Goal: Communication & Community: Answer question/provide support

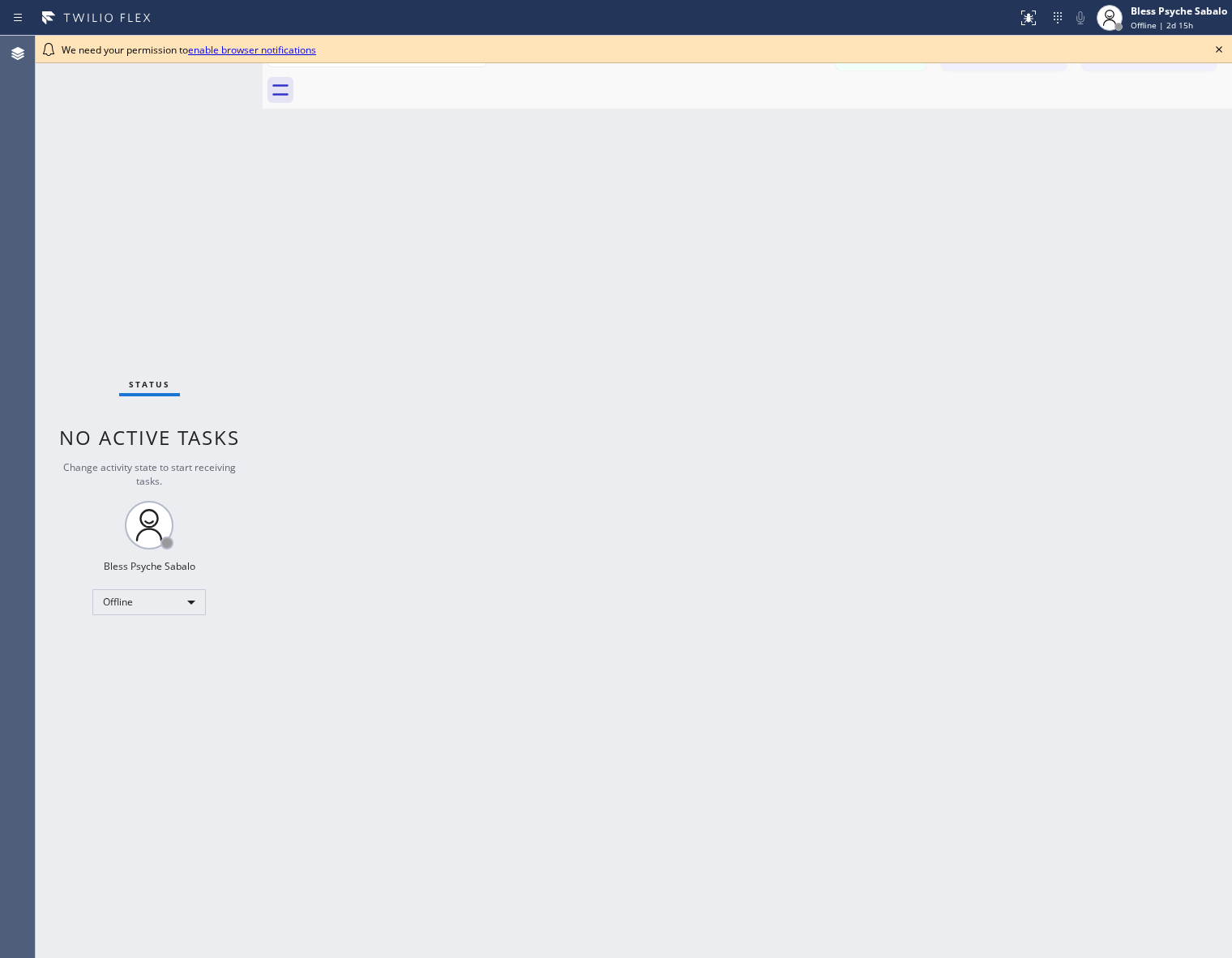
drag, startPoint x: 203, startPoint y: 478, endPoint x: 340, endPoint y: 396, distance: 159.7
click at [213, 470] on div "Change activity state to start receiving tasks." at bounding box center [148, 474] width 195 height 28
click at [240, 46] on link "enable browser notifications" at bounding box center [251, 49] width 128 height 14
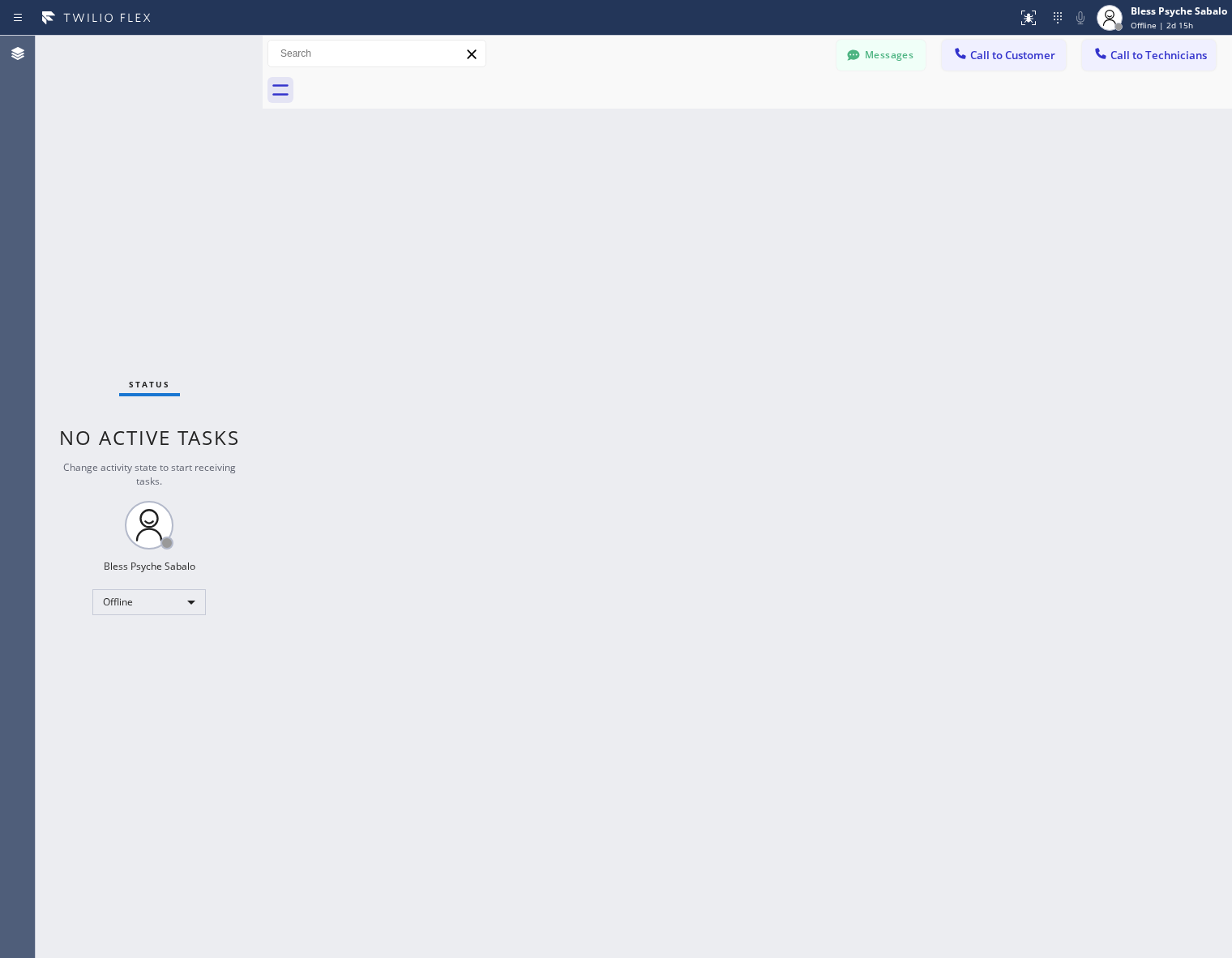
drag, startPoint x: 644, startPoint y: 340, endPoint x: 439, endPoint y: 375, distance: 208.0
click at [638, 341] on div "Back to Dashboard Change Sender ID Customers Technicians [PERSON_NAME] [DATE] 0…" at bounding box center [747, 497] width 970 height 922
click at [423, 354] on div "Back to Dashboard Change Sender ID Customers Technicians [PERSON_NAME] [DATE] 0…" at bounding box center [747, 497] width 970 height 922
click at [114, 610] on div "Offline" at bounding box center [148, 602] width 114 height 26
click at [151, 642] on li "Available" at bounding box center [147, 644] width 110 height 20
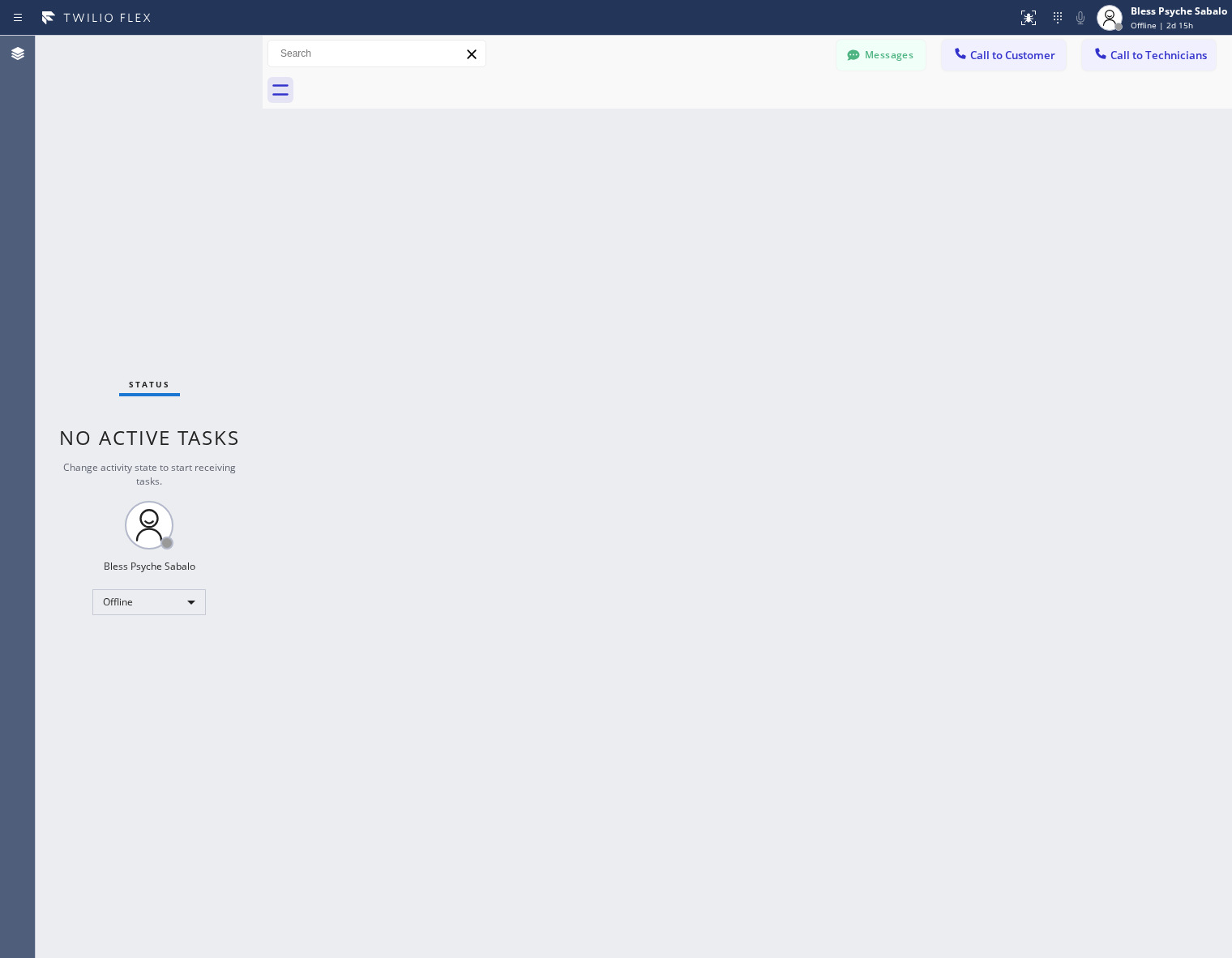
click at [333, 580] on div "Back to Dashboard Change Sender ID Customers Technicians [PERSON_NAME] [DATE] 0…" at bounding box center [747, 497] width 970 height 922
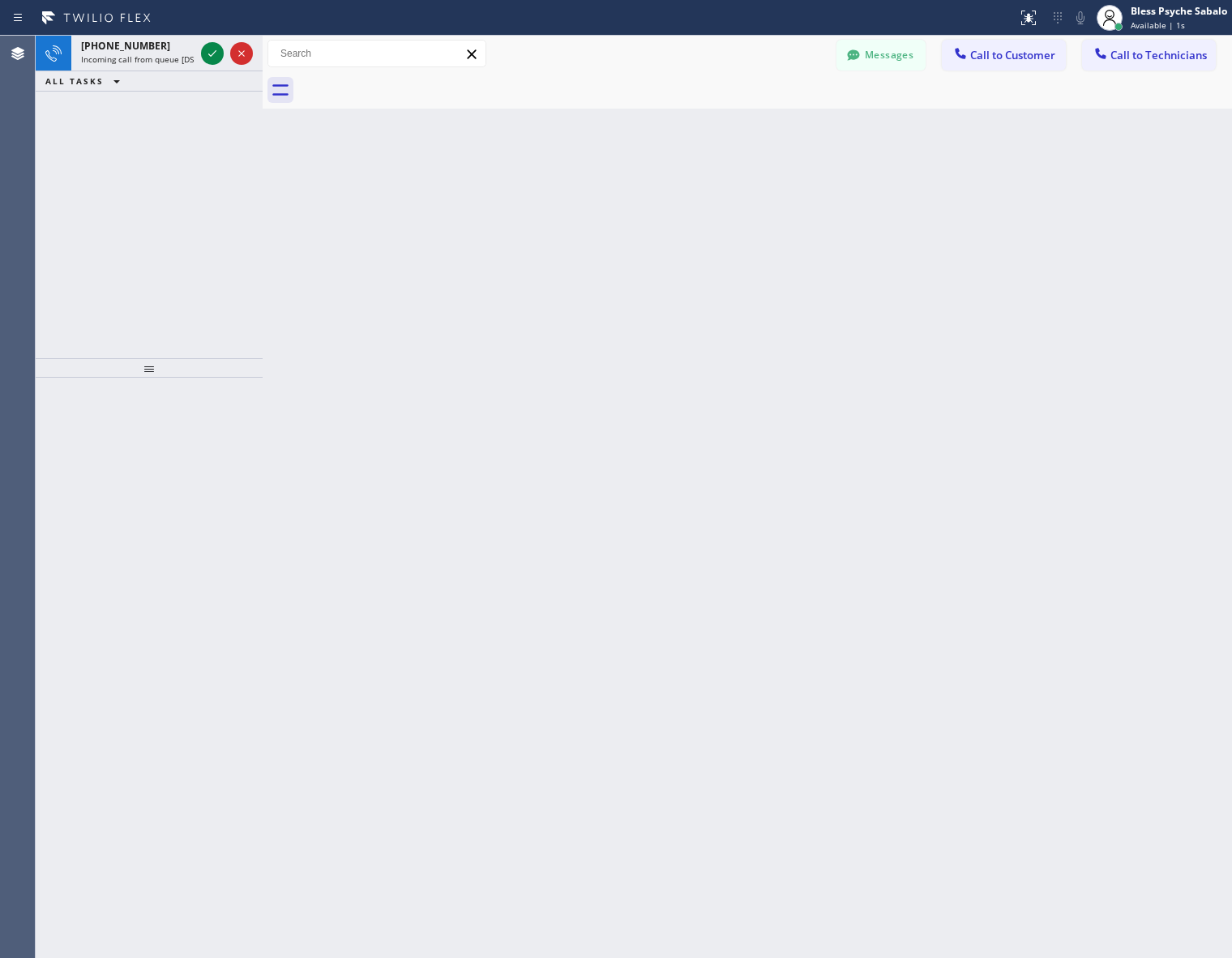
click at [130, 48] on span "[PHONE_NUMBER]" at bounding box center [126, 46] width 89 height 14
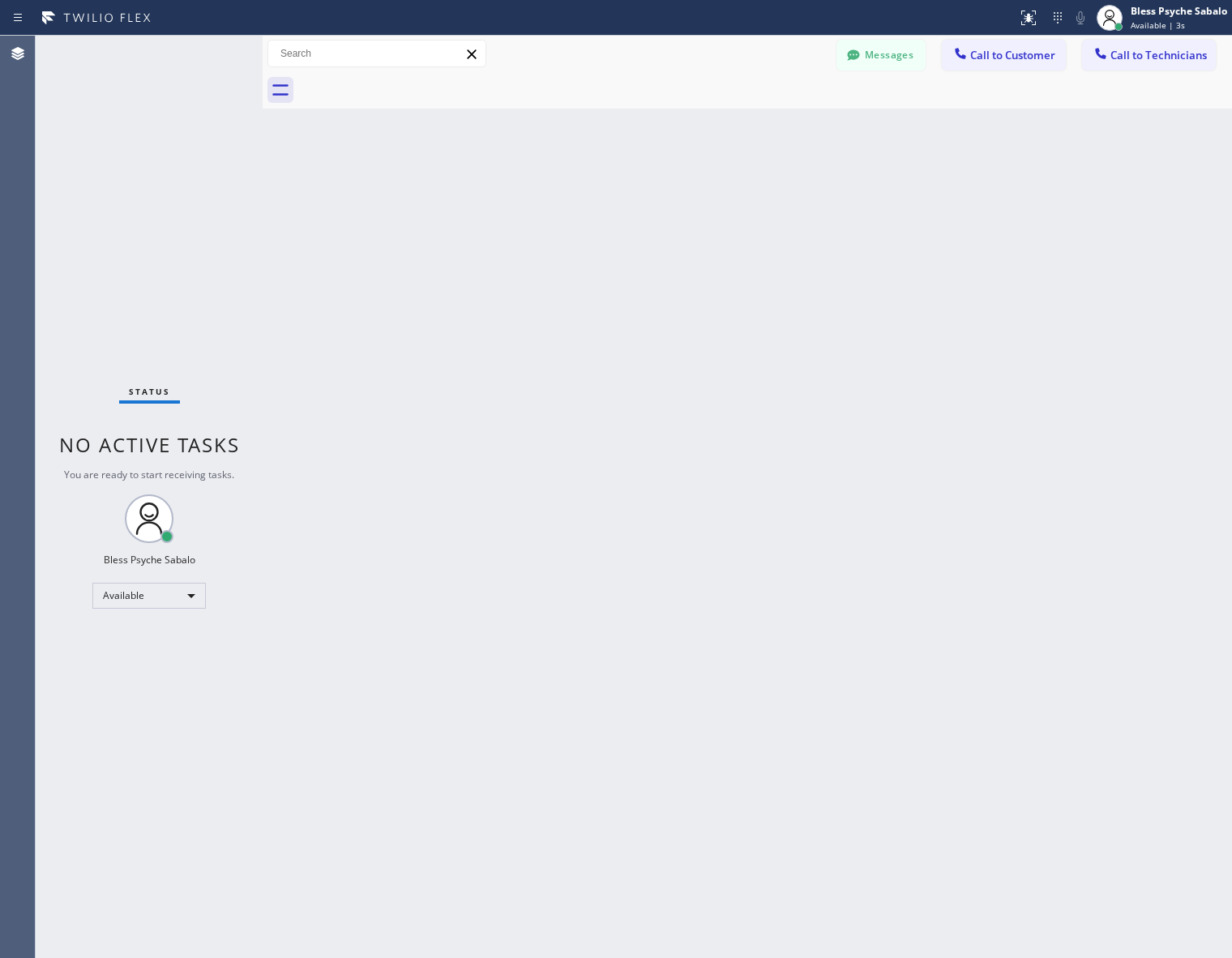
drag, startPoint x: 241, startPoint y: 447, endPoint x: 234, endPoint y: 445, distance: 7.3
click at [239, 443] on span "No active tasks" at bounding box center [149, 444] width 181 height 27
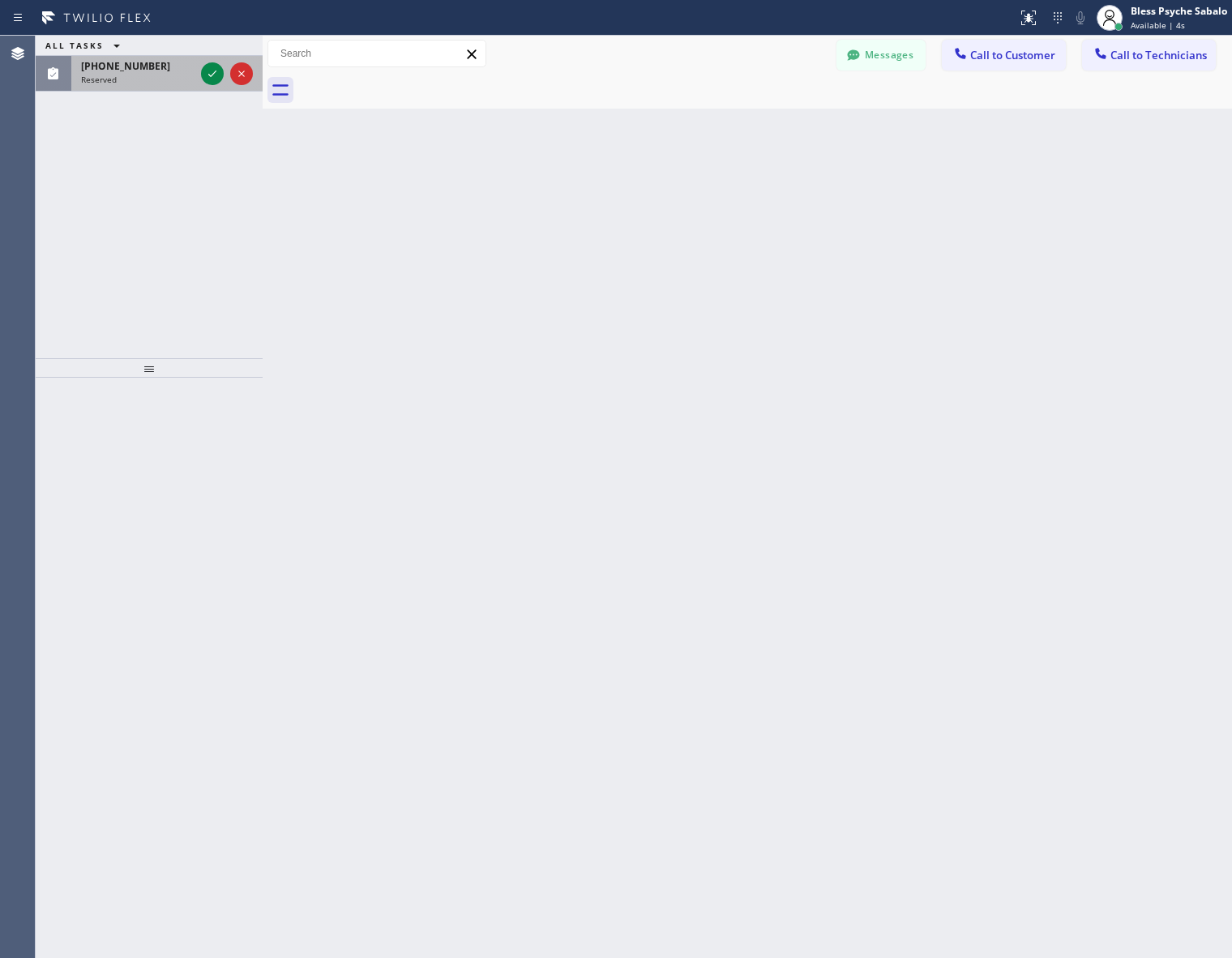
click at [164, 69] on div "[PHONE_NUMBER]" at bounding box center [138, 66] width 114 height 14
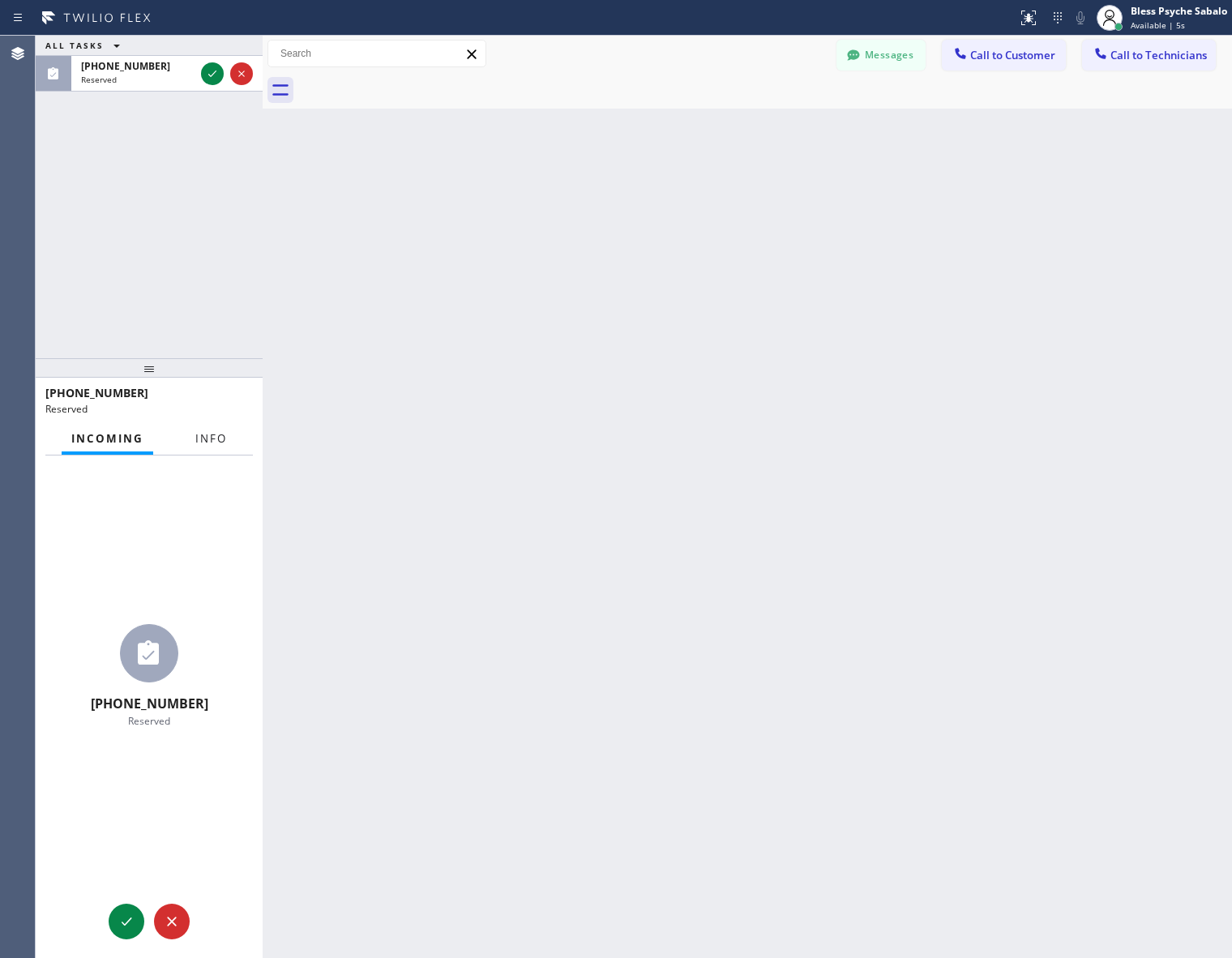
click at [220, 437] on span "Info" at bounding box center [211, 438] width 32 height 15
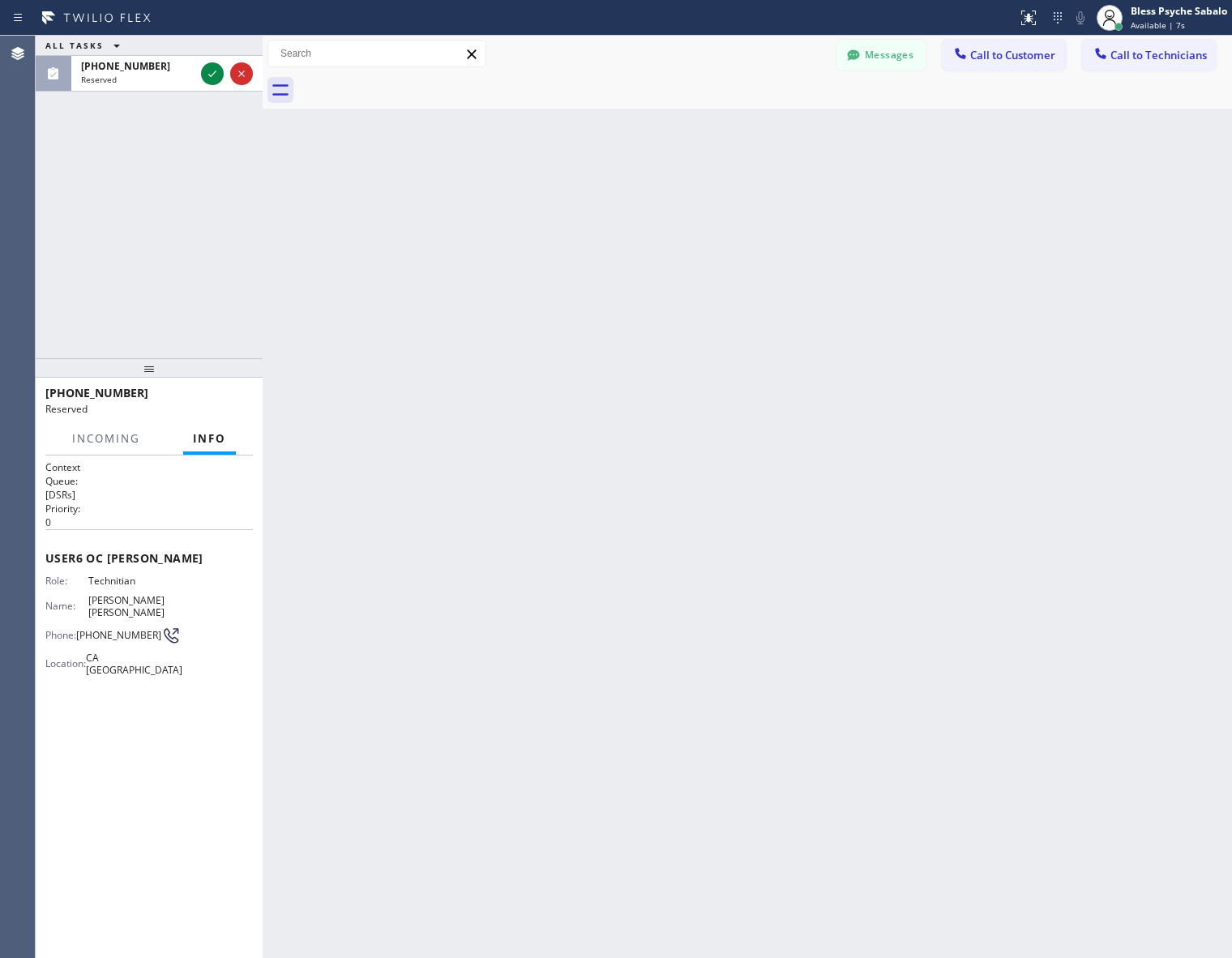
click at [393, 470] on div "Back to Dashboard Change Sender ID Customers Technicians [PERSON_NAME] [DATE] 0…" at bounding box center [747, 497] width 970 height 922
click at [215, 75] on icon at bounding box center [213, 74] width 20 height 20
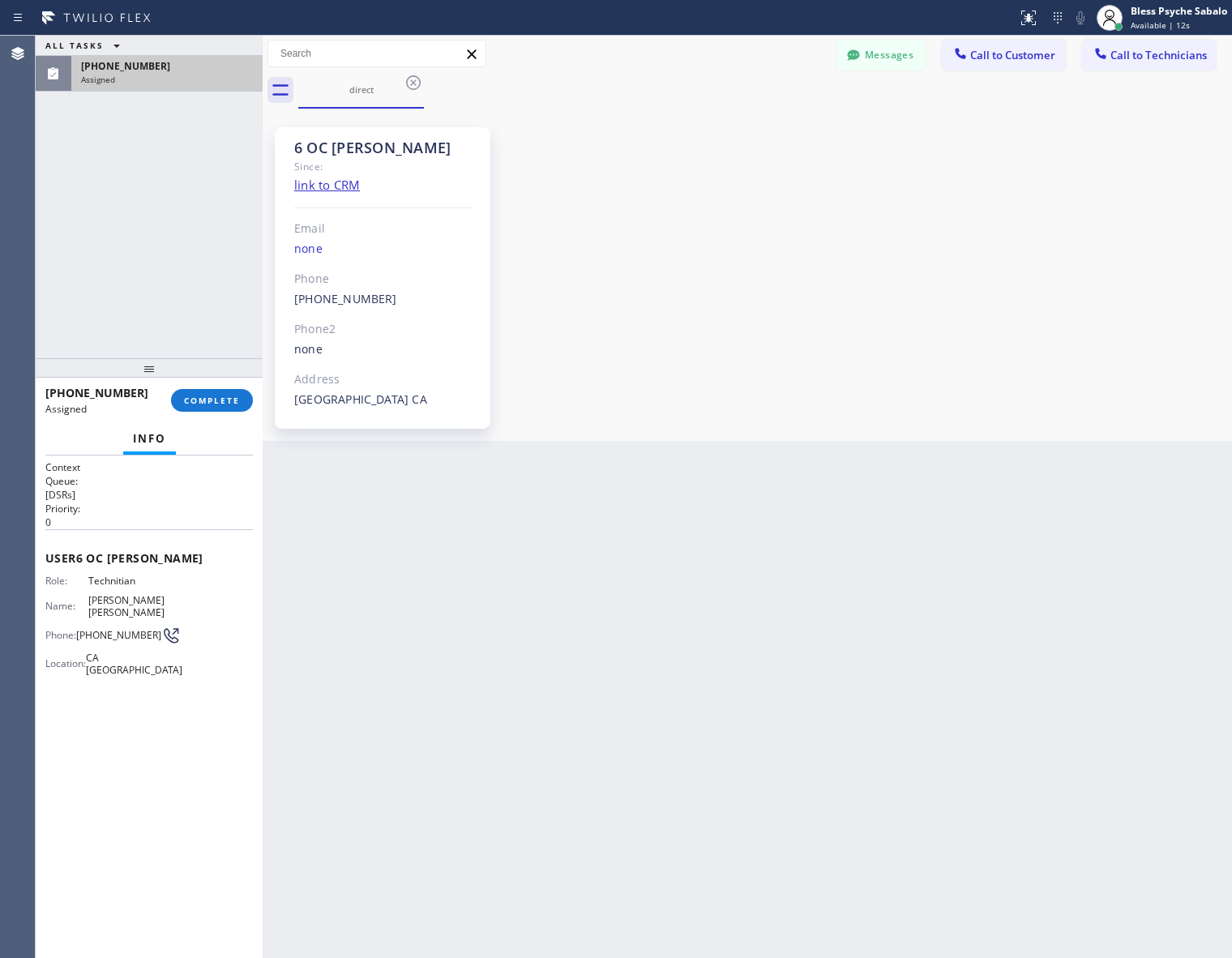
scroll to position [1410, 0]
click at [204, 400] on span "COMPLETE" at bounding box center [212, 400] width 56 height 11
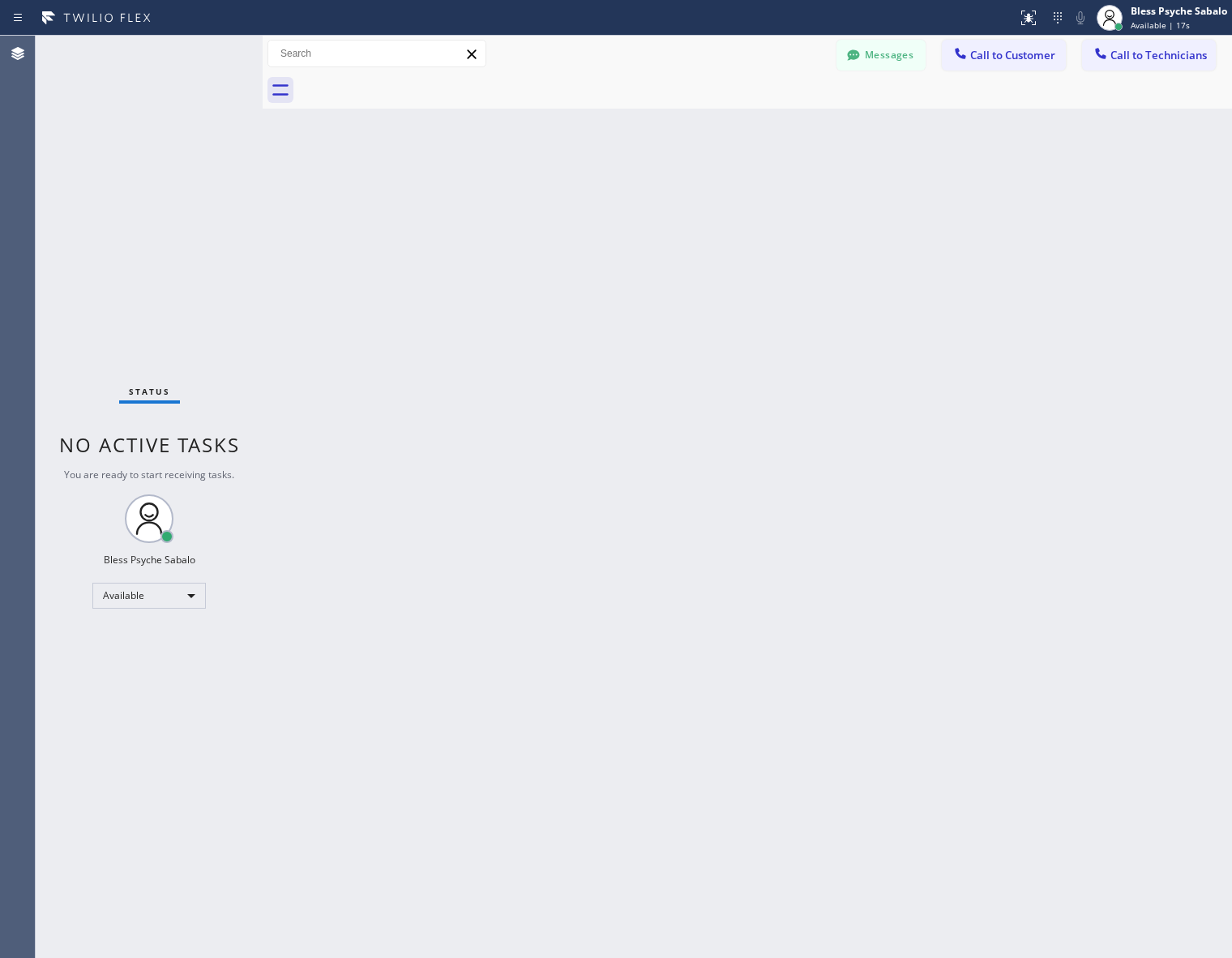
drag, startPoint x: 776, startPoint y: 159, endPoint x: 783, endPoint y: 144, distance: 16.6
click at [776, 154] on div "Back to Dashboard Change Sender ID Customers Technicians [PERSON_NAME] [DATE] 0…" at bounding box center [747, 497] width 970 height 922
click at [1029, 57] on span "Call to Customer" at bounding box center [1012, 54] width 85 height 15
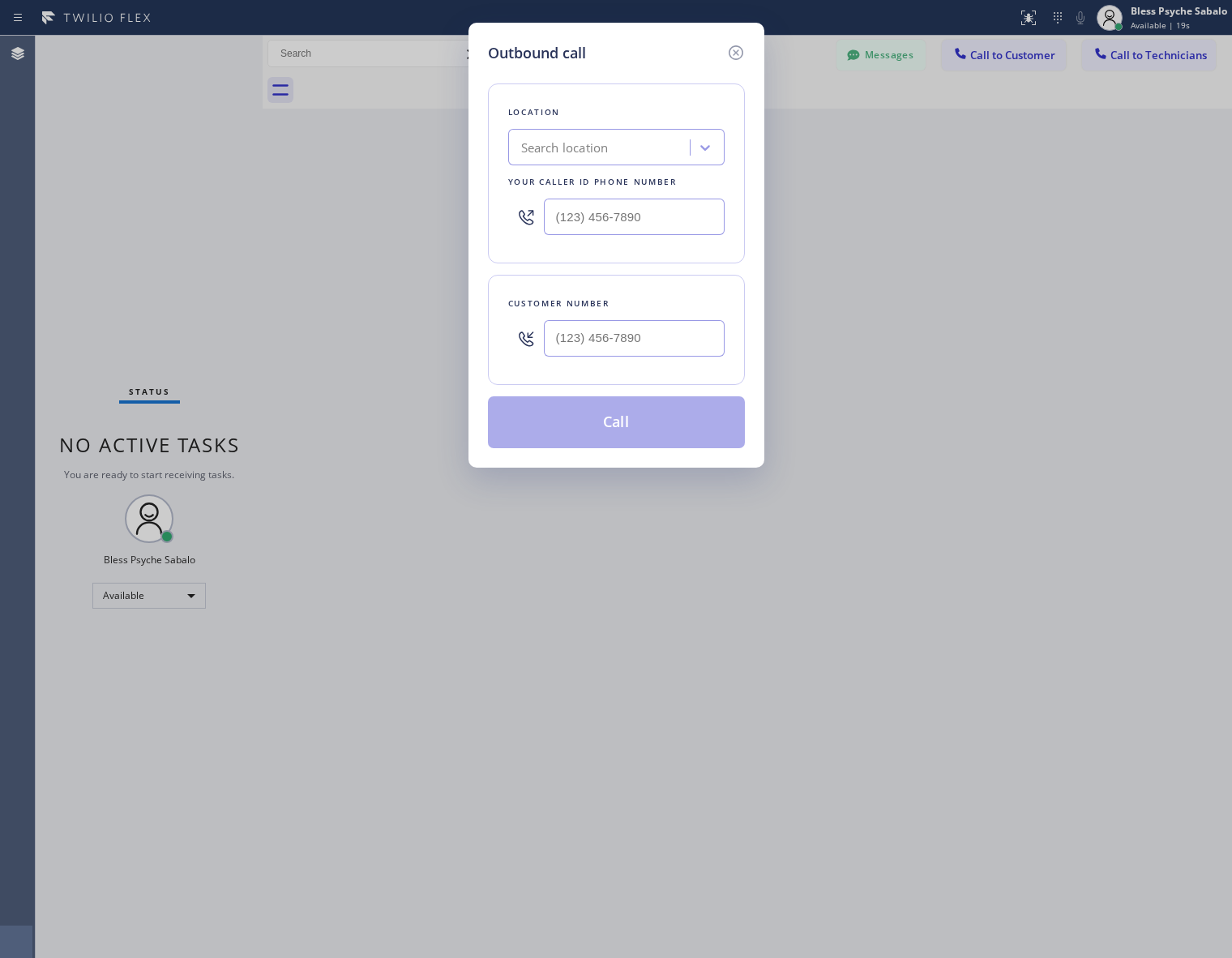
click at [722, 52] on div "Outbound call" at bounding box center [616, 53] width 257 height 22
click at [745, 48] on div "Outbound call Location Search location Your caller id phone number Customer num…" at bounding box center [616, 245] width 296 height 445
click at [729, 50] on icon at bounding box center [734, 52] width 15 height 15
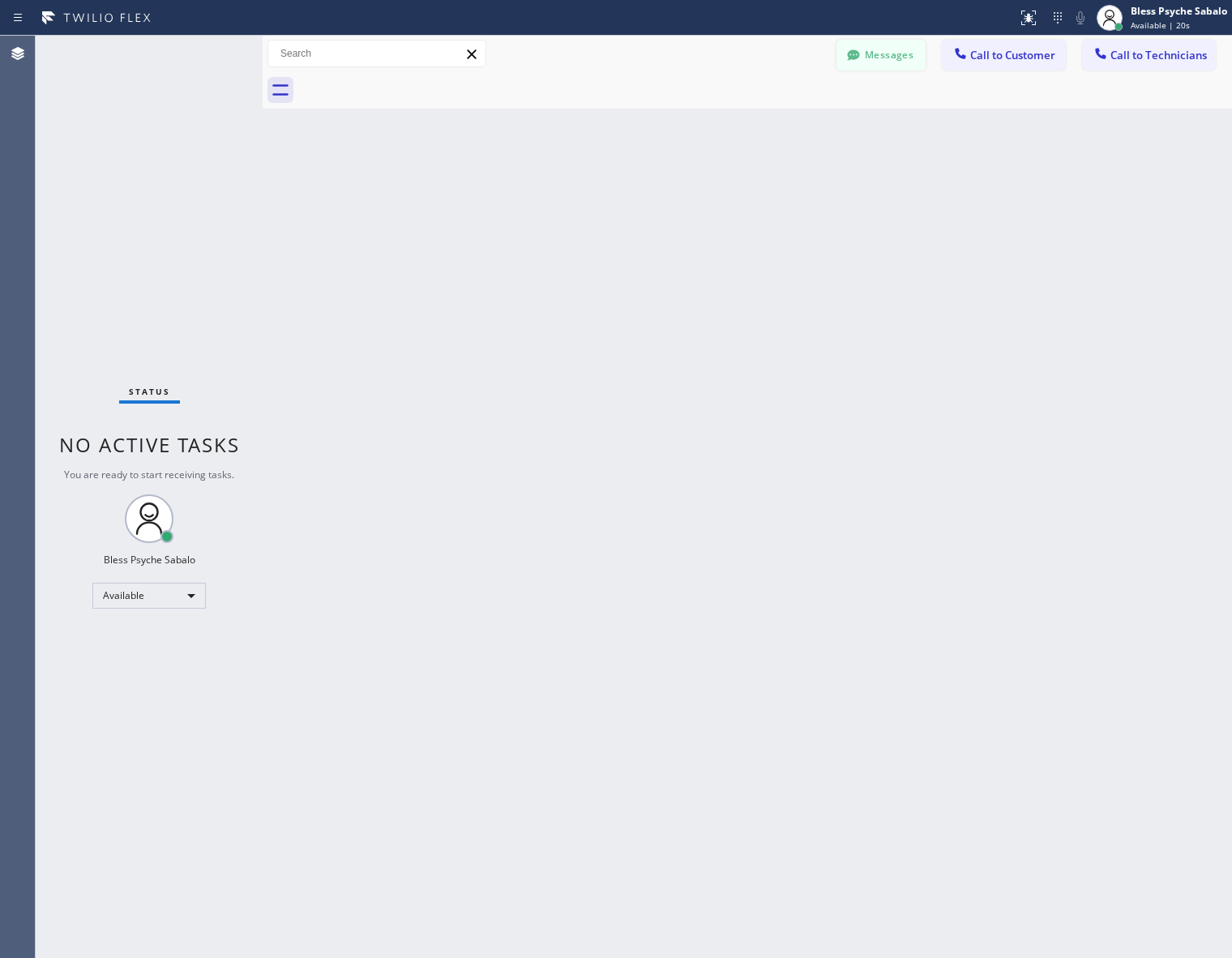
drag, startPoint x: 825, startPoint y: 105, endPoint x: 853, endPoint y: 60, distance: 53.0
click at [827, 103] on div at bounding box center [764, 90] width 933 height 37
click at [857, 57] on icon at bounding box center [854, 54] width 12 height 11
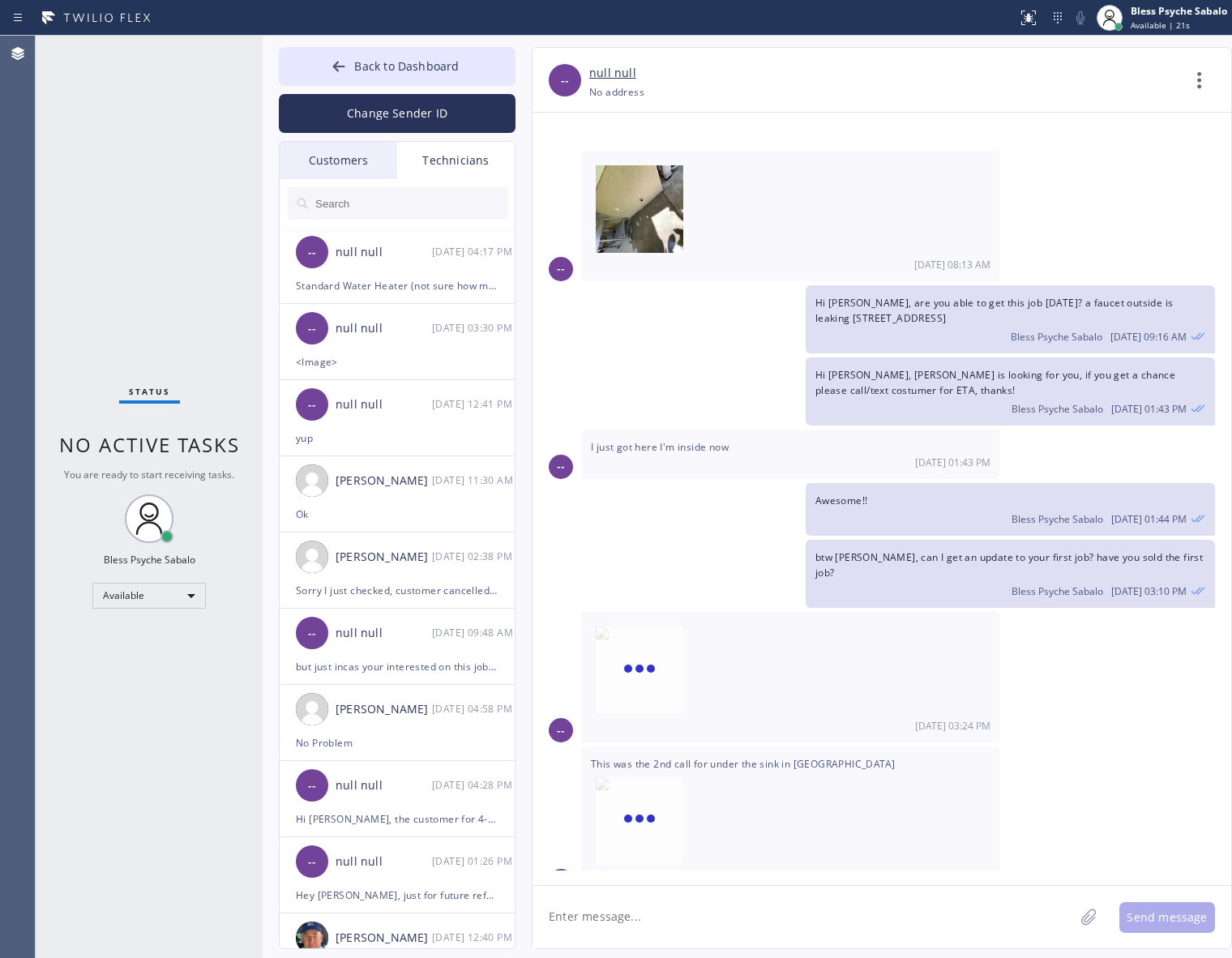
click at [456, 168] on div "Technicians" at bounding box center [455, 160] width 118 height 38
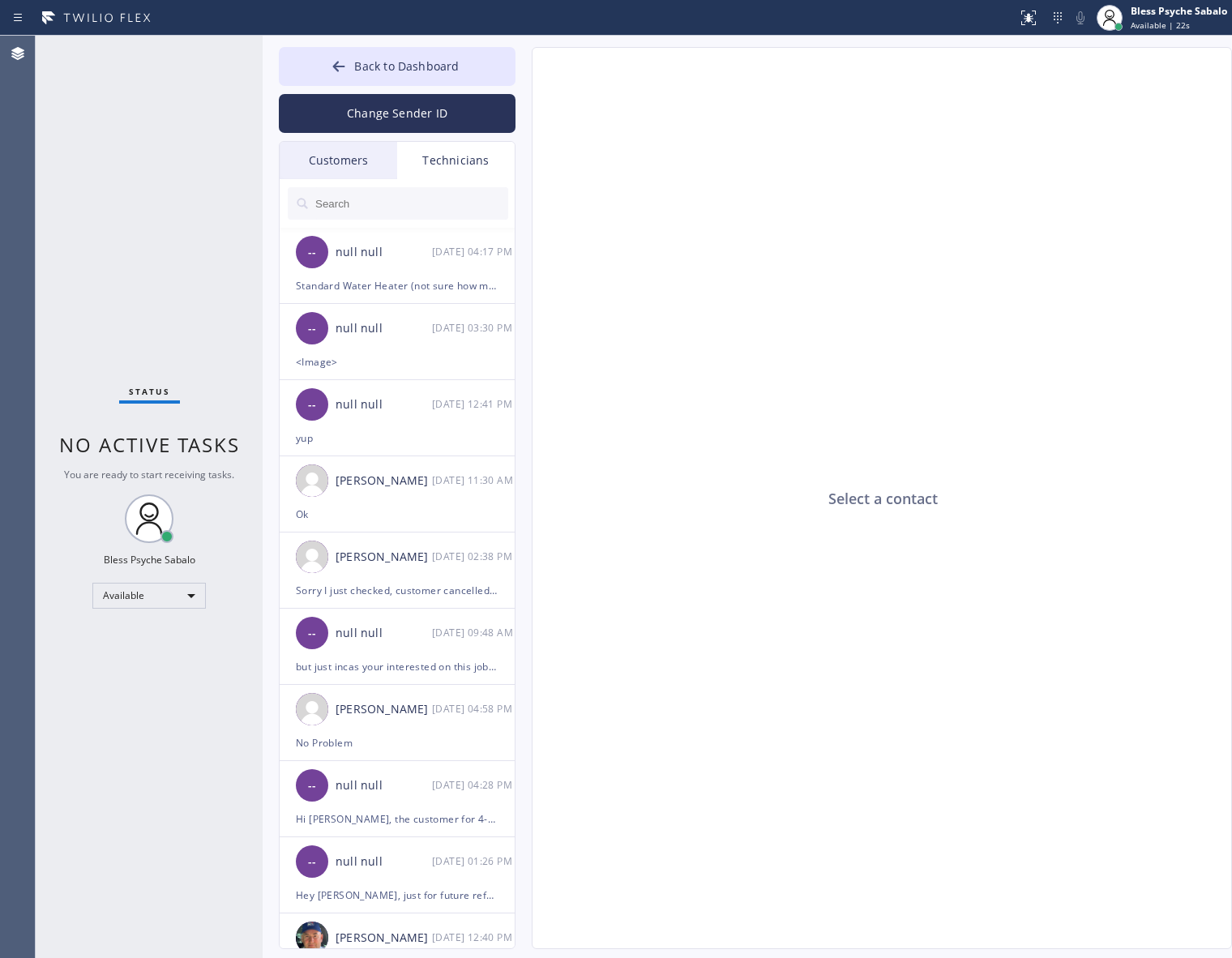
click at [332, 160] on div "Customers" at bounding box center [338, 160] width 118 height 38
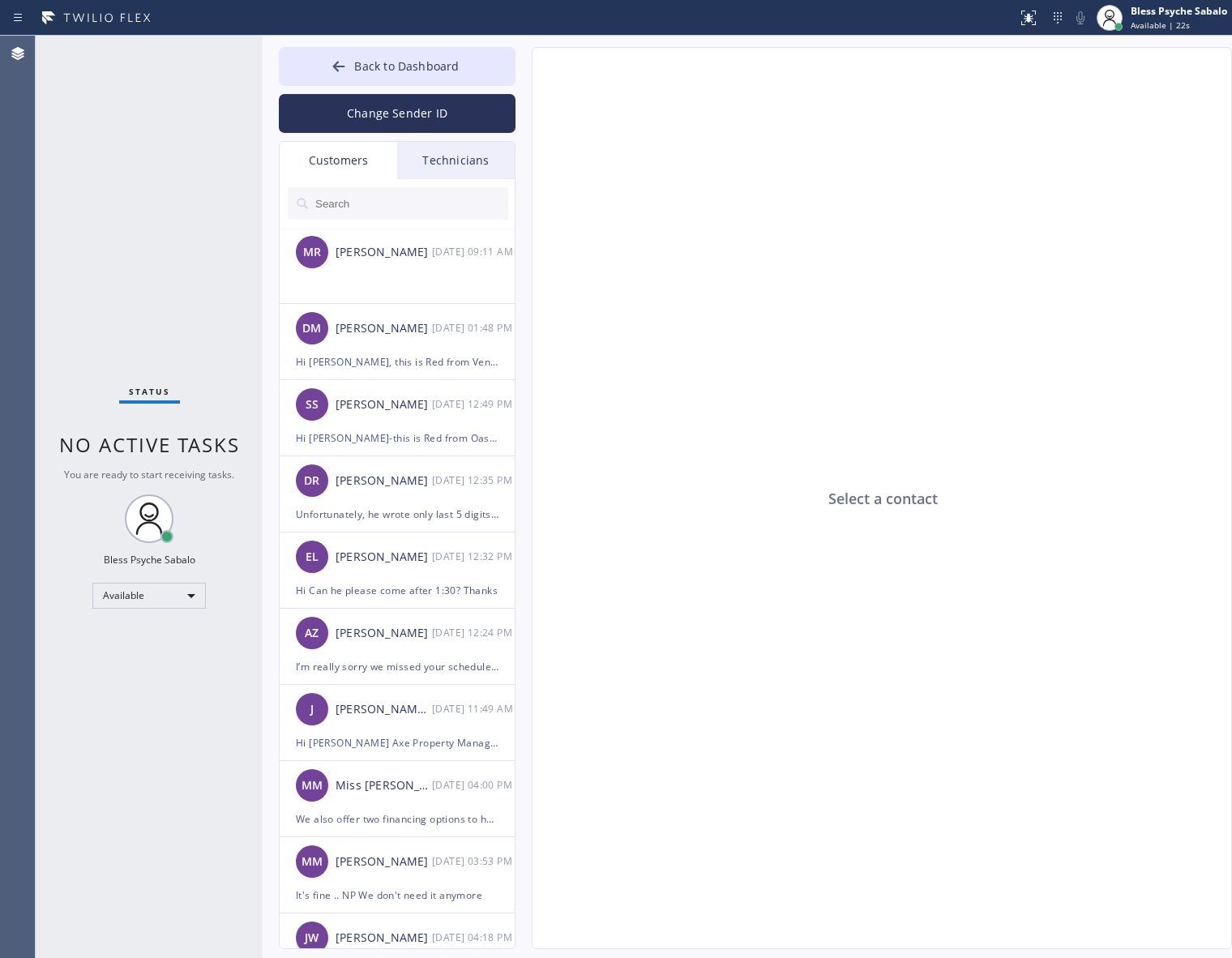
click at [468, 164] on div "Technicians" at bounding box center [455, 160] width 118 height 38
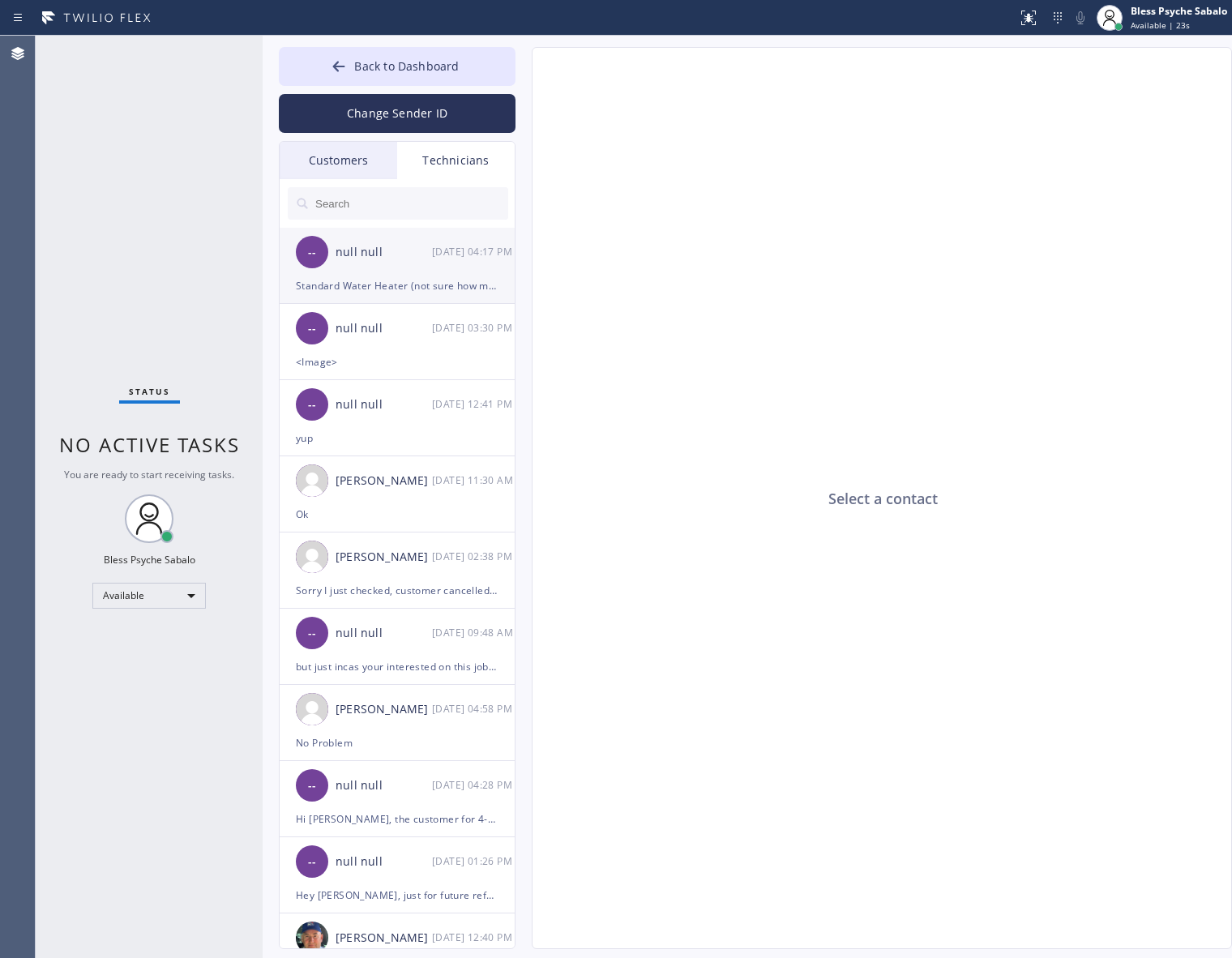
click at [434, 276] on div "Standard Water Heater (not sure how many gallon) / the pilot light wont lit / o…" at bounding box center [397, 285] width 203 height 19
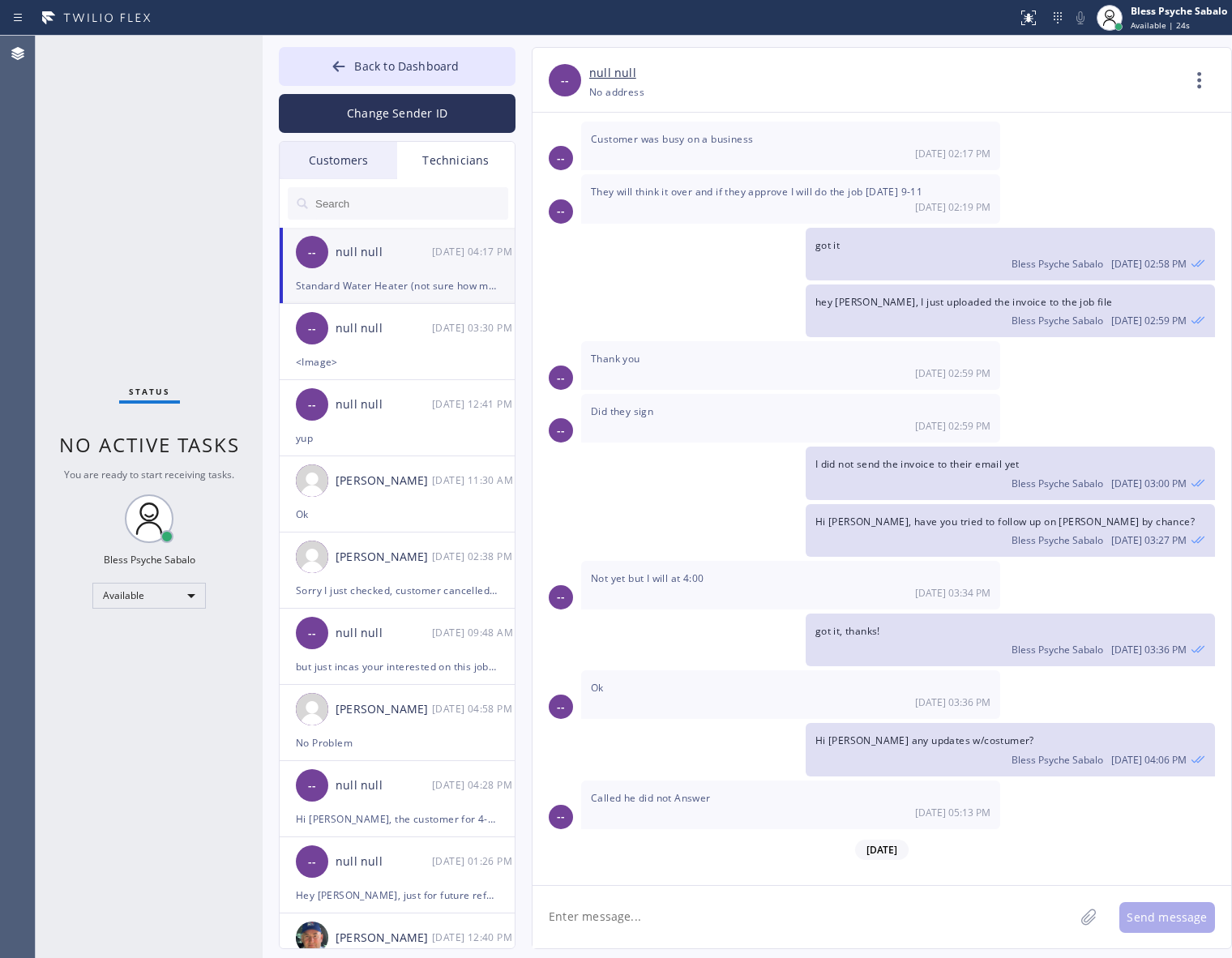
drag, startPoint x: 855, startPoint y: 832, endPoint x: 1059, endPoint y: 828, distance: 204.0
click at [1059, 881] on span "Standard Water Heater (not sure how many gallon) / the pilot light wont lit / o…" at bounding box center [1003, 895] width 377 height 29
click at [1014, 886] on div "-- null null [PHONE_NUMBER] Choose phone number [PHONE_NUMBER] No address Conta…" at bounding box center [882, 499] width 701 height 903
click at [431, 380] on li "-- null null [DATE] 03:30 PM <Image>" at bounding box center [398, 418] width 237 height 76
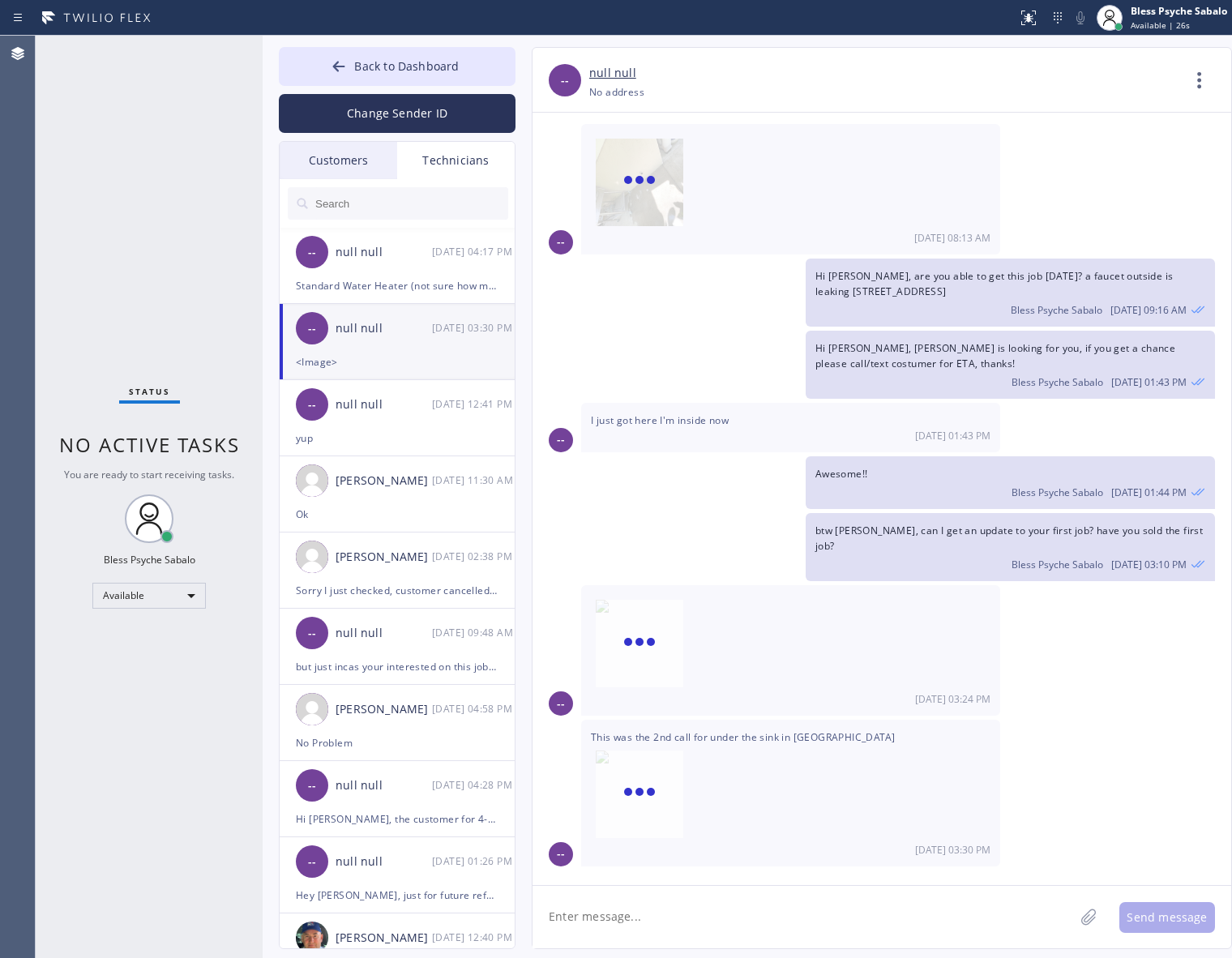
scroll to position [1410, 0]
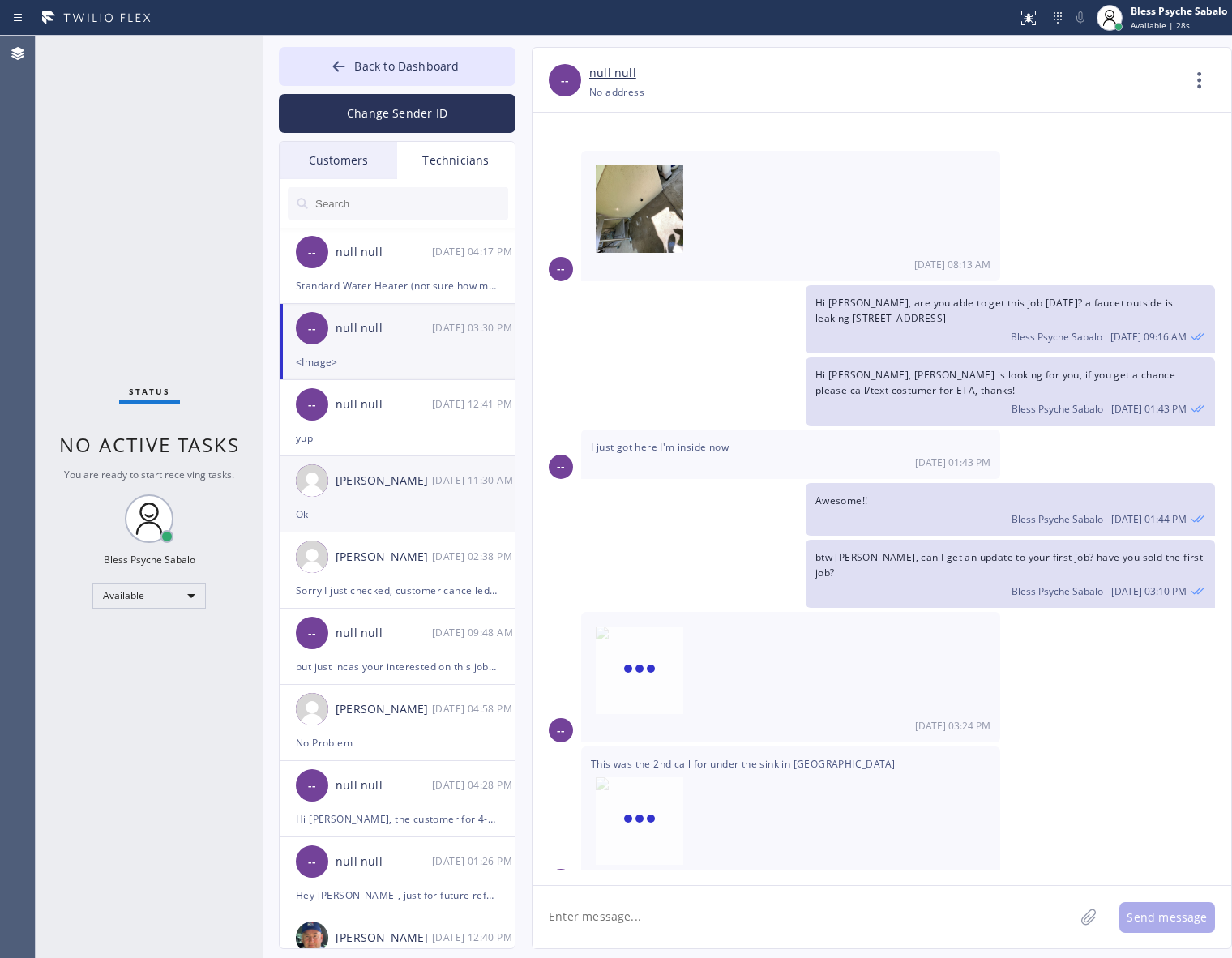
click at [387, 456] on div "[PERSON_NAME] [DATE] 11:30 AM" at bounding box center [398, 480] width 237 height 48
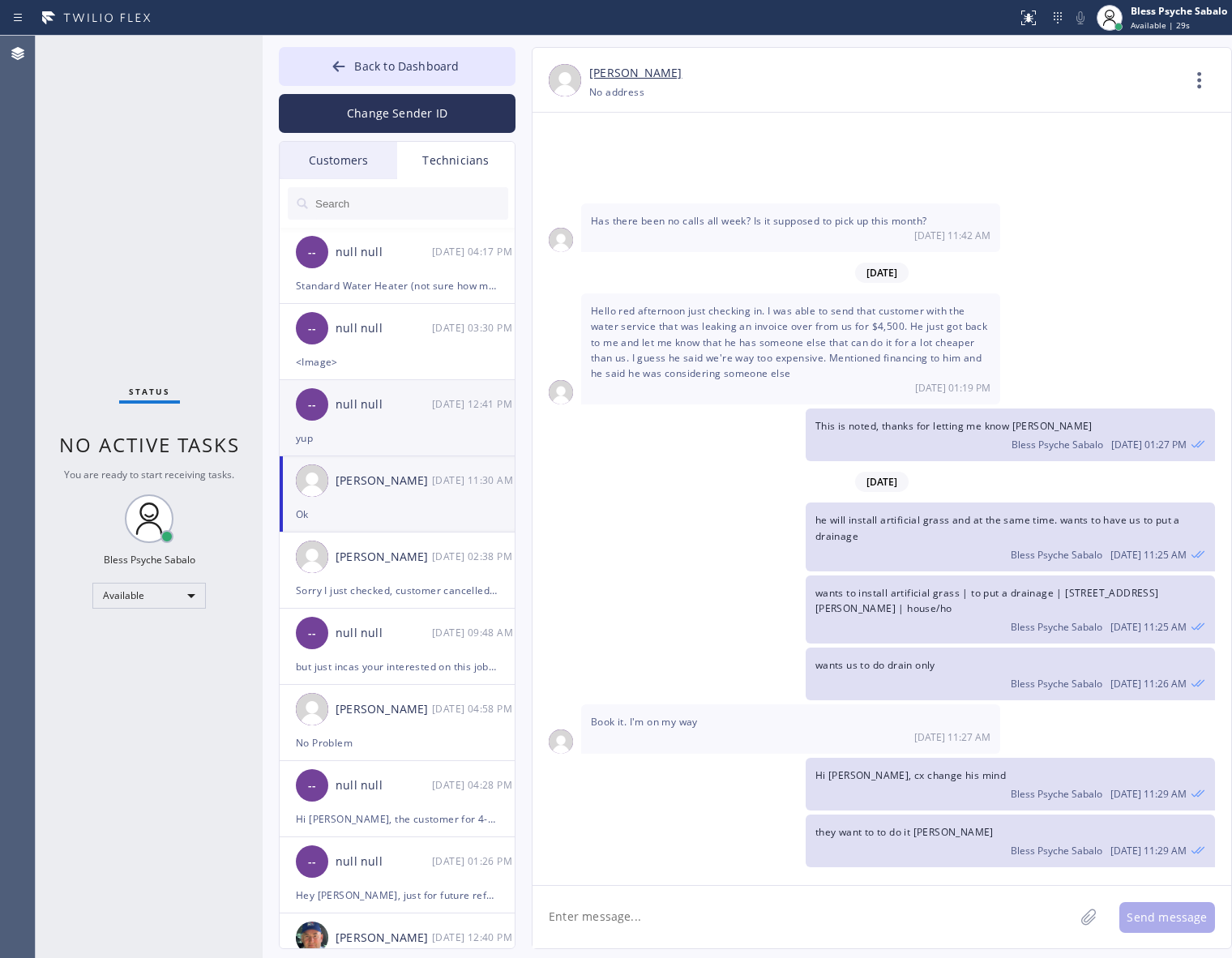
click at [414, 426] on div "-- null null [DATE] 12:41 PM" at bounding box center [398, 404] width 237 height 48
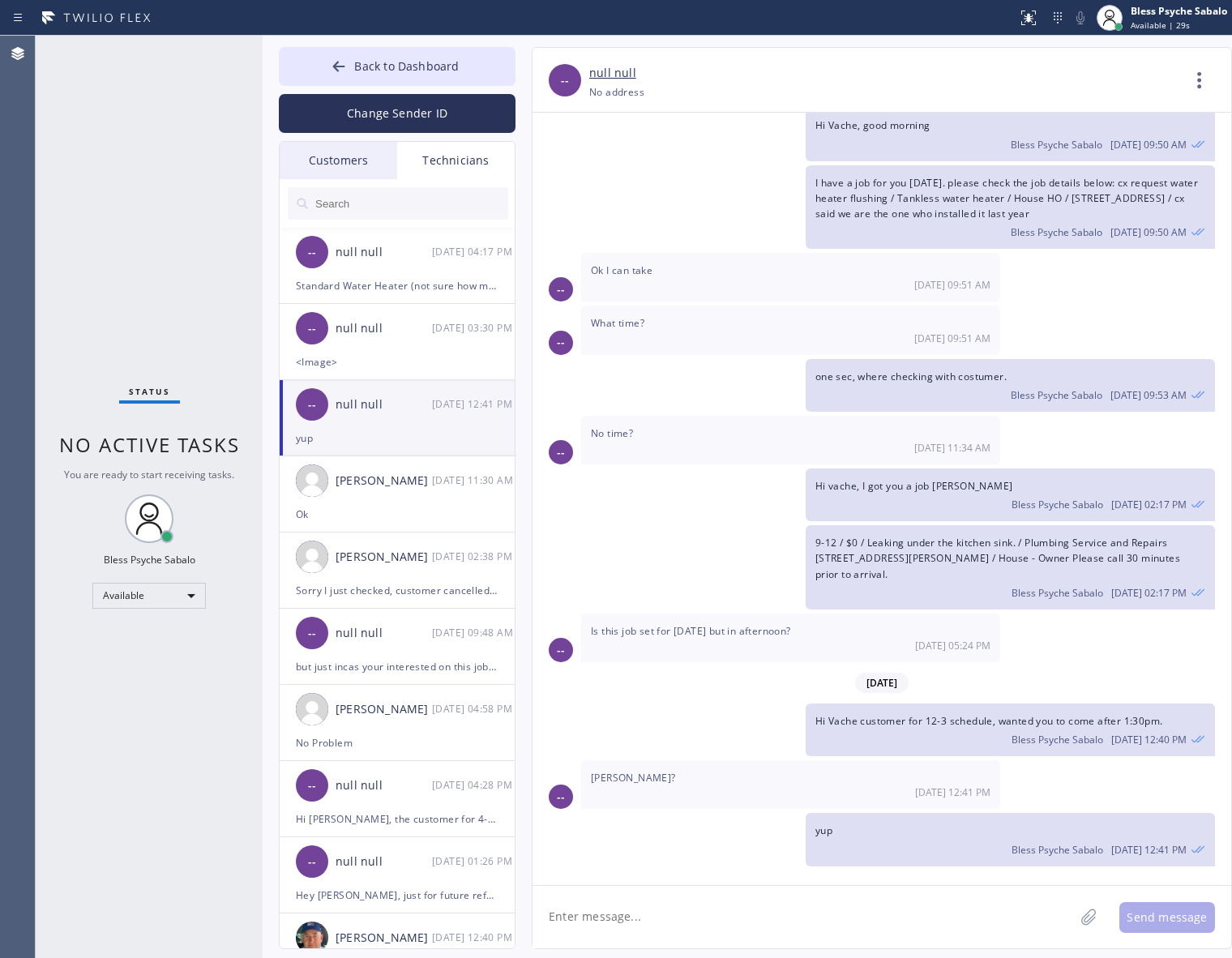
scroll to position [14131, 0]
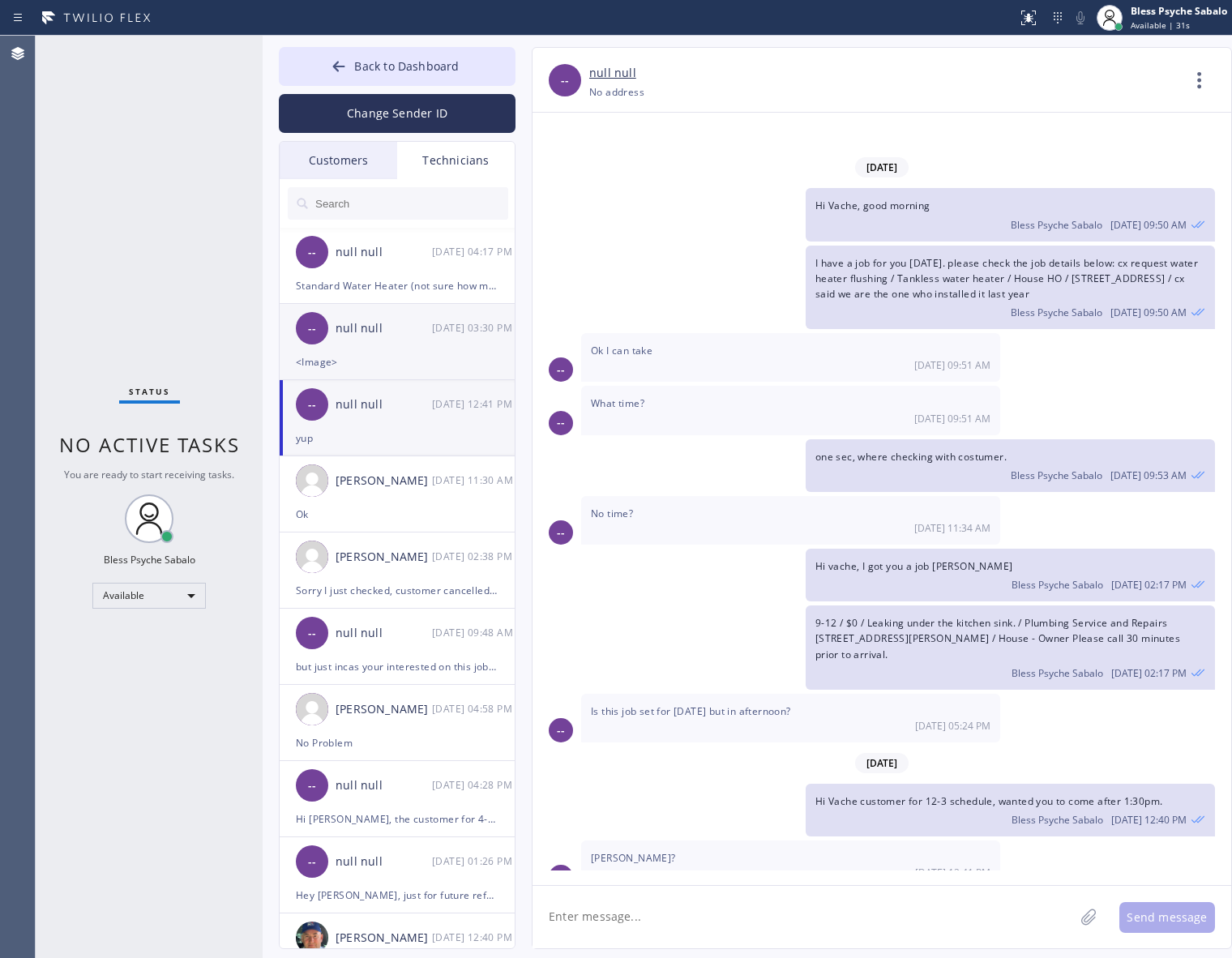
click at [410, 321] on div "null null" at bounding box center [383, 329] width 96 height 19
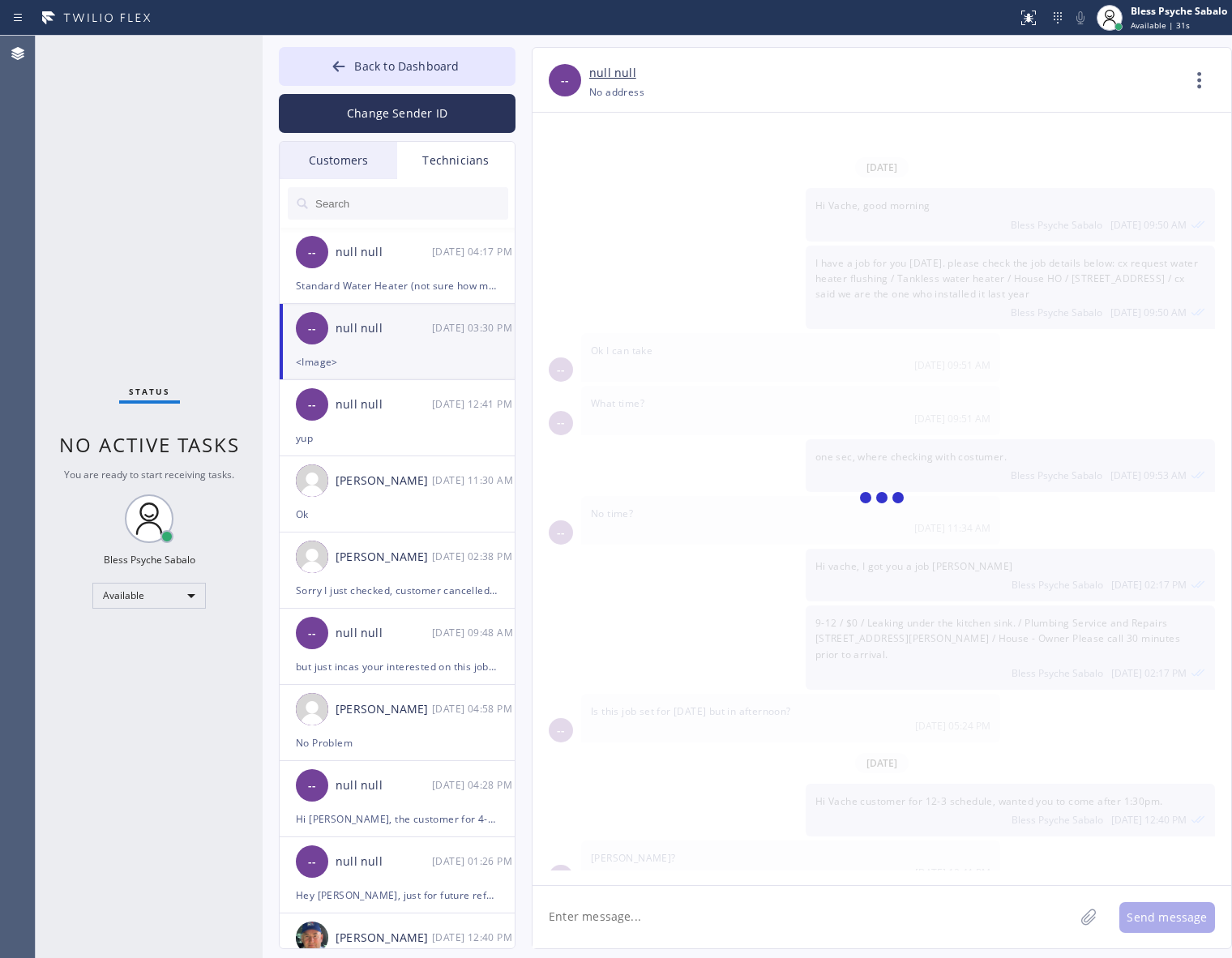
scroll to position [1410, 0]
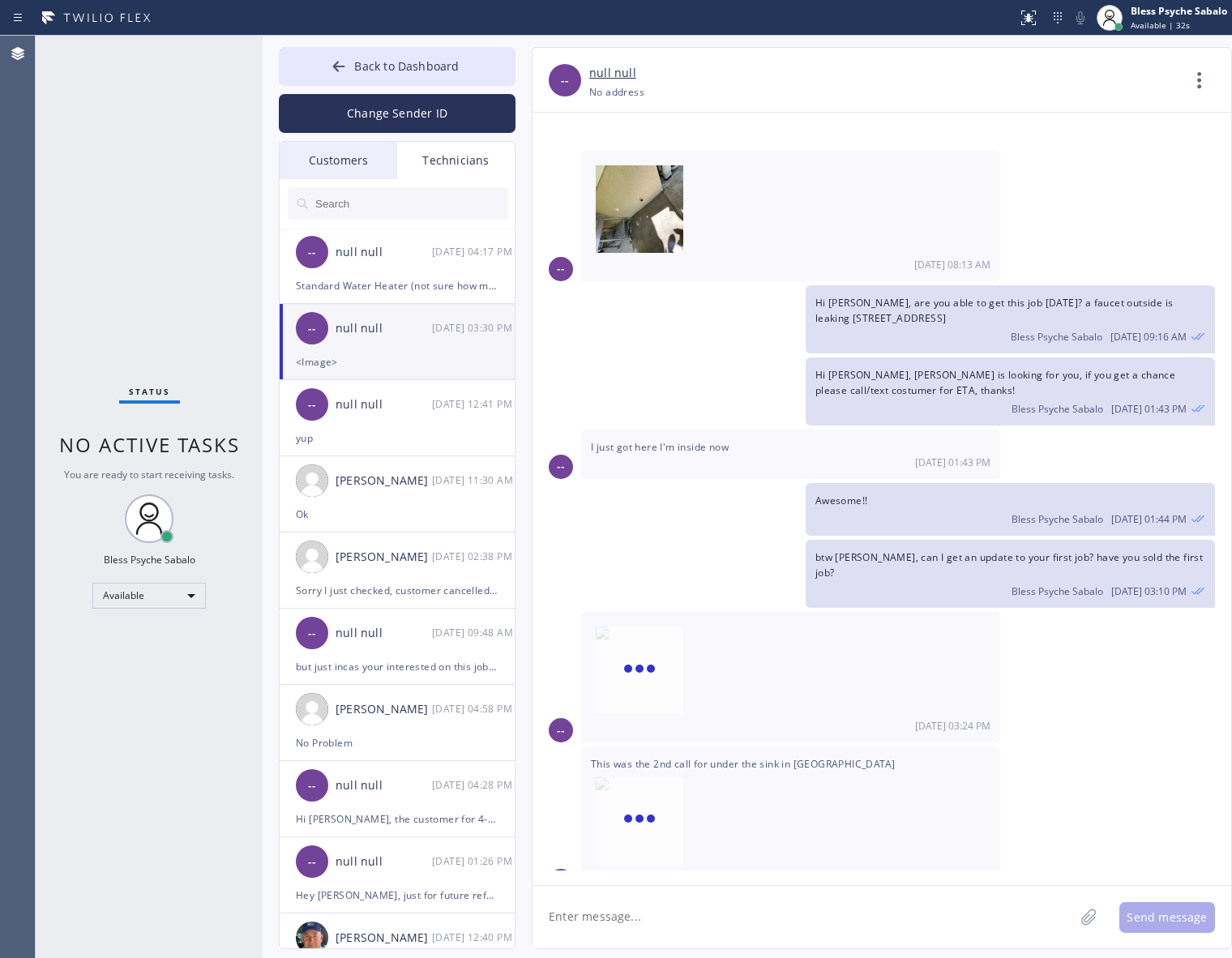
type input "[PHONE_NUMBER]"
click at [1193, 74] on icon at bounding box center [1198, 79] width 39 height 39
click at [1068, 168] on li "Call to Technician" at bounding box center [1101, 166] width 236 height 43
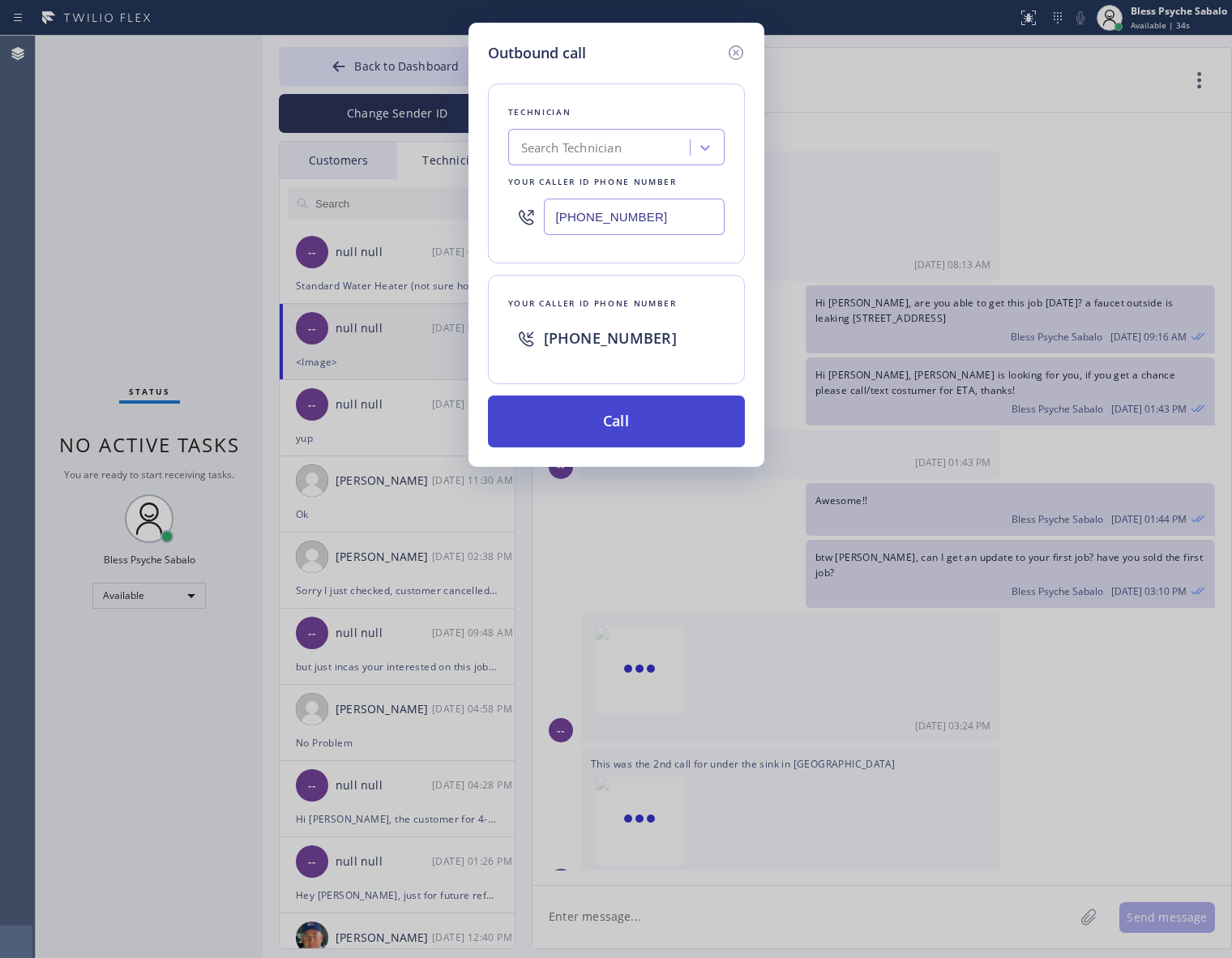
click at [621, 401] on button "Call" at bounding box center [616, 422] width 257 height 51
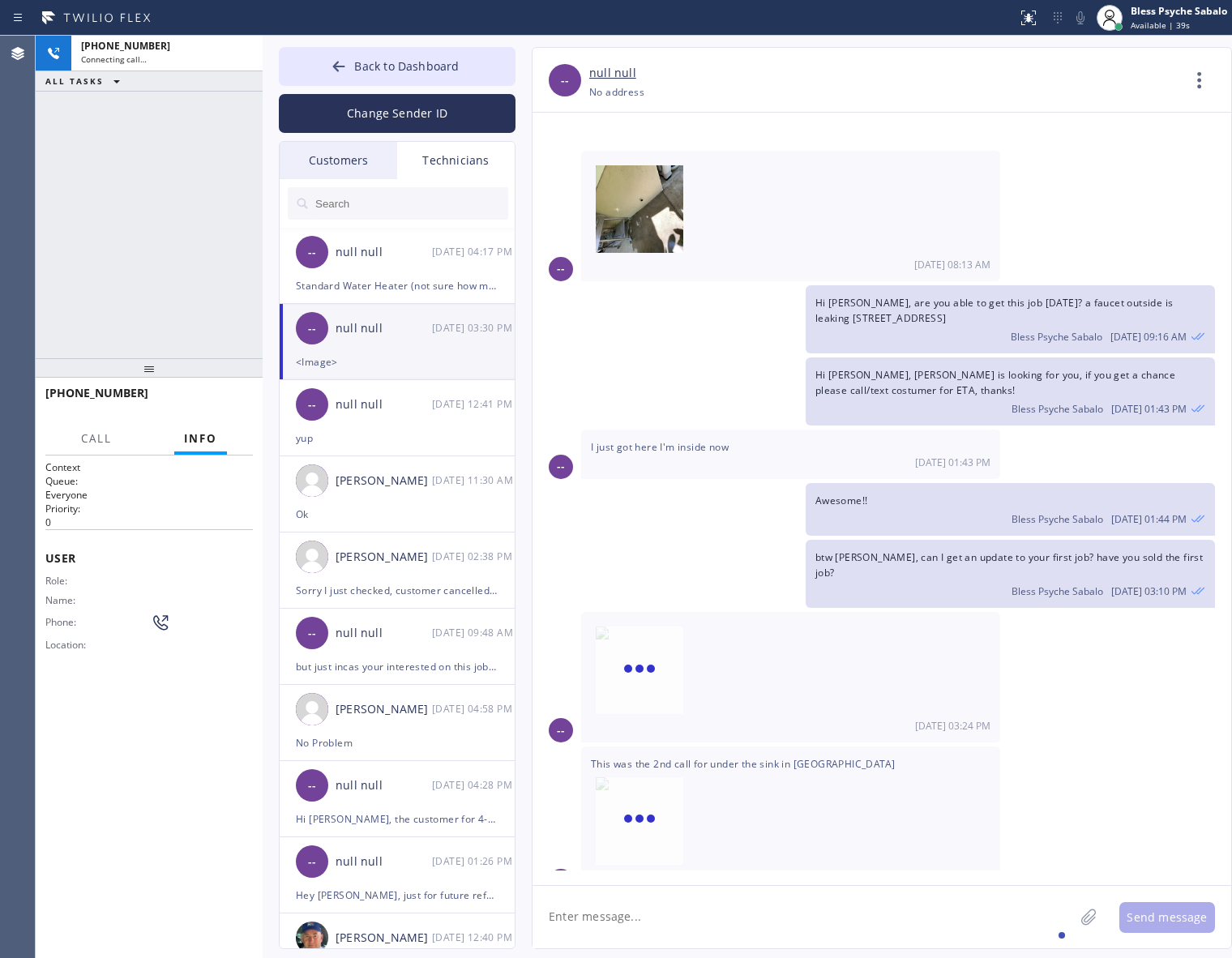
click at [665, 929] on textarea at bounding box center [803, 916] width 541 height 62
type textarea "h"
click at [703, 746] on div "This was the 2nd call for under the sink in [GEOGRAPHIC_DATA] [DATE] 03:30 PM" at bounding box center [790, 818] width 419 height 145
drag, startPoint x: 957, startPoint y: 694, endPoint x: 1027, endPoint y: 698, distance: 70.1
click at [1027, 698] on div "-- [DATE] 03:24 PM" at bounding box center [882, 677] width 699 height 131
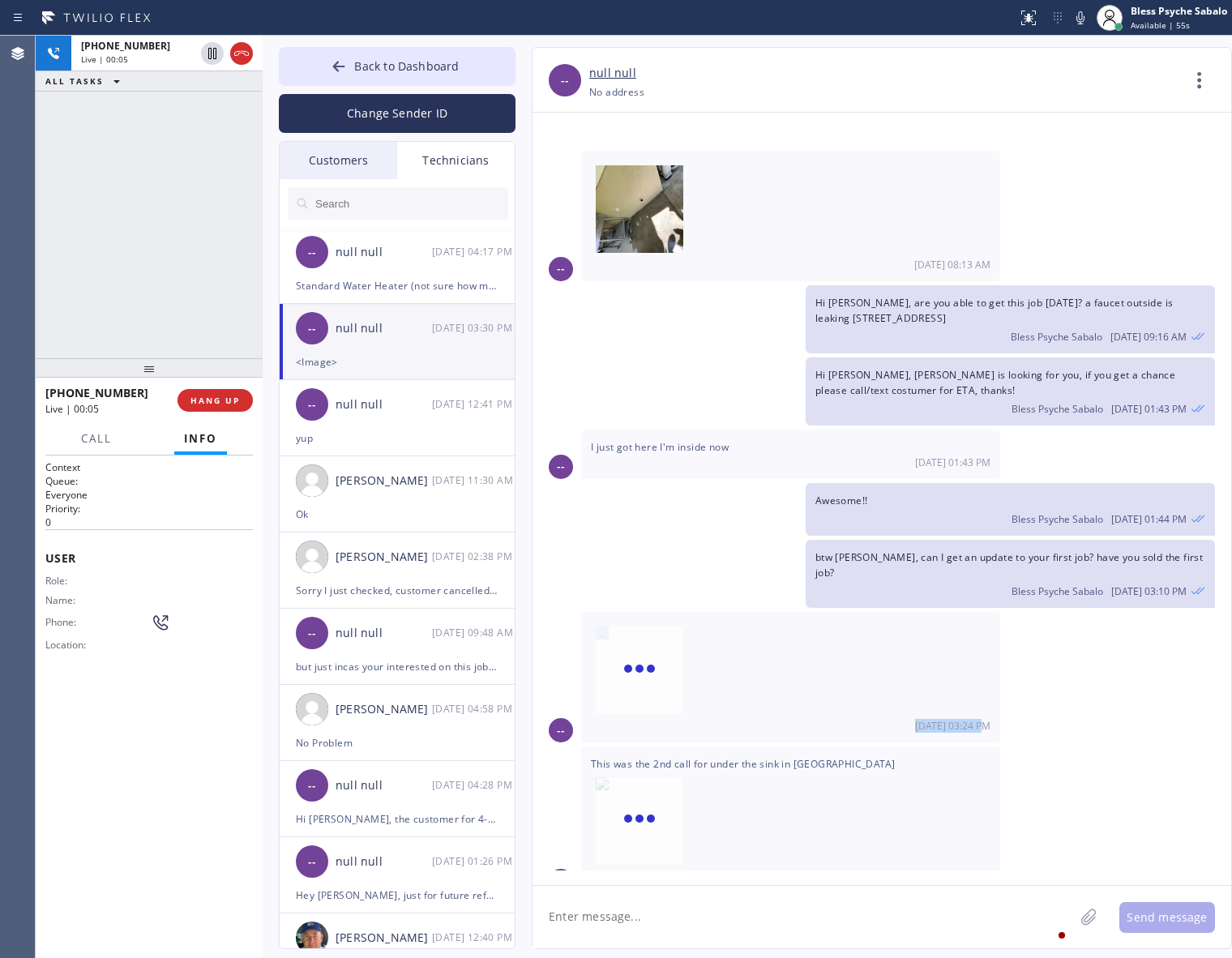
click at [1010, 710] on div "-- [DATE] 03:24 PM" at bounding box center [882, 677] width 699 height 131
click at [736, 464] on div "I just got here I'm inside now [DATE] 01:43 PM" at bounding box center [790, 453] width 419 height 48
click at [234, 407] on button "HANG UP" at bounding box center [215, 400] width 75 height 23
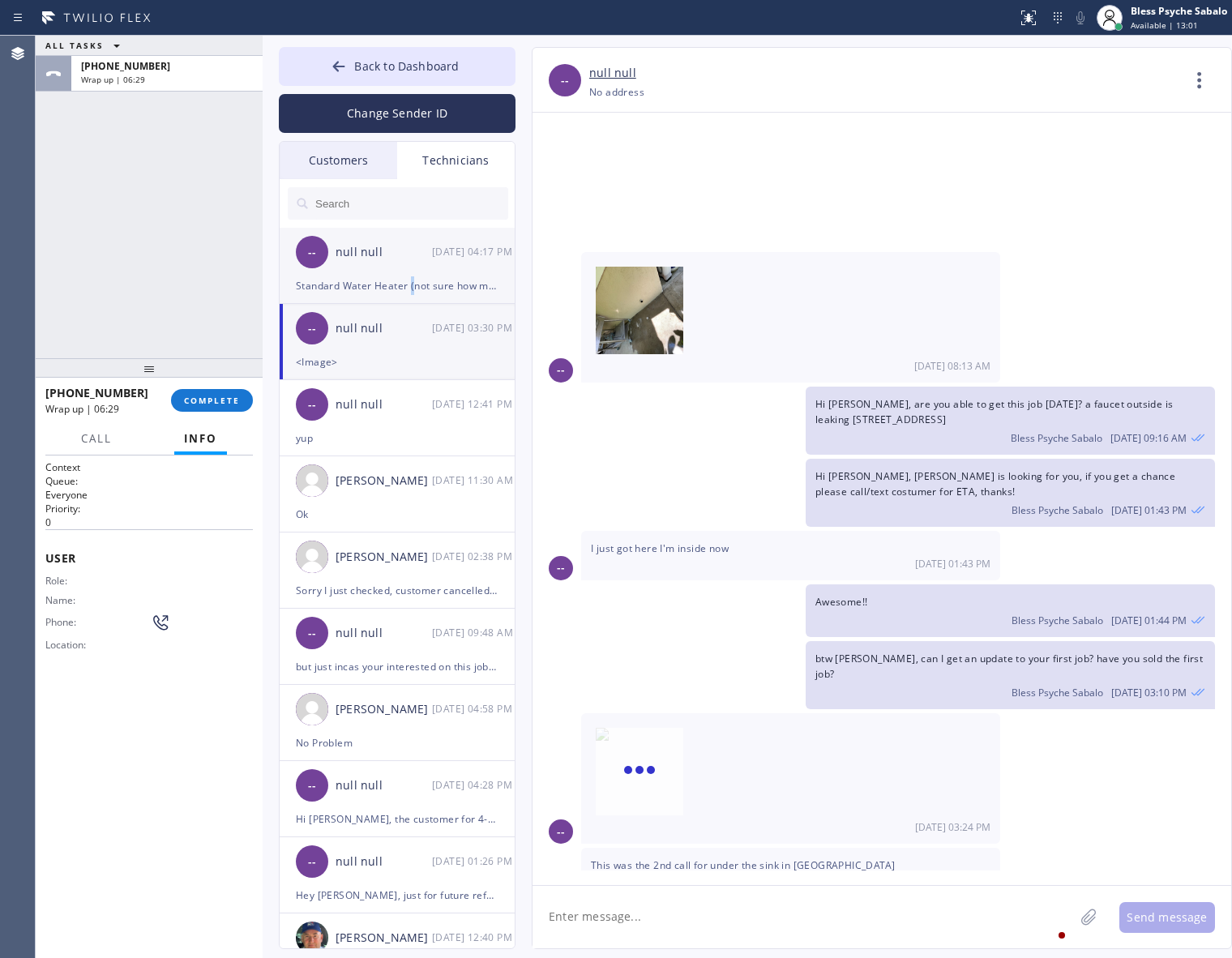
click at [411, 280] on div "Standard Water Heater (not sure how many gallon) / the pilot light wont lit / o…" at bounding box center [397, 285] width 203 height 19
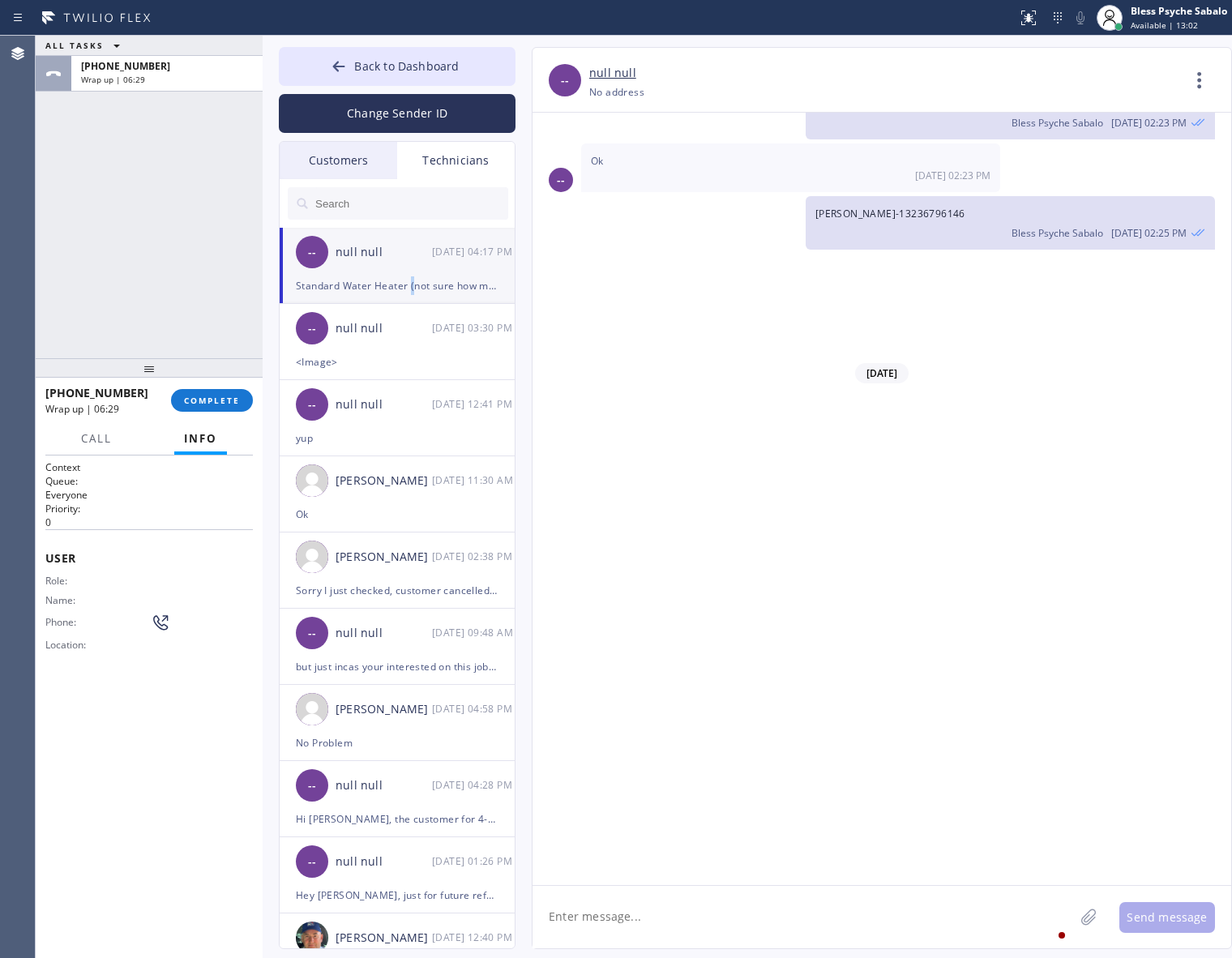
scroll to position [5414, 0]
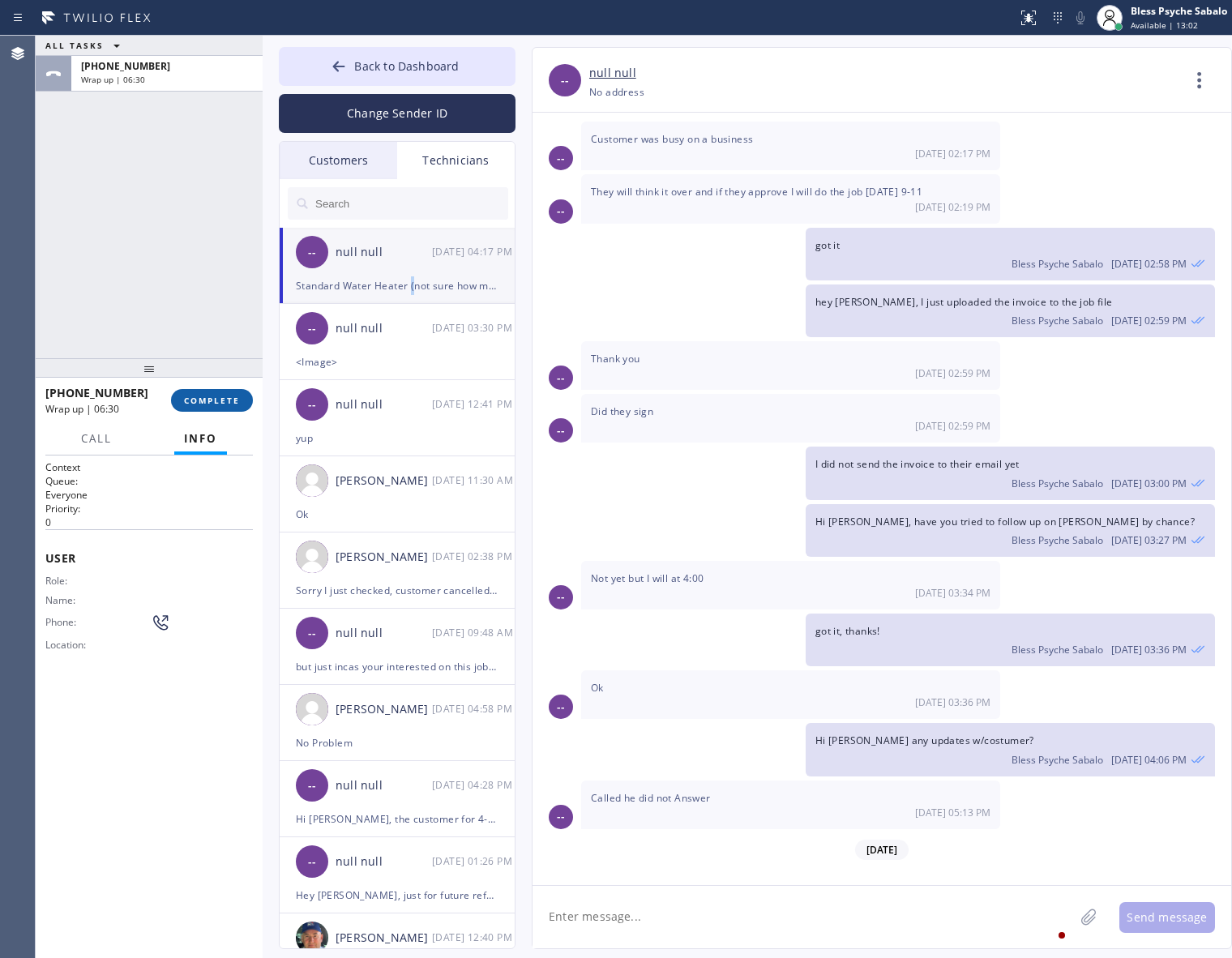
click at [219, 396] on span "COMPLETE" at bounding box center [212, 400] width 56 height 11
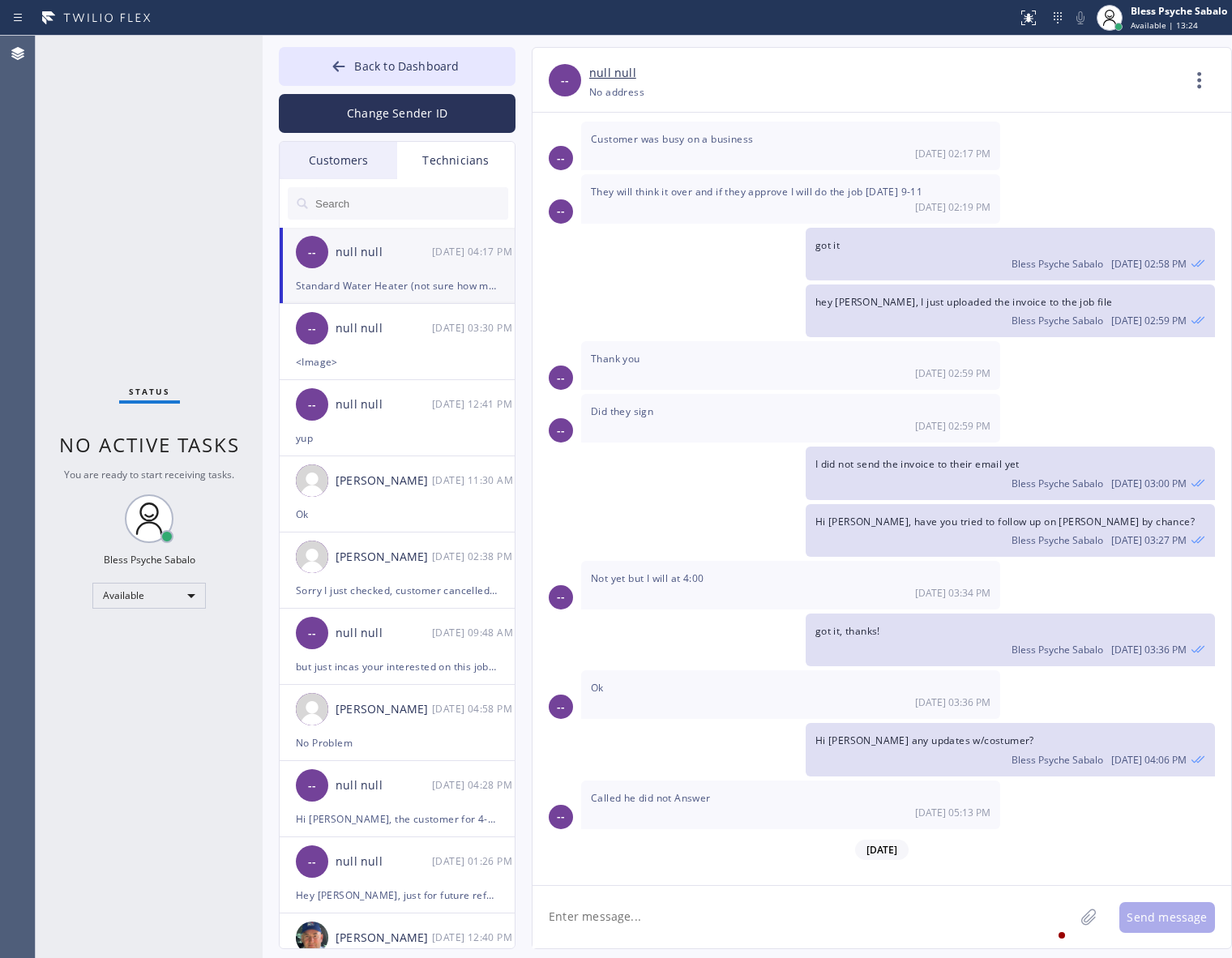
click at [702, 228] on div "got it Bless Psyche Sabalo [DATE] 02:58 PM" at bounding box center [874, 253] width 683 height 52
click at [452, 52] on button "Back to Dashboard" at bounding box center [397, 66] width 237 height 39
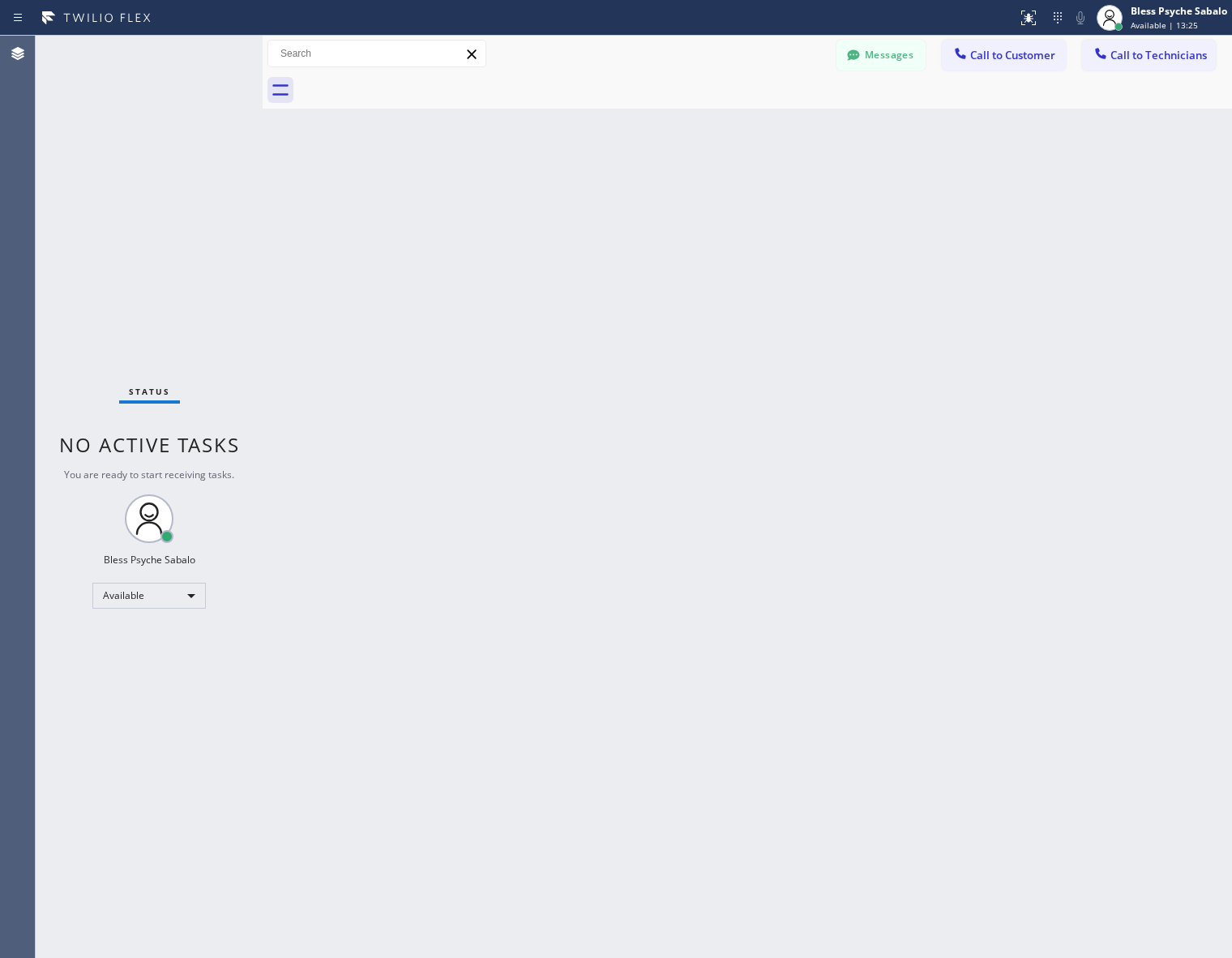
drag, startPoint x: 786, startPoint y: 292, endPoint x: 876, endPoint y: 209, distance: 122.4
click at [789, 289] on div "Back to Dashboard Change Sender ID Customers Technicians [PERSON_NAME] [DATE] 0…" at bounding box center [747, 497] width 970 height 922
click at [354, 170] on div "Back to Dashboard Change Sender ID Customers Technicians [PERSON_NAME] [DATE] 0…" at bounding box center [747, 497] width 970 height 922
drag, startPoint x: 857, startPoint y: 139, endPoint x: 1055, endPoint y: 100, distance: 201.8
click at [857, 139] on div "Back to Dashboard Change Sender ID Customers Technicians [PERSON_NAME] [DATE] 0…" at bounding box center [747, 497] width 970 height 922
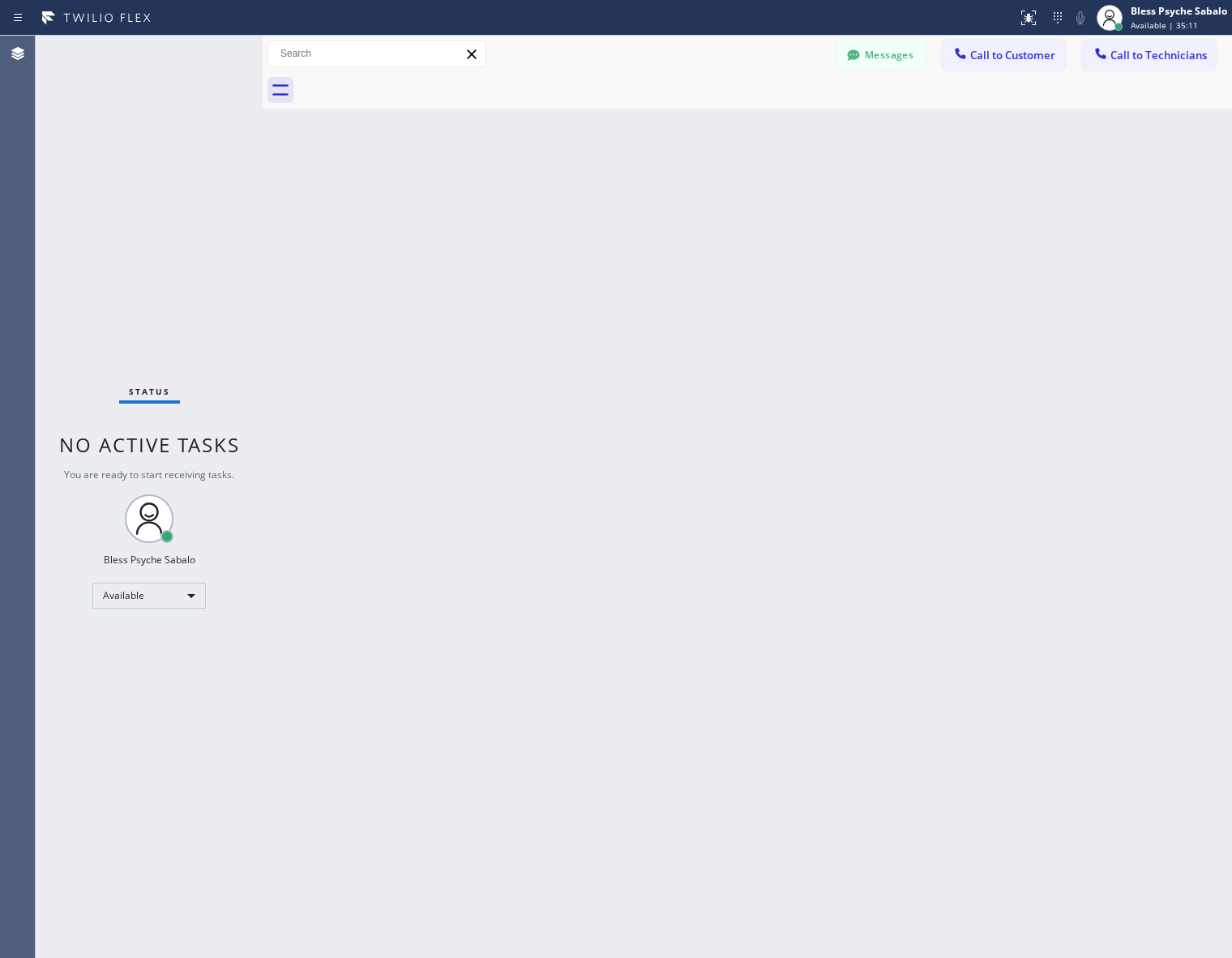
drag, startPoint x: 509, startPoint y: 405, endPoint x: 625, endPoint y: 401, distance: 116.1
click at [511, 404] on div "Back to Dashboard Change Sender ID Customers Technicians [PERSON_NAME] [DATE] 0…" at bounding box center [747, 497] width 970 height 922
click at [727, 689] on div "Back to Dashboard Change Sender ID Customers Technicians [PERSON_NAME] [DATE] 0…" at bounding box center [747, 497] width 970 height 922
click at [776, 519] on div "Back to Dashboard Change Sender ID Customers Technicians [PERSON_NAME] [DATE] 0…" at bounding box center [747, 497] width 970 height 922
click at [187, 586] on div "Available" at bounding box center [148, 596] width 114 height 26
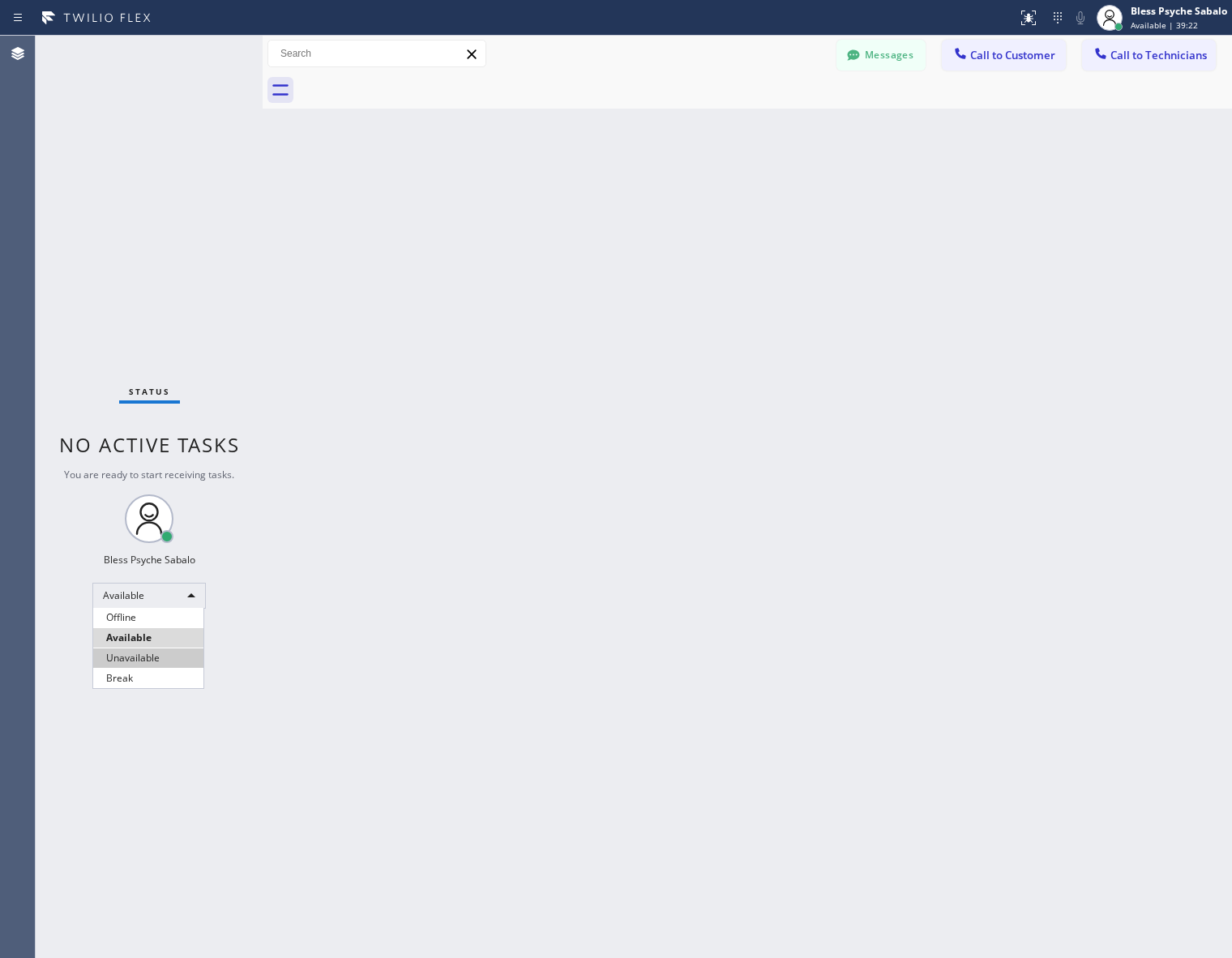
click at [159, 656] on li "Unavailable" at bounding box center [147, 658] width 110 height 20
click at [247, 600] on div "Status No active tasks You are ready to start receiving tasks. Bless Psyche Sab…" at bounding box center [148, 497] width 227 height 922
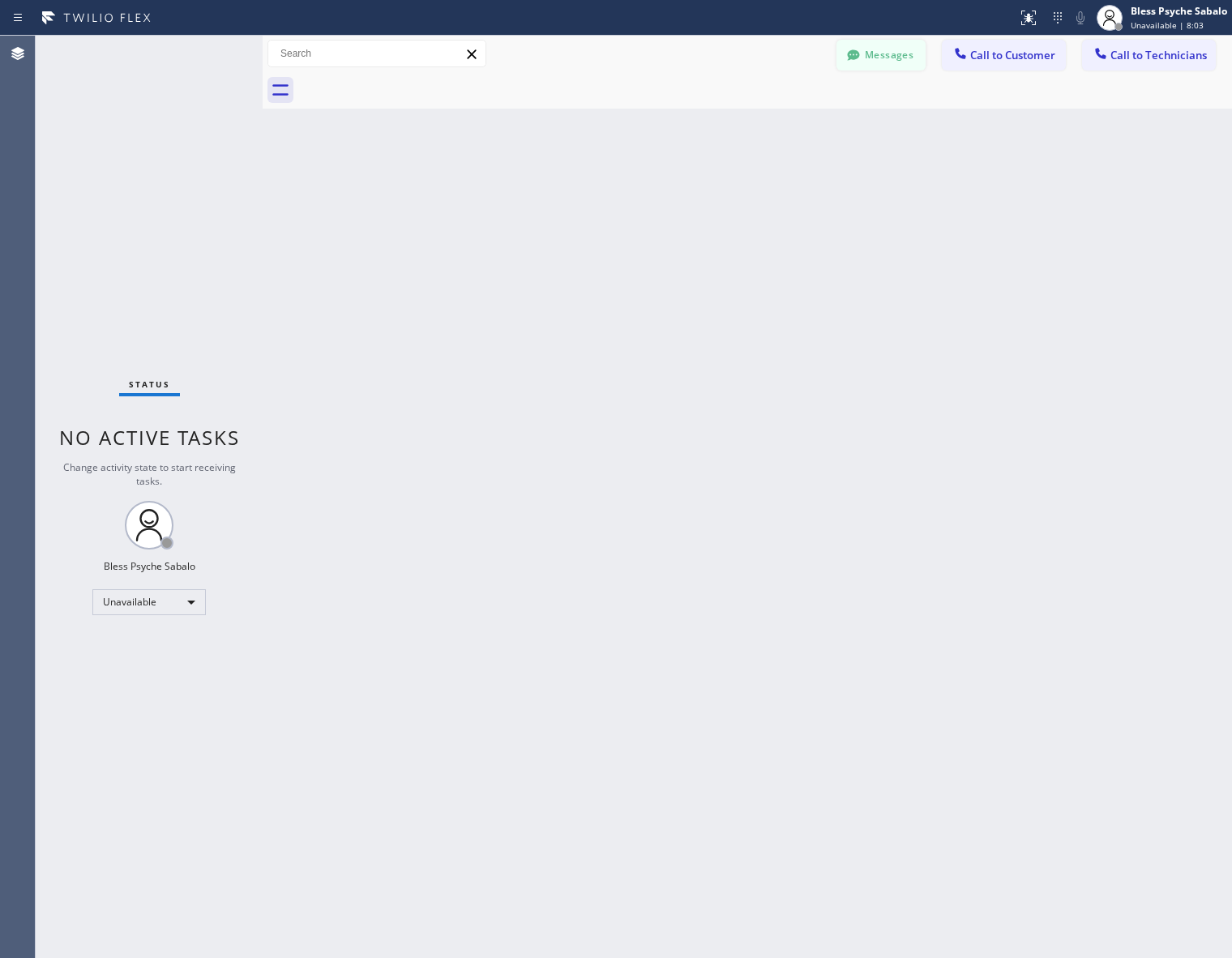
click at [882, 52] on button "Messages" at bounding box center [881, 54] width 89 height 31
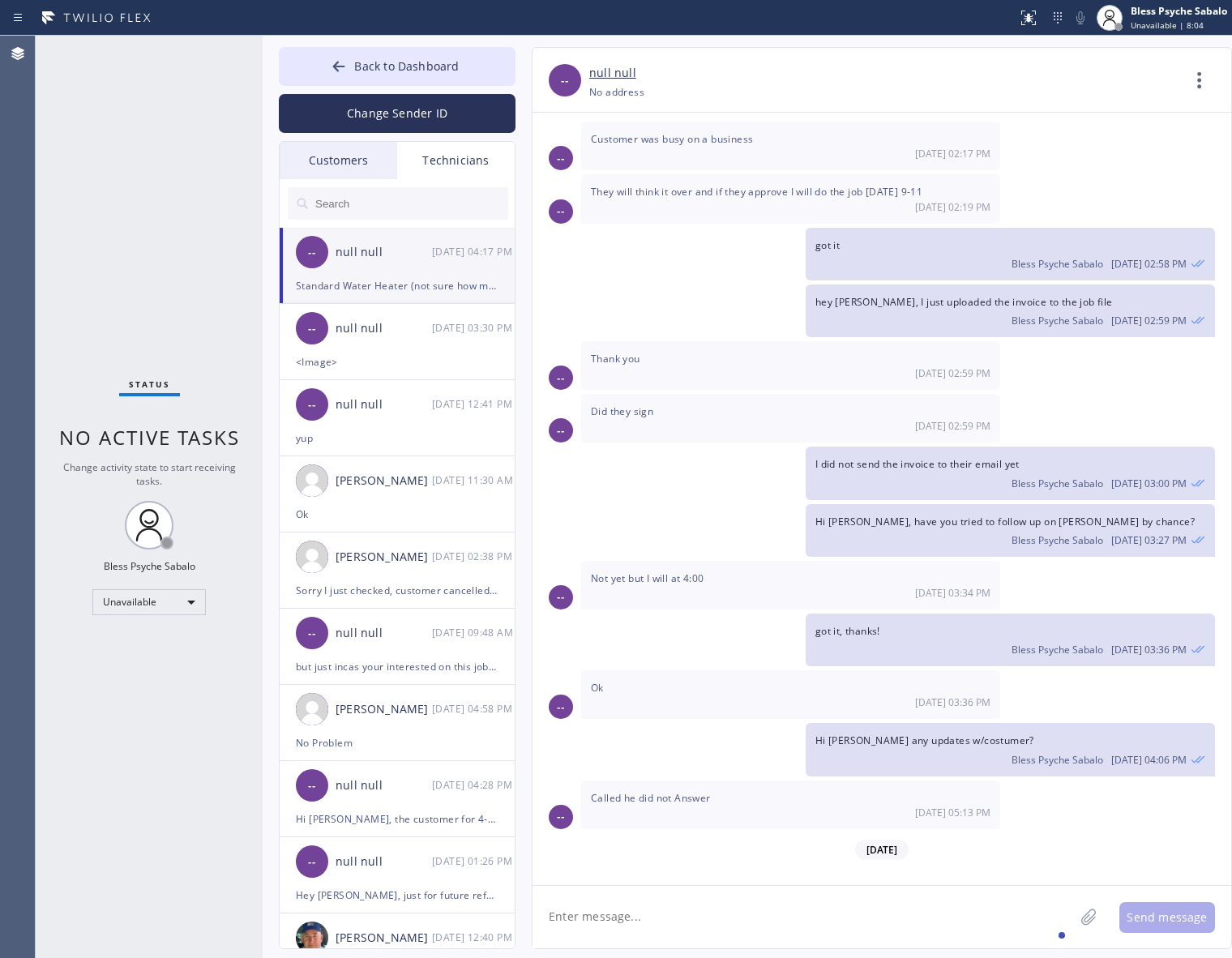
click at [447, 159] on div "Technicians" at bounding box center [455, 160] width 118 height 38
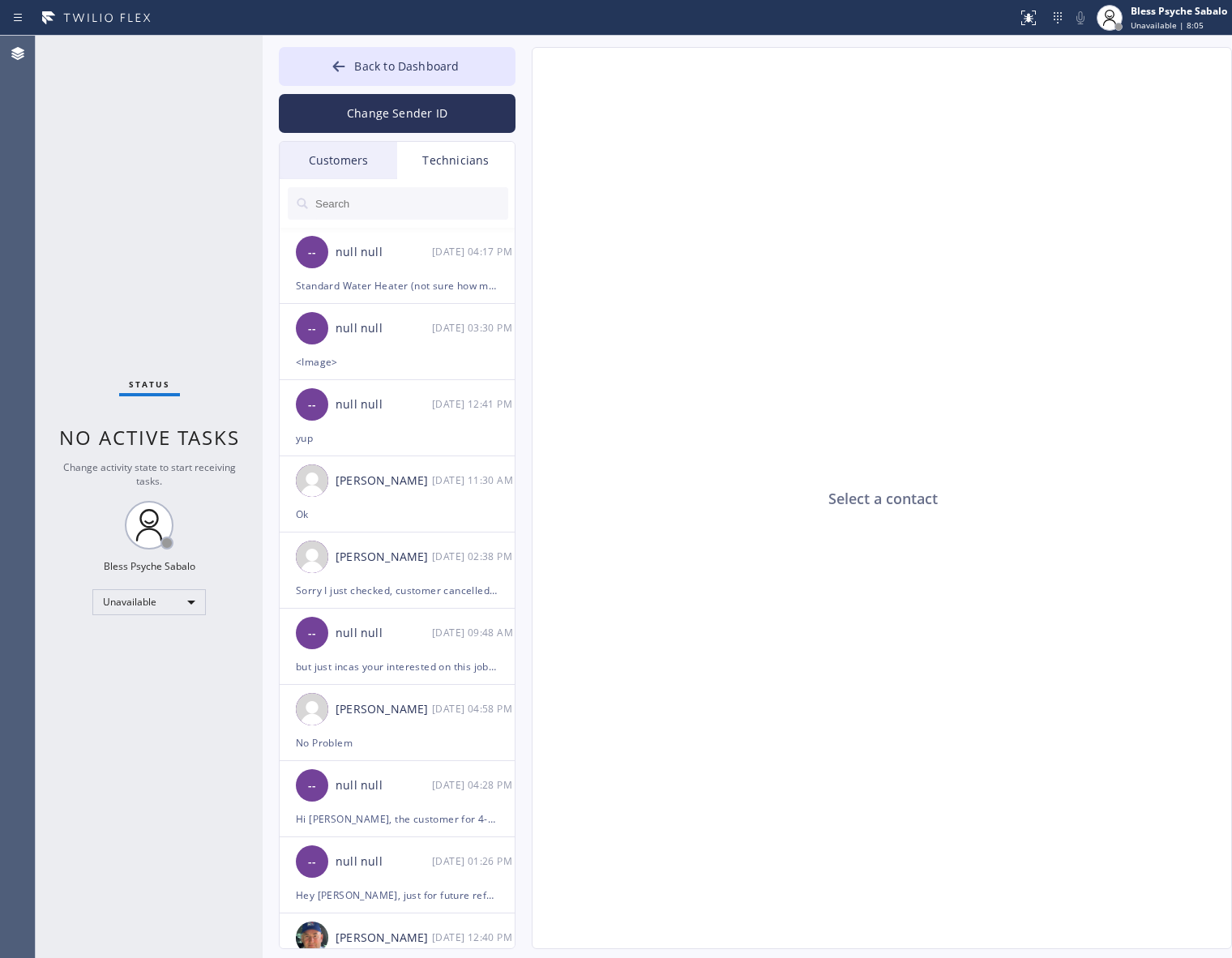
click at [434, 190] on input "text" at bounding box center [411, 203] width 195 height 33
click at [419, 59] on span "Back to Dashboard" at bounding box center [407, 66] width 105 height 16
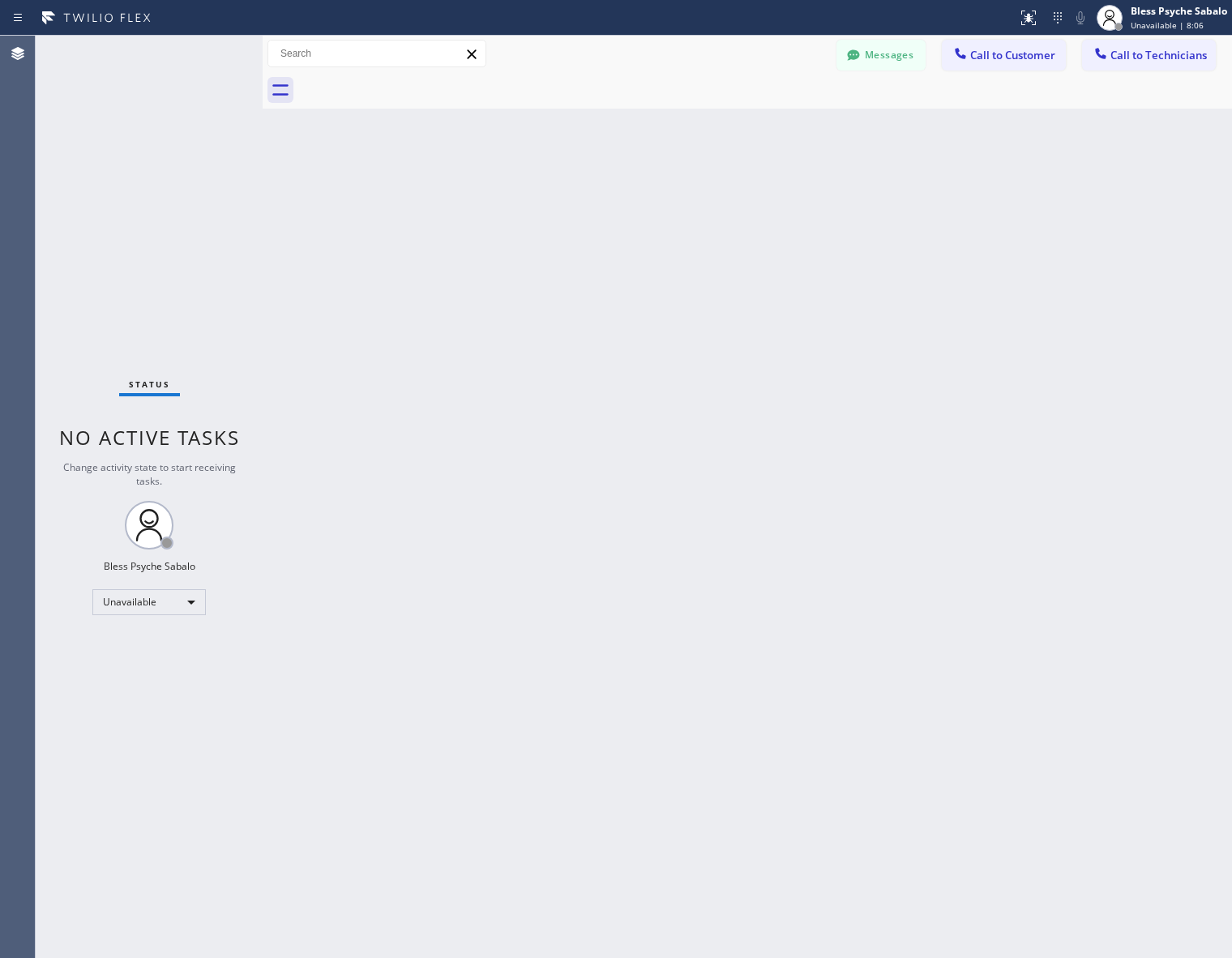
click at [1153, 57] on span "Call to Technicians" at bounding box center [1158, 54] width 96 height 15
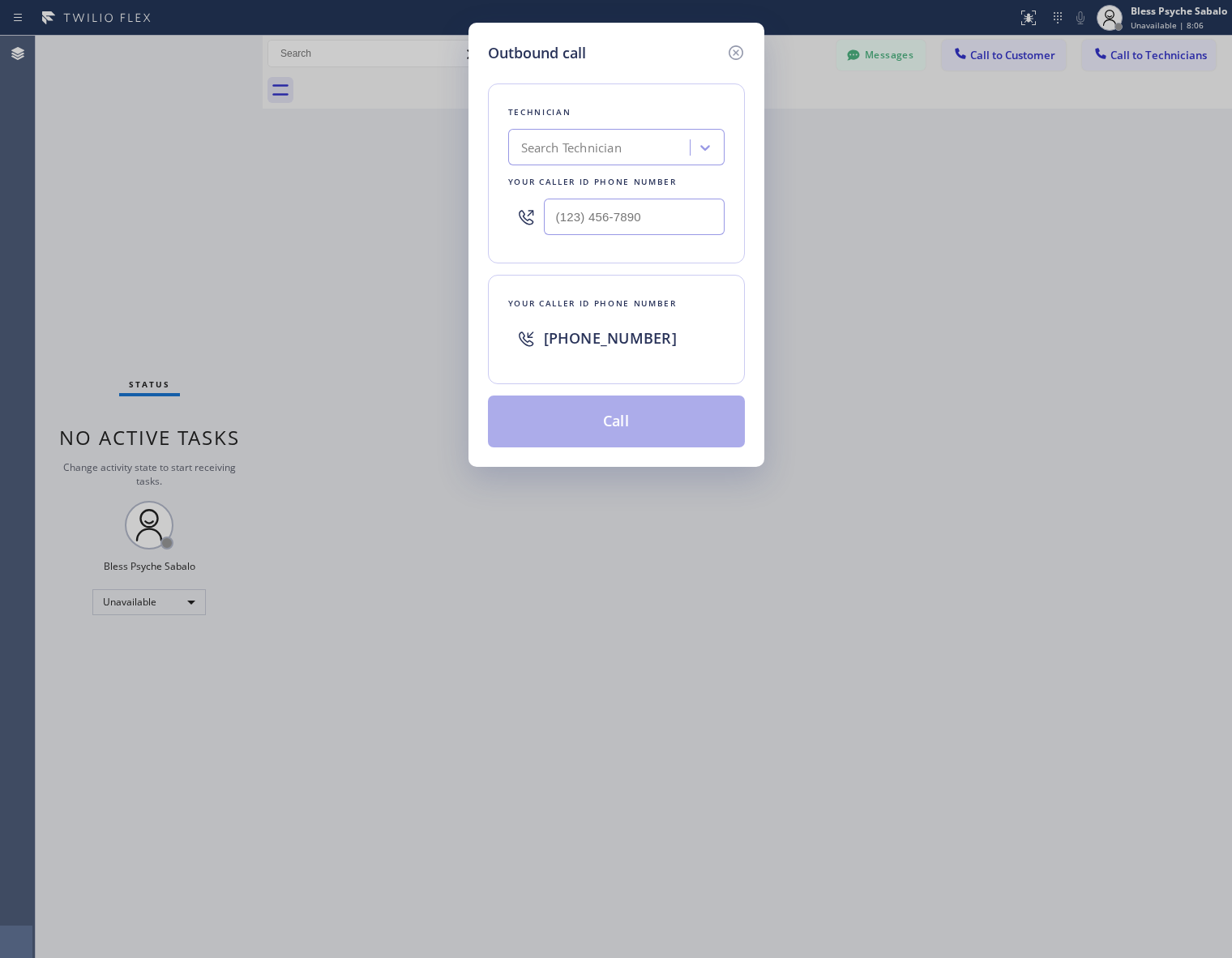
click at [580, 139] on div "Search Technician" at bounding box center [572, 147] width 101 height 19
type input "edwi"
click at [630, 158] on div "edwi" at bounding box center [601, 147] width 177 height 29
click at [617, 146] on div "Search Technician" at bounding box center [572, 147] width 101 height 19
click at [577, 203] on div "[PERSON_NAME]" at bounding box center [616, 210] width 217 height 29
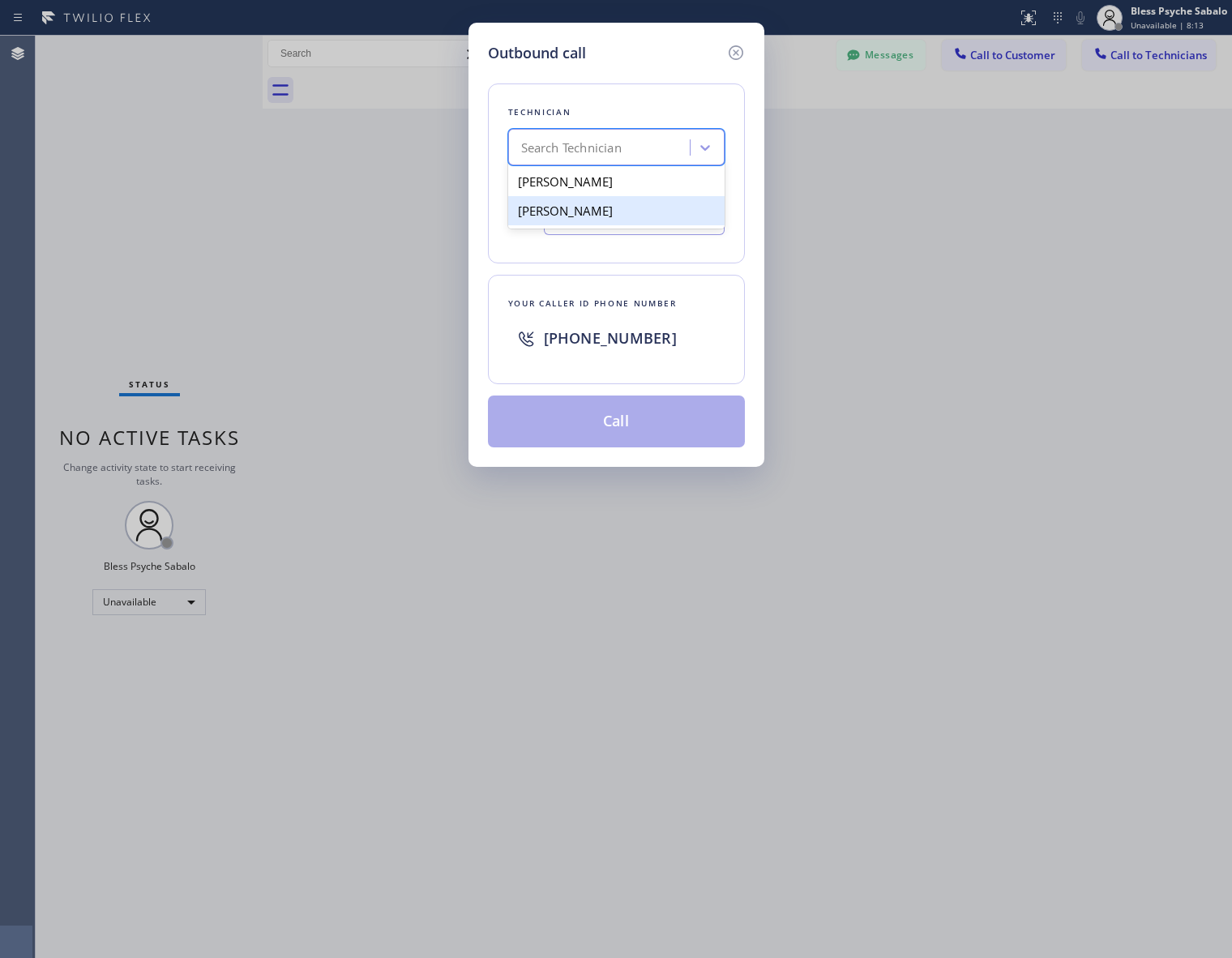
type input "[PHONE_NUMBER]"
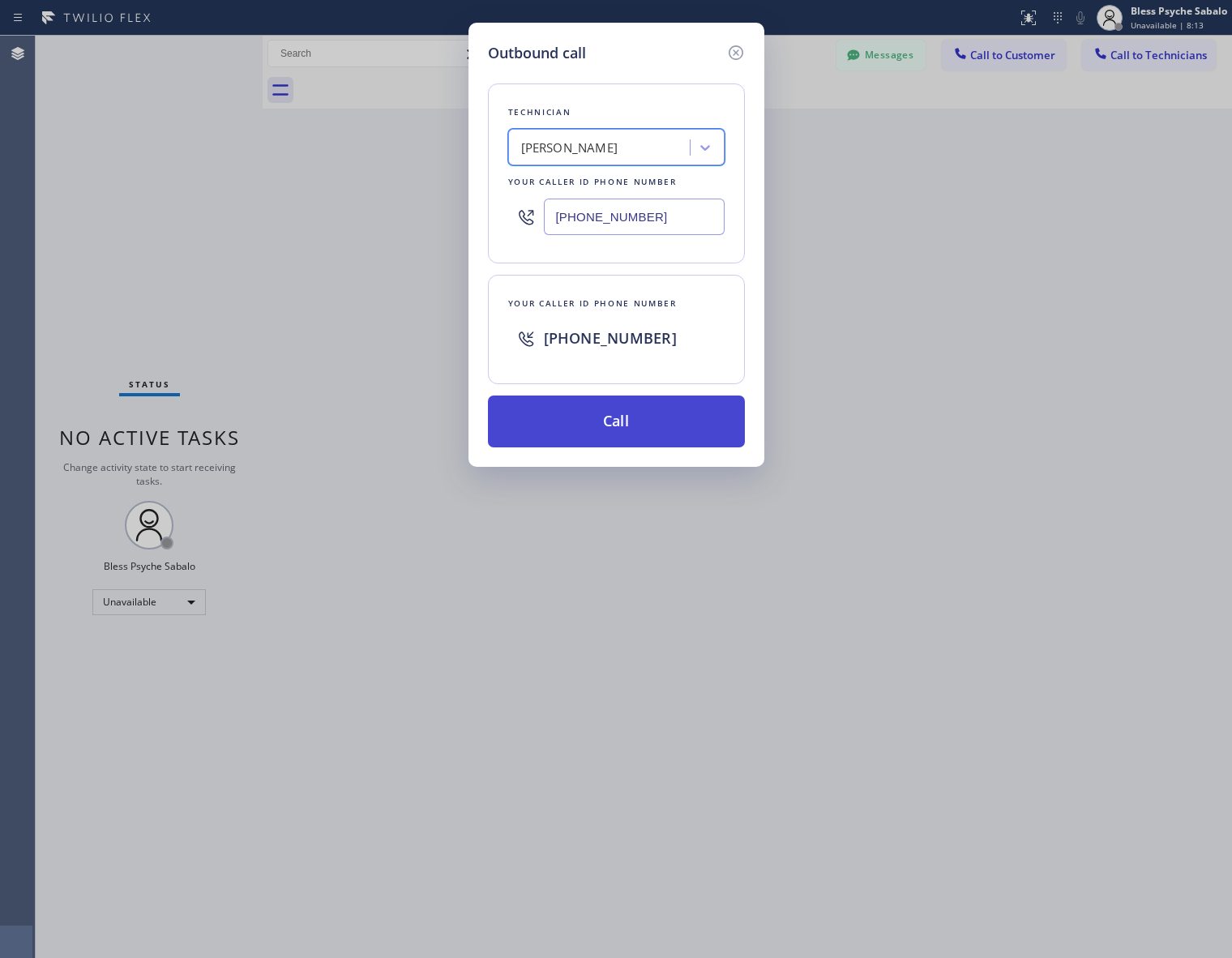
click at [621, 440] on button "Call" at bounding box center [616, 422] width 257 height 51
click at [942, 440] on div "Outbound call Technician [PERSON_NAME] Your caller id phone number [PHONE_NUMBE…" at bounding box center [616, 479] width 1232 height 958
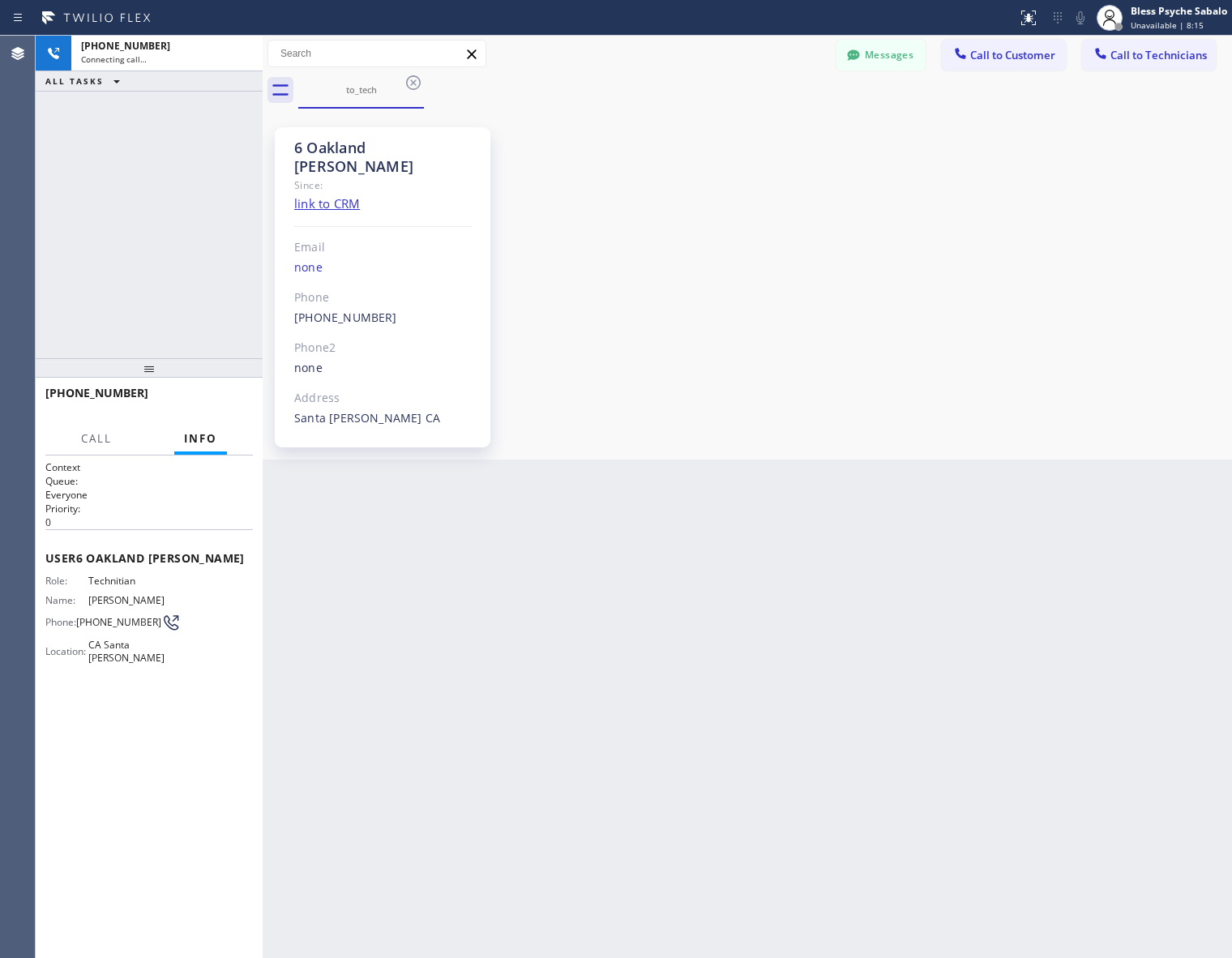
scroll to position [7362, 0]
click at [996, 403] on div "6 Oakland [PERSON_NAME] Since: link to CRM Email none Phone [PHONE_NUMBER] Outb…" at bounding box center [746, 284] width 961 height 342
drag, startPoint x: 929, startPoint y: 448, endPoint x: 905, endPoint y: 160, distance: 289.0
click at [938, 433] on div "Back to Dashboard Change Sender ID Customers Technicians [PERSON_NAME] [DATE] 0…" at bounding box center [747, 497] width 970 height 922
click at [894, 52] on button "Messages" at bounding box center [881, 54] width 89 height 31
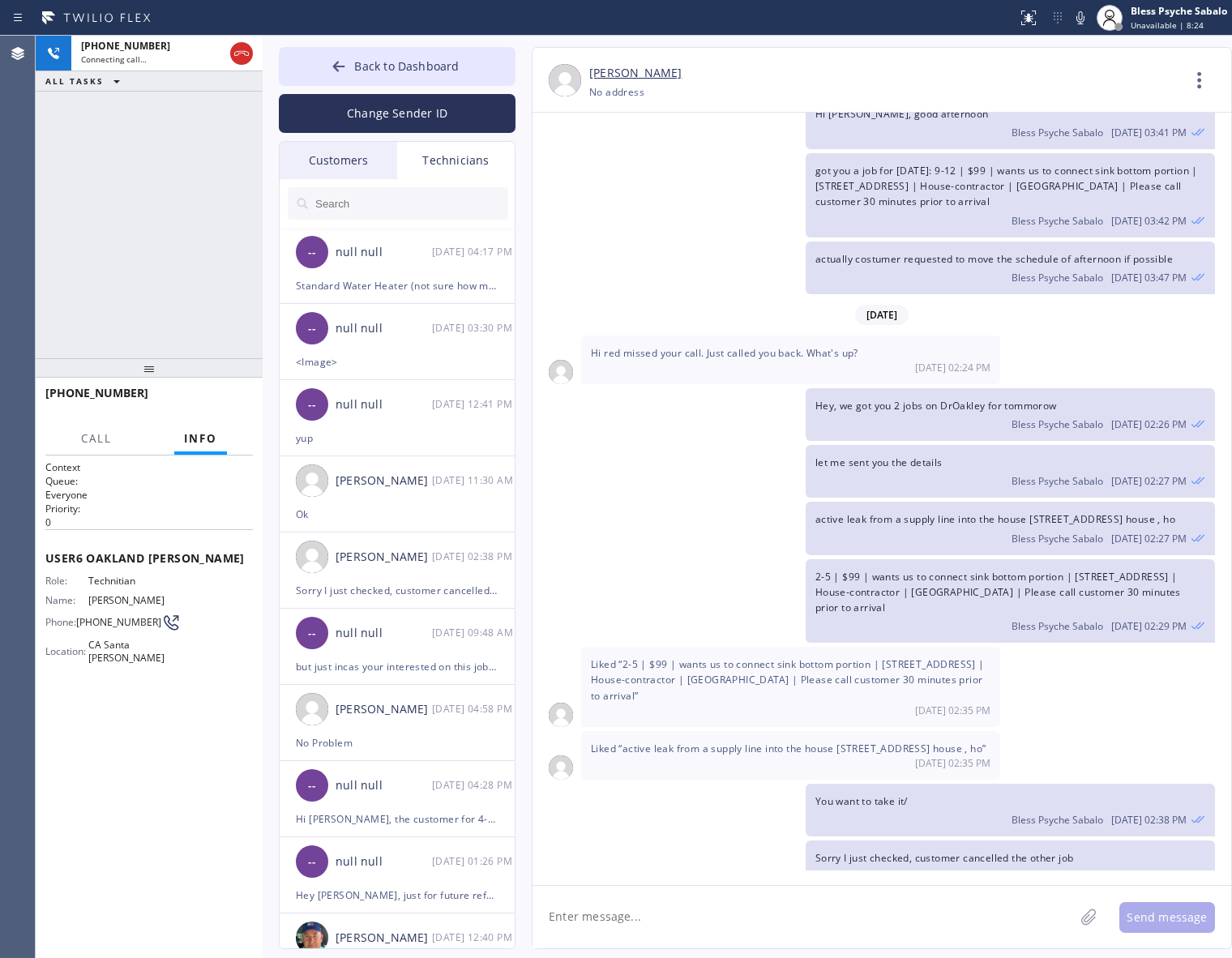
click at [392, 187] on input "text" at bounding box center [411, 203] width 195 height 33
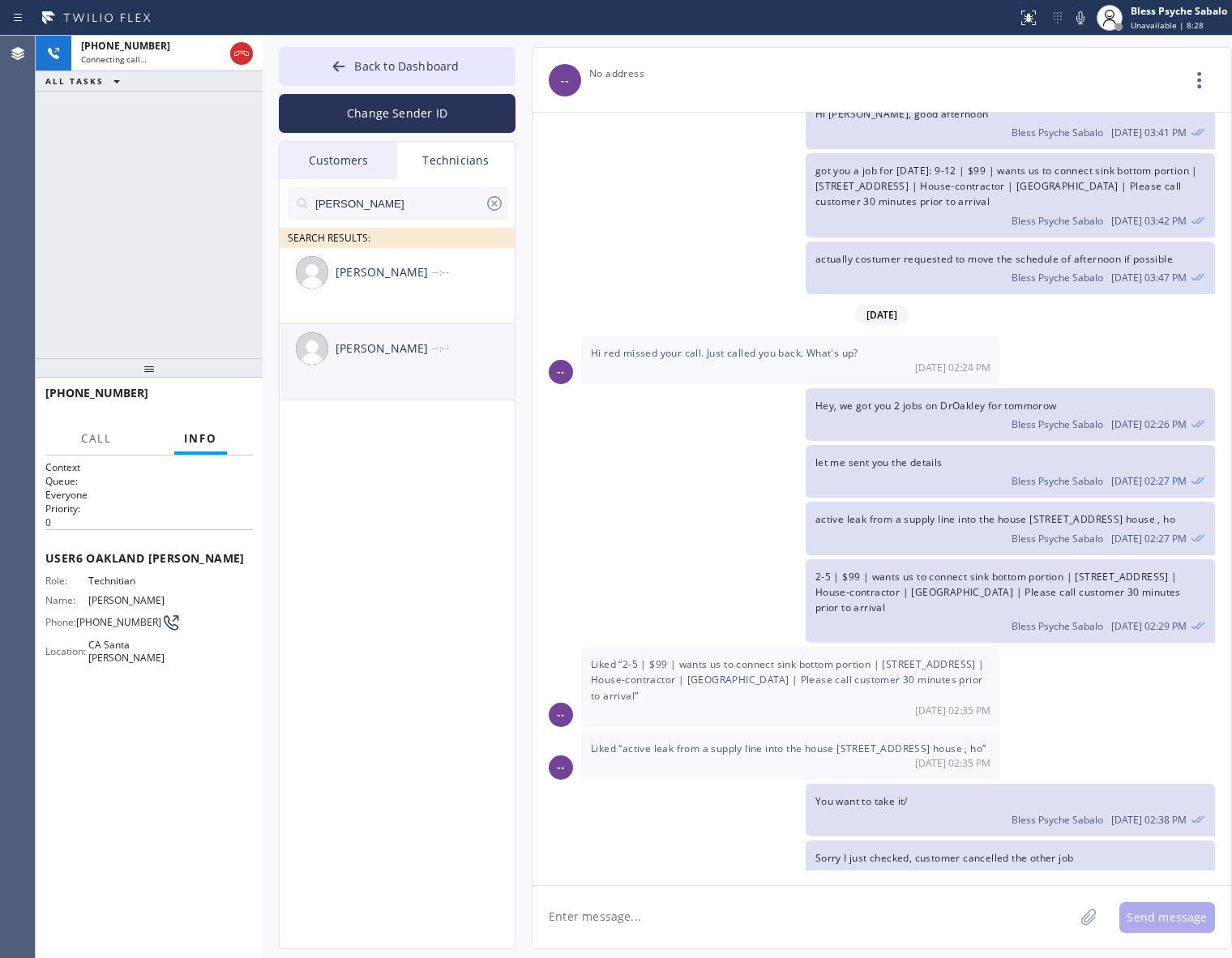
type input "[PERSON_NAME]"
click at [378, 369] on div "[PERSON_NAME] --:--" at bounding box center [398, 348] width 237 height 48
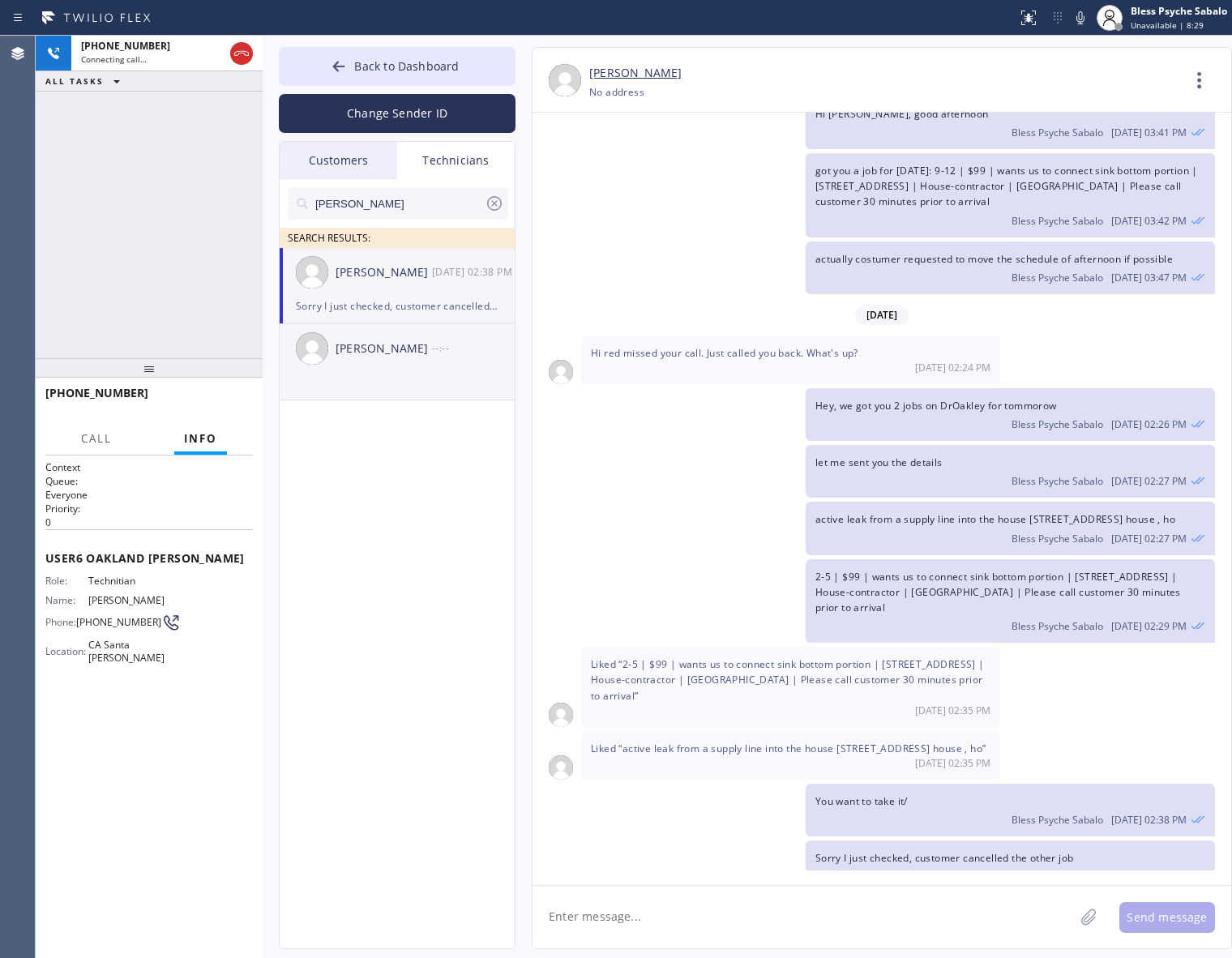
click at [383, 354] on div "[PERSON_NAME]" at bounding box center [383, 348] width 96 height 19
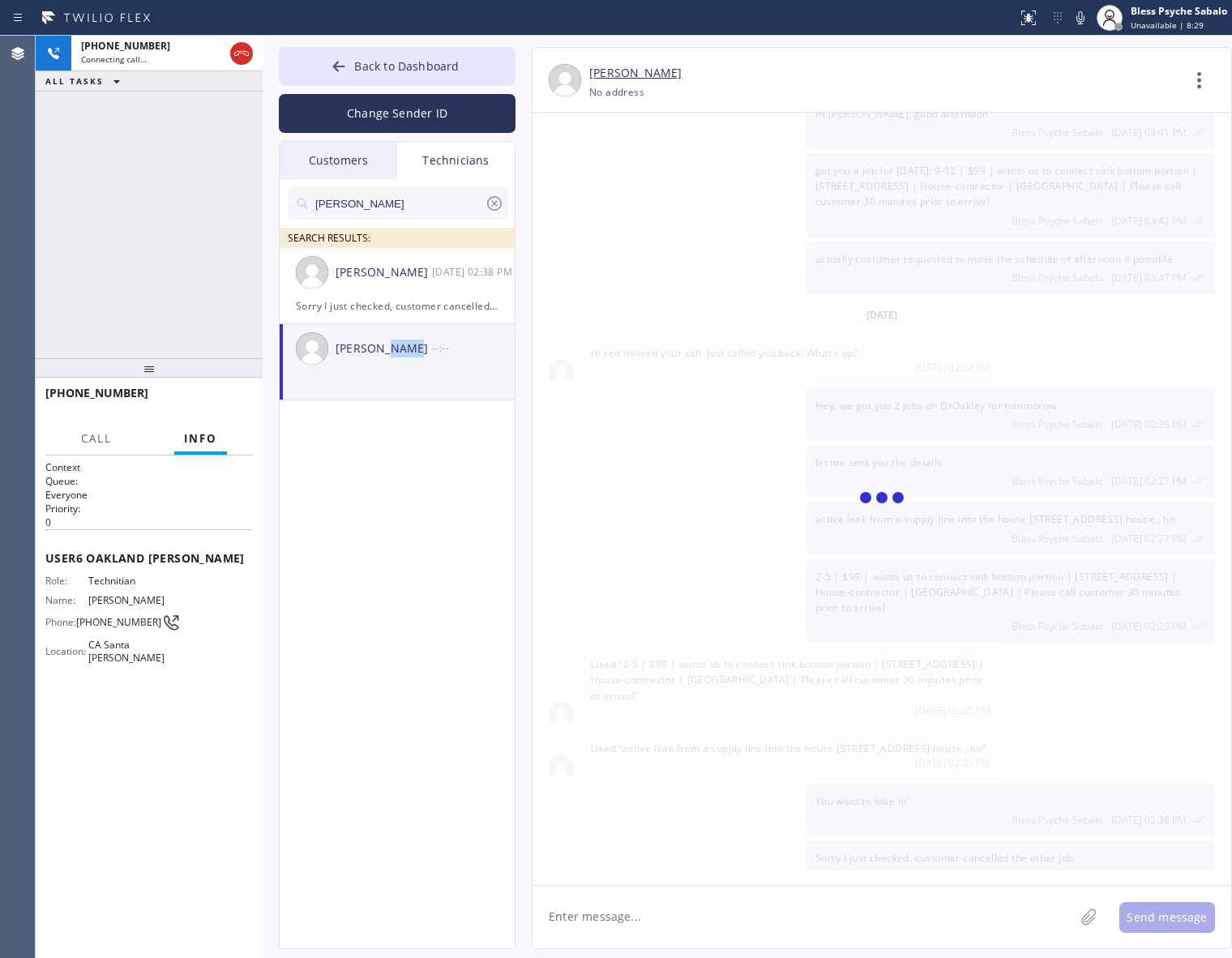
click at [383, 354] on div "[PERSON_NAME]" at bounding box center [383, 348] width 96 height 19
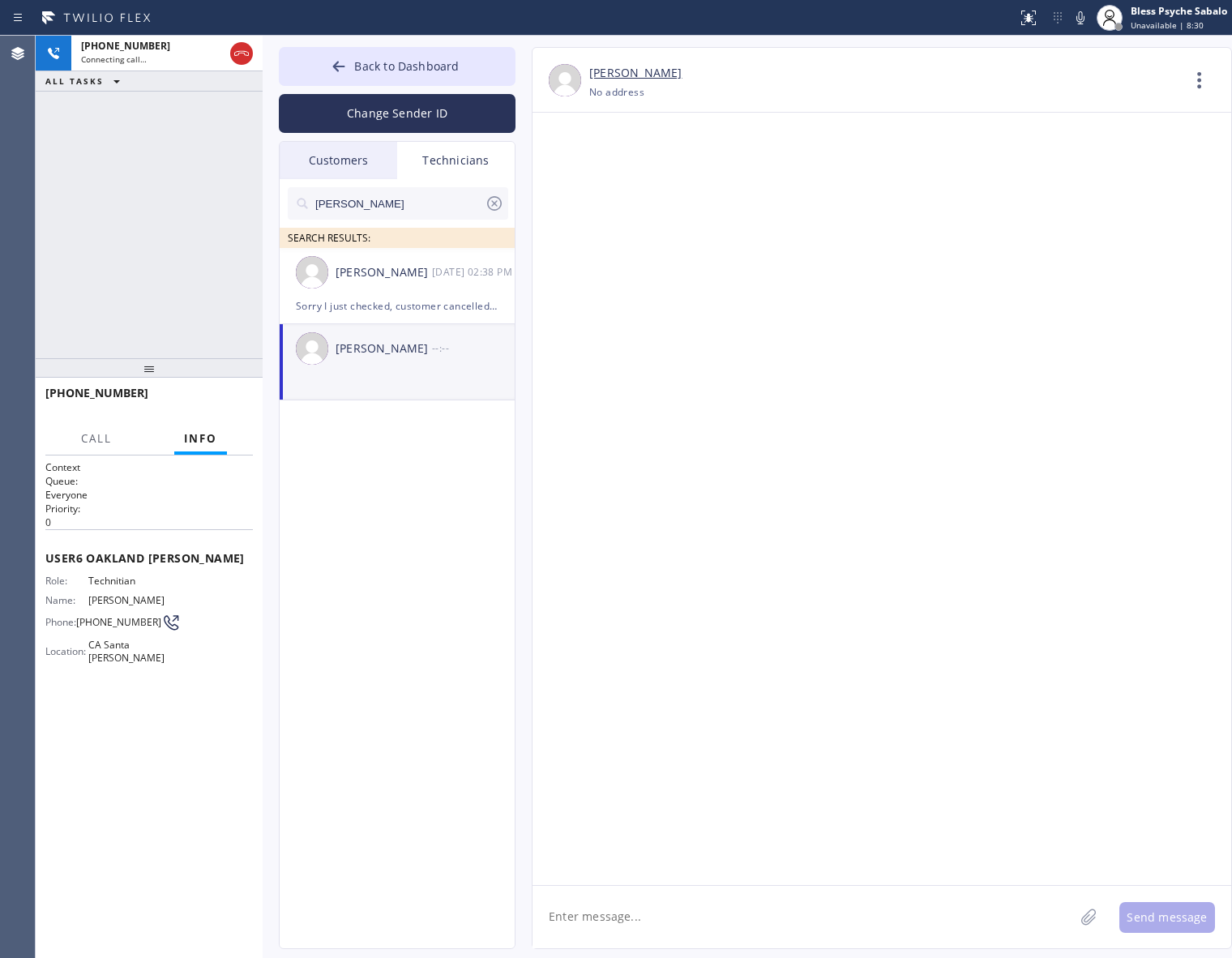
click at [656, 947] on textarea at bounding box center [803, 916] width 541 height 62
paste textarea "| installation of the pipe, attachment of the pipe, has drain issue, | [STREET_…"
drag, startPoint x: 557, startPoint y: 915, endPoint x: 520, endPoint y: 909, distance: 37.5
click at [520, 909] on div "[PERSON_NAME] [PHONE_NUMBER] Choose phone number No address Contact Full Inform…" at bounding box center [866, 499] width 701 height 903
drag, startPoint x: 759, startPoint y: 917, endPoint x: 799, endPoint y: 916, distance: 40.0
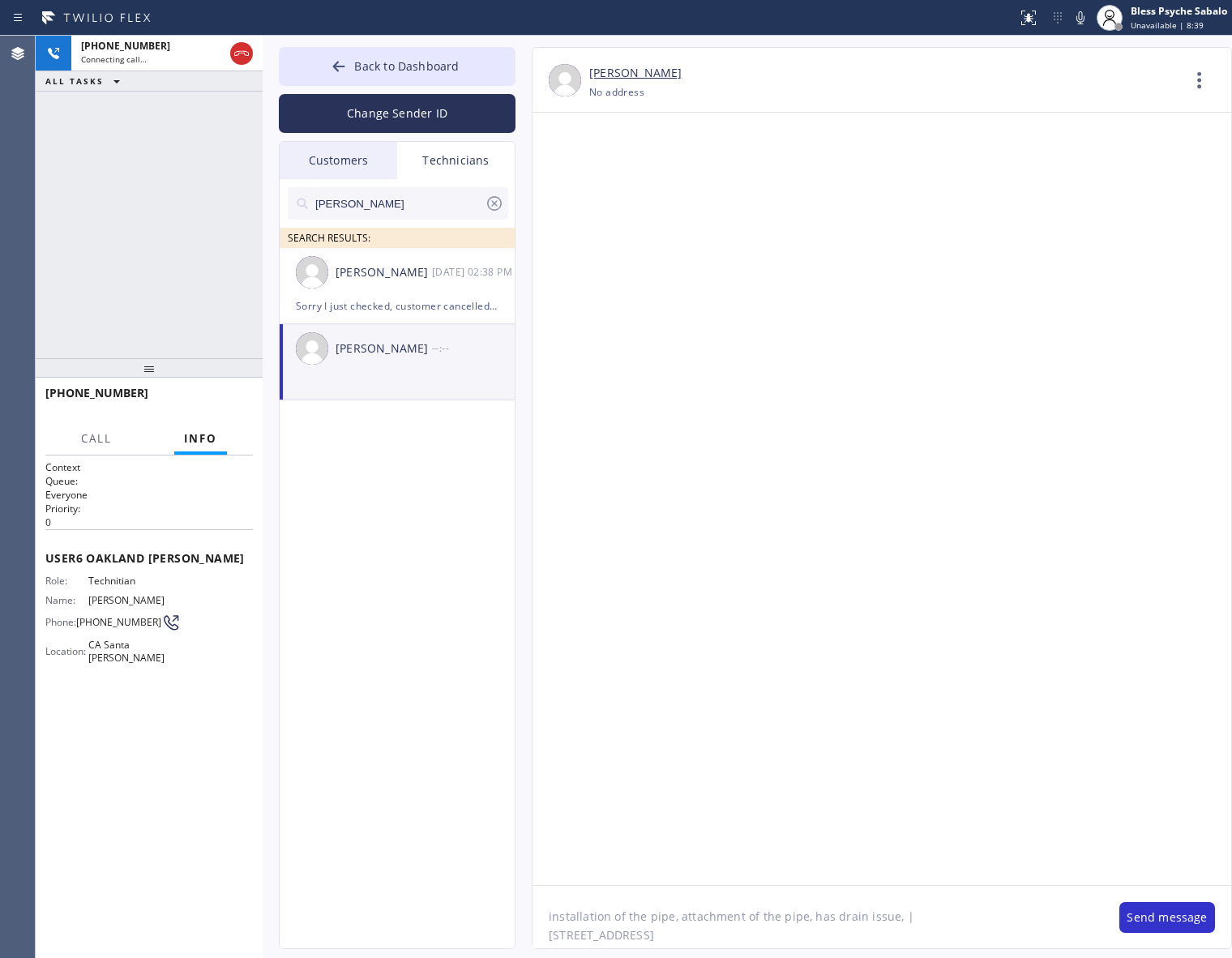
click at [799, 916] on textarea "installation of the pipe, attachment of the pipe, has drain issue, | [STREET_AD…" at bounding box center [817, 916] width 571 height 62
click at [945, 914] on textarea "installation of the pipe, attachment of underground sink, has drain issue, | [S…" at bounding box center [817, 916] width 571 height 62
click at [991, 916] on textarea "installation of the pipe, attachment of underground sink, has drain issue, | [S…" at bounding box center [817, 916] width 571 height 62
click at [870, 920] on textarea "installation of the pipe, attachment of underground sink, has drain issue, | [S…" at bounding box center [817, 916] width 571 height 62
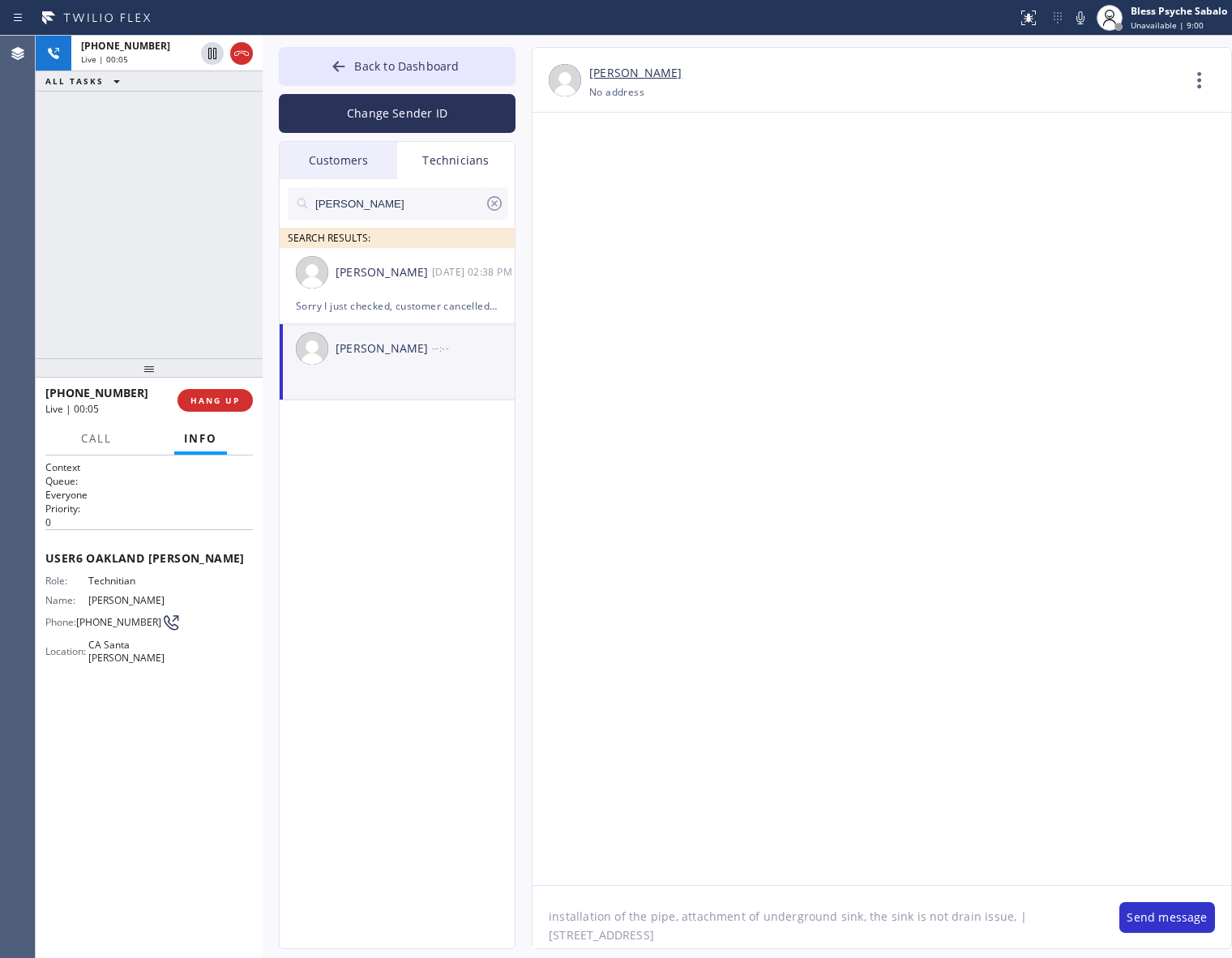
click at [979, 908] on textarea "installation of the pipe, attachment of underground sink, the sink is not drain…" at bounding box center [817, 916] width 571 height 62
type textarea "installation of the pipe, attachment of underground sink, the sink is not drain…"
click at [942, 616] on div at bounding box center [882, 499] width 699 height 773
click at [807, 933] on textarea "installation of the pipe, attachment of underground sink, the sink is not drain…" at bounding box center [817, 916] width 571 height 62
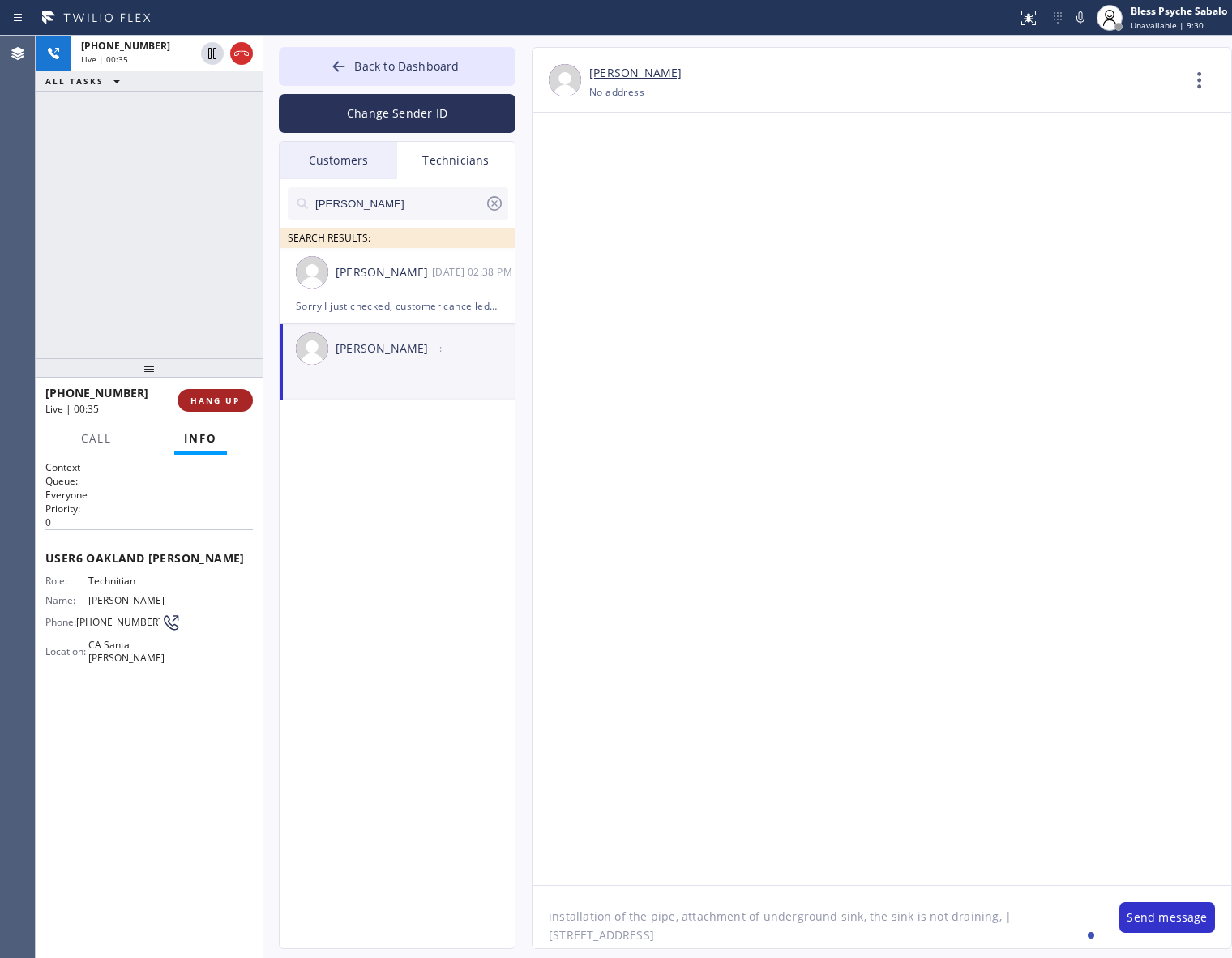
click at [217, 395] on span "HANG UP" at bounding box center [215, 400] width 49 height 11
click at [217, 309] on div "[PHONE_NUMBER] Live | 00:35 ALL TASKS ALL TASKS ACTIVE TASKS TASKS IN WRAP UP" at bounding box center [148, 197] width 227 height 323
drag, startPoint x: 947, startPoint y: 414, endPoint x: 974, endPoint y: 397, distance: 31.9
click at [948, 414] on div at bounding box center [882, 499] width 699 height 773
click at [902, 448] on div at bounding box center [882, 499] width 699 height 773
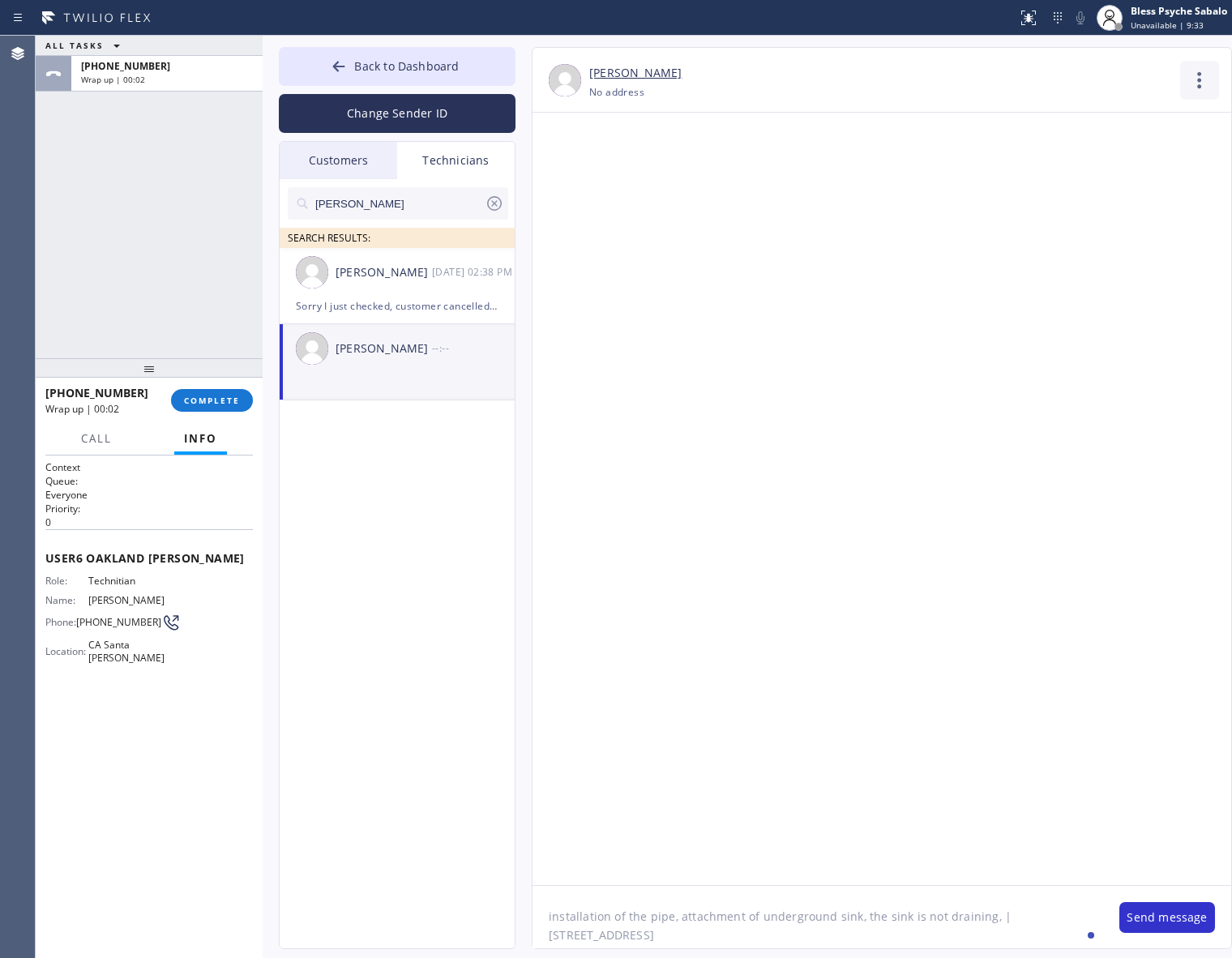
click at [1191, 70] on icon at bounding box center [1198, 79] width 39 height 39
click at [999, 170] on li "Call to Technician" at bounding box center [1101, 166] width 236 height 43
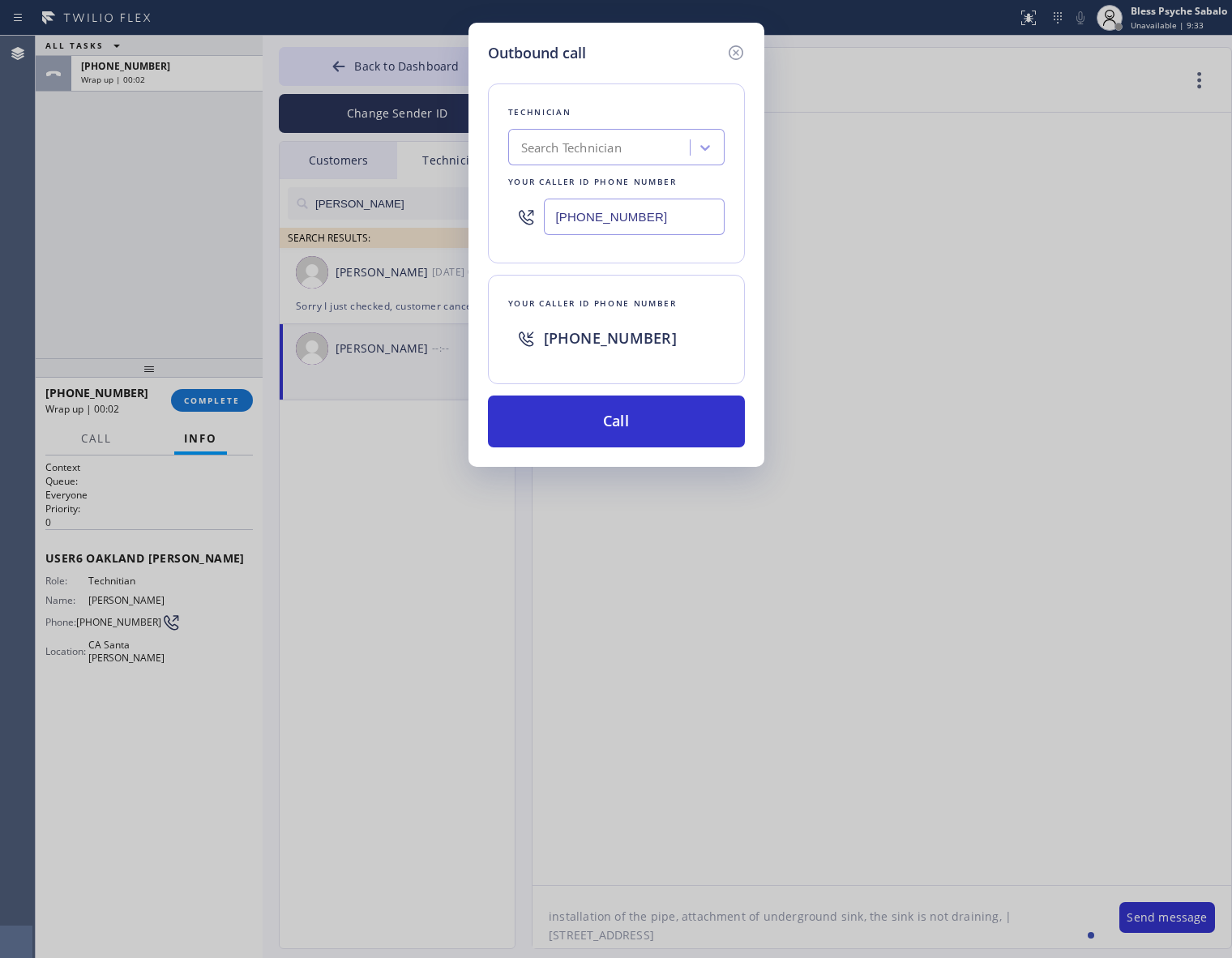
click at [957, 333] on div "Outbound call Technician Search Technician Your caller id phone number [PHONE_N…" at bounding box center [616, 479] width 1232 height 958
click at [615, 435] on button "Call" at bounding box center [616, 422] width 257 height 51
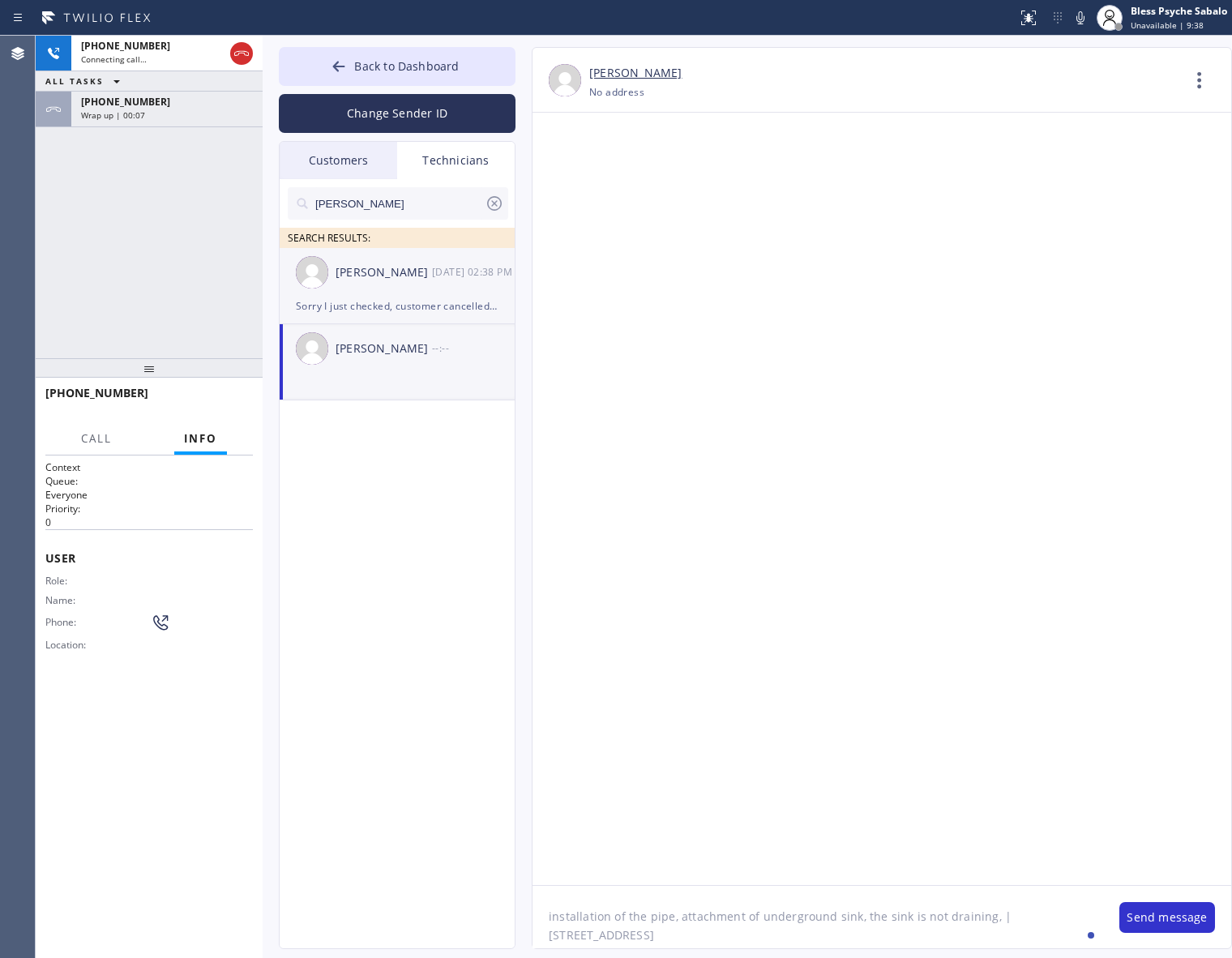
click at [406, 309] on div "Sorry I just checked, customer cancelled the other job" at bounding box center [397, 306] width 203 height 19
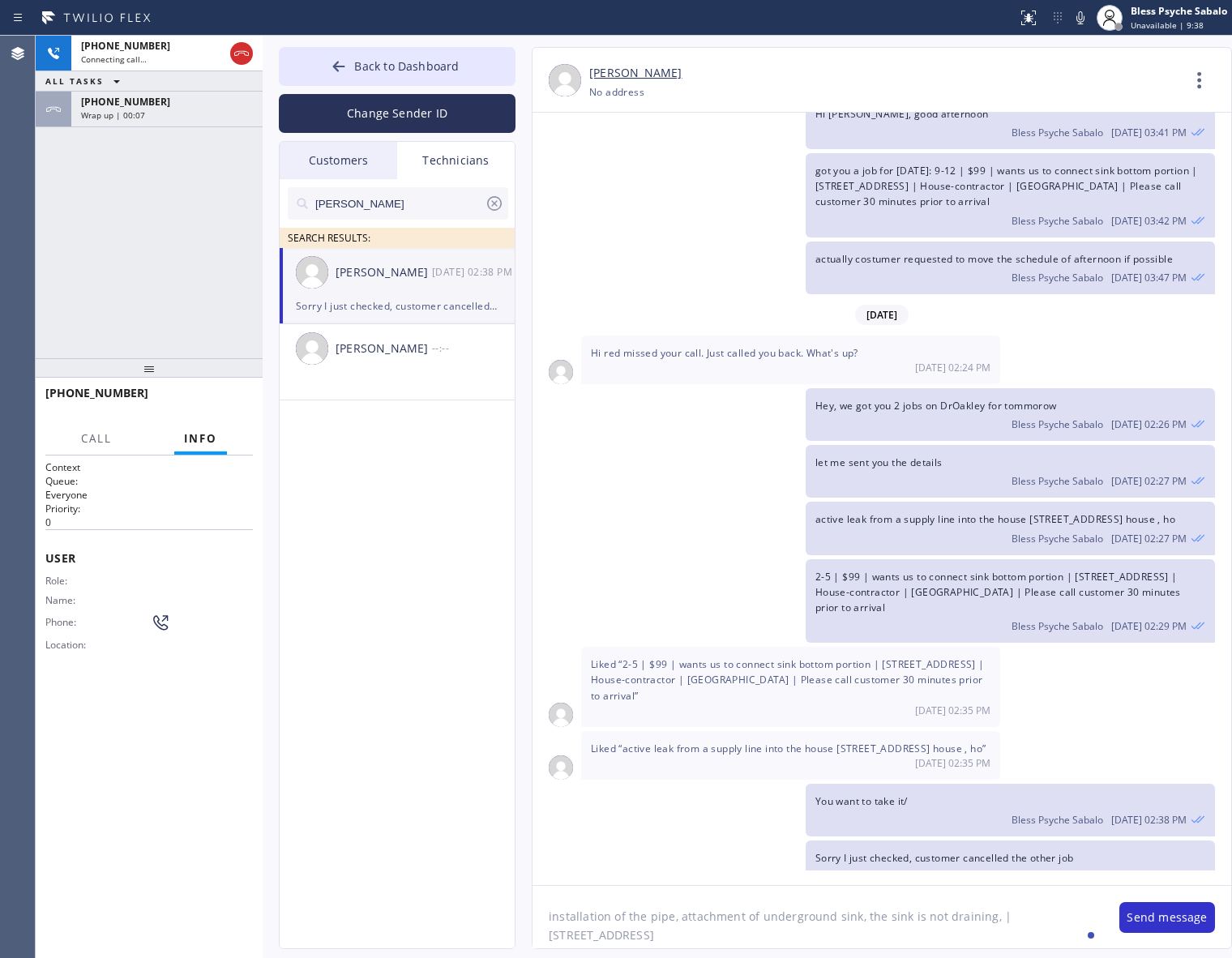
click at [429, 301] on div "Sorry I just checked, customer cancelled the other job" at bounding box center [397, 306] width 203 height 19
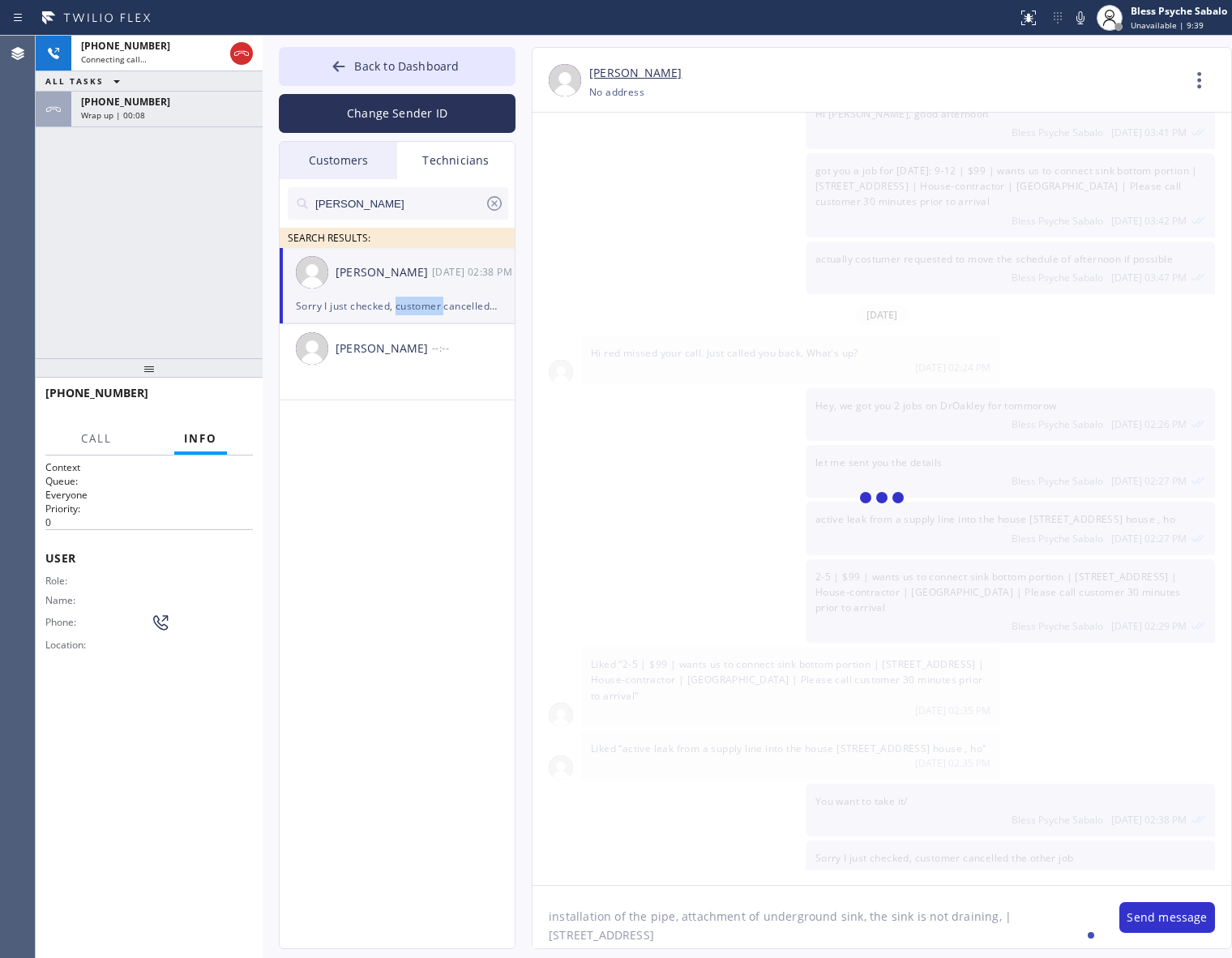
click at [429, 301] on div "Sorry I just checked, customer cancelled the other job" at bounding box center [397, 306] width 203 height 19
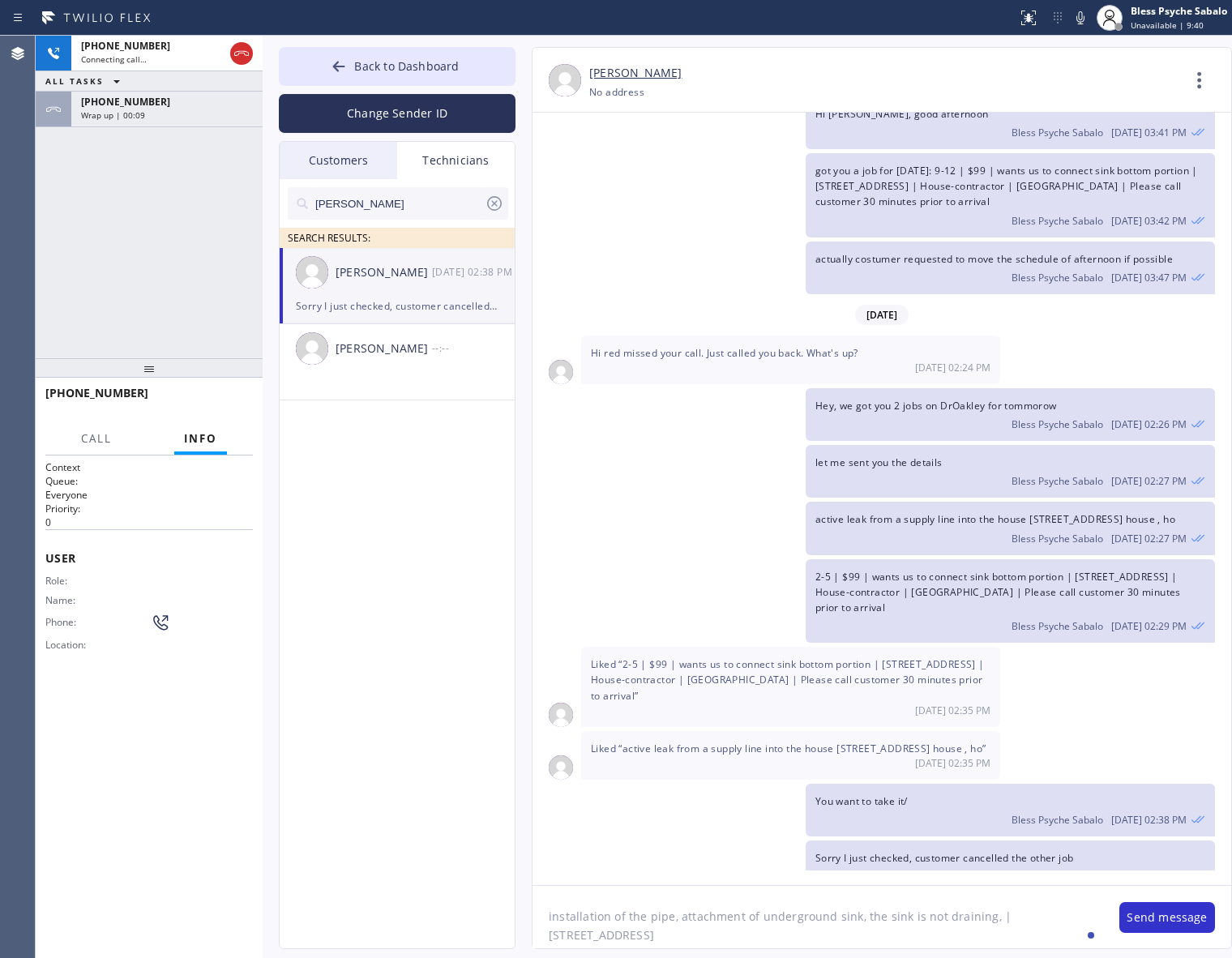
click at [1203, 100] on div "Contact Full Information Call to Technician" at bounding box center [1205, 83] width 51 height 39
click at [1199, 85] on icon at bounding box center [1199, 80] width 4 height 16
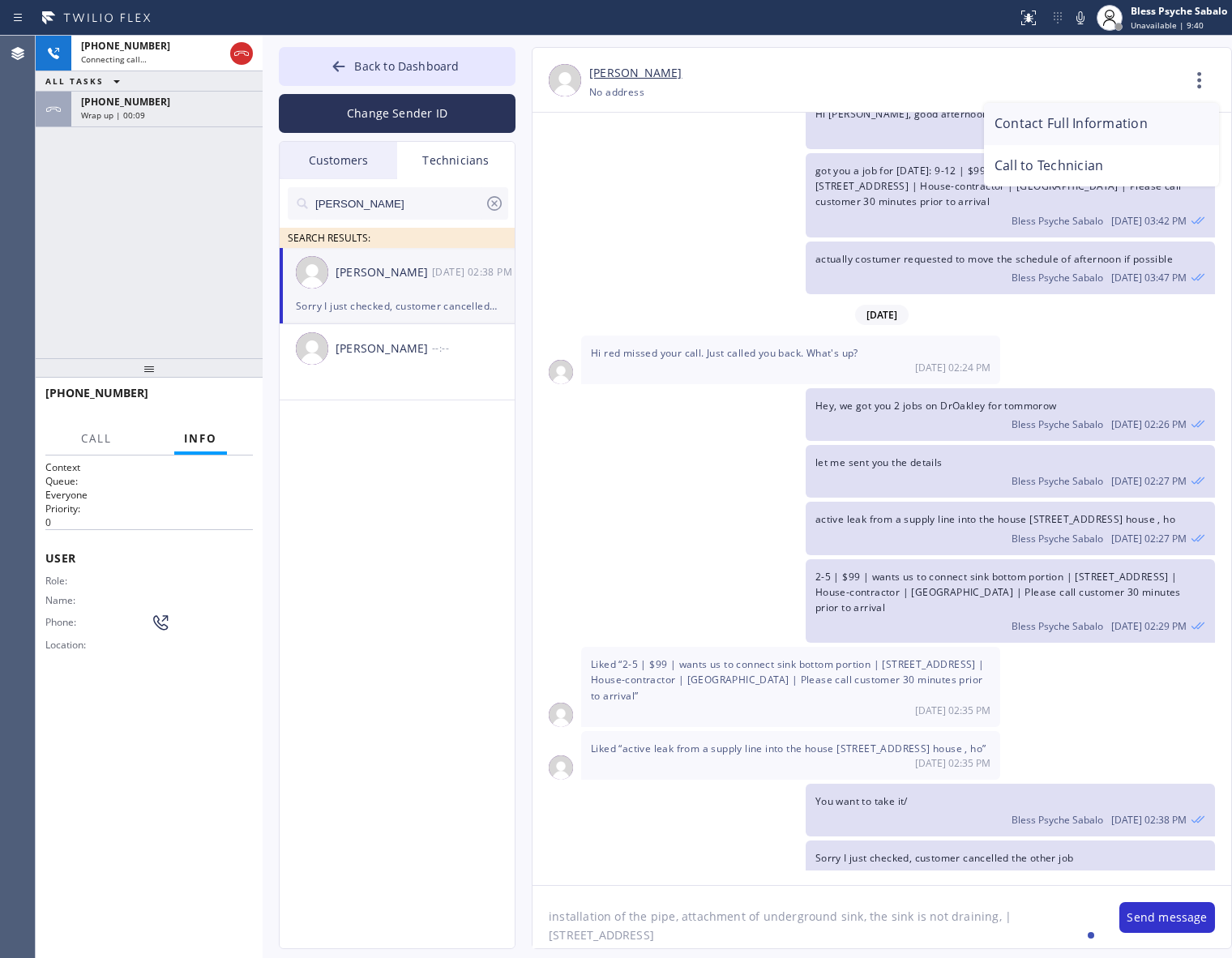
click at [1143, 132] on li "Contact Full Information" at bounding box center [1101, 124] width 236 height 43
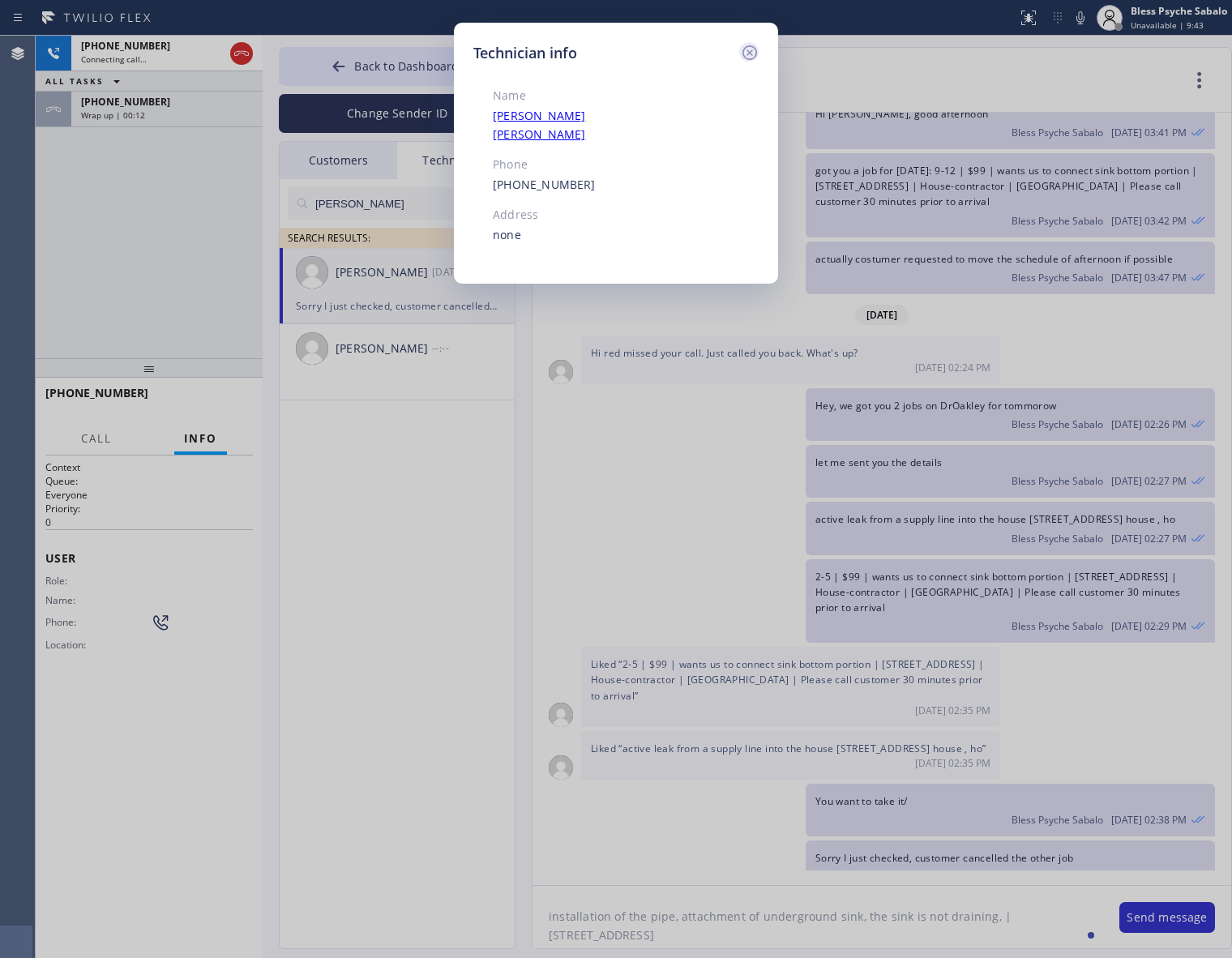
click at [755, 46] on icon at bounding box center [750, 52] width 20 height 20
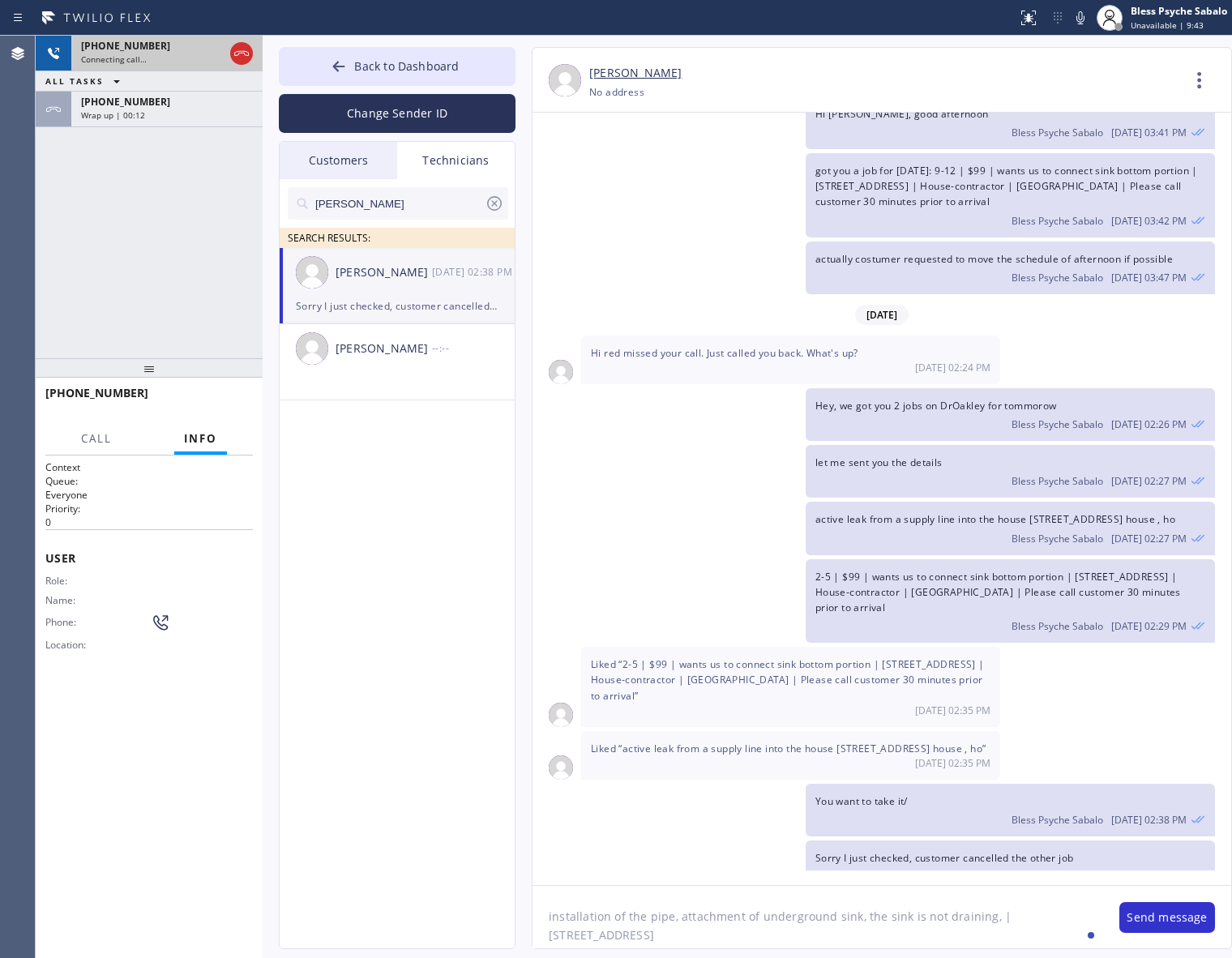
drag, startPoint x: 245, startPoint y: 51, endPoint x: 253, endPoint y: 62, distance: 13.6
click at [245, 50] on icon at bounding box center [241, 53] width 20 height 20
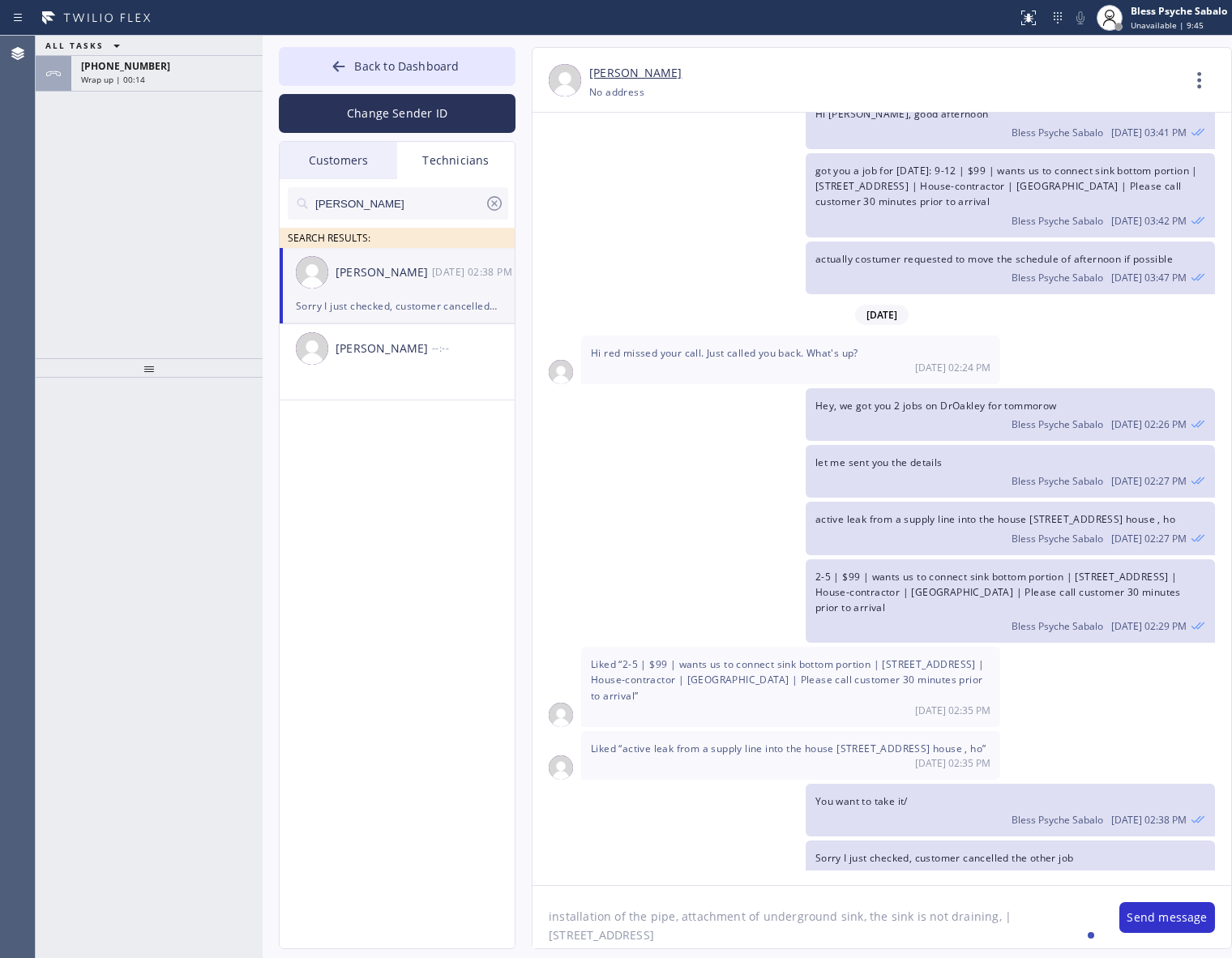
click at [1193, 83] on icon at bounding box center [1198, 79] width 39 height 39
click at [1119, 167] on li "Call to Technician" at bounding box center [1101, 166] width 236 height 43
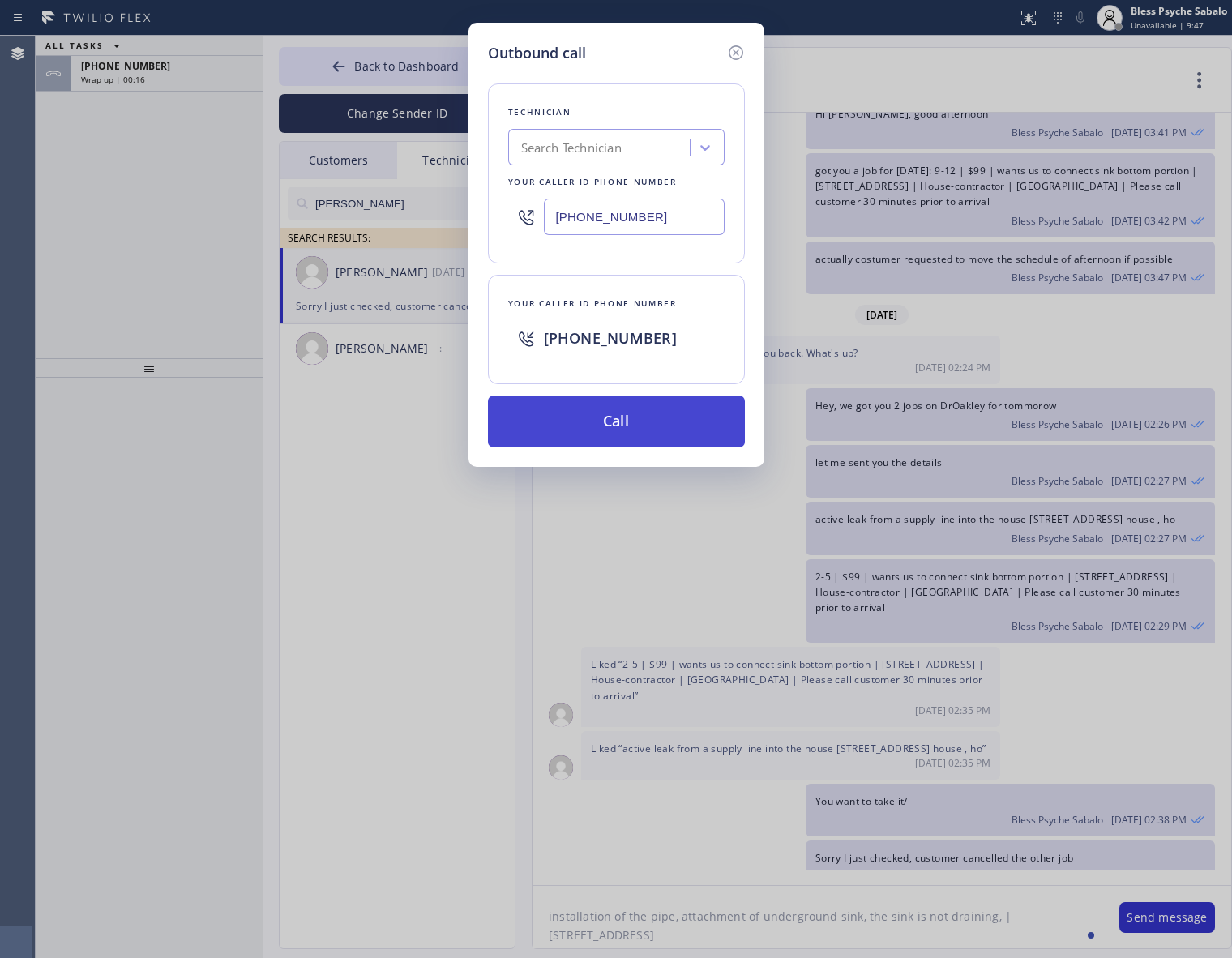
click at [607, 424] on button "Call" at bounding box center [616, 422] width 257 height 51
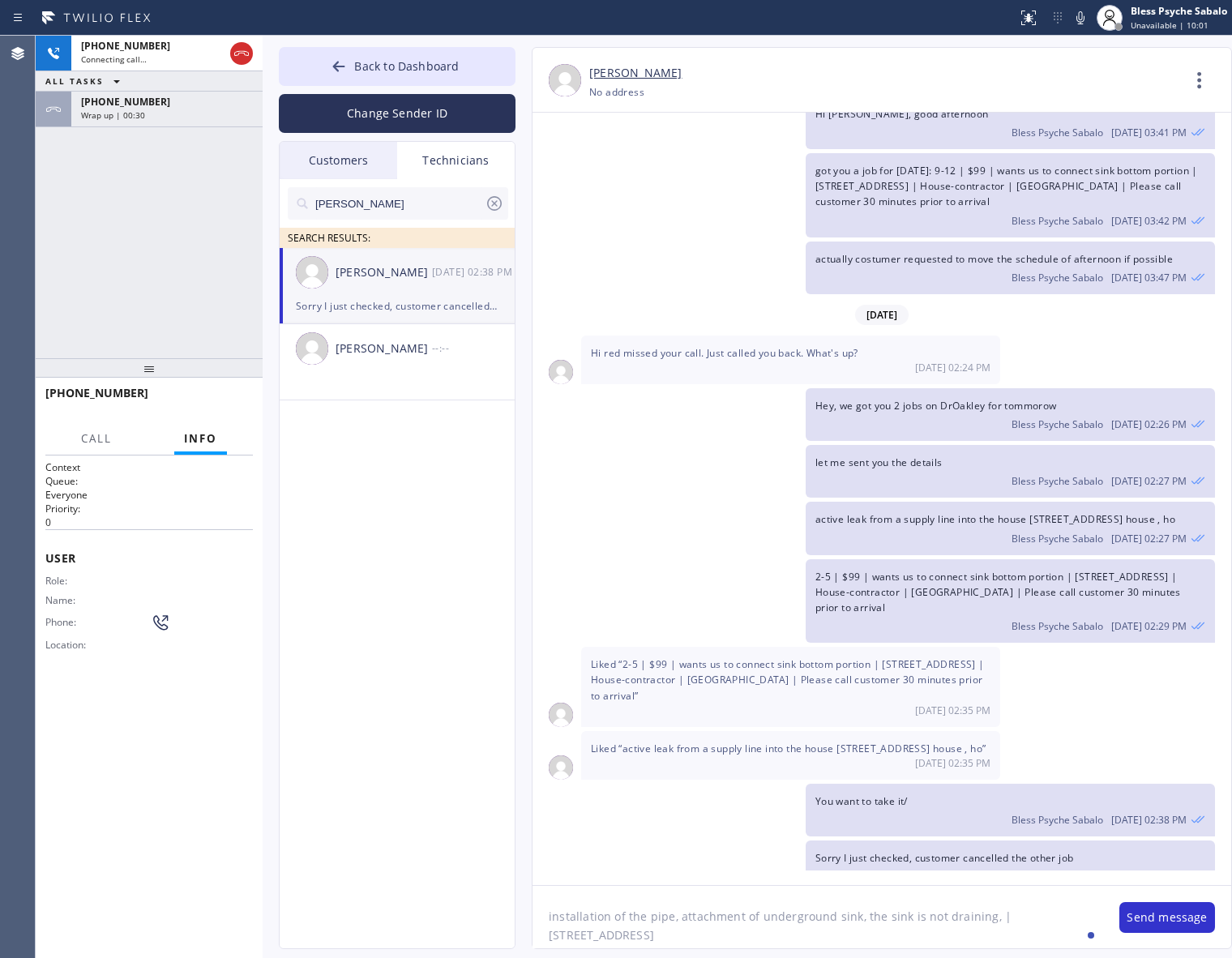
click at [897, 921] on textarea "installation of the pipe, attachment of underground sink, the sink is not drain…" at bounding box center [817, 916] width 571 height 62
click at [892, 940] on textarea "installation of the pipe, attachment of underground sink, the sink is not drain…" at bounding box center [817, 916] width 571 height 62
drag, startPoint x: 226, startPoint y: 401, endPoint x: 168, endPoint y: 325, distance: 95.6
click at [226, 401] on span "HANG UP" at bounding box center [215, 400] width 49 height 11
click at [162, 306] on div "[PHONE_NUMBER] Live | 00:03 ALL TASKS ALL TASKS ACTIVE TASKS TASKS IN WRAP UP […" at bounding box center [148, 197] width 227 height 323
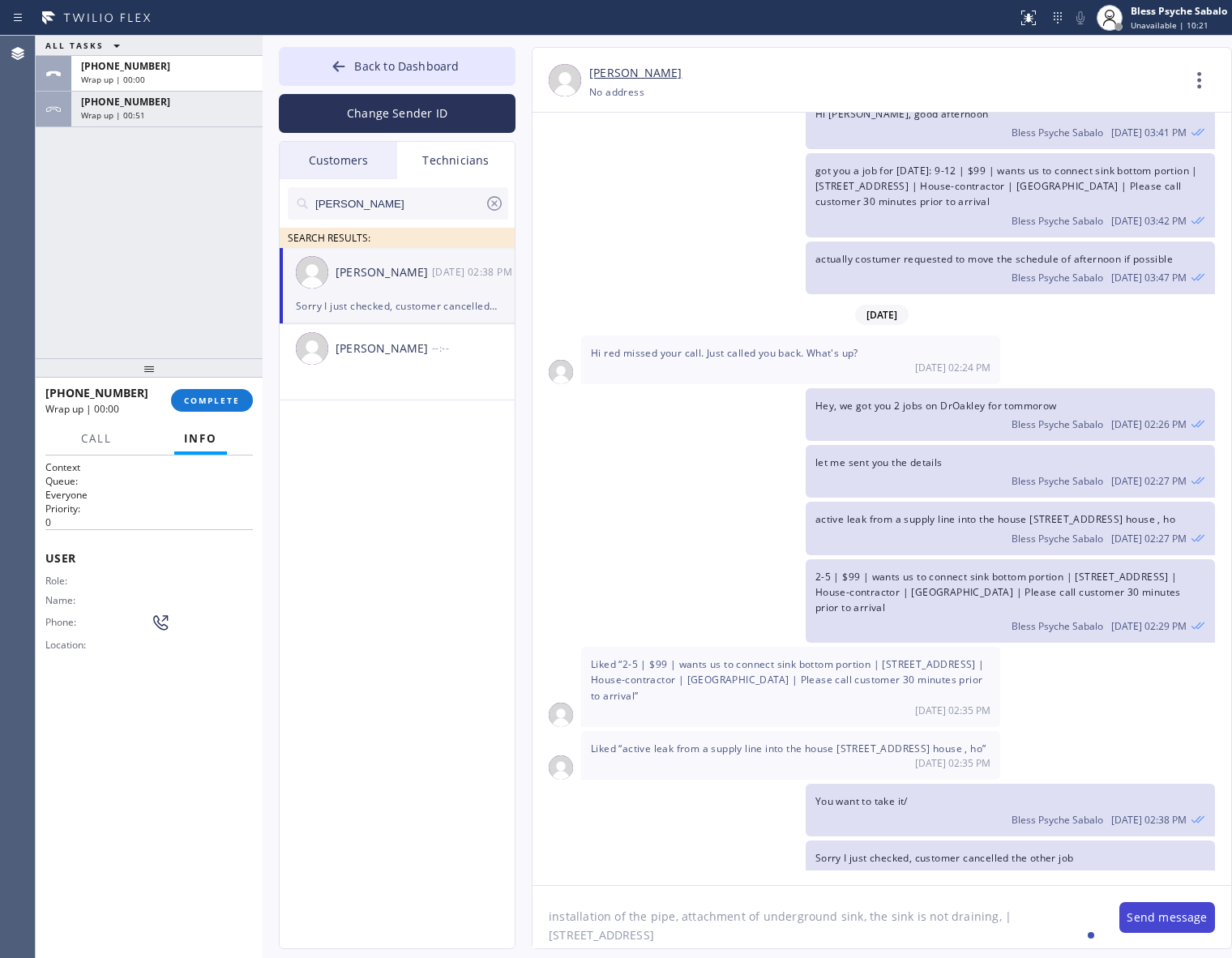
click at [1199, 920] on button "Send message" at bounding box center [1167, 917] width 96 height 31
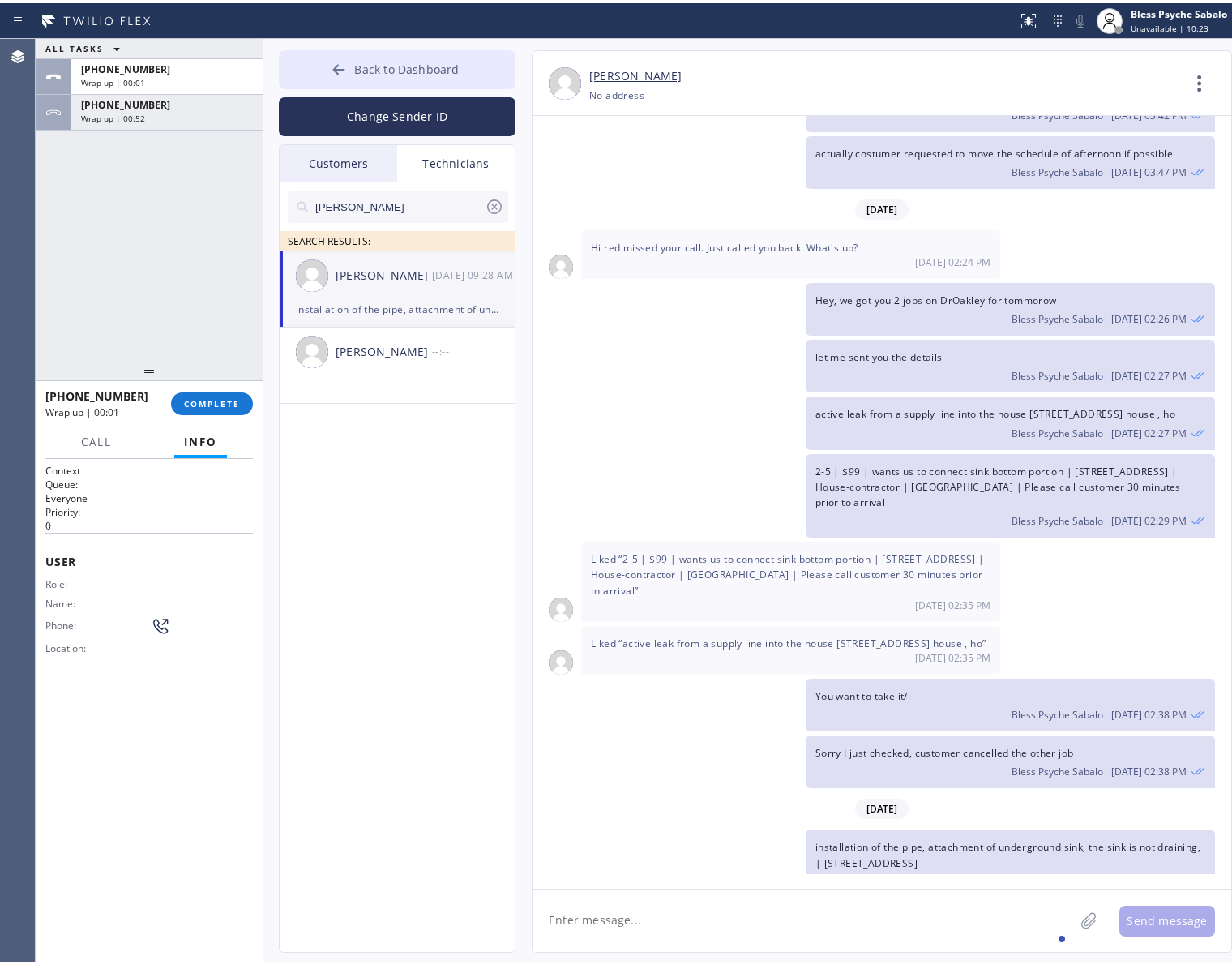
scroll to position [7066, 0]
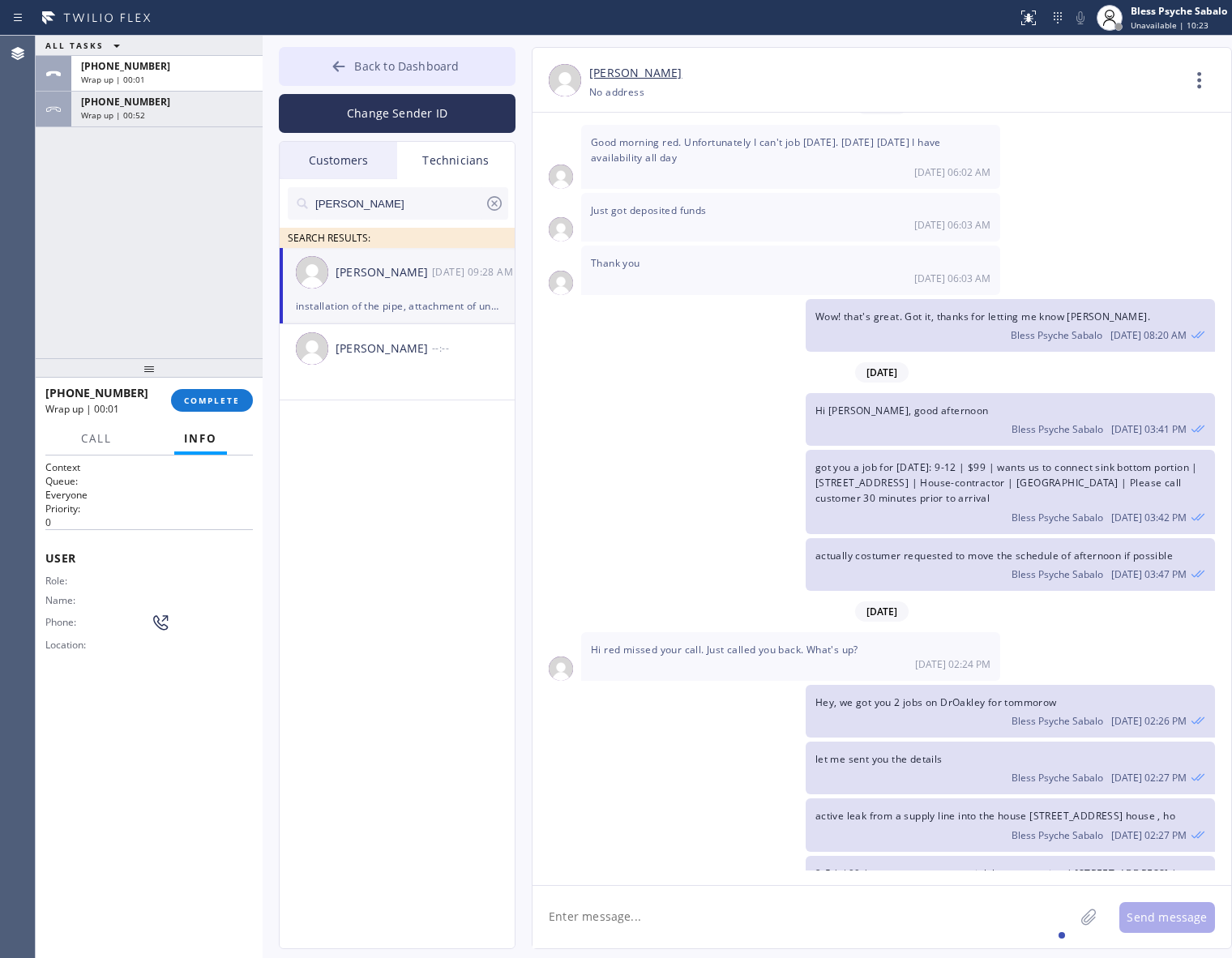
click at [393, 65] on span "Back to Dashboard" at bounding box center [407, 66] width 105 height 16
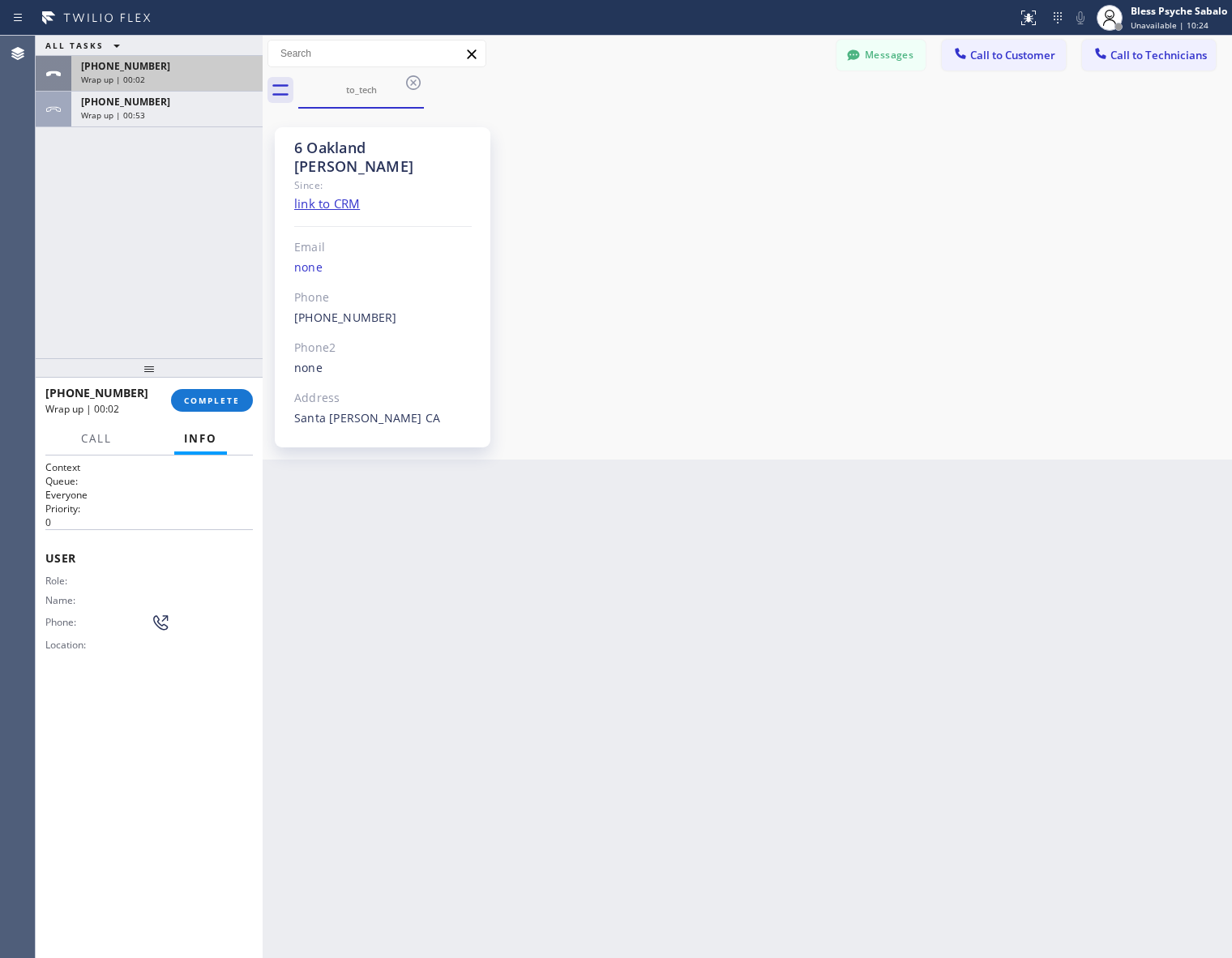
click at [139, 90] on div "[PHONE_NUMBER] Wrap up | 00:02" at bounding box center [163, 74] width 185 height 36
click at [213, 397] on span "COMPLETE" at bounding box center [212, 400] width 56 height 11
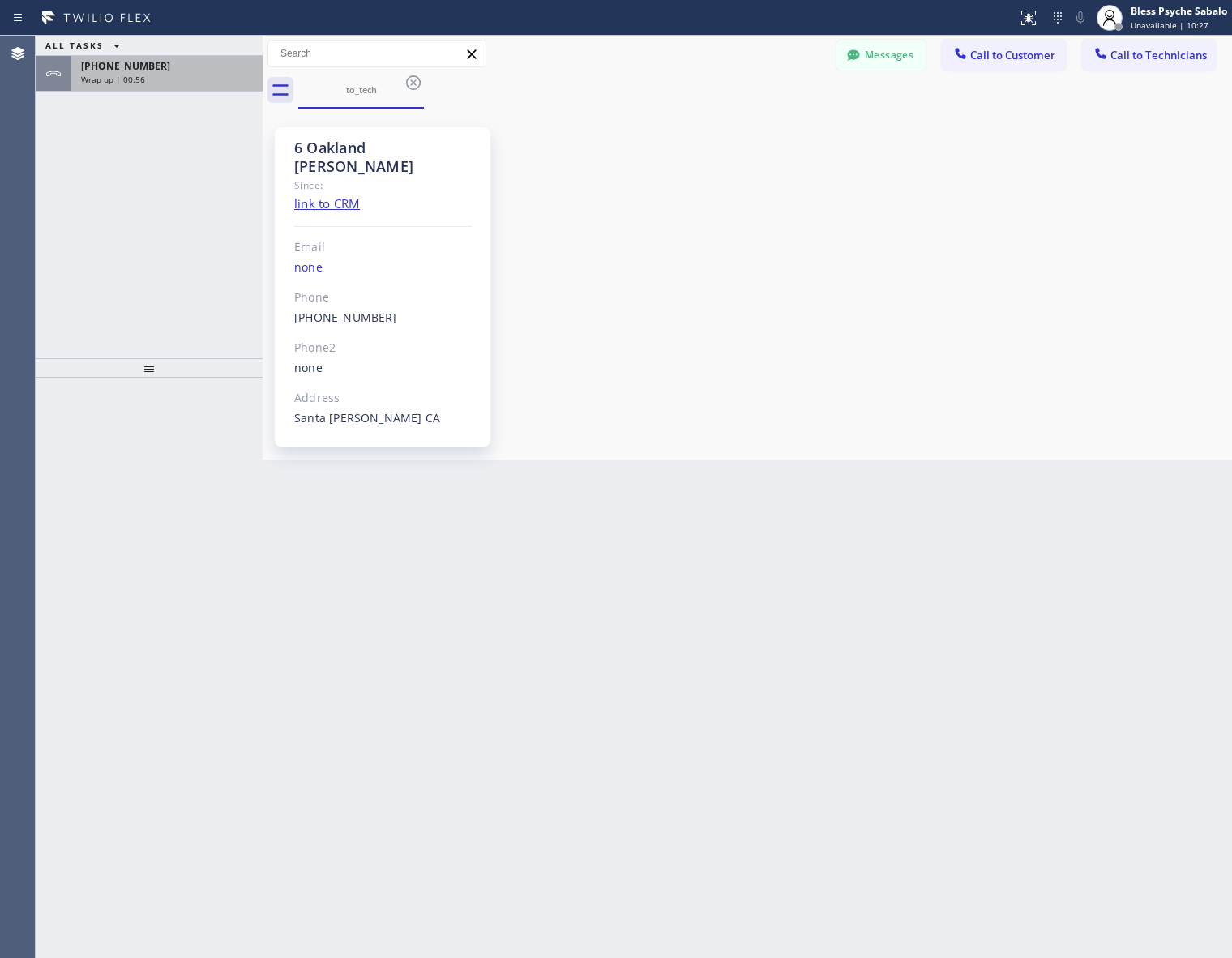
drag, startPoint x: 176, startPoint y: 118, endPoint x: 191, endPoint y: 74, distance: 46.5
click at [176, 110] on div "ALL TASKS ALL TASKS ACTIVE TASKS TASKS IN WRAP UP [PHONE_NUMBER] Wrap up | 00:56" at bounding box center [148, 197] width 227 height 323
click at [191, 71] on div "[PHONE_NUMBER]" at bounding box center [167, 66] width 172 height 14
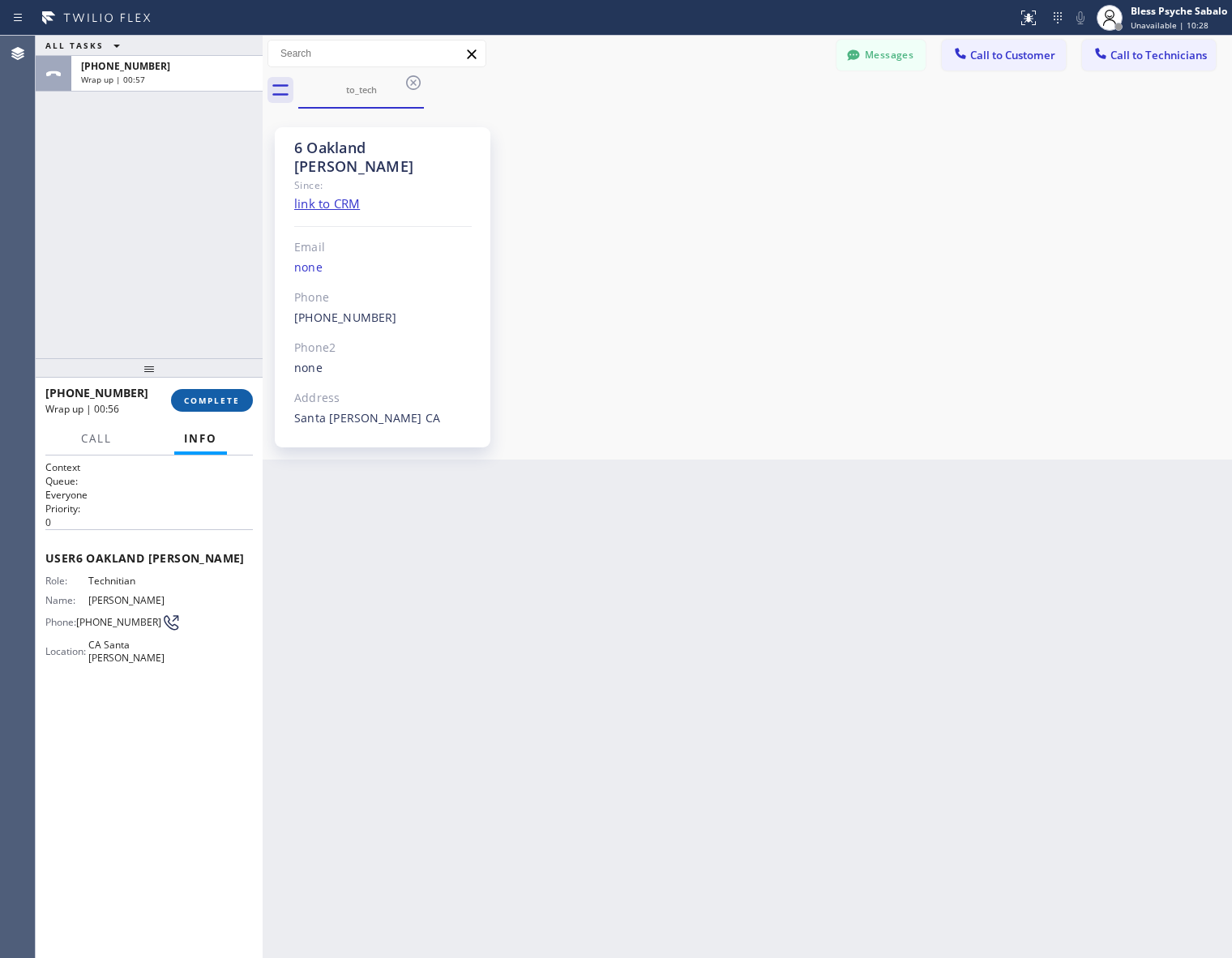
click at [225, 398] on span "COMPLETE" at bounding box center [212, 400] width 56 height 11
drag, startPoint x: 183, startPoint y: 284, endPoint x: 1153, endPoint y: 361, distance: 973.1
click at [191, 280] on div "ALL TASKS ALL TASKS ACTIVE TASKS TASKS IN WRAP UP [PHONE_NUMBER] Wrap up | 00:57" at bounding box center [148, 197] width 227 height 323
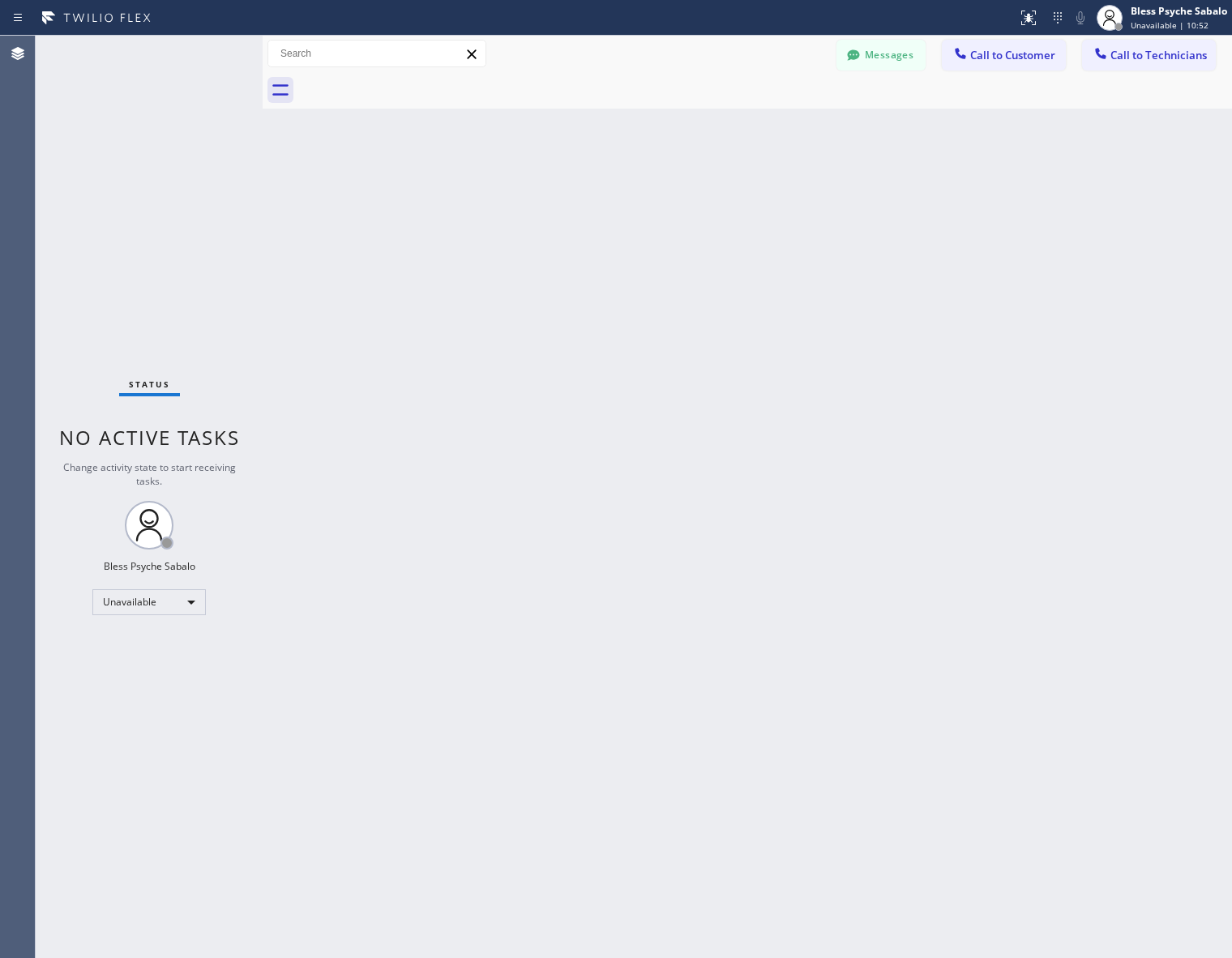
click at [916, 69] on button "Messages" at bounding box center [881, 54] width 89 height 31
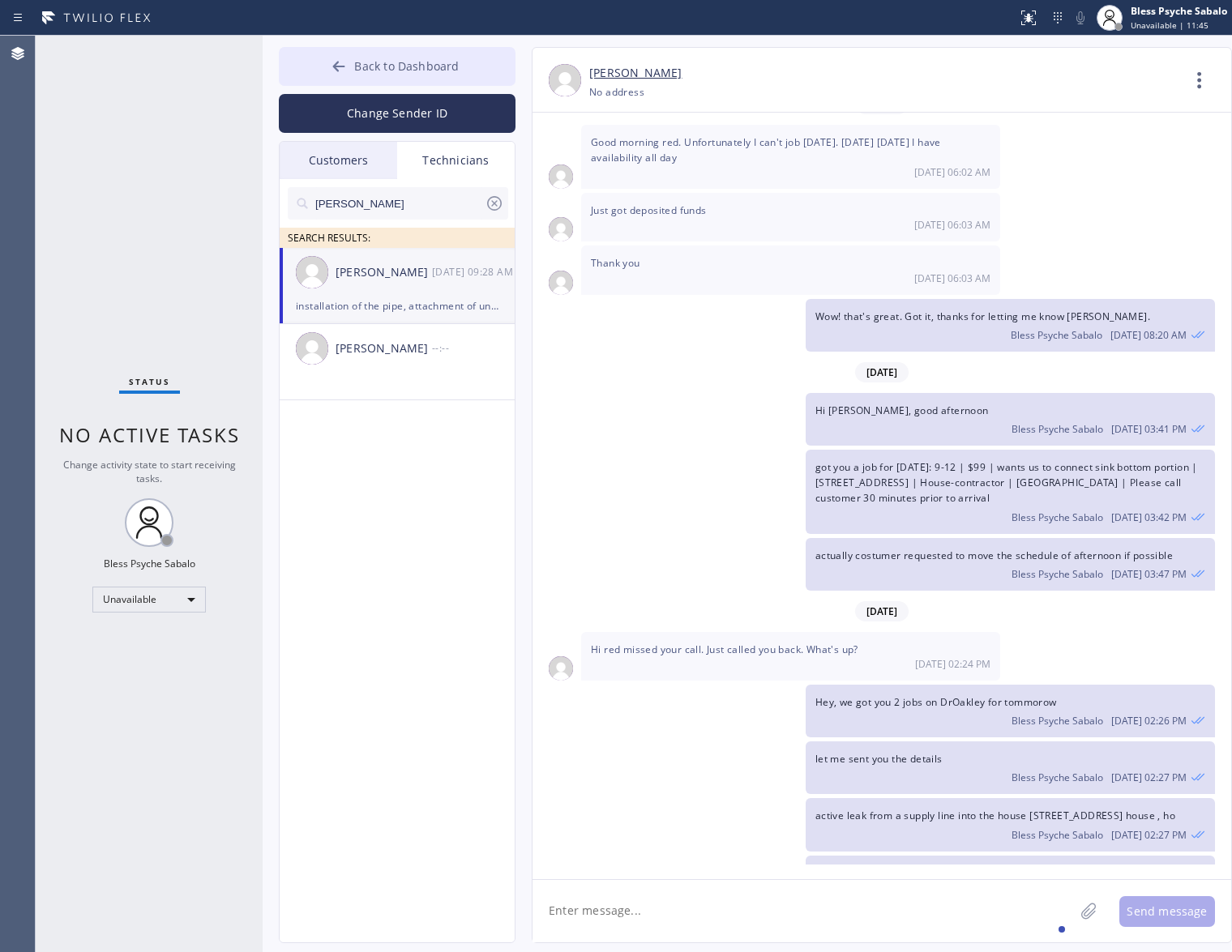
click at [459, 75] on button "Back to Dashboard" at bounding box center [397, 66] width 237 height 39
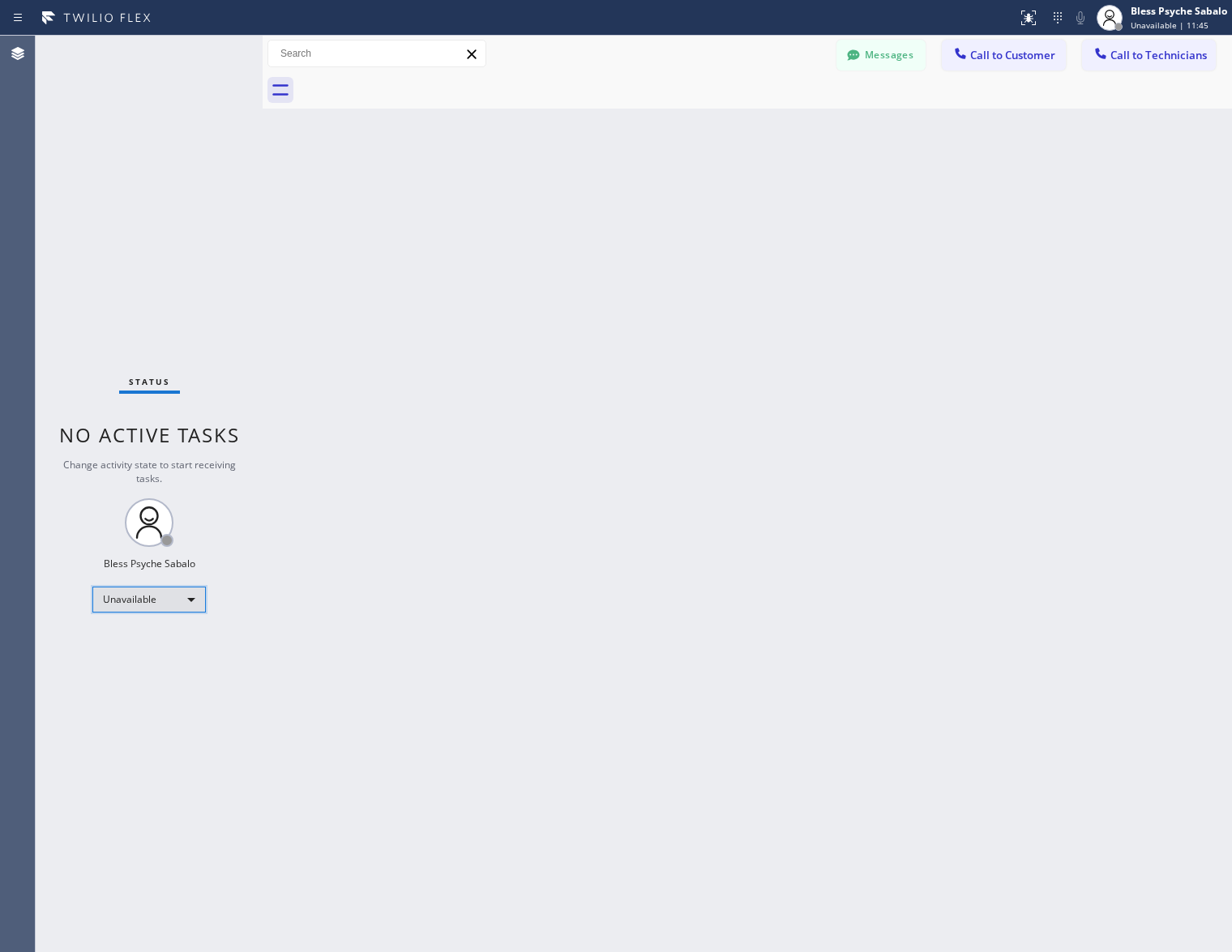
click at [191, 590] on div "Unavailable" at bounding box center [148, 600] width 114 height 26
click at [158, 637] on li "Available" at bounding box center [147, 642] width 110 height 20
drag, startPoint x: 267, startPoint y: 470, endPoint x: 468, endPoint y: 216, distance: 323.9
click at [268, 468] on div "Back to Dashboard Change Sender ID Customers Technicians [PERSON_NAME] [DATE] 0…" at bounding box center [747, 494] width 970 height 916
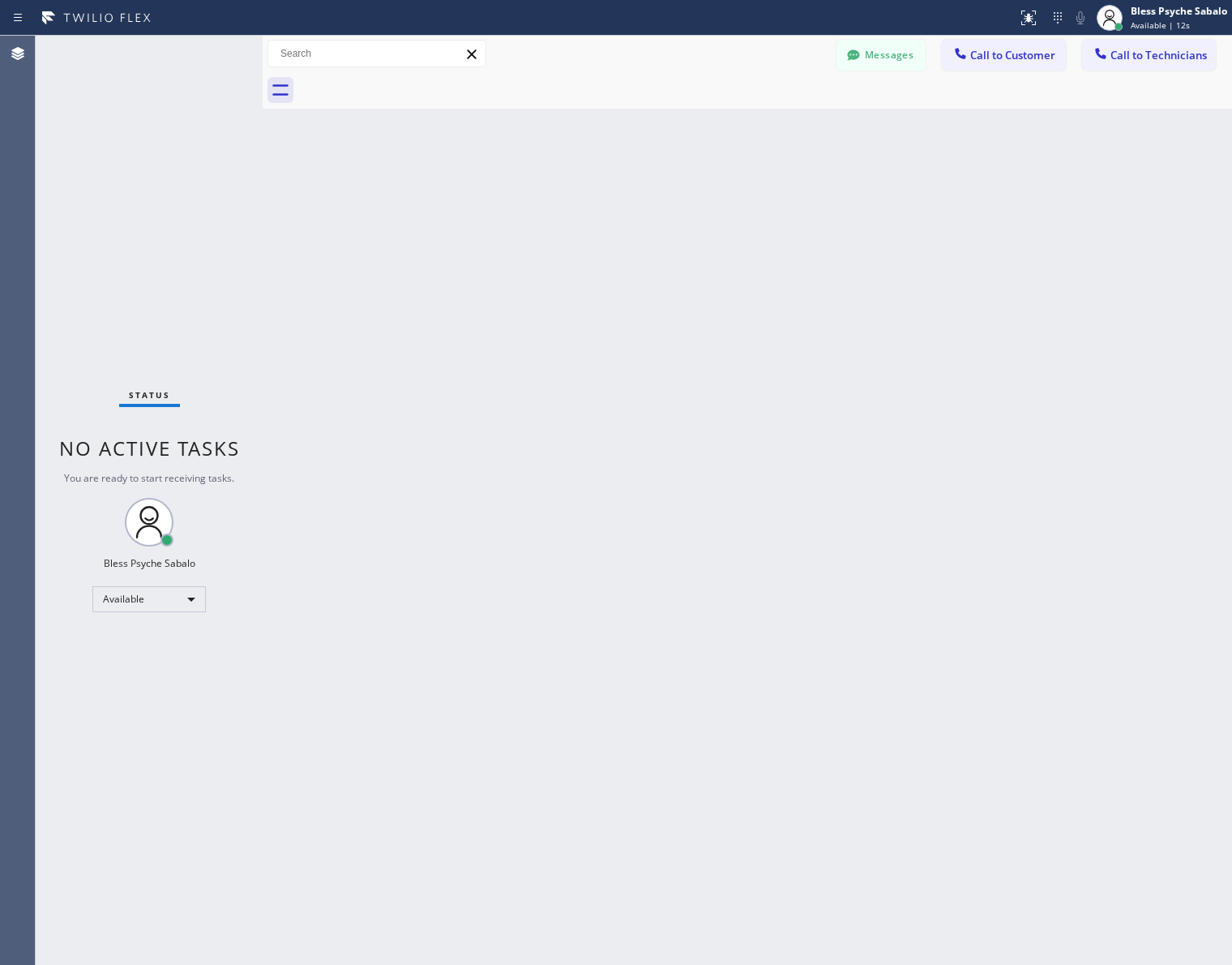
click at [826, 298] on div "Back to Dashboard Change Sender ID Customers Technicians [PERSON_NAME] [DATE] 0…" at bounding box center [747, 500] width 970 height 929
click at [821, 227] on div "Back to Dashboard Change Sender ID Customers Technicians [PERSON_NAME] [DATE] 0…" at bounding box center [747, 500] width 970 height 929
drag, startPoint x: 889, startPoint y: 244, endPoint x: 685, endPoint y: 98, distance: 250.9
click at [889, 243] on div "Back to Dashboard Change Sender ID Customers Technicians [PERSON_NAME] [DATE] 0…" at bounding box center [747, 500] width 970 height 929
drag, startPoint x: 447, startPoint y: 148, endPoint x: 472, endPoint y: 137, distance: 27.3
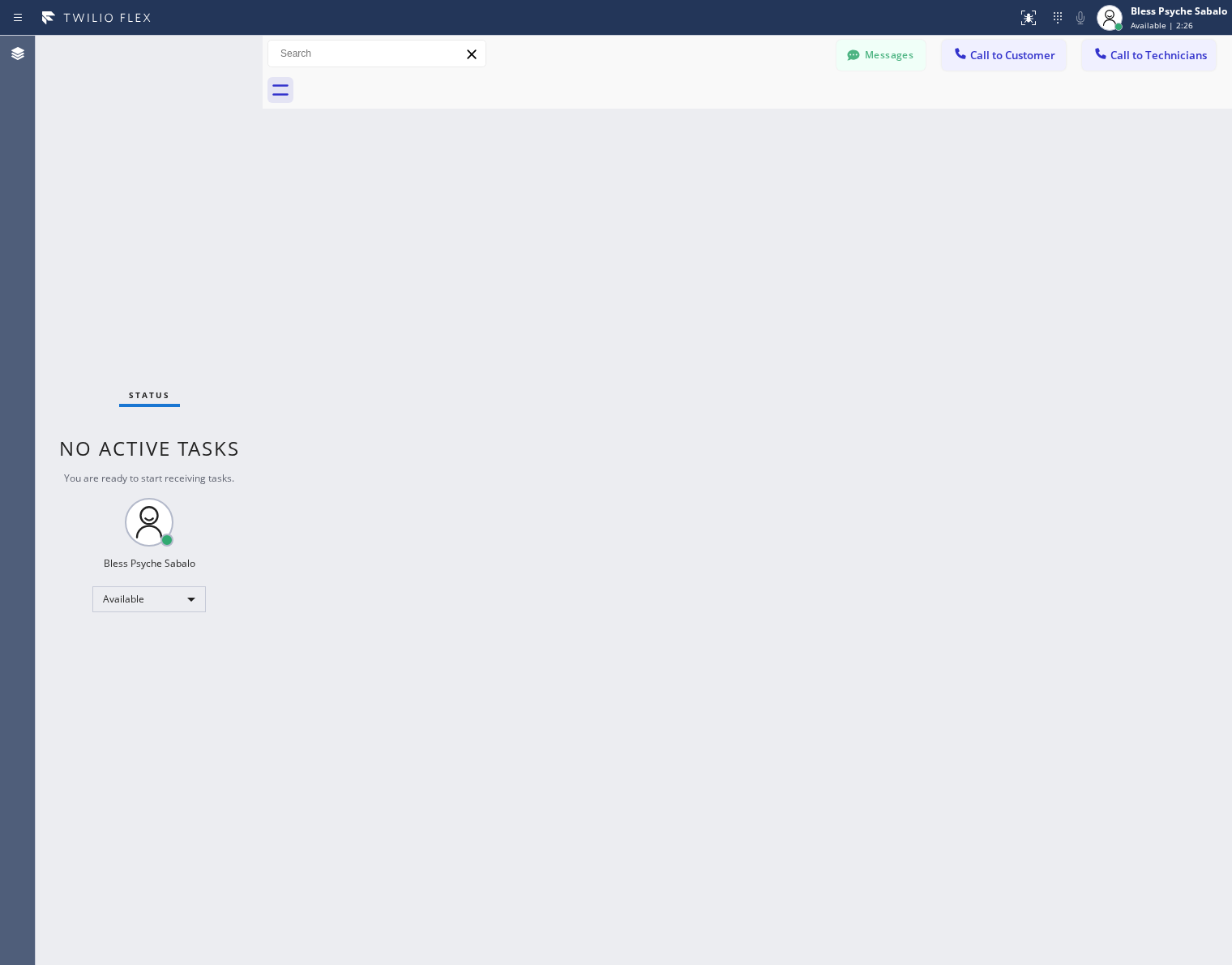
click at [452, 147] on div "Back to Dashboard Change Sender ID Customers Technicians [PERSON_NAME] [DATE] 0…" at bounding box center [747, 500] width 970 height 929
click at [429, 77] on div at bounding box center [764, 90] width 933 height 37
click at [592, 163] on div "Back to Dashboard Change Sender ID Customers Technicians [PERSON_NAME] [DATE] 0…" at bounding box center [747, 500] width 970 height 929
click at [889, 48] on button "Messages" at bounding box center [881, 54] width 89 height 31
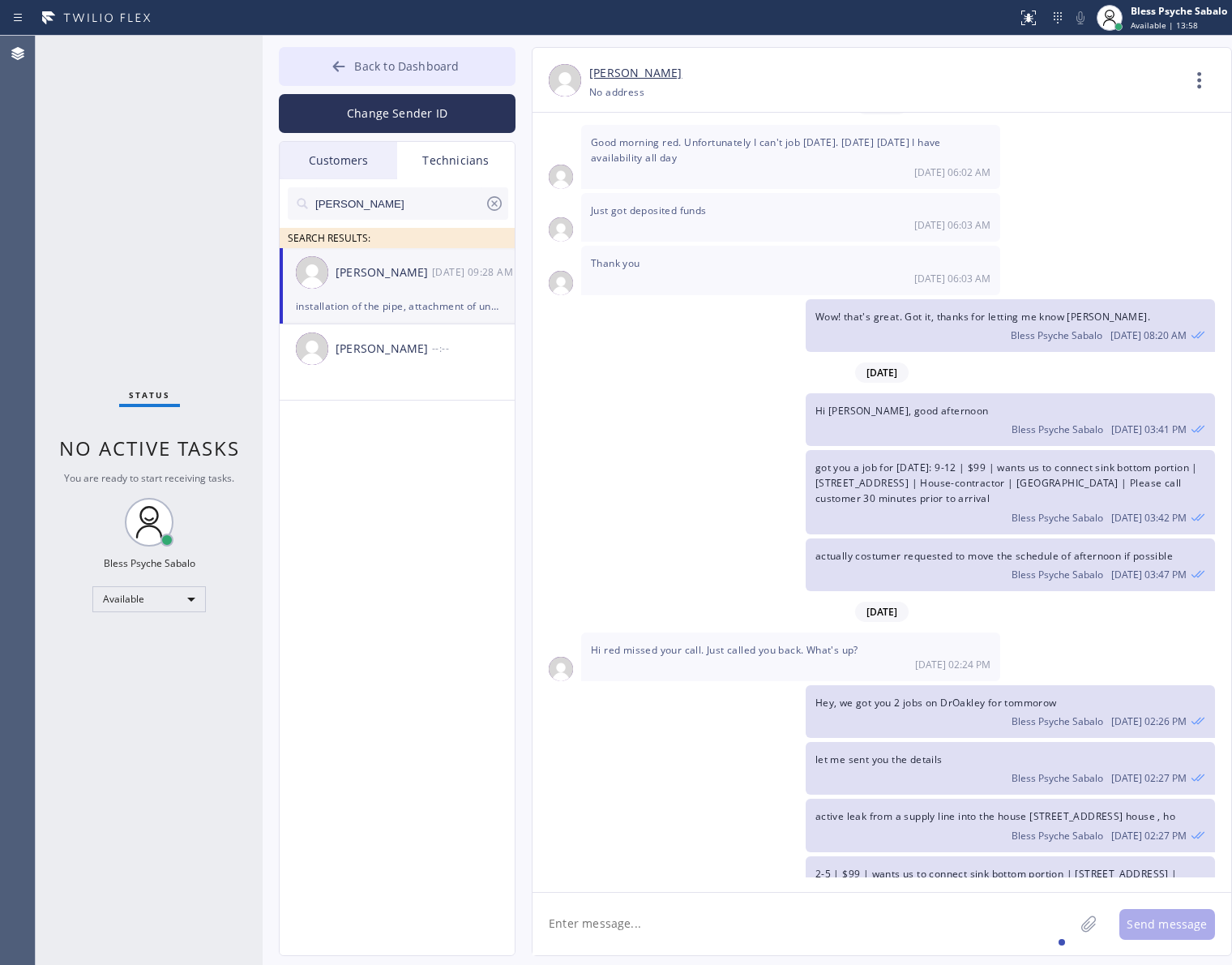
click at [434, 65] on span "Back to Dashboard" at bounding box center [407, 66] width 105 height 16
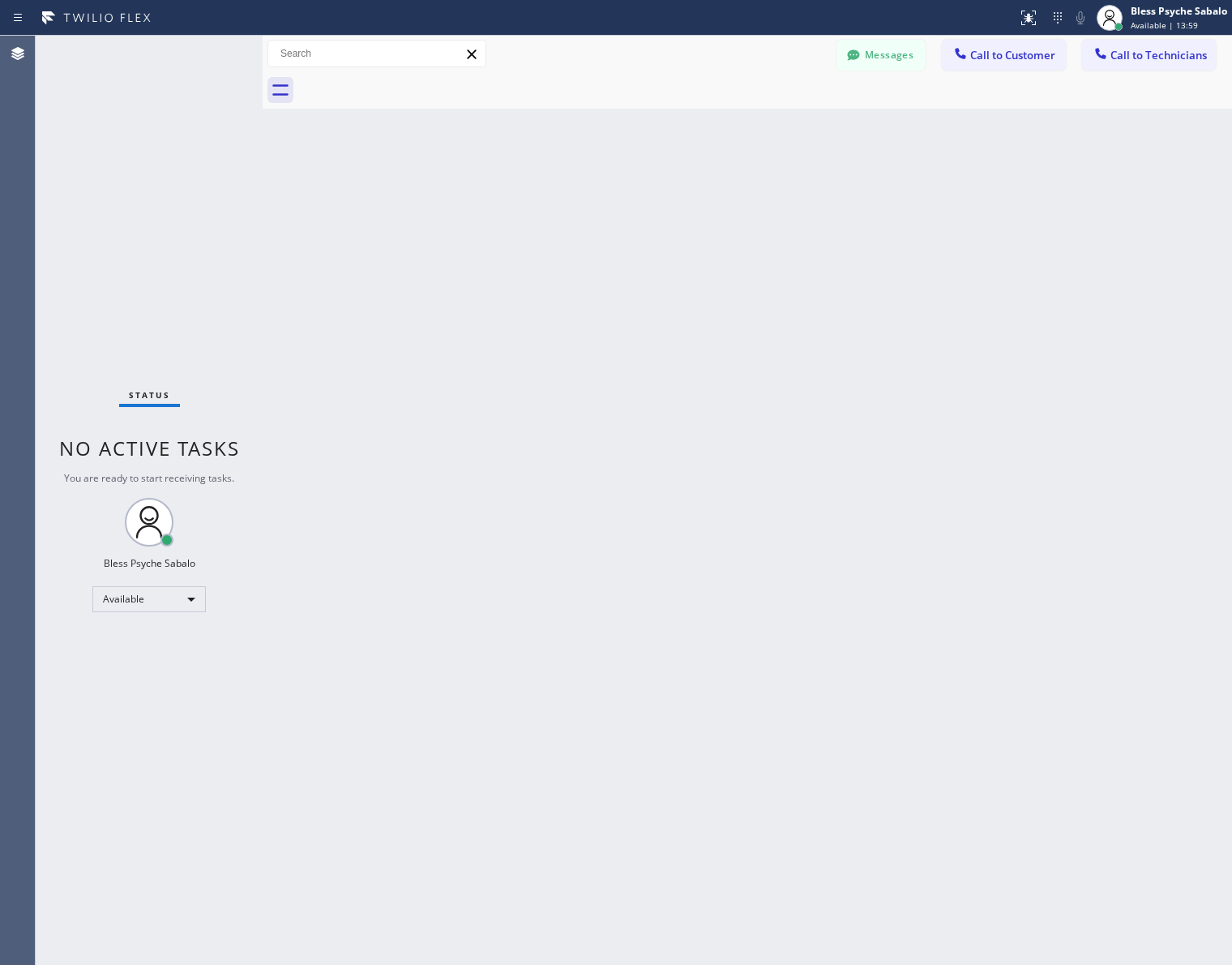
click at [878, 136] on div "Back to Dashboard Change Sender ID Customers Technicians [PERSON_NAME] [DATE] 0…" at bounding box center [747, 500] width 970 height 929
click at [870, 59] on button "Messages" at bounding box center [881, 54] width 89 height 31
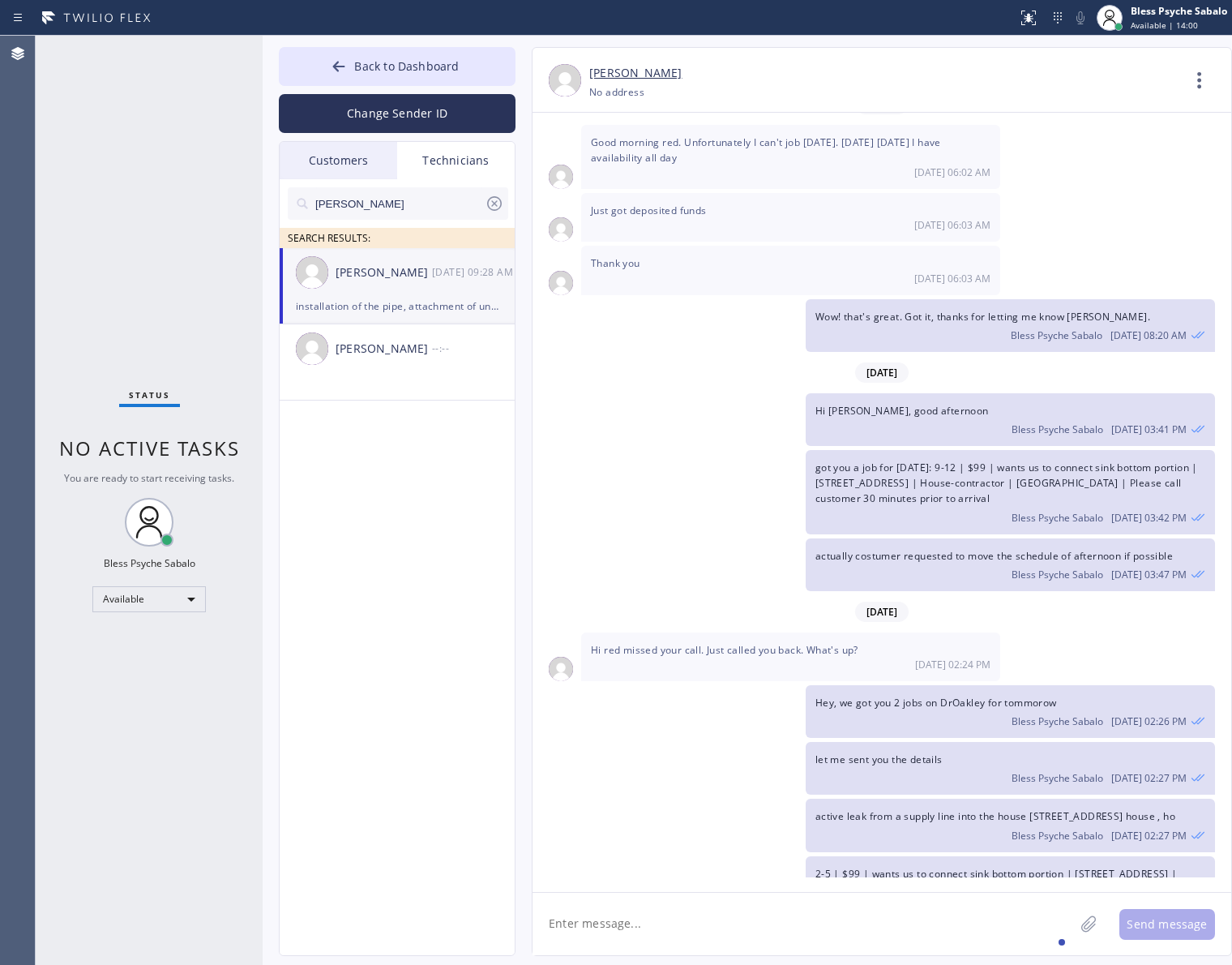
click at [429, 160] on div "Technicians" at bounding box center [455, 160] width 118 height 38
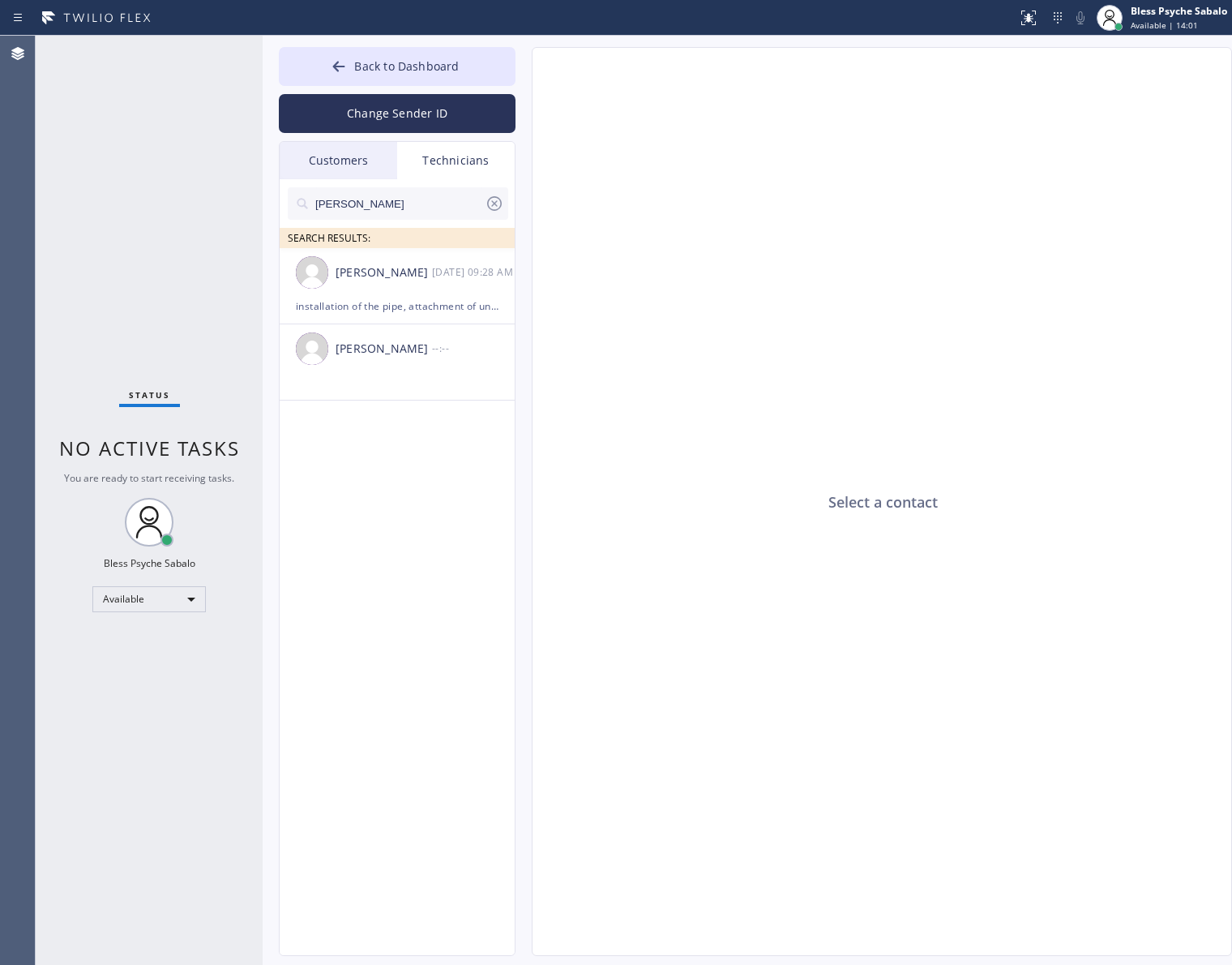
click at [307, 168] on div "Customers" at bounding box center [338, 160] width 118 height 38
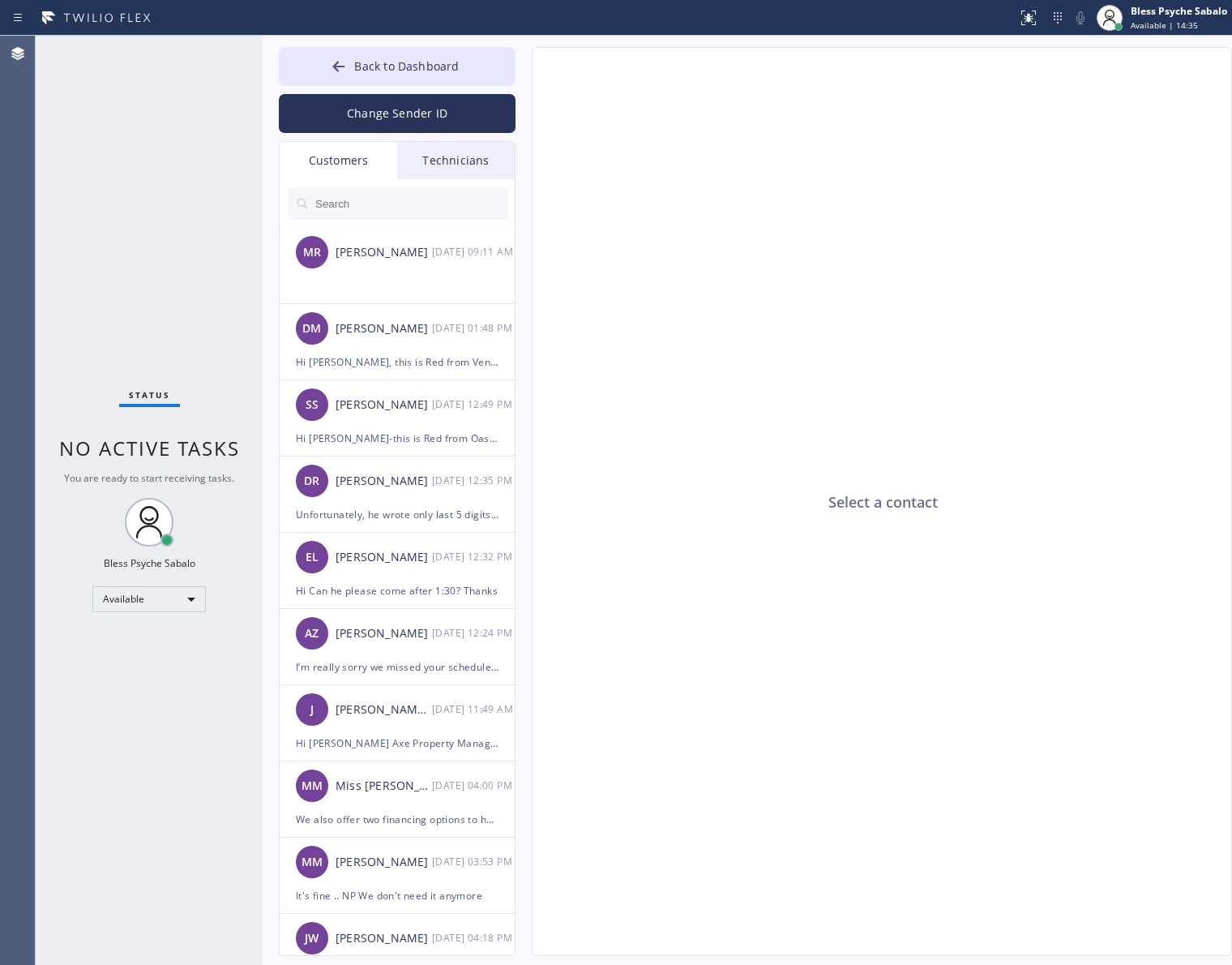
click at [433, 163] on div "Technicians" at bounding box center [455, 160] width 118 height 38
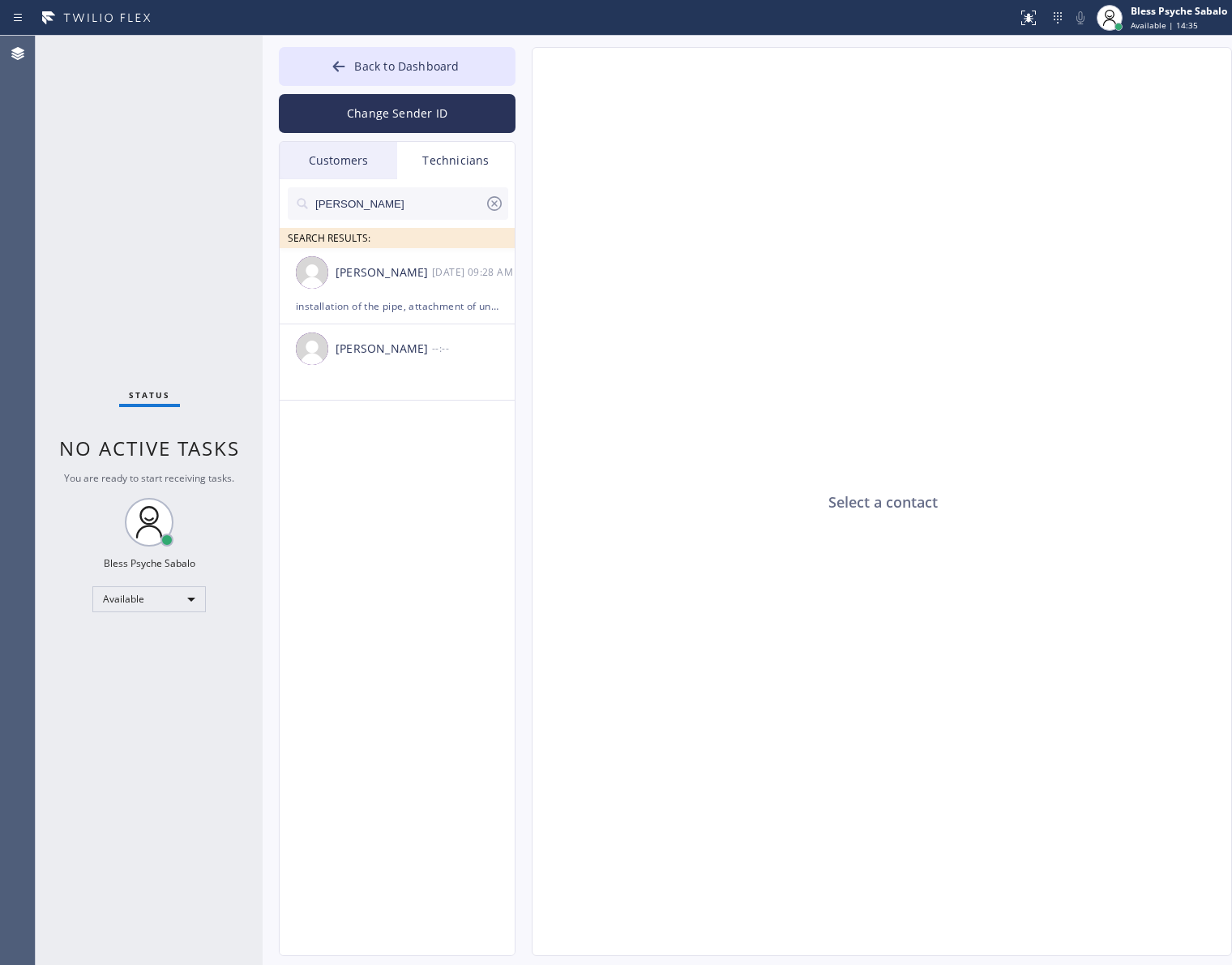
click at [415, 195] on input "[PERSON_NAME]" at bounding box center [399, 203] width 171 height 33
click at [468, 145] on div "Technicians" at bounding box center [455, 160] width 118 height 38
click at [454, 163] on div "Technicians" at bounding box center [455, 160] width 118 height 38
click at [485, 207] on icon at bounding box center [495, 204] width 20 height 20
click at [443, 211] on input "text" at bounding box center [411, 203] width 195 height 33
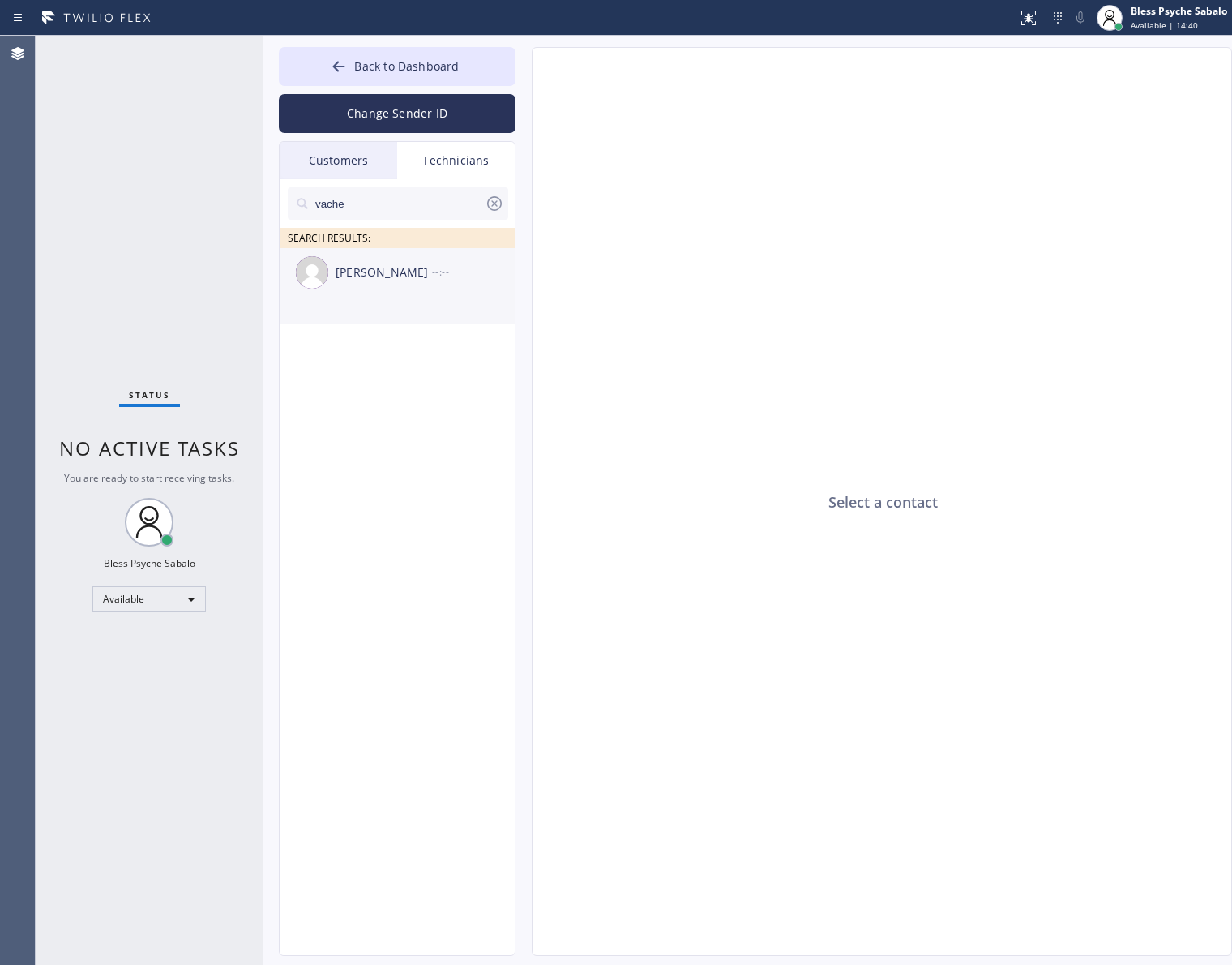
type input "vache"
click at [405, 271] on div "[PERSON_NAME]" at bounding box center [383, 272] width 96 height 19
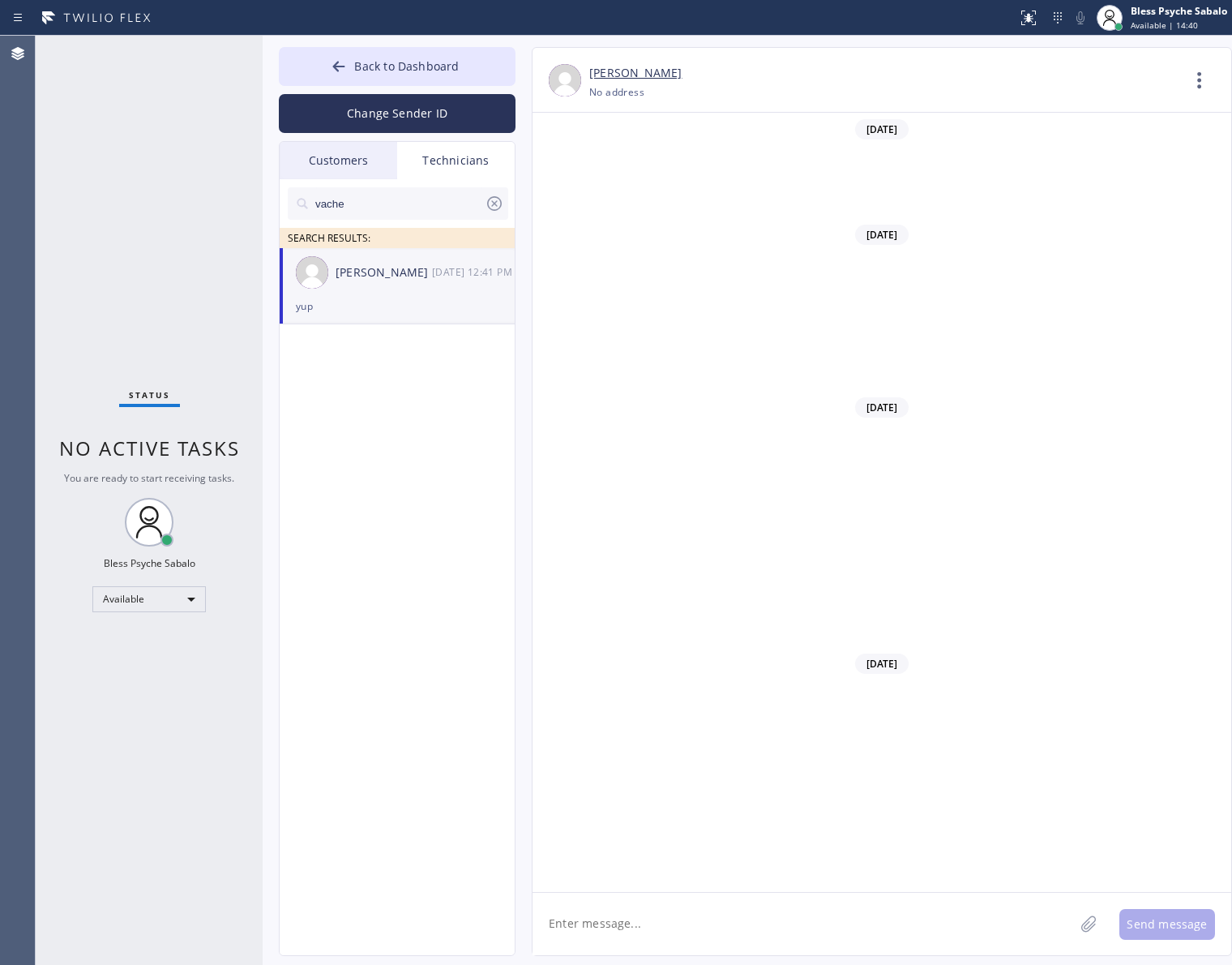
scroll to position [14127, 0]
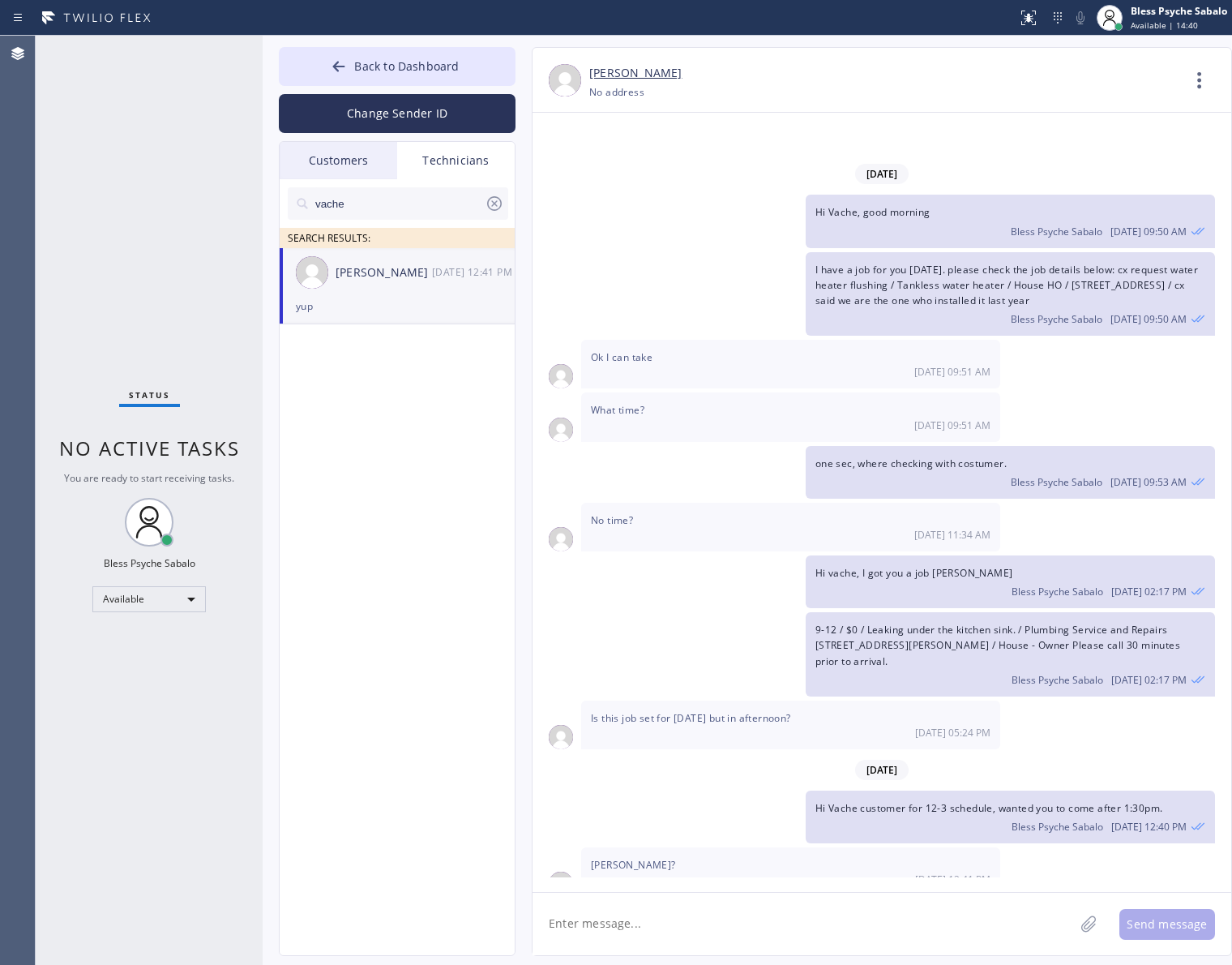
click at [925, 580] on div "Bless Psyche Sabalo [DATE] 02:17 PM" at bounding box center [1010, 589] width 390 height 18
click at [688, 925] on textarea at bounding box center [803, 923] width 541 height 62
paste textarea "9-12 / $0 / Installing water shut off valve, dont have the parts yet / Local pl…"
type textarea "9-12 / $0 / Installing water shut off valve, dont have the parts yet / Local pl…"
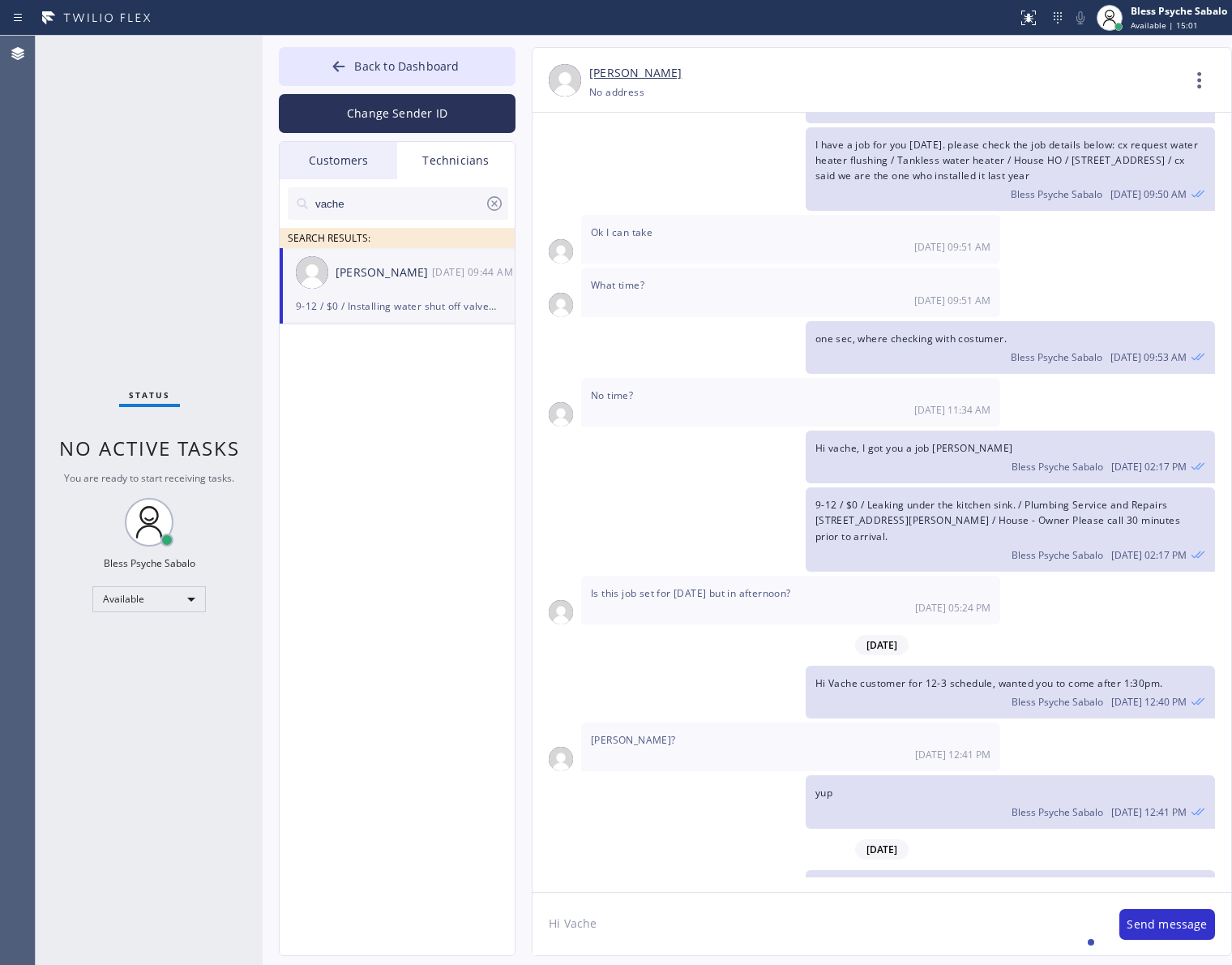
click at [902, 917] on textarea "Hi Vache" at bounding box center [817, 923] width 571 height 62
type textarea "Hi Vache, got you a job. please check the details below"
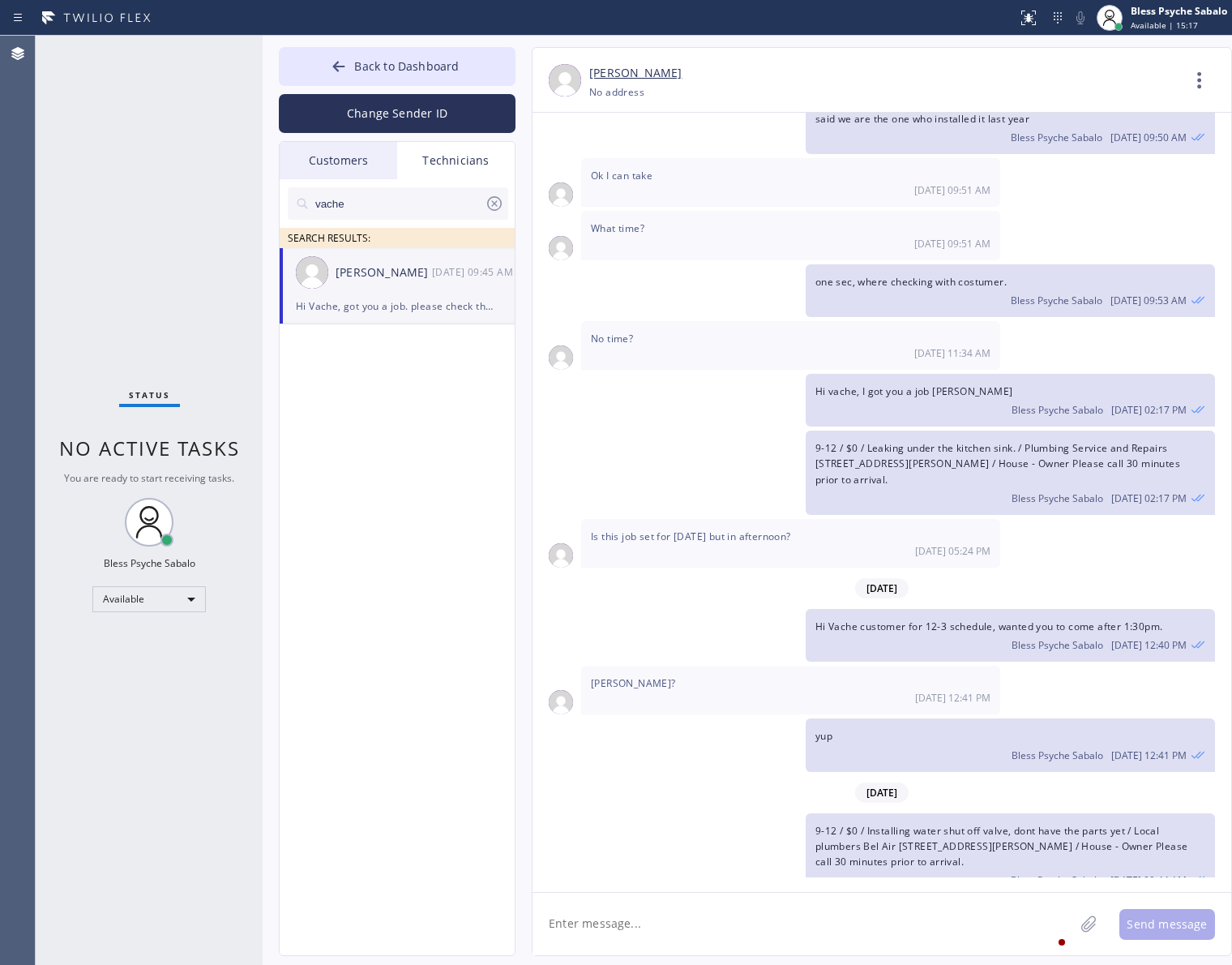
click at [873, 920] on textarea at bounding box center [803, 923] width 541 height 62
click at [843, 869] on div "Bless Psyche Sabalo [DATE] 09:44 AM" at bounding box center [1010, 878] width 390 height 18
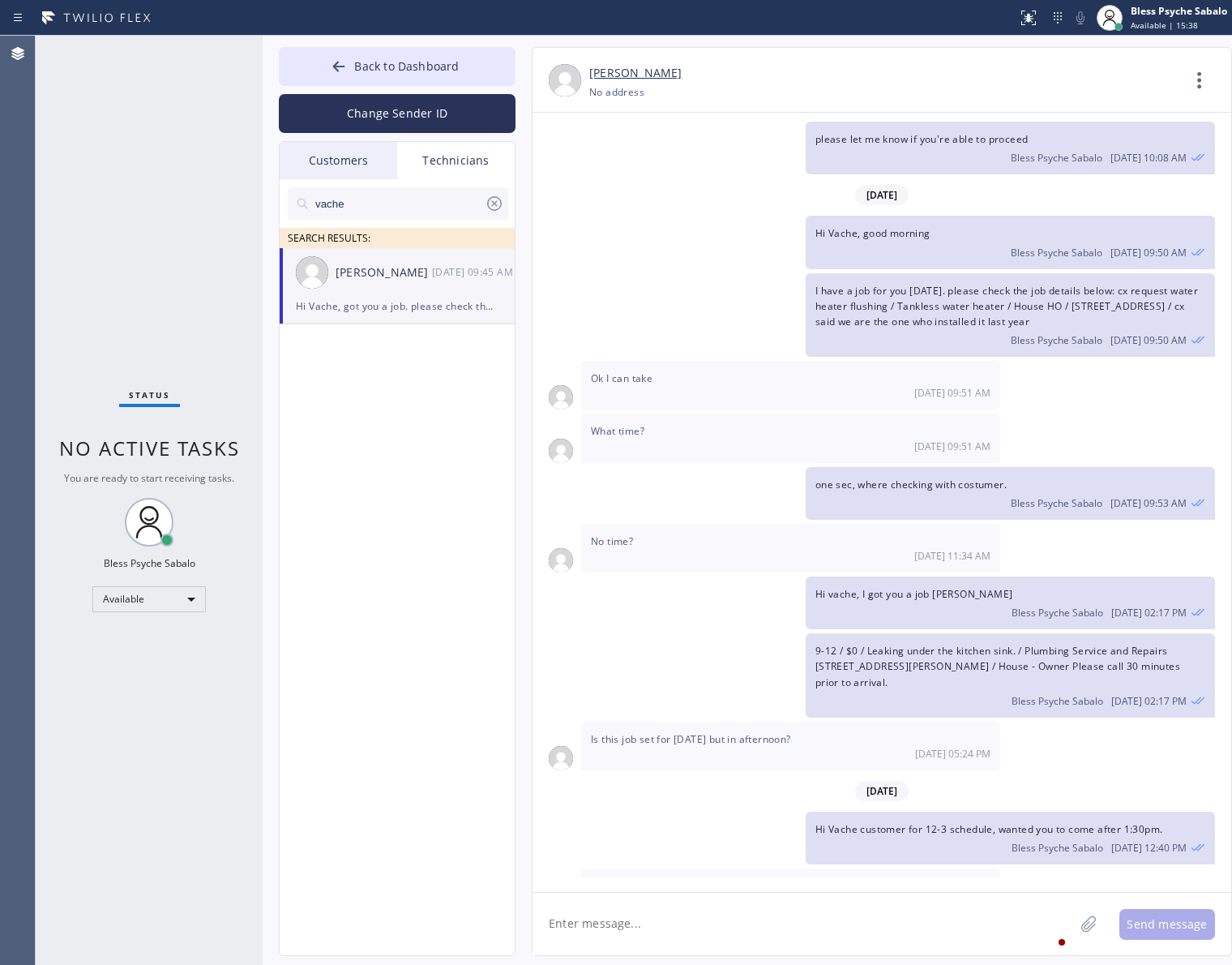
scroll to position [13903, 0]
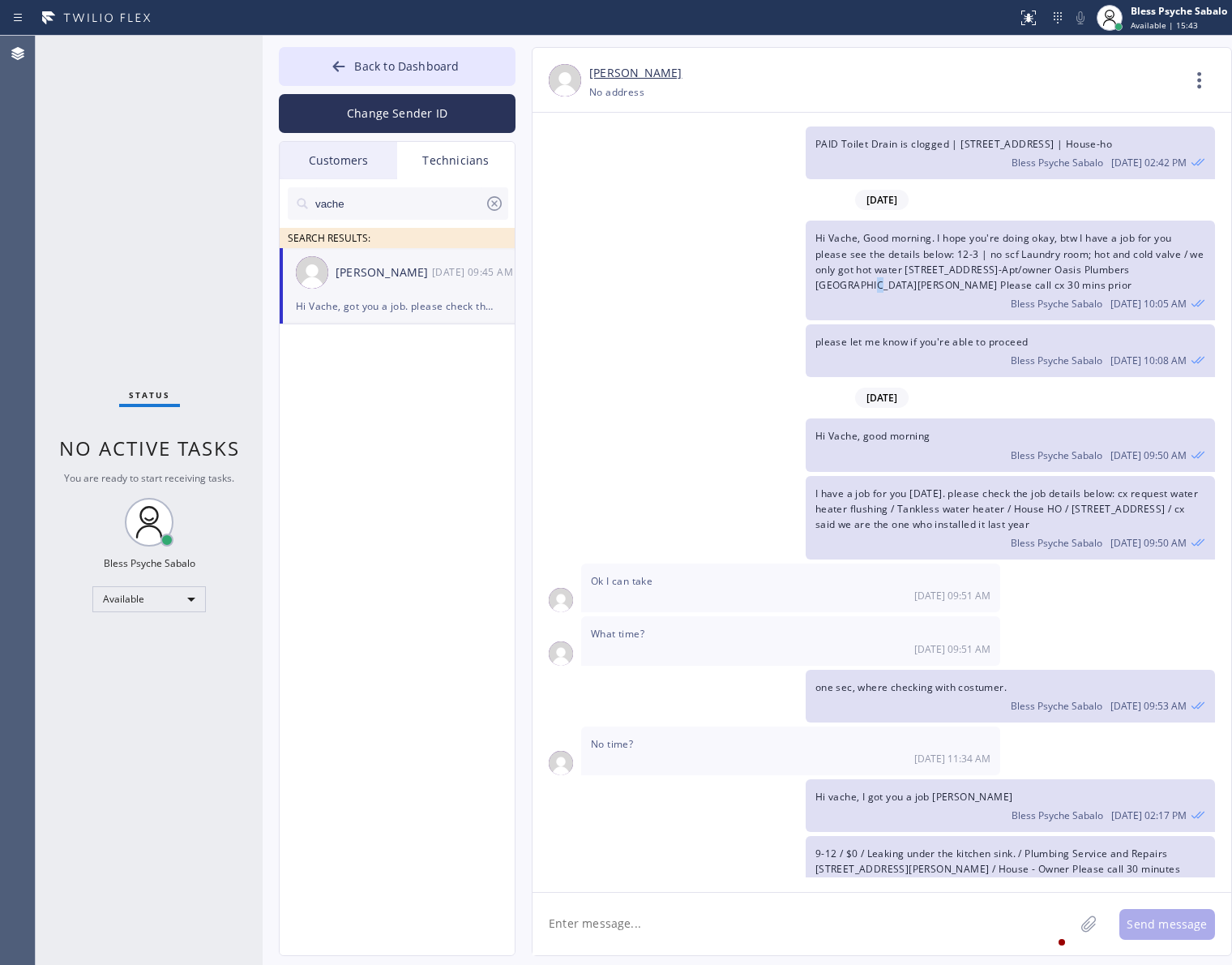
drag, startPoint x: 844, startPoint y: 204, endPoint x: 900, endPoint y: 188, distance: 58.2
click at [845, 231] on span "Hi Vache, Good morning. I hope you're doing okay, btw I have a job for you plea…" at bounding box center [1009, 260] width 388 height 60
click at [979, 476] on div "I have a job for you [DATE]. please check the job details below: cx request wat…" at bounding box center [1010, 518] width 410 height 84
click at [898, 429] on span "Hi Vache, good morning" at bounding box center [873, 435] width 115 height 14
click at [1199, 87] on icon at bounding box center [1199, 80] width 4 height 16
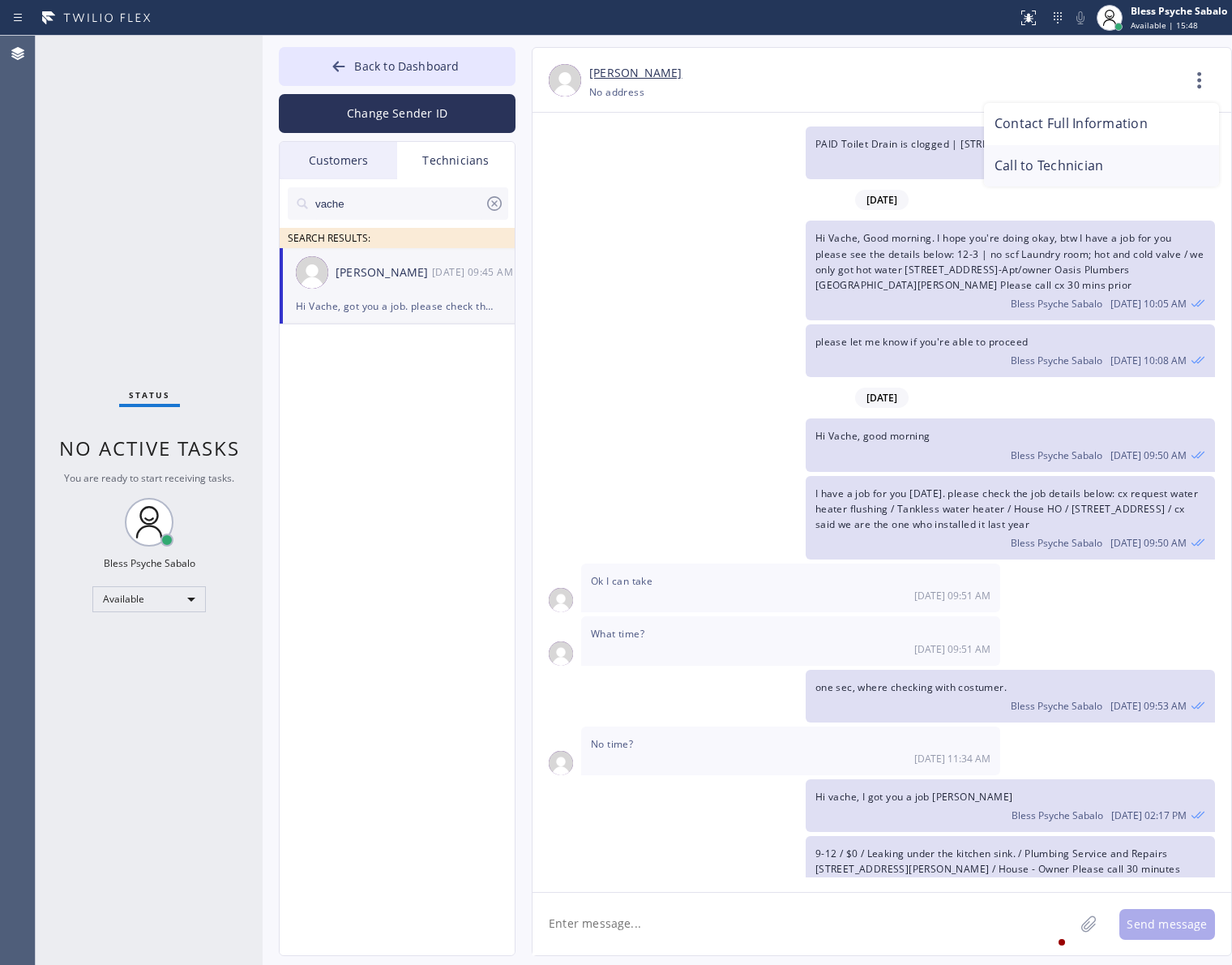
click at [1079, 160] on li "Call to Technician" at bounding box center [1101, 166] width 236 height 43
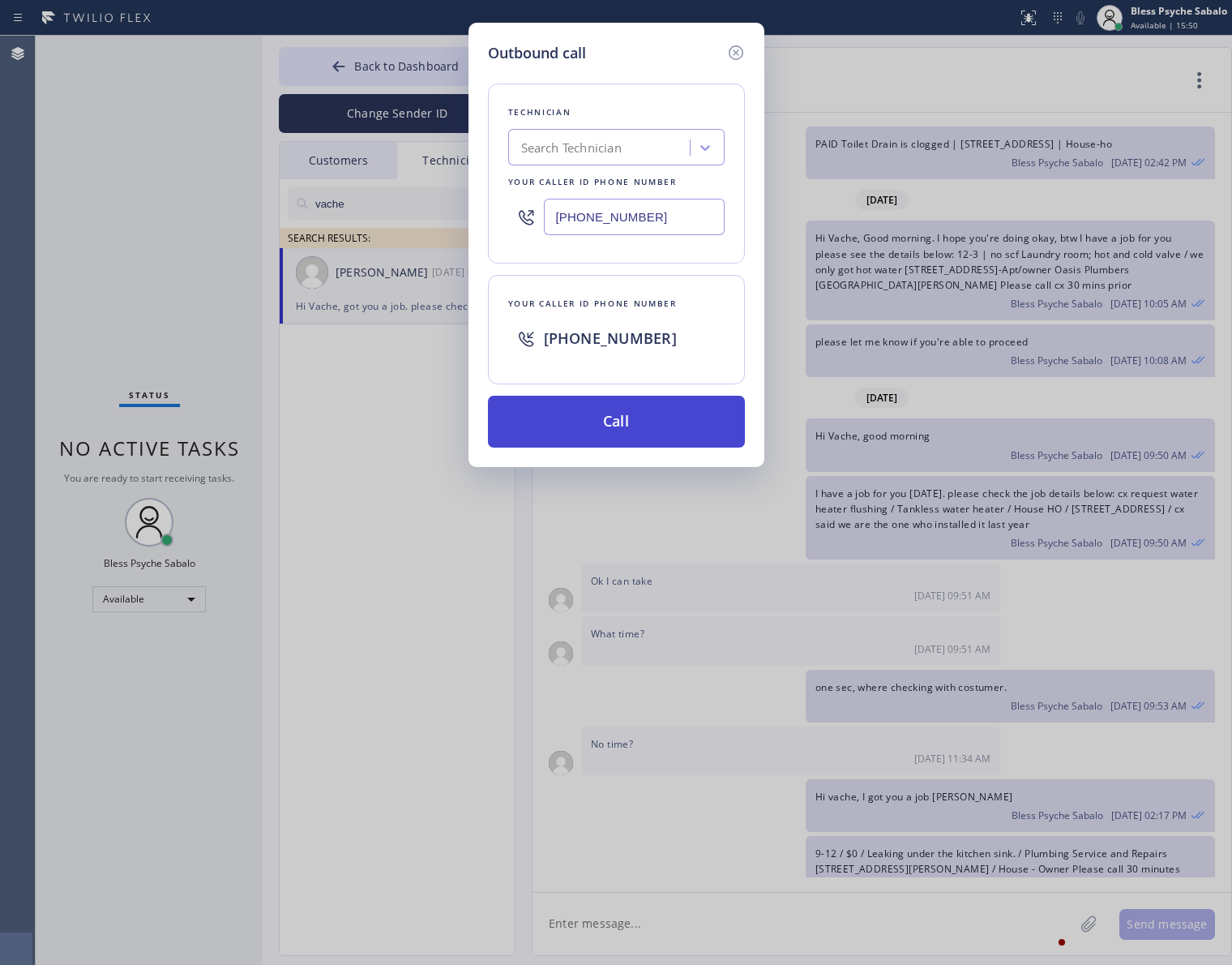
click at [601, 411] on button "Call" at bounding box center [616, 422] width 257 height 51
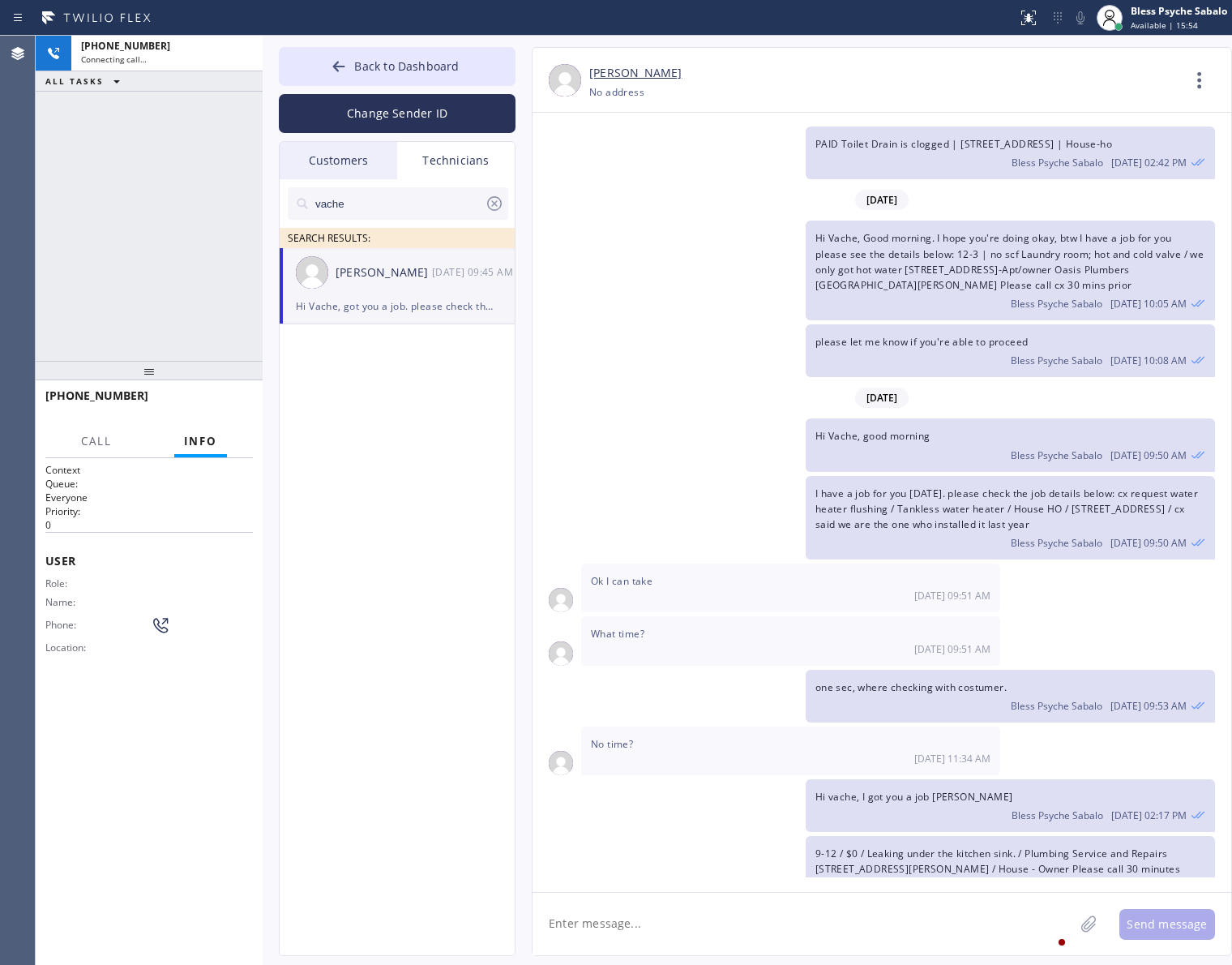
scroll to position [14207, 0]
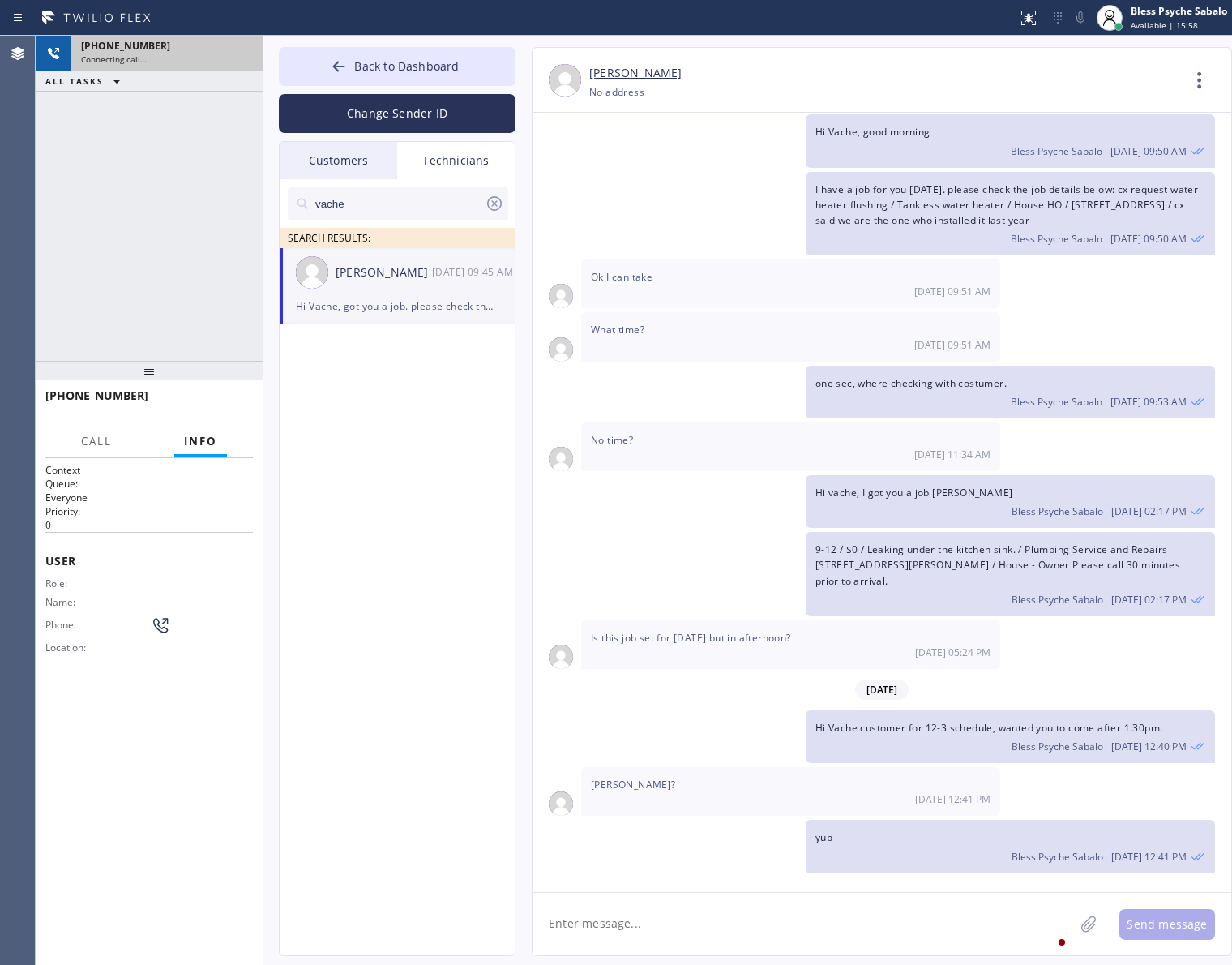
click at [127, 48] on span "[PHONE_NUMBER]" at bounding box center [126, 46] width 89 height 14
click at [171, 62] on div "Connecting call…" at bounding box center [167, 58] width 172 height 11
click at [325, 78] on button "Back to Dashboard" at bounding box center [397, 66] width 237 height 39
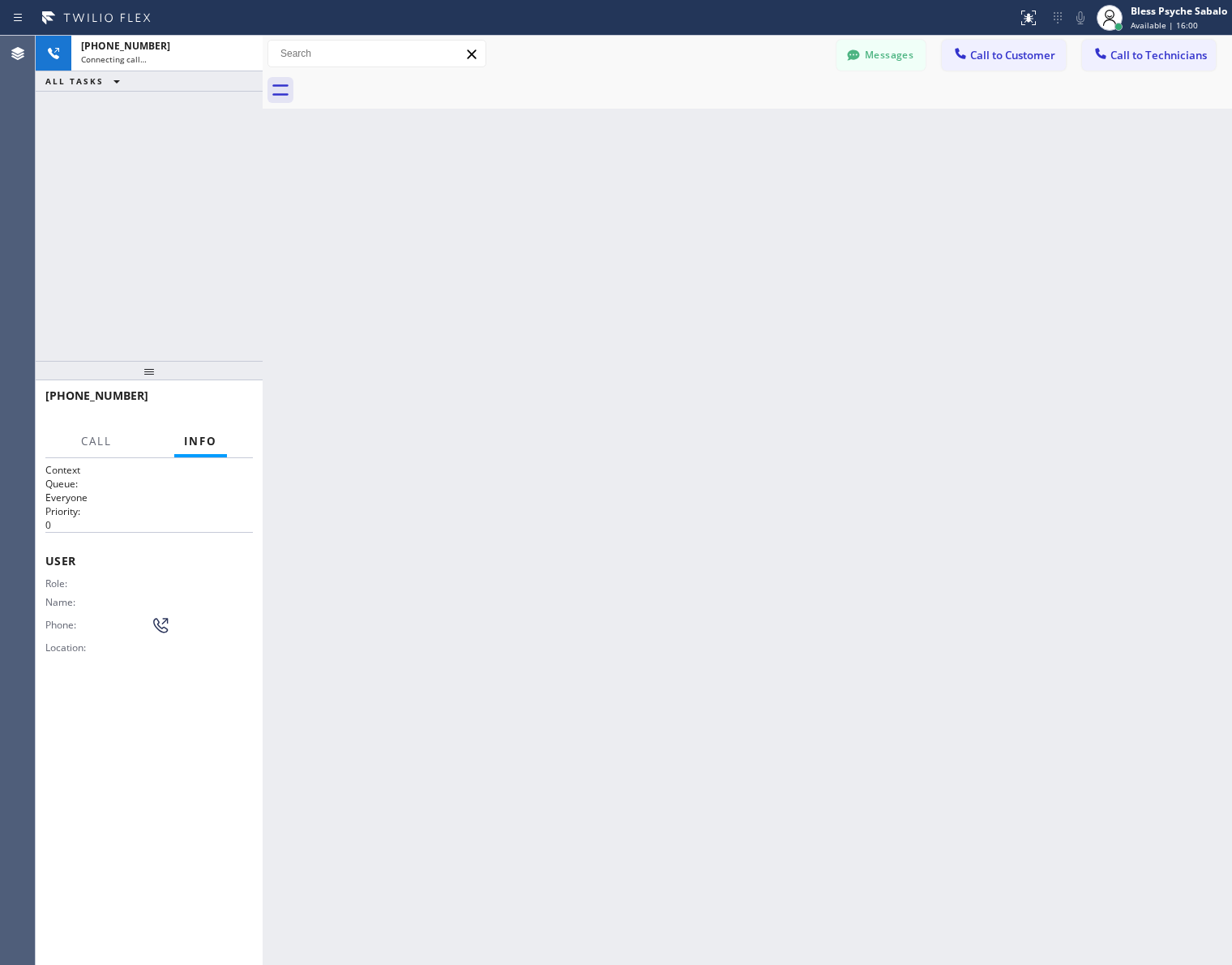
drag, startPoint x: 624, startPoint y: 106, endPoint x: 625, endPoint y: 77, distance: 29.0
click at [624, 105] on div at bounding box center [764, 90] width 933 height 37
click at [463, 52] on icon at bounding box center [472, 54] width 20 height 20
click at [433, 103] on div at bounding box center [764, 90] width 933 height 37
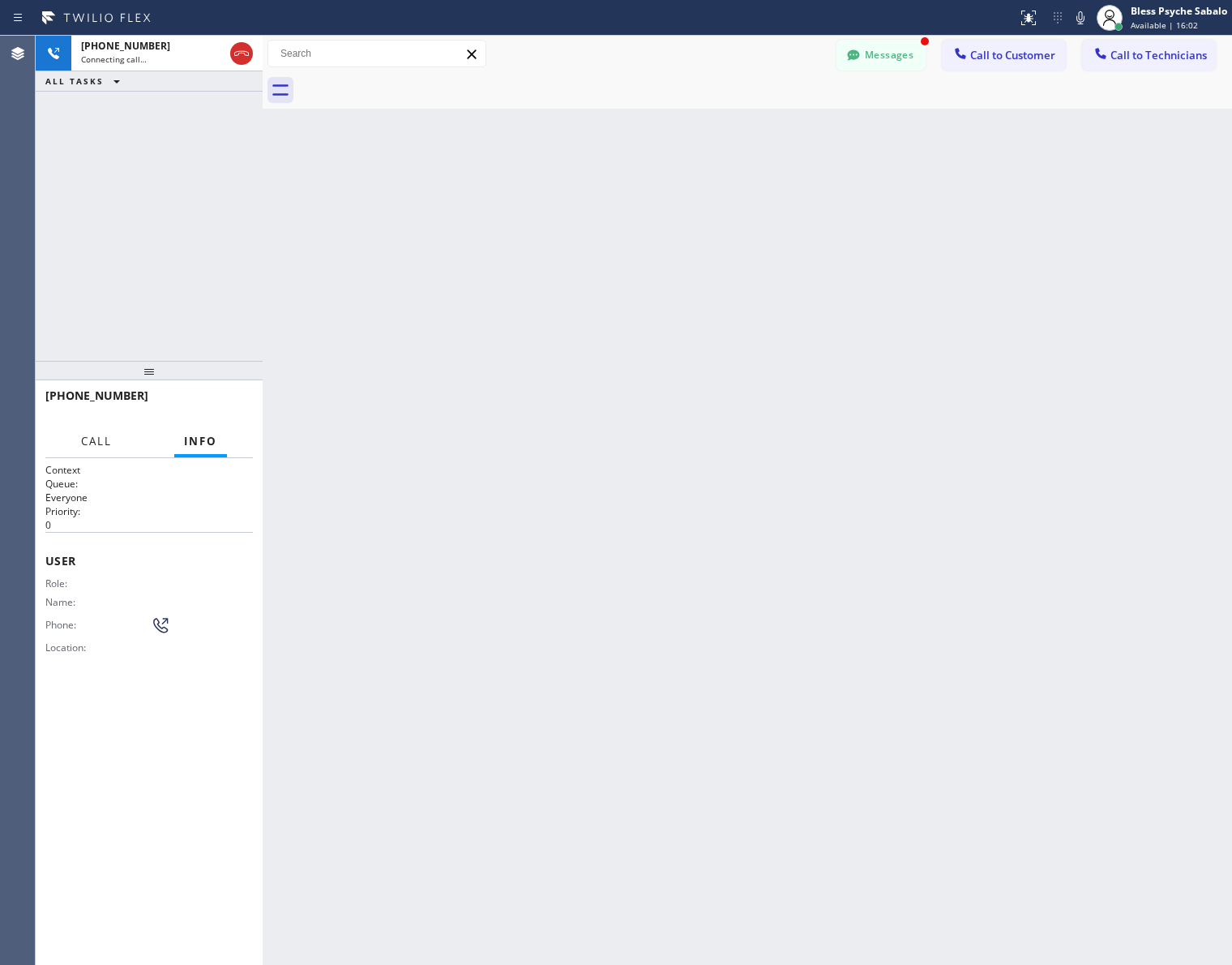
click at [87, 445] on span "Call" at bounding box center [96, 440] width 31 height 15
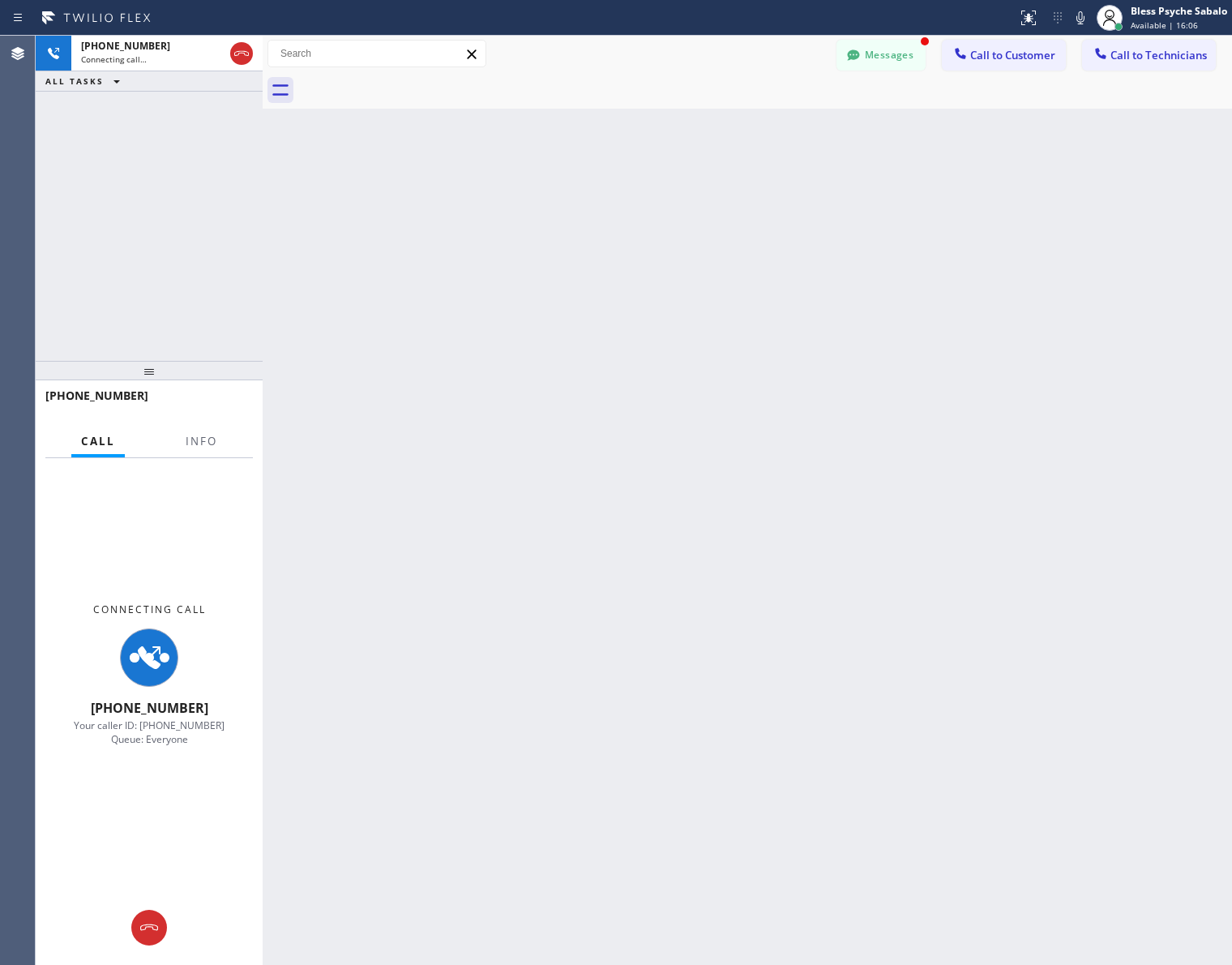
drag, startPoint x: 154, startPoint y: 920, endPoint x: 208, endPoint y: 880, distance: 67.2
click at [154, 918] on icon at bounding box center [149, 927] width 20 height 20
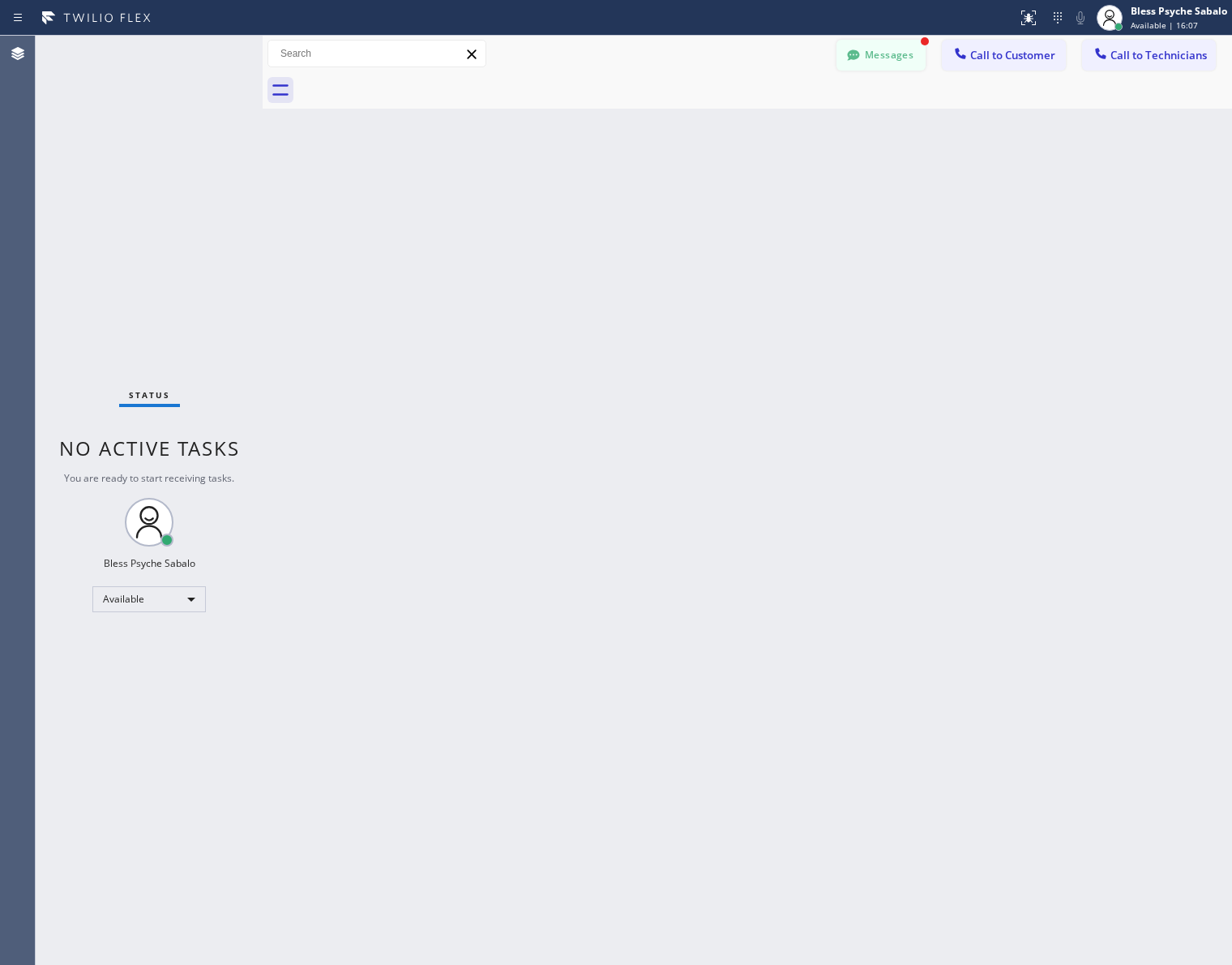
click at [873, 57] on button "Messages" at bounding box center [881, 54] width 89 height 31
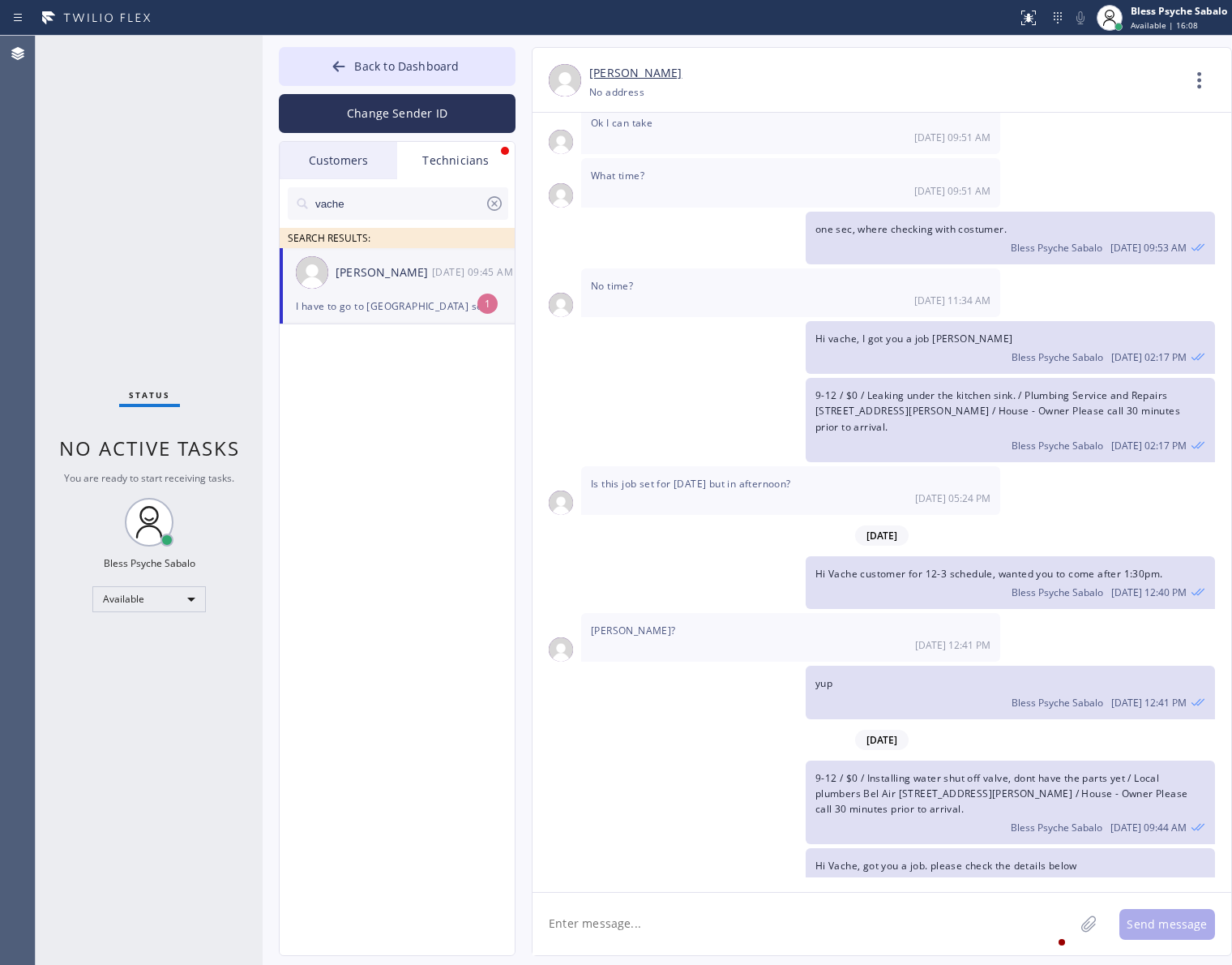
click at [375, 300] on div "I have to go to [GEOGRAPHIC_DATA] soon for job I don't know if I can make it to…" at bounding box center [397, 306] width 203 height 19
click at [880, 858] on span "Hi Vache, got you a job. please check the details below" at bounding box center [946, 865] width 262 height 14
click at [924, 916] on span "I have to go to [GEOGRAPHIC_DATA] soon for job I don't know if I can make it to…" at bounding box center [780, 929] width 378 height 29
drag, startPoint x: 857, startPoint y: 839, endPoint x: 1007, endPoint y: 847, distance: 150.2
click at [1007, 905] on div "I have to go to [GEOGRAPHIC_DATA] soon for job I don't know if I can make it to…" at bounding box center [882, 936] width 699 height 64
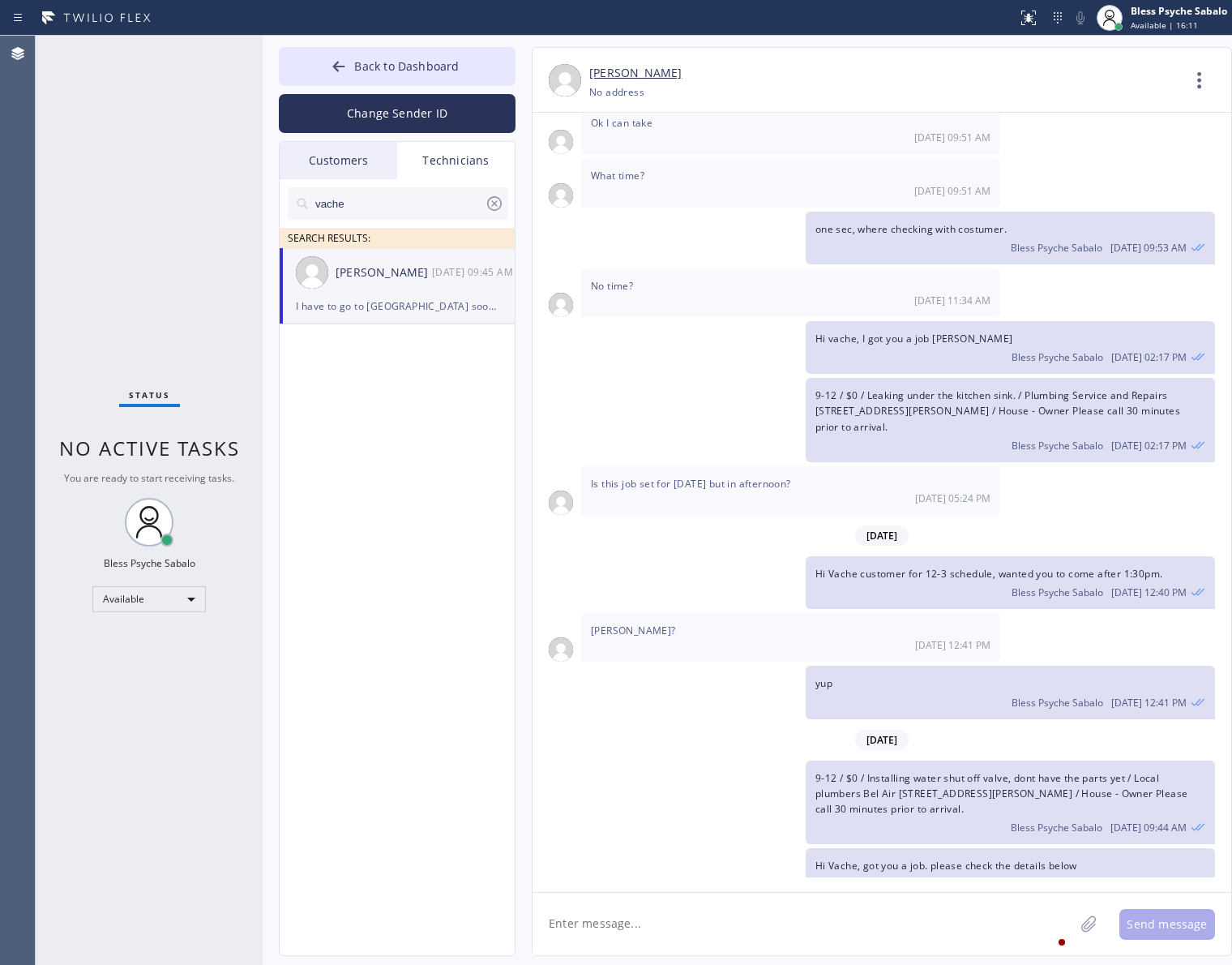
click at [985, 877] on div "[DATE] Hi thank you for the voicemail I was busy nice to meet you also, are you…" at bounding box center [882, 502] width 699 height 779
click at [949, 920] on textarea at bounding box center [803, 923] width 541 height 62
drag, startPoint x: 1071, startPoint y: 83, endPoint x: 1135, endPoint y: 78, distance: 64.2
click at [1071, 83] on div "[PHONE_NUMBER] Choose phone number No address" at bounding box center [884, 92] width 591 height 19
click at [808, 893] on textarea at bounding box center [803, 923] width 541 height 62
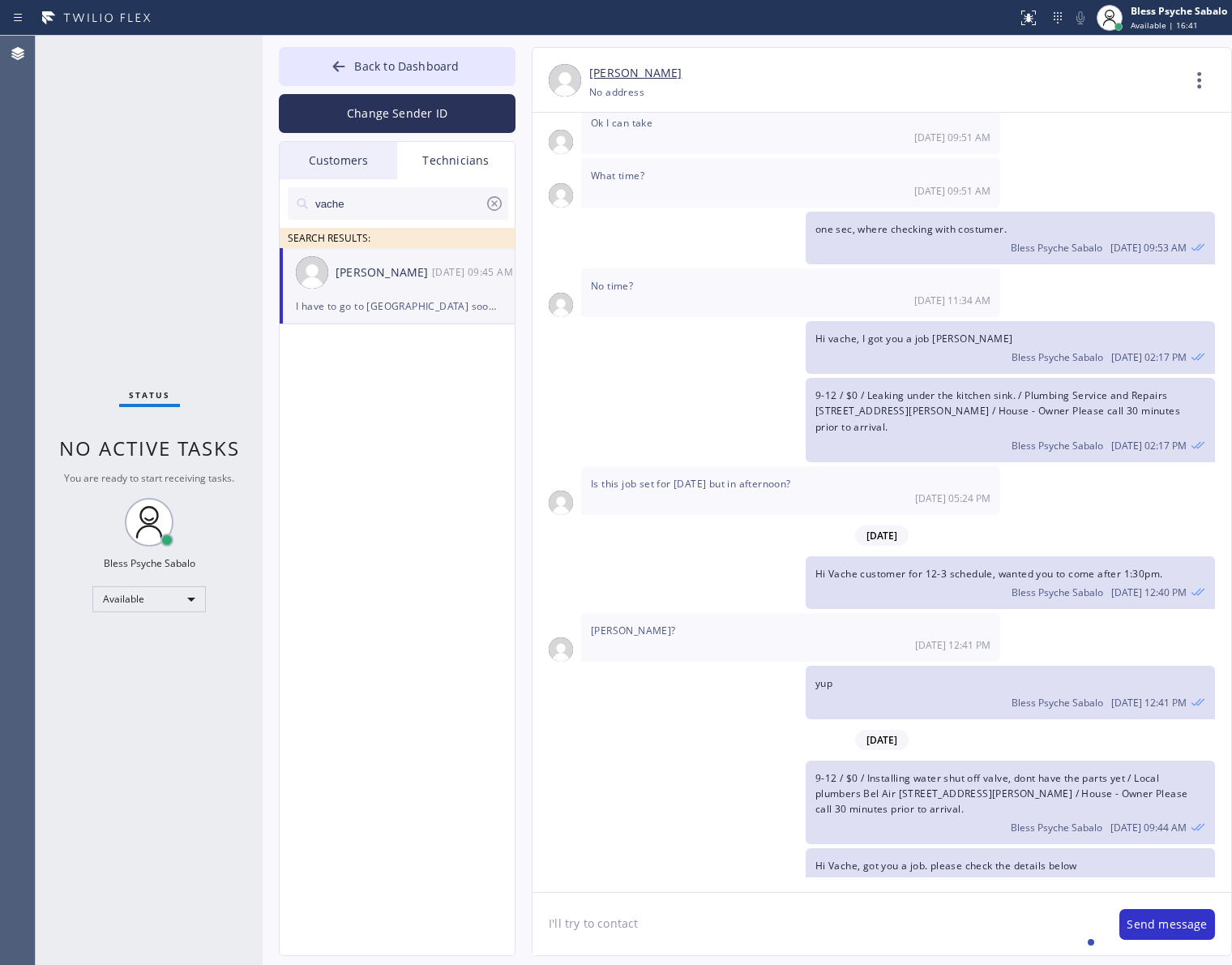
type textarea "I'll try to contact"
drag, startPoint x: 649, startPoint y: 918, endPoint x: 556, endPoint y: 889, distance: 97.4
click at [541, 905] on textarea "I'll try to contact" at bounding box center [817, 923] width 571 height 62
drag, startPoint x: 674, startPoint y: 467, endPoint x: 710, endPoint y: 418, distance: 60.8
click at [674, 519] on div "[DATE]" at bounding box center [882, 535] width 699 height 34
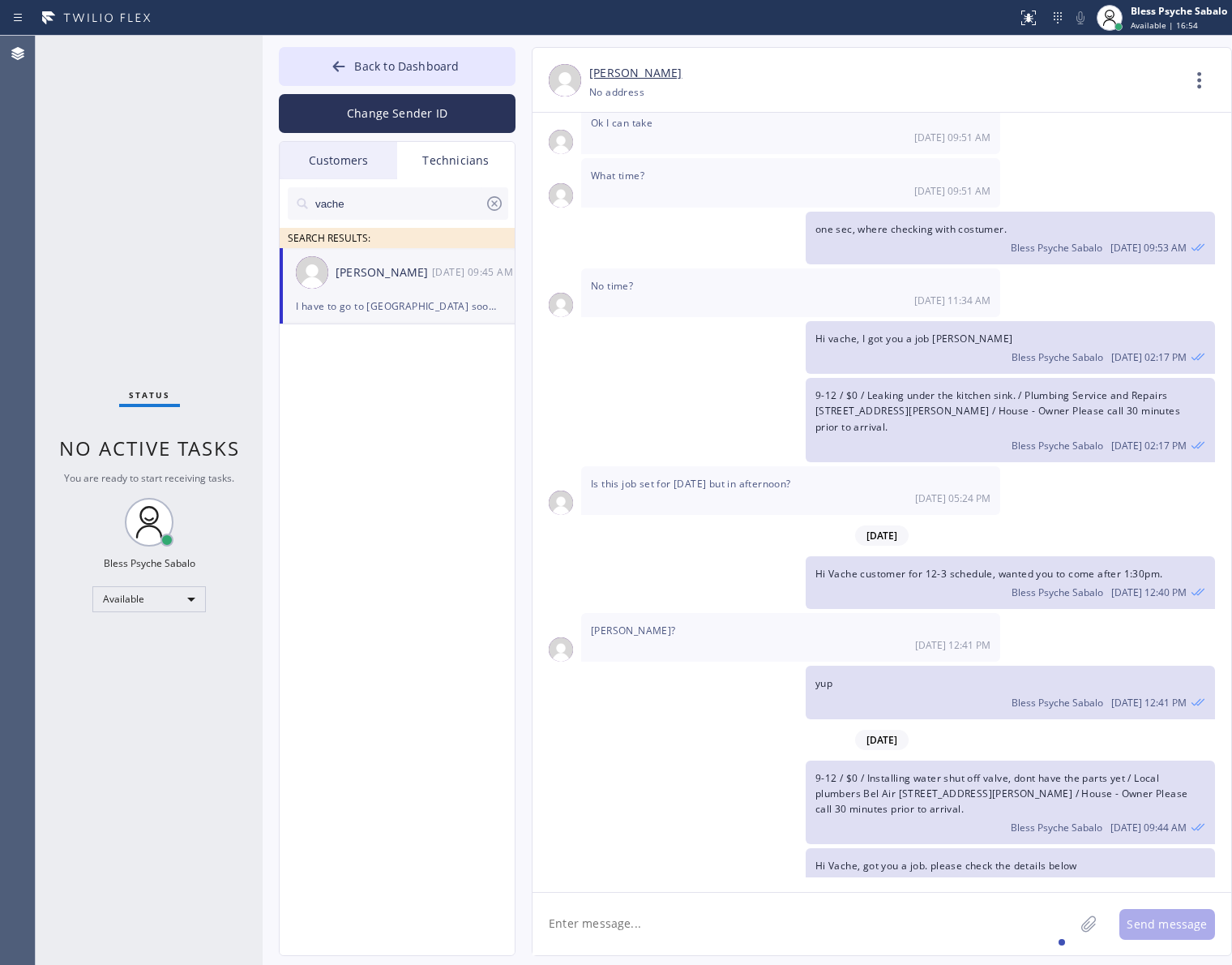
click at [500, 191] on div "vache" at bounding box center [398, 203] width 221 height 33
click at [489, 205] on icon at bounding box center [495, 204] width 20 height 20
click at [422, 200] on input "text" at bounding box center [411, 203] width 195 height 33
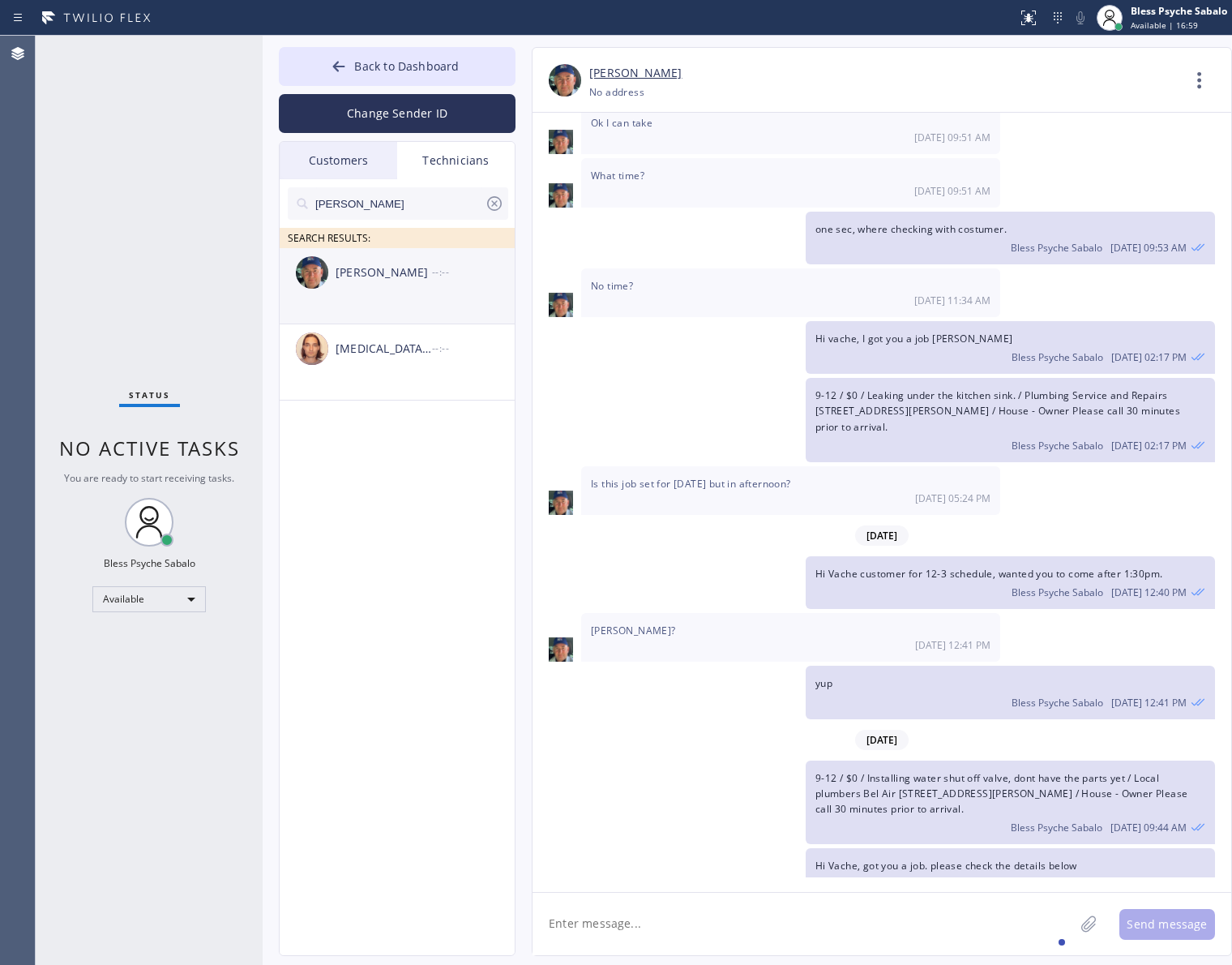
type input "[PERSON_NAME]"
click at [410, 284] on div "[PERSON_NAME] --:--" at bounding box center [398, 272] width 237 height 48
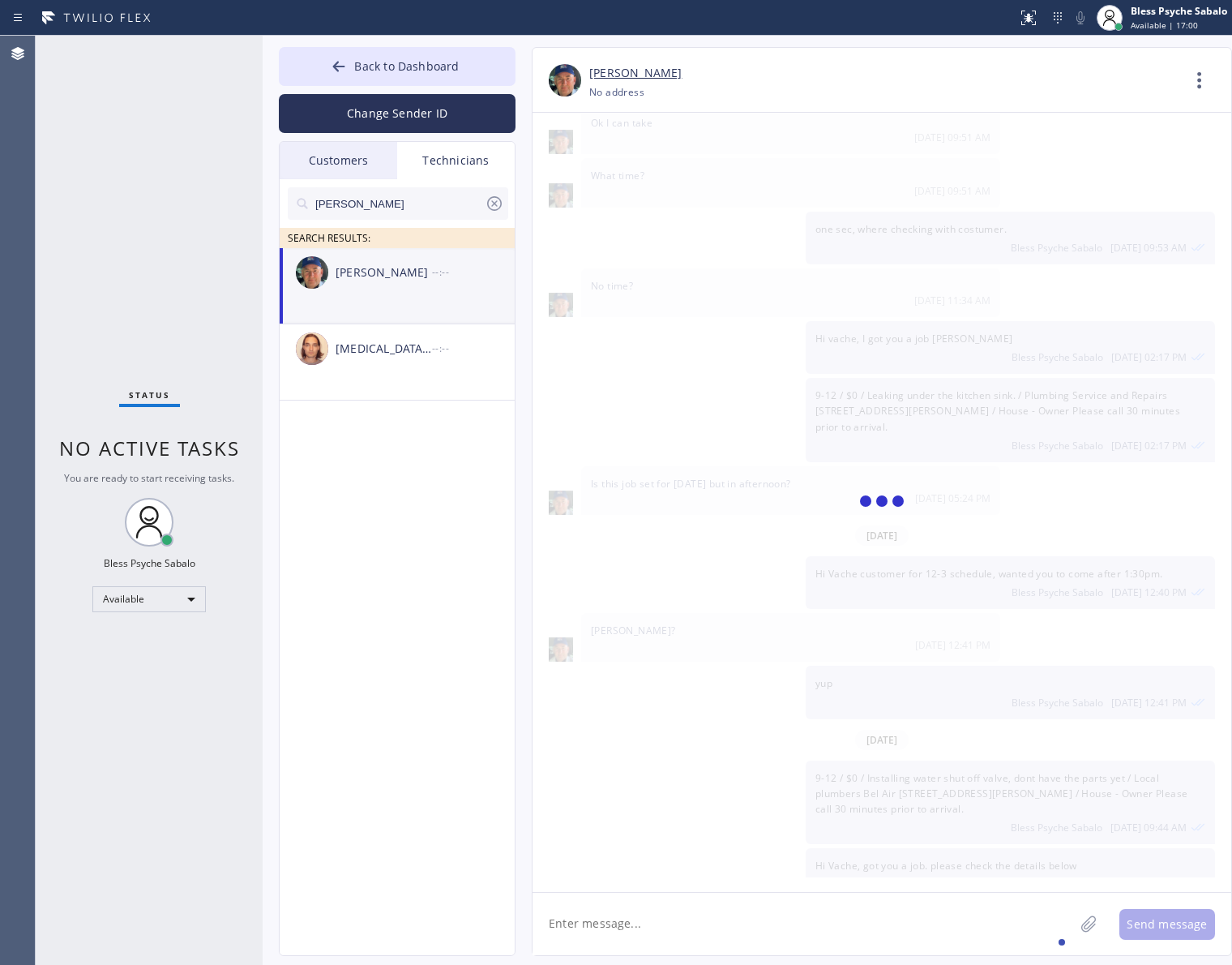
scroll to position [9967, 0]
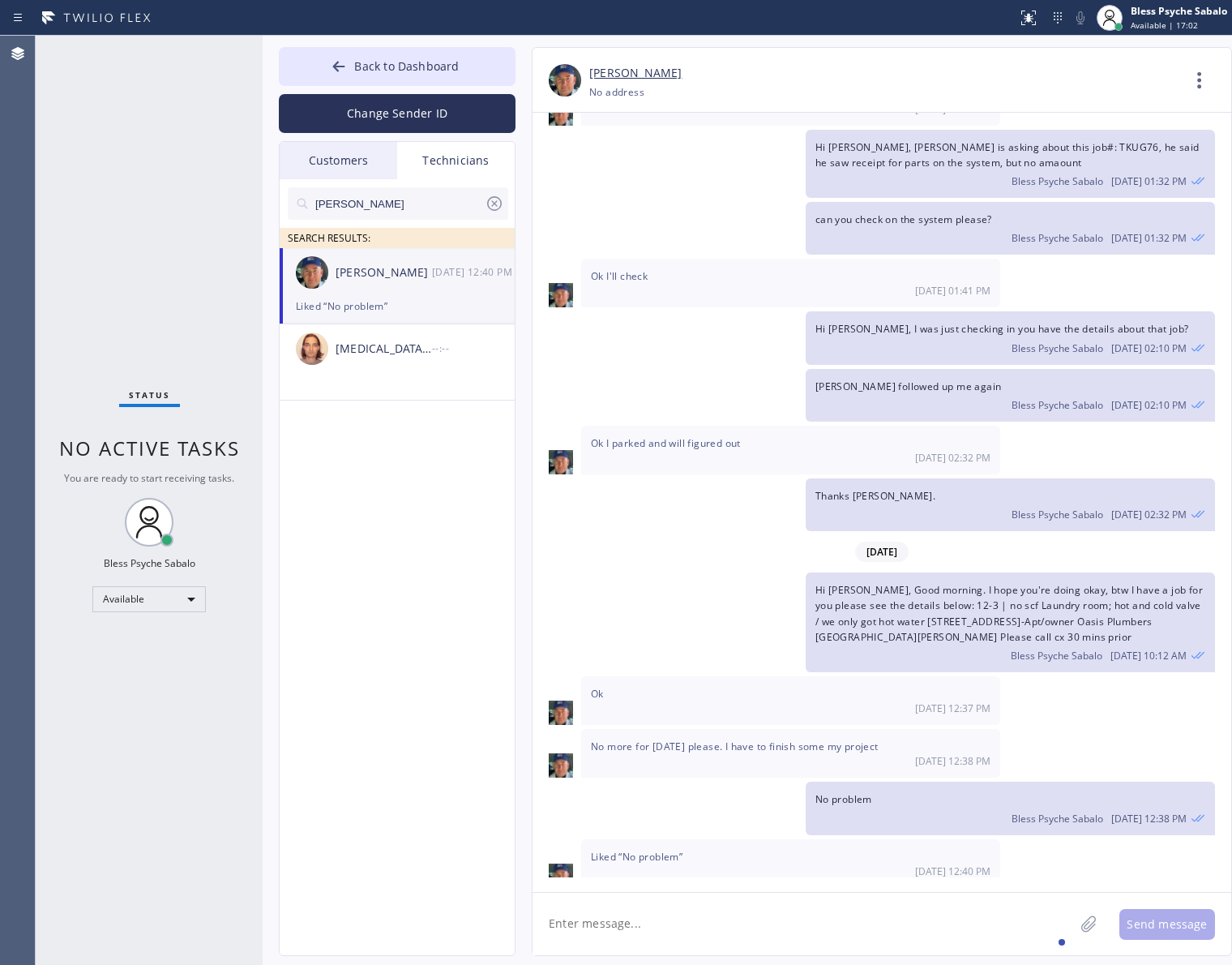
click at [505, 196] on div "[PERSON_NAME]" at bounding box center [398, 203] width 221 height 33
click at [488, 200] on icon at bounding box center [494, 203] width 15 height 15
drag, startPoint x: 316, startPoint y: 176, endPoint x: 322, endPoint y: 166, distance: 11.7
click at [318, 172] on div "Customers" at bounding box center [338, 160] width 118 height 38
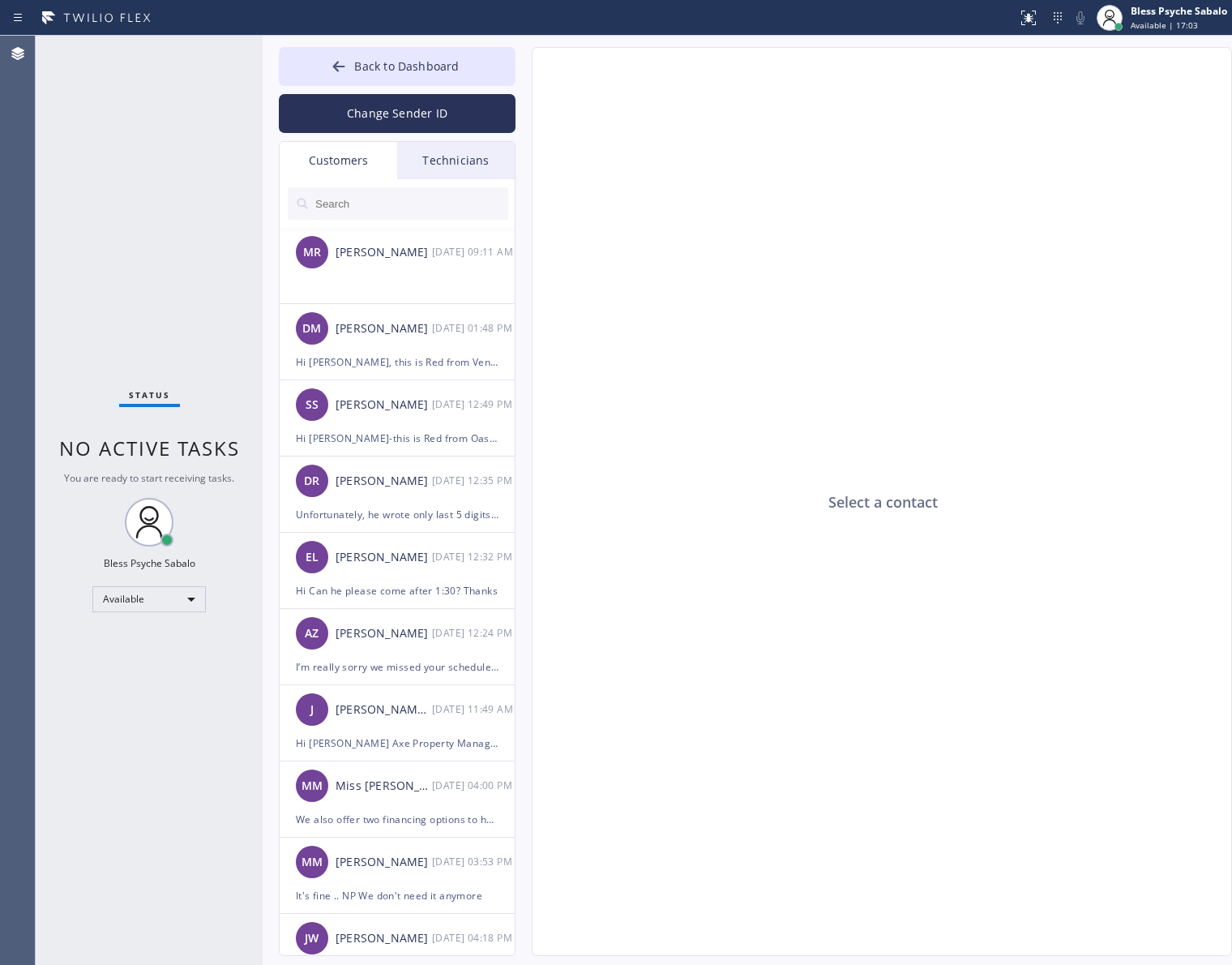
click at [322, 164] on div "Customers" at bounding box center [338, 160] width 118 height 38
click at [459, 167] on div "Technicians" at bounding box center [455, 160] width 118 height 38
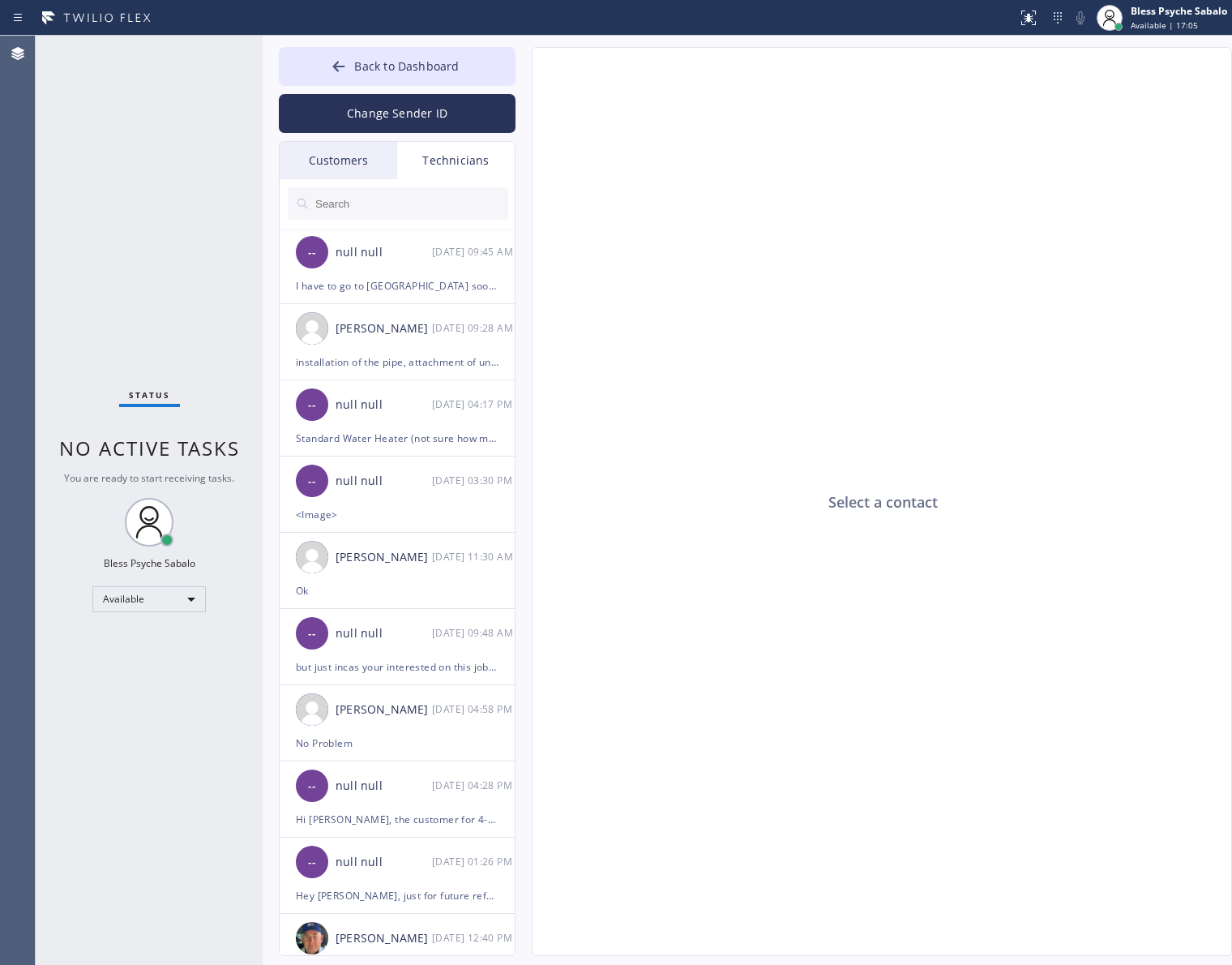
click at [411, 199] on input "text" at bounding box center [411, 203] width 195 height 33
click at [435, 274] on div "-- null null [DATE] 09:45 AM" at bounding box center [398, 251] width 237 height 48
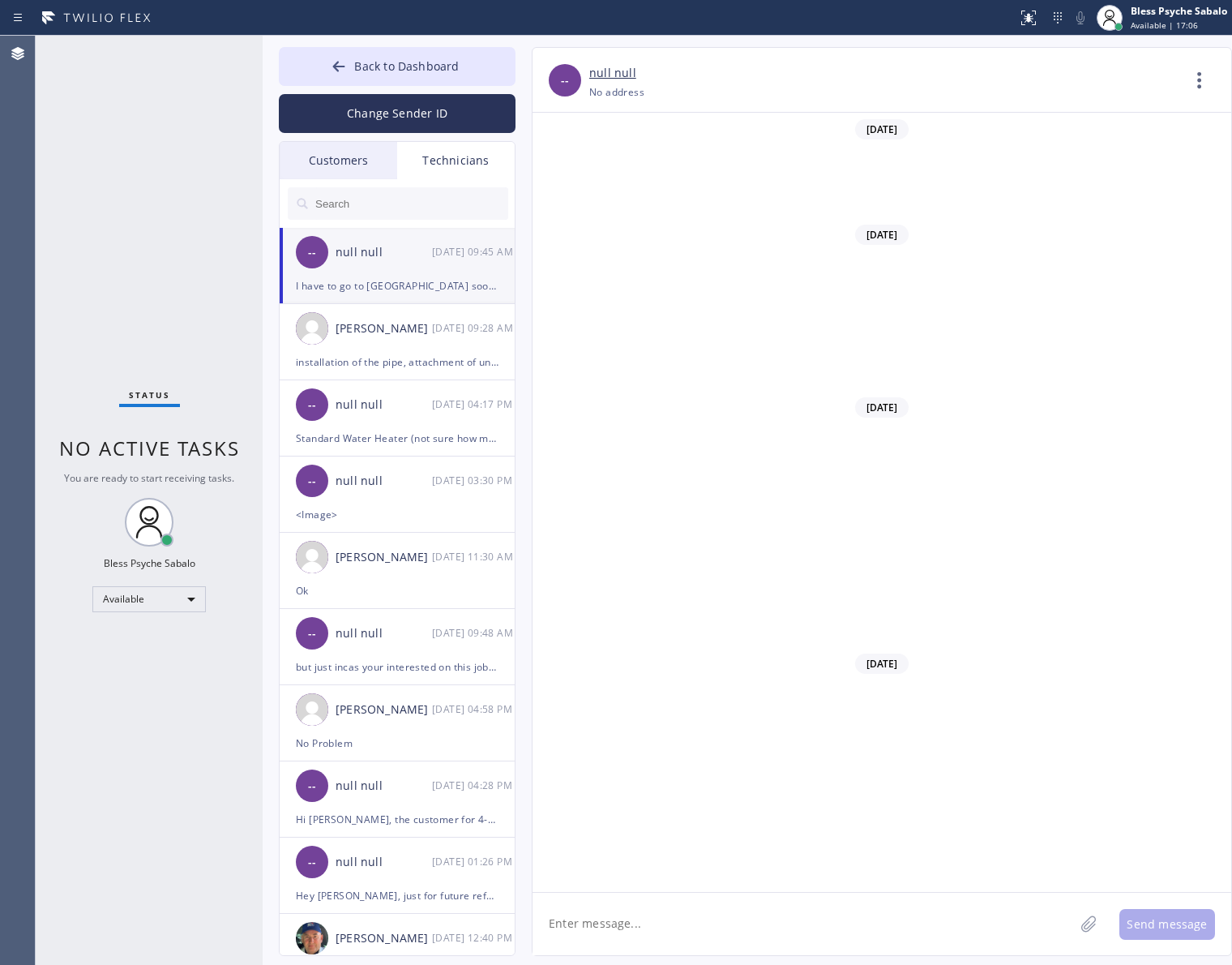
scroll to position [14360, 0]
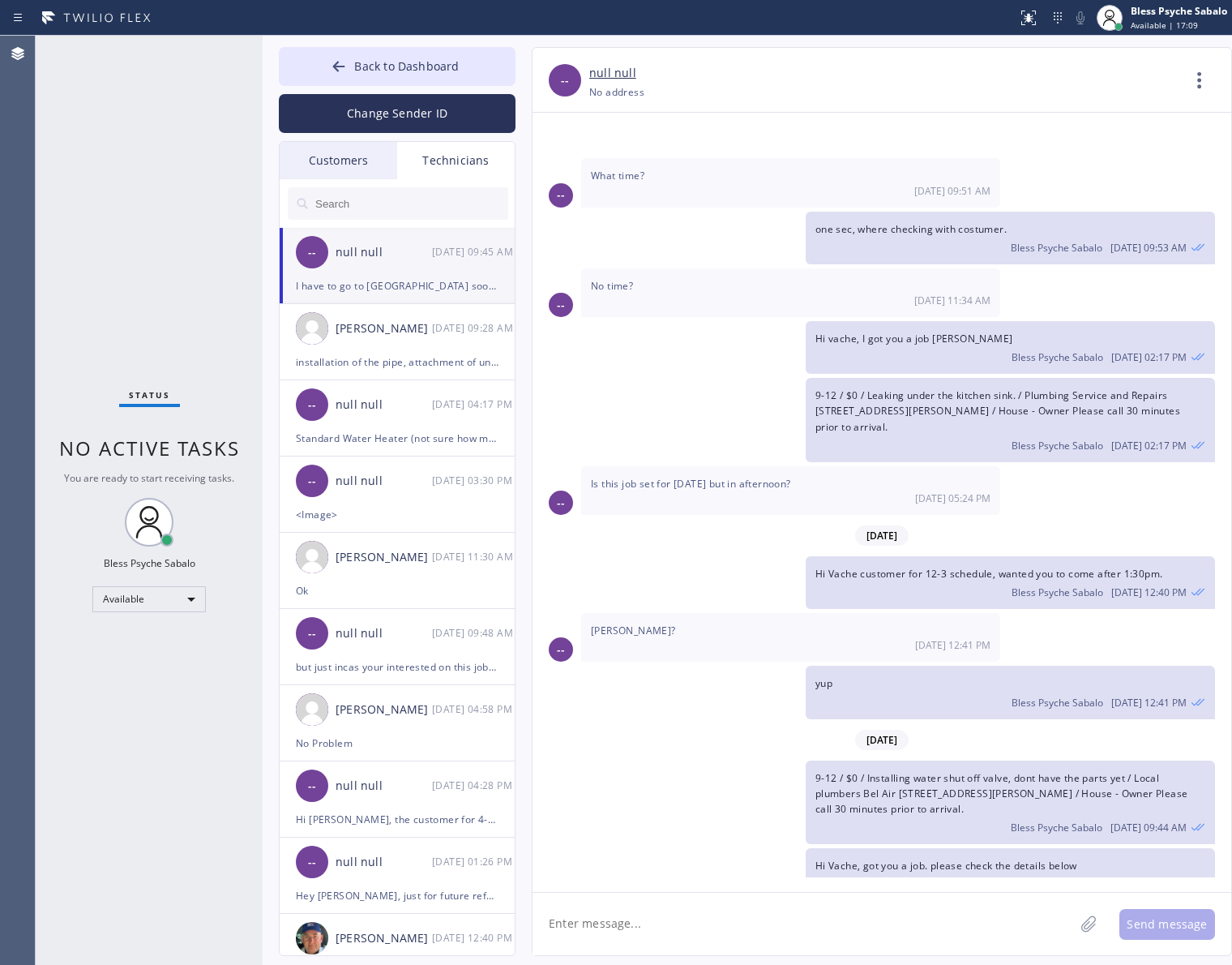
drag, startPoint x: 1018, startPoint y: 731, endPoint x: 803, endPoint y: 692, distance: 218.5
click at [803, 760] on div "9-12 / $0 / Installing water shut off valve, dont have the parts yet / Local pl…" at bounding box center [874, 802] width 683 height 84
click at [864, 858] on span "Hi Vache, got you a job. please check the details below" at bounding box center [946, 865] width 262 height 14
click at [863, 858] on span "Hi Vache, got you a job. please check the details below" at bounding box center [946, 865] width 262 height 14
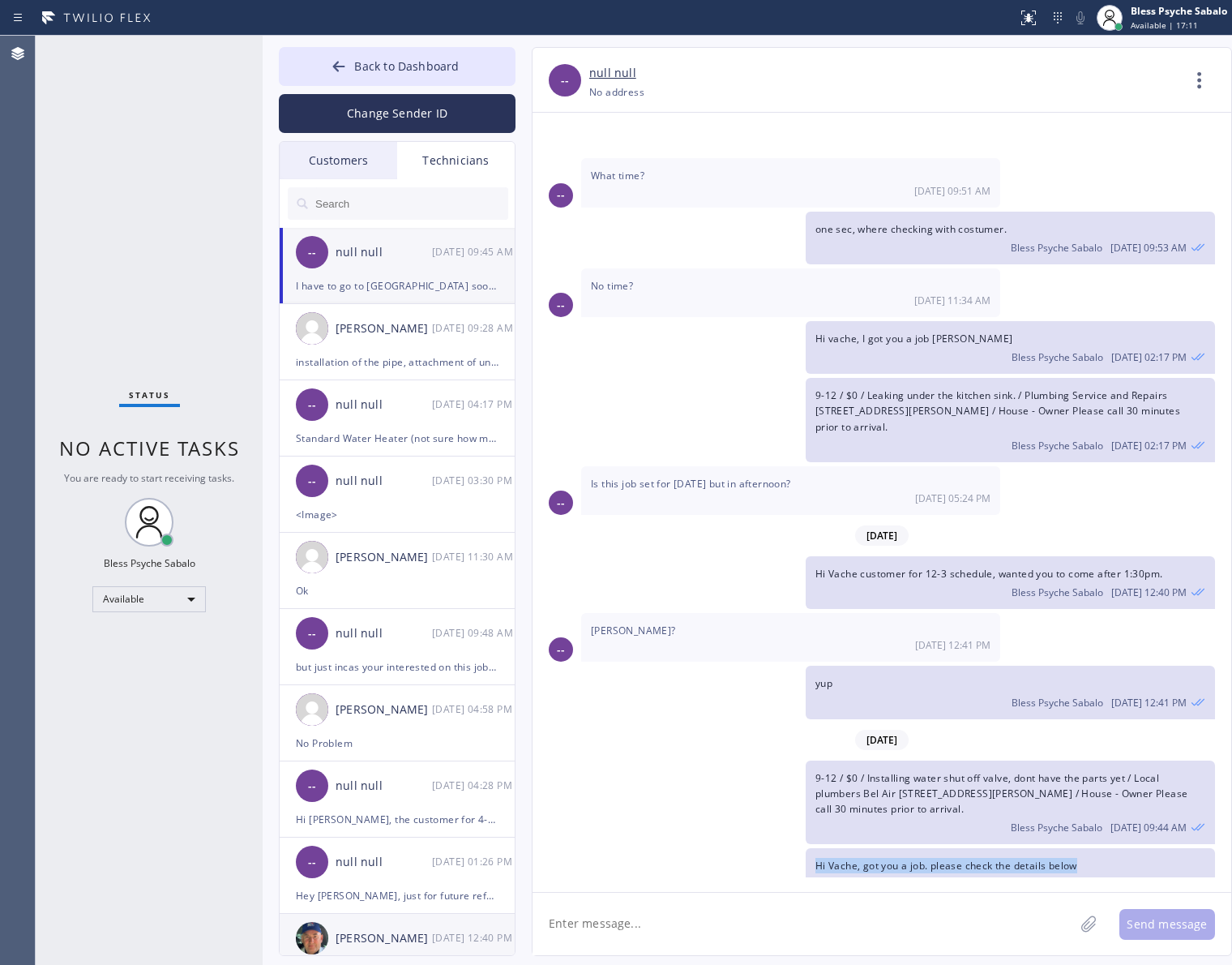
copy span "Hi Vache, got you a job. please check the details below"
click at [450, 152] on div "Technicians" at bounding box center [455, 160] width 118 height 38
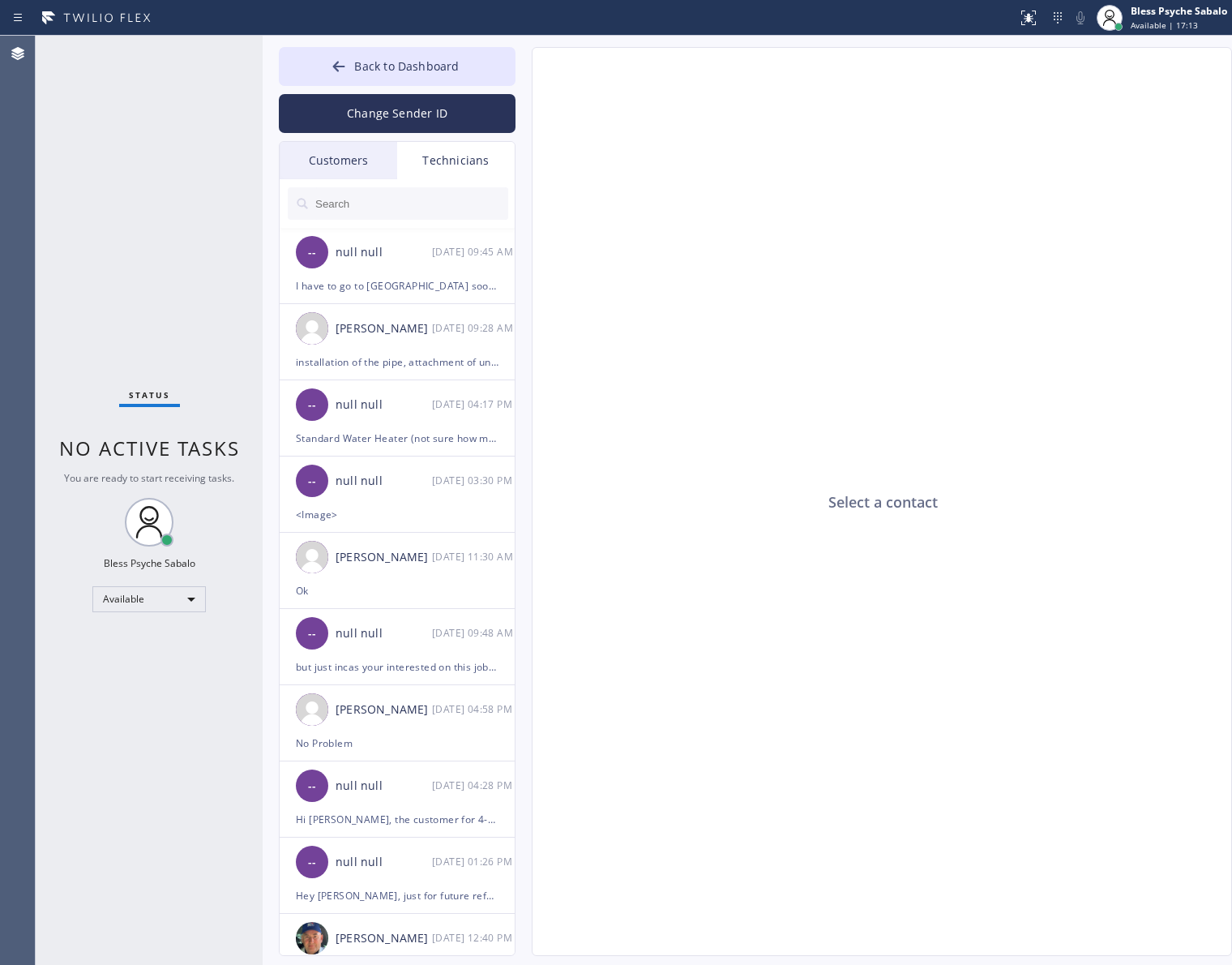
click at [416, 219] on input "text" at bounding box center [411, 203] width 195 height 33
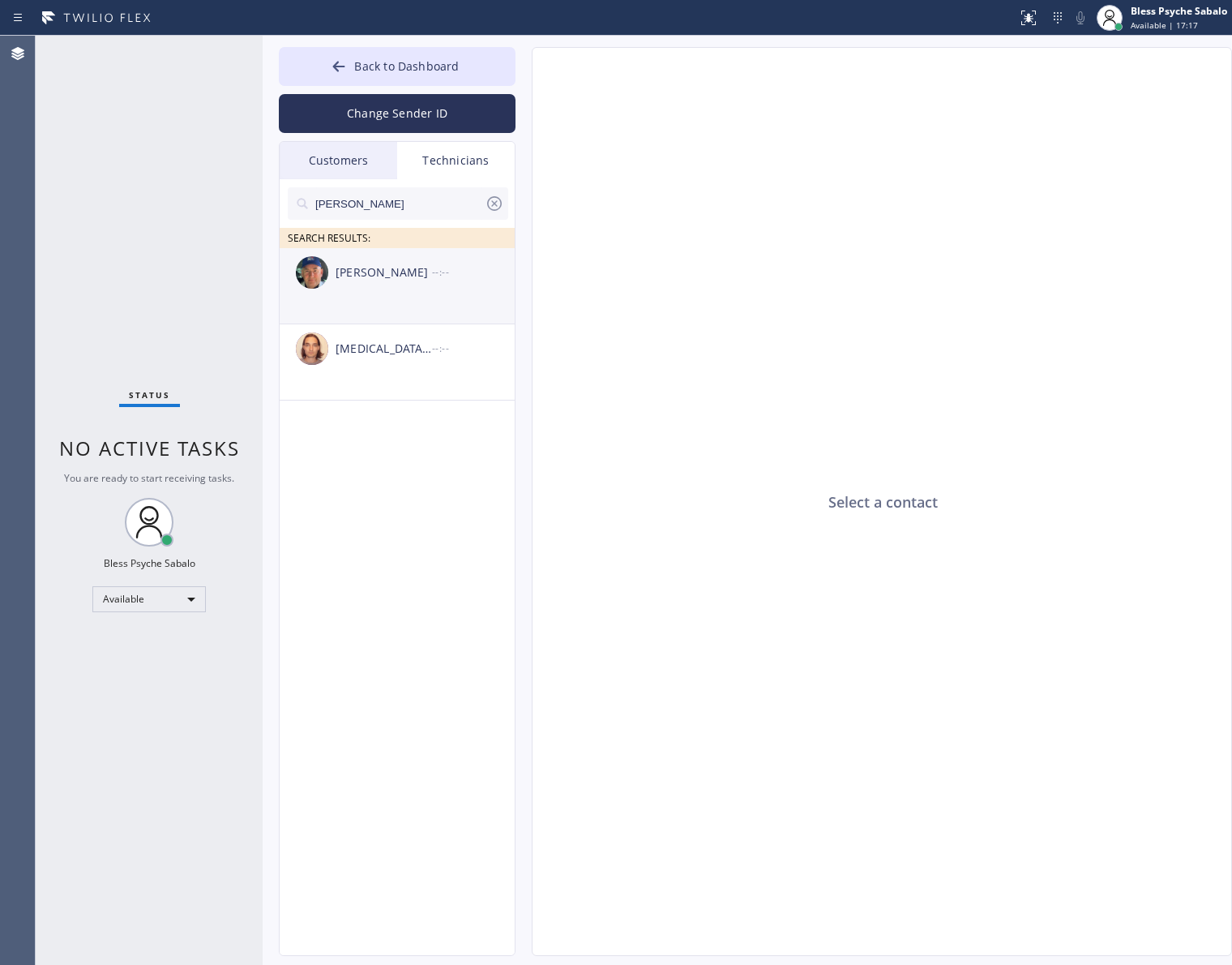
type input "[PERSON_NAME]"
drag, startPoint x: 433, startPoint y: 282, endPoint x: 443, endPoint y: 293, distance: 14.9
click at [435, 282] on div "[PERSON_NAME] --:--" at bounding box center [398, 272] width 237 height 48
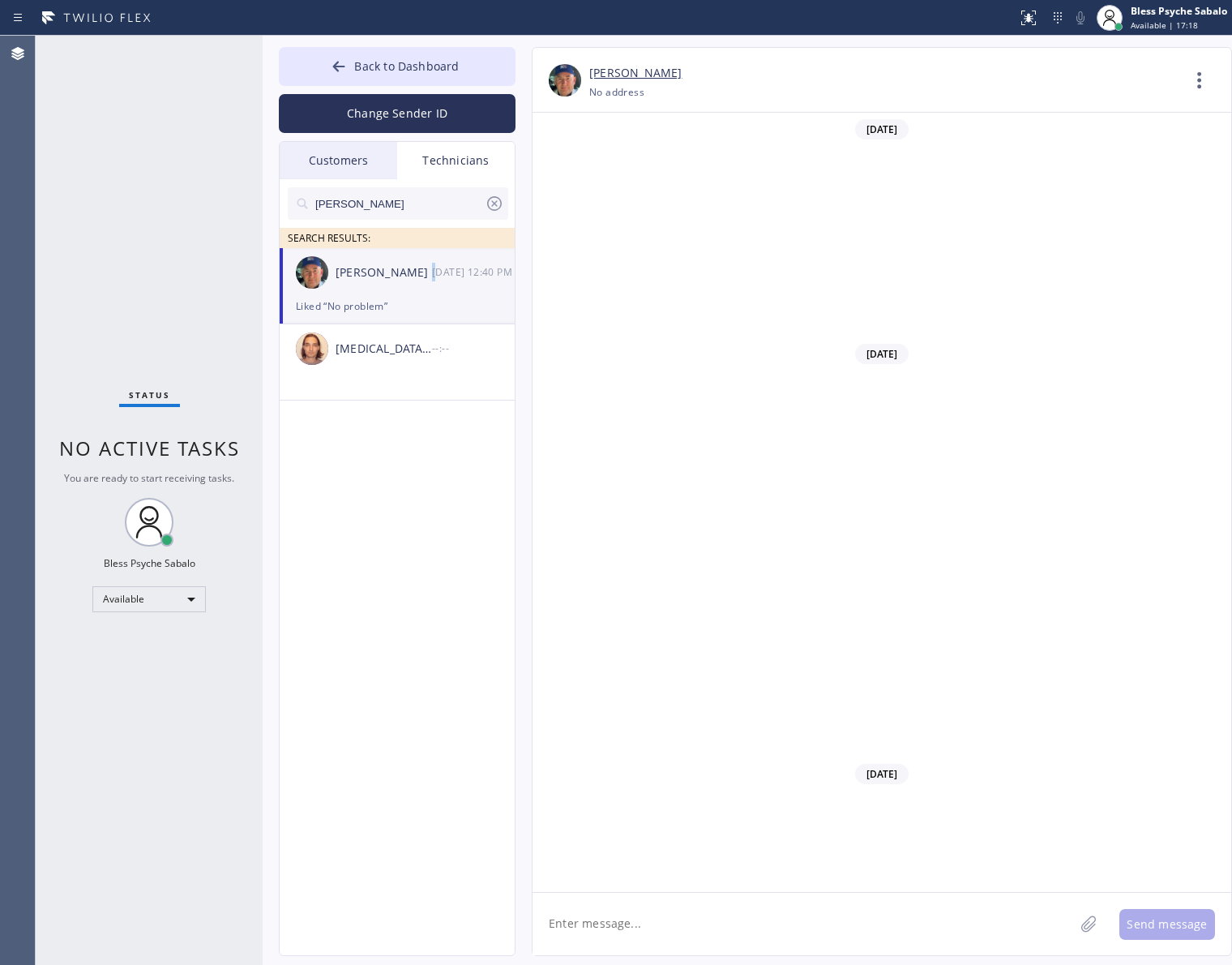
scroll to position [9967, 0]
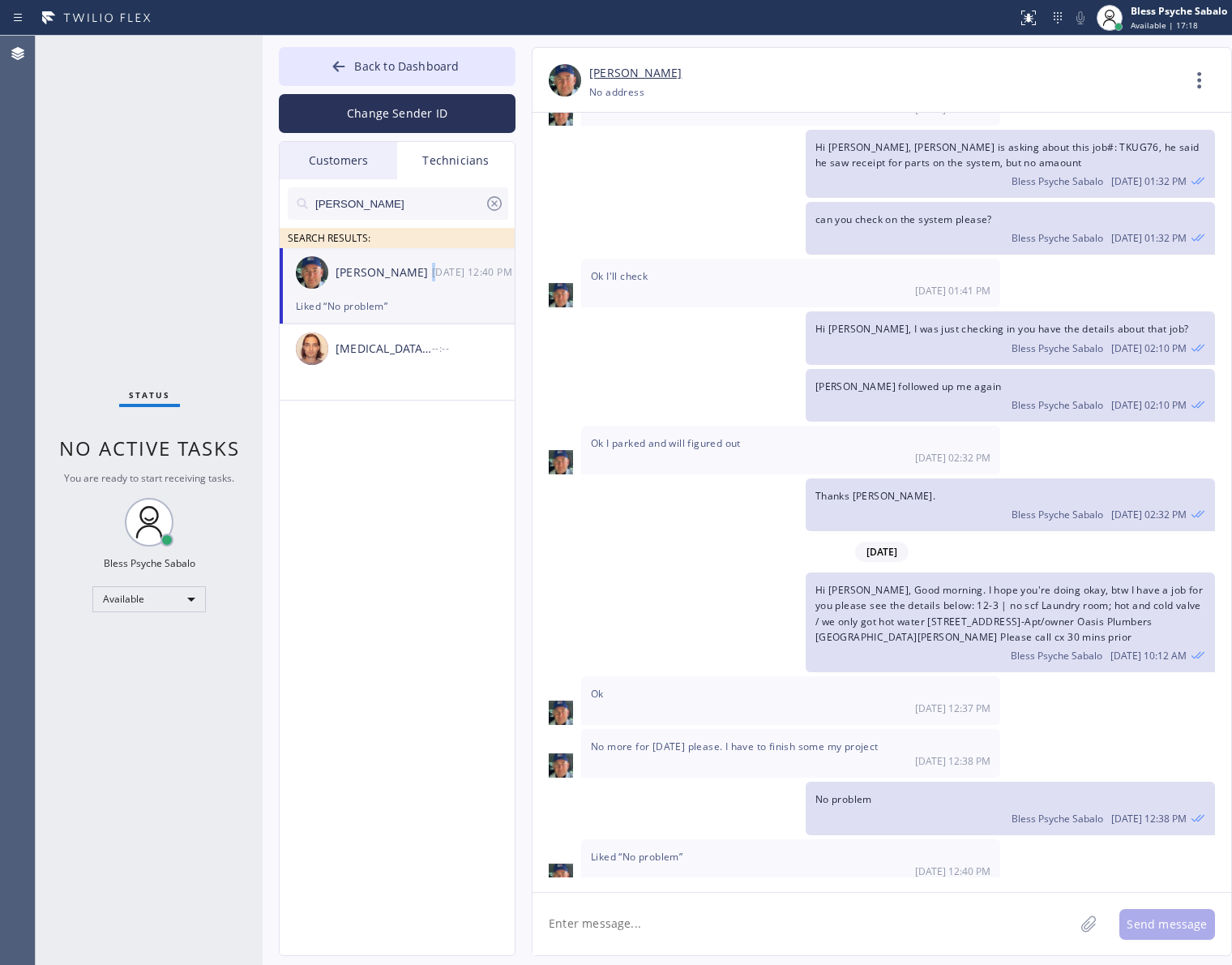
click at [759, 924] on textarea at bounding box center [803, 923] width 541 height 62
paste textarea "Hi Vache, got you a job. please check the details below"
type textarea "Hi Vache, got you a job. please check the details below"
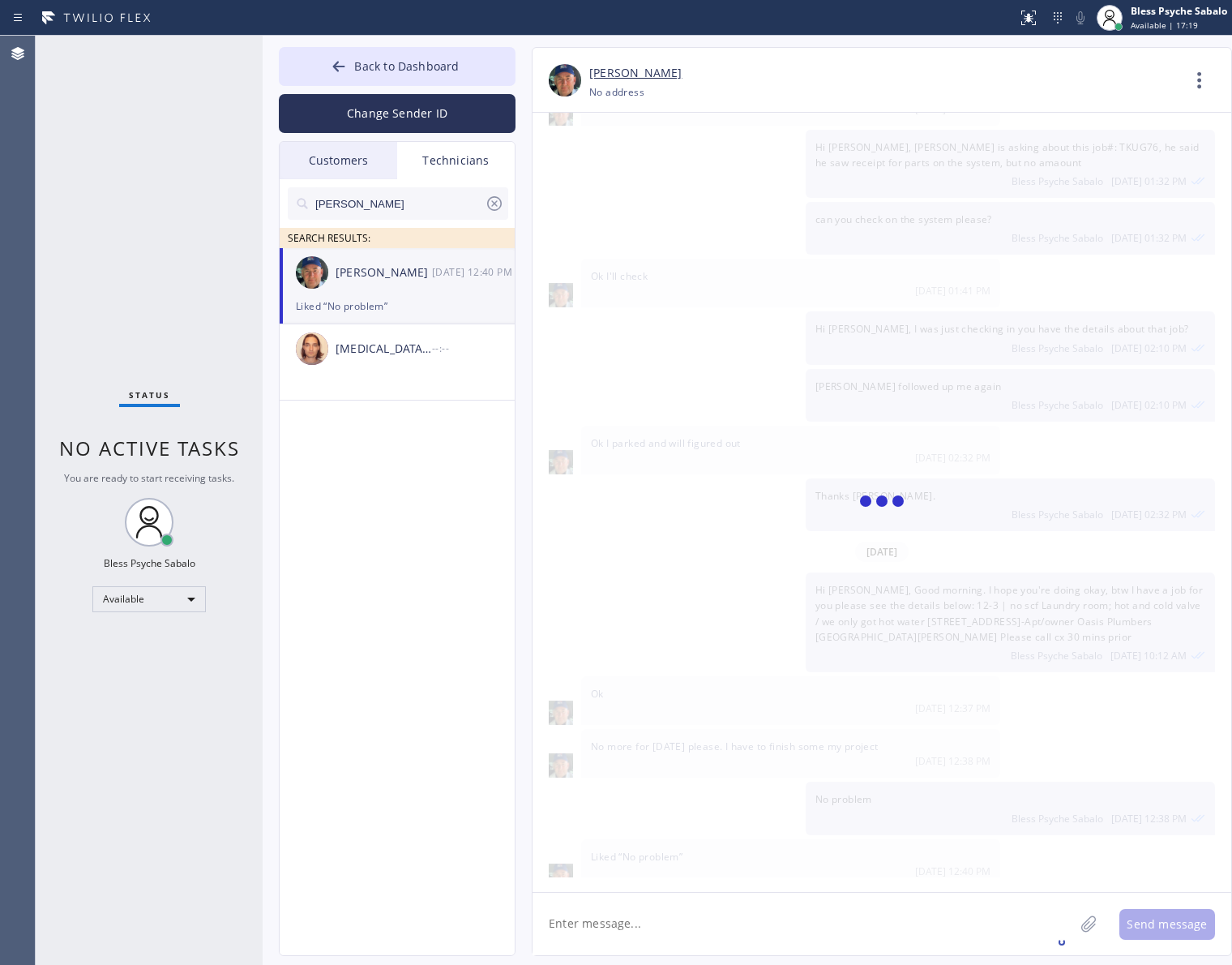
scroll to position [10060, 0]
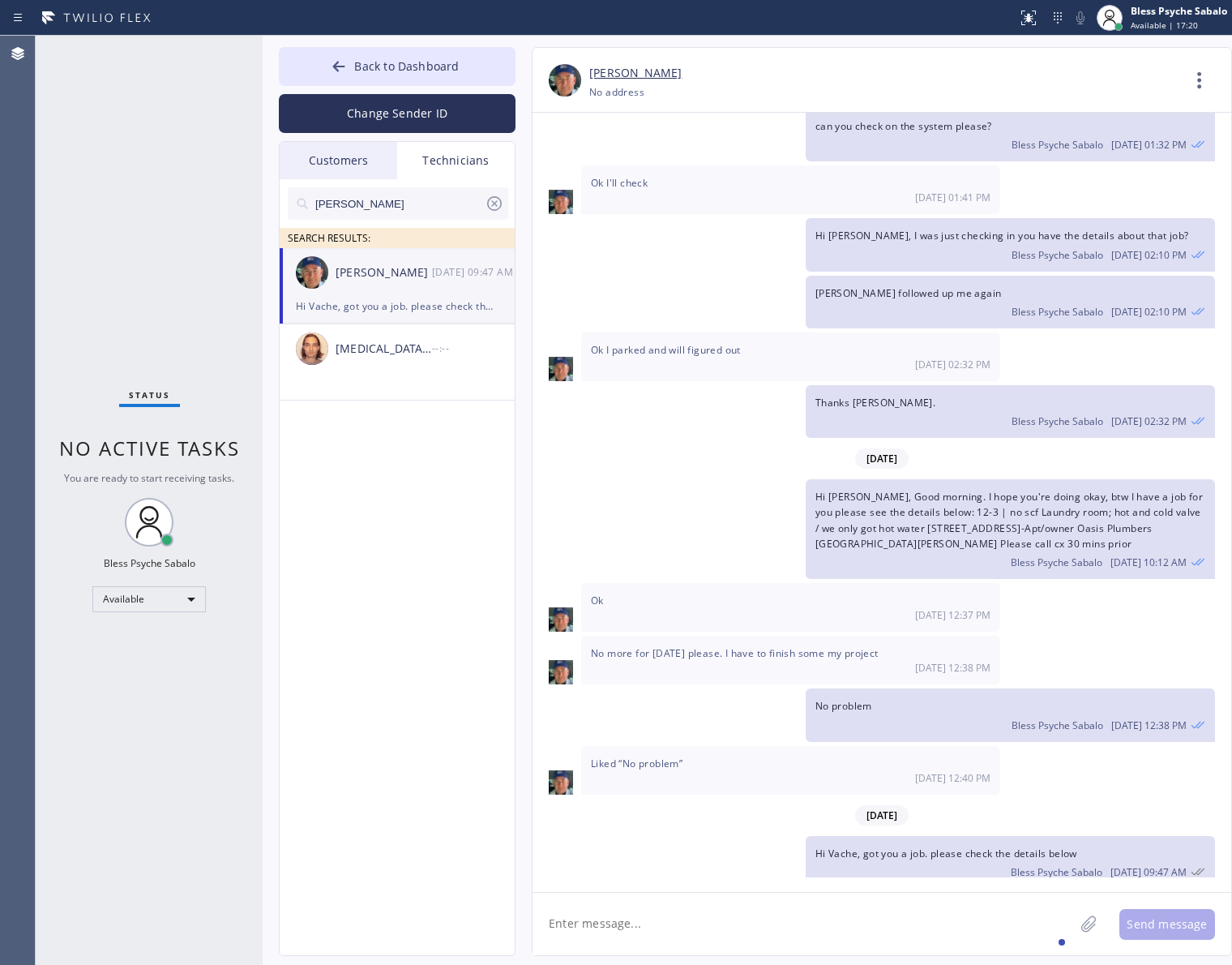
click at [488, 192] on div "[PERSON_NAME]" at bounding box center [398, 203] width 221 height 33
click at [490, 200] on icon at bounding box center [495, 204] width 20 height 20
drag, startPoint x: 321, startPoint y: 152, endPoint x: 338, endPoint y: 159, distance: 18.4
click at [321, 154] on div "Customers" at bounding box center [338, 160] width 118 height 38
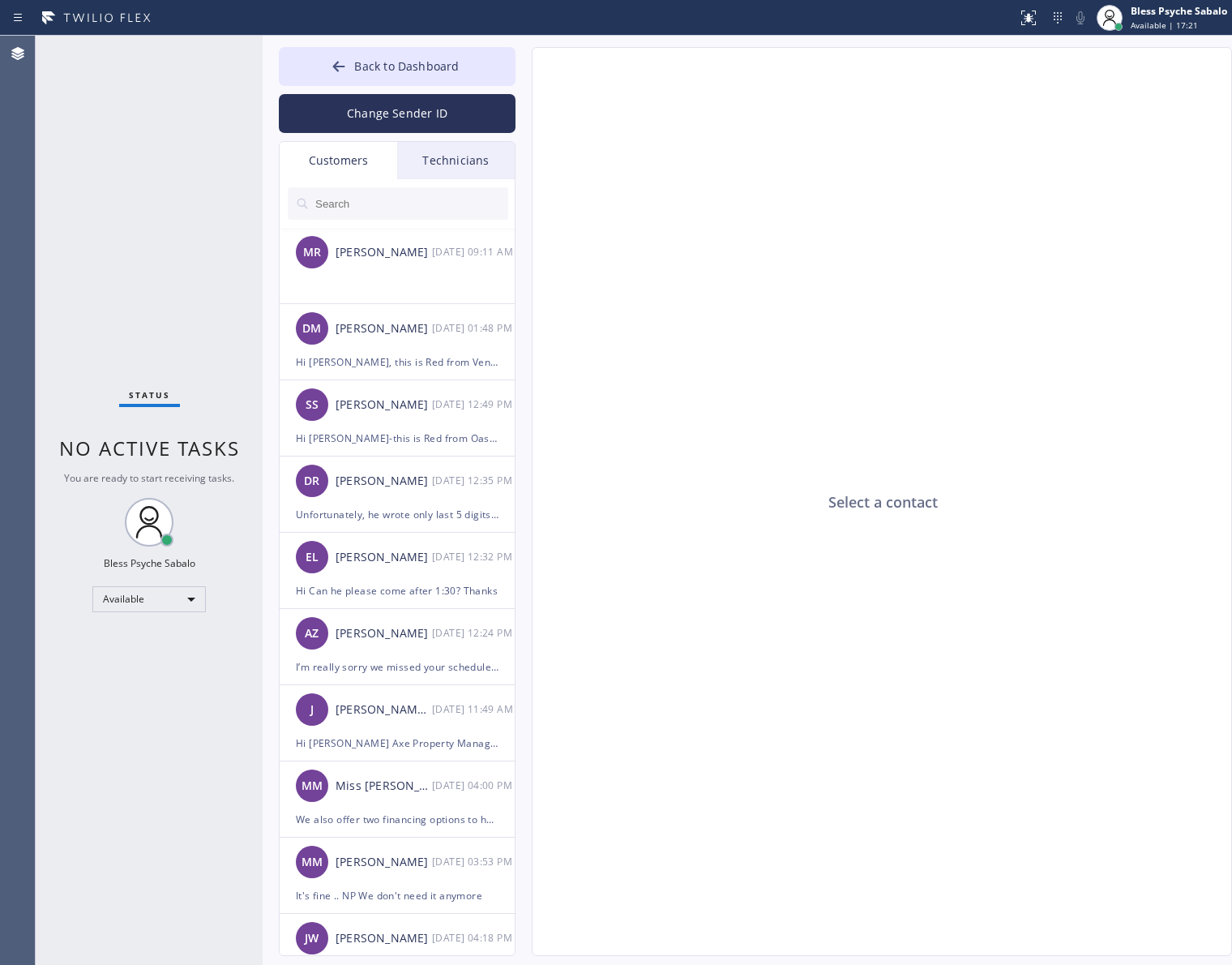
click at [441, 164] on div "Technicians" at bounding box center [455, 160] width 118 height 38
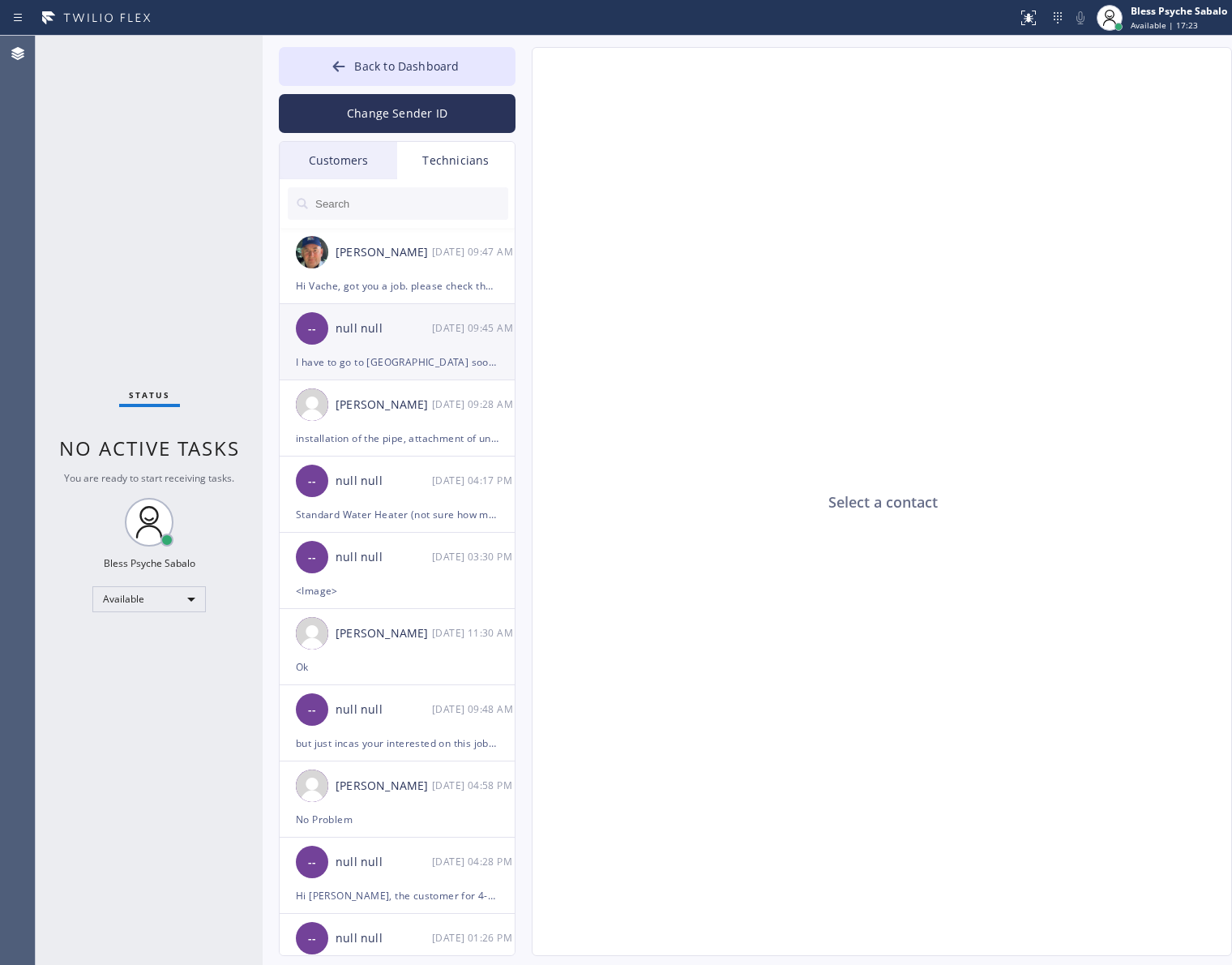
click at [423, 344] on div "-- null null [DATE] 09:45 AM" at bounding box center [398, 328] width 237 height 48
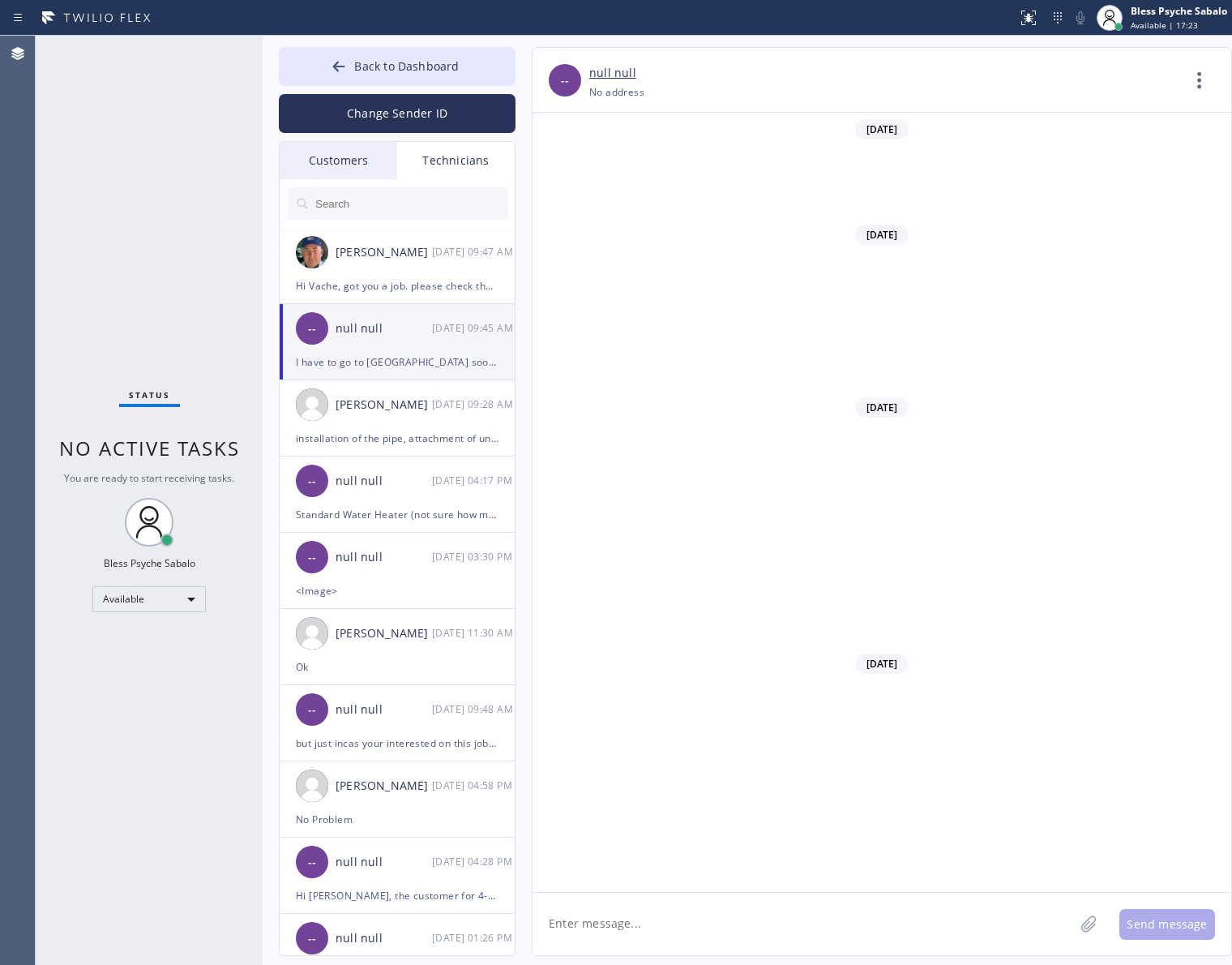
scroll to position [14360, 0]
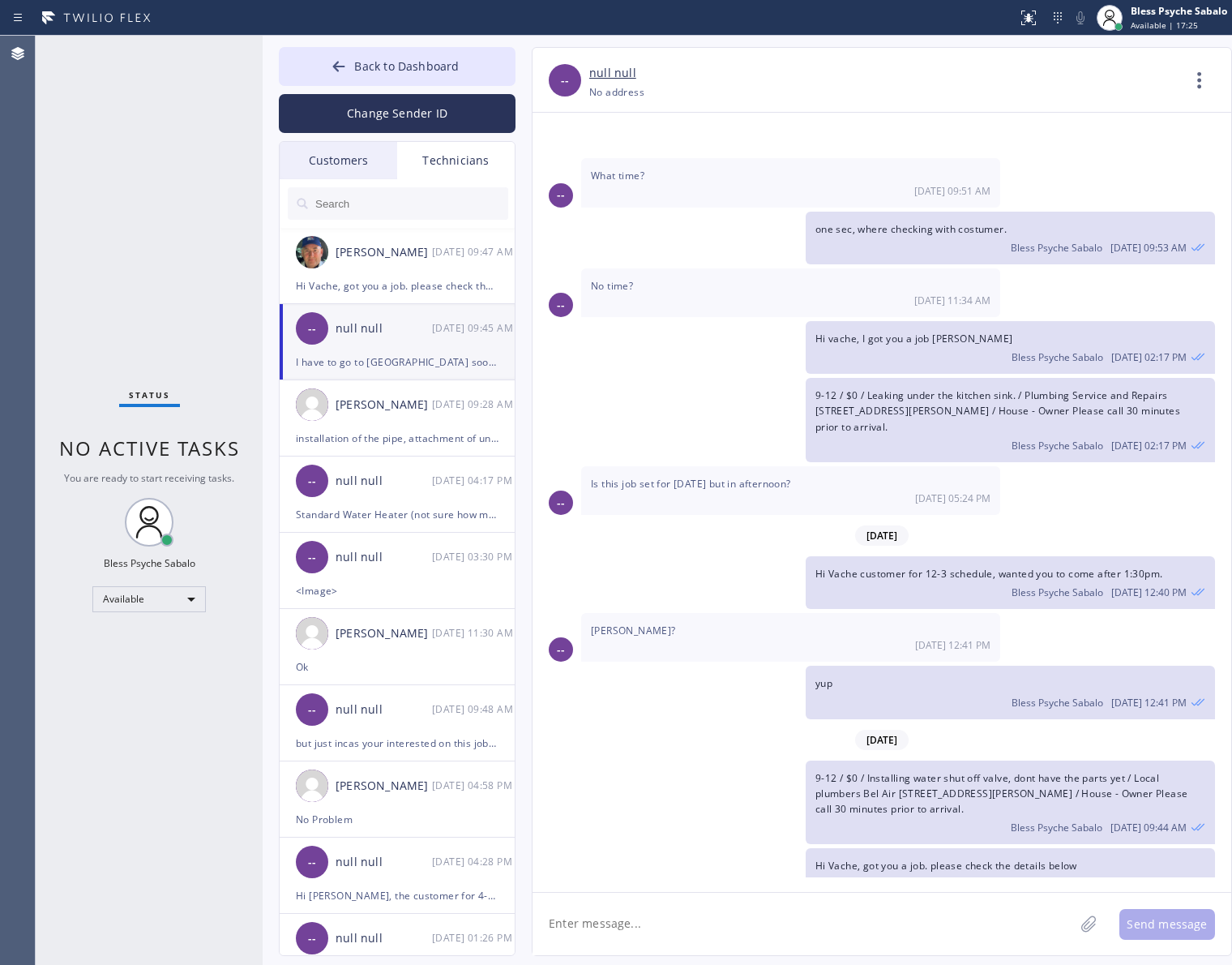
drag, startPoint x: 1001, startPoint y: 724, endPoint x: 805, endPoint y: 677, distance: 201.6
click at [805, 677] on div "[DATE] -- Hi thank you for the voicemail I was busy nice to meet you also, are …" at bounding box center [882, 495] width 699 height 764
copy span "9-12 / $0 / Installing water shut off valve, dont have the parts yet / Local pl…"
click at [416, 257] on div "[PERSON_NAME]" at bounding box center [383, 252] width 96 height 19
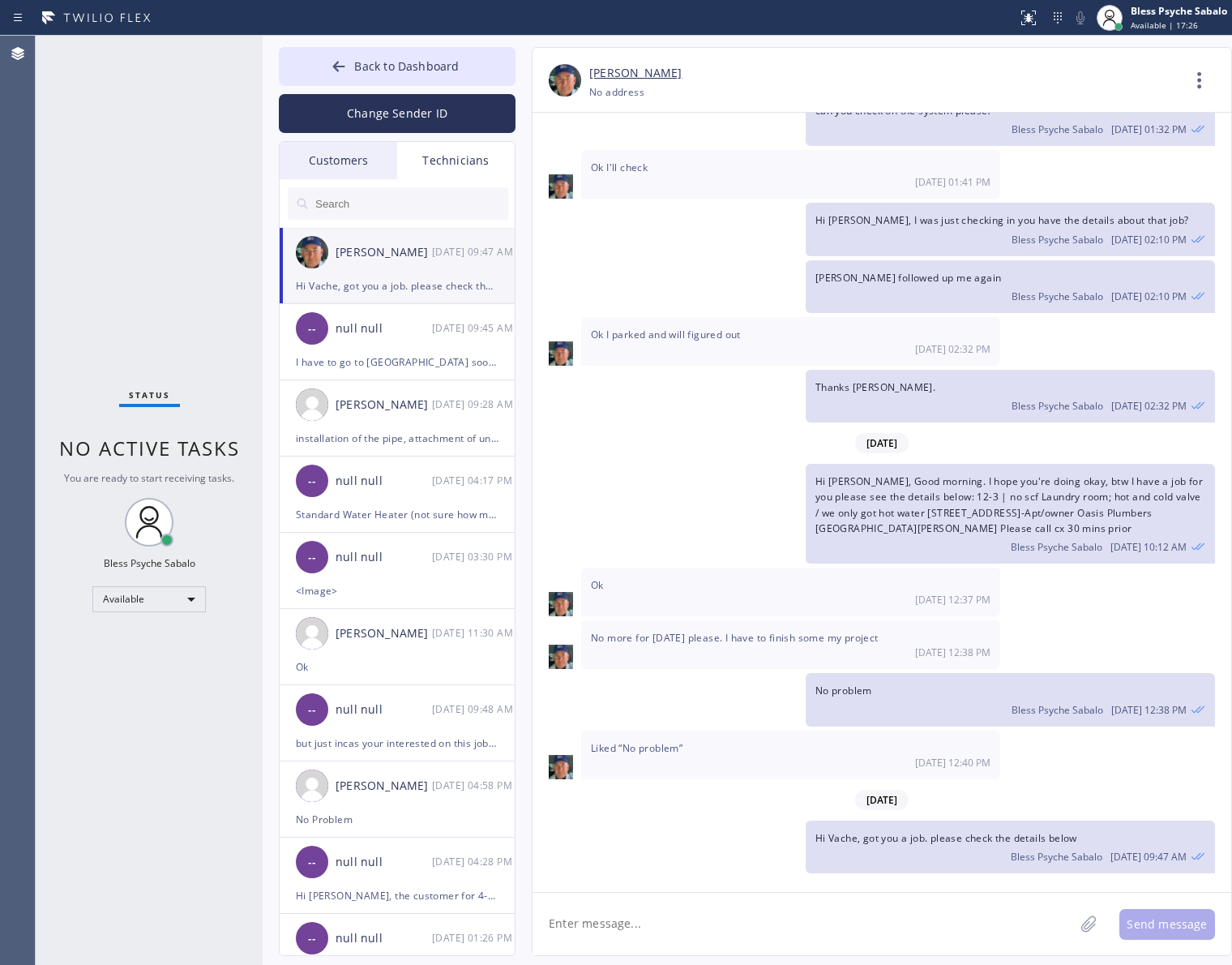
scroll to position [10060, 0]
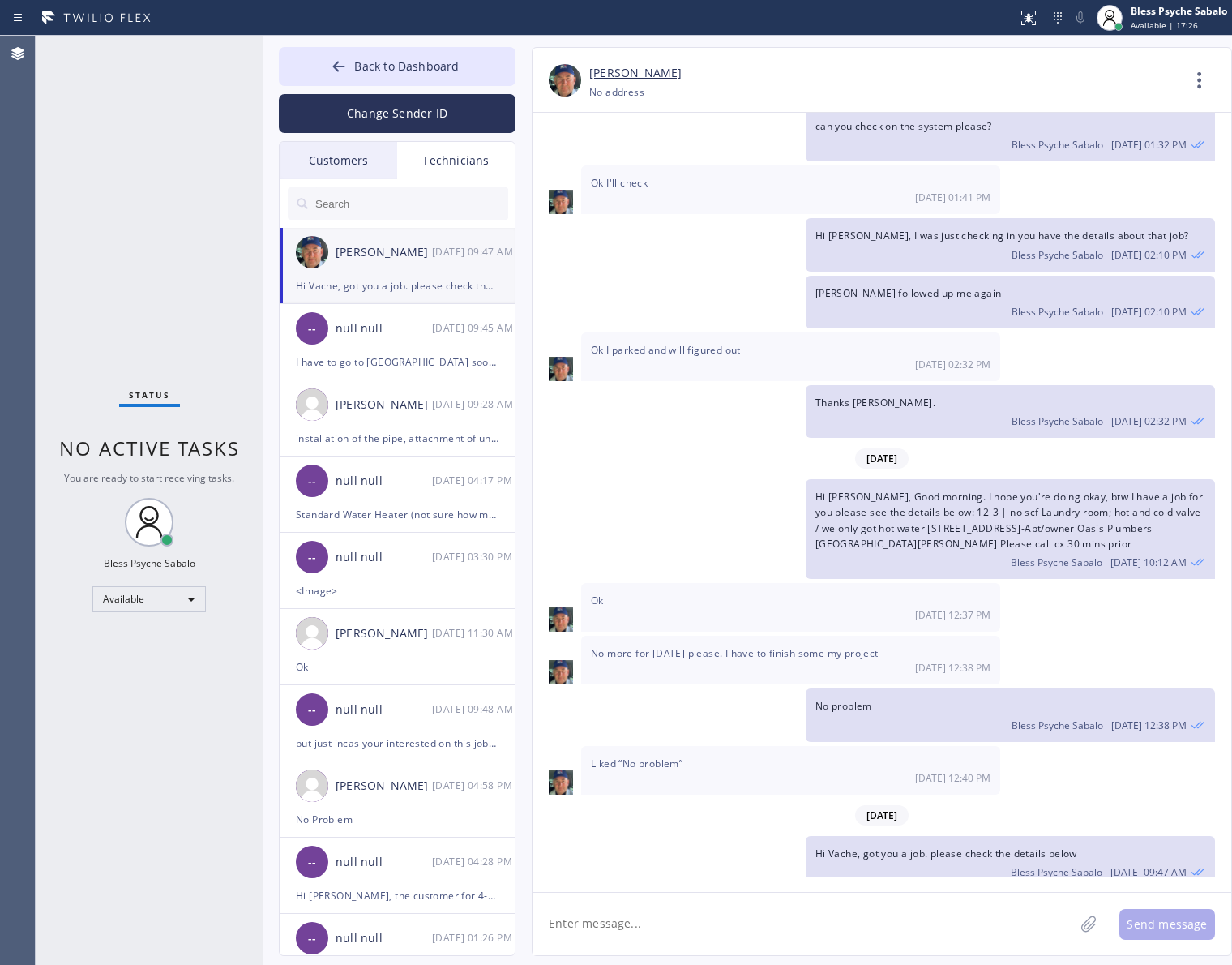
click at [877, 930] on textarea at bounding box center [803, 923] width 541 height 62
click at [826, 920] on textarea at bounding box center [803, 923] width 541 height 62
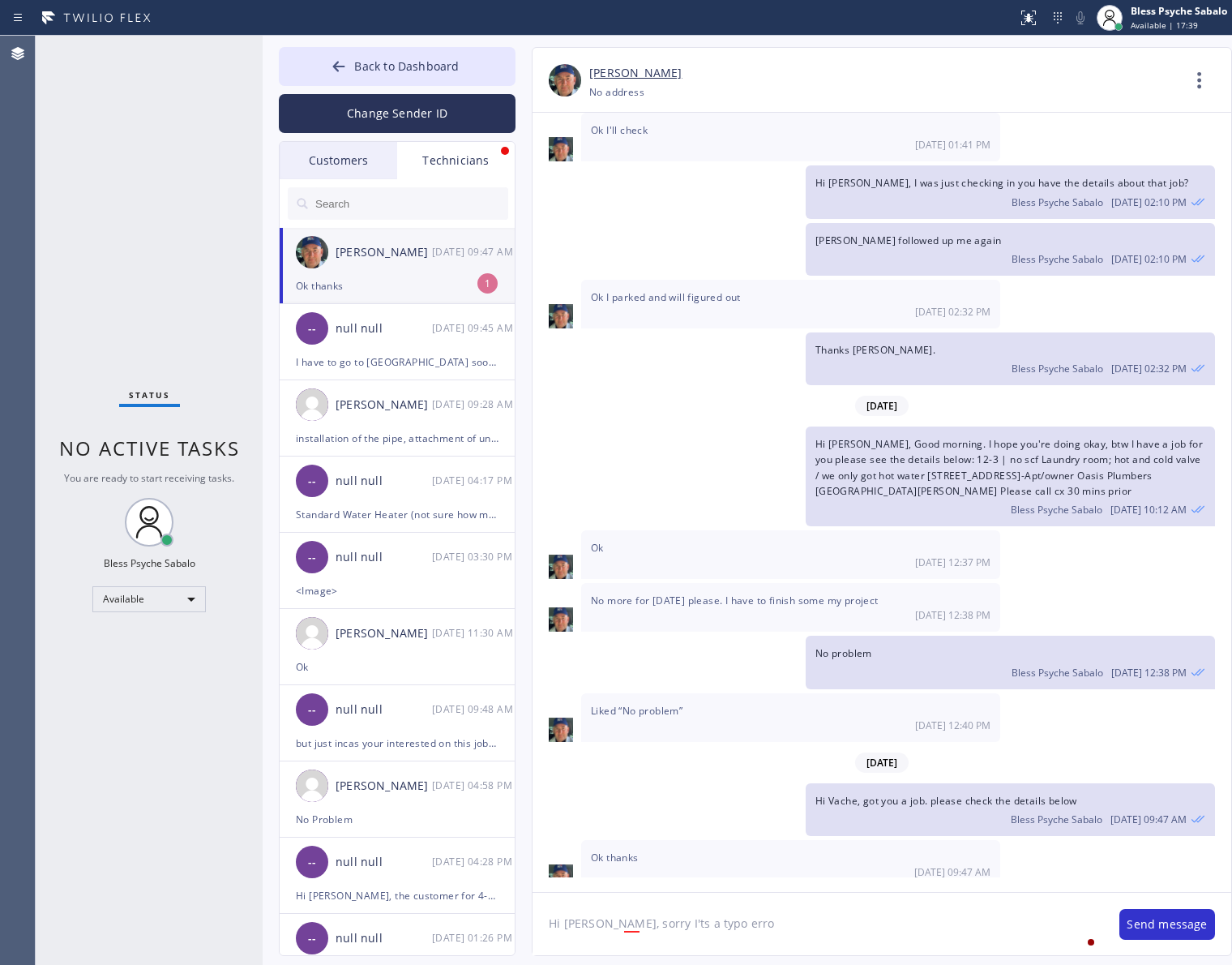
type textarea "Hi [PERSON_NAME], sorry I'ts a typo error"
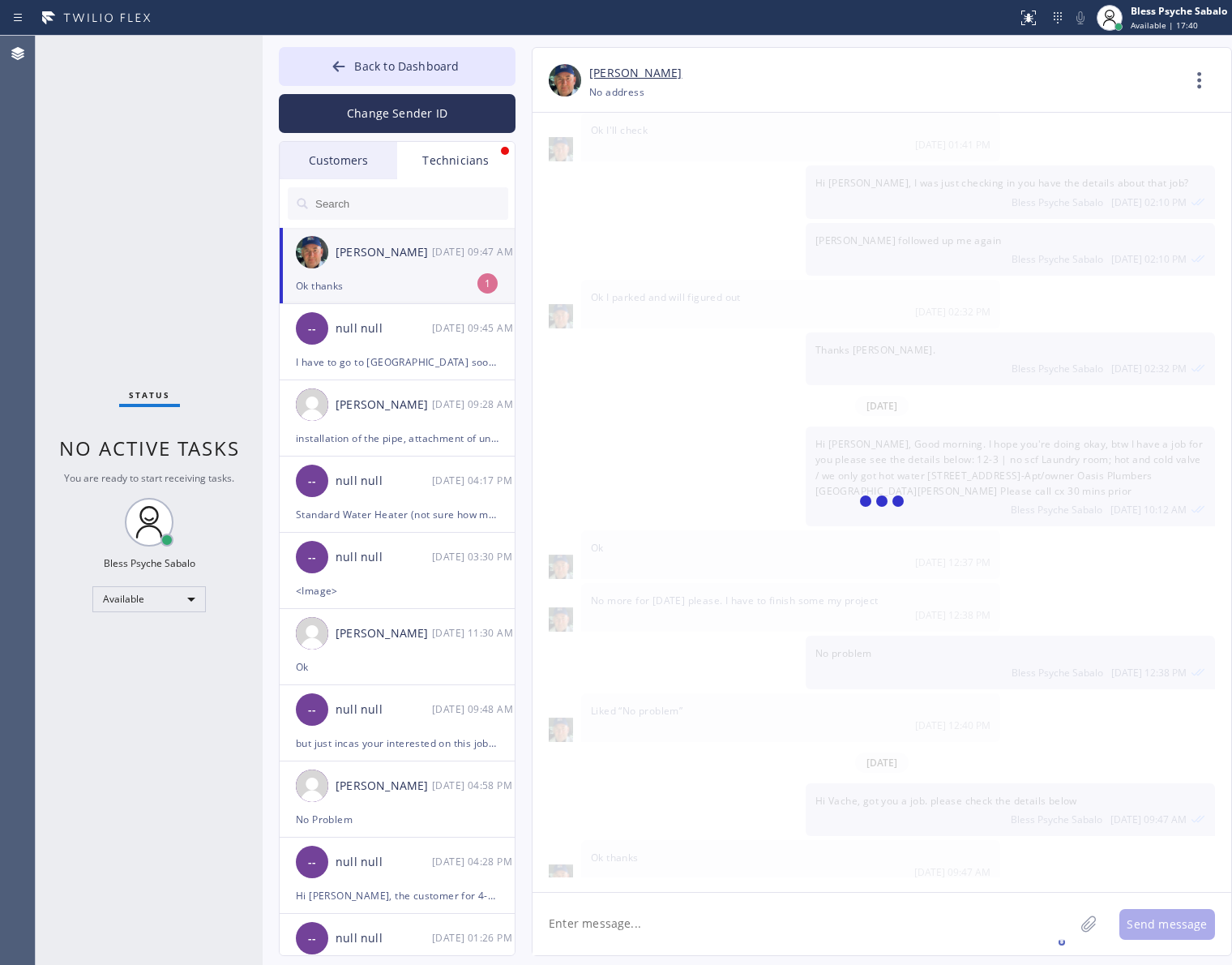
paste textarea "9-12 / $0 / Installing water shut off valve, dont have the parts yet / Local pl…"
type textarea "9-12 / $0 / Installing water shut off valve, dont have the parts yet / Local pl…"
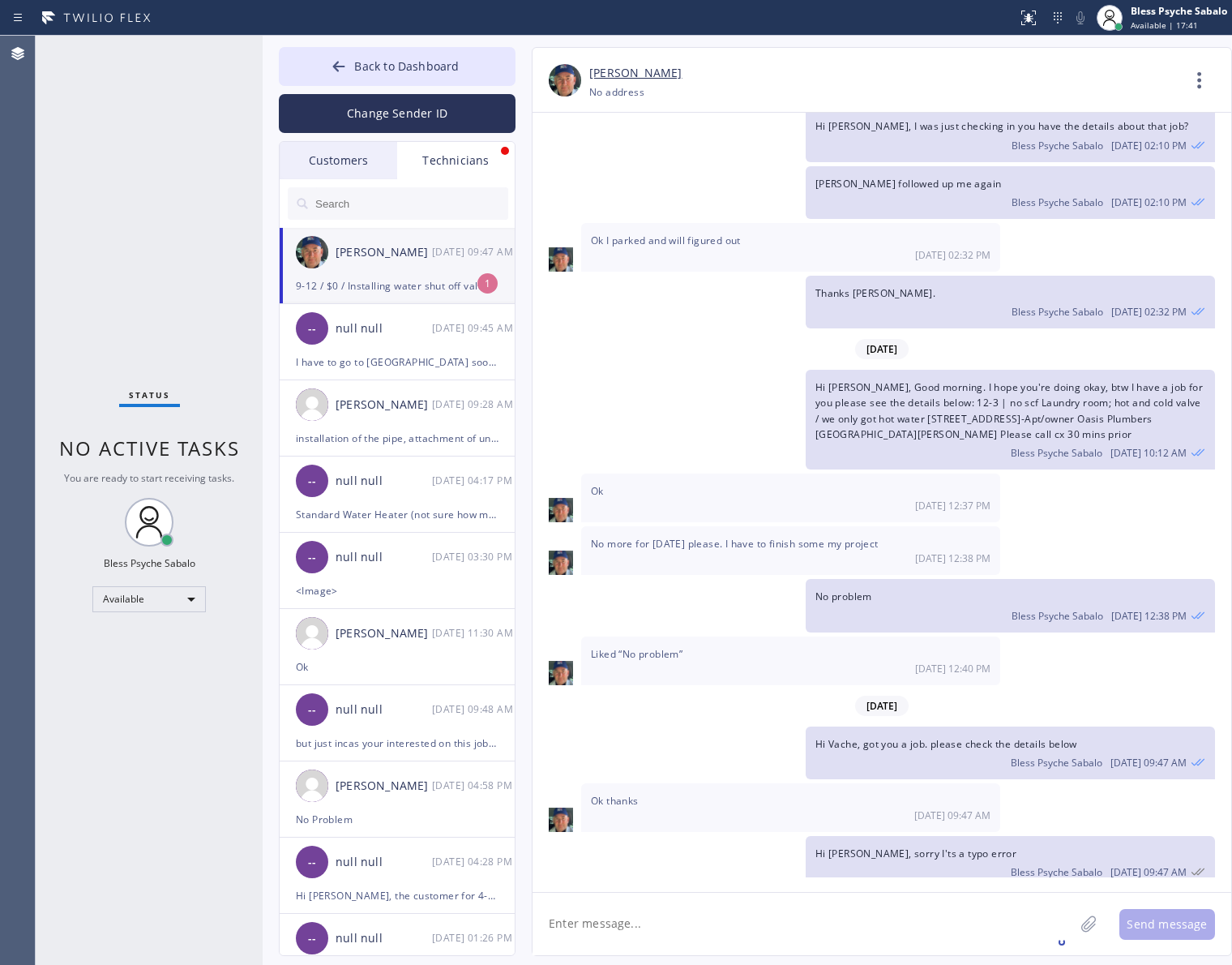
scroll to position [10257, 0]
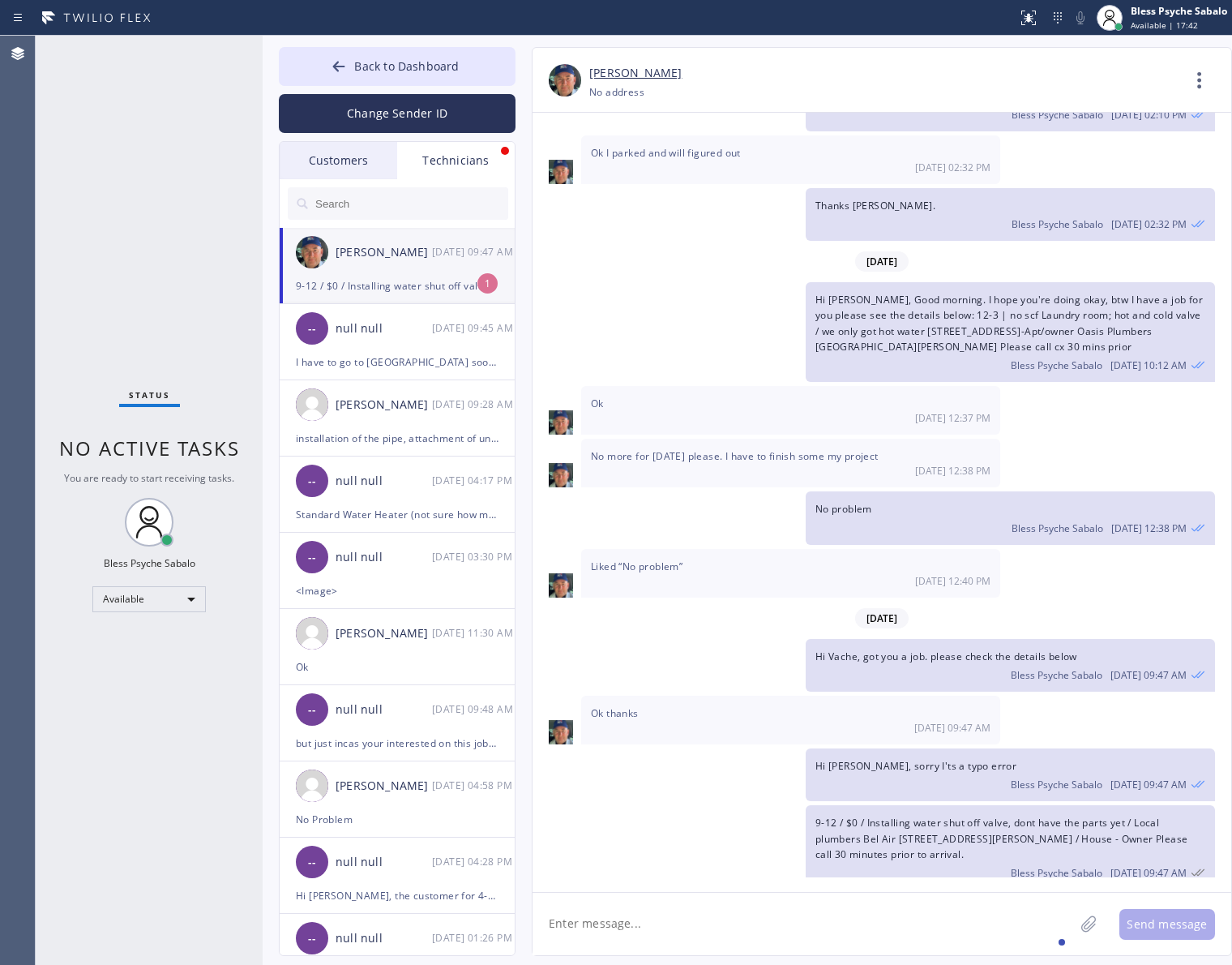
click at [889, 911] on textarea at bounding box center [803, 923] width 541 height 62
click at [900, 920] on textarea at bounding box center [803, 923] width 541 height 62
type textarea "this is for [DATE]"
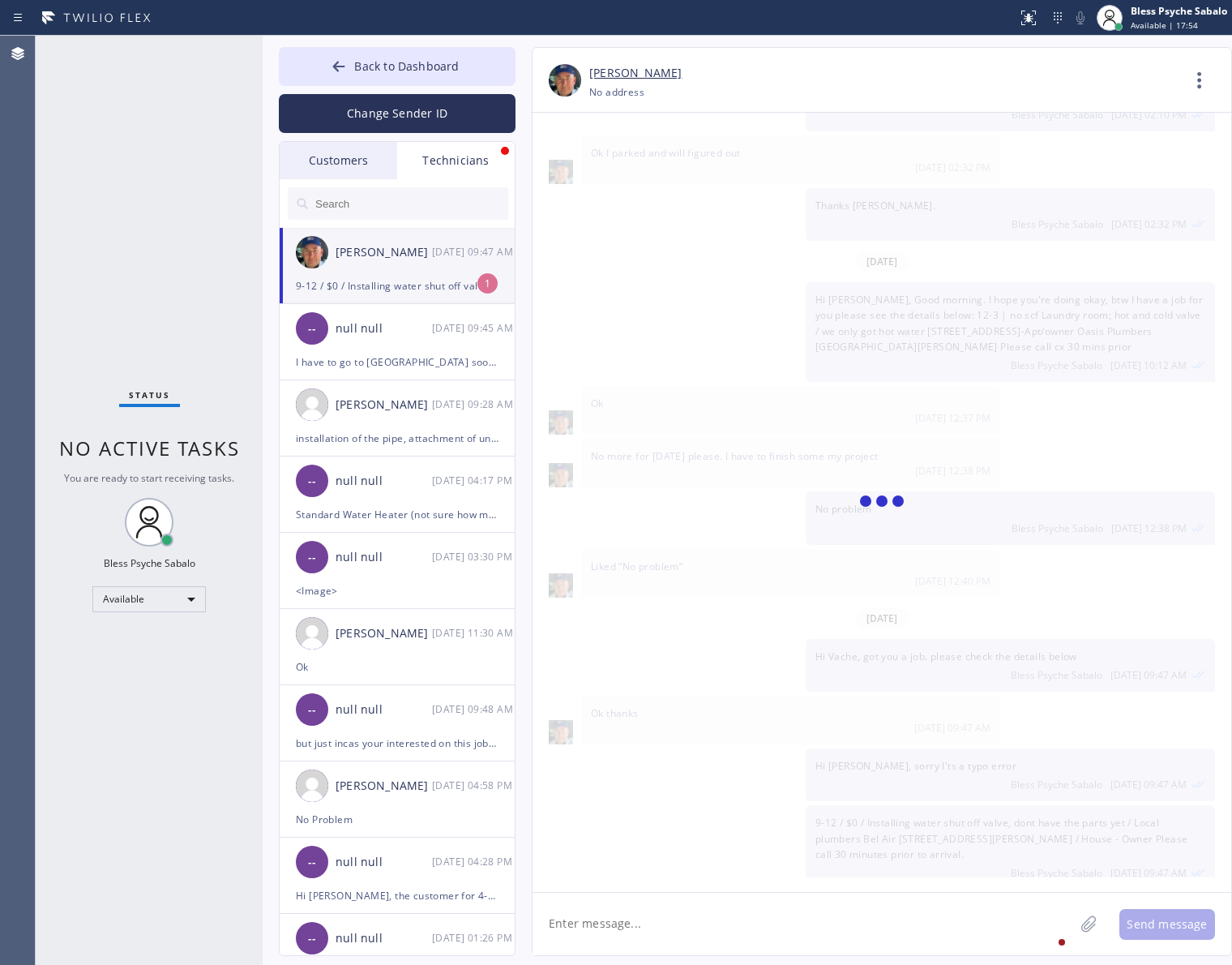
scroll to position [10313, 0]
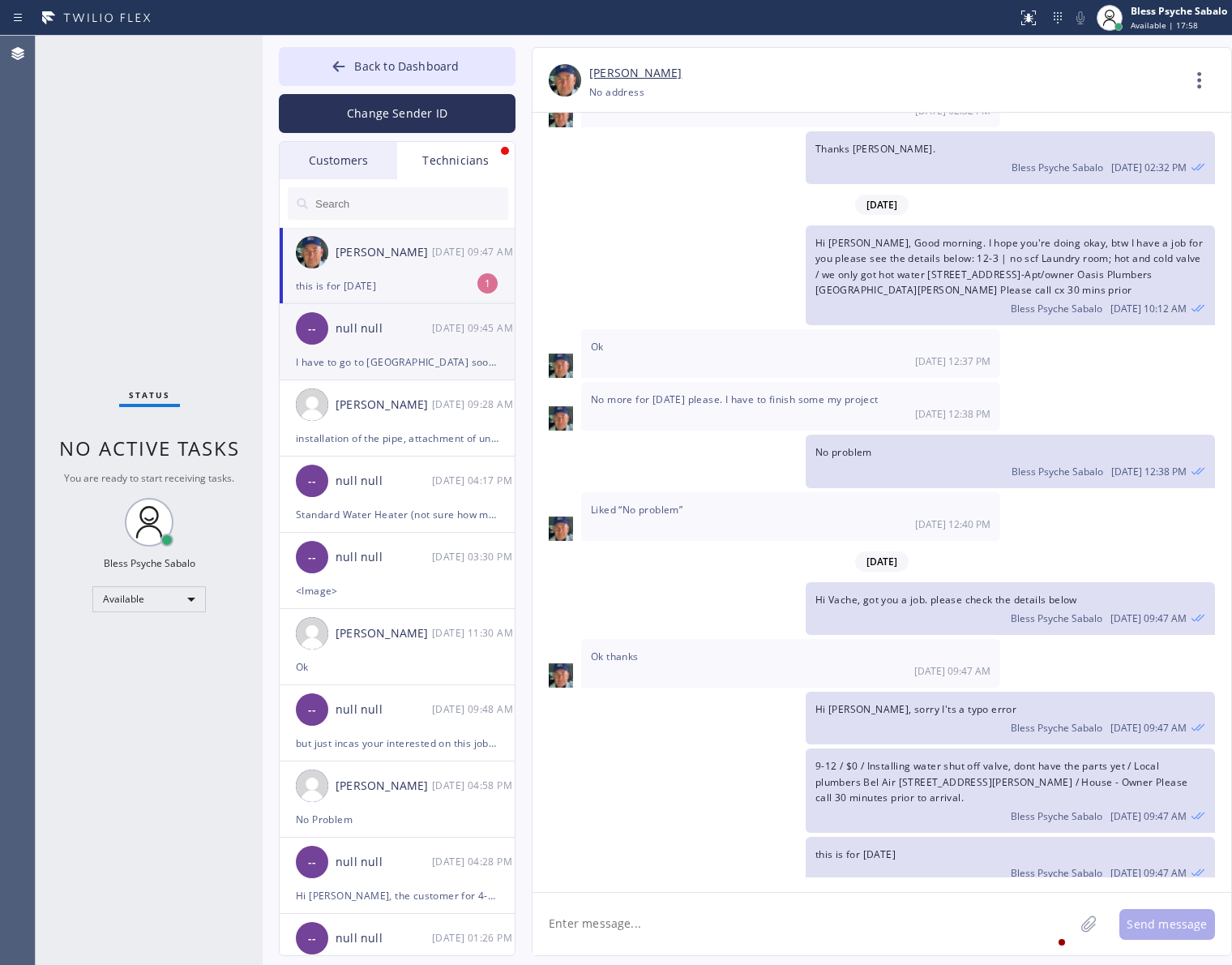
click at [436, 369] on div "I have to go to [GEOGRAPHIC_DATA] soon for job I don't know if I can make it to…" at bounding box center [397, 361] width 203 height 19
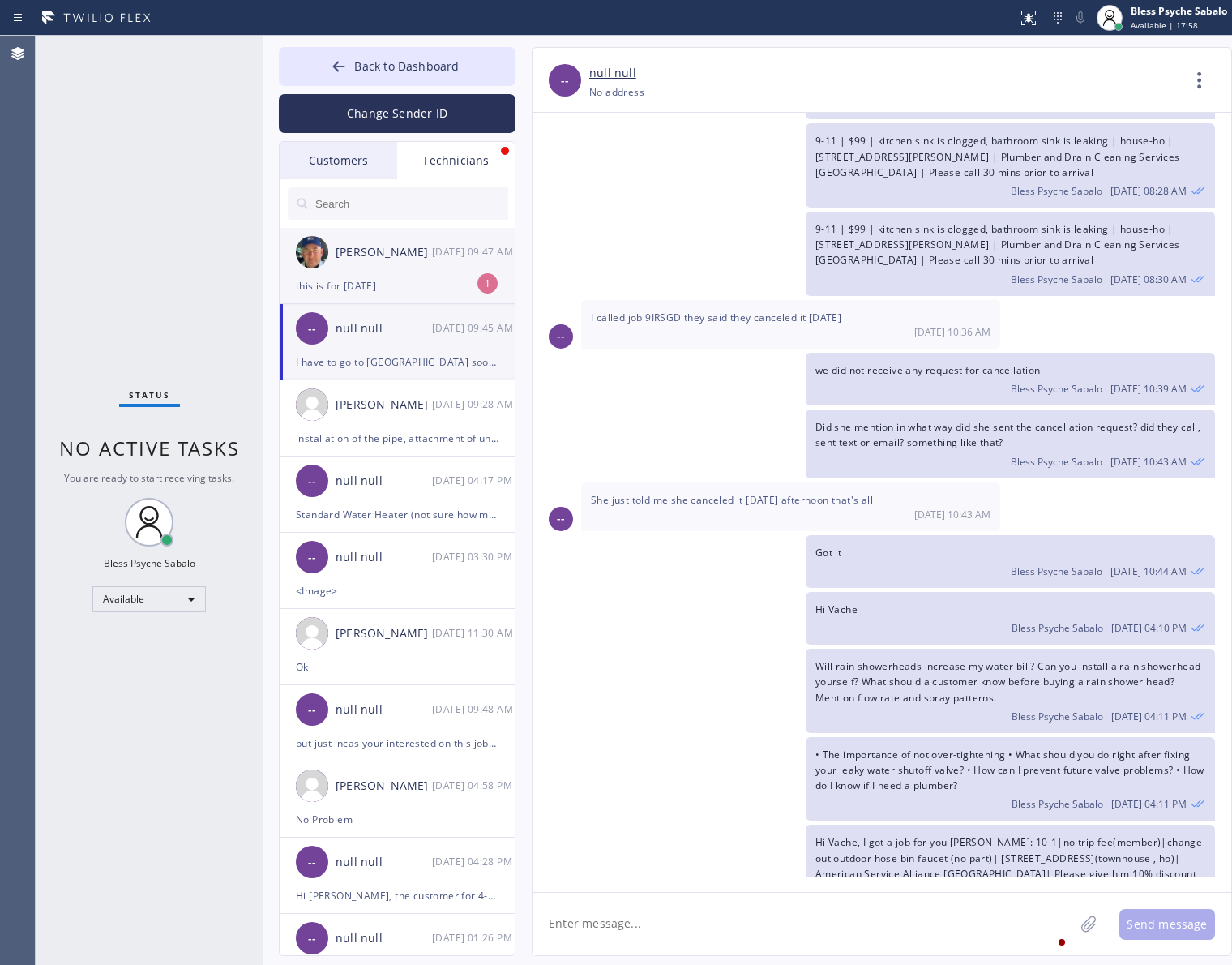
click at [424, 286] on div "this is for [DATE]" at bounding box center [397, 285] width 203 height 19
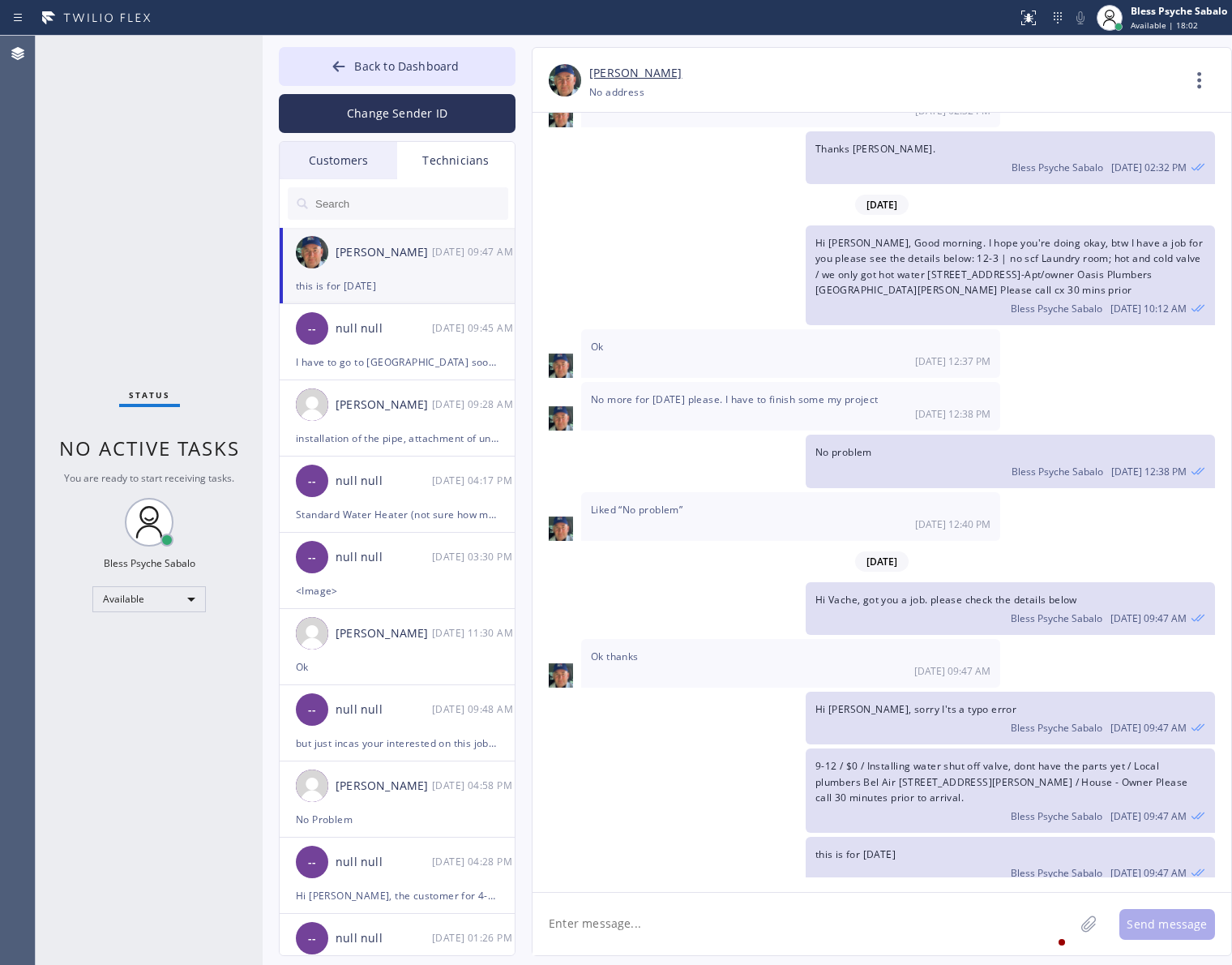
click at [942, 700] on div "Hi [PERSON_NAME], sorry I'ts a typo error Bless Psyche Sabalo [DATE] 09:47 AM" at bounding box center [1010, 718] width 410 height 52
click at [942, 702] on span "Hi [PERSON_NAME], sorry I'ts a typo error" at bounding box center [915, 709] width 201 height 14
click at [963, 766] on span "9-12 / $0 / Installing water shut off valve, dont have the parts yet / Local pl…" at bounding box center [1001, 781] width 373 height 45
drag, startPoint x: 1030, startPoint y: 796, endPoint x: 785, endPoint y: 736, distance: 252.2
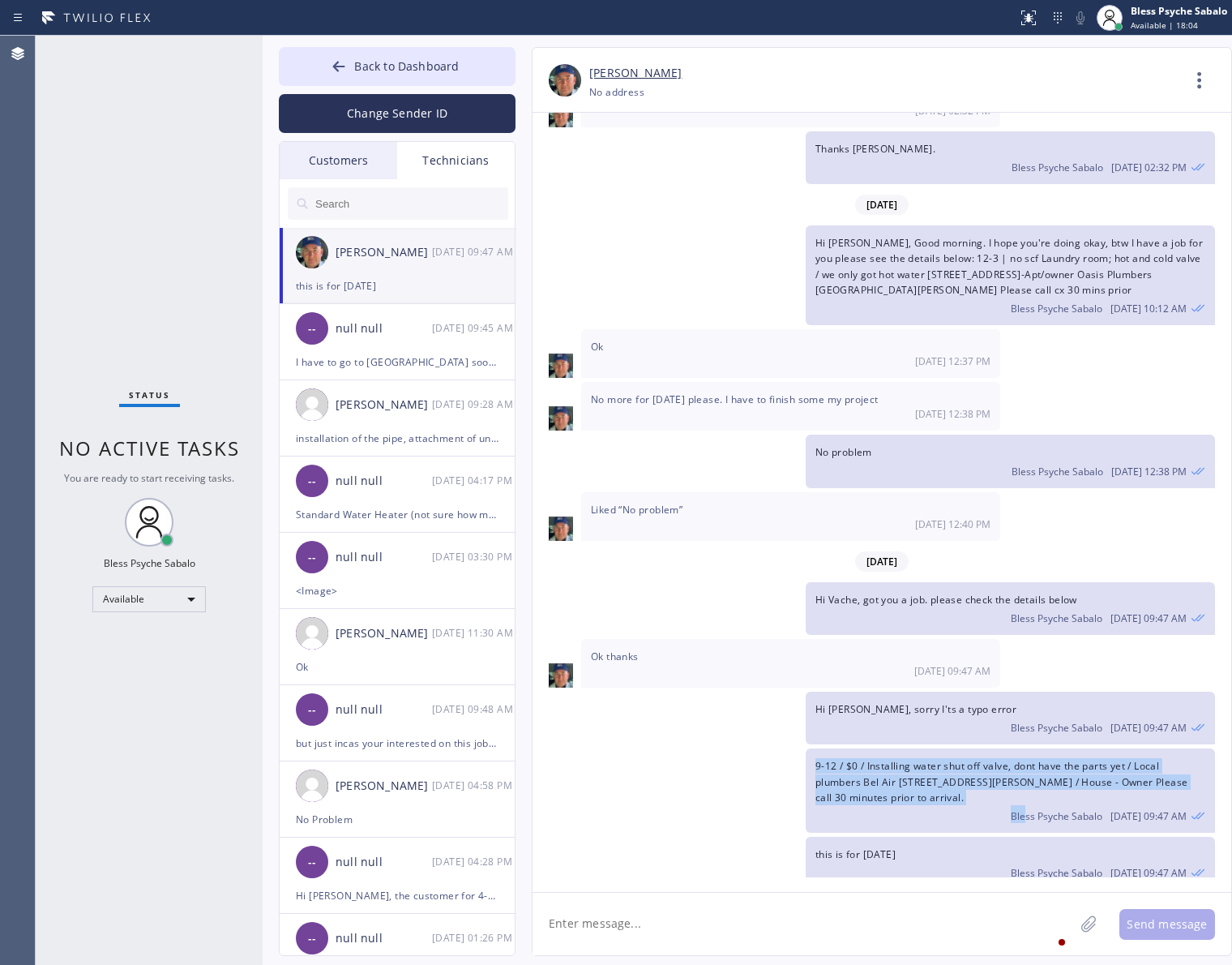
click at [785, 748] on div "9-12 / $0 / Installing water shut off valve, dont have the parts yet / Local pl…" at bounding box center [874, 790] width 683 height 84
click at [917, 759] on span "9-12 / $0 / Installing water shut off valve, dont have the parts yet / Local pl…" at bounding box center [1001, 781] width 373 height 45
click at [774, 273] on div "Hi [PERSON_NAME], Good morning. I hope you're doing okay, btw I have a job for …" at bounding box center [874, 275] width 683 height 100
click at [1196, 83] on icon at bounding box center [1198, 79] width 39 height 39
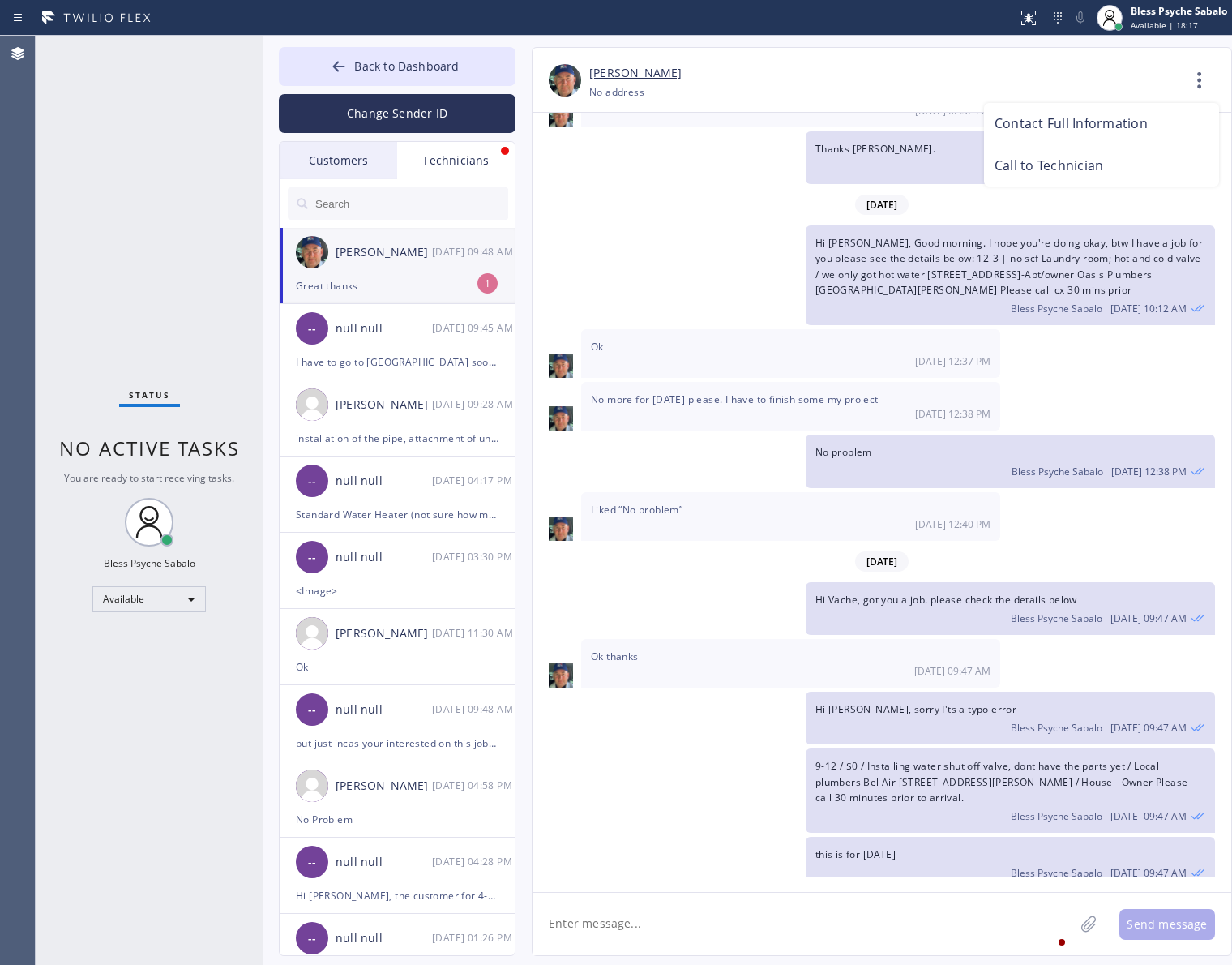
scroll to position [10366, 0]
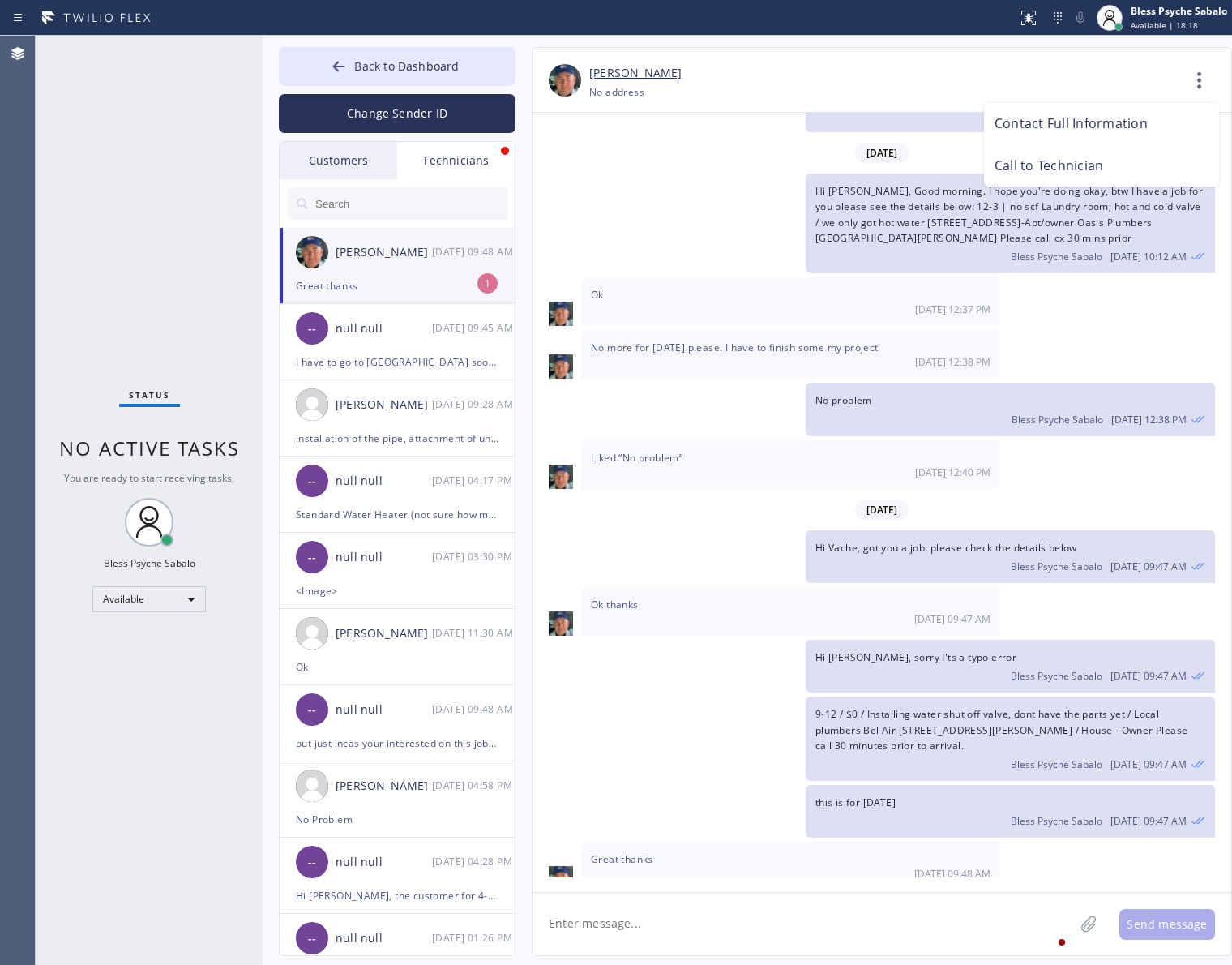
click at [821, 894] on div at bounding box center [616, 482] width 1232 height 965
click at [754, 917] on textarea at bounding box center [803, 923] width 541 height 62
click at [628, 917] on textarea at bounding box center [803, 923] width 541 height 62
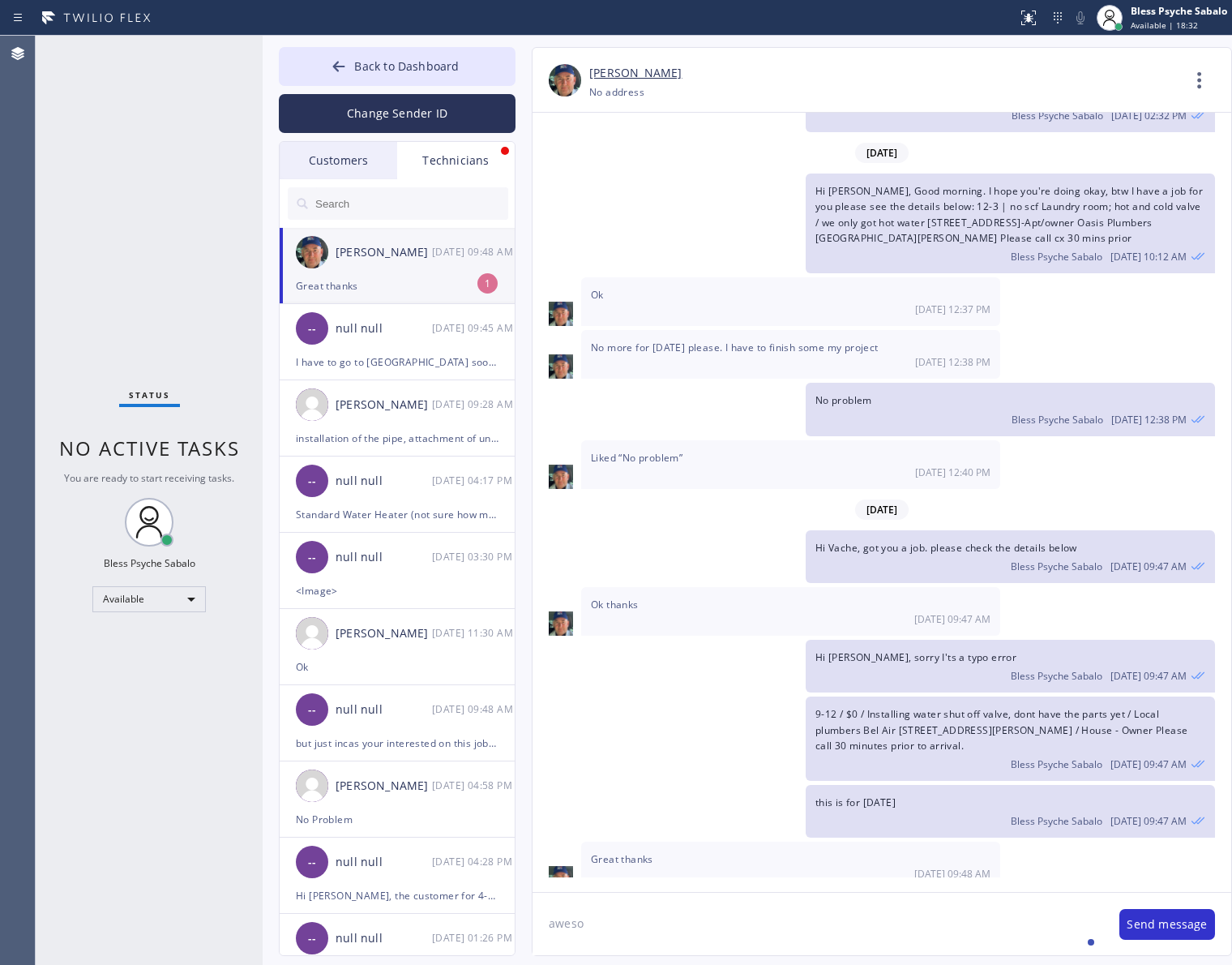
click at [622, 934] on textarea "aweso" at bounding box center [817, 923] width 571 height 62
click at [553, 922] on textarea "awesome!," at bounding box center [817, 923] width 571 height 62
click at [589, 877] on div "Awesome!" at bounding box center [597, 875] width 66 height 26
click at [669, 893] on textarea "Awesome!" at bounding box center [817, 923] width 571 height 62
drag, startPoint x: 637, startPoint y: 933, endPoint x: 642, endPoint y: 925, distance: 9.4
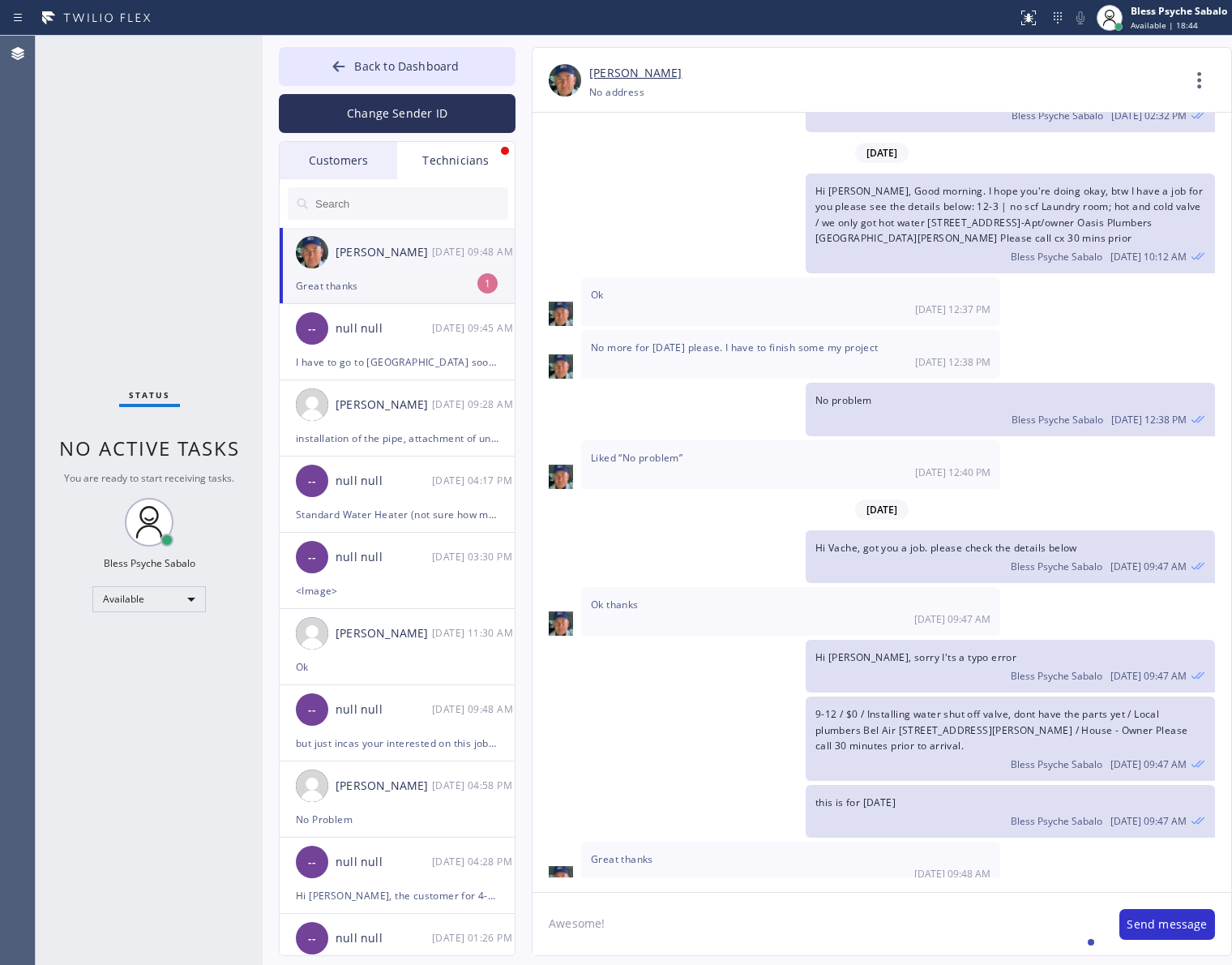
click at [637, 933] on textarea "Awesome!" at bounding box center [817, 923] width 571 height 62
type textarea "Awesome! are you able to take it?"
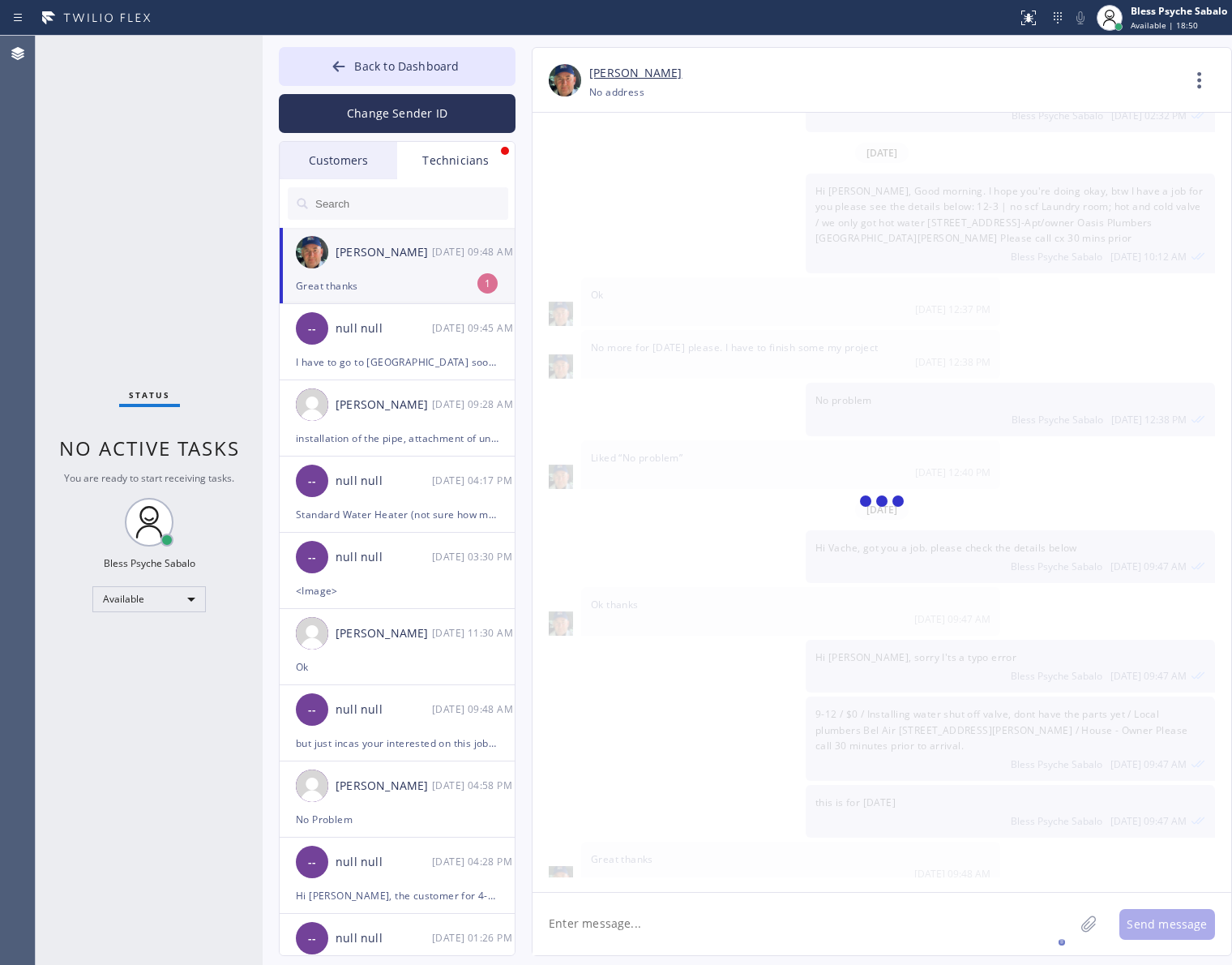
scroll to position [10422, 0]
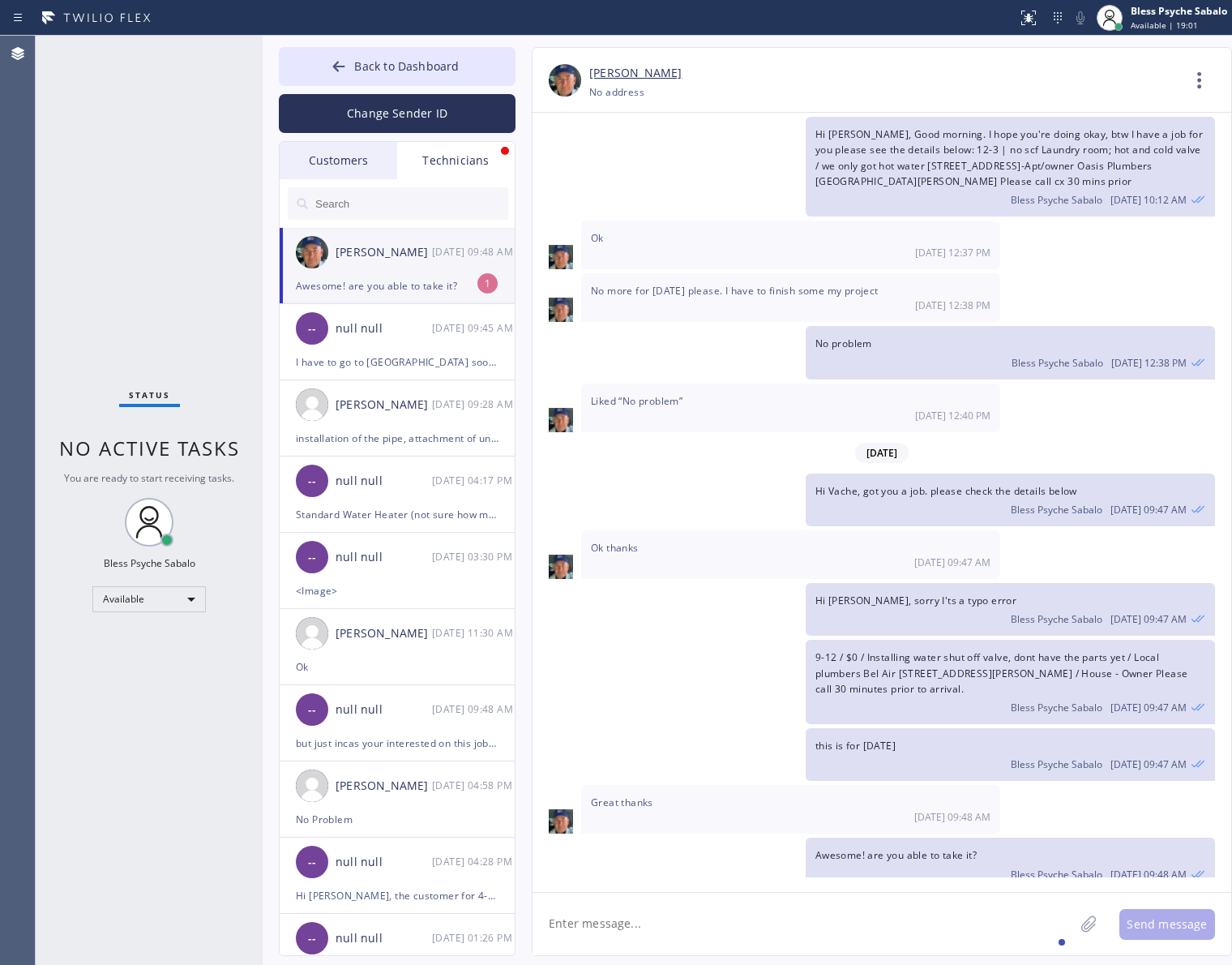
click at [739, 903] on textarea at bounding box center [803, 923] width 541 height 62
click at [385, 334] on div "null null" at bounding box center [383, 329] width 96 height 19
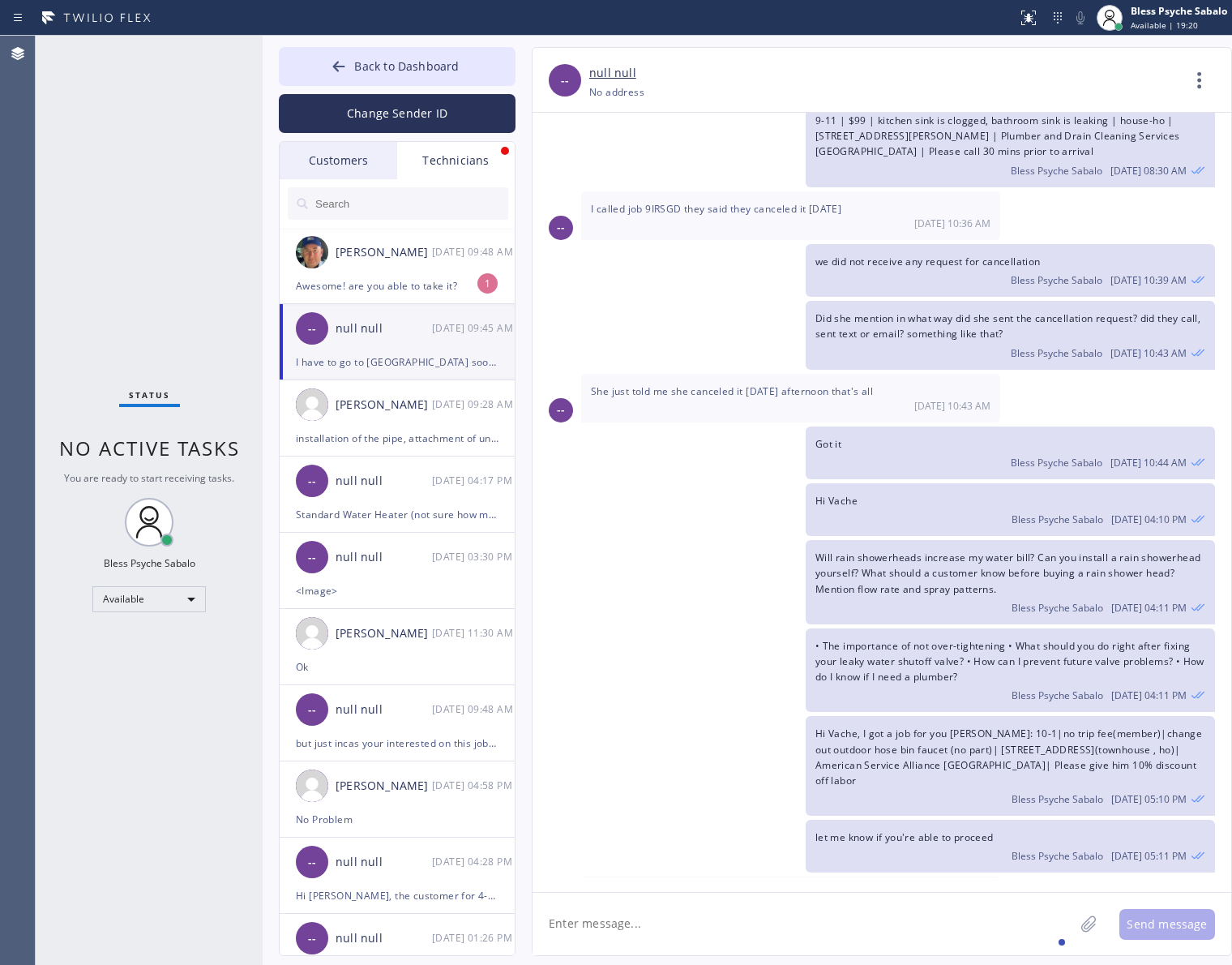
scroll to position [14360, 0]
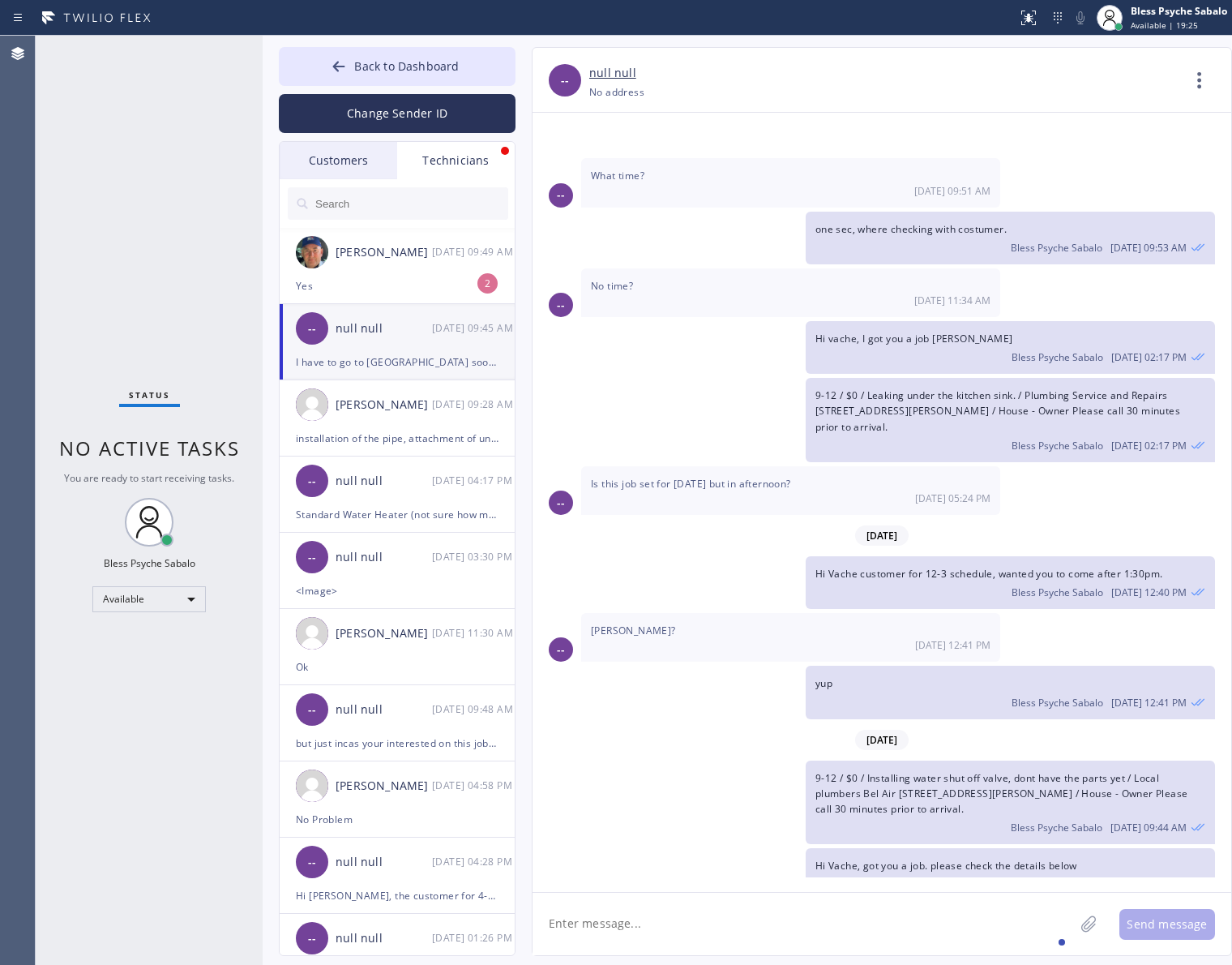
click at [983, 933] on textarea at bounding box center [803, 923] width 541 height 62
click at [460, 278] on div "Yes" at bounding box center [397, 285] width 203 height 19
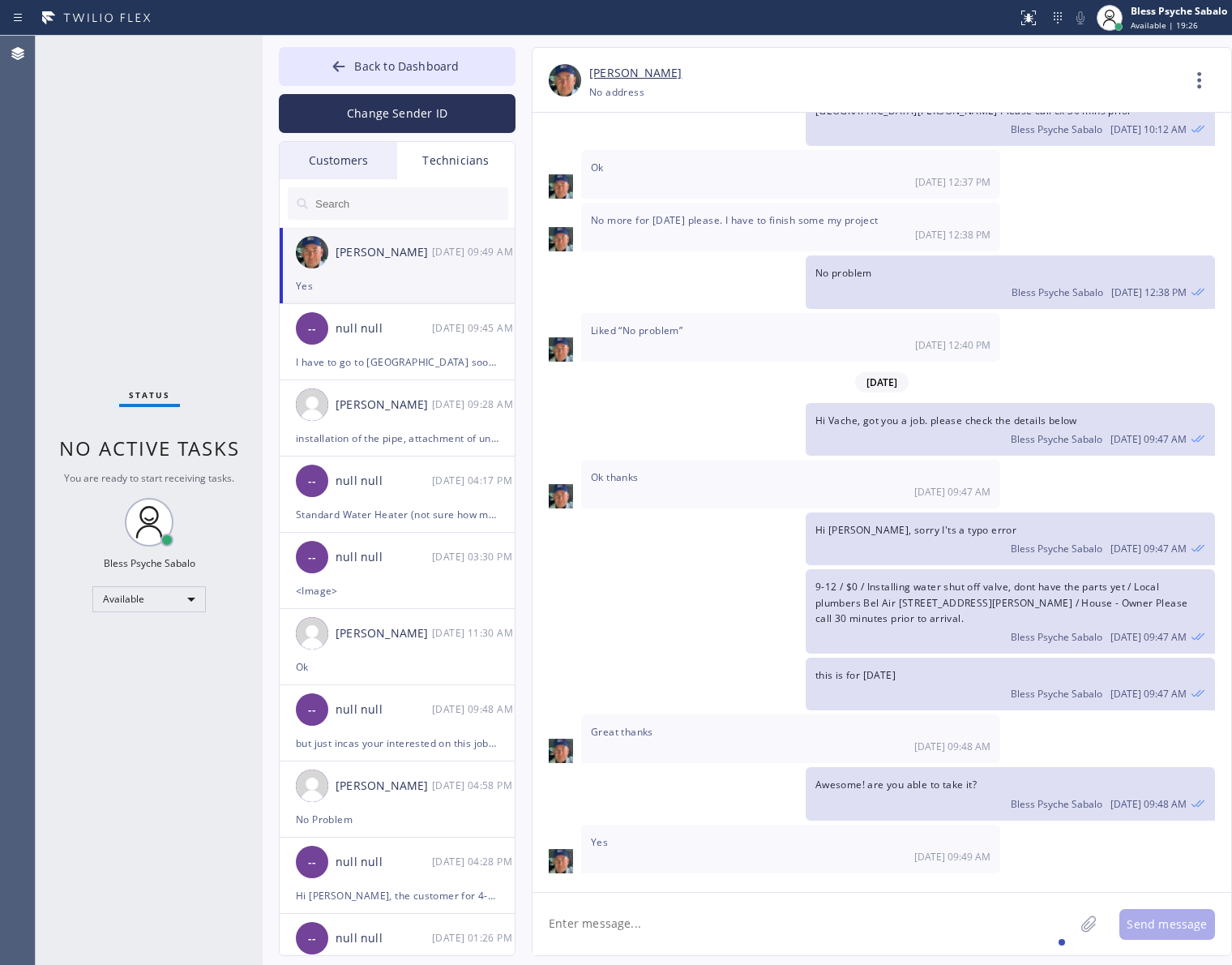
scroll to position [10474, 0]
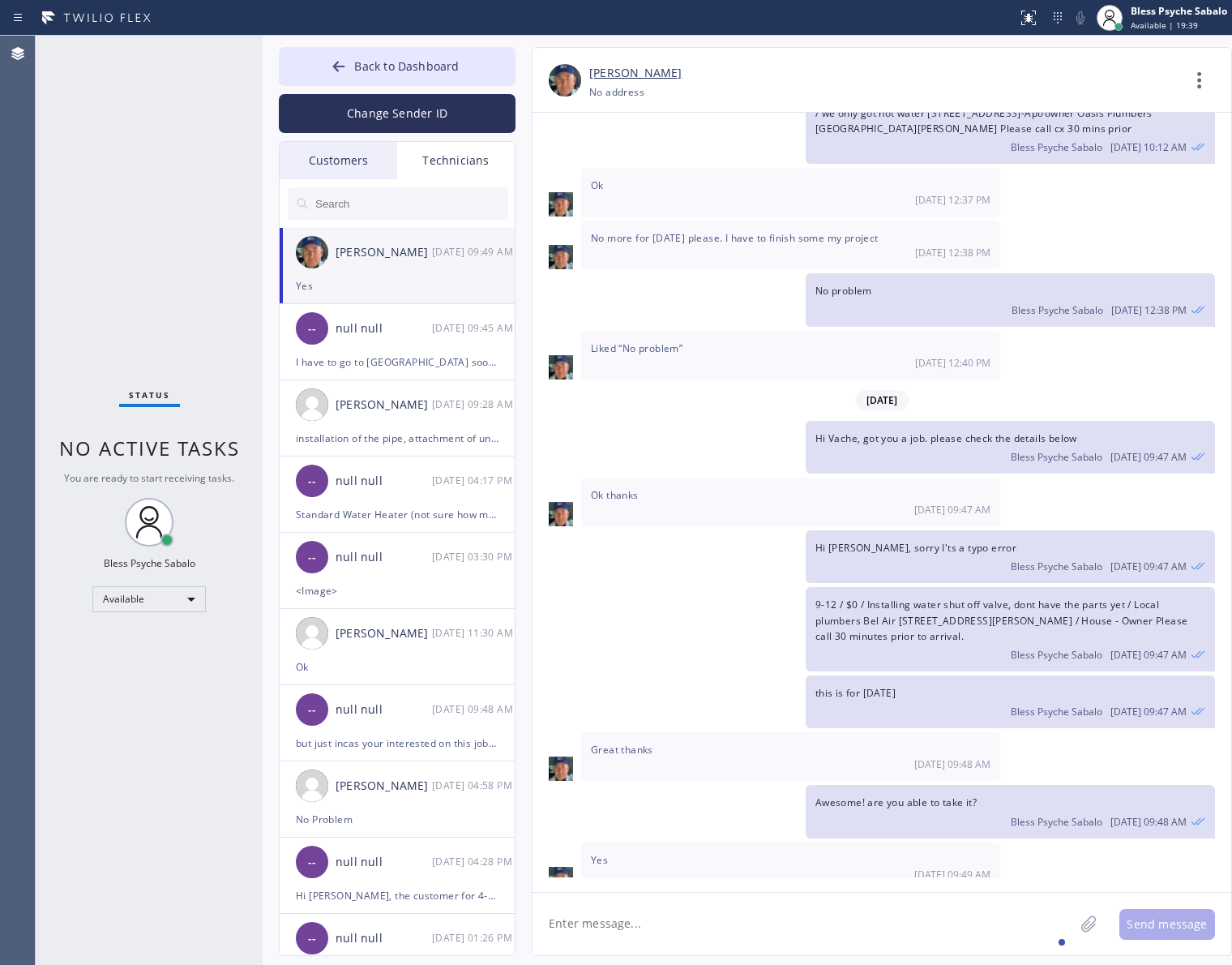
click at [708, 914] on textarea at bounding box center [803, 923] width 541 height 62
type textarea "All good"
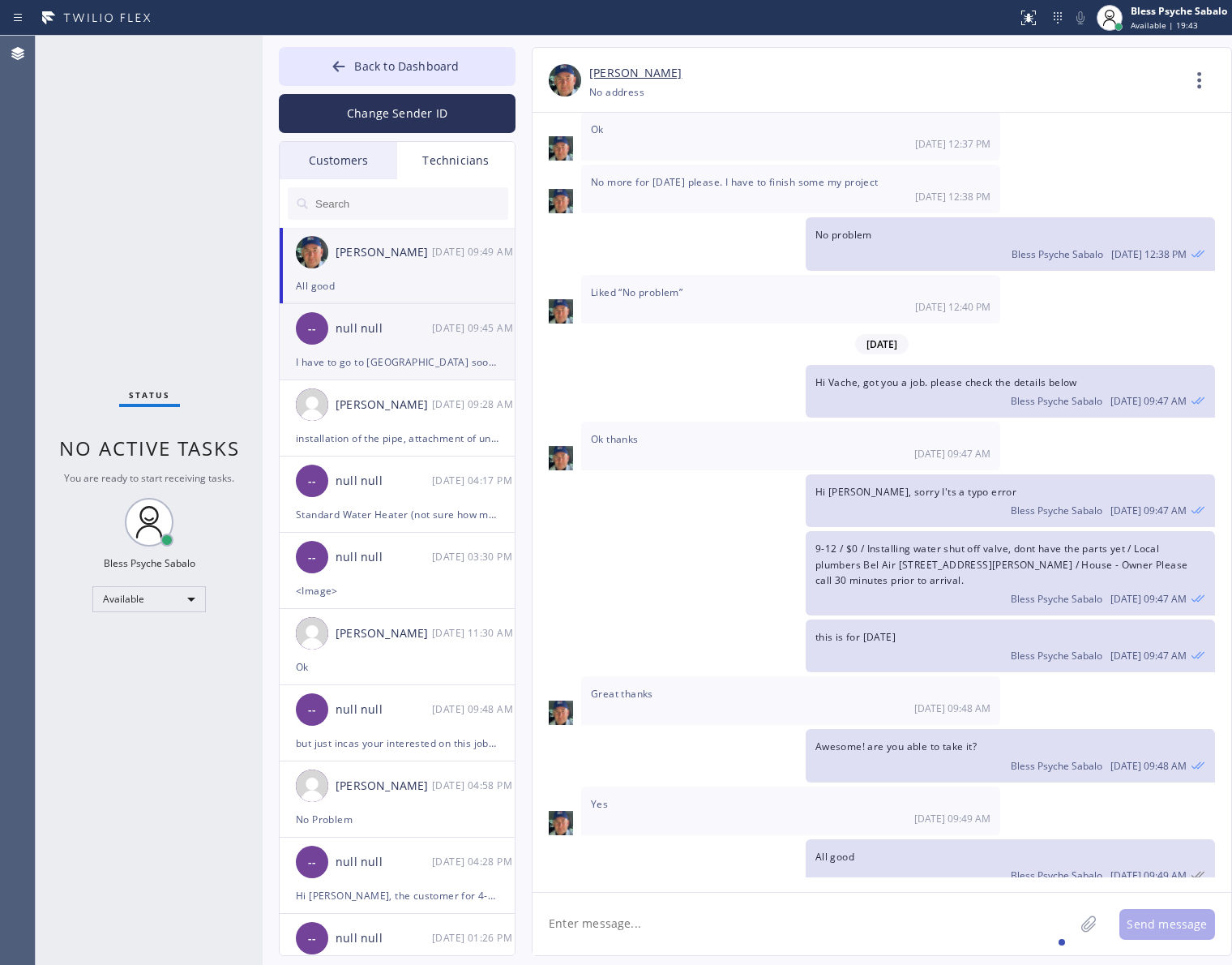
click at [405, 335] on div "null null" at bounding box center [383, 329] width 96 height 19
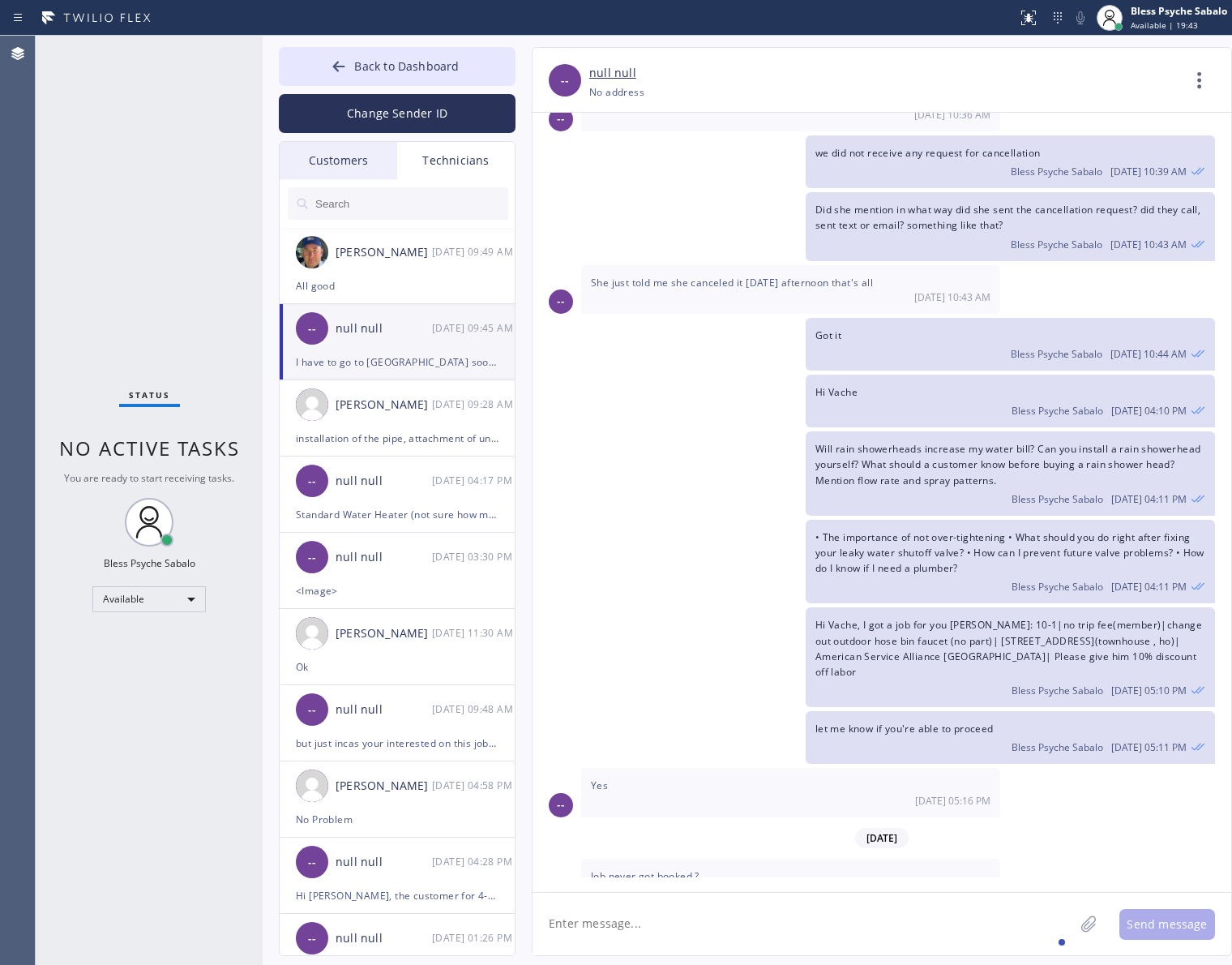
scroll to position [14360, 0]
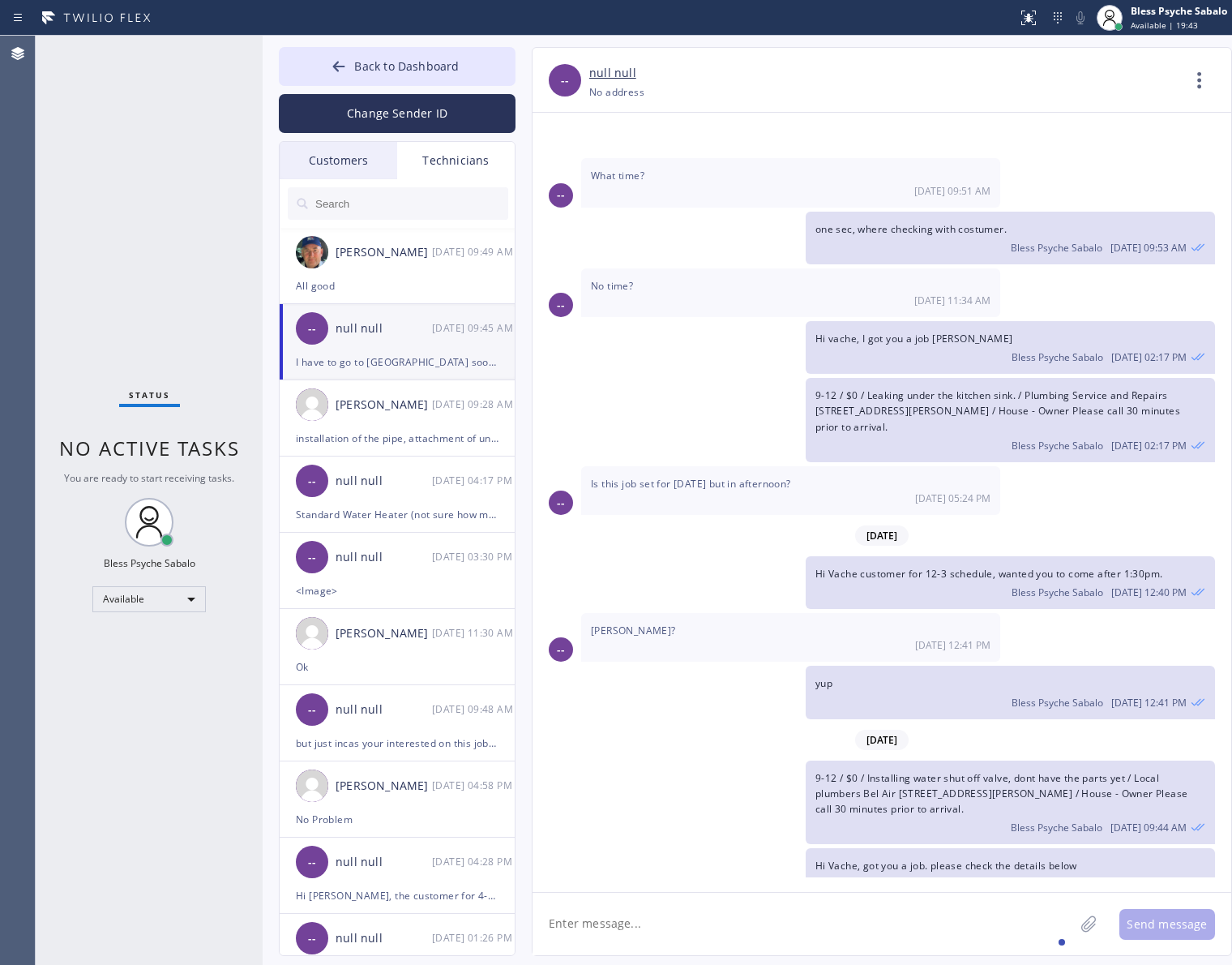
click at [847, 952] on textarea at bounding box center [803, 923] width 541 height 62
click at [870, 938] on textarea at bounding box center [803, 923] width 541 height 62
click at [678, 880] on div "so" at bounding box center [677, 875] width 20 height 26
click at [926, 924] on textarea "got it, no problem, so you're available like after 12pm right?" at bounding box center [817, 923] width 571 height 62
click at [593, 881] on div "Got" at bounding box center [571, 875] width 72 height 26
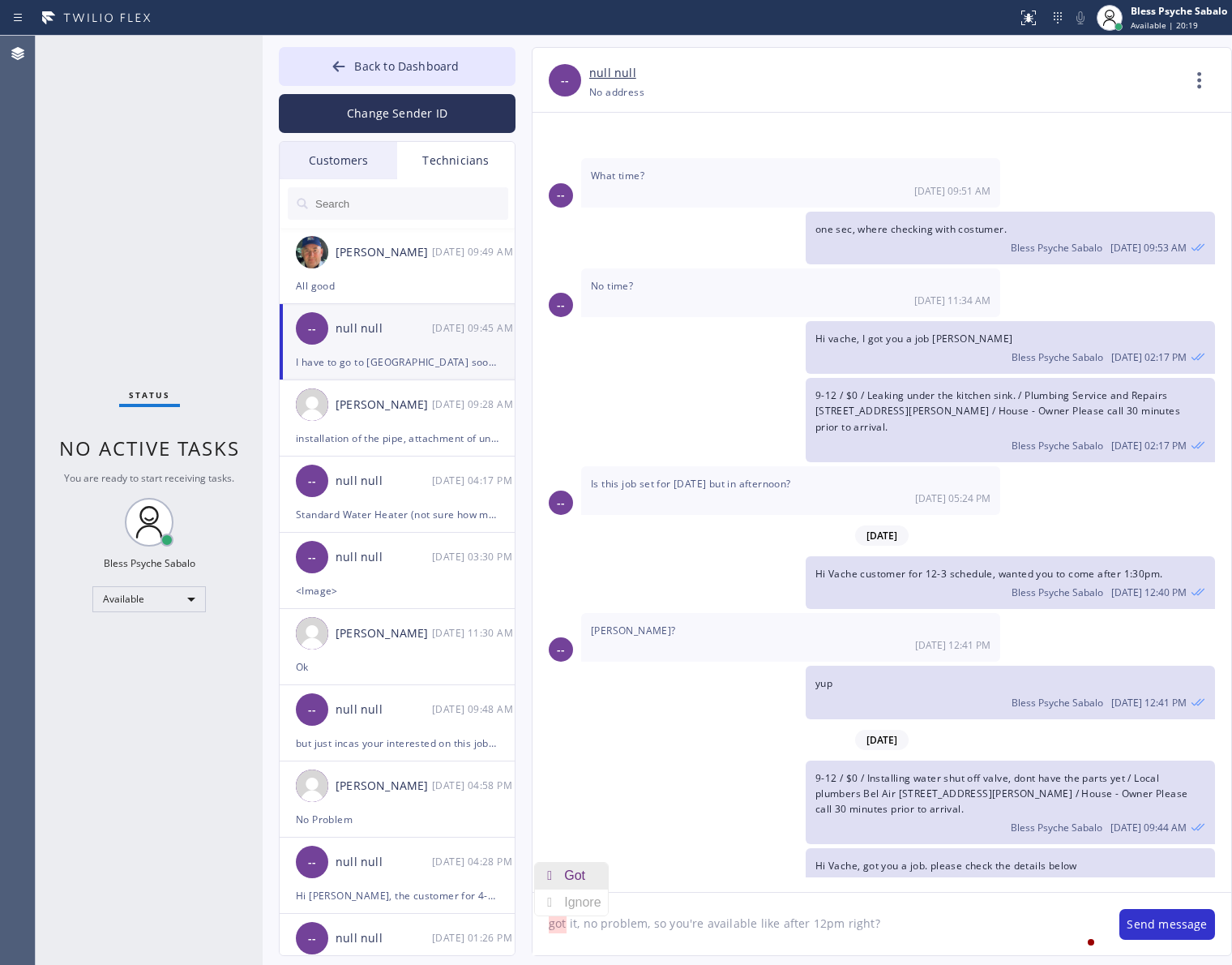
type textarea "Got it, no problem, so you're available like after 12pm right?"
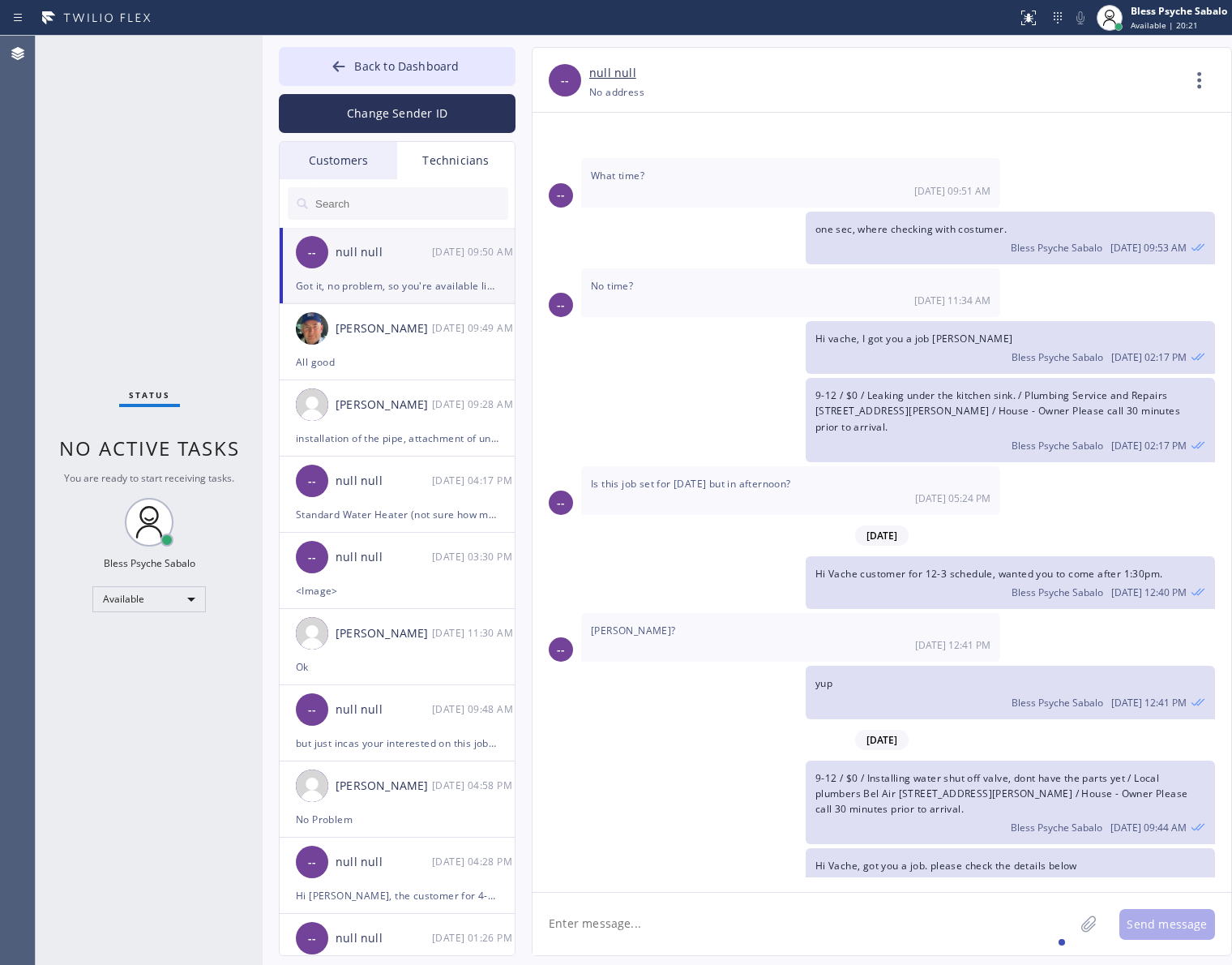
scroll to position [14418, 0]
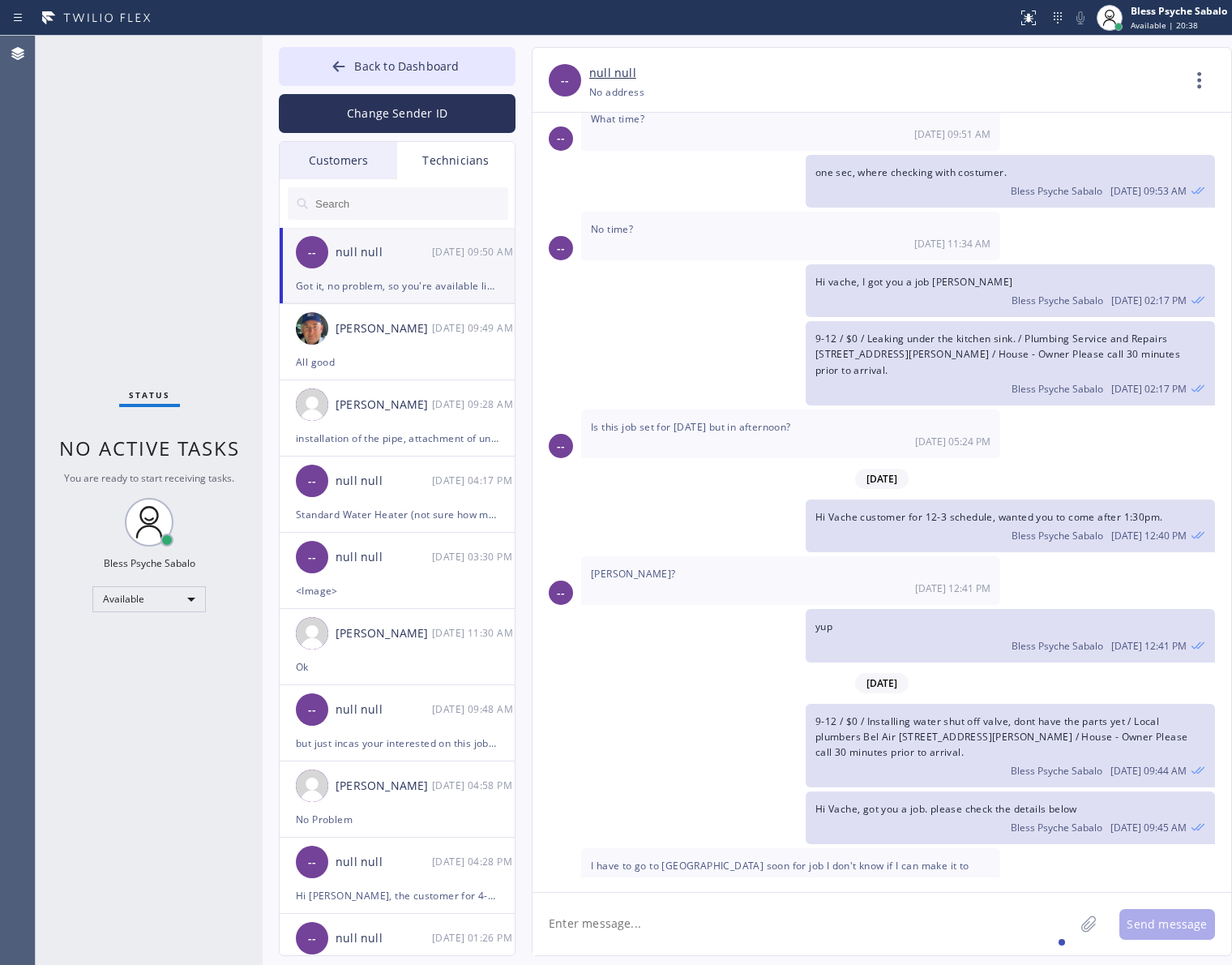
drag, startPoint x: 924, startPoint y: 496, endPoint x: 637, endPoint y: 330, distance: 331.5
click at [833, 450] on div "[DATE] -- Hi thank you for the voicemail I was busy nice to meet you also, are …" at bounding box center [882, 495] width 699 height 764
click at [454, 89] on div "Change Sender ID" at bounding box center [397, 110] width 237 height 48
click at [456, 78] on button "Back to Dashboard" at bounding box center [397, 66] width 237 height 39
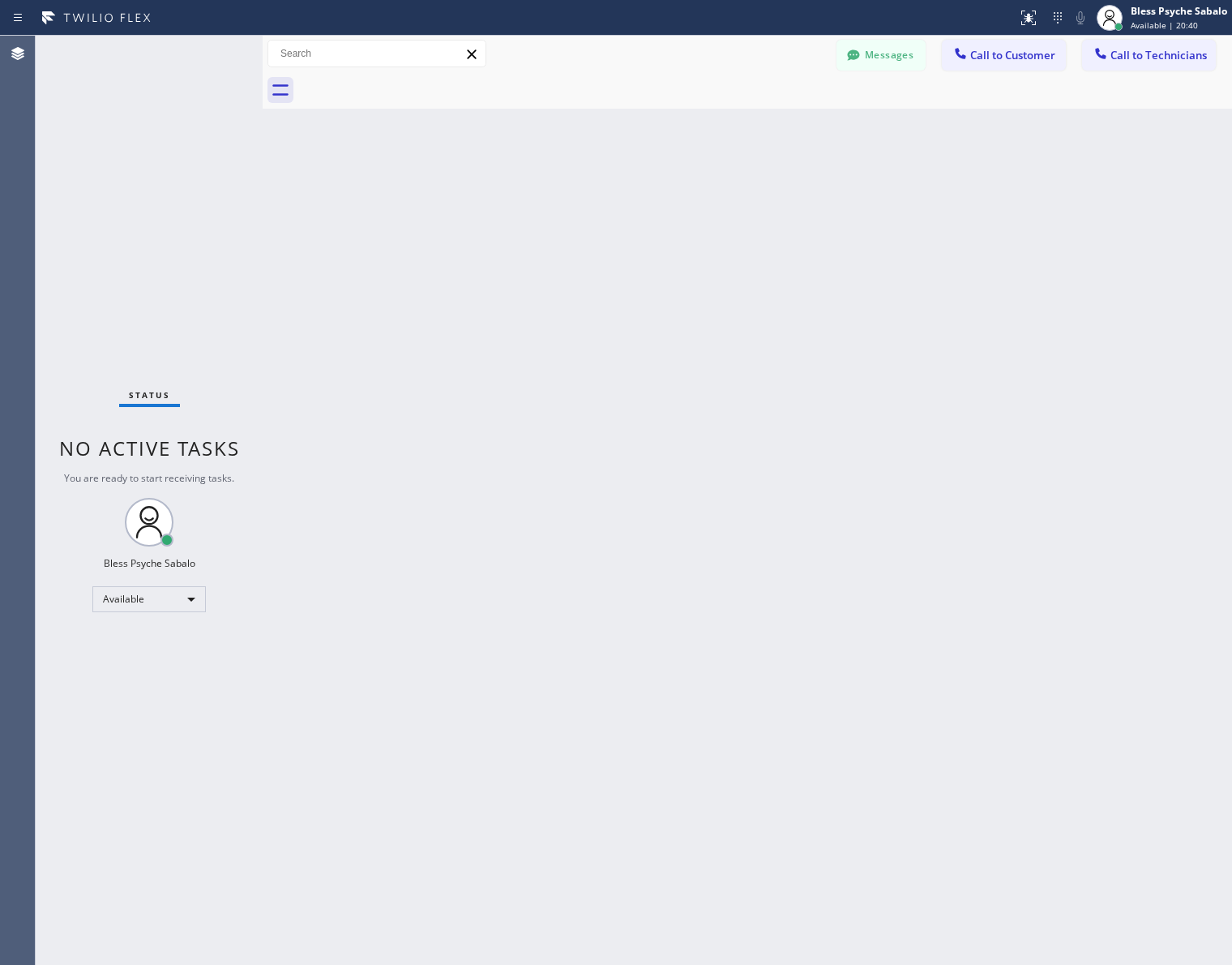
drag, startPoint x: 701, startPoint y: 199, endPoint x: 1229, endPoint y: 228, distance: 528.8
click at [727, 195] on div "Back to Dashboard Change Sender ID Customers Technicians [PERSON_NAME] [DATE] 0…" at bounding box center [747, 500] width 970 height 929
click at [868, 293] on div "Back to Dashboard Change Sender ID Customers Technicians [PERSON_NAME] [DATE] 0…" at bounding box center [747, 500] width 970 height 929
click at [880, 41] on button "Messages" at bounding box center [881, 54] width 89 height 31
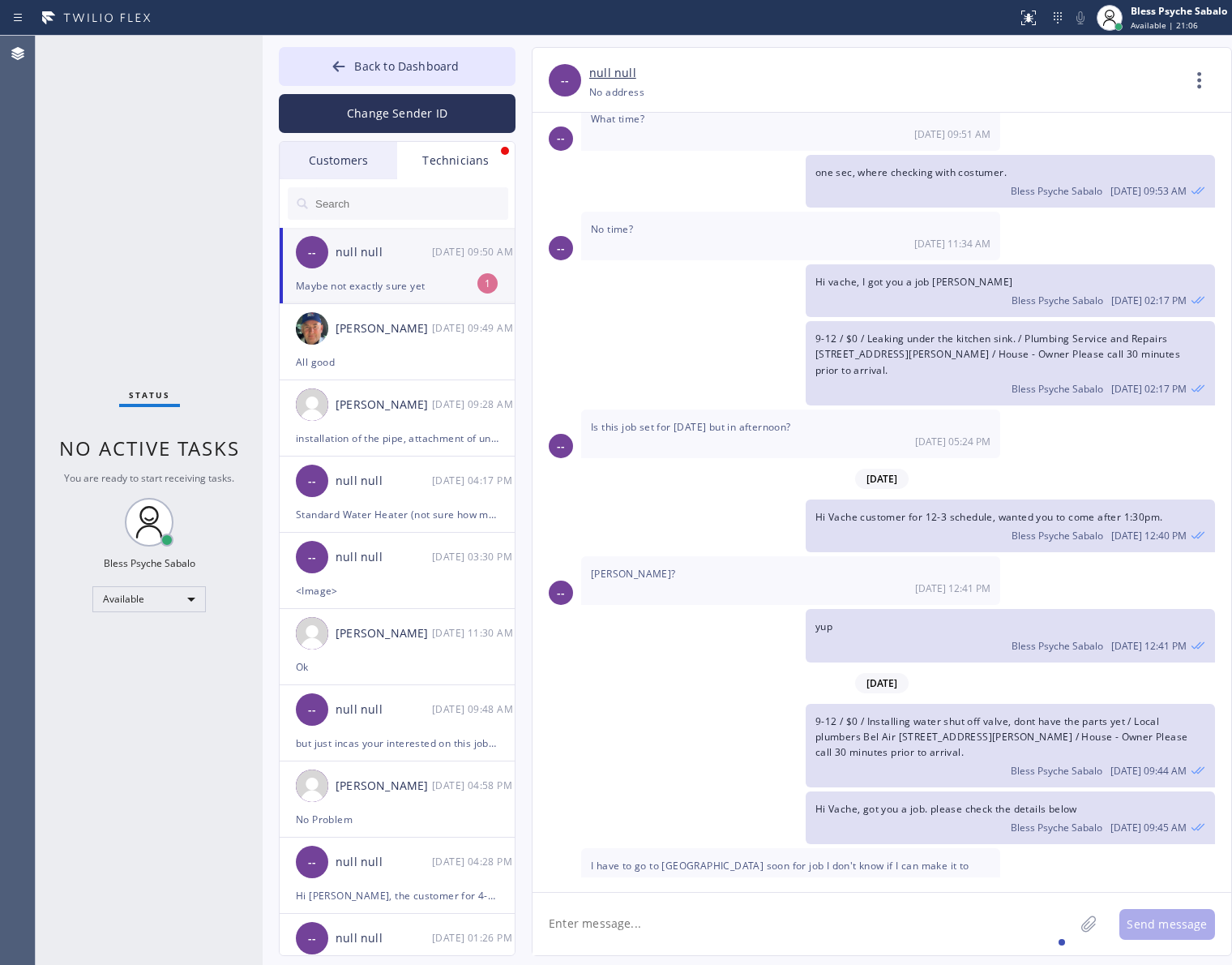
scroll to position [14469, 0]
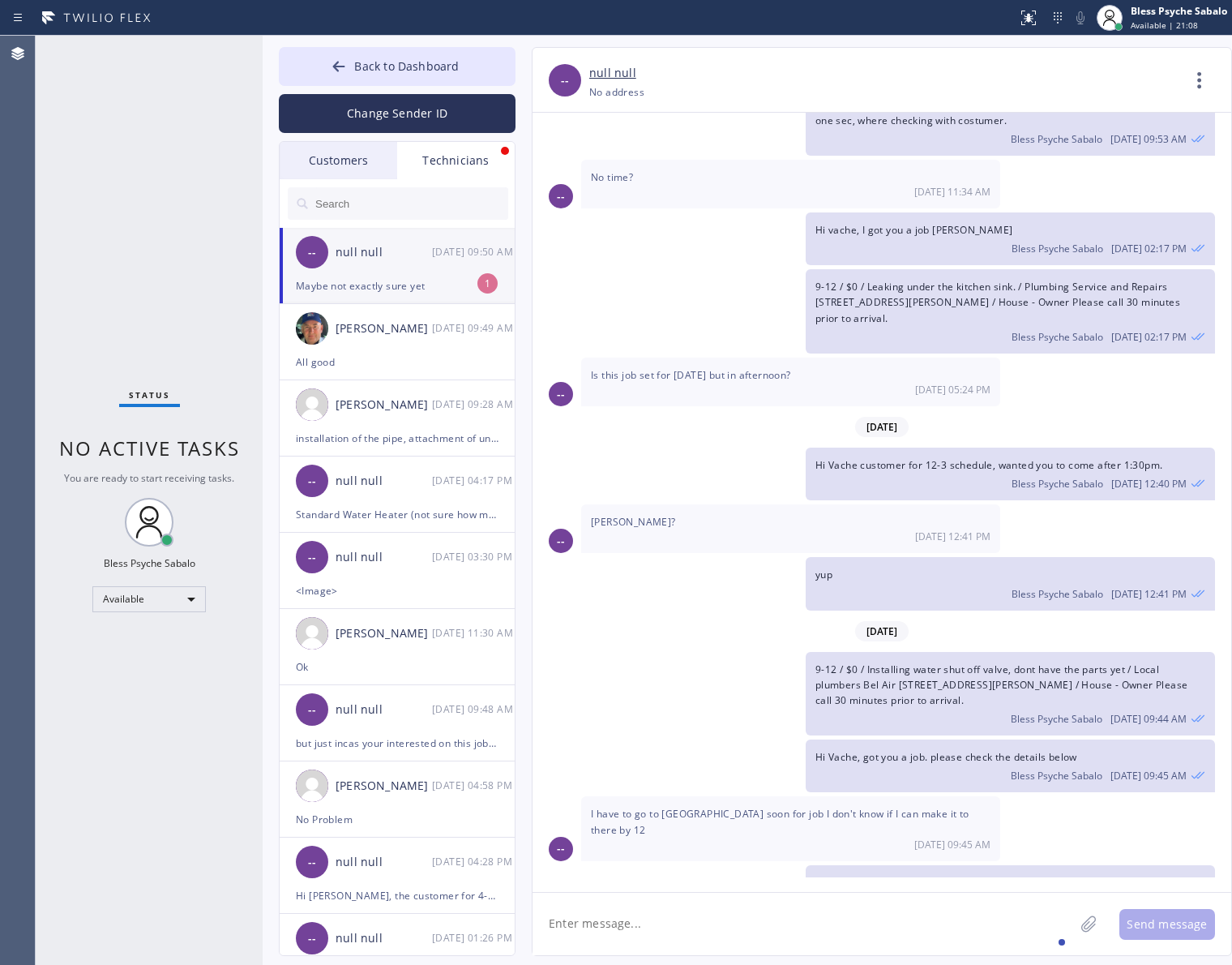
click at [693, 905] on textarea at bounding box center [803, 923] width 541 height 62
click at [852, 920] on textarea at bounding box center [803, 923] width 541 height 62
type textarea "I"
drag, startPoint x: 714, startPoint y: 926, endPoint x: 718, endPoint y: 915, distance: 11.7
click at [715, 921] on textarea at bounding box center [803, 923] width 541 height 62
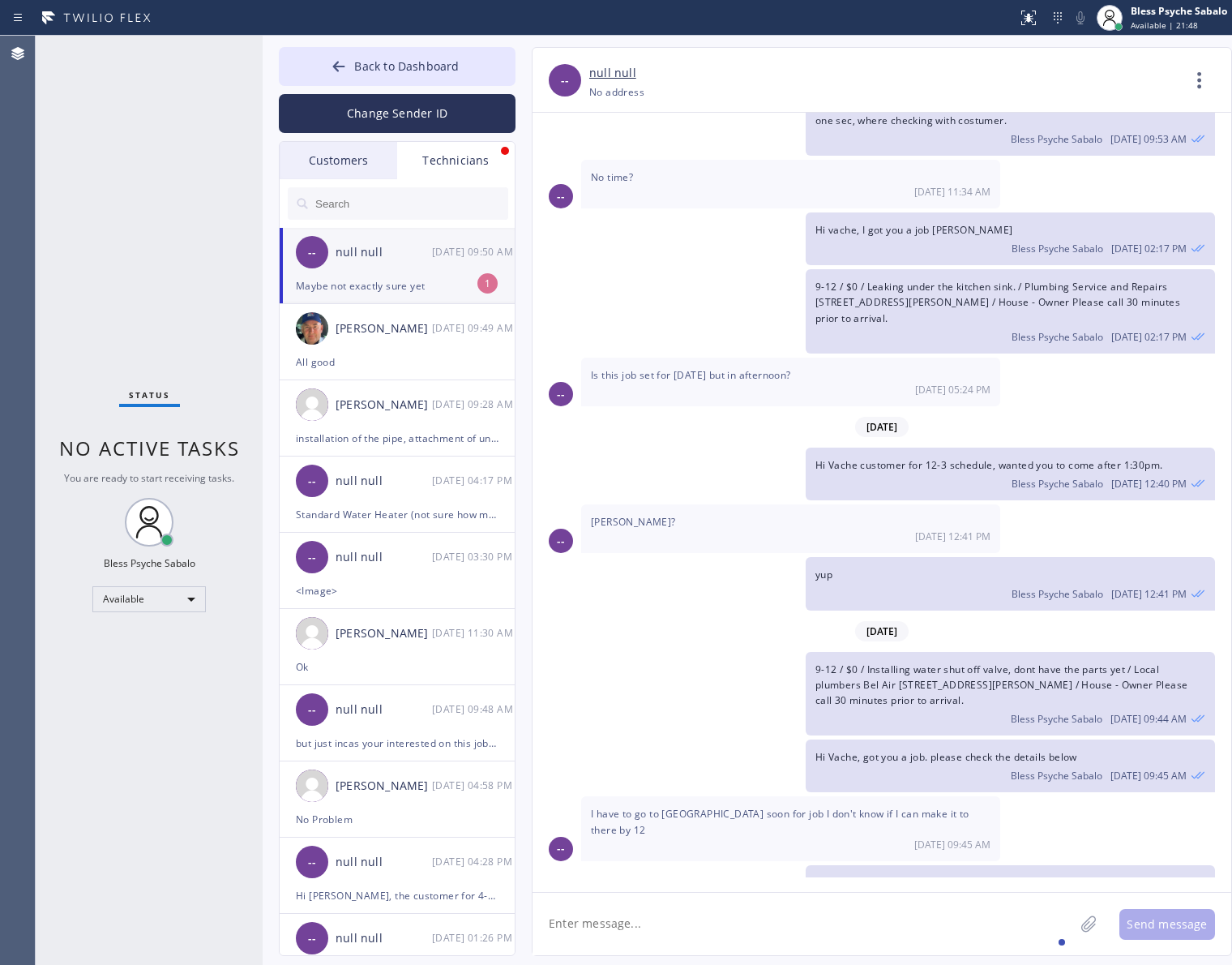
type textarea "I"
type textarea "I'll contact you once I have one in your area to confirm with you first."
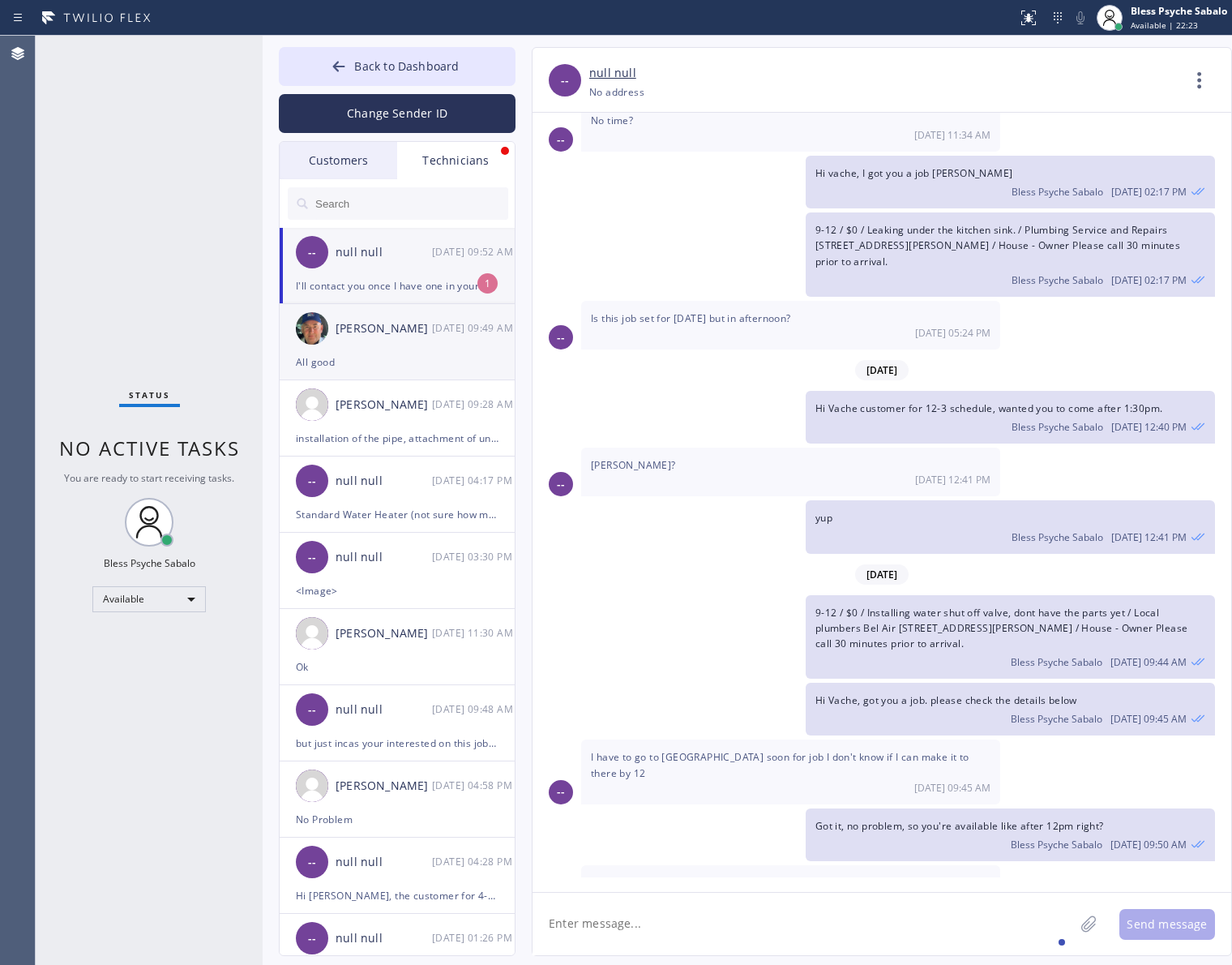
click at [438, 326] on div "[DATE] 09:49 AM" at bounding box center [474, 328] width 84 height 19
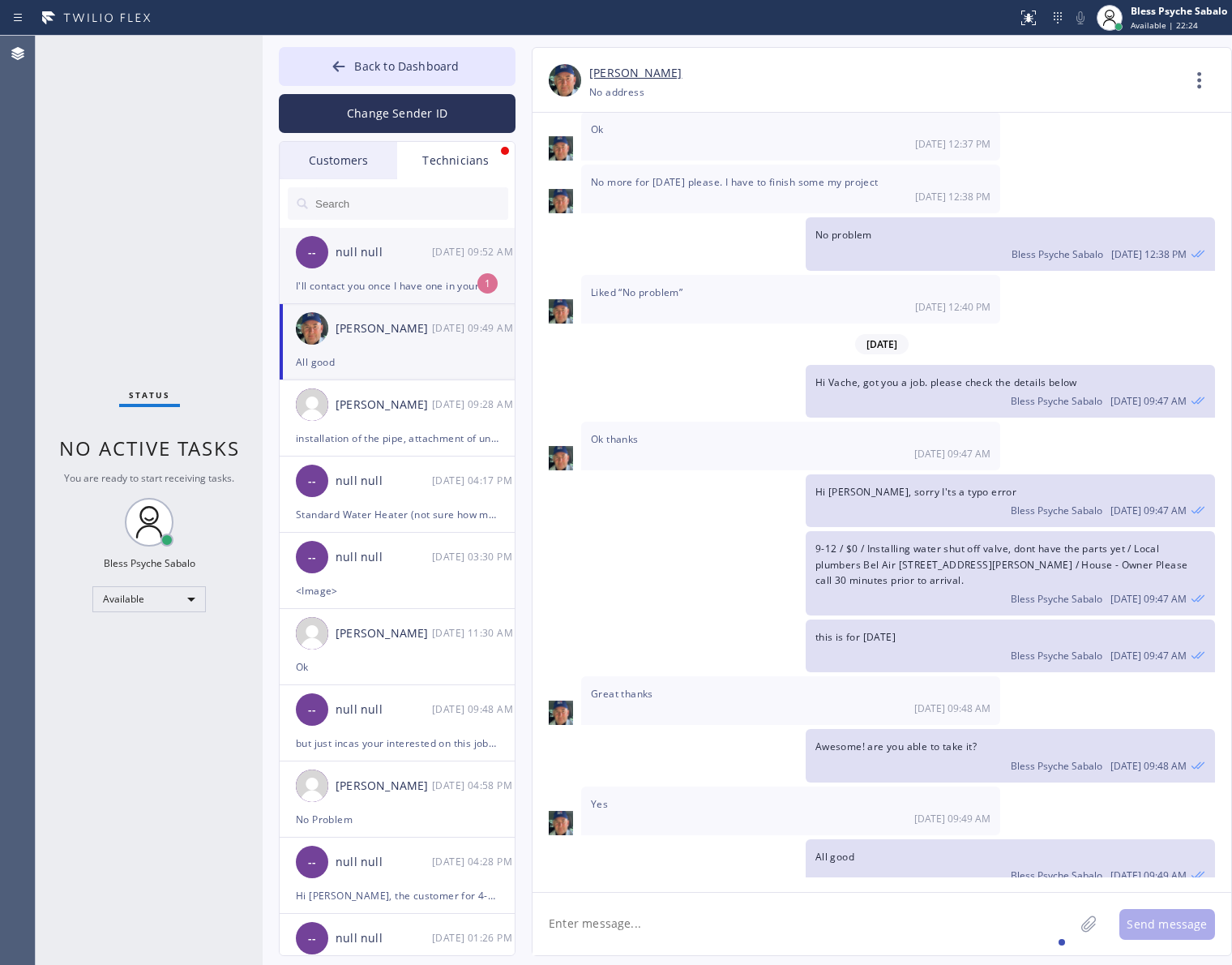
click at [443, 293] on div "I'll contact you once I have one in your area to confirm with you first." at bounding box center [397, 285] width 203 height 19
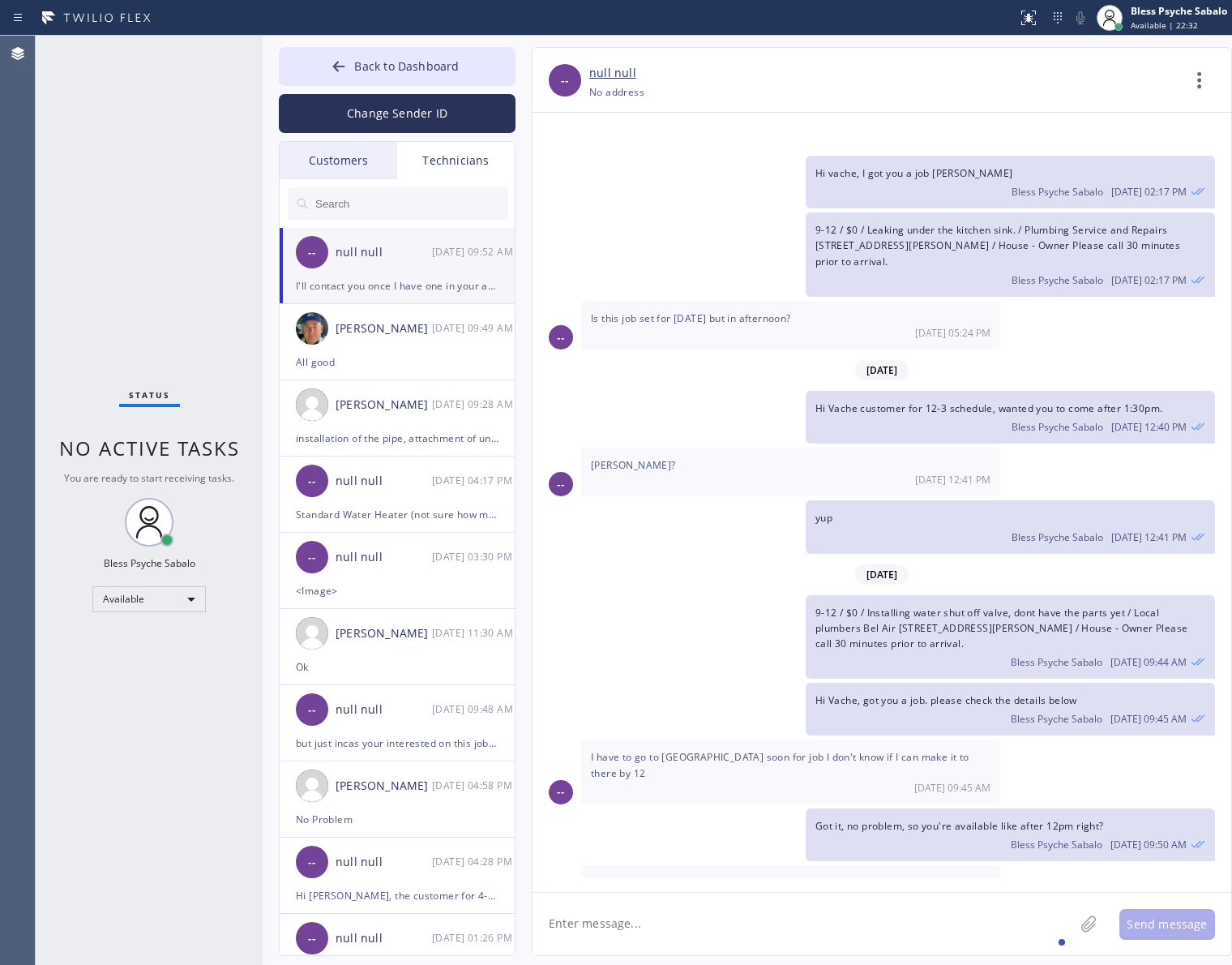
drag, startPoint x: 915, startPoint y: 930, endPoint x: 792, endPoint y: 690, distance: 269.7
click at [915, 932] on textarea at bounding box center [803, 923] width 541 height 62
click at [402, 357] on div "All good" at bounding box center [397, 361] width 203 height 19
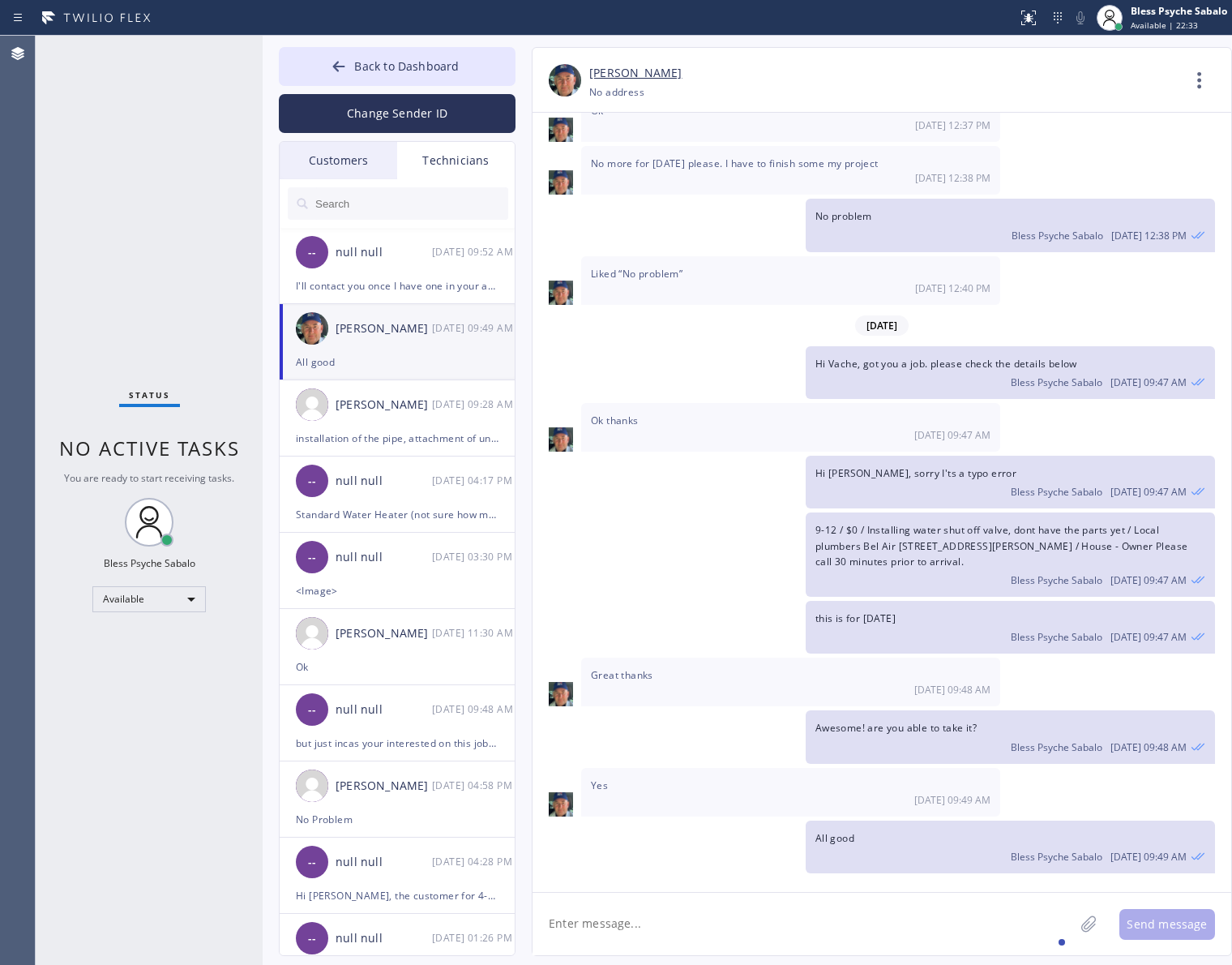
scroll to position [10531, 0]
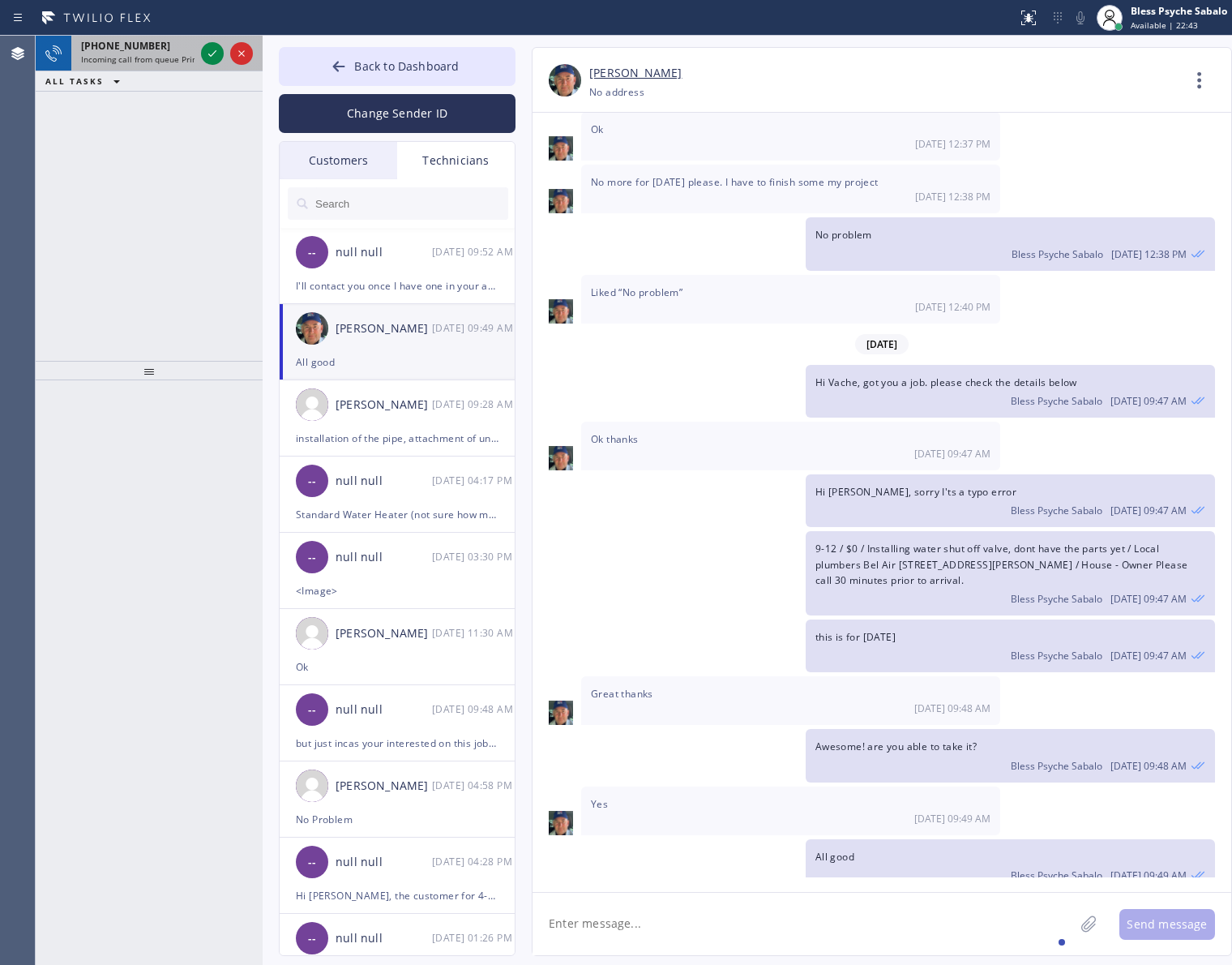
click at [196, 46] on div "[PHONE_NUMBER] Incoming call from queue Primary PL" at bounding box center [135, 53] width 127 height 36
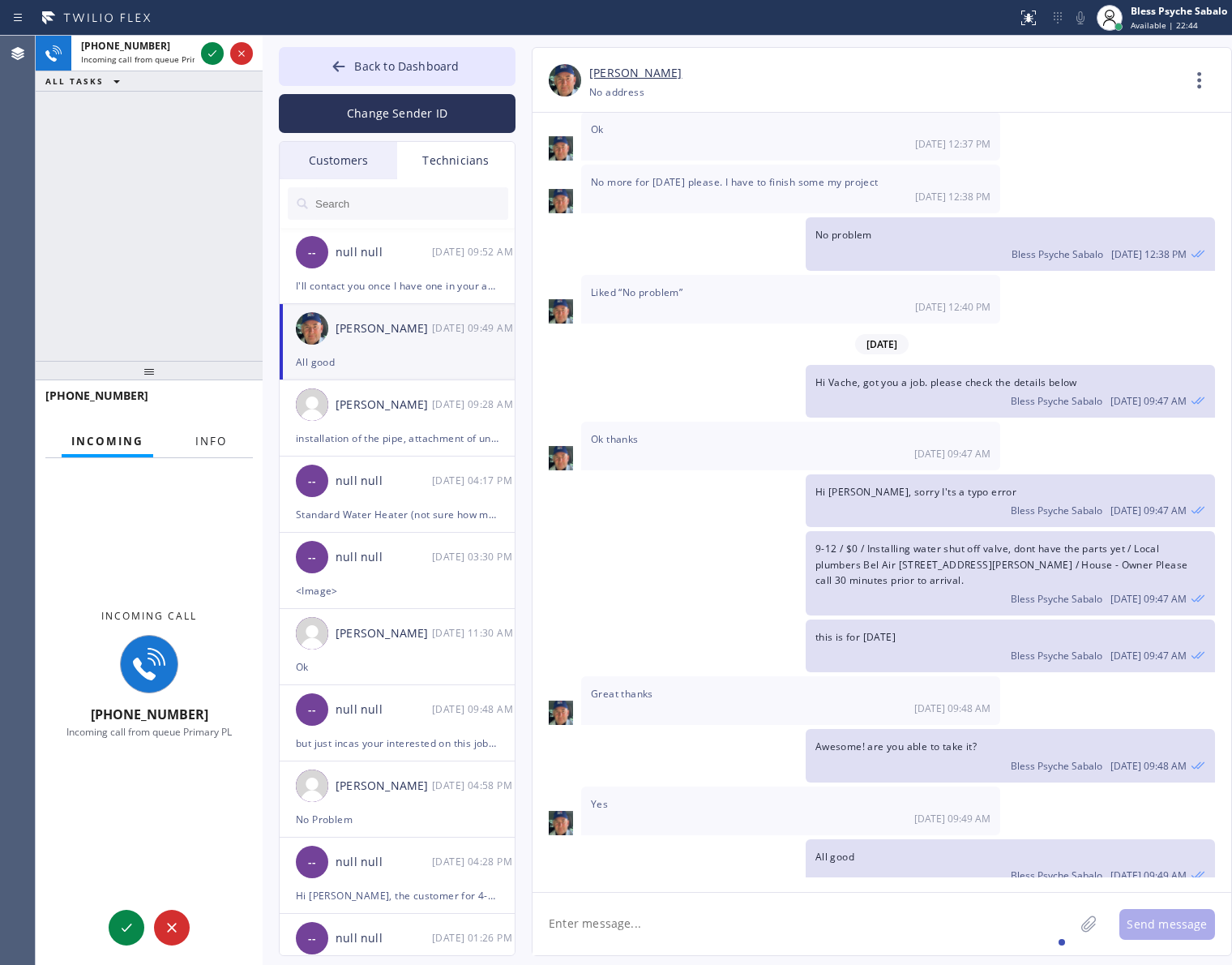
click at [203, 436] on span "Info" at bounding box center [211, 440] width 32 height 15
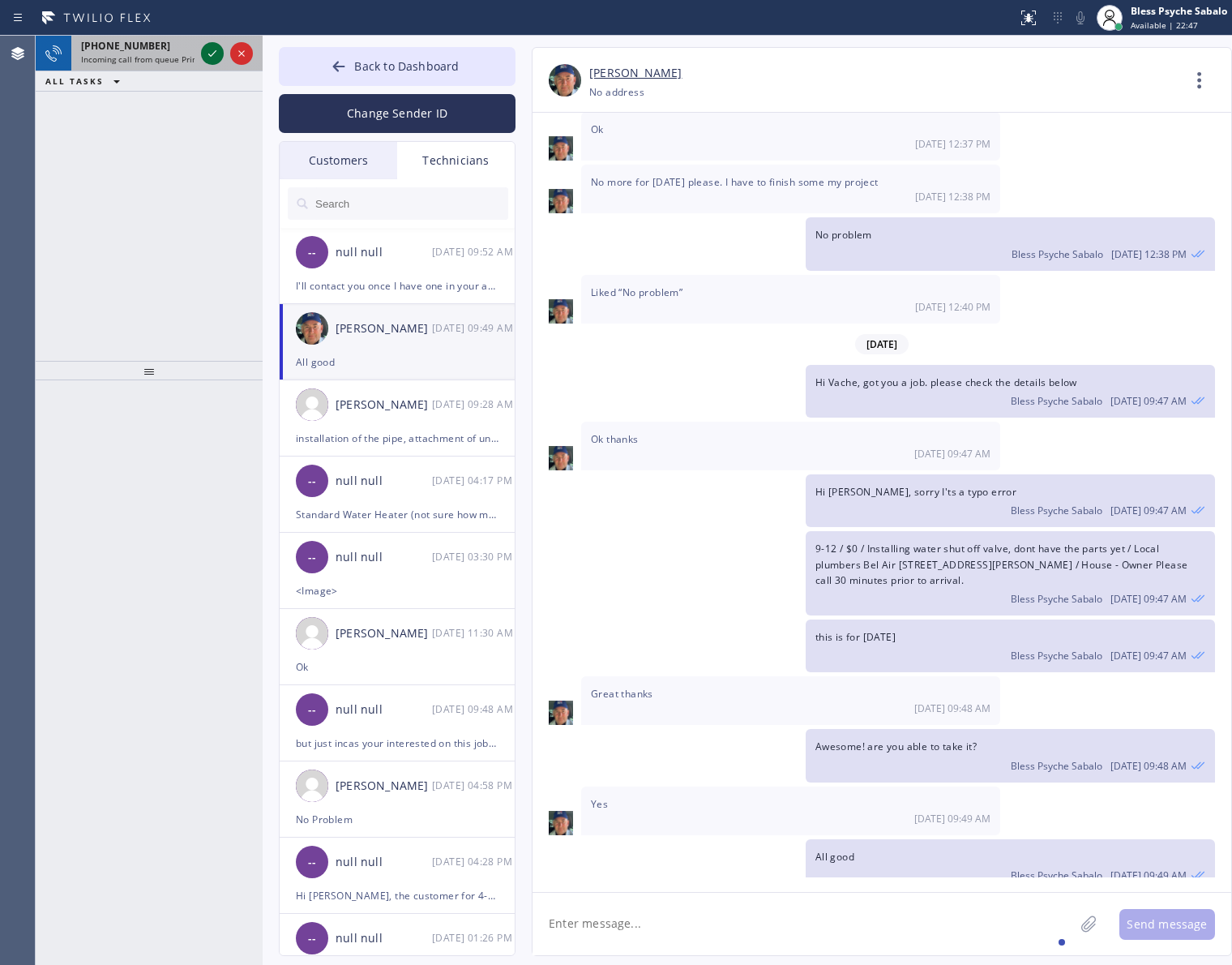
click at [208, 50] on icon at bounding box center [213, 53] width 20 height 20
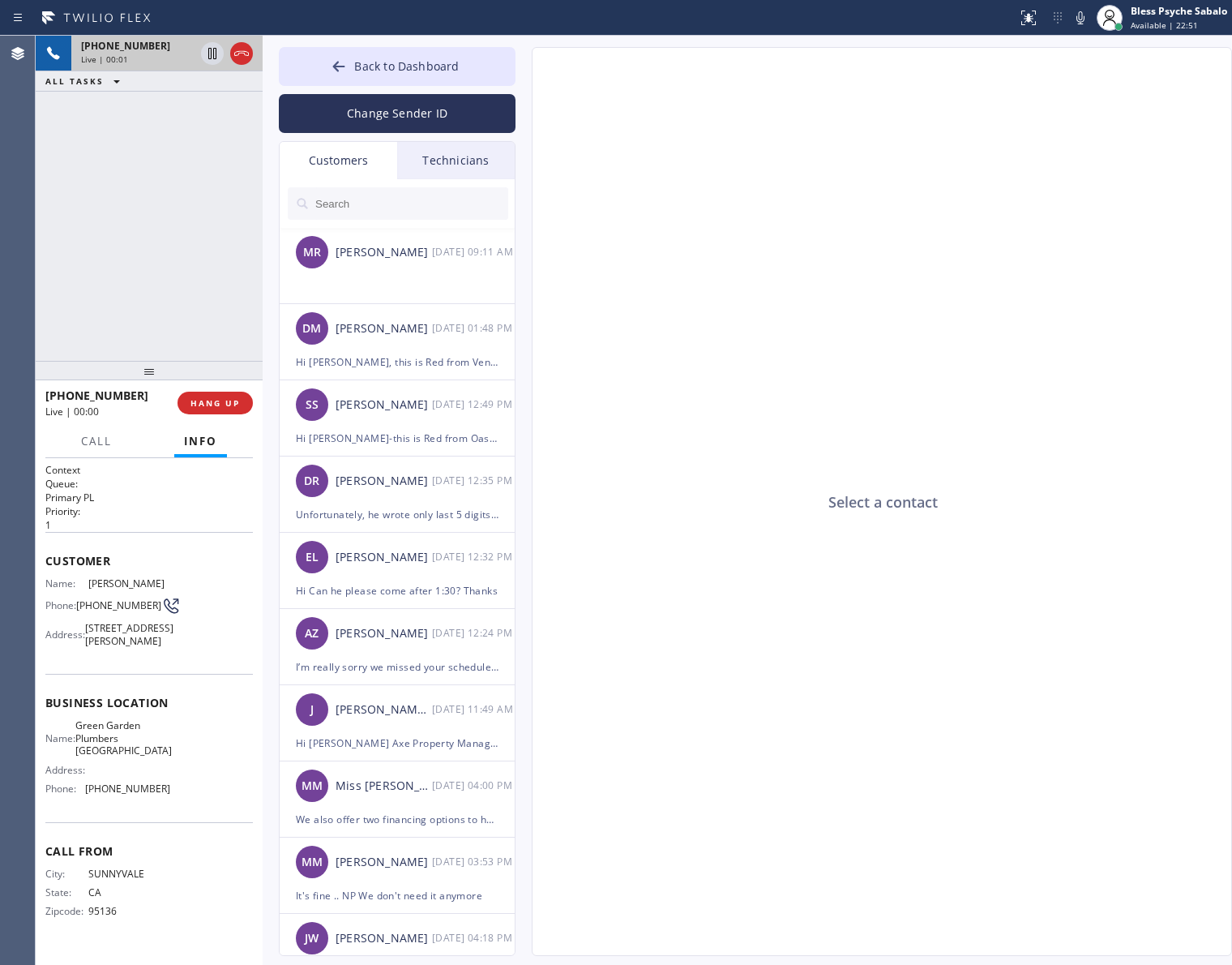
type input "[PHONE_NUMBER]"
click at [759, 443] on div "Select a contact" at bounding box center [883, 502] width 701 height 909
click at [391, 77] on button "Back to Dashboard" at bounding box center [397, 66] width 237 height 39
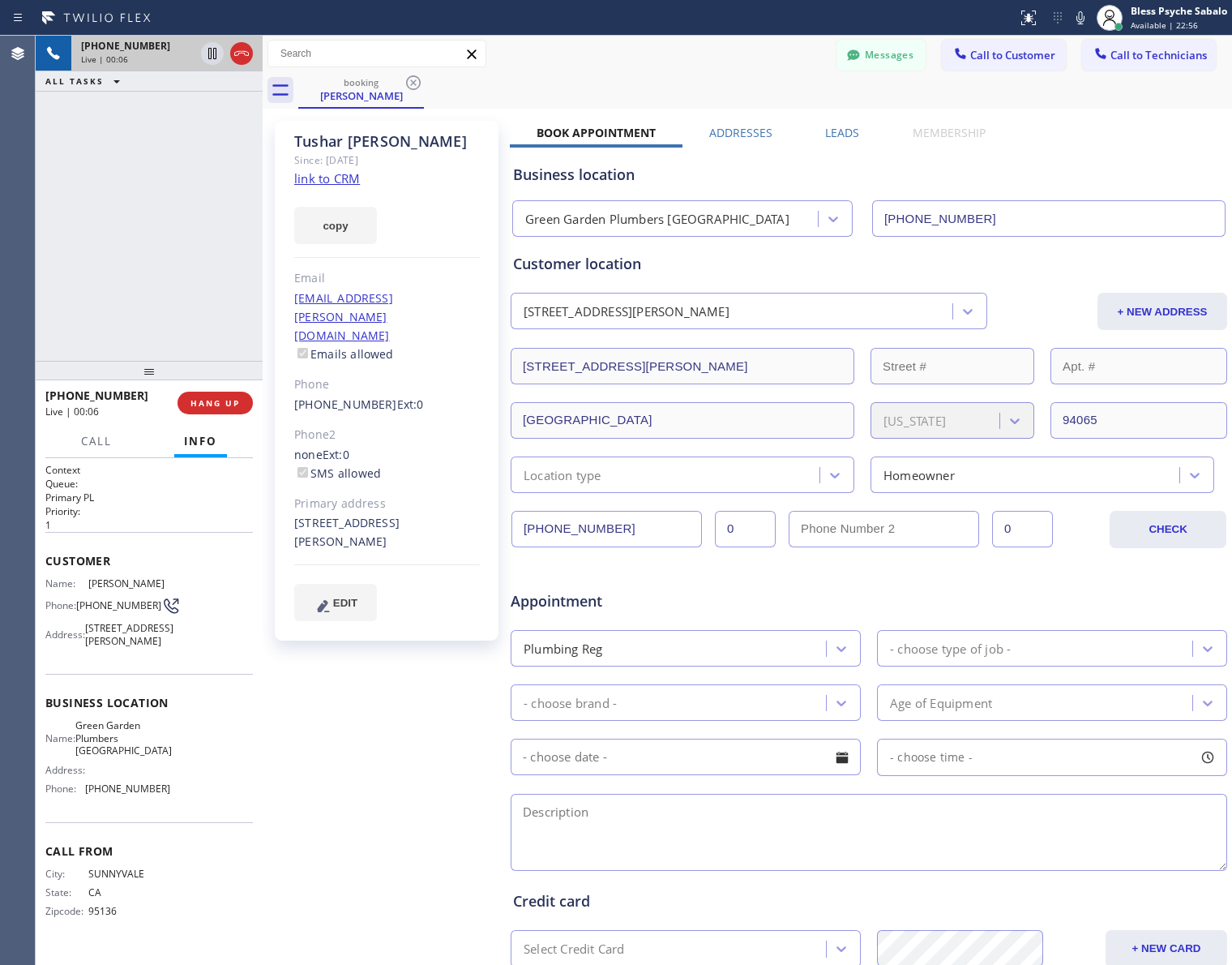
click at [920, 839] on textarea at bounding box center [869, 832] width 716 height 77
click at [346, 712] on div "[PERSON_NAME] Since: [DATE] link to CRM copy Email [EMAIL_ADDRESS][PERSON_NAME]…" at bounding box center [388, 637] width 243 height 1050
click at [399, 720] on div "[PERSON_NAME] Since: [DATE] link to CRM copy Email [EMAIL_ADDRESS][PERSON_NAME]…" at bounding box center [388, 637] width 243 height 1050
drag, startPoint x: 302, startPoint y: 138, endPoint x: 404, endPoint y: 141, distance: 102.0
click at [404, 141] on div "[PERSON_NAME]" at bounding box center [387, 141] width 186 height 19
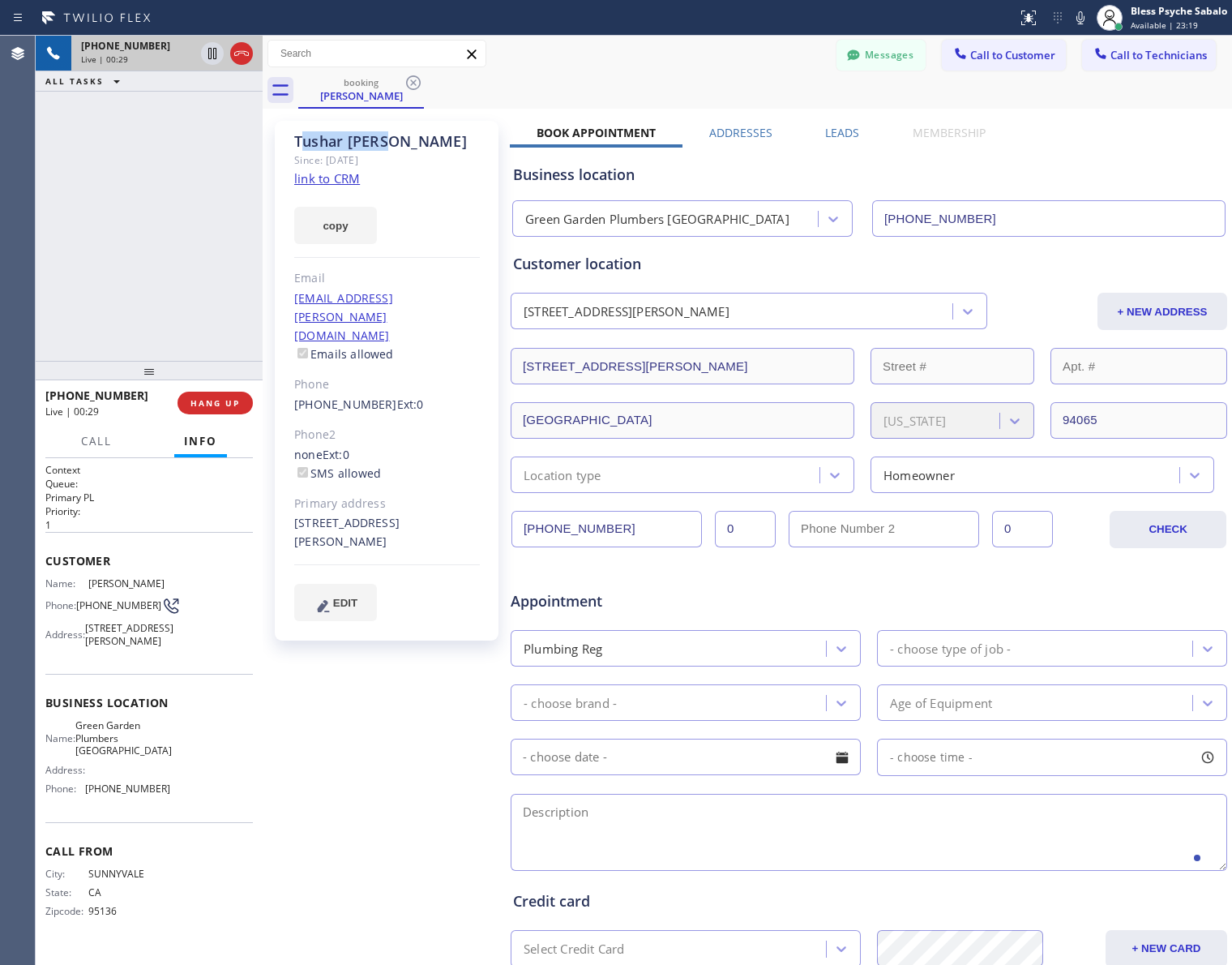
copy div "[PERSON_NAME]"
click at [204, 393] on button "HANG UP" at bounding box center [215, 403] width 75 height 23
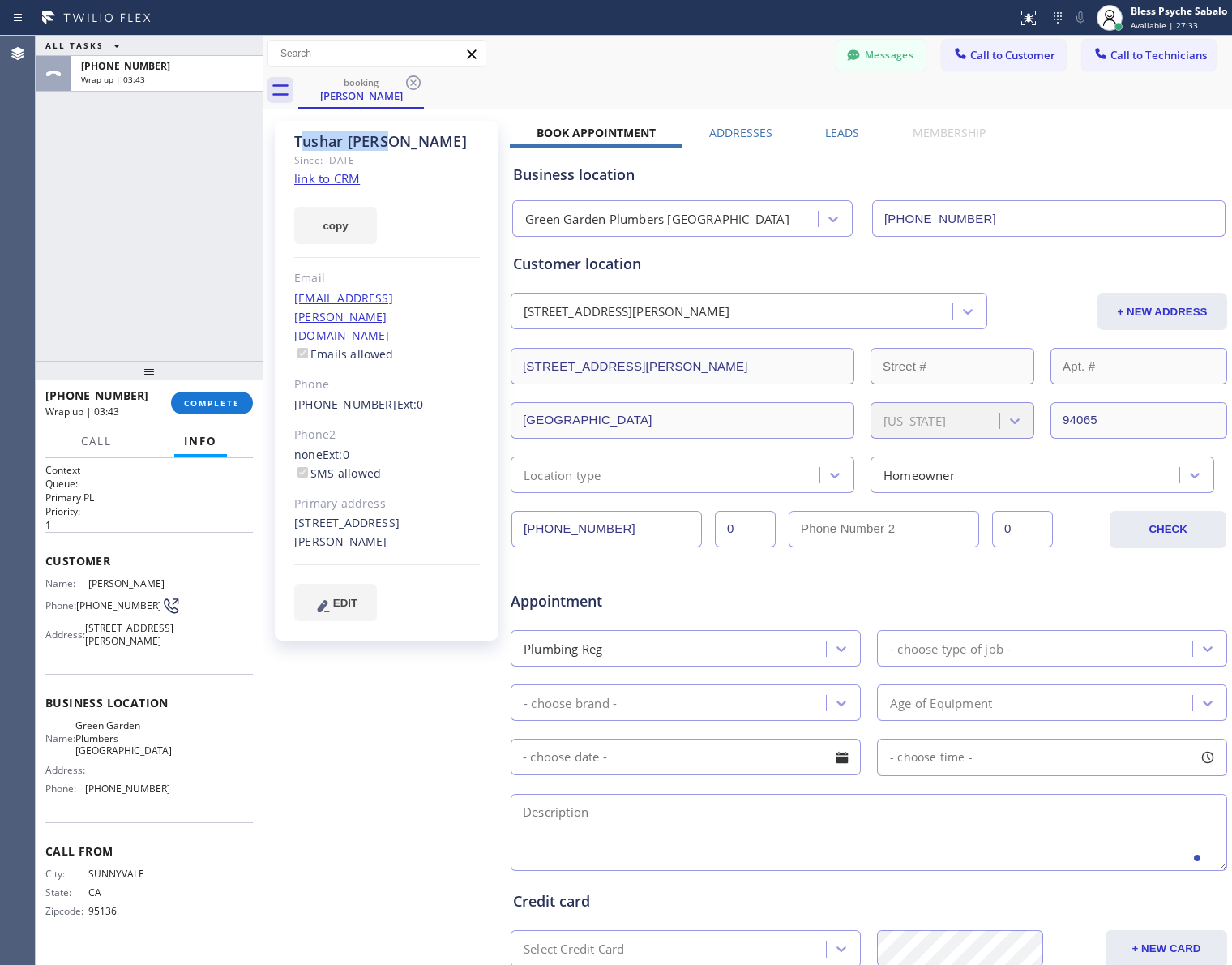
click at [353, 175] on link "link to CRM" at bounding box center [327, 178] width 65 height 16
click at [233, 402] on span "COMPLETE" at bounding box center [212, 402] width 56 height 11
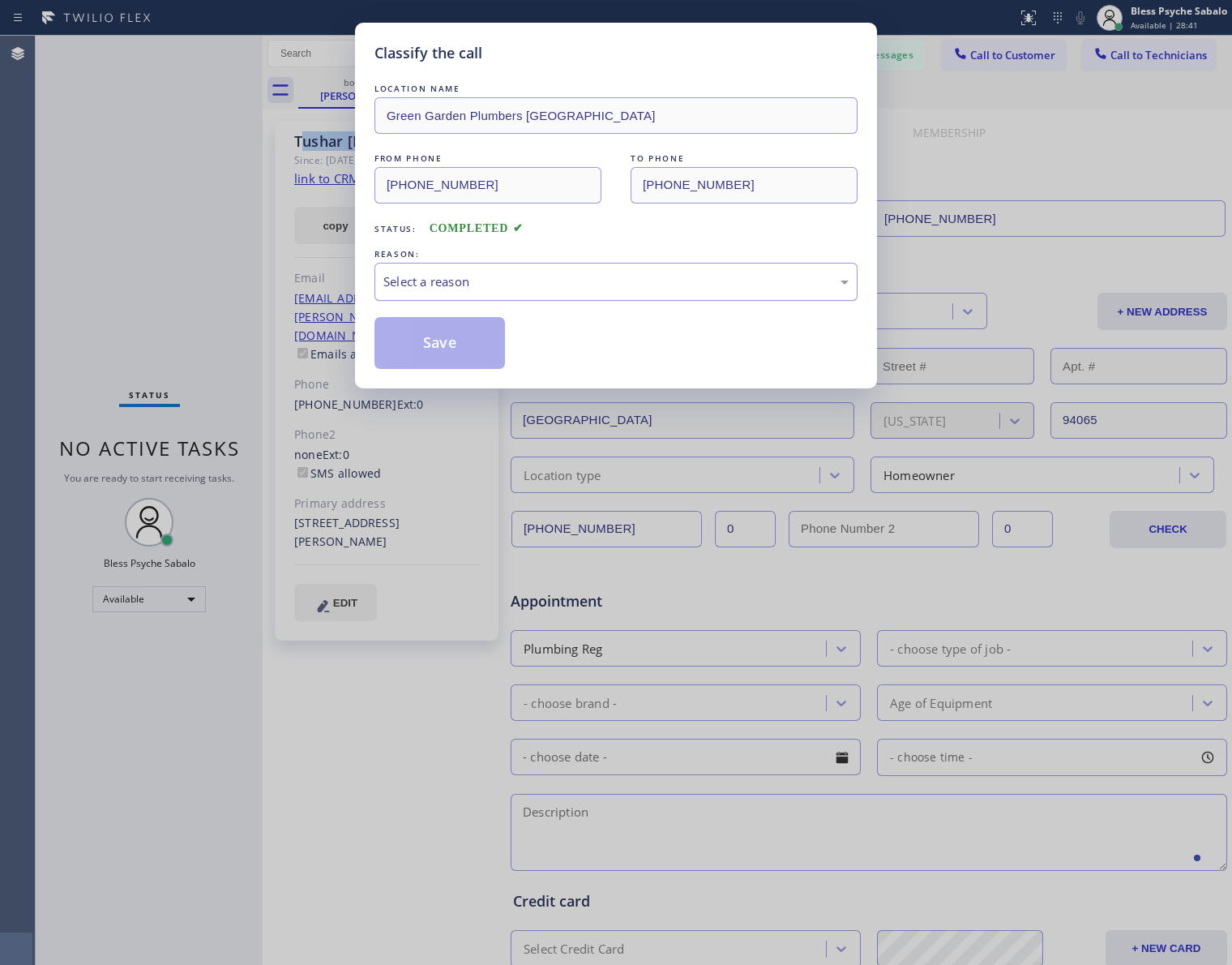
click at [471, 282] on div "Select a reason" at bounding box center [616, 281] width 465 height 19
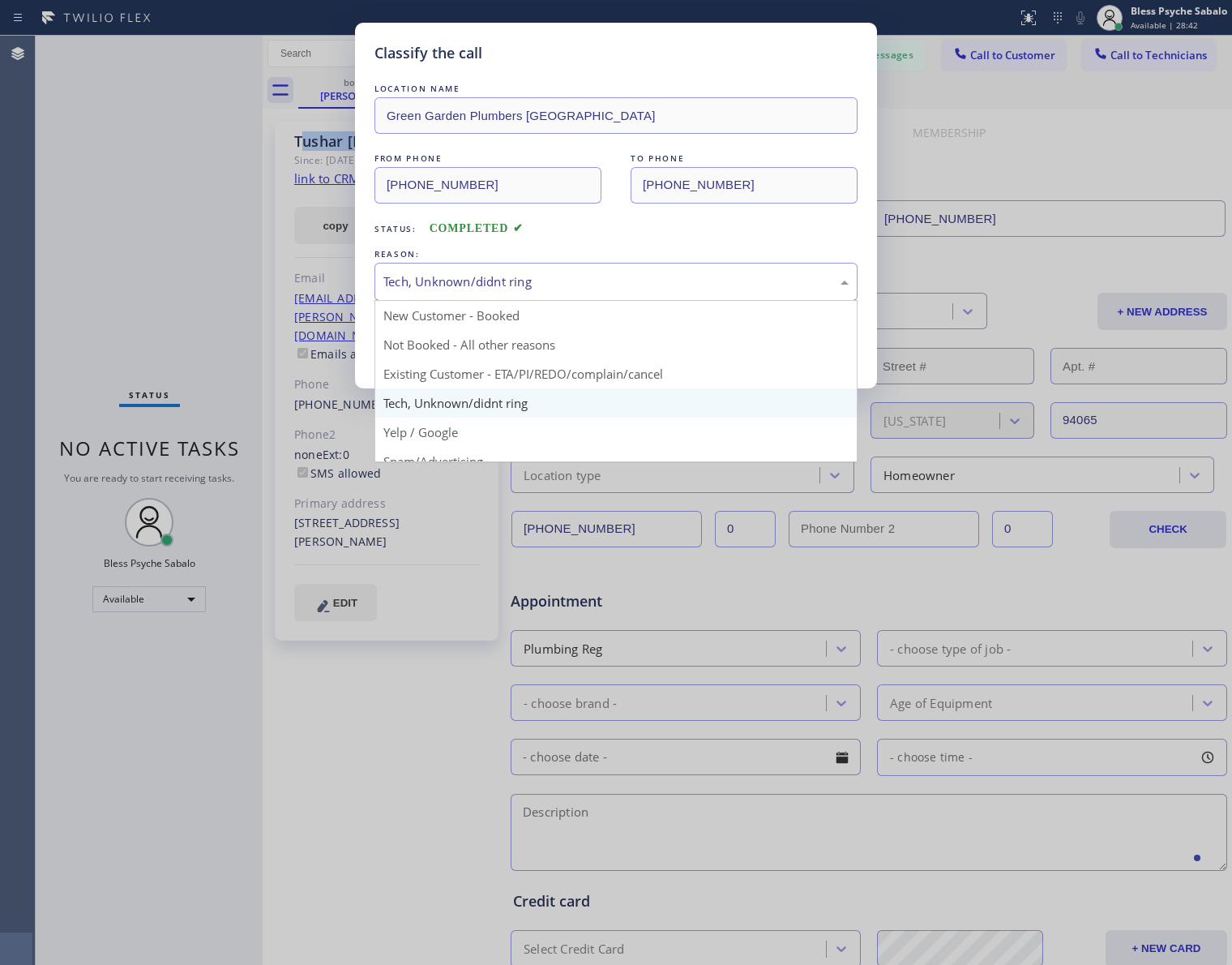
click at [533, 269] on div "Tech, Unknown/didnt ring" at bounding box center [616, 281] width 483 height 38
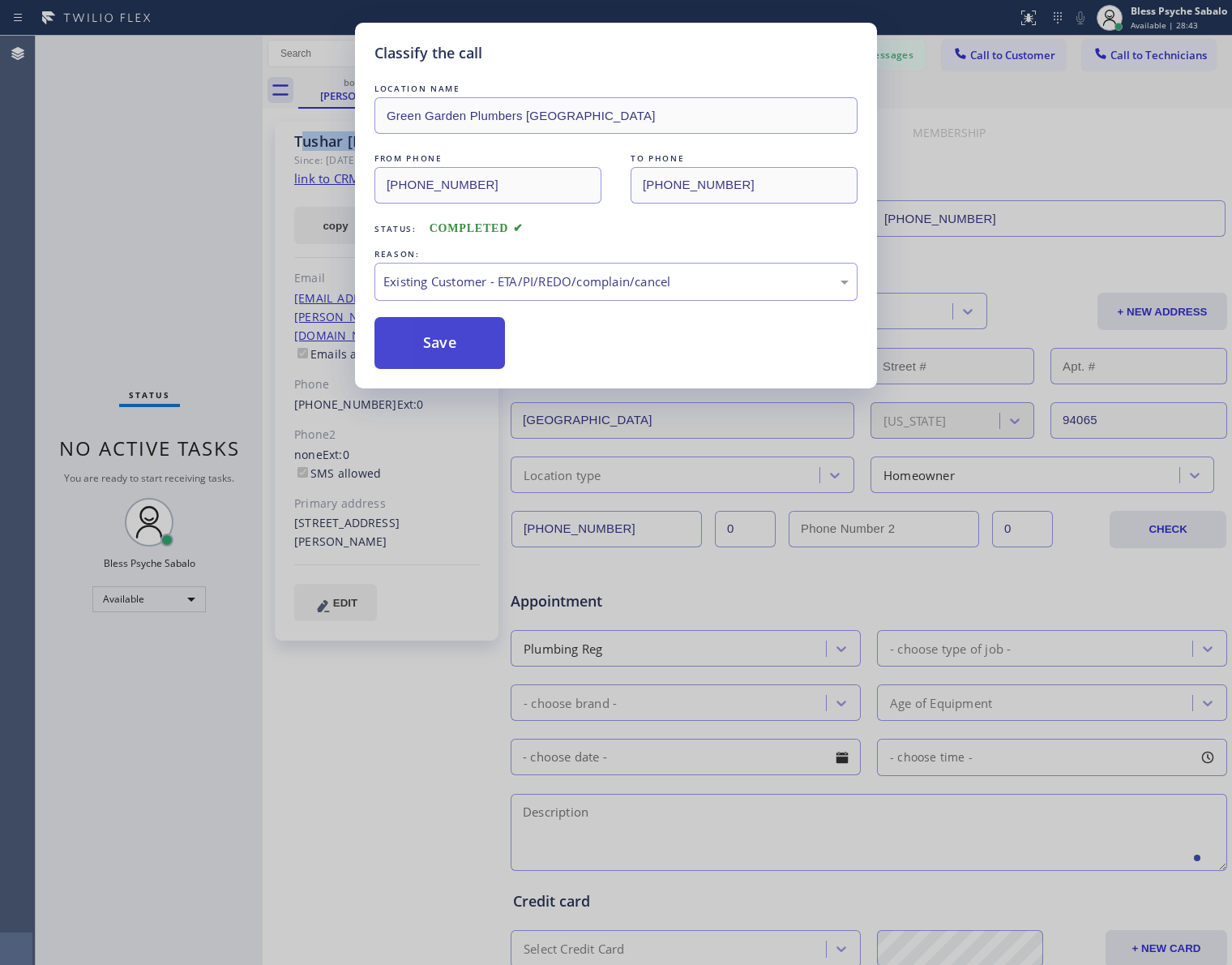
click at [420, 366] on button "Save" at bounding box center [439, 342] width 131 height 51
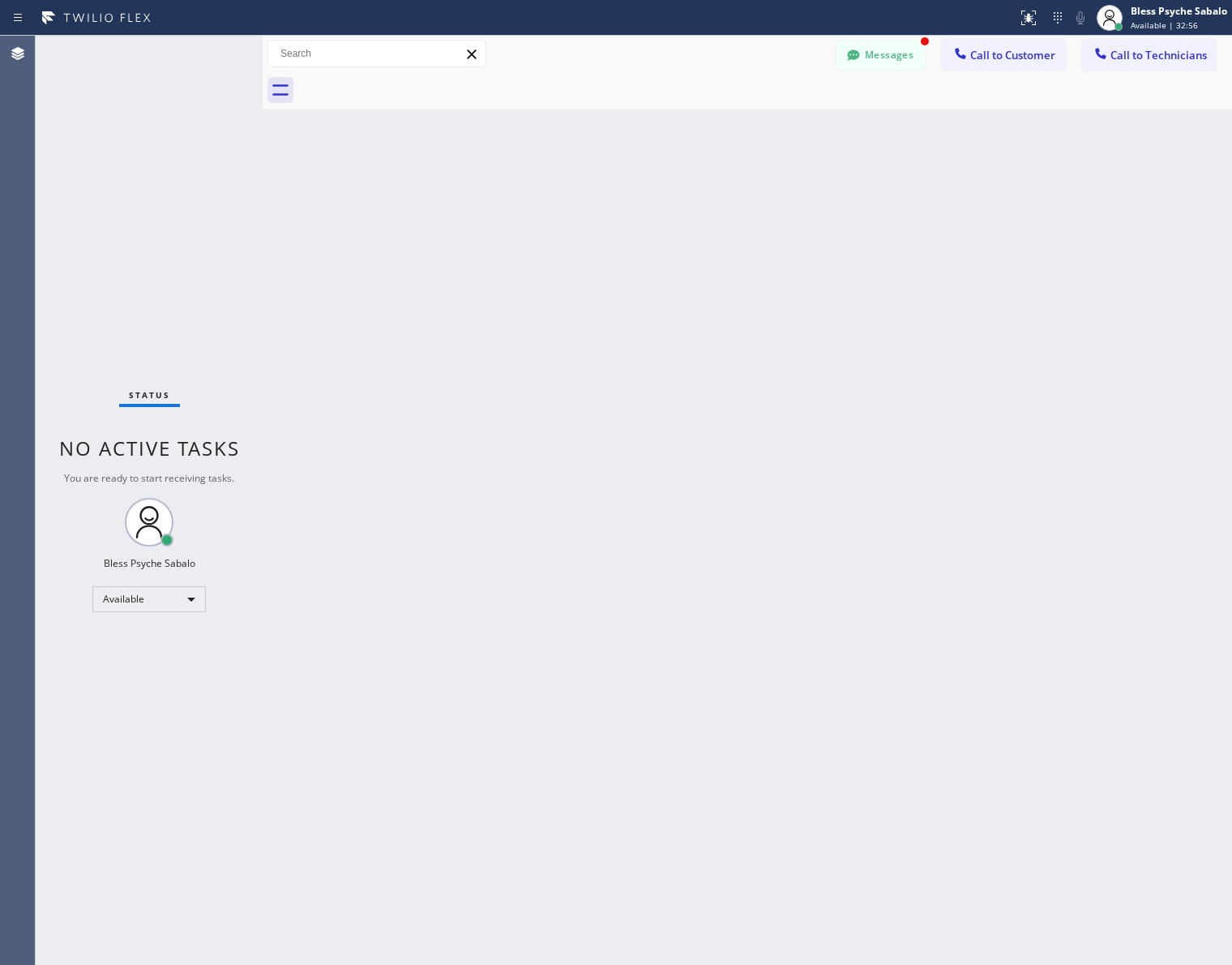
drag, startPoint x: 800, startPoint y: 170, endPoint x: 806, endPoint y: 140, distance: 30.6
click at [800, 162] on div "Back to Dashboard Change Sender ID Customers Technicians [PERSON_NAME] [DATE] 0…" at bounding box center [747, 500] width 970 height 929
click at [868, 61] on button "Messages" at bounding box center [881, 54] width 89 height 31
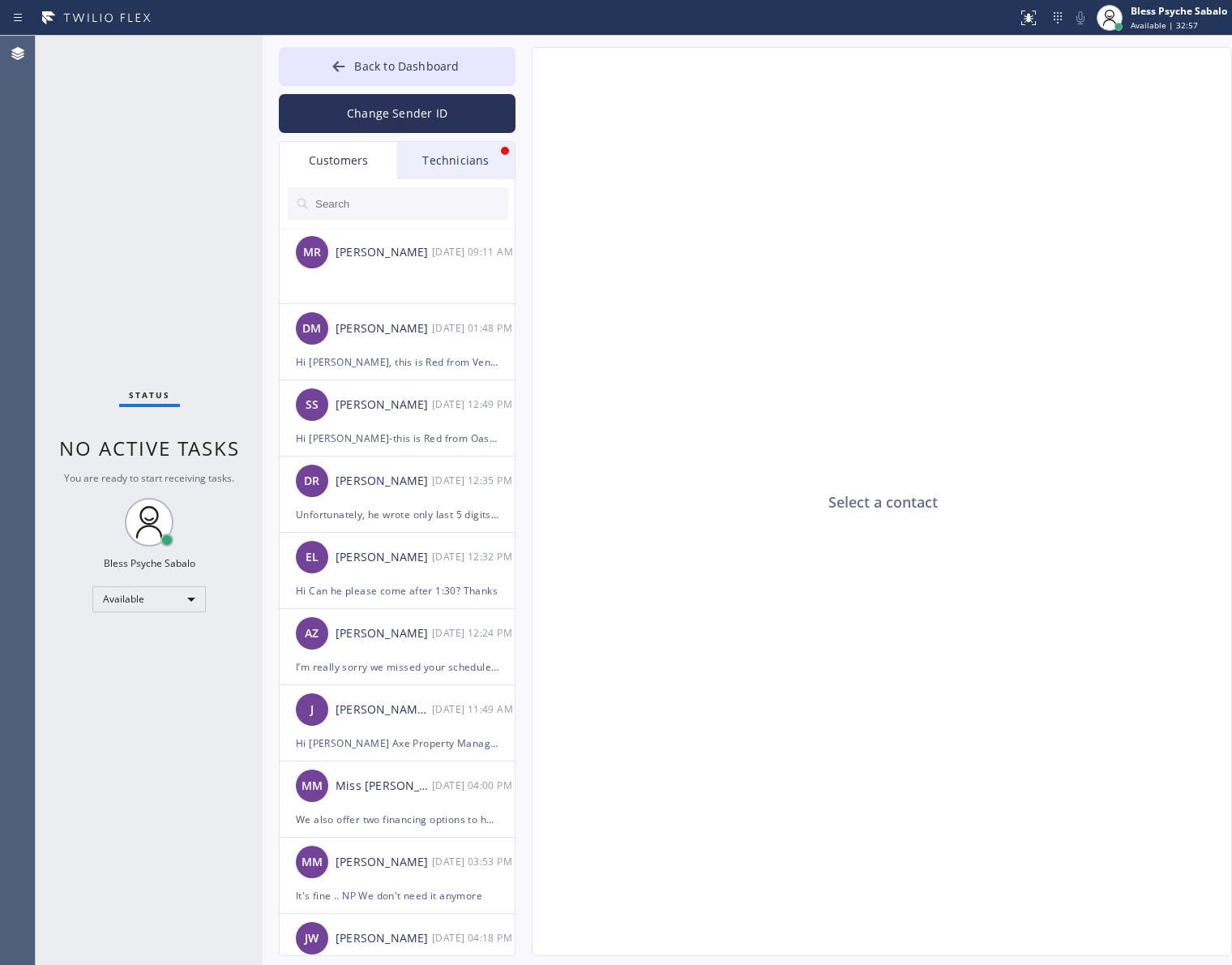
click at [462, 152] on div "Technicians" at bounding box center [455, 160] width 118 height 38
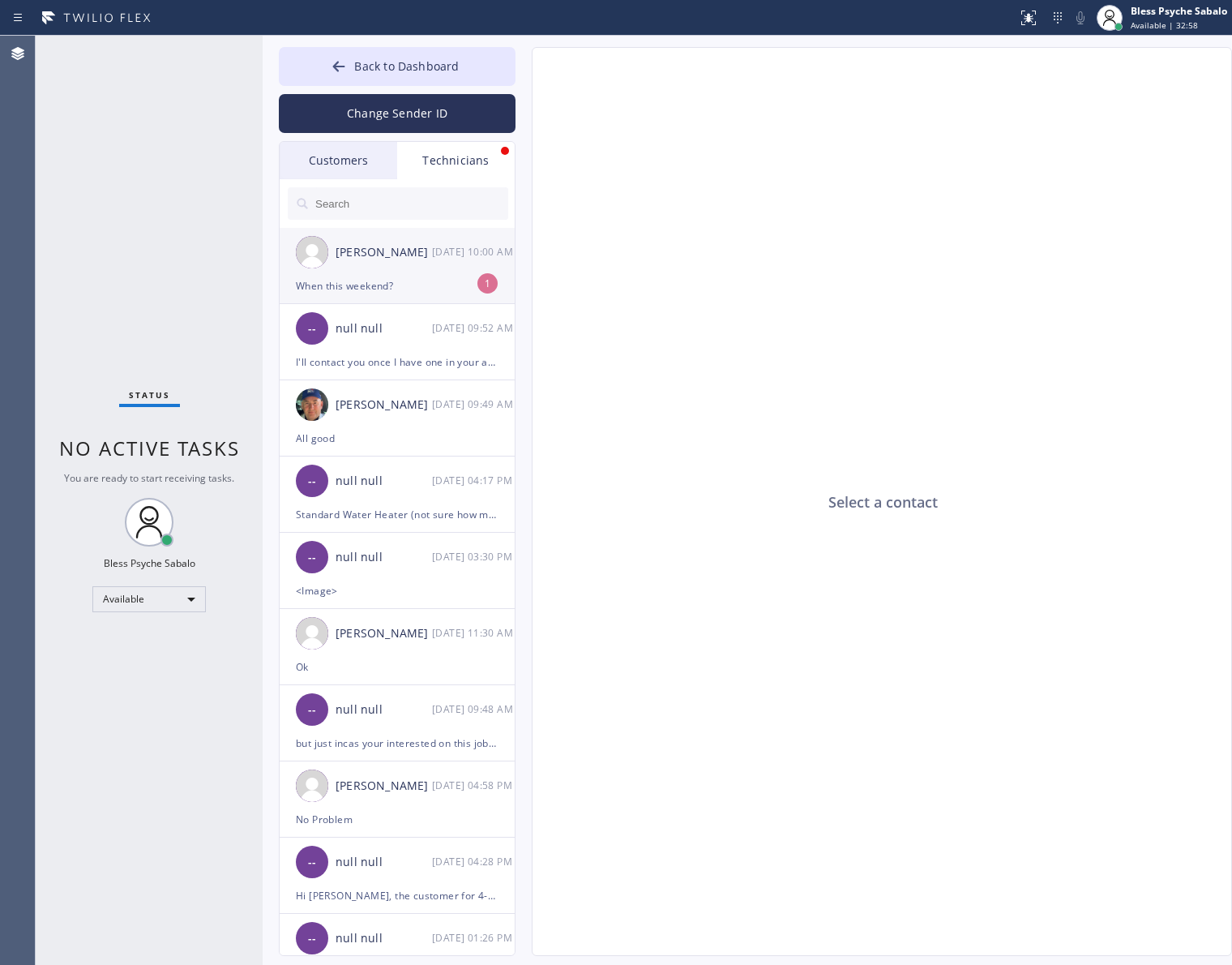
click at [414, 260] on div "[PERSON_NAME]" at bounding box center [383, 252] width 96 height 19
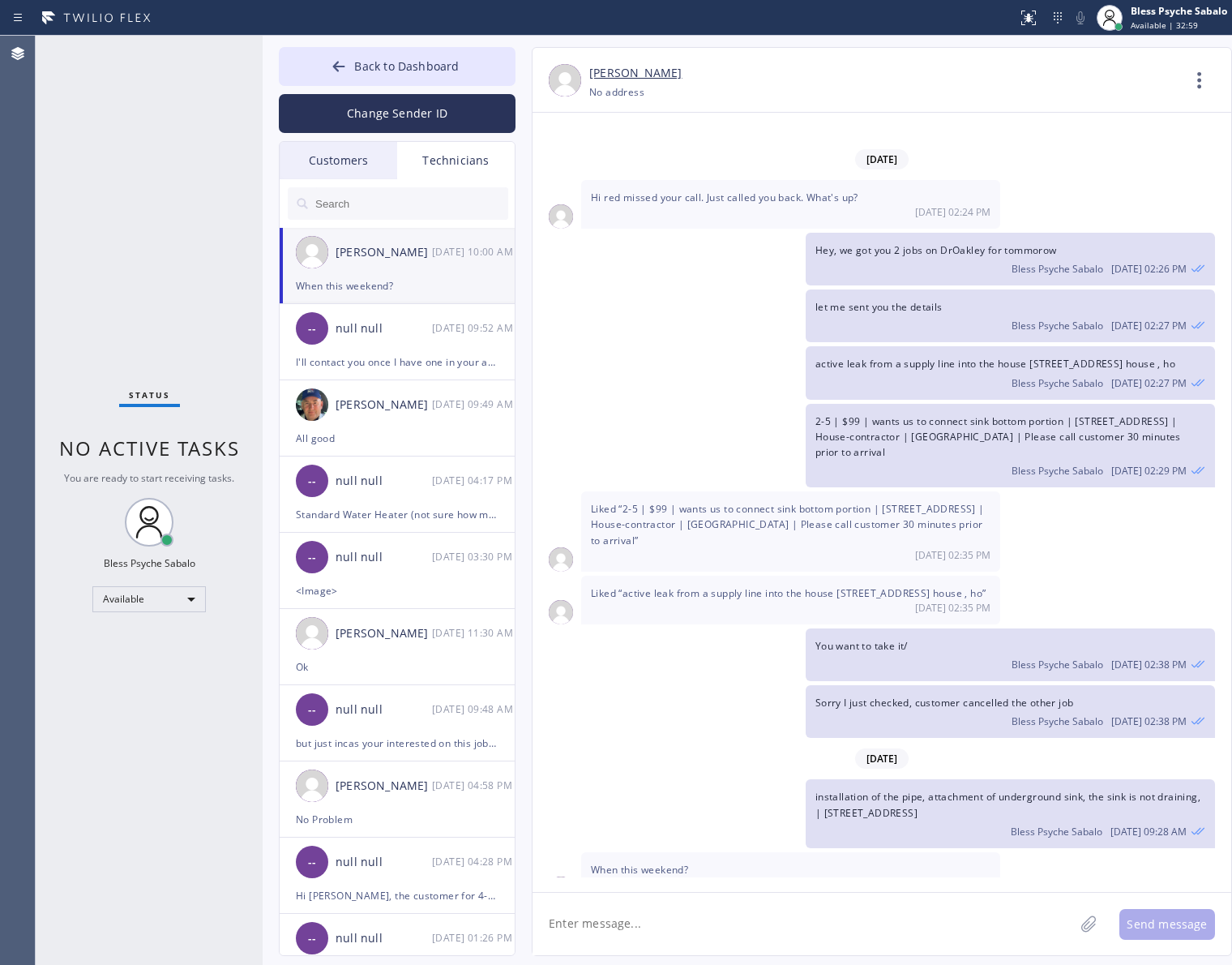
click at [776, 944] on textarea at bounding box center [803, 923] width 541 height 62
drag, startPoint x: 1060, startPoint y: 793, endPoint x: 800, endPoint y: 760, distance: 262.1
click at [800, 779] on div "installation of the pipe, attachment of underground sink, the sink is not drain…" at bounding box center [874, 813] width 683 height 68
drag, startPoint x: 1094, startPoint y: 804, endPoint x: 1108, endPoint y: 800, distance: 14.6
click at [1092, 824] on span "Bless Psyche Sabalo" at bounding box center [1056, 831] width 92 height 14
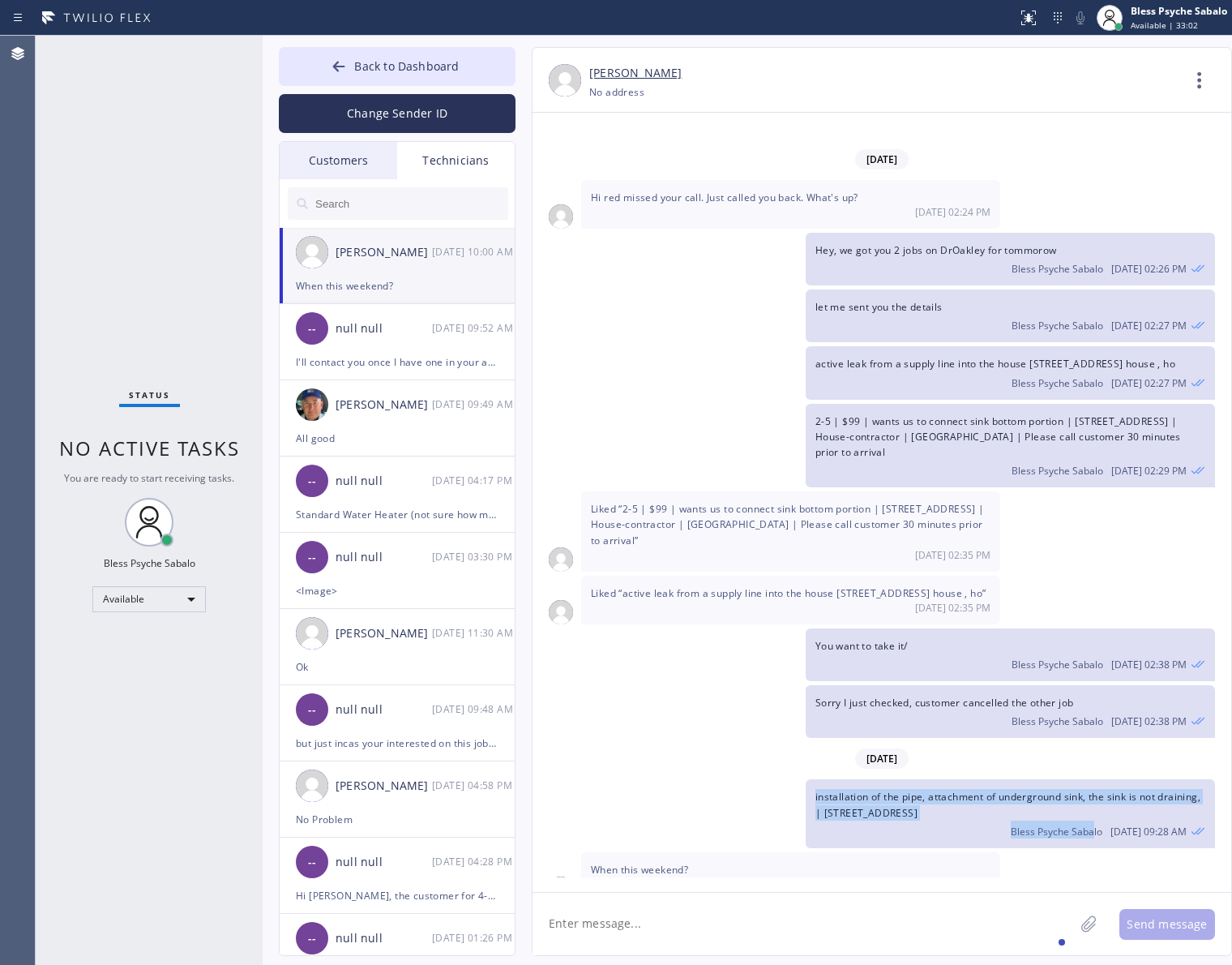
drag, startPoint x: 1018, startPoint y: 784, endPoint x: 826, endPoint y: 785, distance: 192.0
click at [795, 779] on div "installation of the pipe, attachment of underground sink, the sink is not drain…" at bounding box center [874, 813] width 683 height 68
click at [857, 820] on div "Bless Psyche Sabalo [DATE] 09:28 AM" at bounding box center [1010, 829] width 390 height 18
click at [692, 937] on textarea at bounding box center [803, 923] width 541 height 62
drag, startPoint x: 731, startPoint y: 917, endPoint x: 738, endPoint y: 914, distance: 7.6
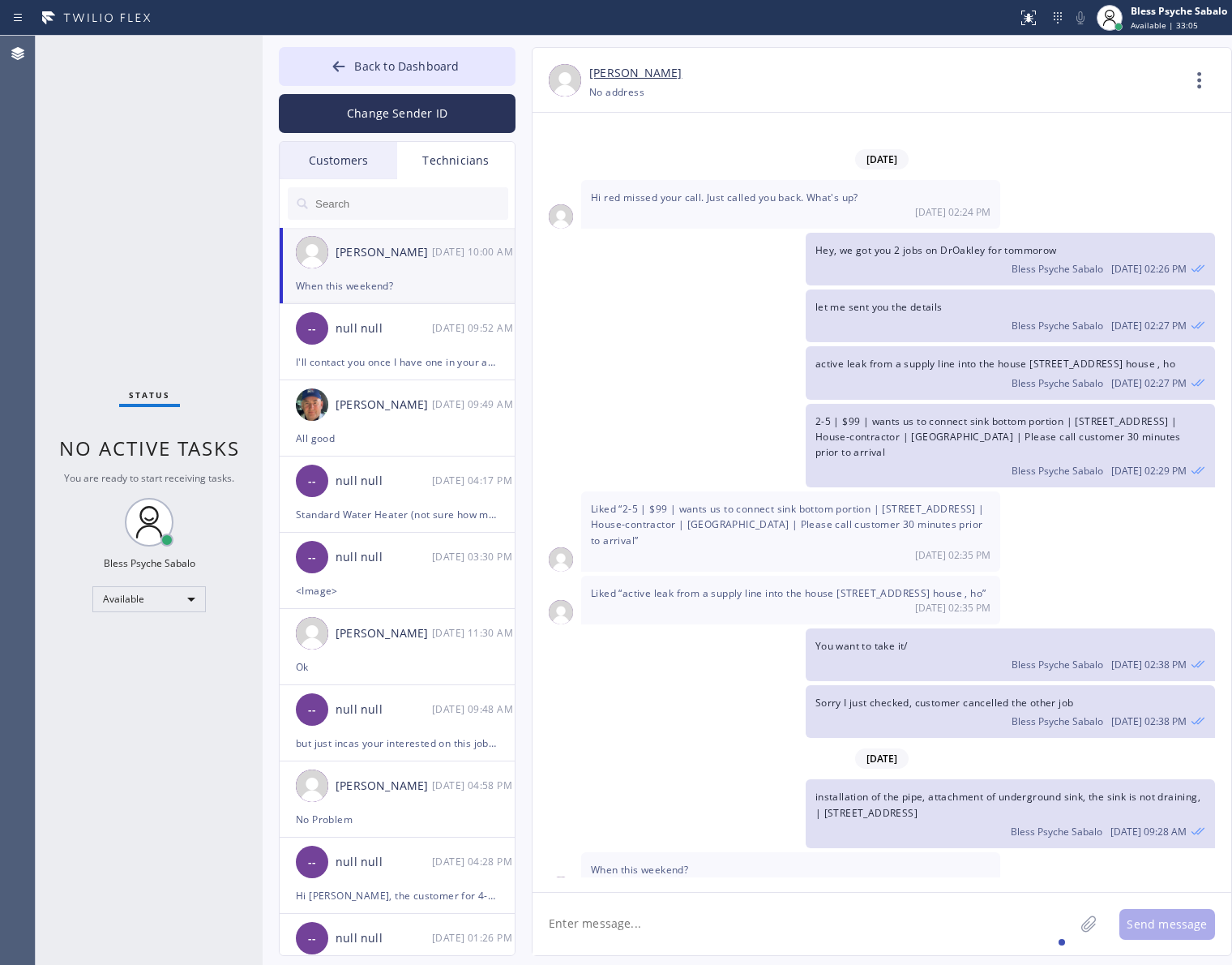
click at [731, 917] on textarea at bounding box center [803, 923] width 541 height 62
type textarea "w"
click at [1029, 710] on div "Bless Psyche Sabalo [DATE] 02:38 PM" at bounding box center [1010, 719] width 390 height 18
drag, startPoint x: 1086, startPoint y: 789, endPoint x: 910, endPoint y: 594, distance: 262.7
click at [870, 780] on div "installation of the pipe, attachment of underground sink, the sink is not drain…" at bounding box center [1010, 813] width 410 height 68
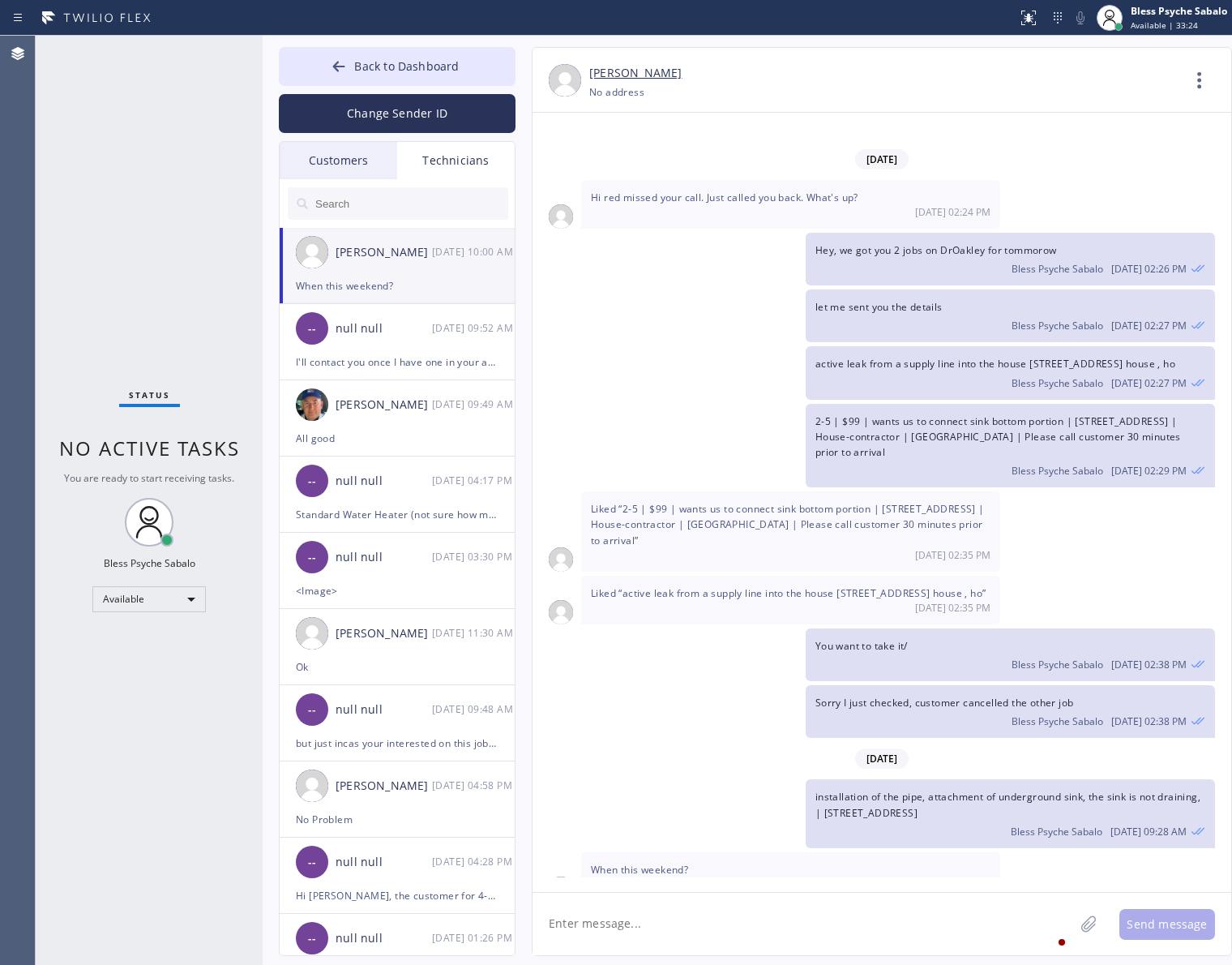
copy span "[STREET_ADDRESS]"
click at [738, 346] on div "active leak from a supply line into the house [STREET_ADDRESS] house , ho Bless…" at bounding box center [874, 372] width 683 height 52
click at [444, 163] on div "Technicians" at bounding box center [455, 160] width 118 height 38
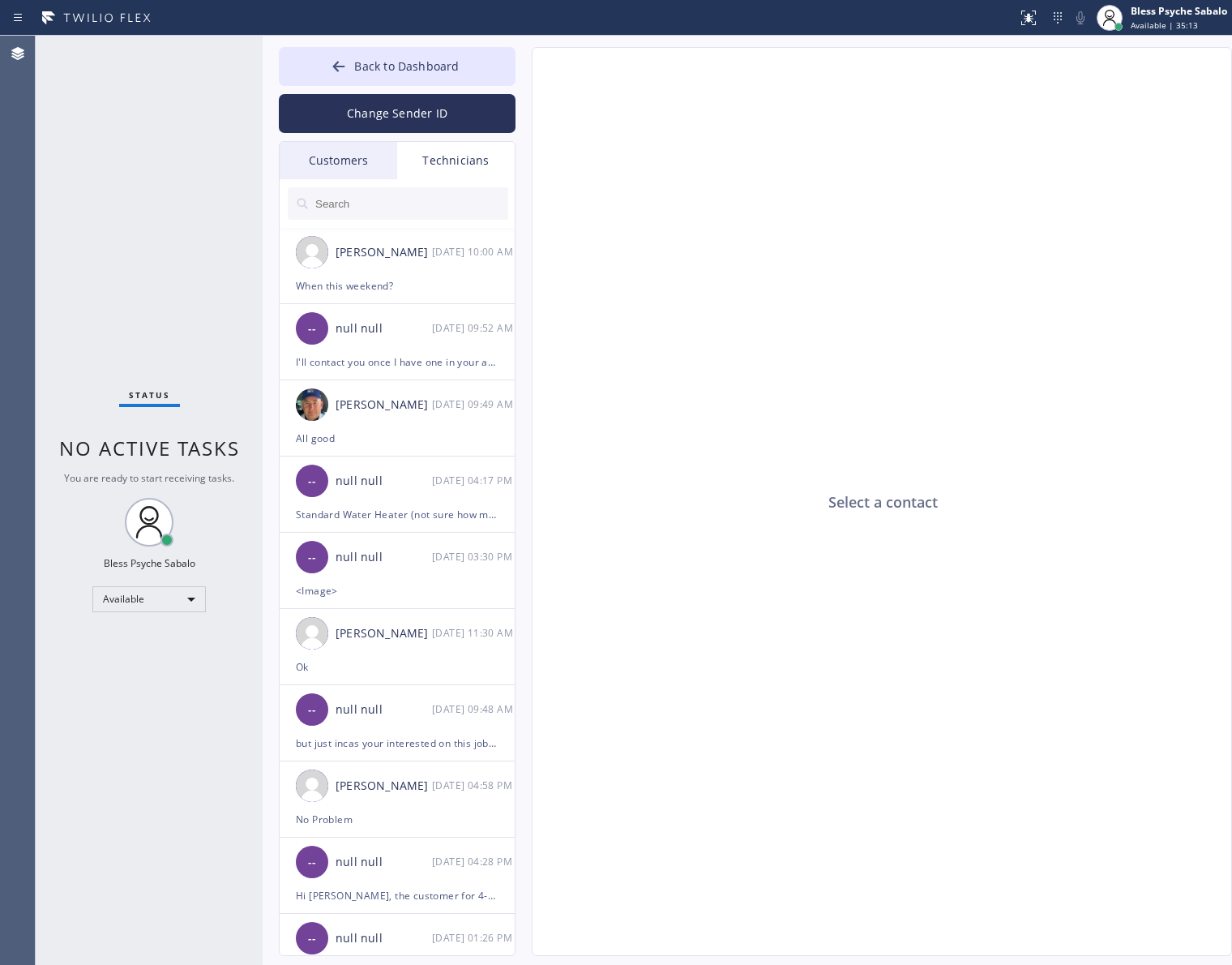
drag, startPoint x: 435, startPoint y: 204, endPoint x: 536, endPoint y: 145, distance: 117.0
click at [435, 203] on input "text" at bounding box center [411, 203] width 195 height 33
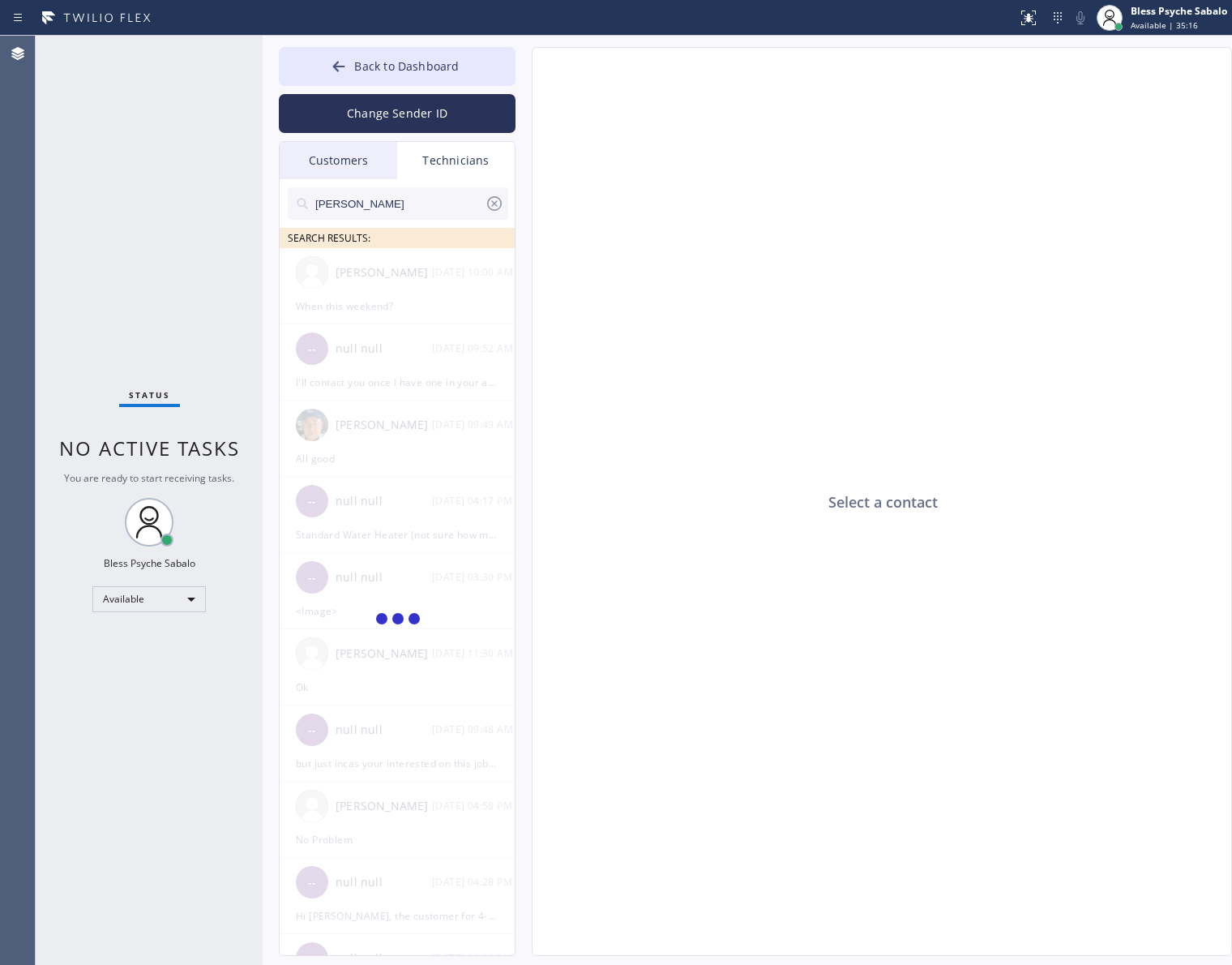
type input "[PERSON_NAME]"
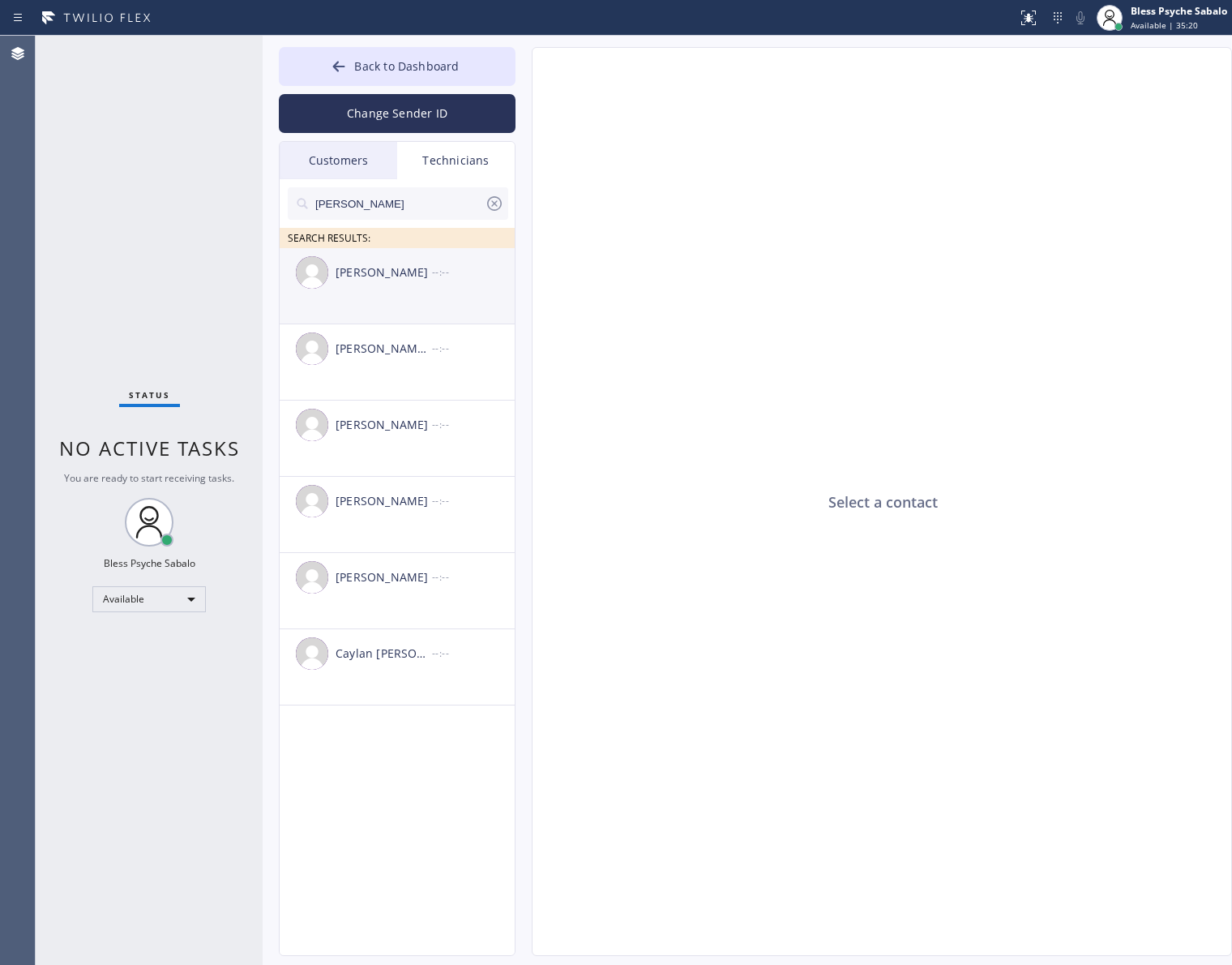
click at [404, 286] on div "[PERSON_NAME] --:--" at bounding box center [398, 272] width 237 height 48
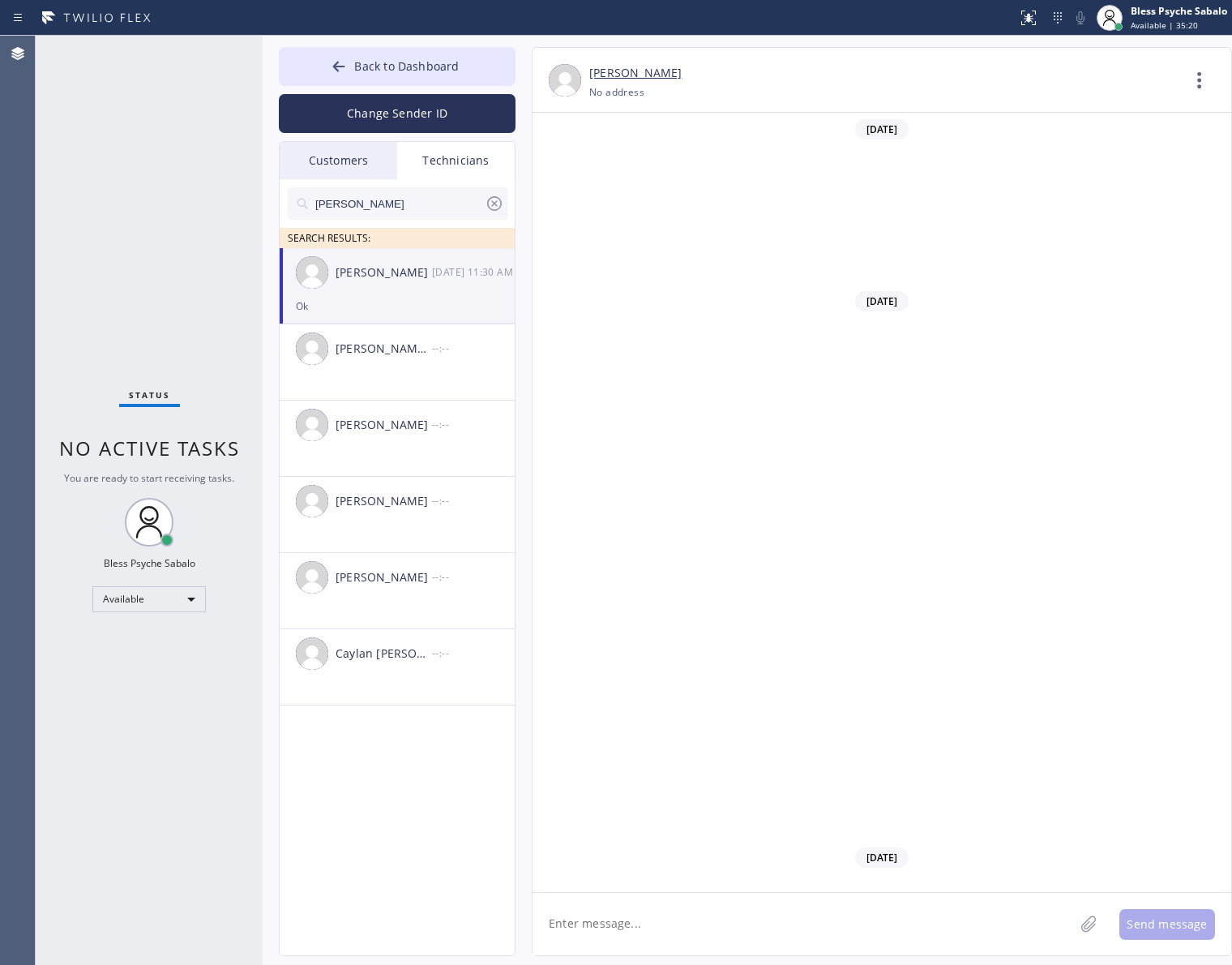
scroll to position [16757, 0]
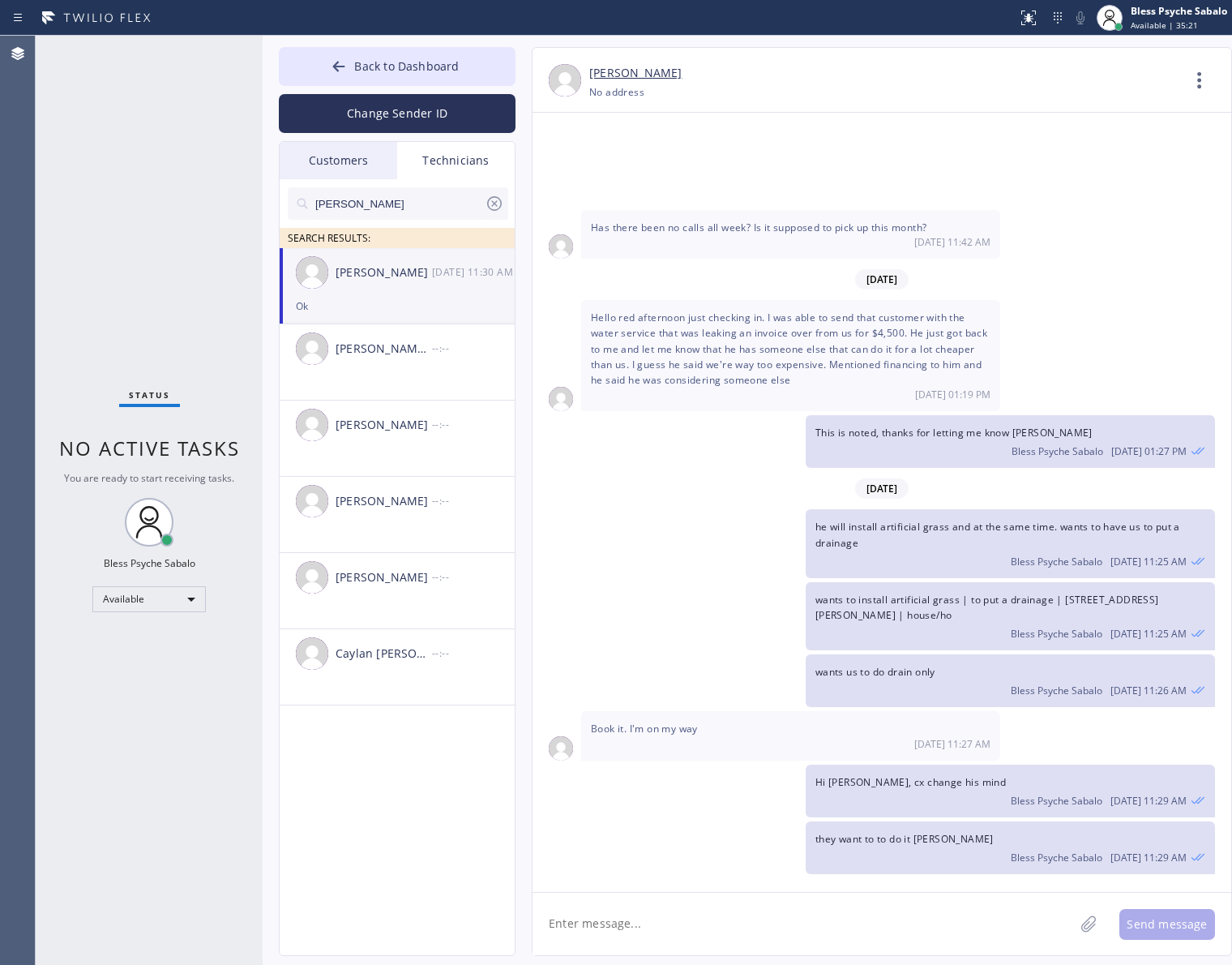
click at [915, 951] on textarea at bounding box center [803, 923] width 541 height 62
click at [962, 926] on textarea "Hi [PERSON_NAME] got you a job [DATE] it's between 11-2pm [PERSON_NAME]. plea" at bounding box center [817, 923] width 571 height 62
click at [954, 942] on textarea "Hi [PERSON_NAME] got you a job [DATE] it's between 11-2pm [DATE]. plea" at bounding box center [817, 923] width 571 height 62
click at [594, 884] on div "Please" at bounding box center [587, 880] width 47 height 26
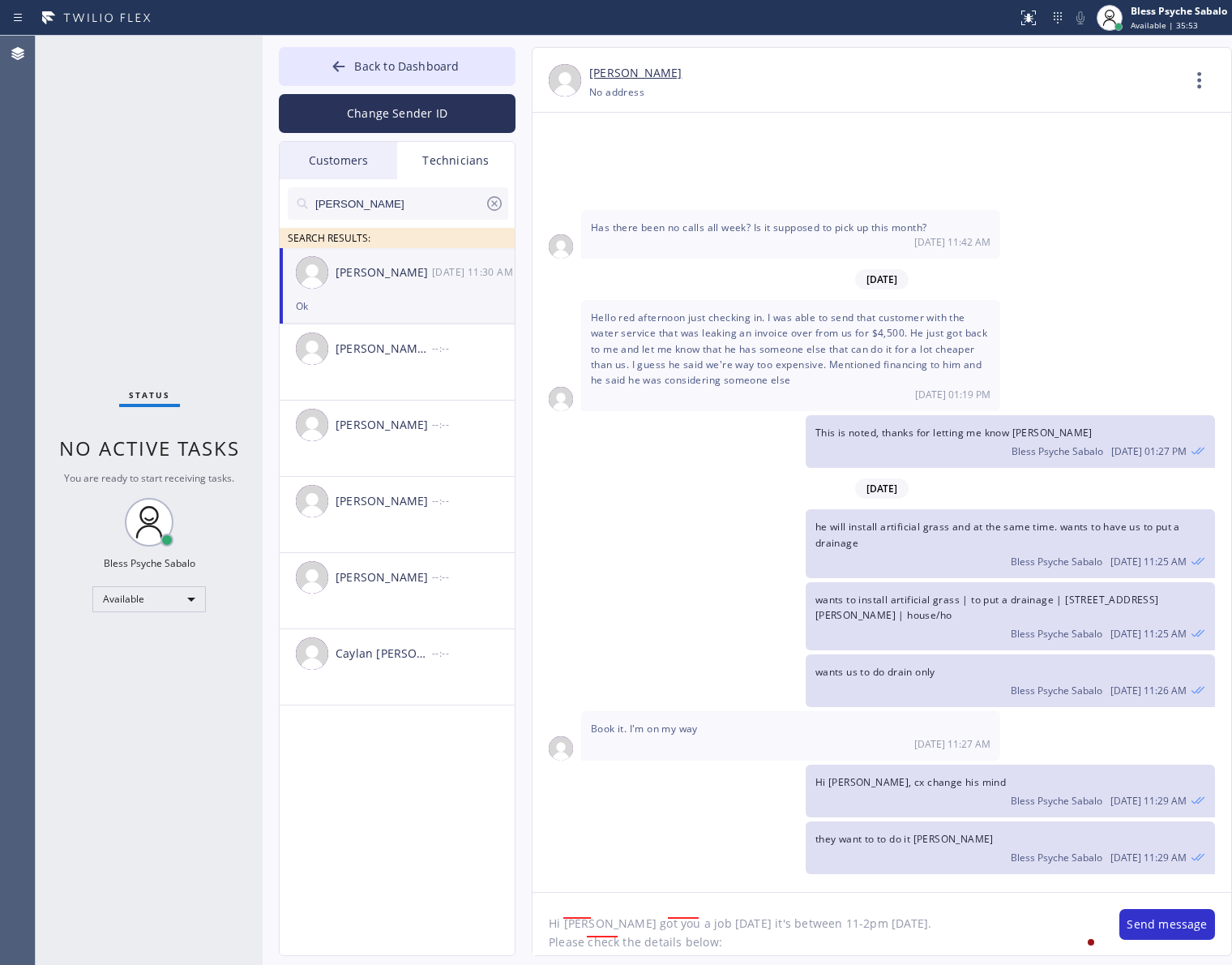
click at [711, 934] on div "Ok [DATE] 11:30 AM" at bounding box center [790, 958] width 419 height 48
click at [697, 868] on div "[DATE]," at bounding box center [709, 861] width 51 height 26
click at [600, 872] on div "[PERSON_NAME]," at bounding box center [637, 861] width 117 height 26
click at [610, 882] on div "see" at bounding box center [616, 880] width 28 height 26
click at [723, 925] on textarea "Hi [PERSON_NAME], got you a job [DATE], it's between 11-2pm [DATE]. Please see …" at bounding box center [817, 923] width 571 height 62
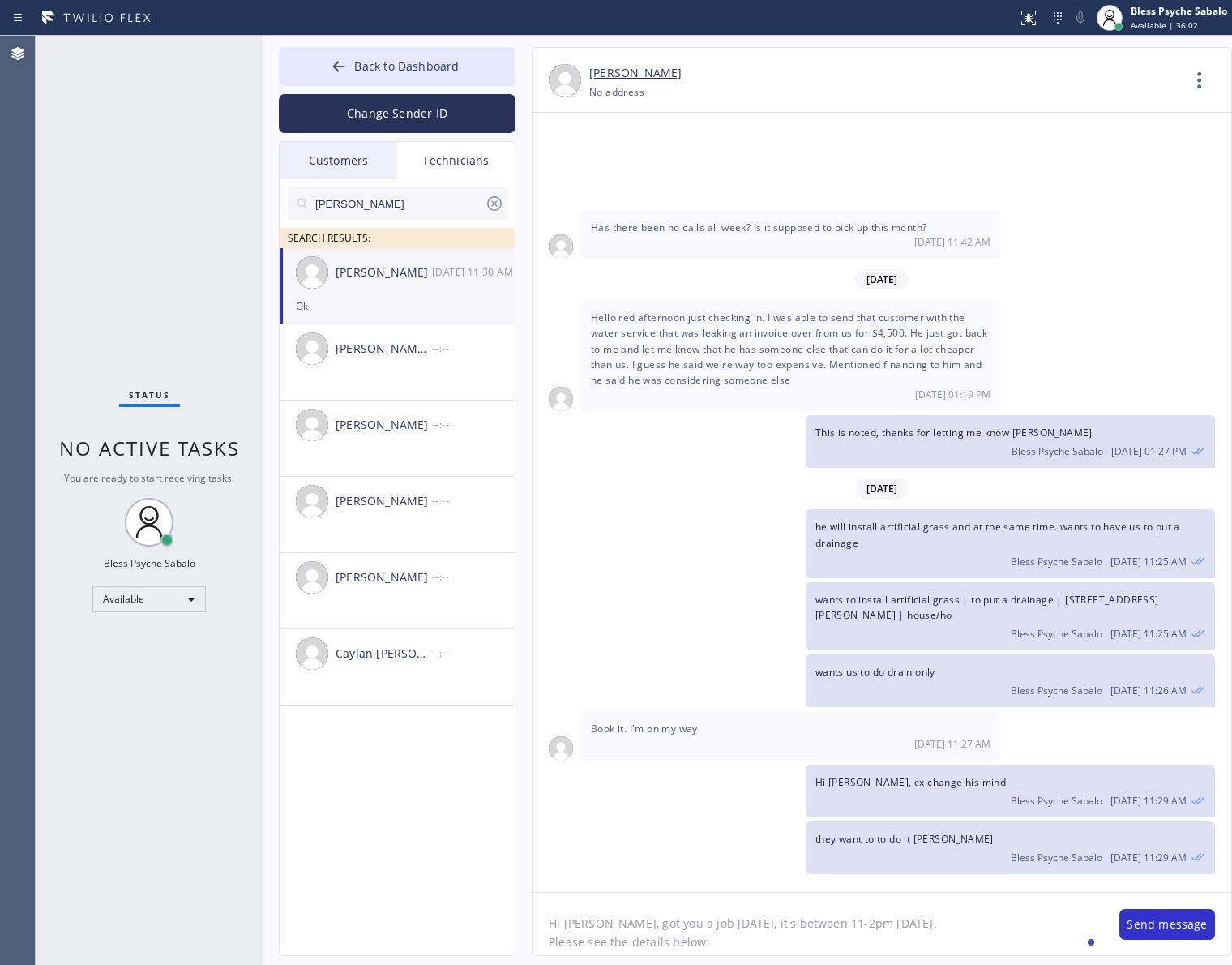
click at [750, 937] on textarea "Hi [PERSON_NAME], got you a job [DATE], it's between 11-2pm [DATE]. Please see …" at bounding box center [817, 923] width 571 height 62
click at [748, 945] on textarea "Hi [PERSON_NAME], got you a job [DATE], it's between 11-2pm [DATE]. Please see …" at bounding box center [817, 923] width 571 height 62
paste textarea "Kitchen sink need to unclogged | condo-tenant | [GEOGRAPHIC_DATA]"
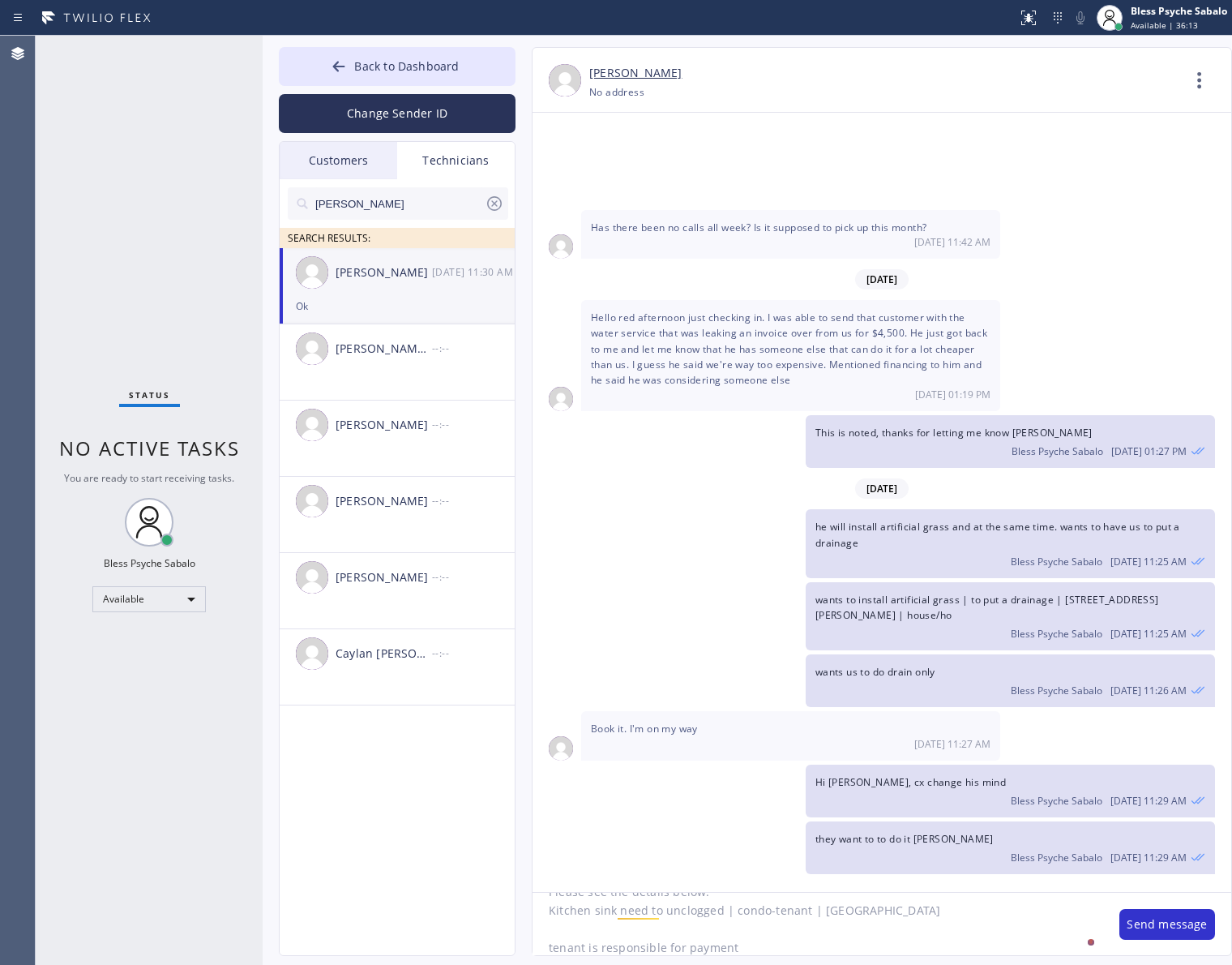
type textarea "Hi [PERSON_NAME], got you a job [DATE], it's between 11-2pm [DATE]. Please see …"
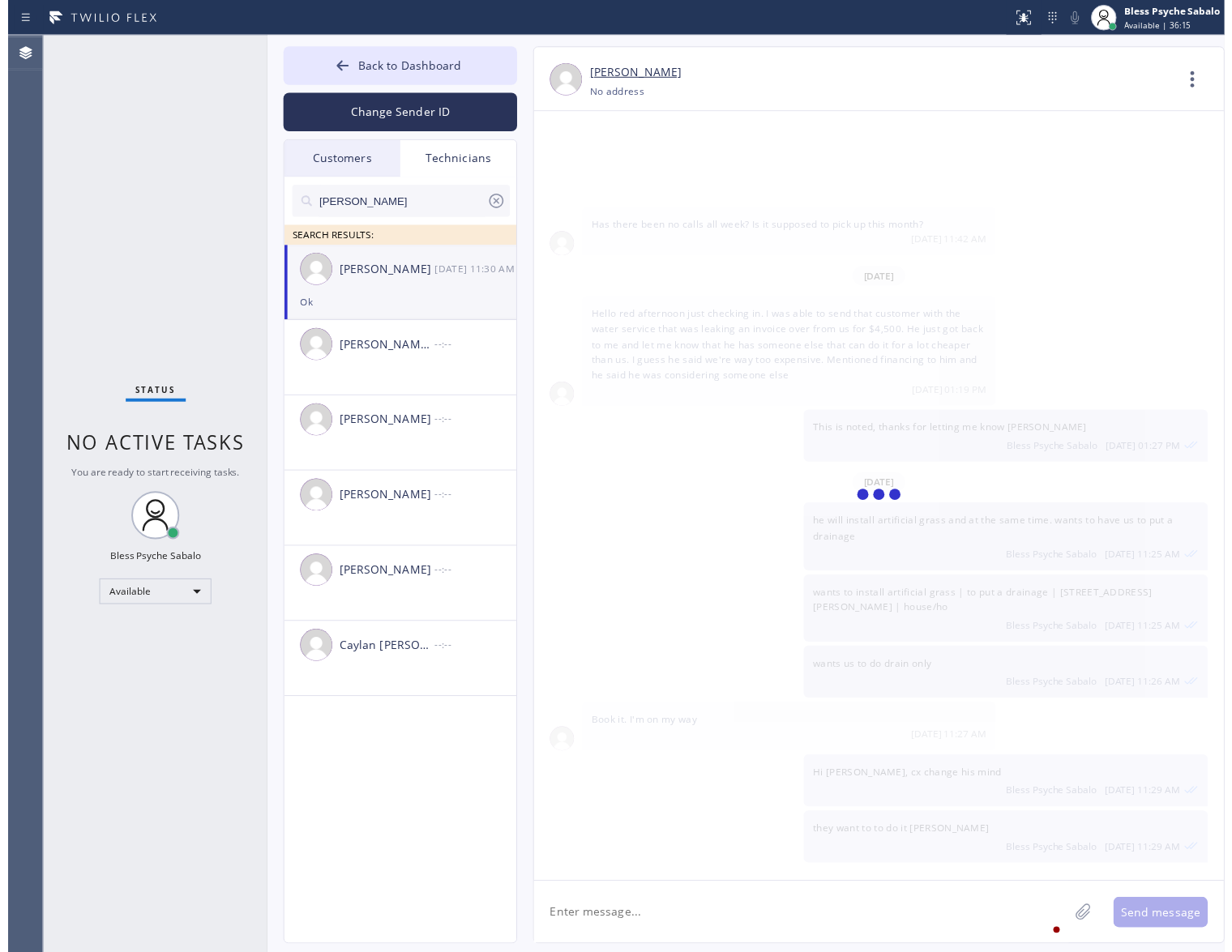
scroll to position [16879, 0]
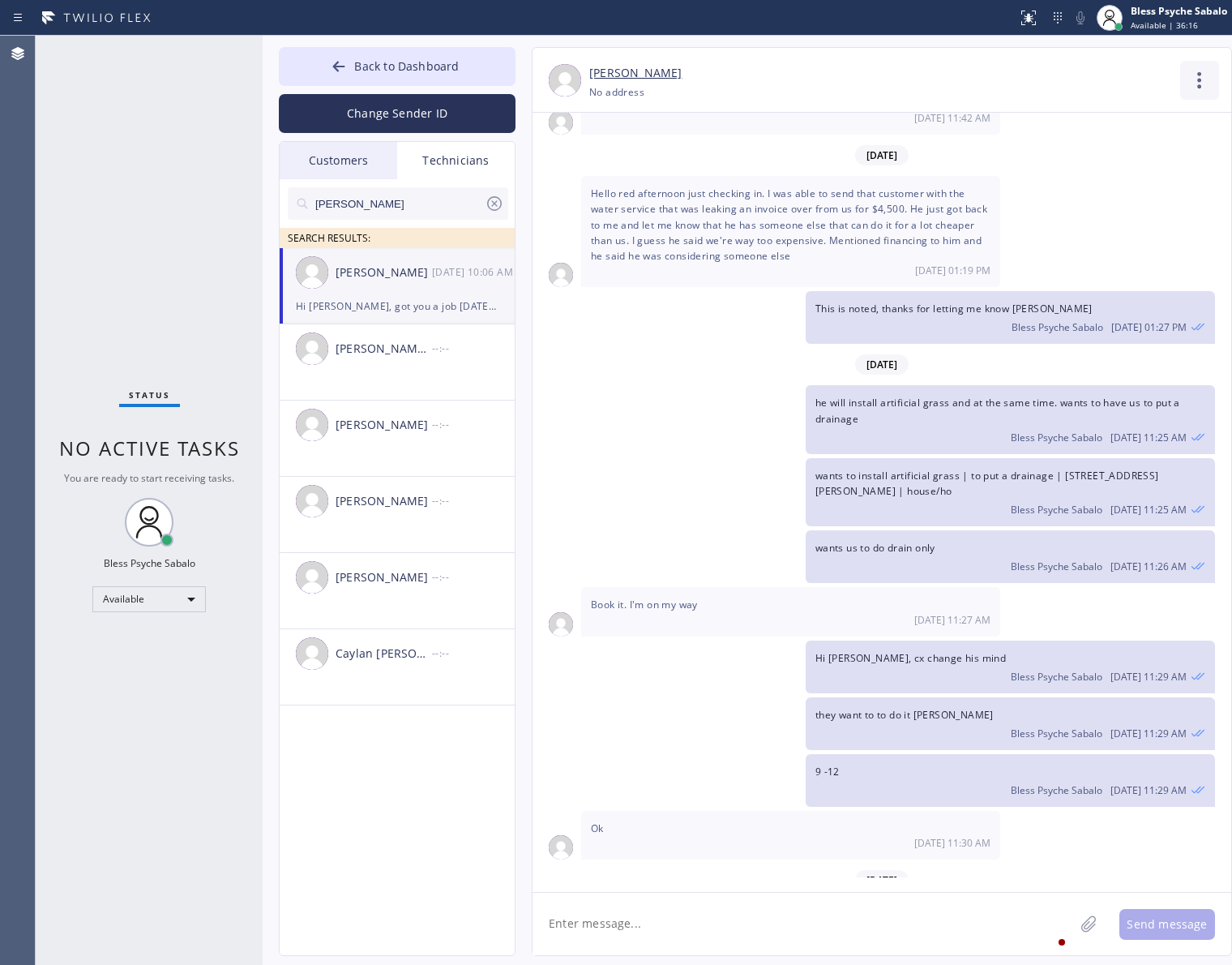
click at [1197, 87] on icon at bounding box center [1199, 80] width 4 height 16
click at [1139, 170] on li "Call to Technician" at bounding box center [1101, 166] width 236 height 43
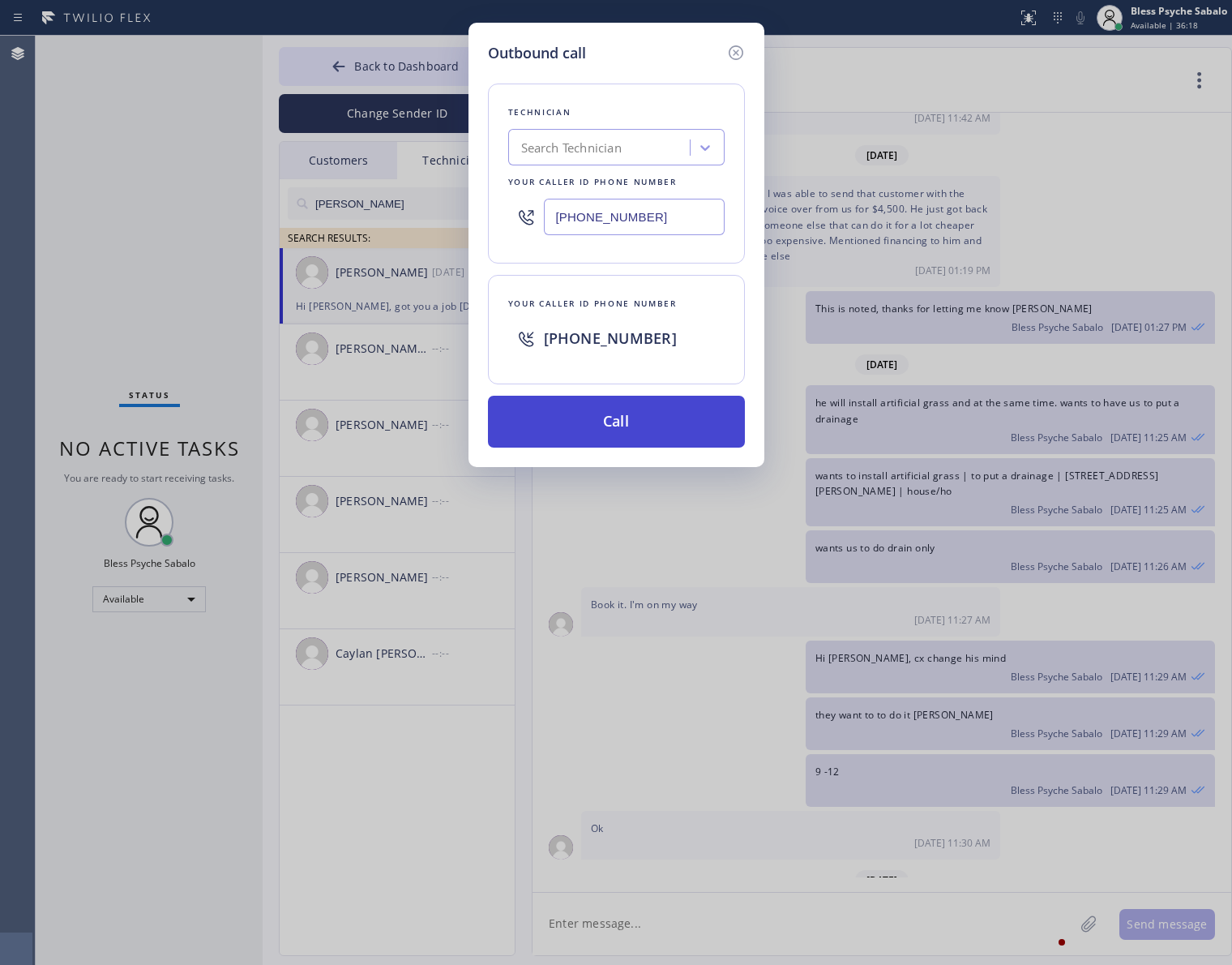
drag, startPoint x: 632, startPoint y: 419, endPoint x: 624, endPoint y: 398, distance: 22.5
click at [632, 418] on button "Call" at bounding box center [616, 422] width 257 height 51
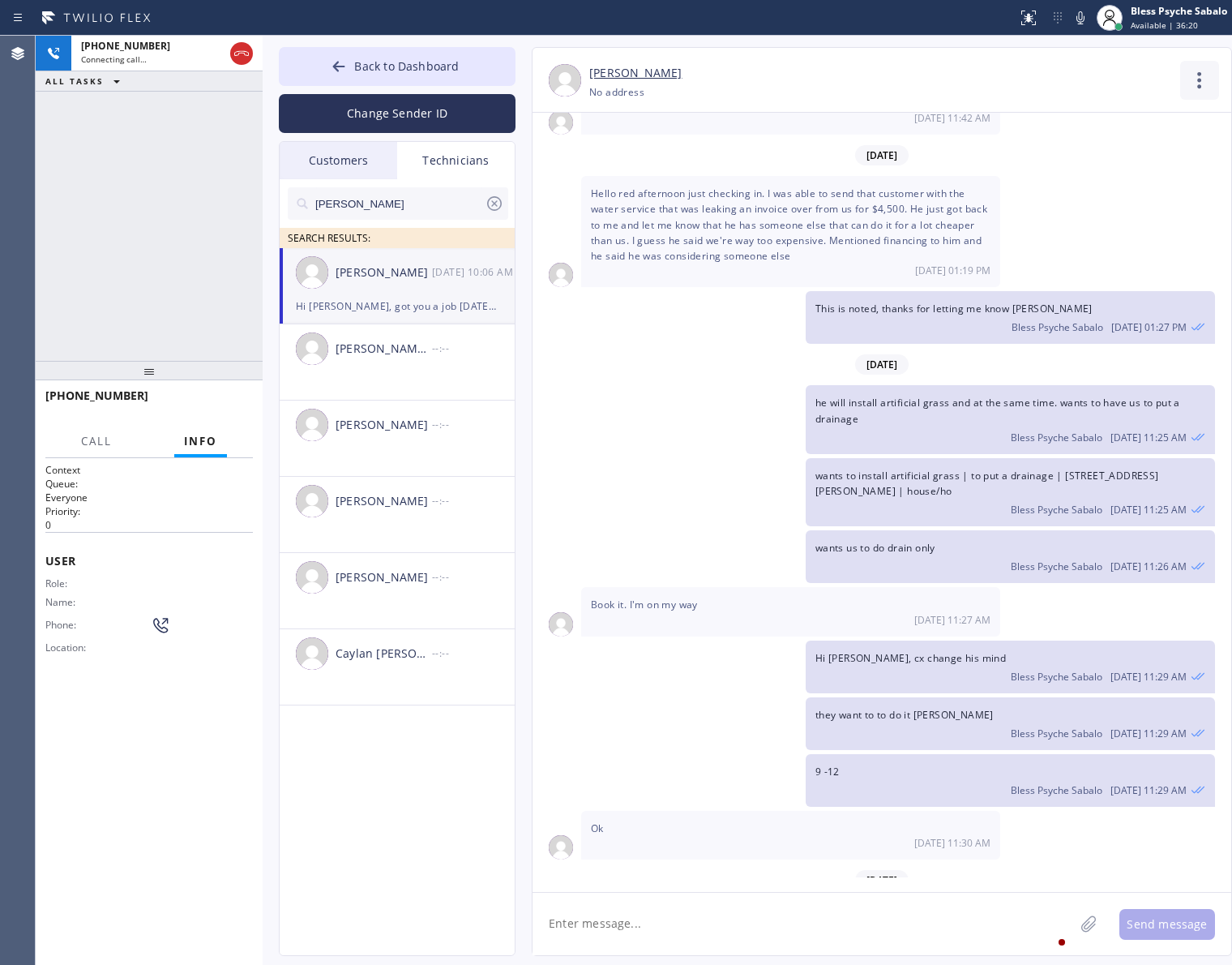
click at [1199, 75] on icon at bounding box center [1199, 80] width 4 height 16
click at [1117, 131] on li "Contact Full Information" at bounding box center [1101, 124] width 236 height 43
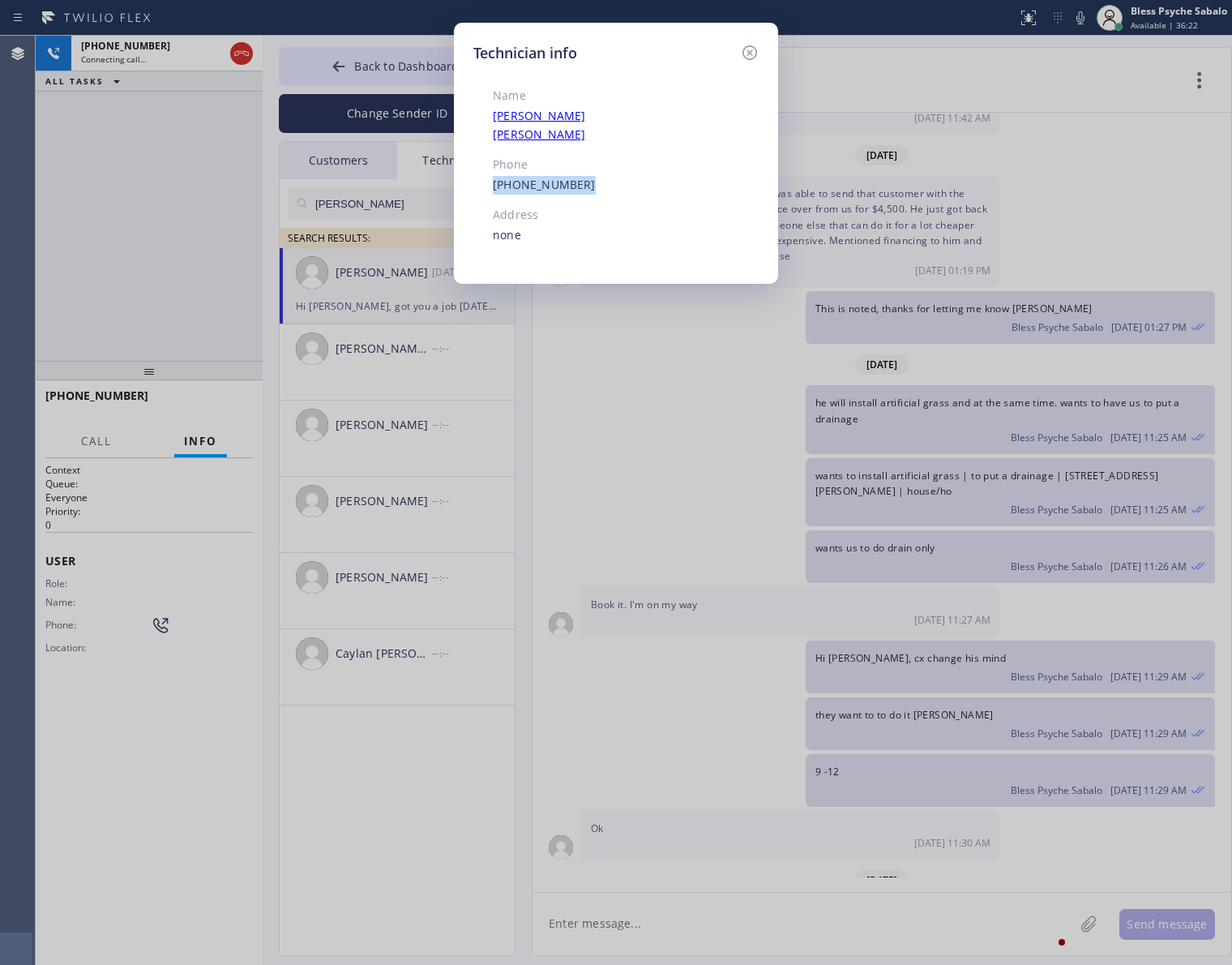
drag, startPoint x: 565, startPoint y: 158, endPoint x: 454, endPoint y: 170, distance: 111.6
click at [454, 170] on div "Technician info Name [PERSON_NAME] Phone [PHONE_NUMBER] Address none" at bounding box center [616, 153] width 325 height 261
click at [745, 49] on icon at bounding box center [750, 52] width 20 height 20
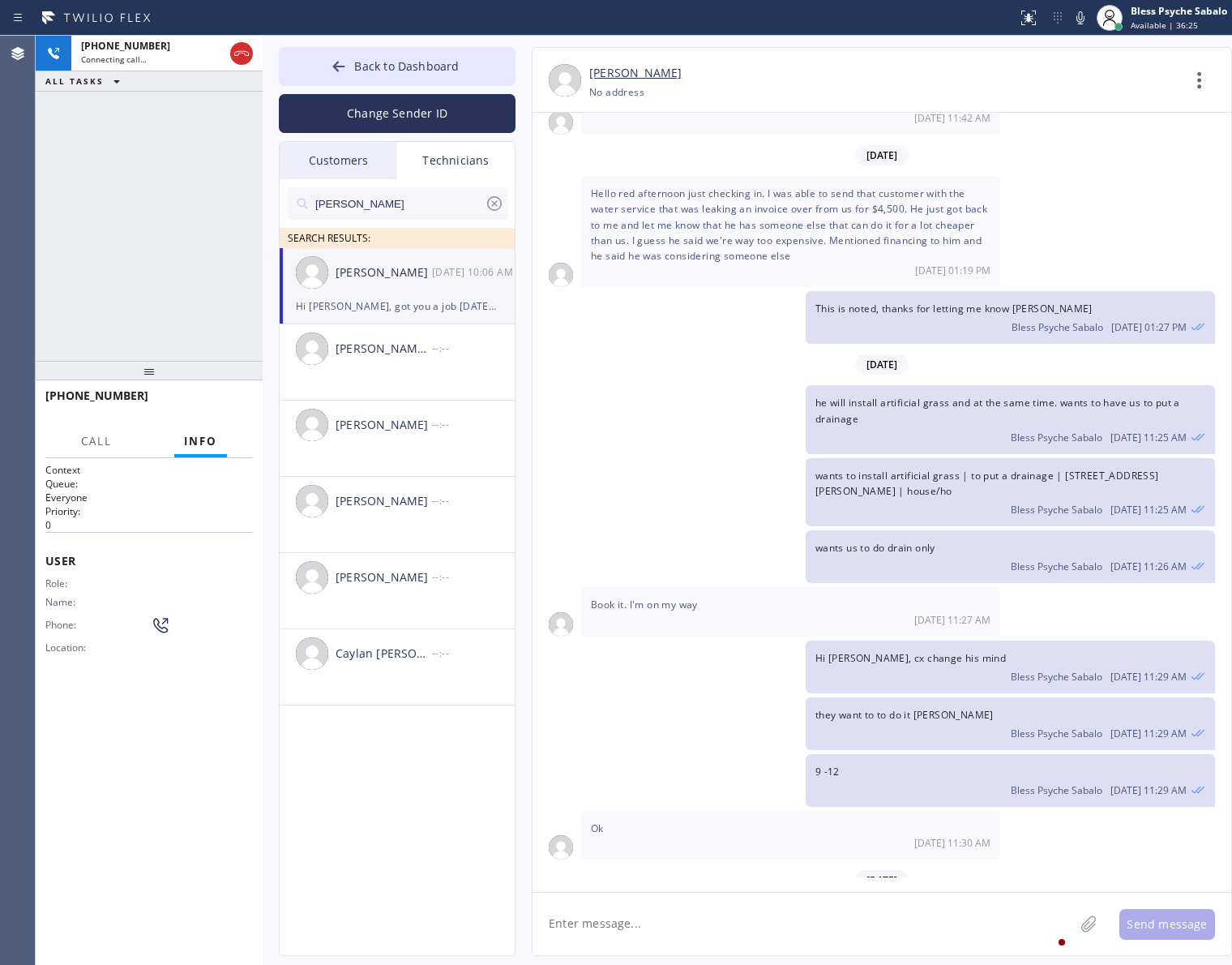
drag, startPoint x: 835, startPoint y: 201, endPoint x: 1226, endPoint y: 271, distance: 397.2
click at [839, 302] on span "This is noted, thanks for letting me know [PERSON_NAME]" at bounding box center [954, 309] width 277 height 14
click at [1050, 901] on div "Hi [PERSON_NAME], got you a job [DATE], it's between 11-2pm [DATE]. Please see …" at bounding box center [1010, 942] width 410 height 84
drag, startPoint x: 1032, startPoint y: 845, endPoint x: 814, endPoint y: 813, distance: 220.3
click at [814, 901] on div "Hi [PERSON_NAME], got you a job [DATE], it's between 11-2pm [DATE]. Please see …" at bounding box center [1010, 942] width 410 height 84
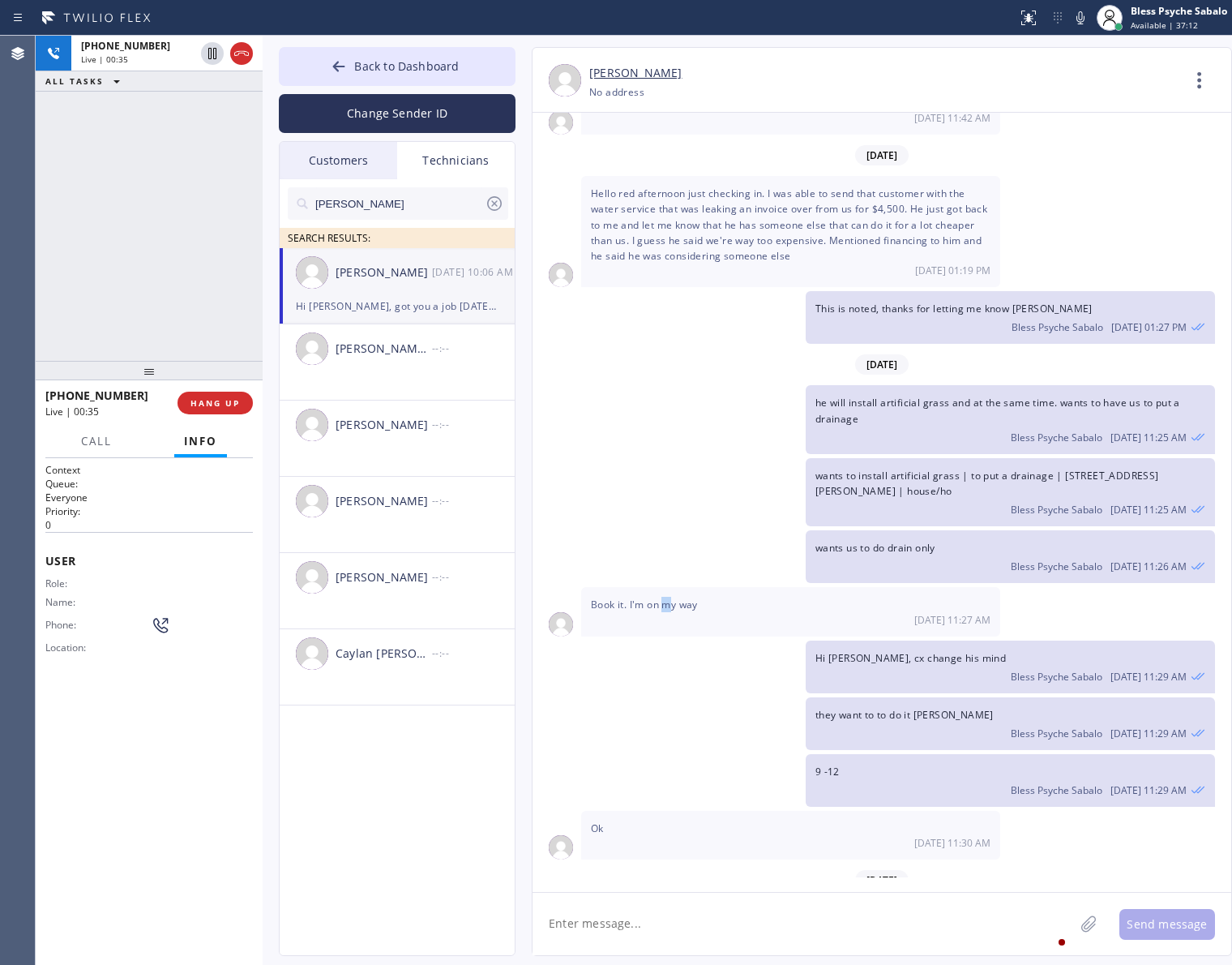
click at [669, 598] on span "Book it. I'm on my way" at bounding box center [644, 605] width 107 height 14
click at [715, 587] on div "Book it. I'm on my way [DATE] 11:27 AM" at bounding box center [790, 611] width 419 height 48
drag, startPoint x: 704, startPoint y: 495, endPoint x: 588, endPoint y: 493, distance: 116.0
click at [588, 587] on div "Book it. I'm on my way [DATE] 11:27 AM" at bounding box center [790, 611] width 419 height 48
click at [637, 640] on div "Hi [PERSON_NAME], cx change his mind Bless Psyche Sabalo [DATE] 11:29 AM" at bounding box center [874, 666] width 683 height 52
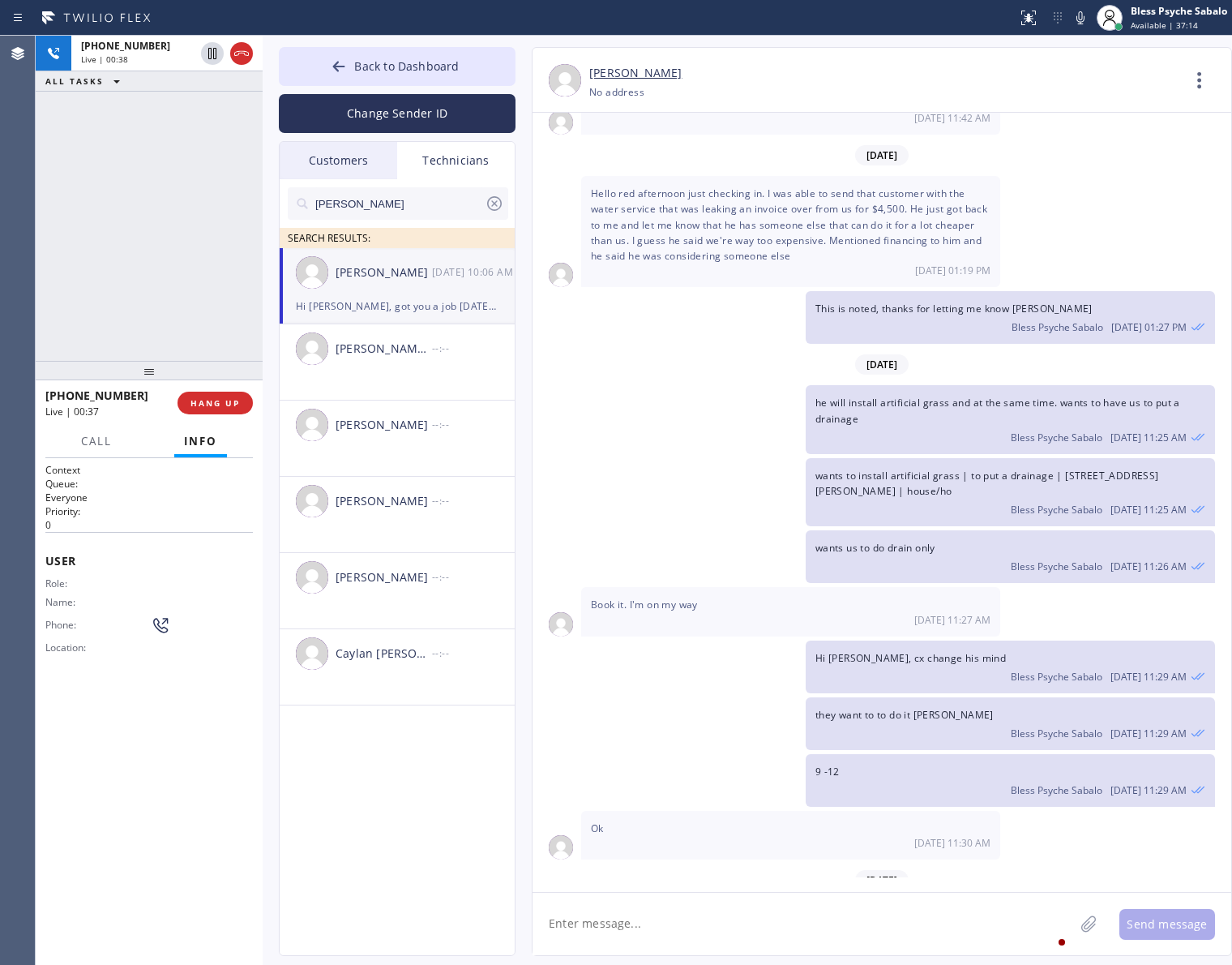
click at [1041, 901] on div "Hi [PERSON_NAME], got you a job [DATE], it's between 11-2pm [DATE]. Please see …" at bounding box center [1010, 942] width 410 height 84
drag, startPoint x: 1090, startPoint y: 813, endPoint x: 1096, endPoint y: 860, distance: 47.4
click at [1107, 901] on div "Hi [PERSON_NAME], got you a job [DATE], it's between 11-2pm [DATE]. Please see …" at bounding box center [1010, 942] width 410 height 84
click at [1095, 957] on span "Bless Psyche Sabalo" at bounding box center [1056, 968] width 92 height 14
drag, startPoint x: 1087, startPoint y: 825, endPoint x: 843, endPoint y: 839, distance: 244.4
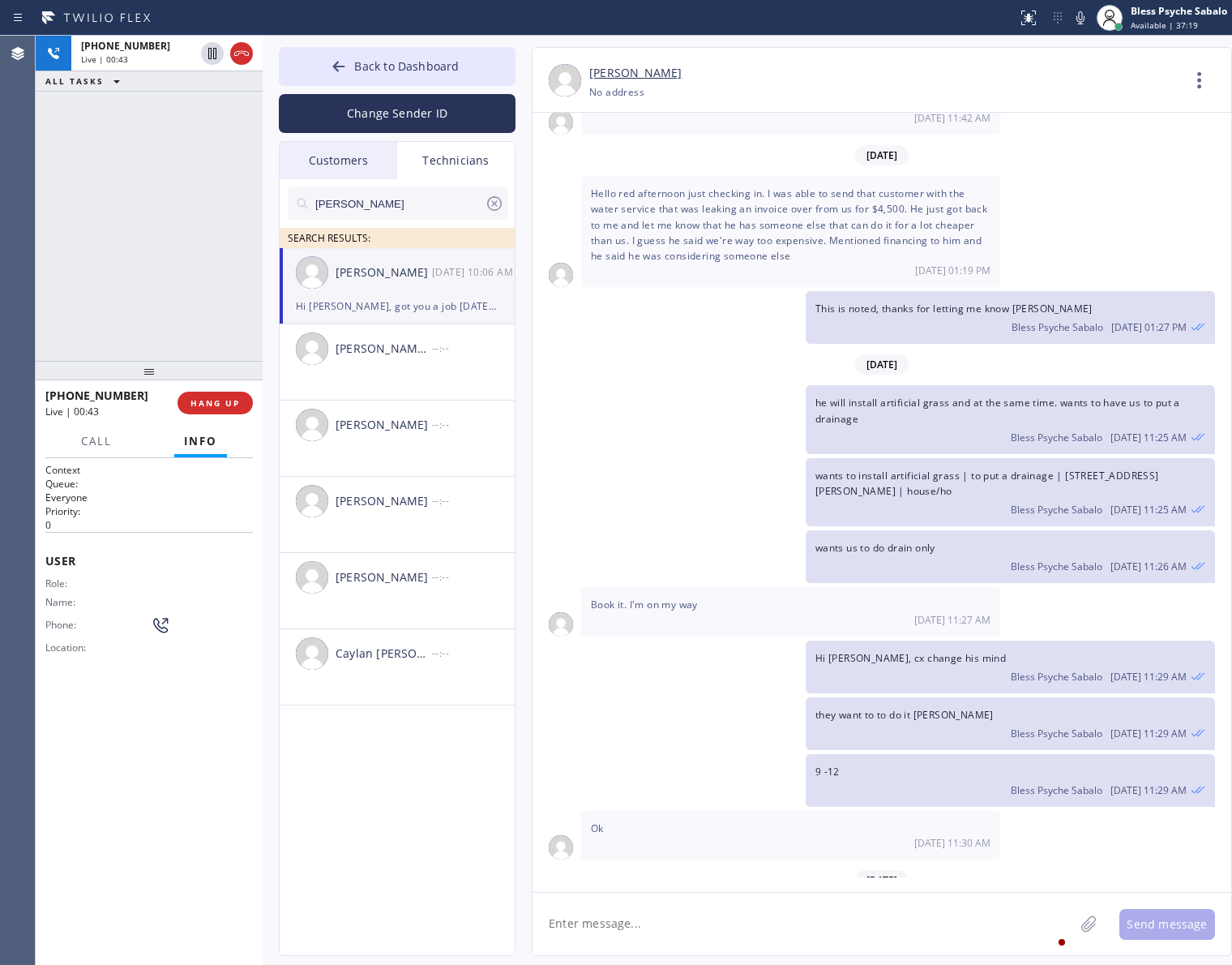
click at [843, 912] on span "Hi [PERSON_NAME], got you a job [DATE], it's between 11-2pm [DATE]. Please see …" at bounding box center [1001, 933] width 373 height 45
click at [183, 406] on button "HANG UP" at bounding box center [215, 403] width 75 height 23
click at [204, 293] on div "[PHONE_NUMBER] Live | 00:47 ALL TASKS ALL TASKS ACTIVE TASKS TASKS IN WRAP UP" at bounding box center [148, 198] width 227 height 325
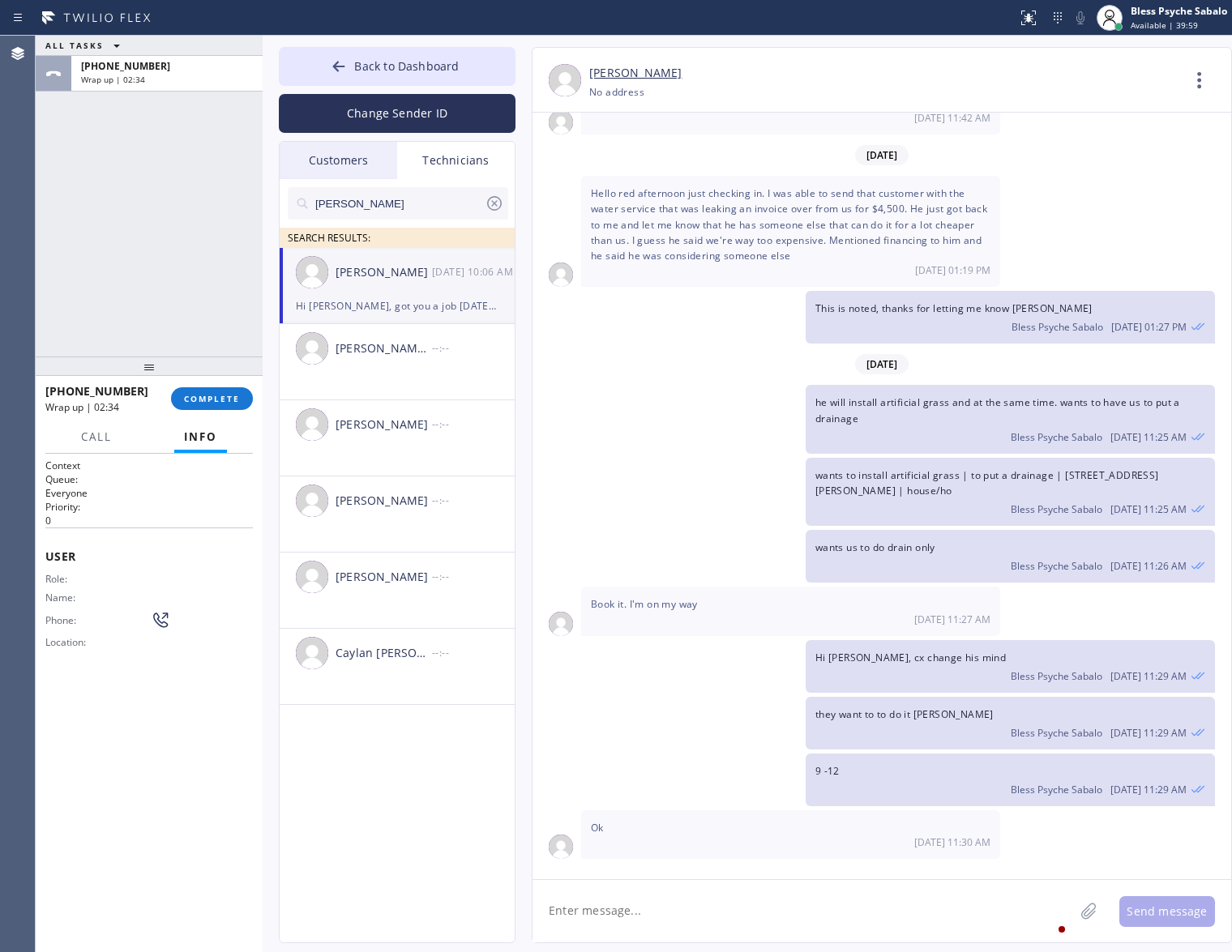
click at [632, 347] on div "[DATE]" at bounding box center [882, 364] width 699 height 34
drag, startPoint x: 211, startPoint y: 406, endPoint x: 211, endPoint y: 393, distance: 13.0
click at [211, 403] on button "COMPLETE" at bounding box center [212, 398] width 82 height 23
click at [406, 75] on button "Back to Dashboard" at bounding box center [397, 66] width 237 height 39
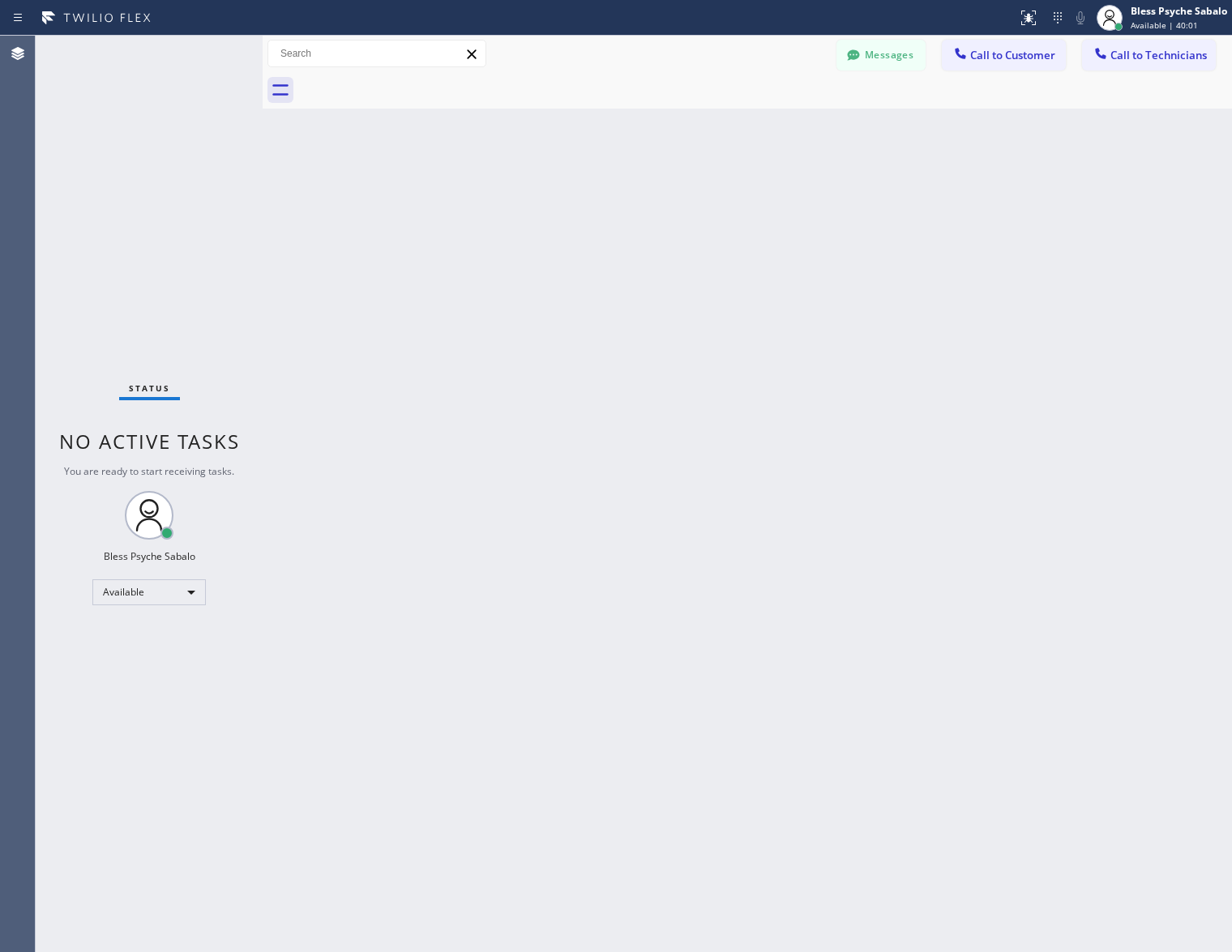
drag, startPoint x: 576, startPoint y: 330, endPoint x: 828, endPoint y: 252, distance: 263.8
click at [581, 325] on div "Back to Dashboard Change Sender ID Customers Technicians [PERSON_NAME] [DATE] 0…" at bounding box center [747, 494] width 970 height 916
click at [898, 257] on div "Back to Dashboard Change Sender ID Customers Technicians [PERSON_NAME] [DATE] 0…" at bounding box center [747, 494] width 970 height 916
click at [900, 63] on button "Messages" at bounding box center [881, 54] width 89 height 31
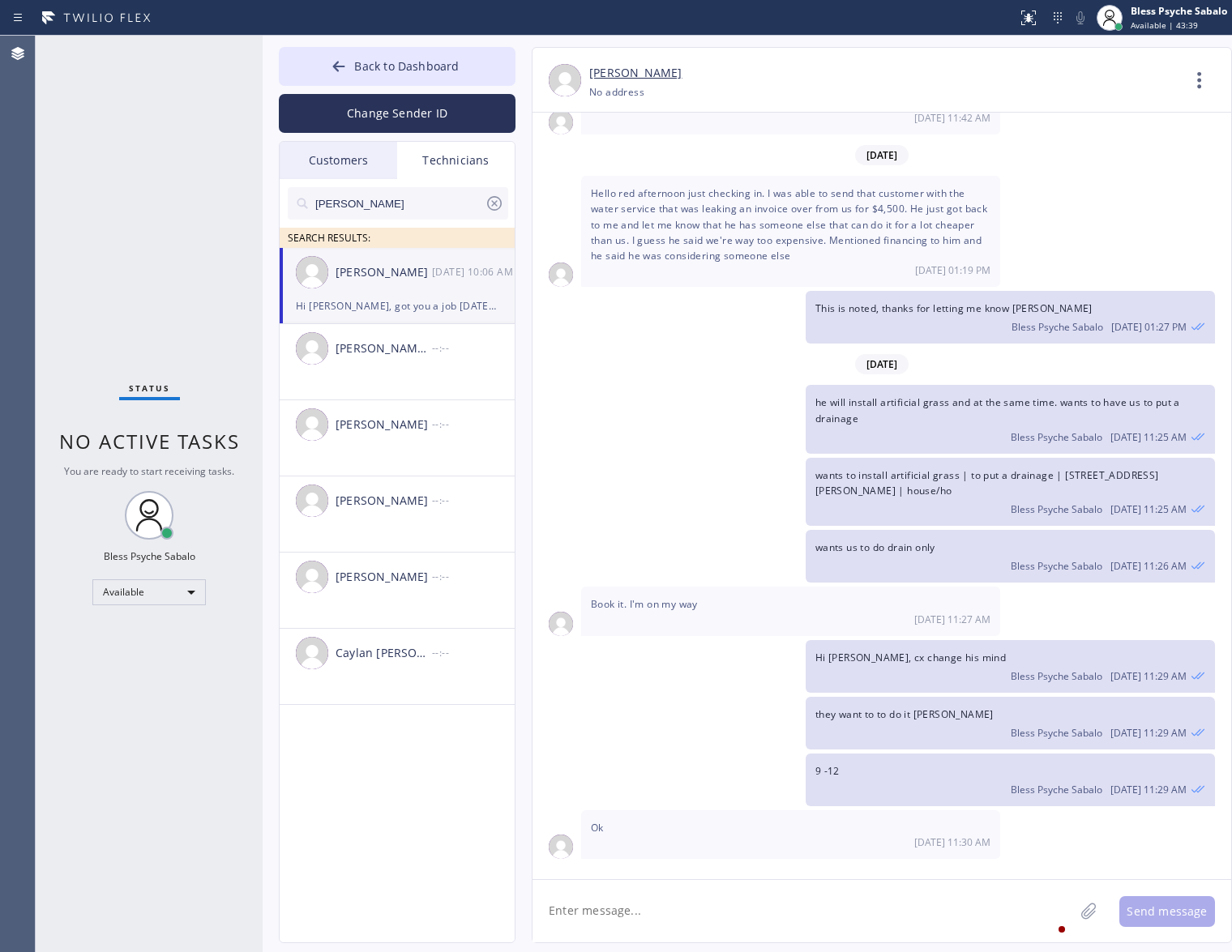
scroll to position [16892, 0]
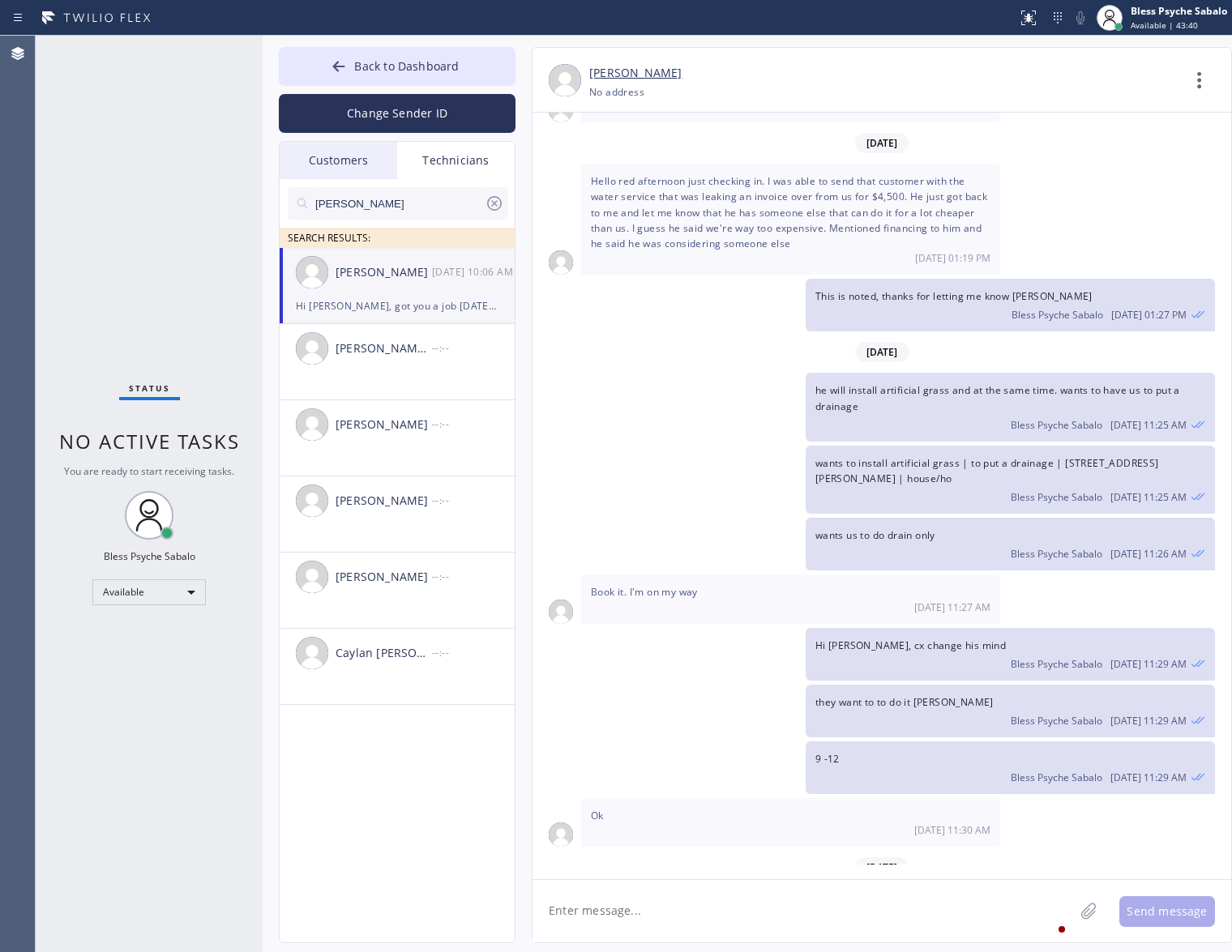
click at [735, 930] on textarea at bounding box center [803, 910] width 541 height 62
type textarea "All goods [PERSON_NAME]"
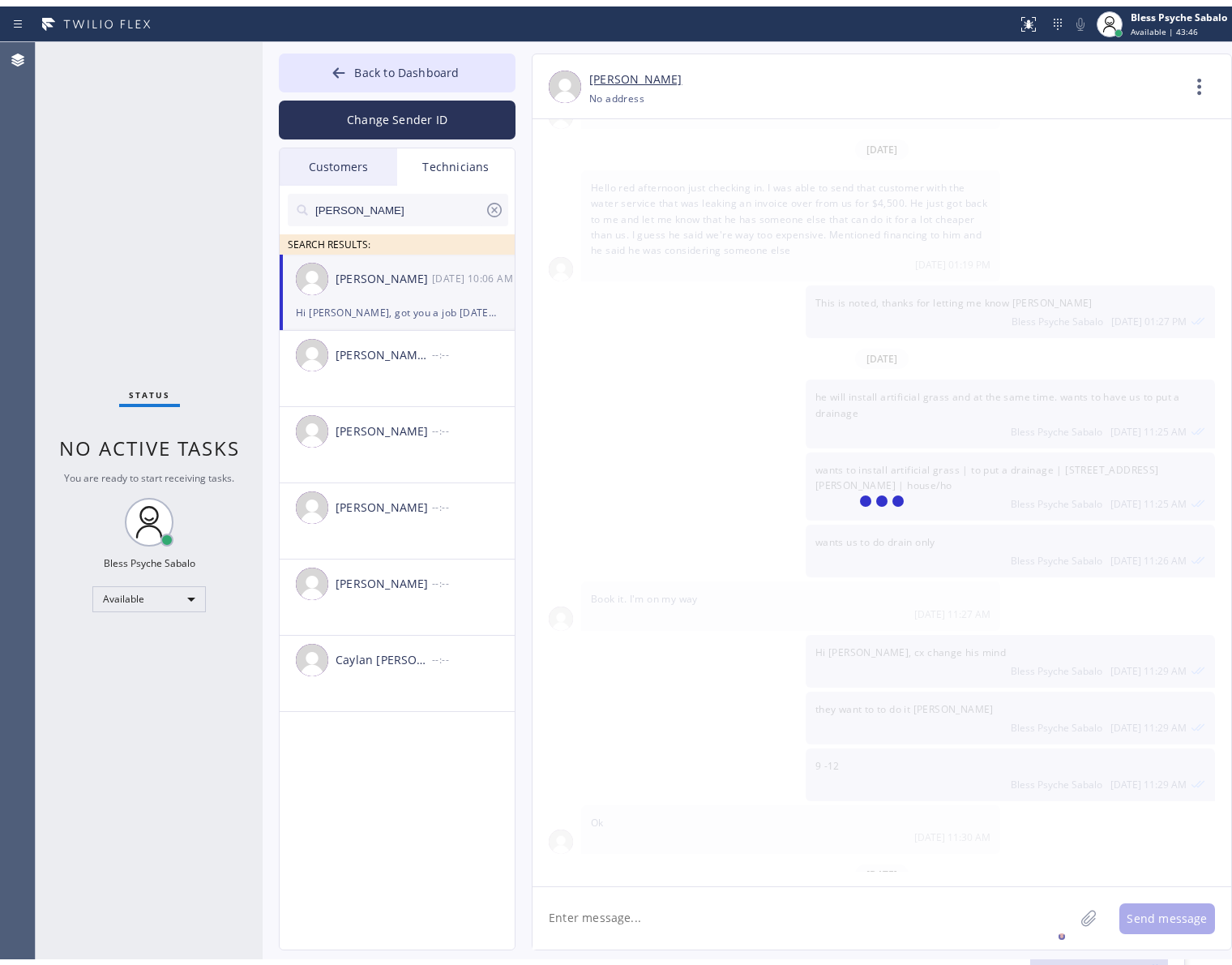
scroll to position [16950, 0]
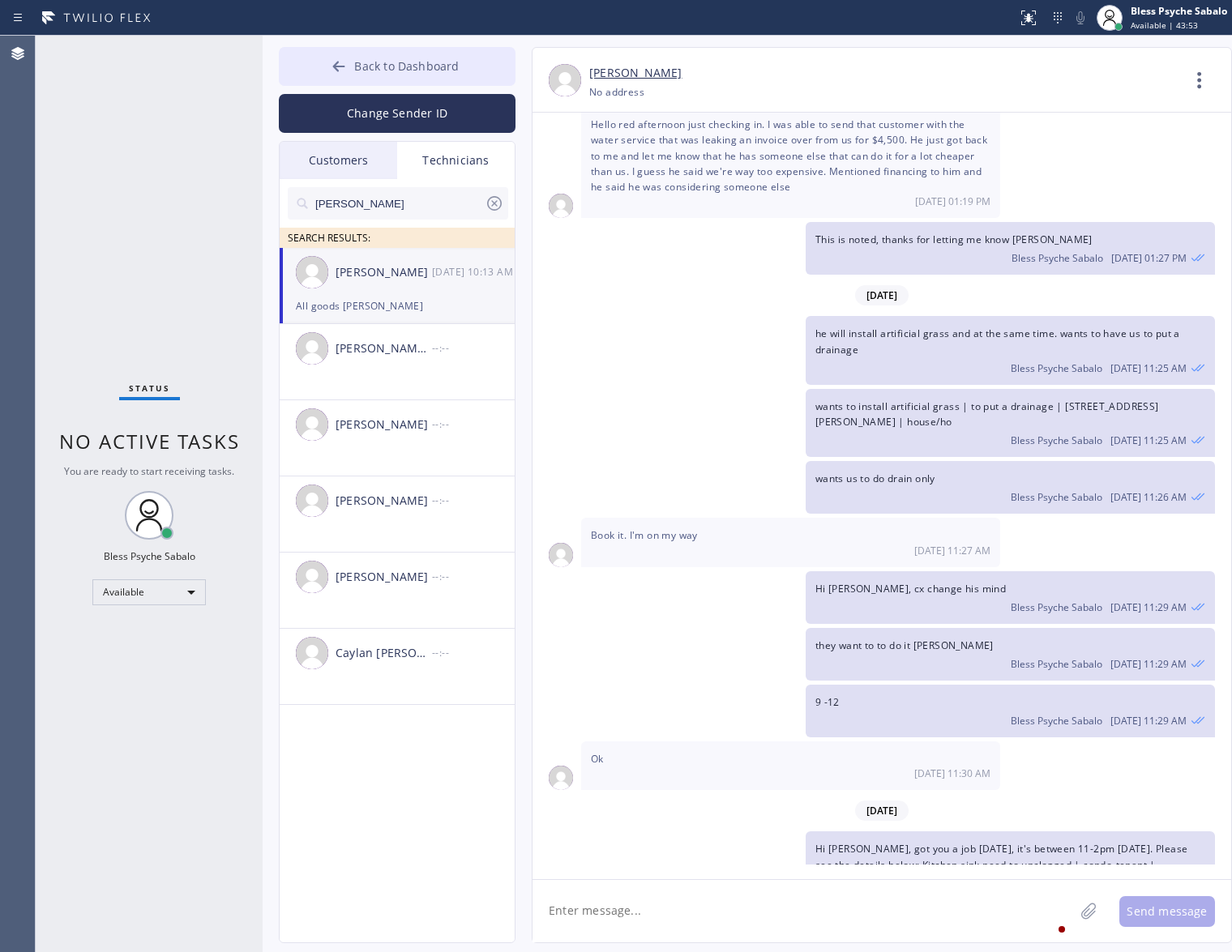
click at [393, 60] on span "Back to Dashboard" at bounding box center [407, 66] width 105 height 16
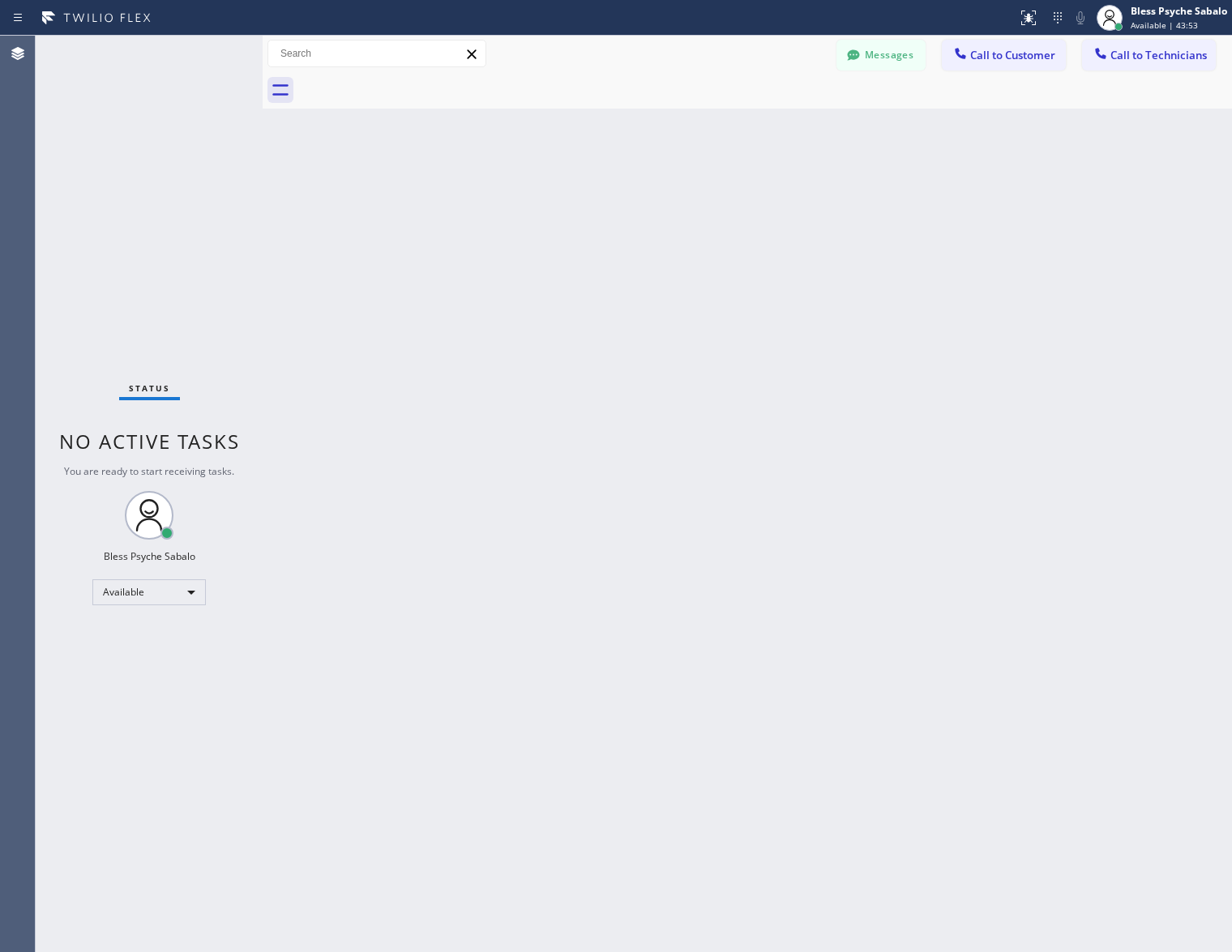
click at [565, 170] on div "Back to Dashboard Change Sender ID Customers Technicians [PERSON_NAME] [DATE] 0…" at bounding box center [747, 494] width 970 height 916
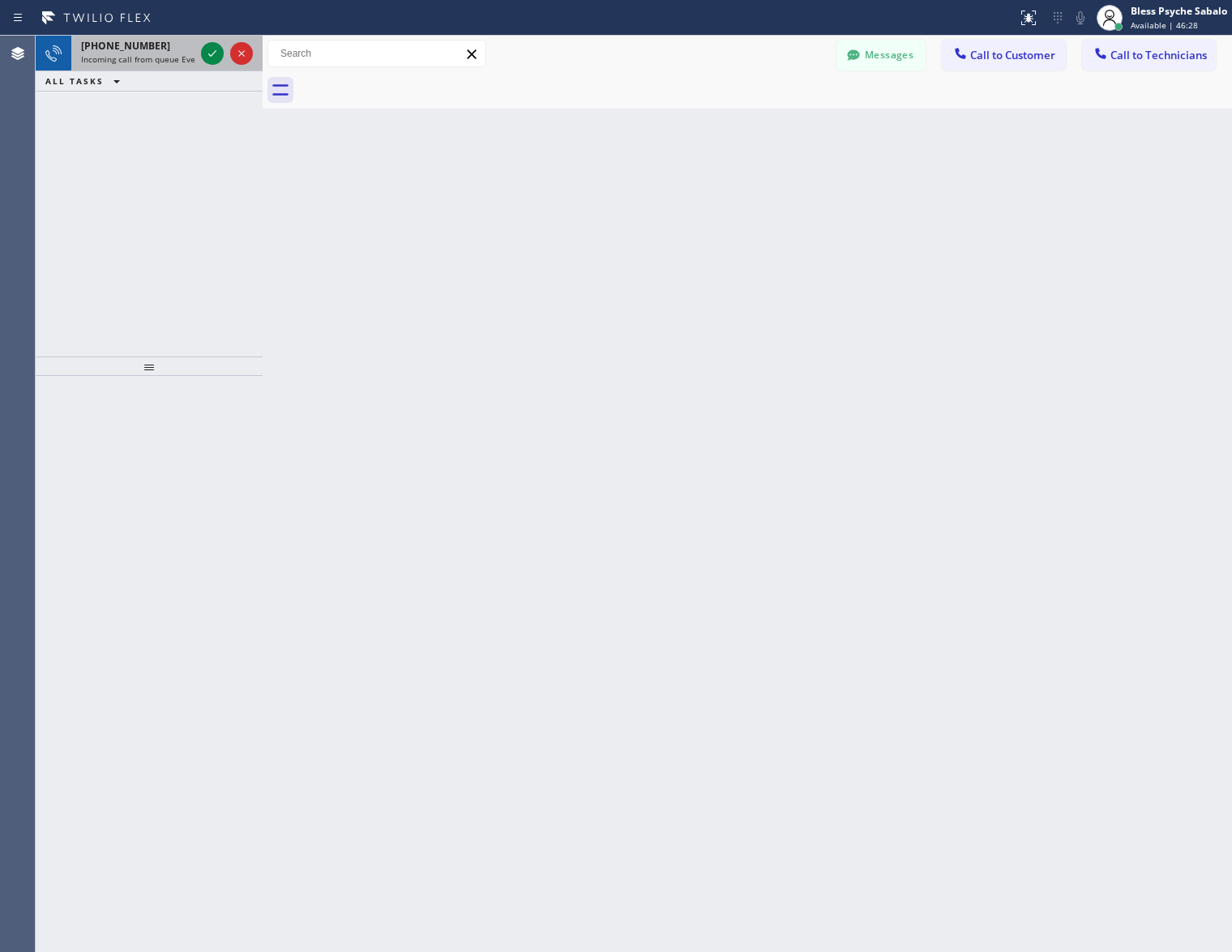
click at [158, 48] on div "[PHONE_NUMBER]" at bounding box center [138, 46] width 114 height 14
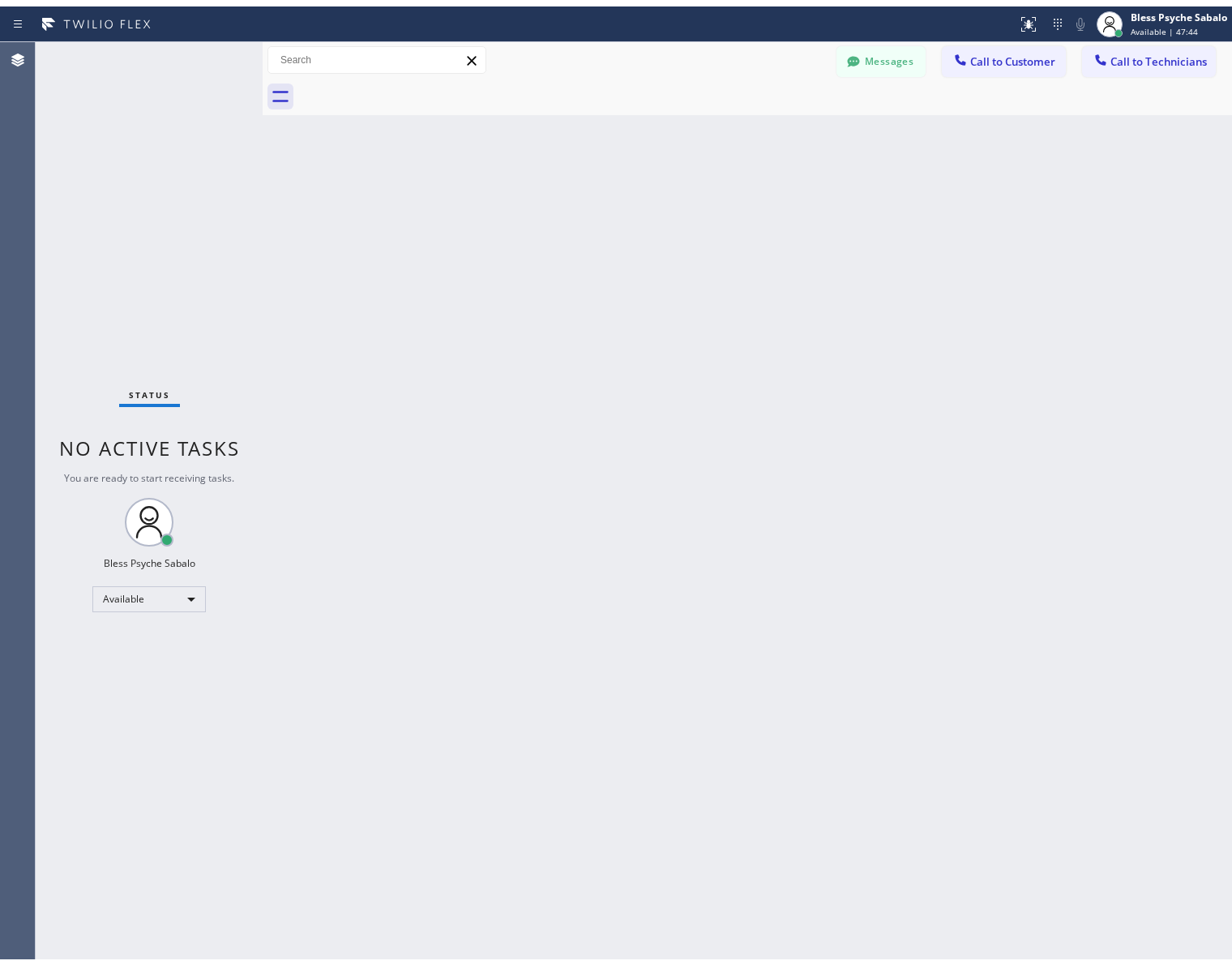
scroll to position [16938, 0]
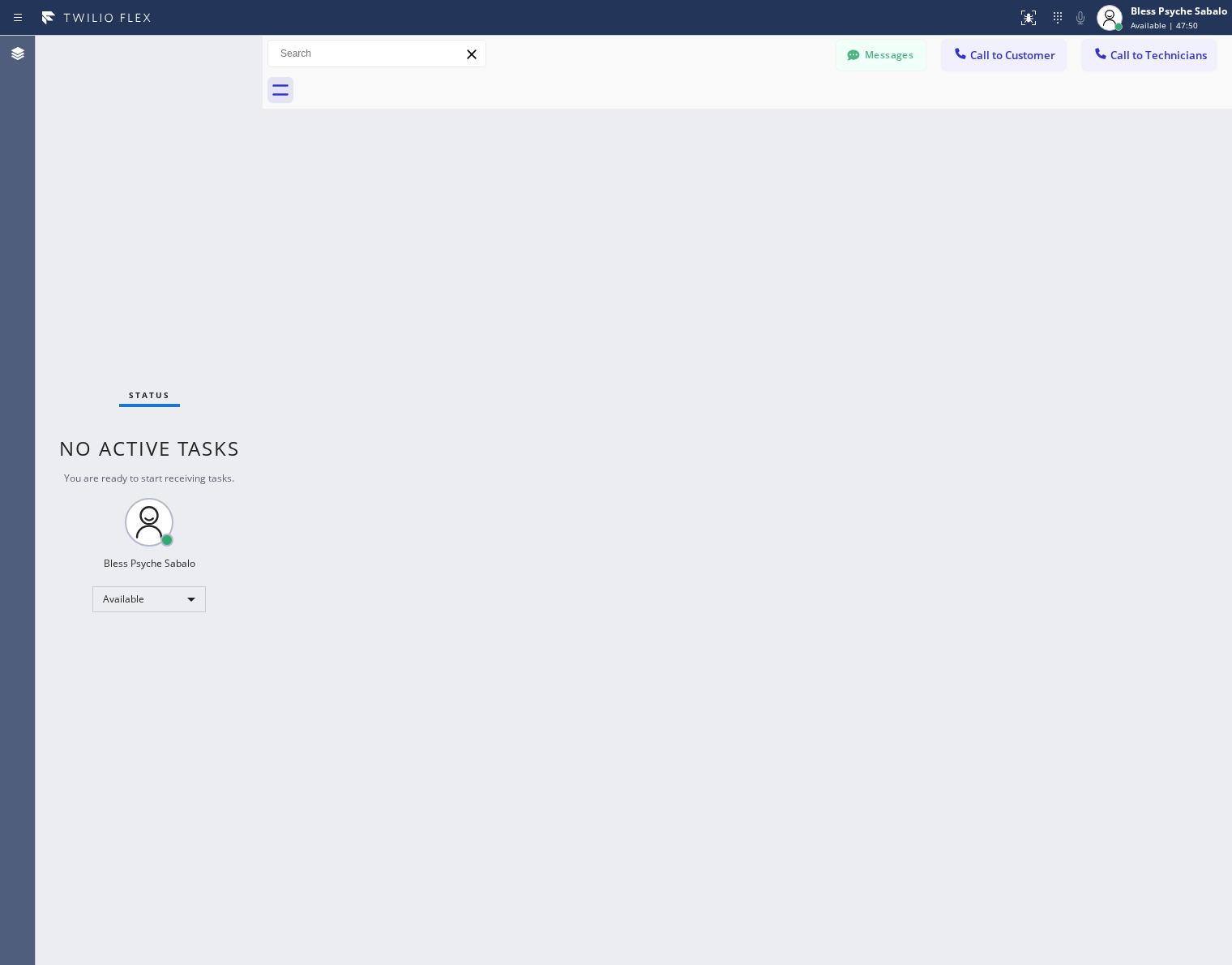
click at [751, 231] on div "Back to Dashboard Change Sender ID Customers Technicians [PERSON_NAME] [DATE] 0…" at bounding box center [747, 500] width 970 height 929
click at [795, 228] on div "Back to Dashboard Change Sender ID Customers Technicians [PERSON_NAME] [DATE] 0…" at bounding box center [747, 500] width 970 height 929
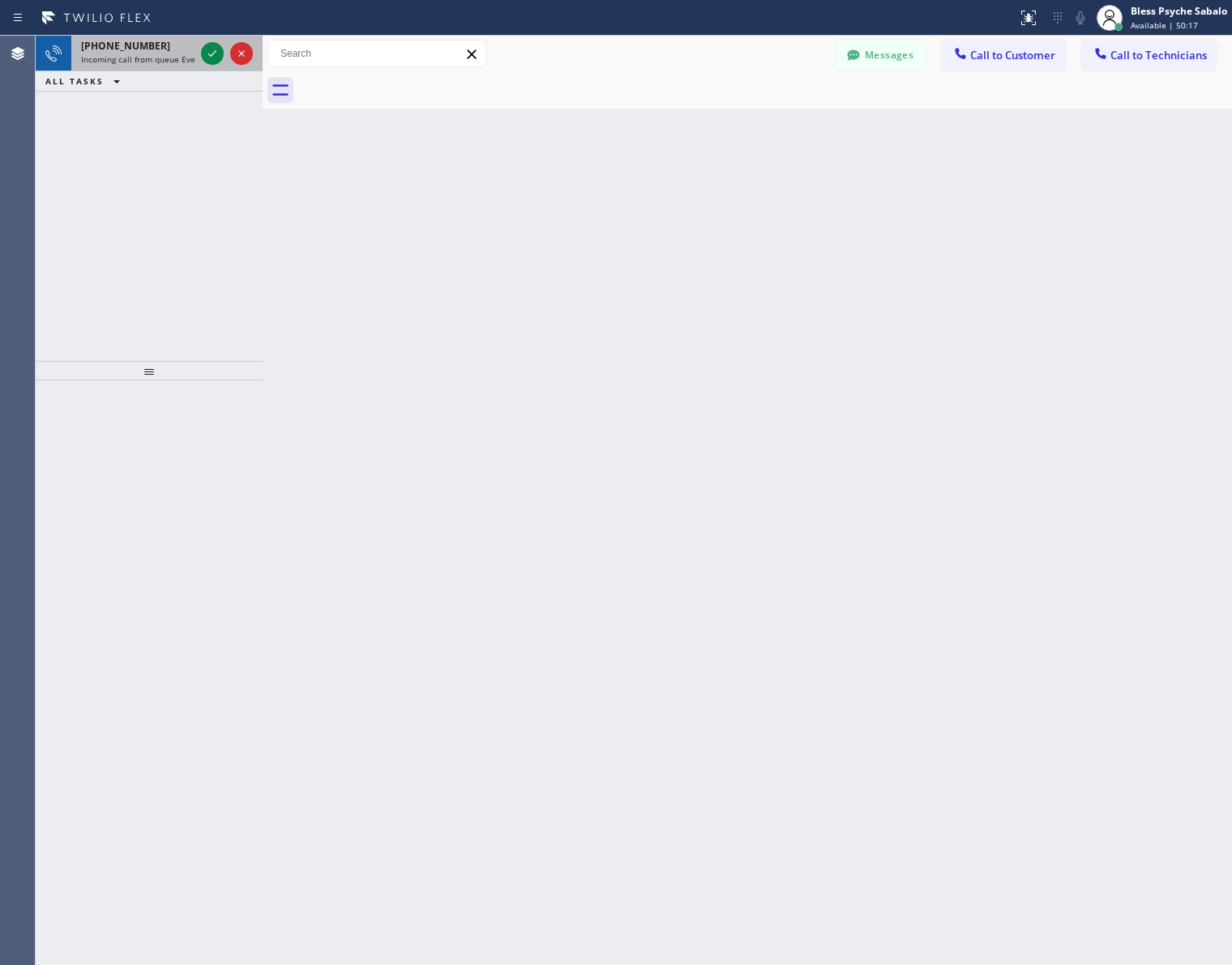
click at [136, 56] on span "Incoming call from queue Everybody" at bounding box center [151, 58] width 141 height 11
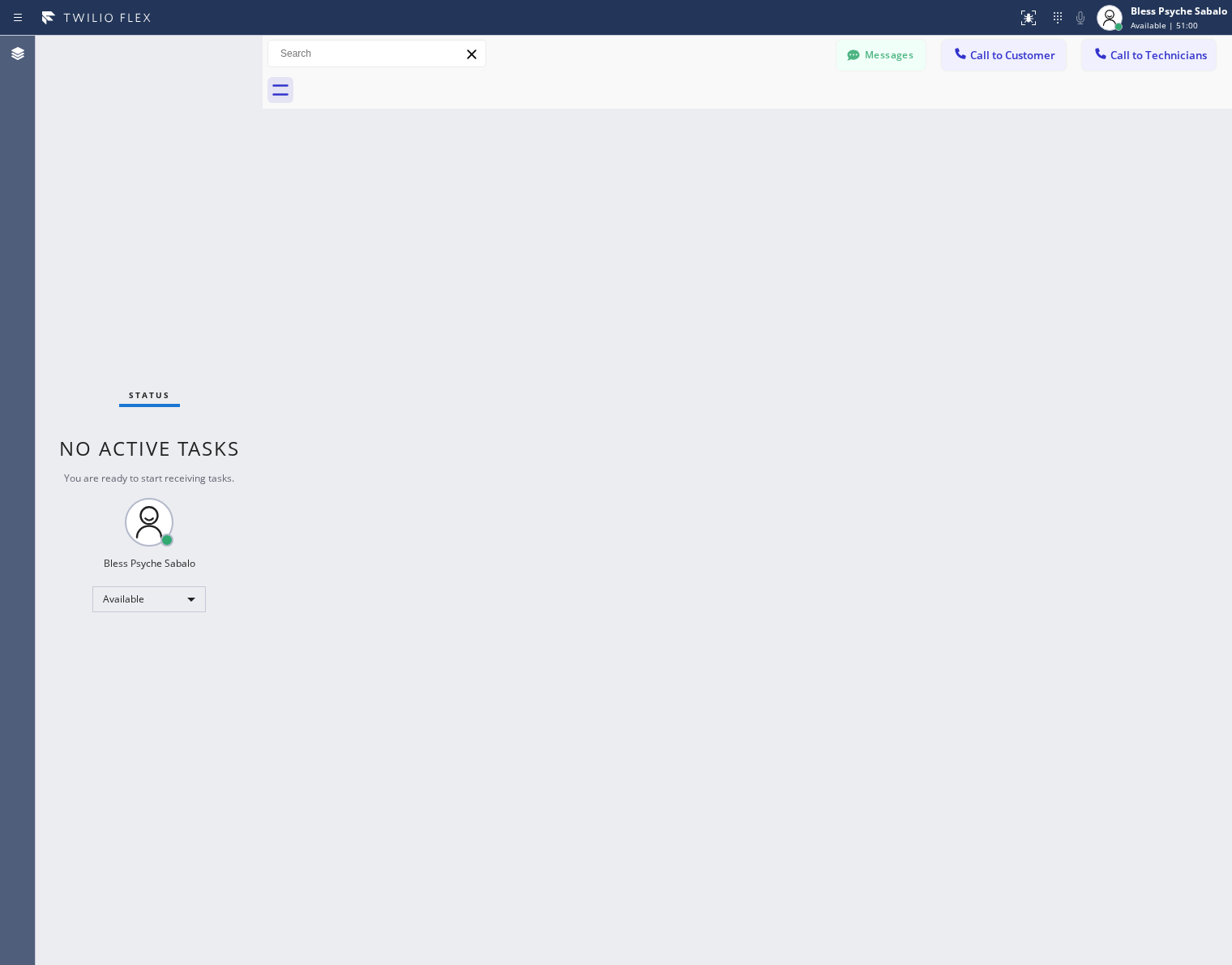
drag, startPoint x: 693, startPoint y: 371, endPoint x: 704, endPoint y: 263, distance: 108.6
click at [693, 366] on div "Back to Dashboard Change Sender ID Customers Technicians [PERSON_NAME] [DATE] 0…" at bounding box center [747, 500] width 970 height 929
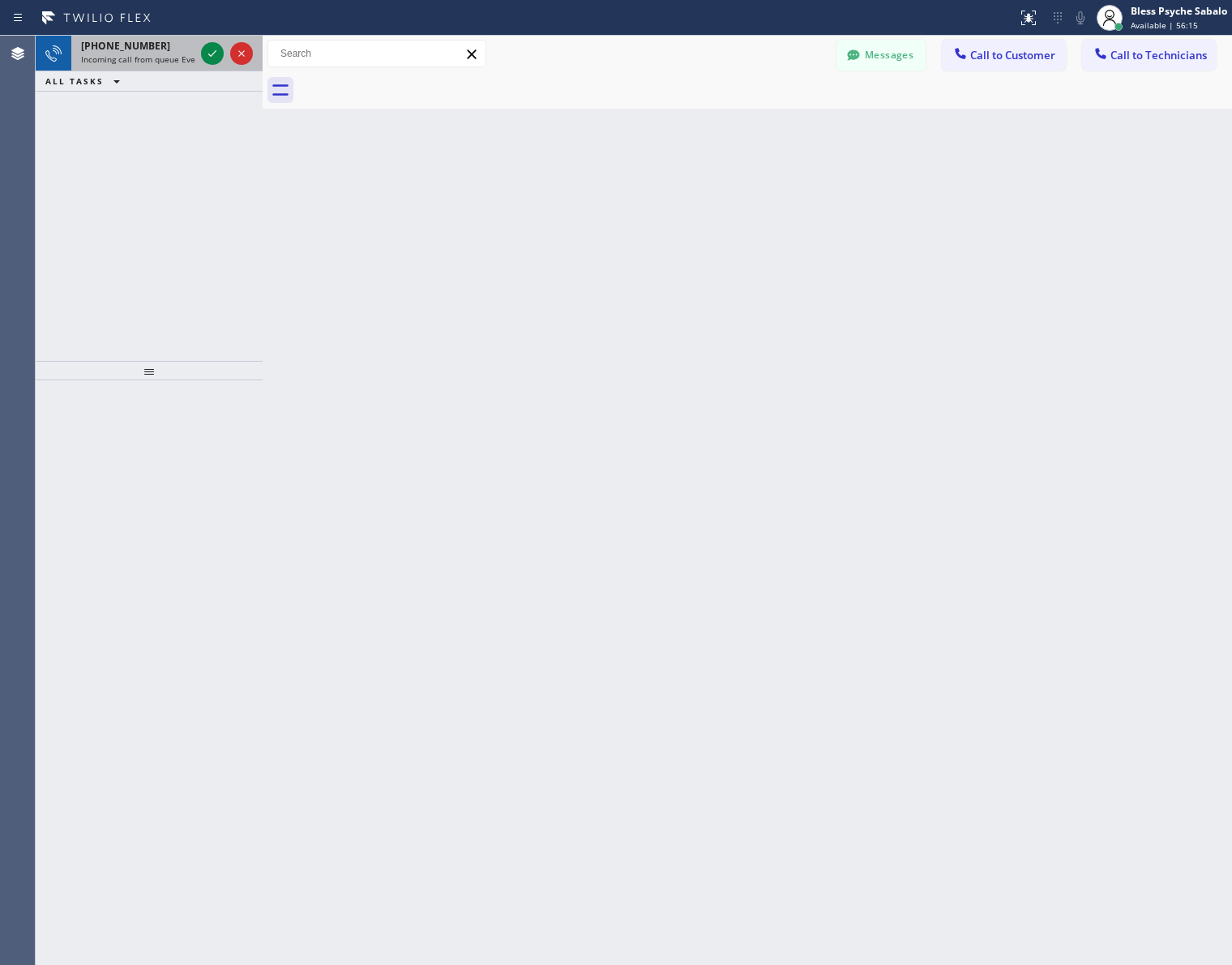
click at [185, 50] on div "[PHONE_NUMBER]" at bounding box center [138, 46] width 114 height 14
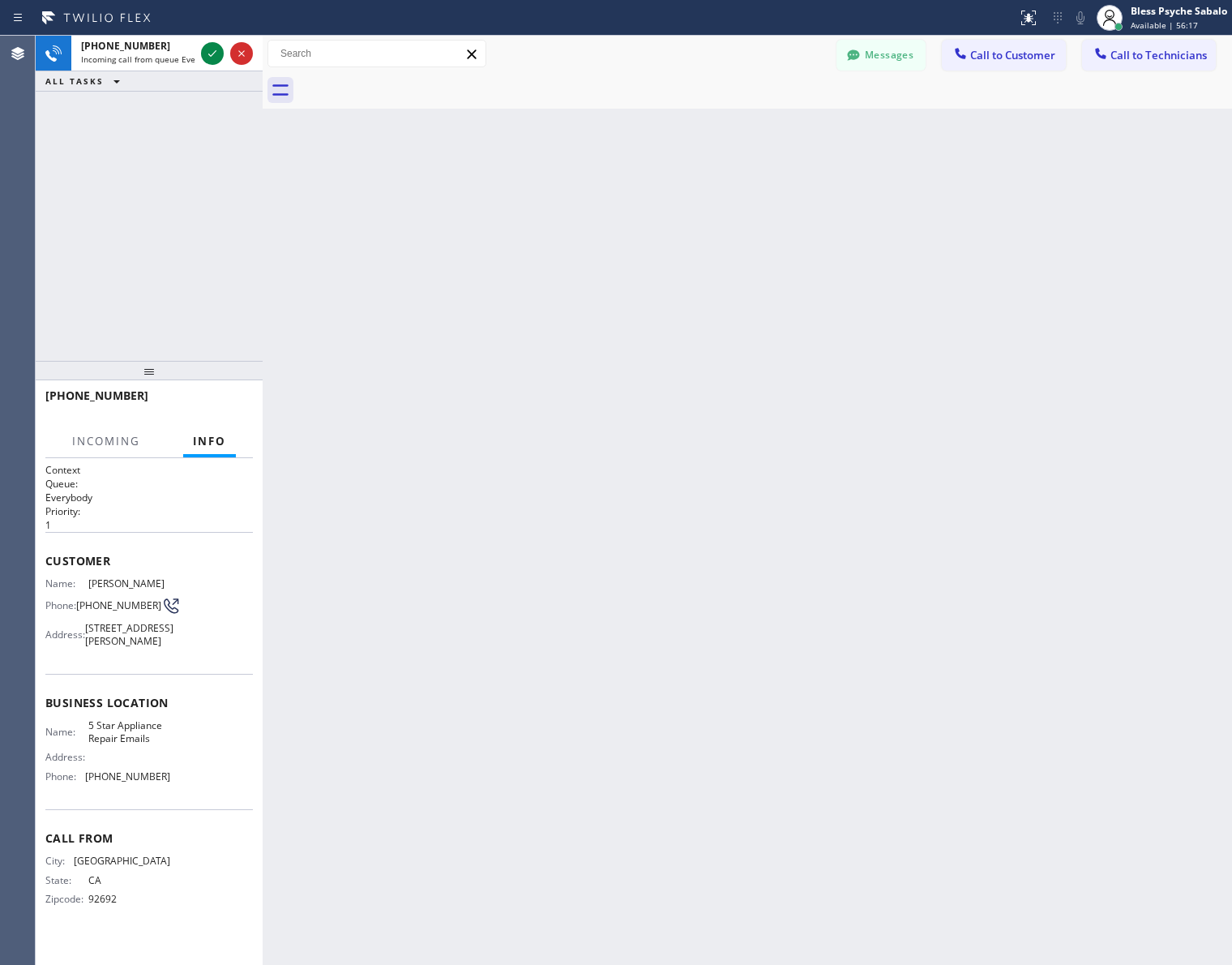
click at [503, 451] on div "Back to Dashboard Change Sender ID Customers Technicians [PERSON_NAME] [DATE] 0…" at bounding box center [747, 500] width 970 height 929
drag, startPoint x: 208, startPoint y: 444, endPoint x: 163, endPoint y: 444, distance: 45.0
click at [208, 444] on span "Info" at bounding box center [210, 440] width 34 height 15
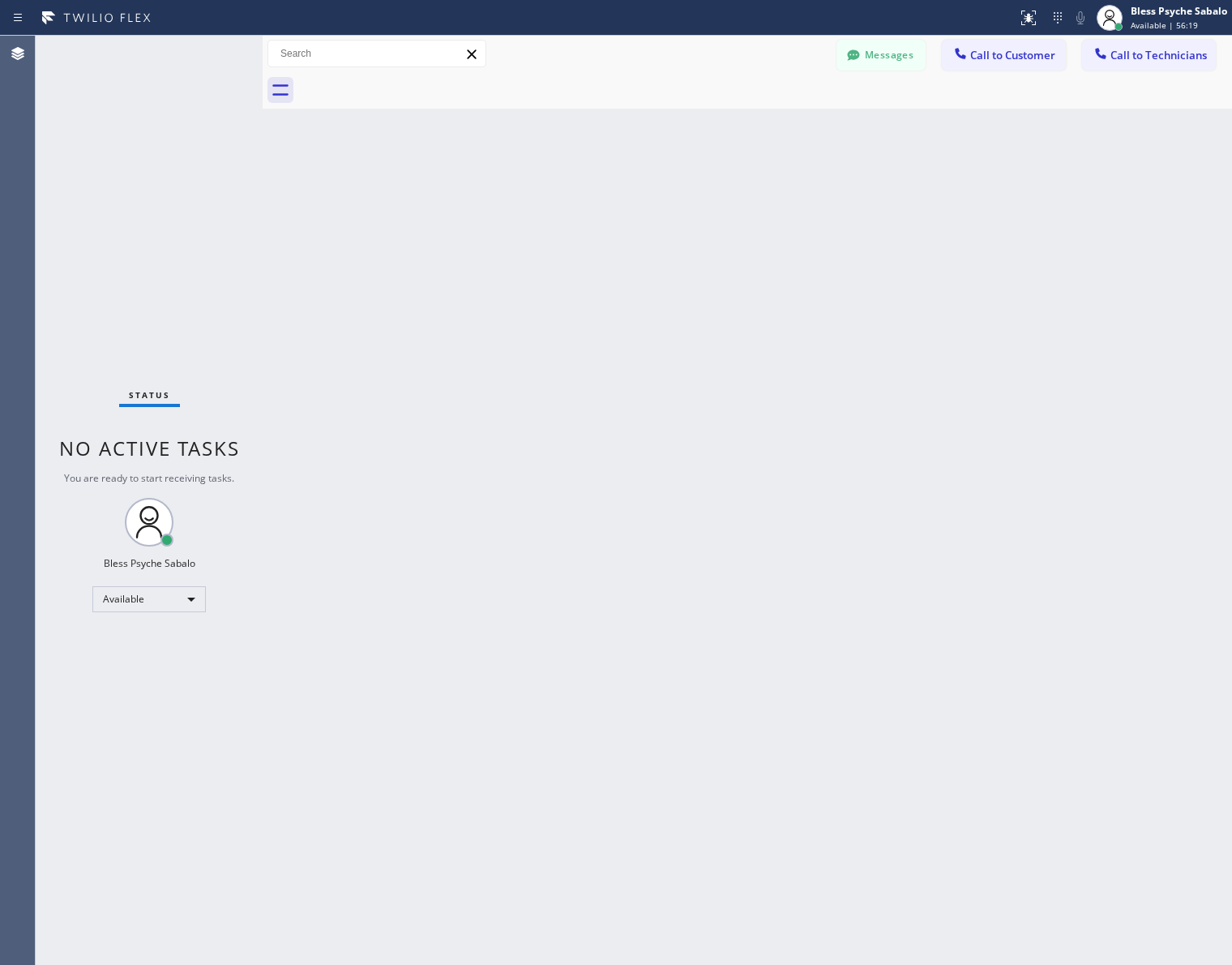
click at [111, 441] on span "No active tasks" at bounding box center [149, 447] width 181 height 27
click at [808, 342] on div "Back to Dashboard Change Sender ID Customers Technicians [PERSON_NAME] [DATE] 0…" at bounding box center [747, 500] width 970 height 929
click at [920, 51] on button "Messages" at bounding box center [881, 54] width 89 height 31
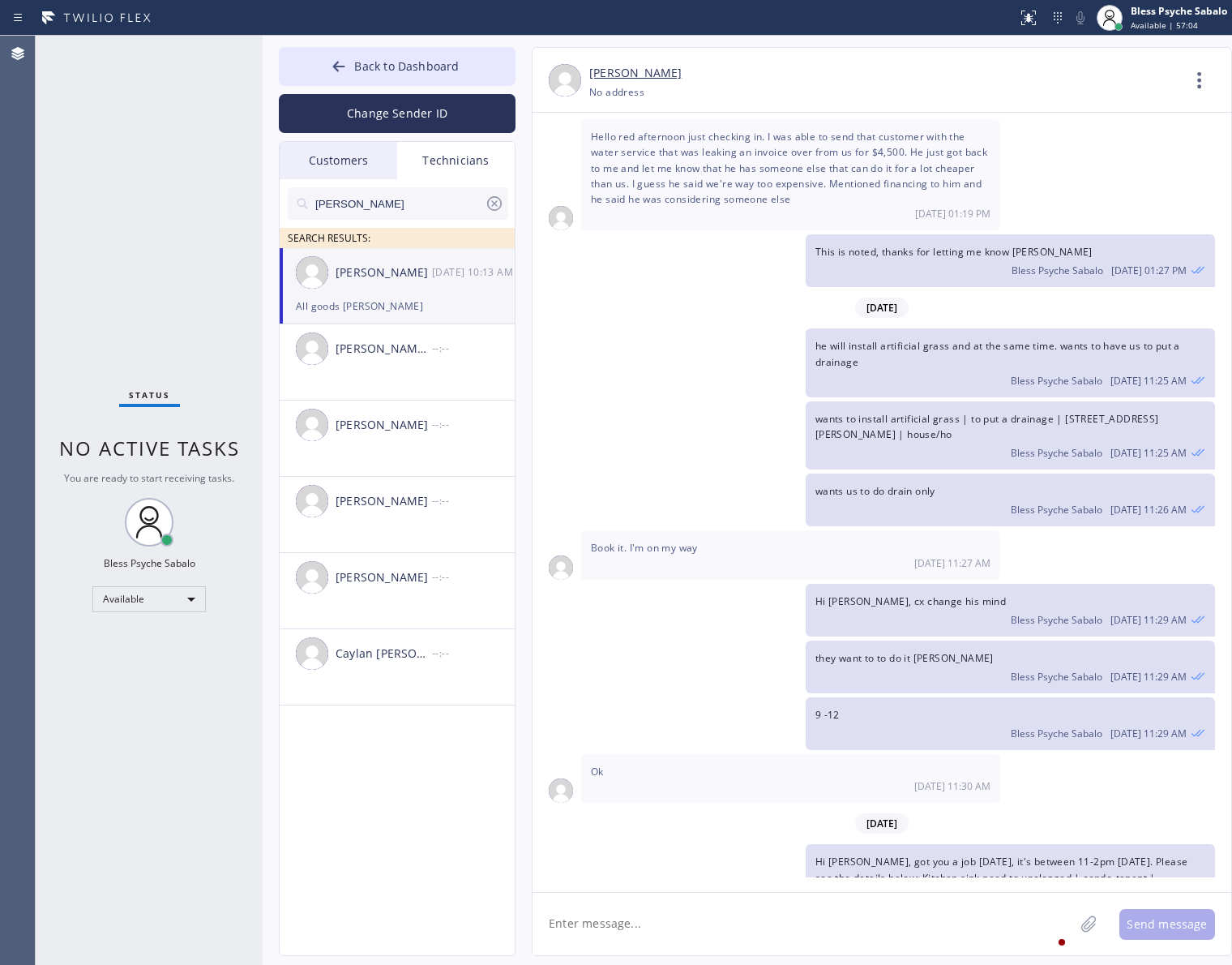
click at [719, 235] on div "This is noted, thanks for letting me know [PERSON_NAME] Psyche Sabalo [DATE] 01…" at bounding box center [874, 260] width 683 height 52
click at [653, 401] on div "wants to install artificial grass | to put a drainage | [STREET_ADDRESS][PERSON…" at bounding box center [874, 434] width 683 height 68
click at [396, 281] on div "[PERSON_NAME]" at bounding box center [383, 272] width 96 height 19
click at [702, 881] on div "[DATE] Hi [PERSON_NAME], Just a quick reminder that our training sessions are h…" at bounding box center [882, 502] width 699 height 779
click at [698, 917] on textarea at bounding box center [803, 923] width 541 height 62
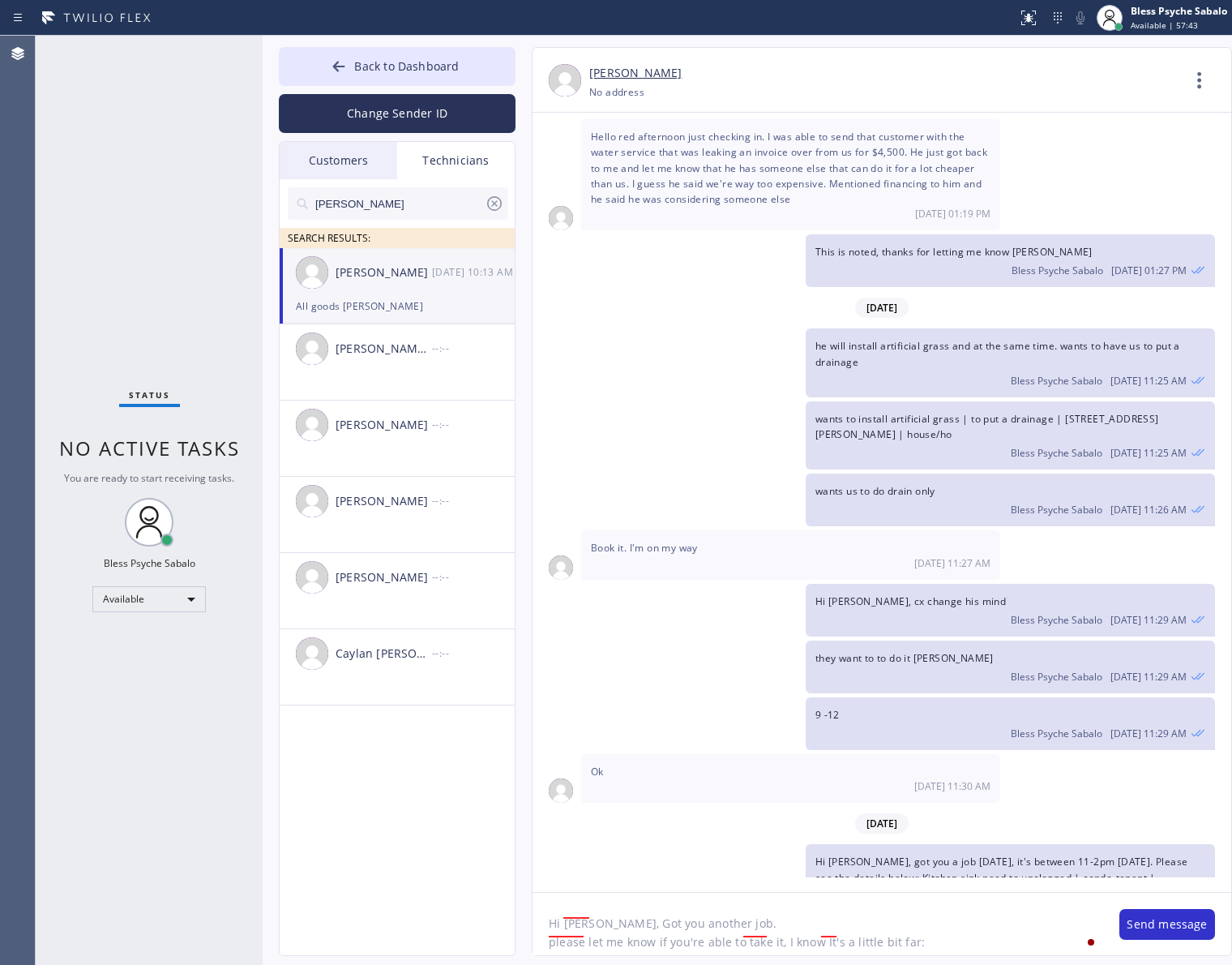
scroll to position [33, 0]
paste textarea "Toilets were backed up. Might need to snake the line/ House-Site Manager/ [STRE…"
type textarea "Hi [PERSON_NAME], Got you another job. please let me know if you're able to tak…"
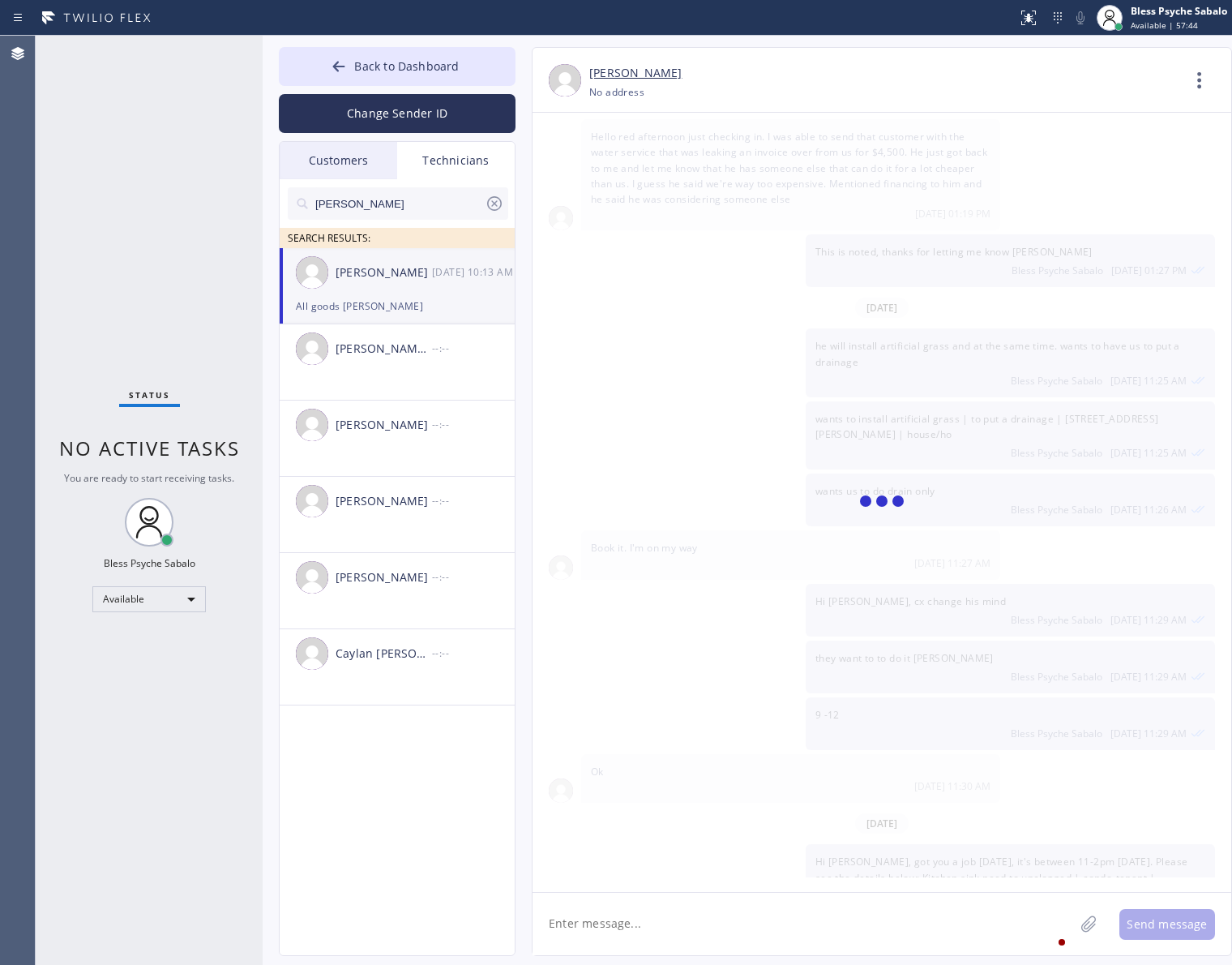
scroll to position [17041, 0]
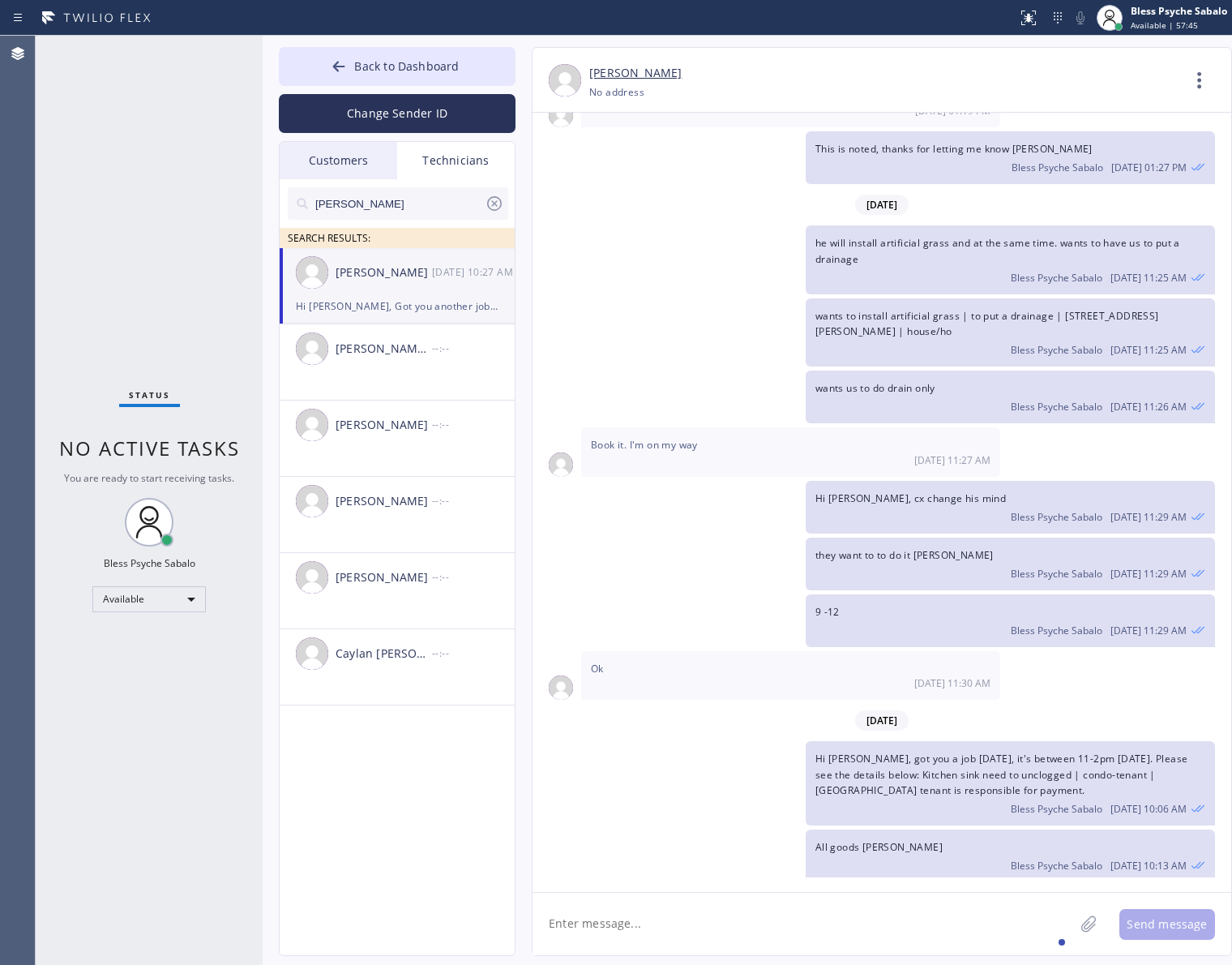
click at [805, 651] on div "Ok [DATE] 11:30 AM" at bounding box center [790, 675] width 419 height 48
click at [714, 537] on div "they want to to do it [PERSON_NAME] Bless Psyche Sabalo [DATE] 11:29 AM" at bounding box center [874, 563] width 683 height 52
drag, startPoint x: 661, startPoint y: 396, endPoint x: 678, endPoint y: 396, distance: 17.0
click at [665, 481] on div "Hi [PERSON_NAME], cx change his mind Bless Psyche Sabalo [DATE] 11:29 AM" at bounding box center [874, 507] width 683 height 52
click at [1021, 428] on div "Book it. I'm on my way [DATE] 11:27 AM" at bounding box center [882, 451] width 699 height 48
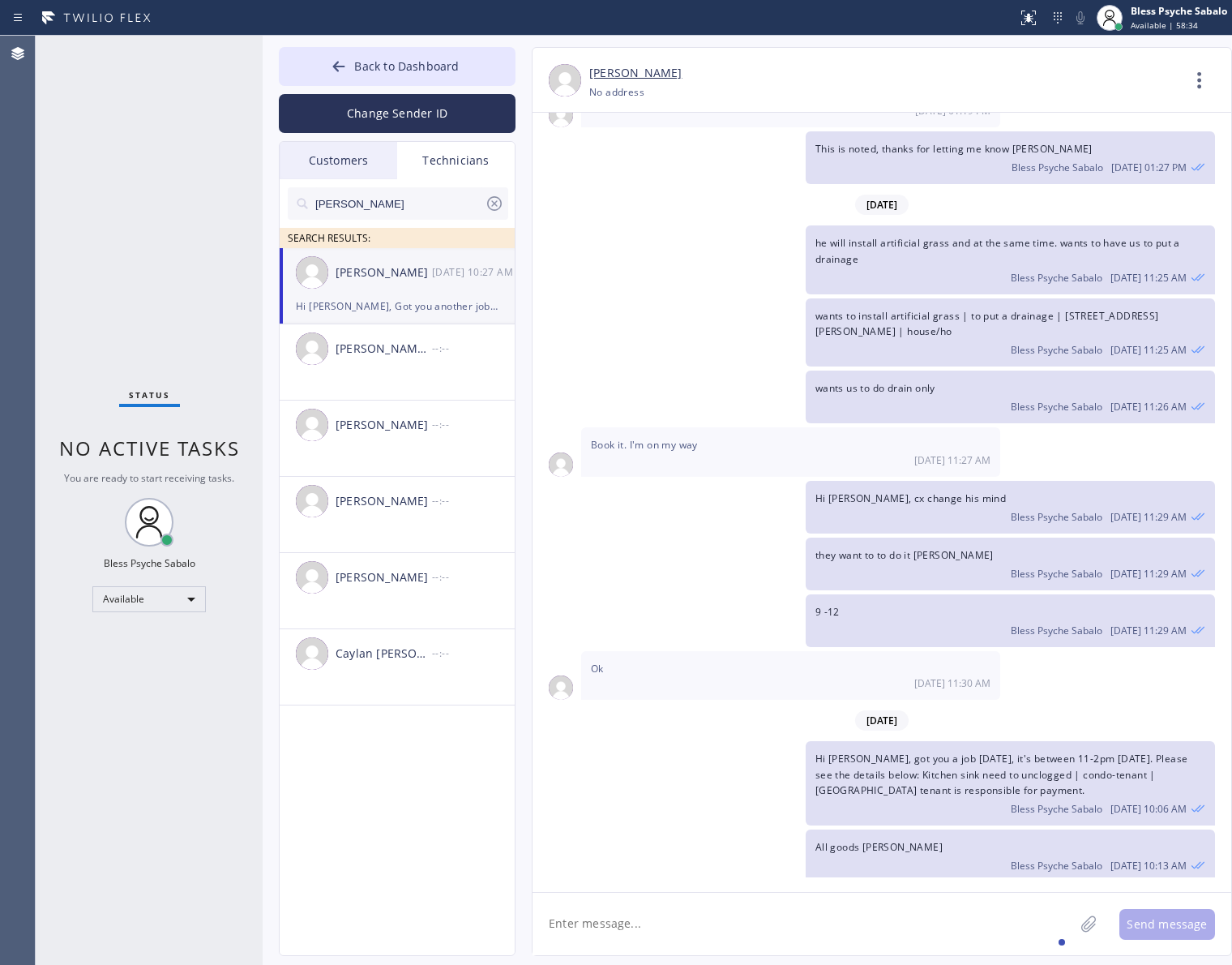
click at [1062, 370] on div "wants us to do drain only Bless Psyche Sabalo [DATE] 11:26 AM" at bounding box center [1010, 396] width 410 height 52
click at [1193, 71] on icon at bounding box center [1198, 79] width 39 height 39
click at [1044, 177] on li "Call to Technician" at bounding box center [1101, 166] width 236 height 43
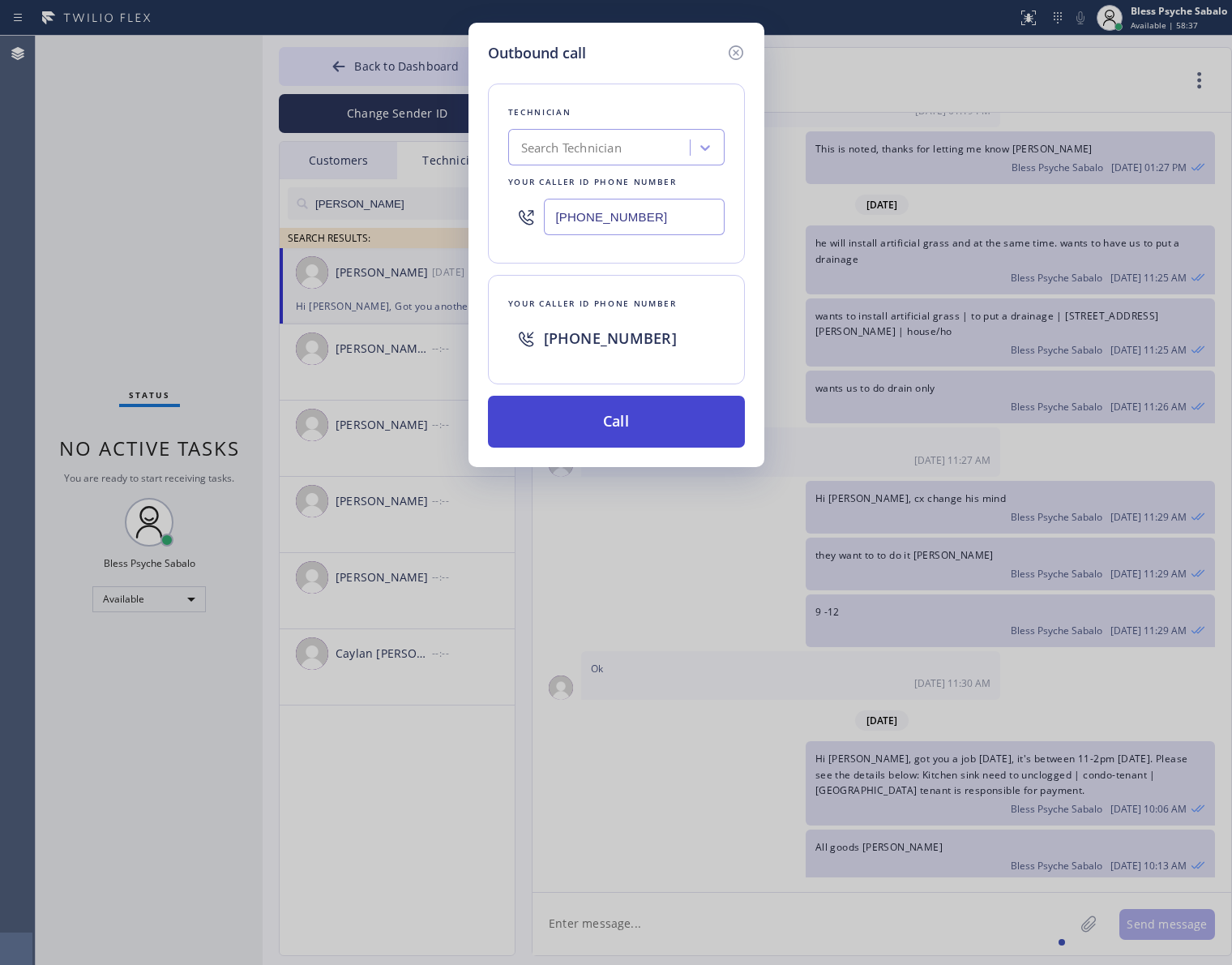
click at [642, 431] on button "Call" at bounding box center [616, 422] width 257 height 51
click at [793, 549] on div "Outbound call Technician Search Technician Your caller id phone number [PHONE_N…" at bounding box center [616, 482] width 1232 height 965
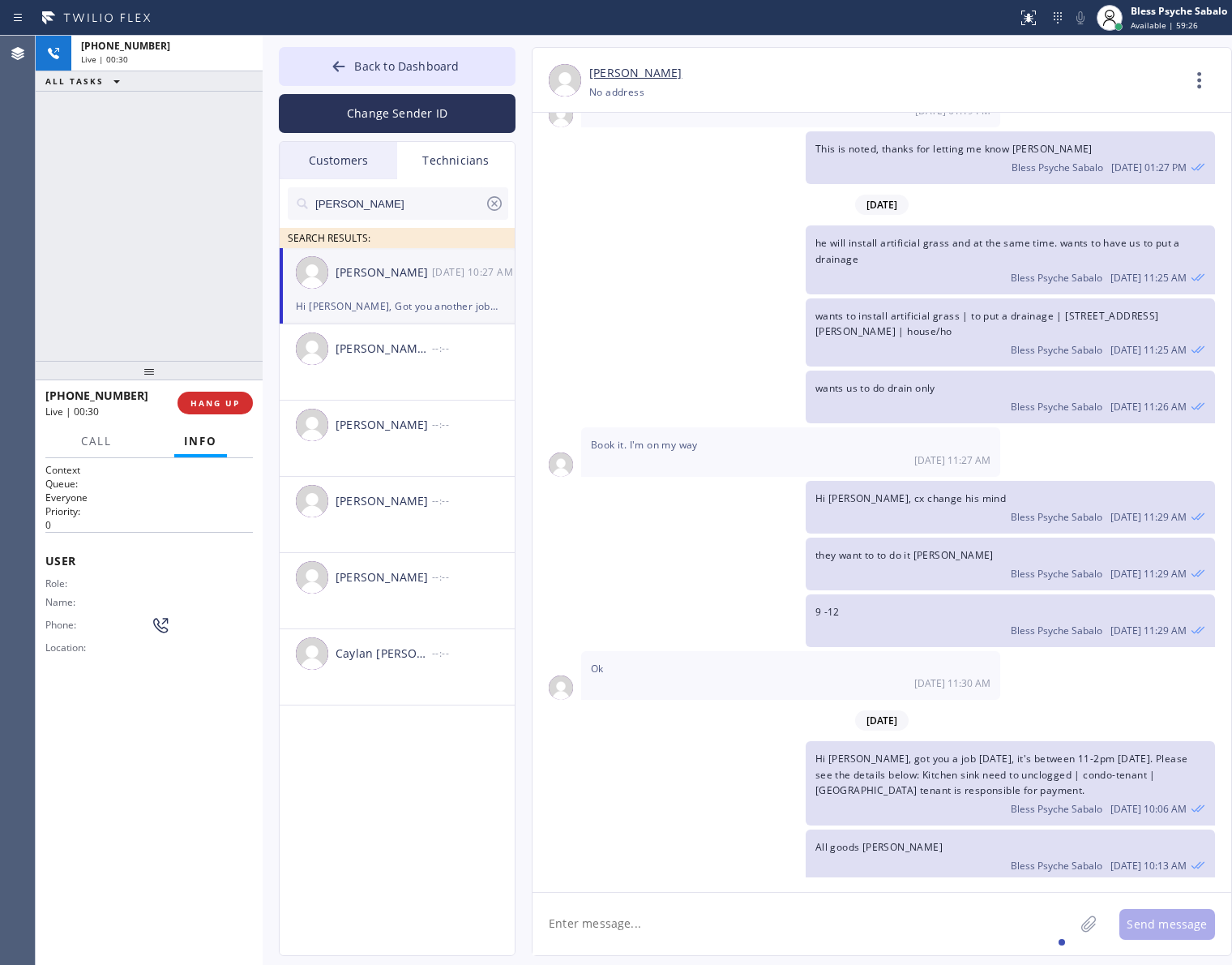
click at [262, 387] on div at bounding box center [262, 500] width 0 height 929
click at [230, 401] on span "COMPLETE" at bounding box center [212, 402] width 56 height 11
click at [200, 355] on div "ALL TASKS ALL TASKS ACTIVE TASKS TASKS IN WRAP UP [PHONE_NUMBER] Wrap up | 00:00" at bounding box center [148, 198] width 227 height 325
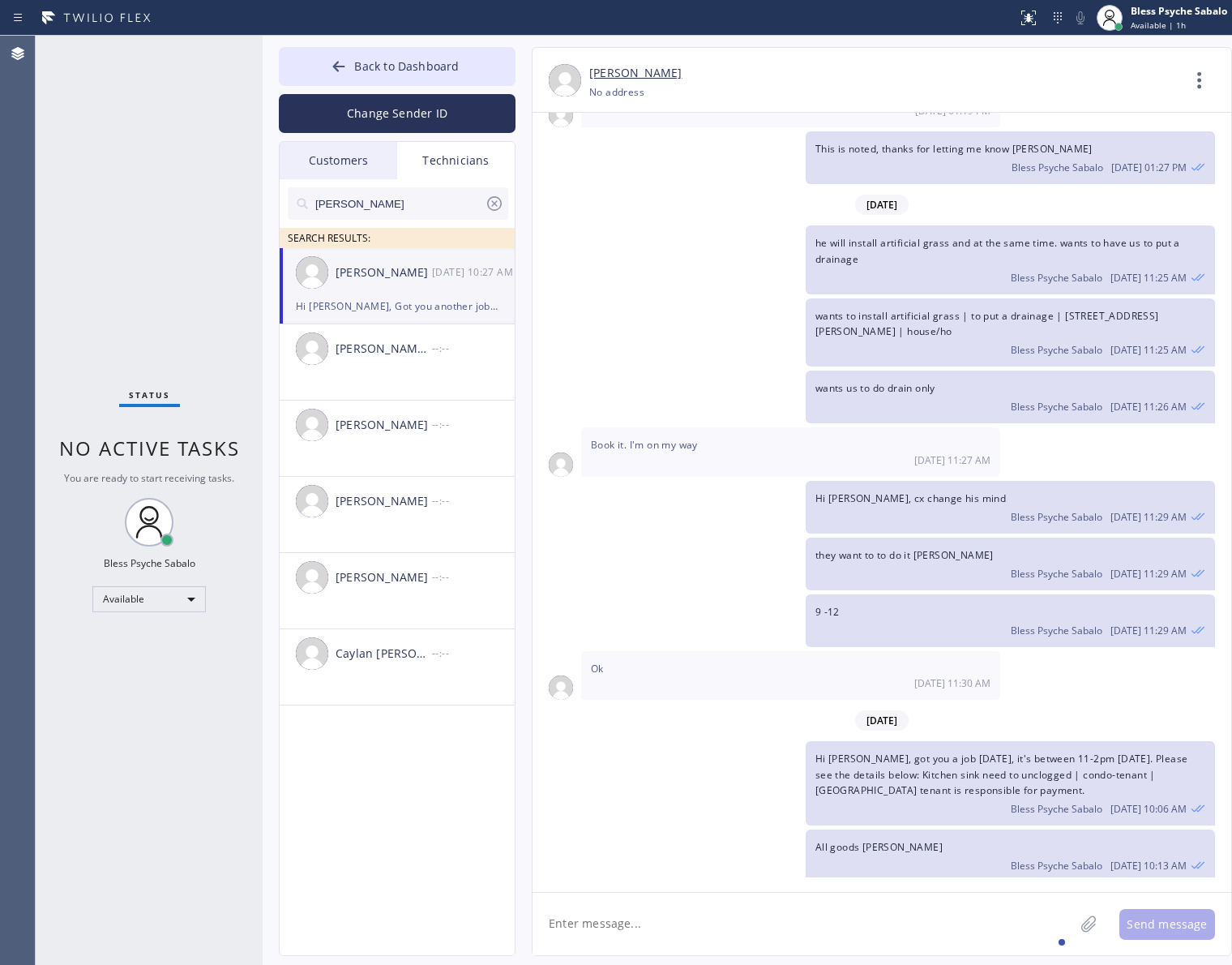
drag, startPoint x: 989, startPoint y: 820, endPoint x: 1018, endPoint y: 839, distance: 34.7
click at [1050, 897] on span "Hi [PERSON_NAME], Got you another job. please let me know if you're able to tak…" at bounding box center [1007, 918] width 385 height 45
drag, startPoint x: 1018, startPoint y: 839, endPoint x: 1040, endPoint y: 817, distance: 31.1
click at [1021, 886] on div "Hi [PERSON_NAME], Got you another job. please let me know if you're able to tak…" at bounding box center [1010, 927] width 410 height 84
drag, startPoint x: 832, startPoint y: 821, endPoint x: 884, endPoint y: 829, distance: 52.6
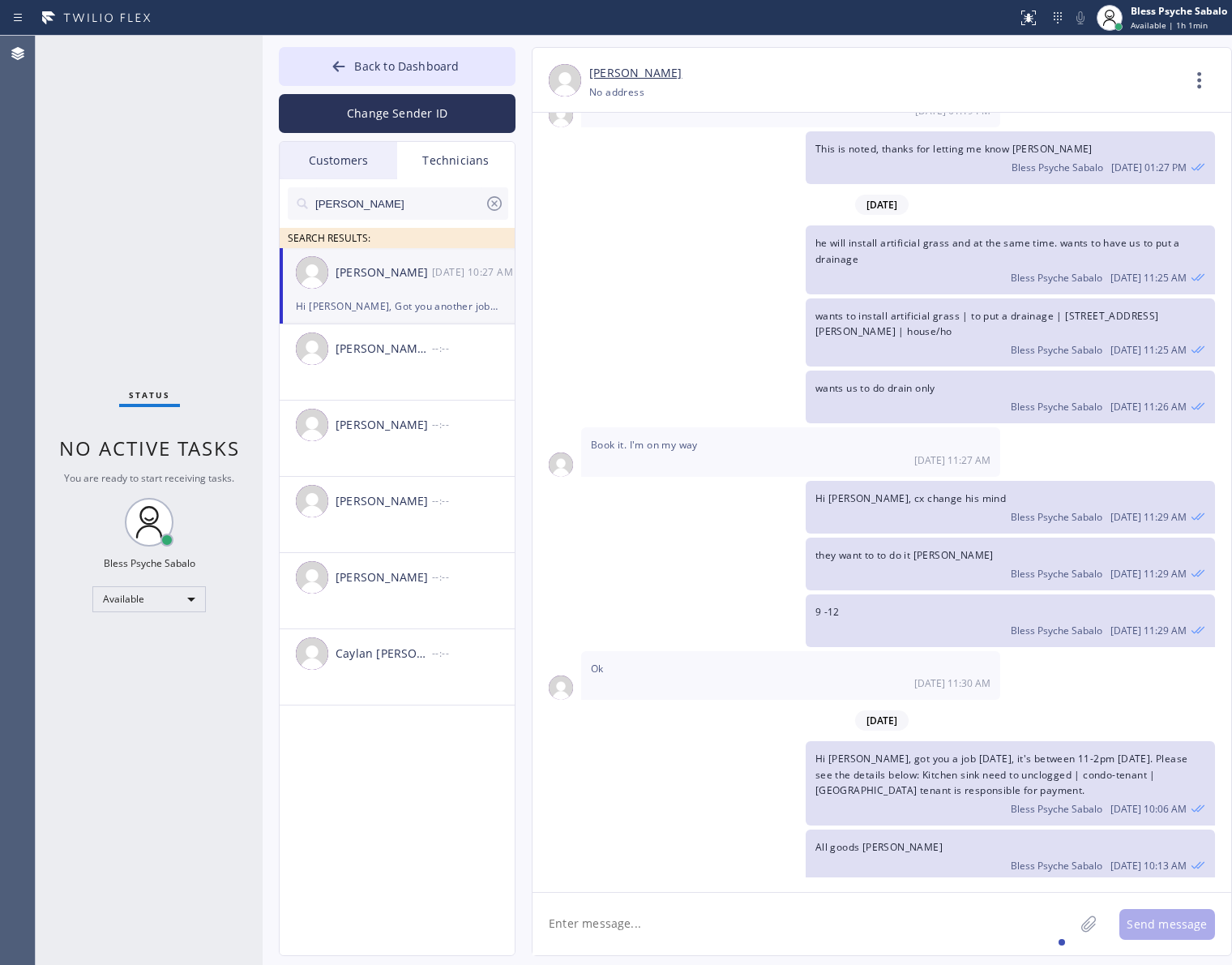
click at [884, 886] on div "Hi [PERSON_NAME], Got you another job. please let me know if you're able to tak…" at bounding box center [1010, 927] width 410 height 84
click at [876, 886] on div "Hi [PERSON_NAME], Got you another job. please let me know if you're able to tak…" at bounding box center [1010, 927] width 410 height 84
drag, startPoint x: 880, startPoint y: 825, endPoint x: 817, endPoint y: 819, distance: 63.3
click at [817, 897] on span "Hi [PERSON_NAME], Got you another job. please let me know if you're able to tak…" at bounding box center [1007, 918] width 385 height 45
copy span "Site Manager"
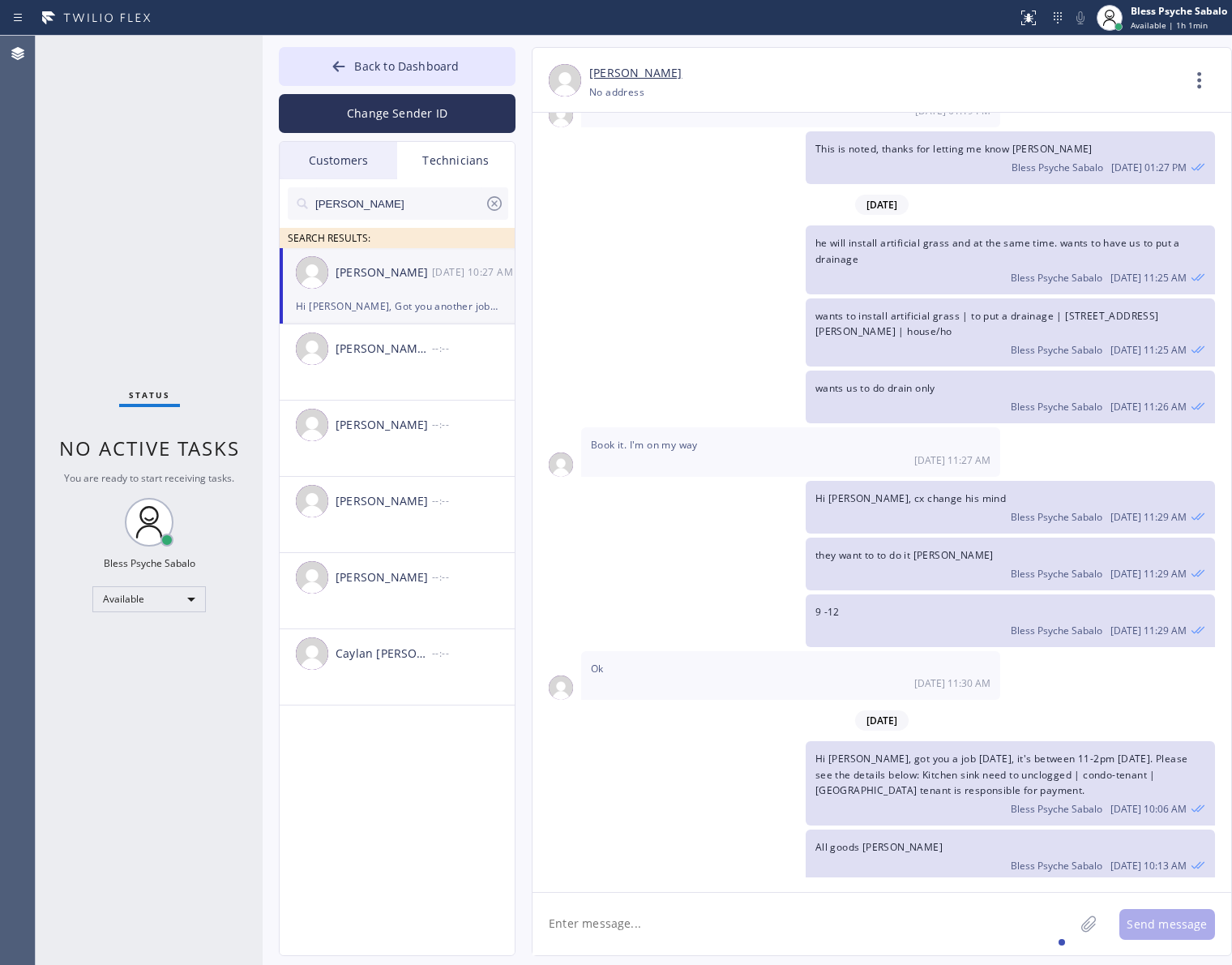
click at [800, 894] on textarea at bounding box center [803, 923] width 541 height 62
paste textarea "Site Manager"
type textarea "Site Manager is responsible for payment."
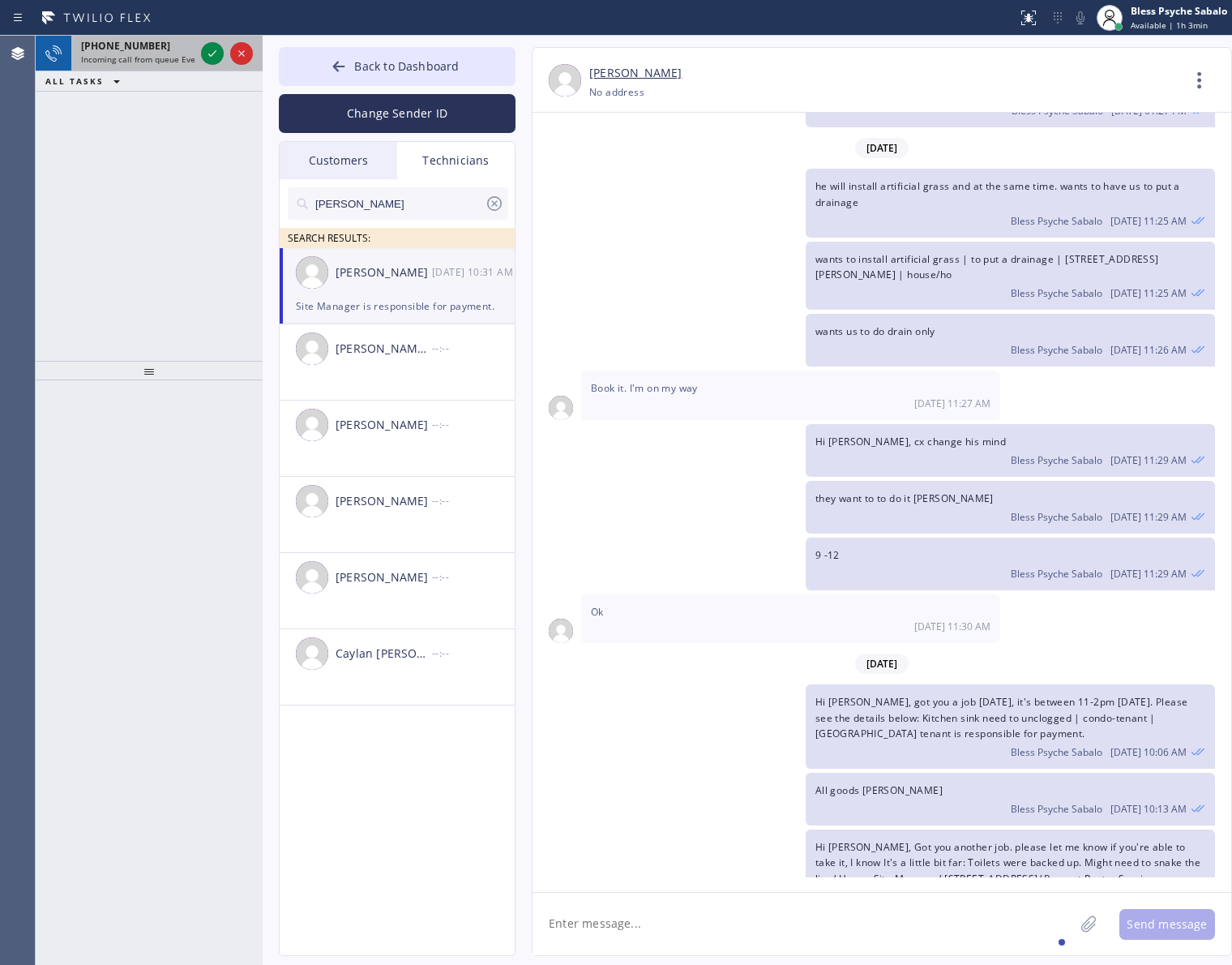
click at [119, 61] on span "Incoming call from queue Everybody" at bounding box center [151, 58] width 141 height 11
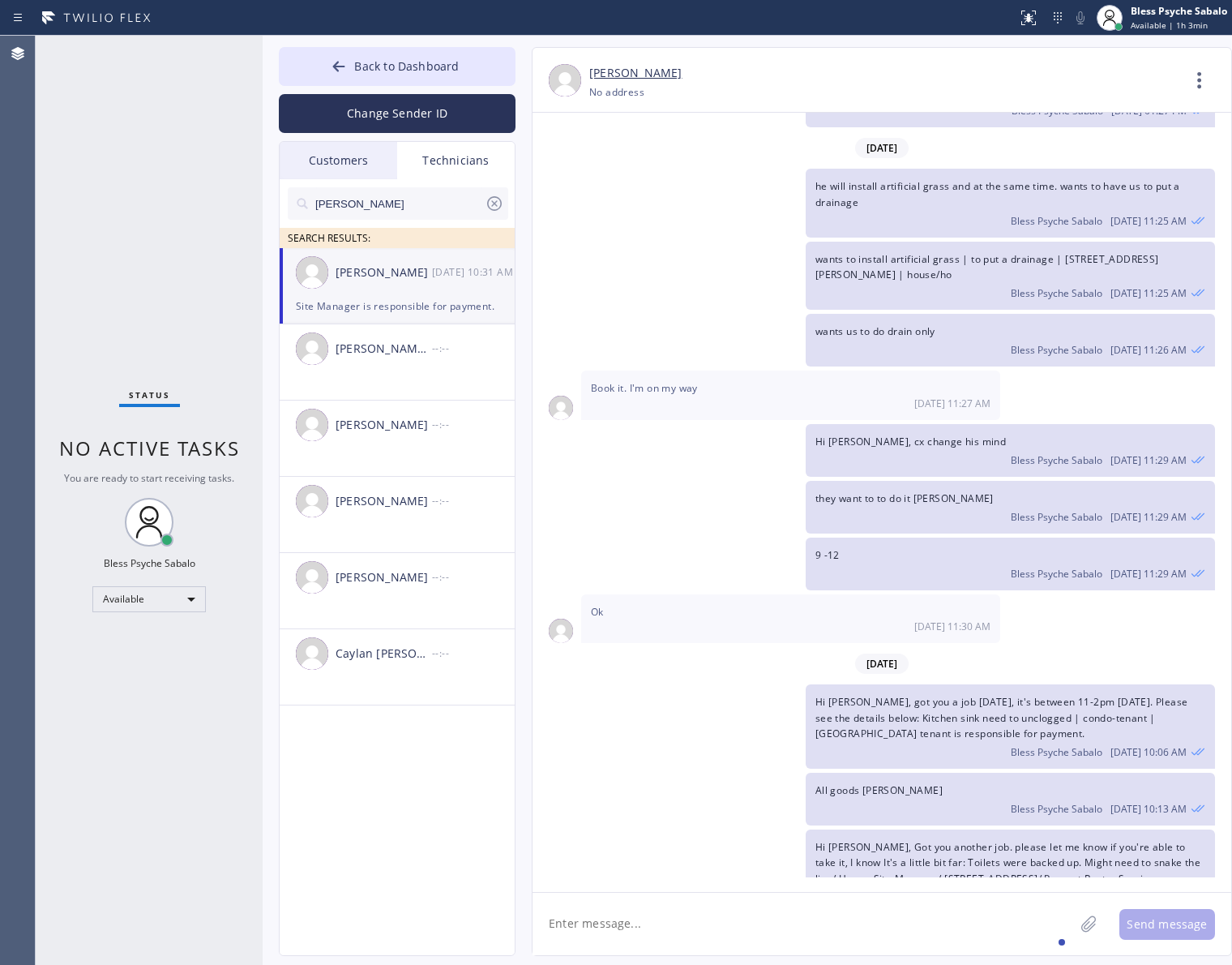
click at [638, 241] on div "wants to install artificial grass | to put a drainage | [STREET_ADDRESS][PERSON…" at bounding box center [874, 275] width 683 height 68
click at [446, 65] on span "Back to Dashboard" at bounding box center [407, 66] width 105 height 16
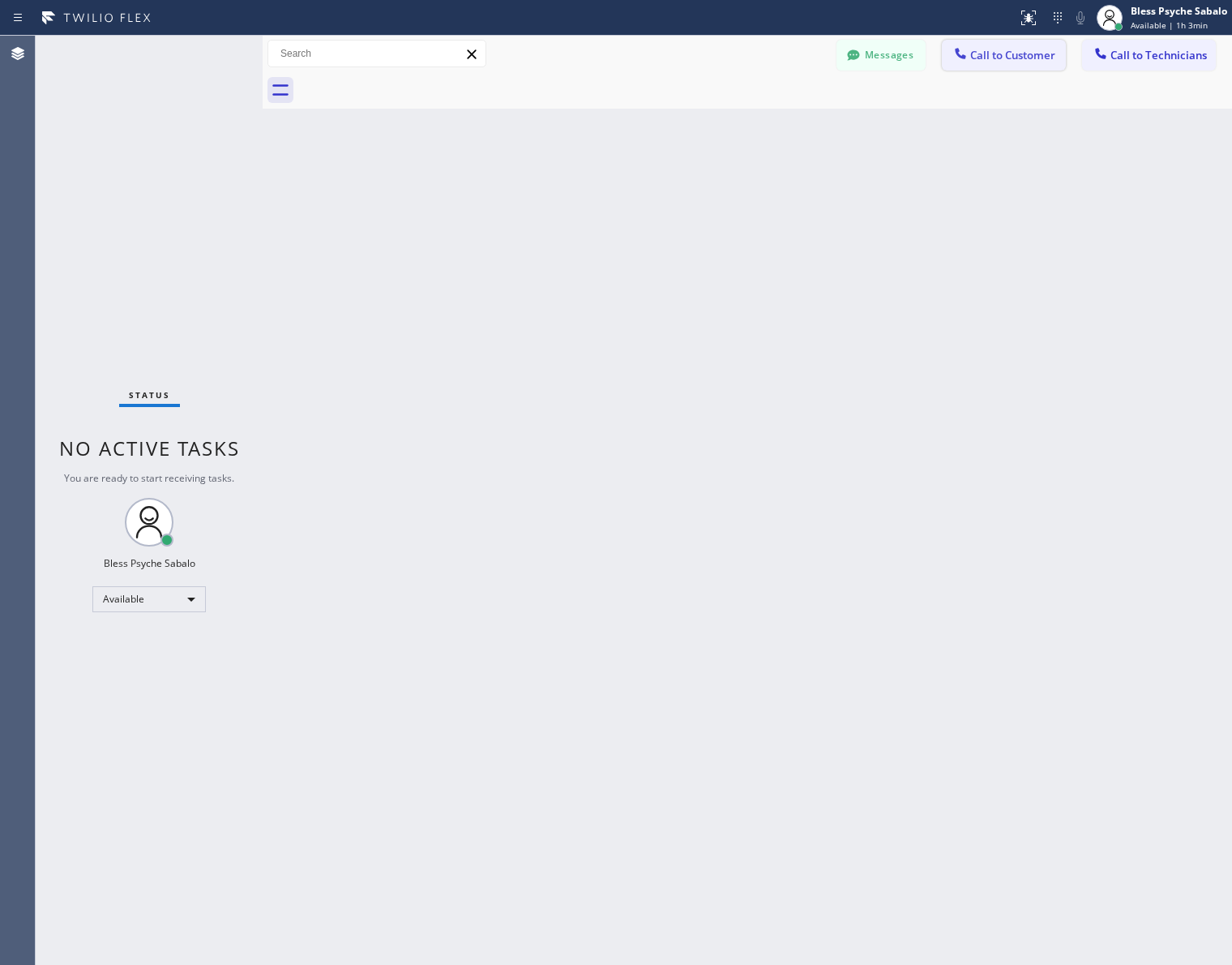
click at [1023, 45] on button "Call to Customer" at bounding box center [1003, 54] width 124 height 31
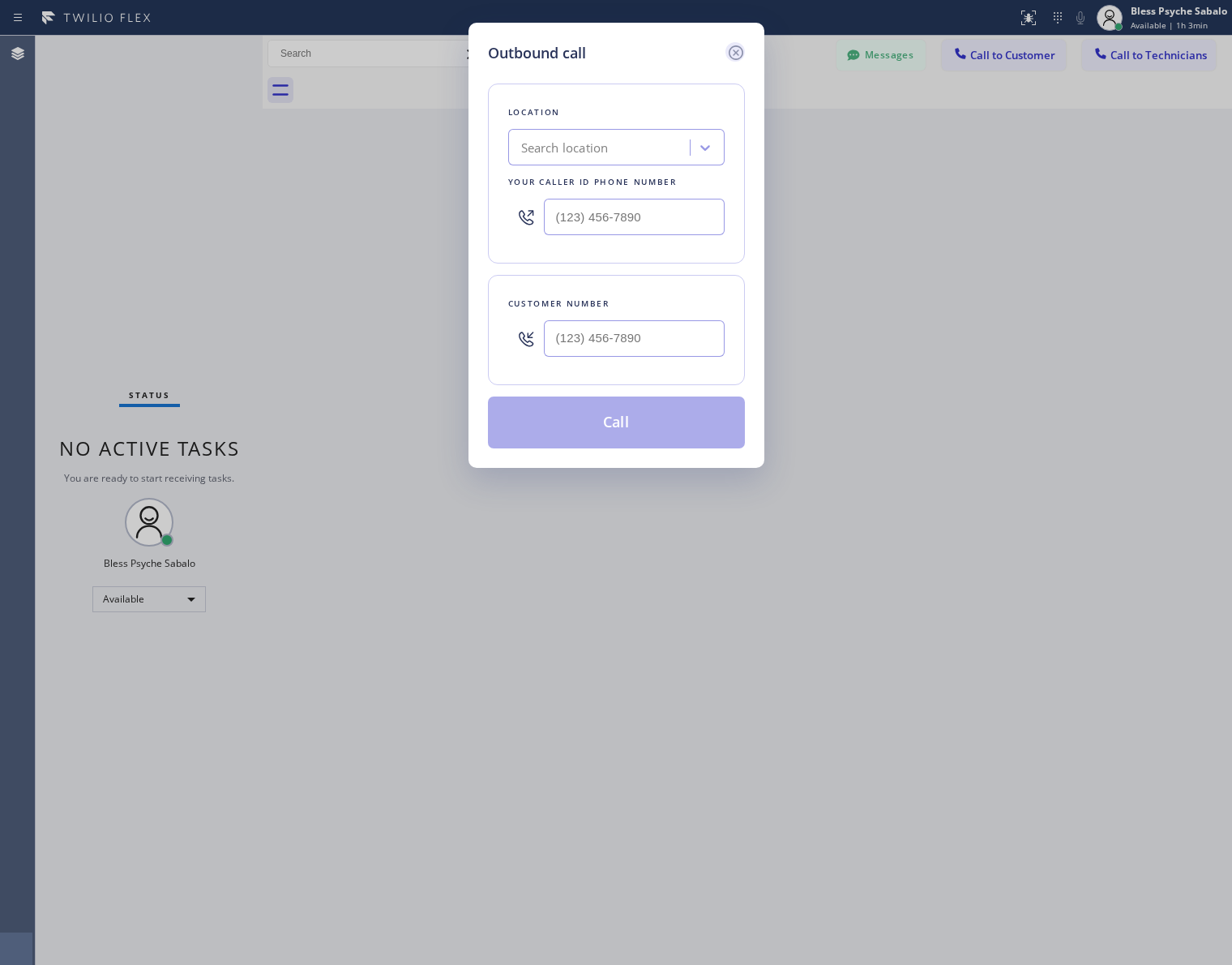
click at [727, 51] on icon at bounding box center [736, 52] width 20 height 20
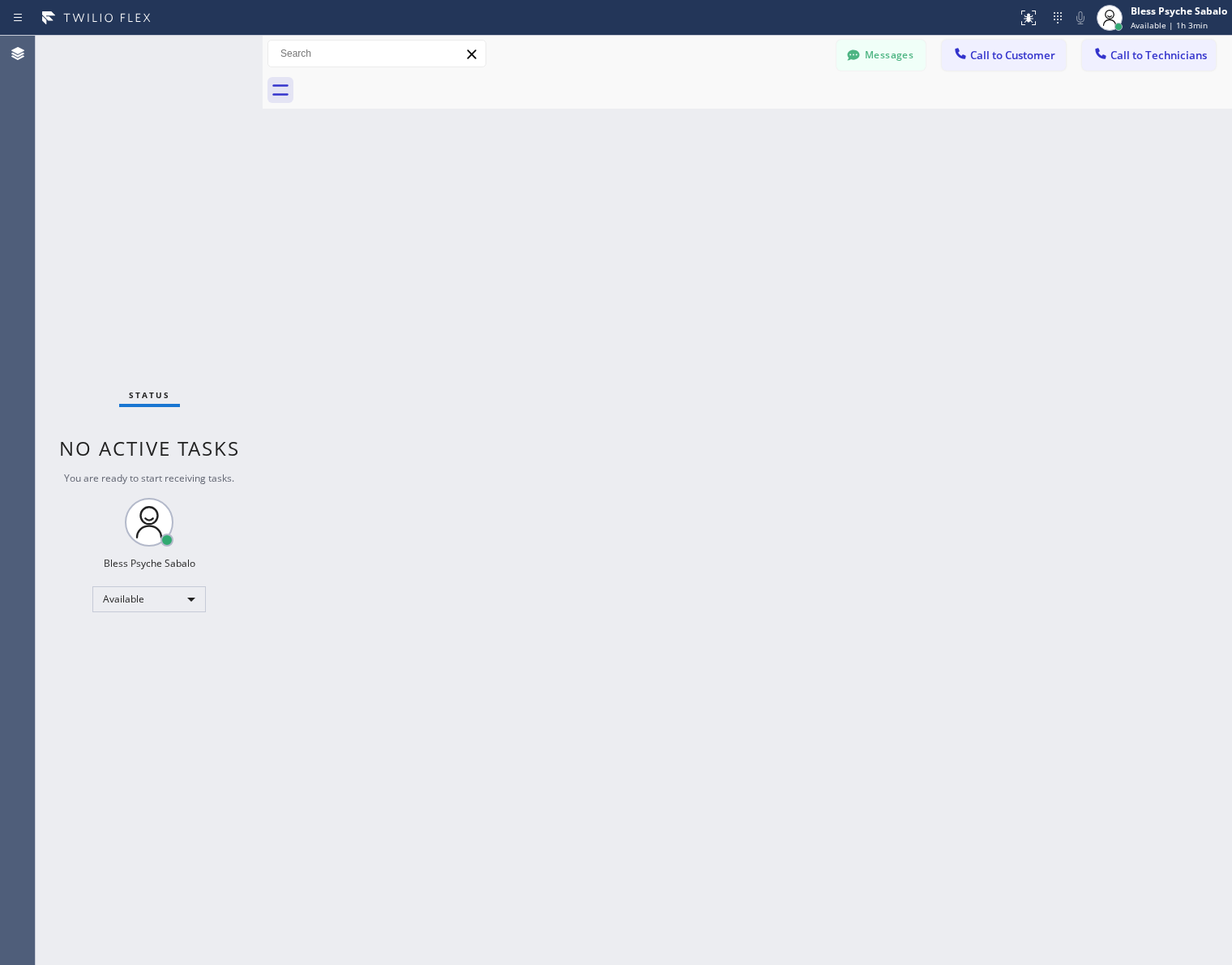
click at [822, 123] on div "Back to Dashboard Change Sender ID Customers Technicians [PERSON_NAME] [DATE] 0…" at bounding box center [747, 500] width 970 height 929
click at [863, 61] on div at bounding box center [854, 57] width 20 height 20
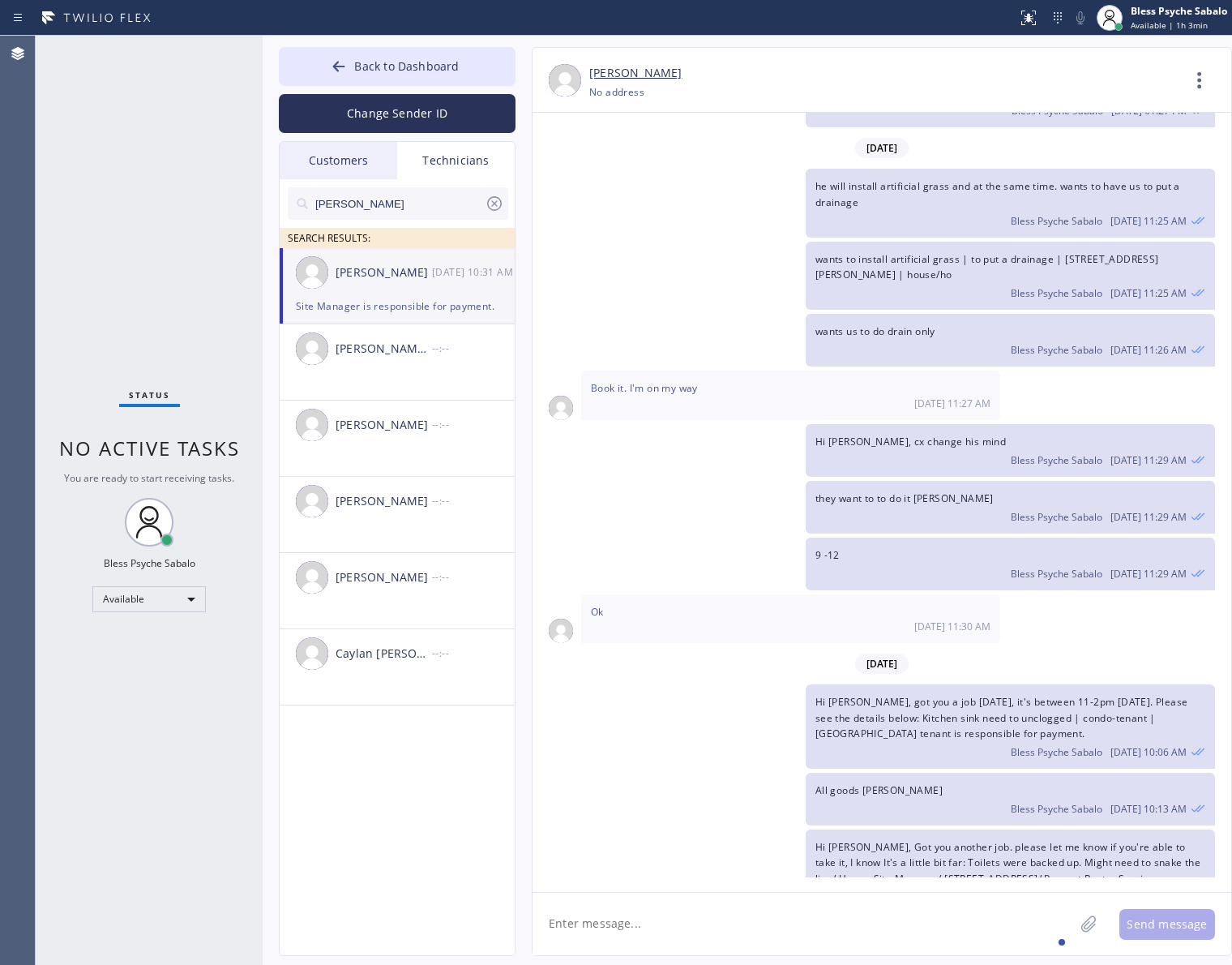
click at [499, 200] on icon at bounding box center [495, 204] width 20 height 20
click at [459, 177] on div "Technicians" at bounding box center [455, 160] width 118 height 38
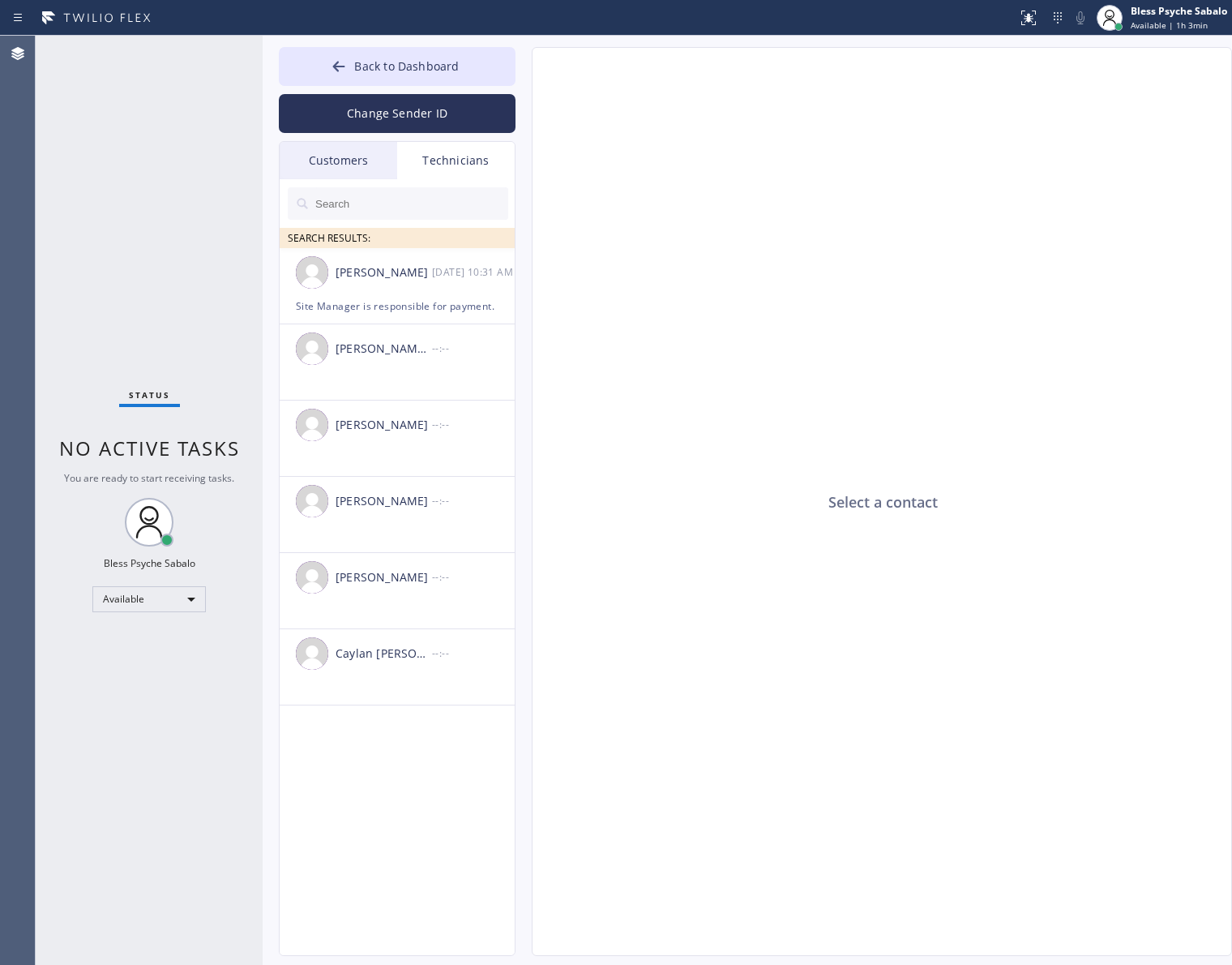
click at [466, 166] on div "Technicians" at bounding box center [455, 160] width 118 height 38
click at [439, 208] on input "text" at bounding box center [411, 203] width 195 height 33
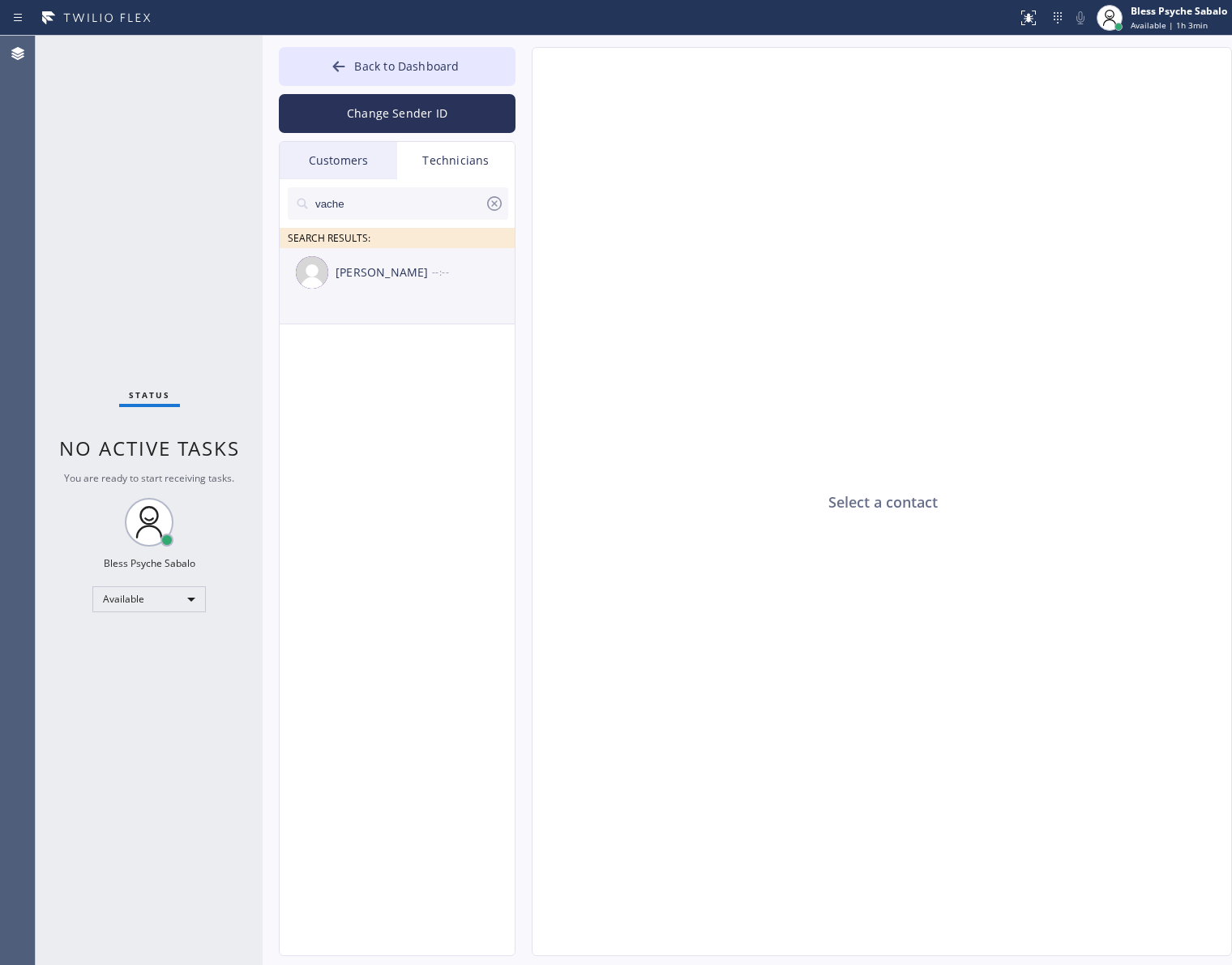
type input "vache"
click at [426, 297] on li "[PERSON_NAME] --:--" at bounding box center [398, 286] width 237 height 76
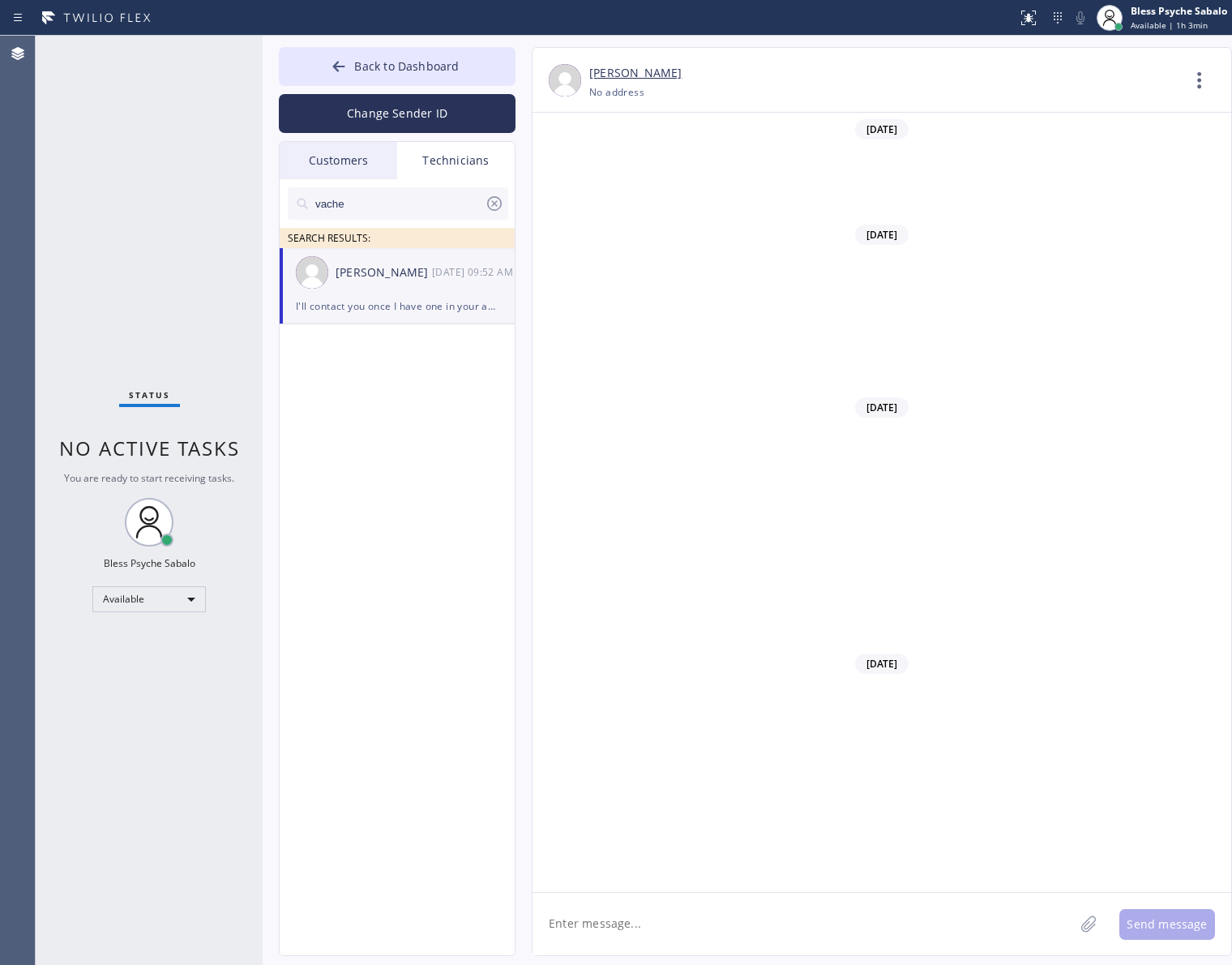
scroll to position [14525, 0]
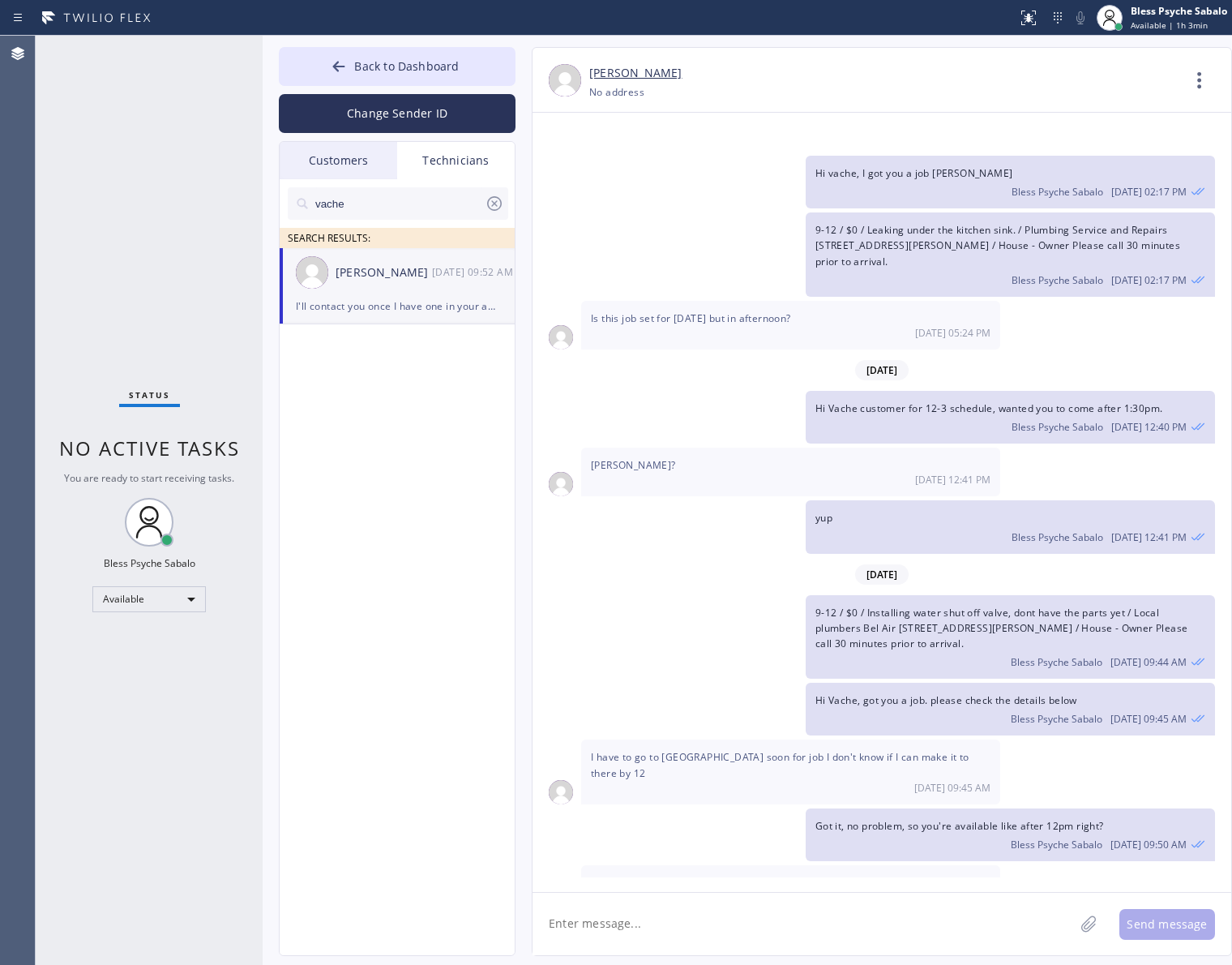
drag, startPoint x: 760, startPoint y: 908, endPoint x: 811, endPoint y: 888, distance: 54.8
click at [784, 901] on textarea at bounding box center [803, 923] width 541 height 62
paste textarea "2-5, $99, Standard WH, smoke is coming out, 6-8 months, no warranty, cx had to …"
type textarea "Hi [PERSON_NAME] got you afternoon job: 2-5, $99, Standard WH, smoke is coming …"
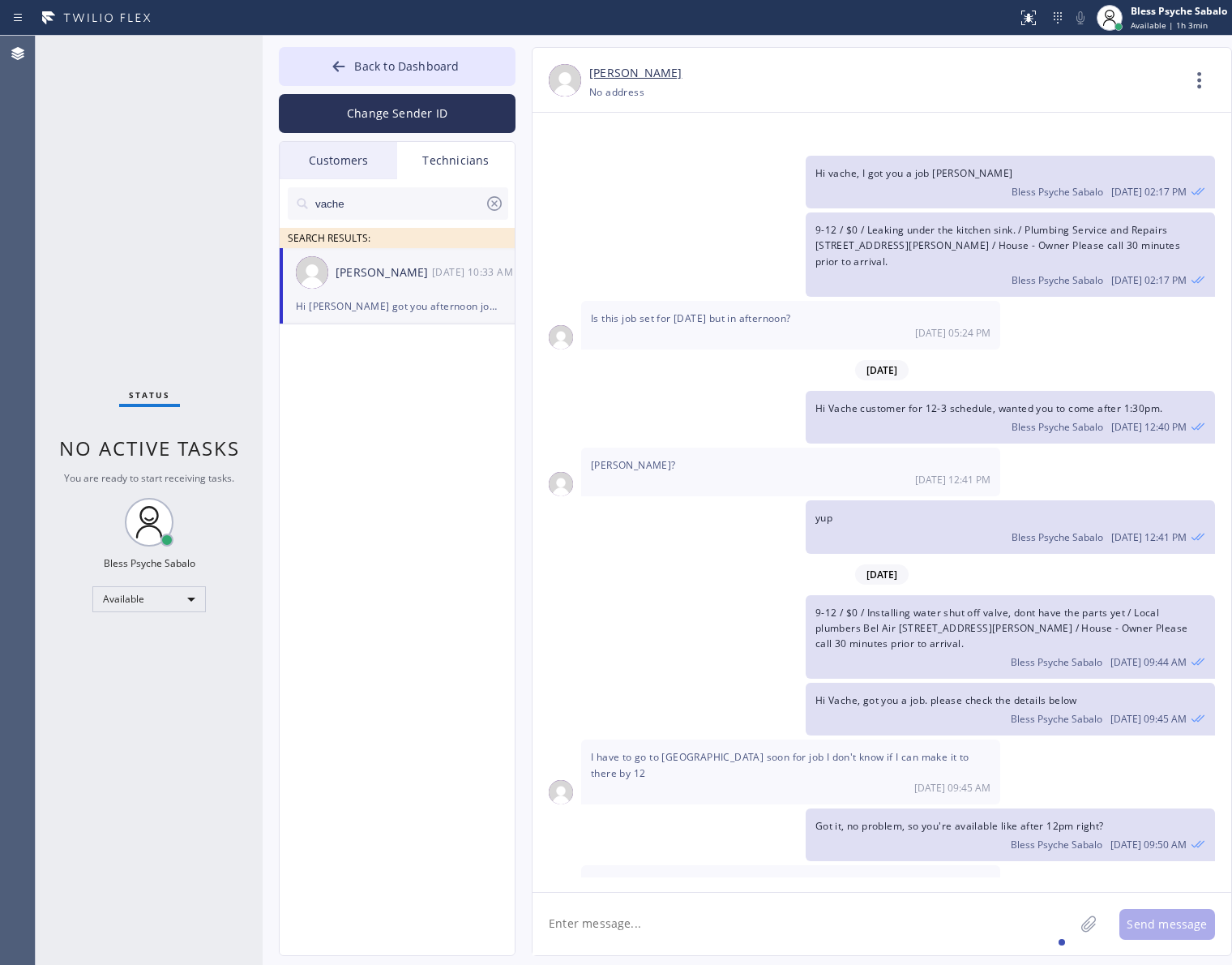
scroll to position [14628, 0]
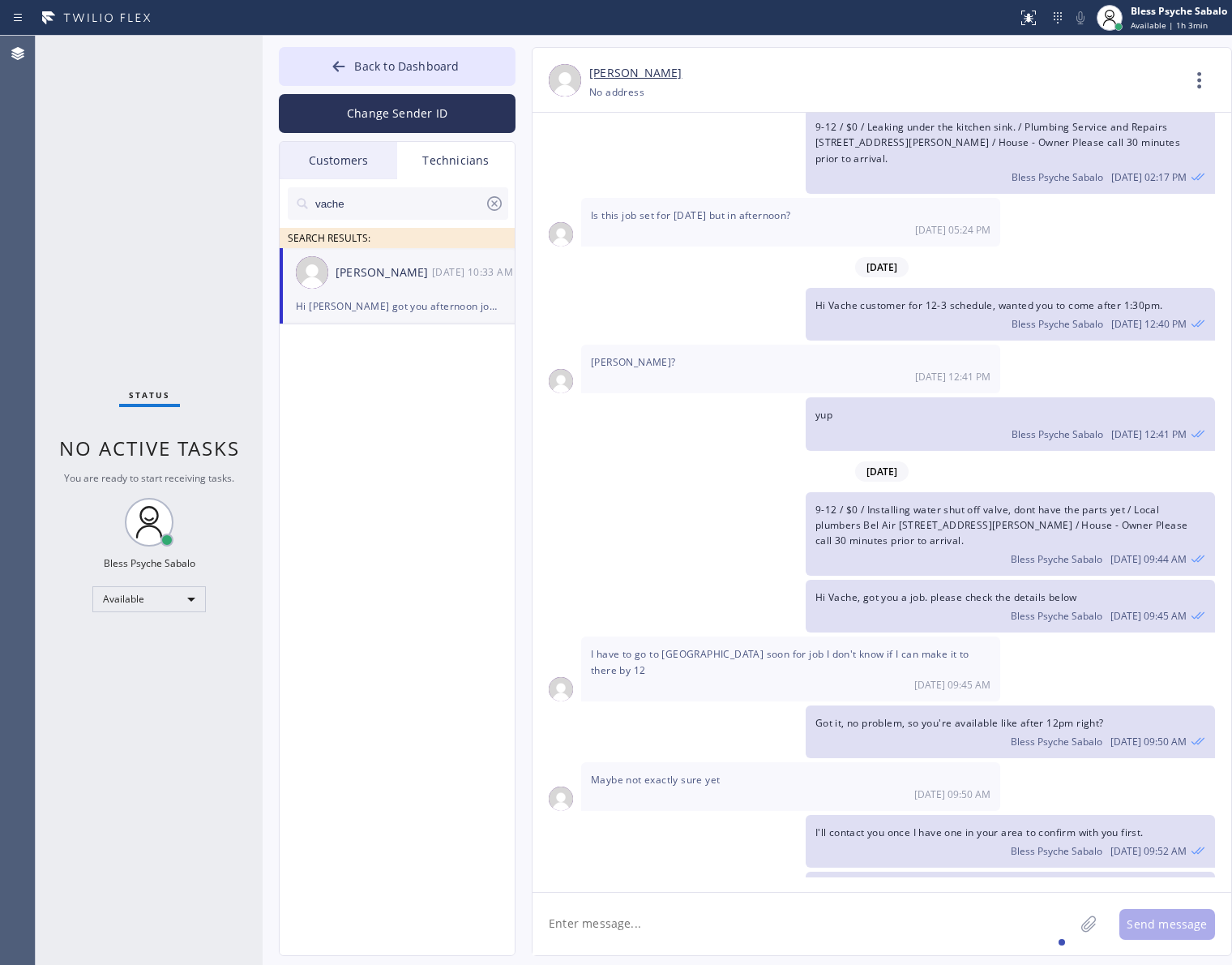
click at [973, 943] on div "Bless Psyche Sabalo [DATE] 10:33 AM" at bounding box center [1010, 952] width 390 height 18
drag, startPoint x: 665, startPoint y: 571, endPoint x: 715, endPoint y: 572, distance: 50.0
click at [715, 647] on span "I have to go to [GEOGRAPHIC_DATA] soon for job I don't know if I can make it to…" at bounding box center [780, 661] width 378 height 29
copy span "[GEOGRAPHIC_DATA]"
drag, startPoint x: 1037, startPoint y: 222, endPoint x: 1059, endPoint y: 219, distance: 22.2
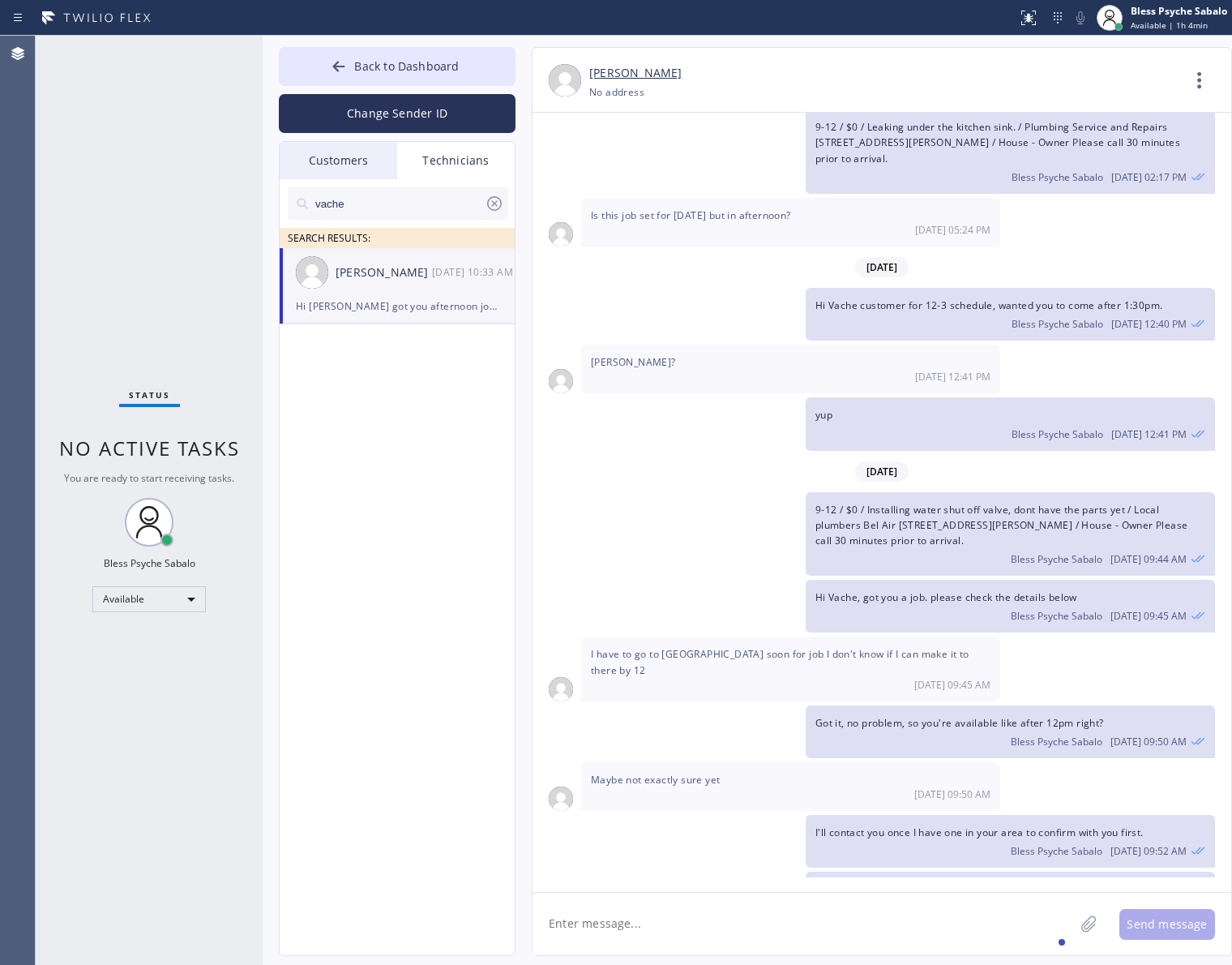
click at [1046, 298] on span "Hi Vache customer for 12-3 schedule, wanted you to come after 1:30pm." at bounding box center [989, 305] width 347 height 14
click at [1204, 87] on icon at bounding box center [1198, 79] width 39 height 39
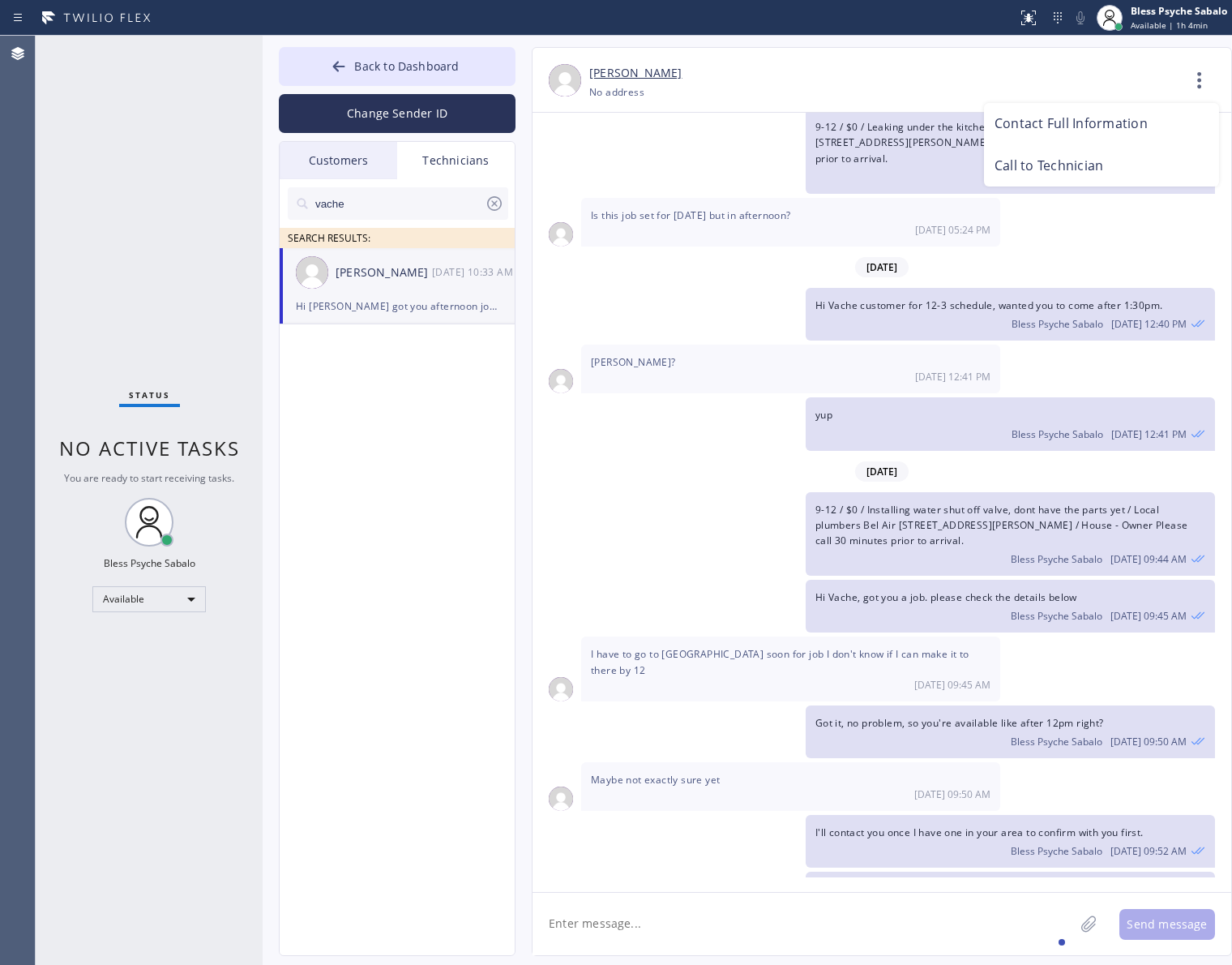
click at [1035, 174] on li "Call to Technician" at bounding box center [1101, 166] width 236 height 43
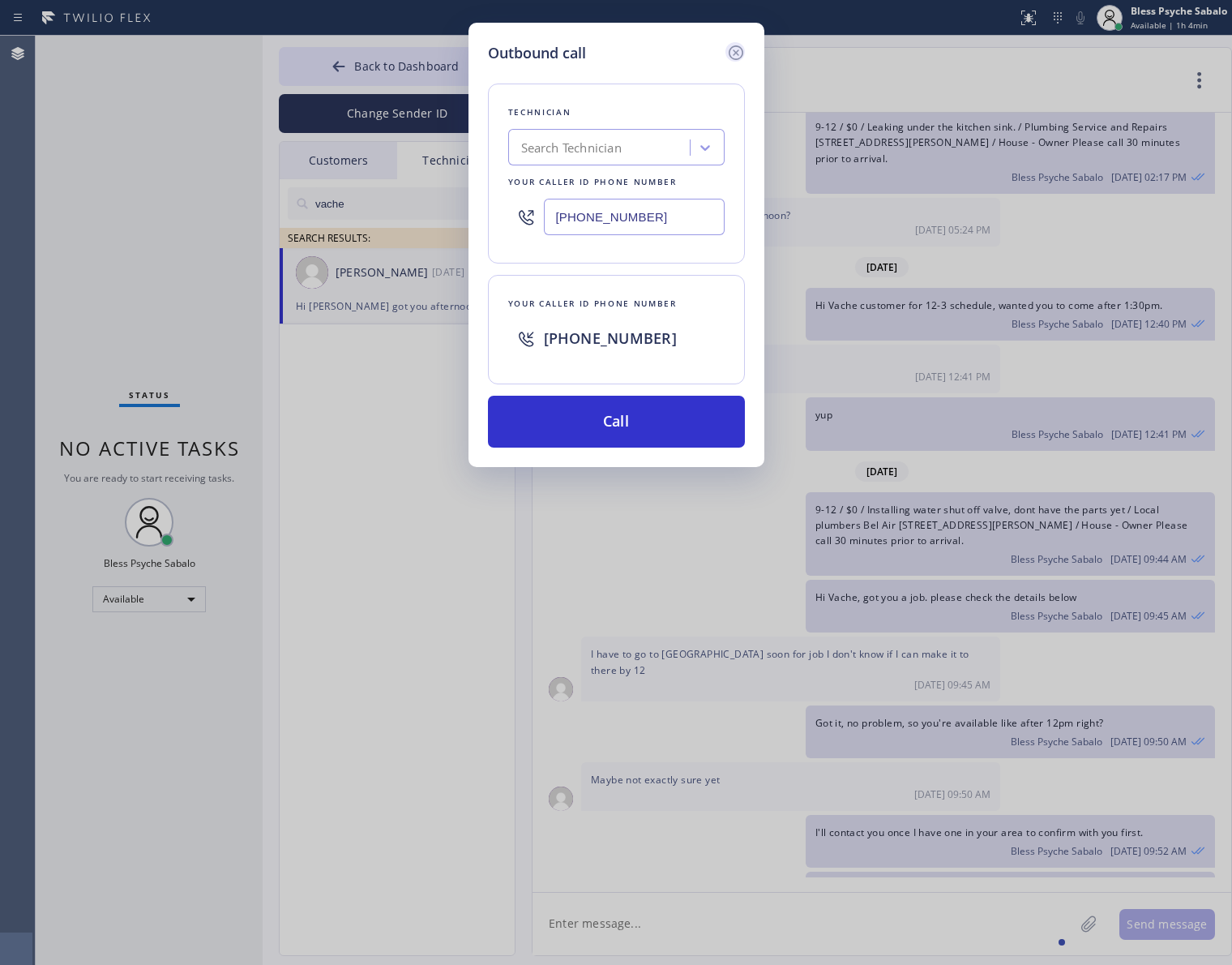
click at [725, 51] on div at bounding box center [735, 52] width 20 height 20
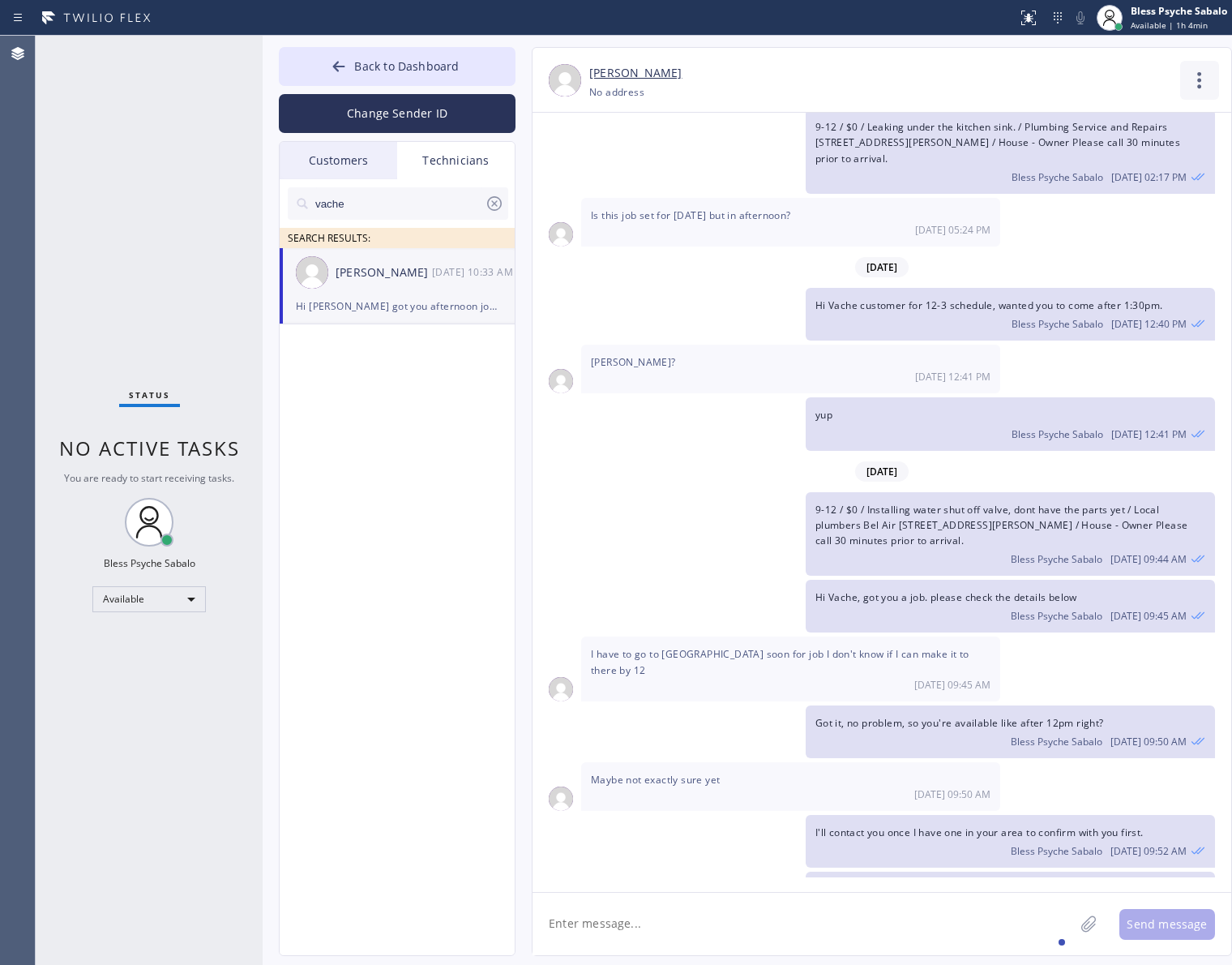
click at [1189, 75] on icon at bounding box center [1198, 79] width 39 height 39
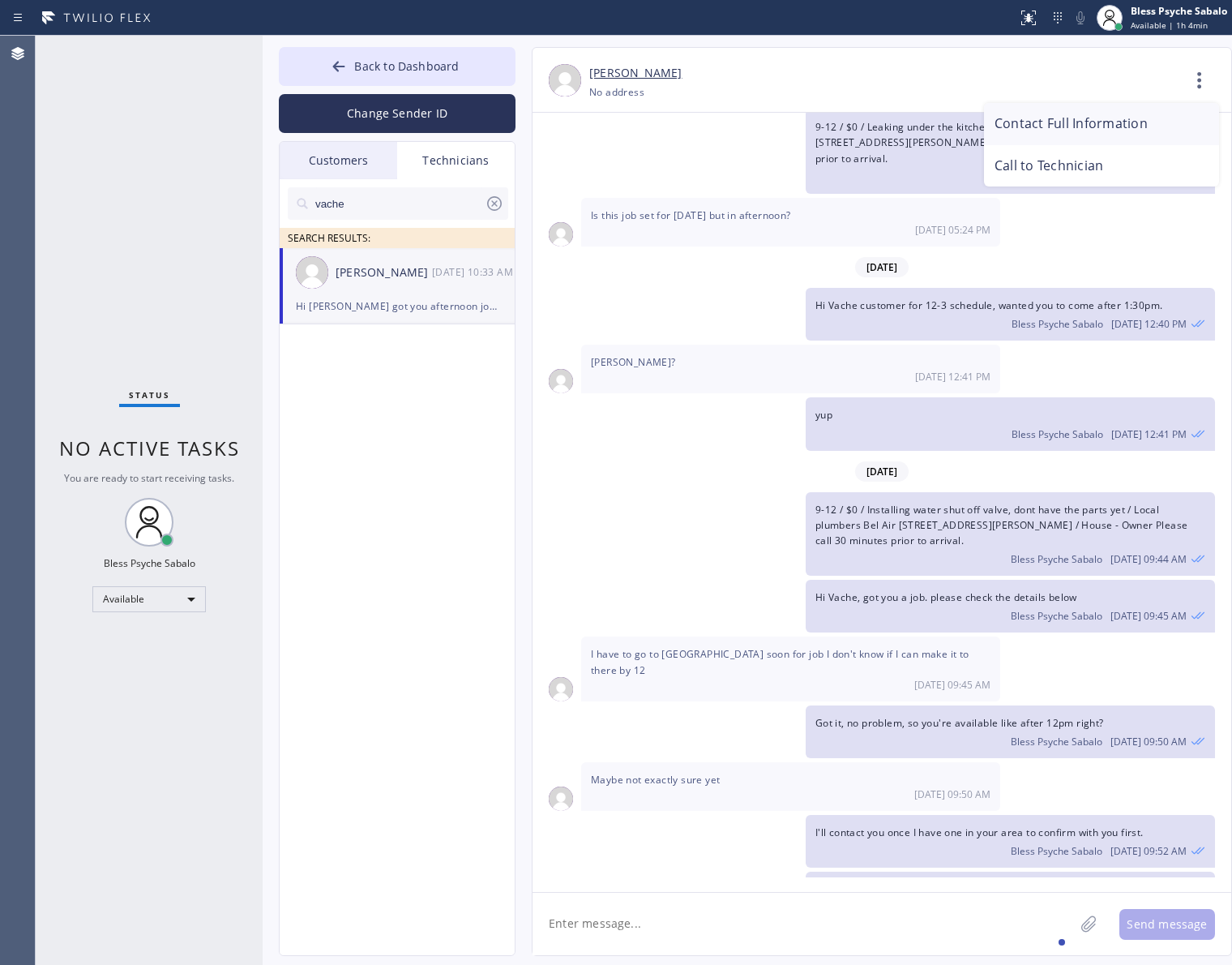
click at [1108, 114] on li "Contact Full Information" at bounding box center [1101, 124] width 236 height 43
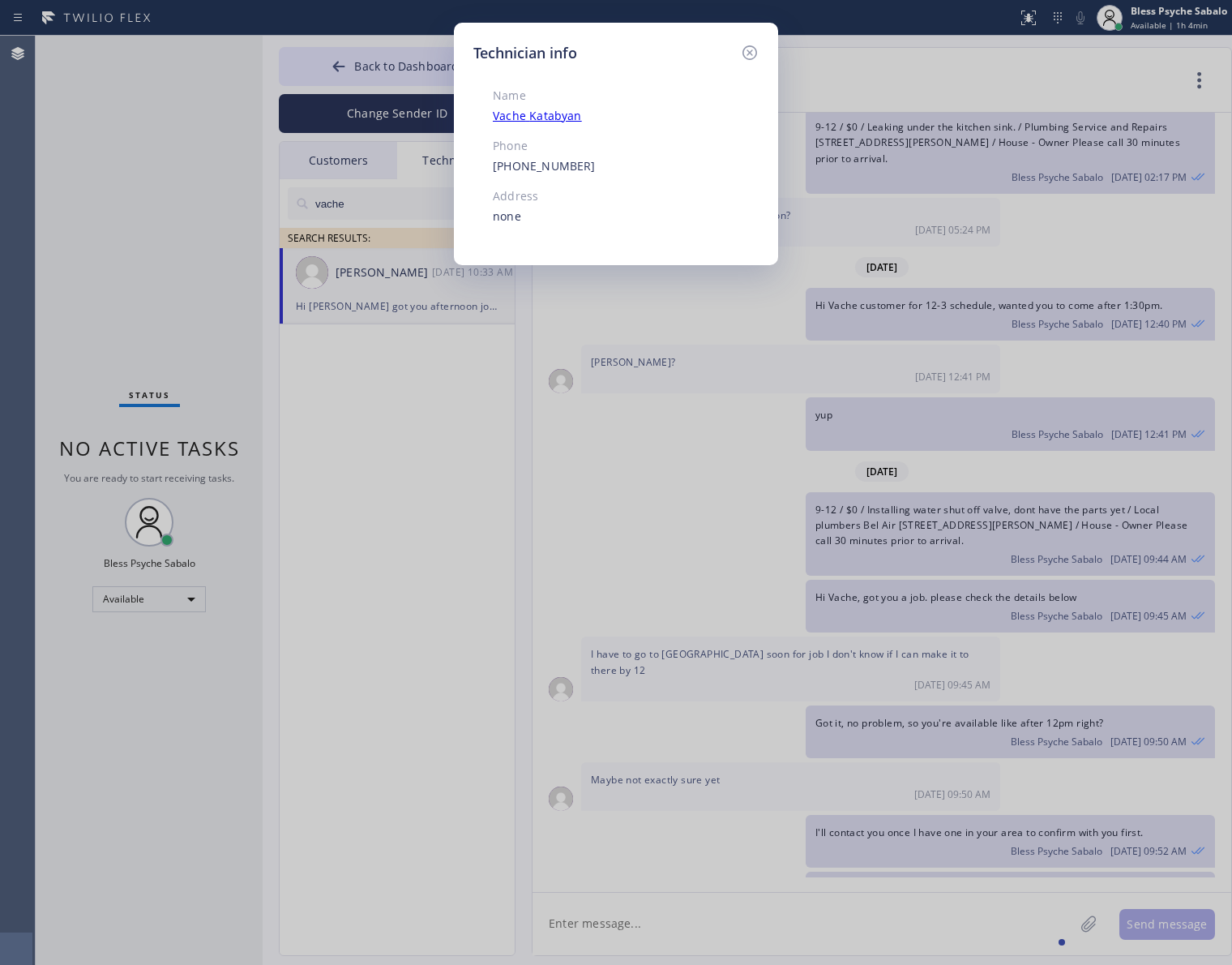
click at [741, 46] on icon at bounding box center [750, 52] width 20 height 20
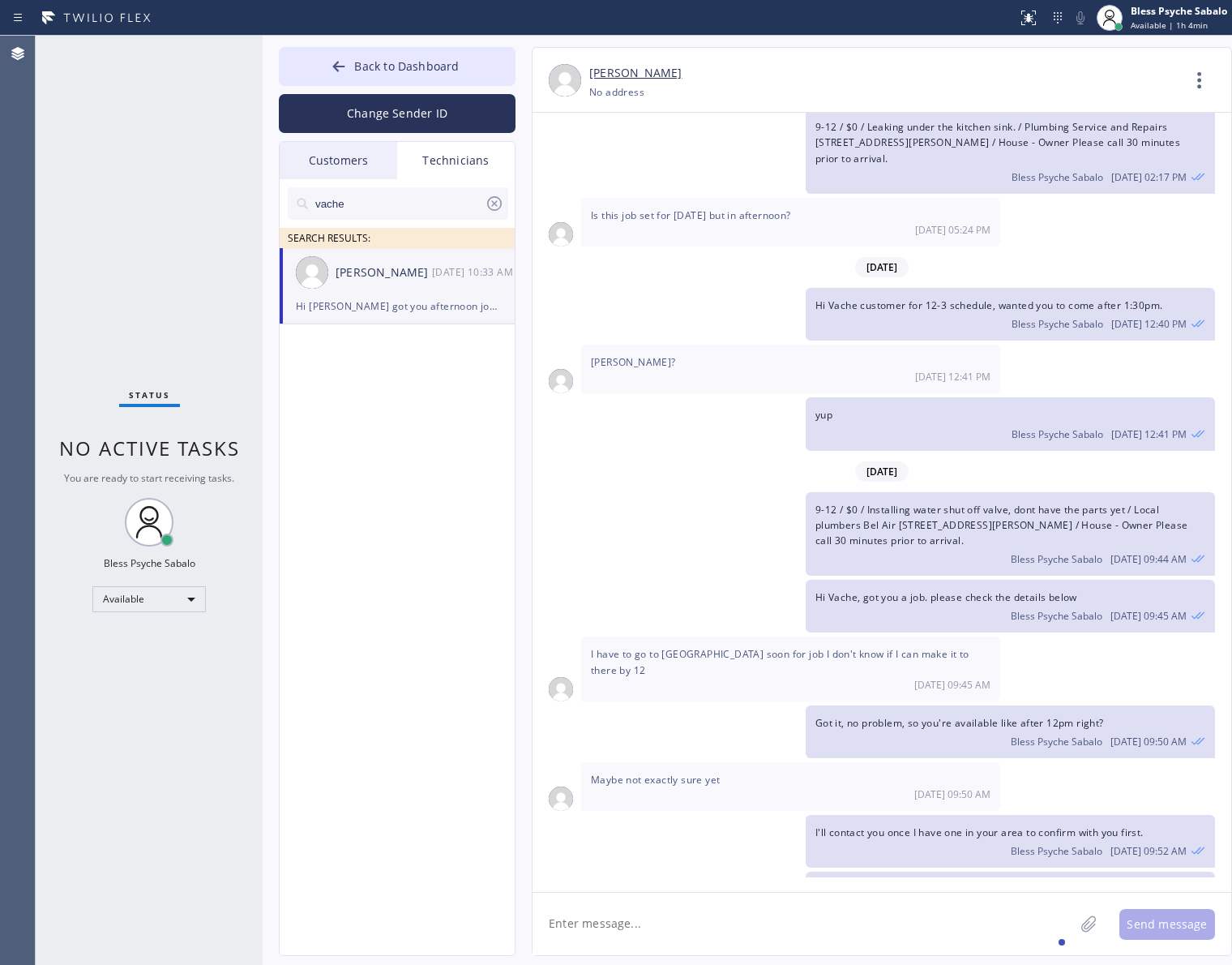
click at [789, 288] on div "Hi Vache customer for 12-3 schedule, wanted you to come after 1:30pm. Bless Psy…" at bounding box center [874, 314] width 683 height 52
click at [379, 297] on div "Hi [PERSON_NAME] got you afternoon job: 2-5, $99, Standard WH, smoke is coming …" at bounding box center [397, 306] width 203 height 19
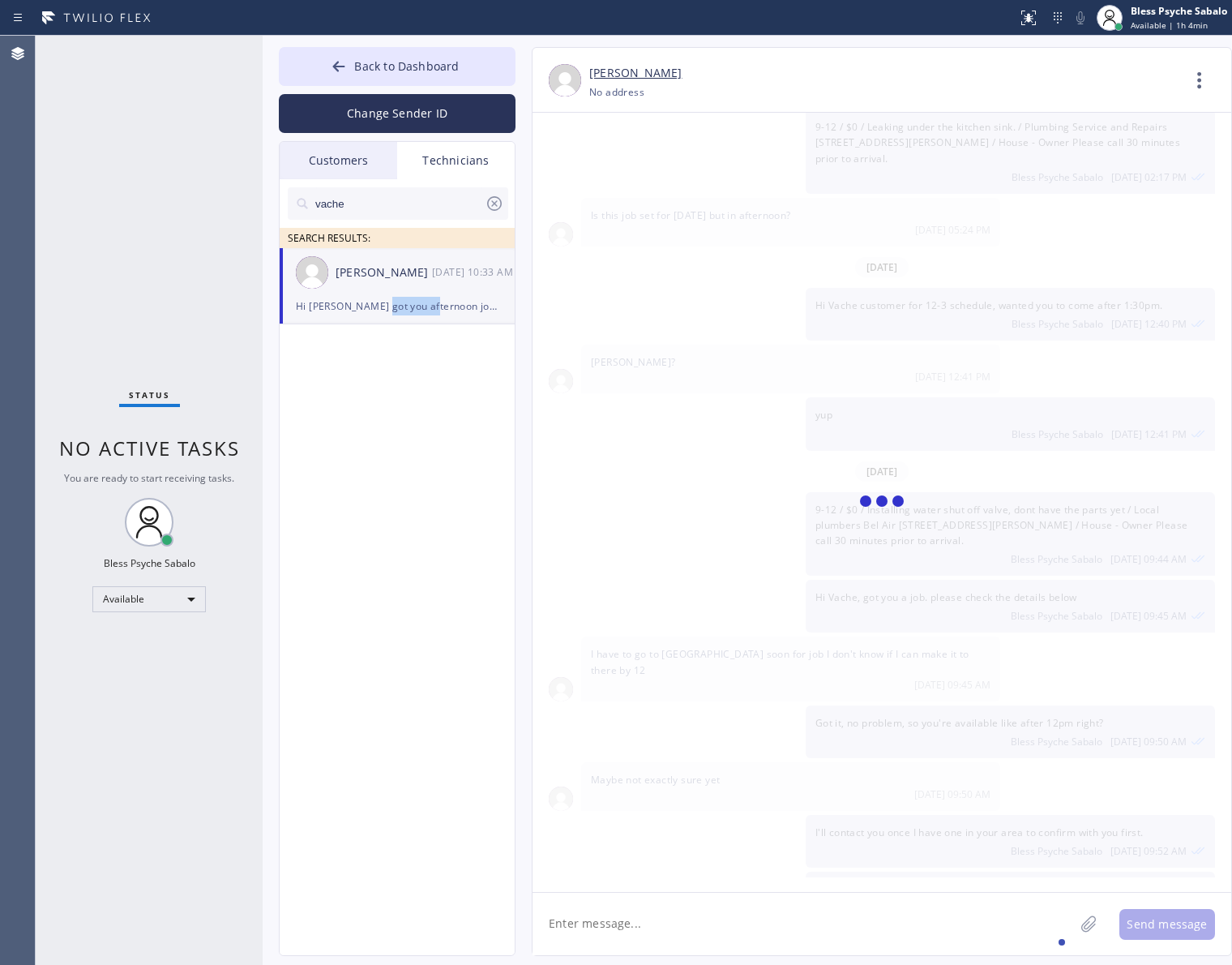
click at [379, 297] on div "Hi [PERSON_NAME] got you afternoon job: 2-5, $99, Standard WH, smoke is coming …" at bounding box center [397, 306] width 203 height 19
click at [379, 294] on div "[PERSON_NAME] [DATE] 10:33 AM" at bounding box center [398, 272] width 237 height 48
click at [1019, 288] on div "Hi Vache customer for 12-3 schedule, wanted you to come after 1:30pm. Bless Psy…" at bounding box center [1010, 314] width 410 height 52
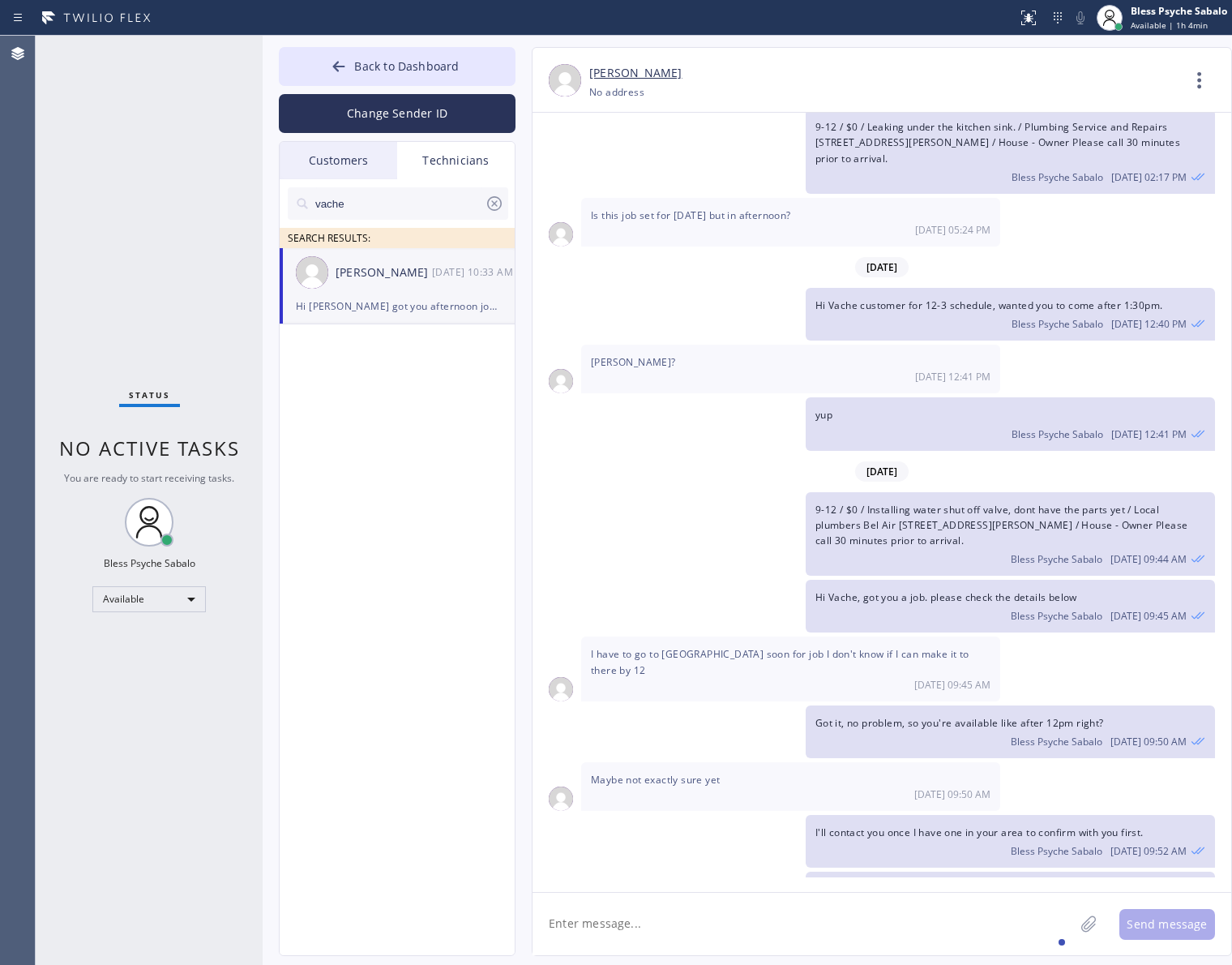
click at [1200, 87] on icon at bounding box center [1198, 79] width 39 height 39
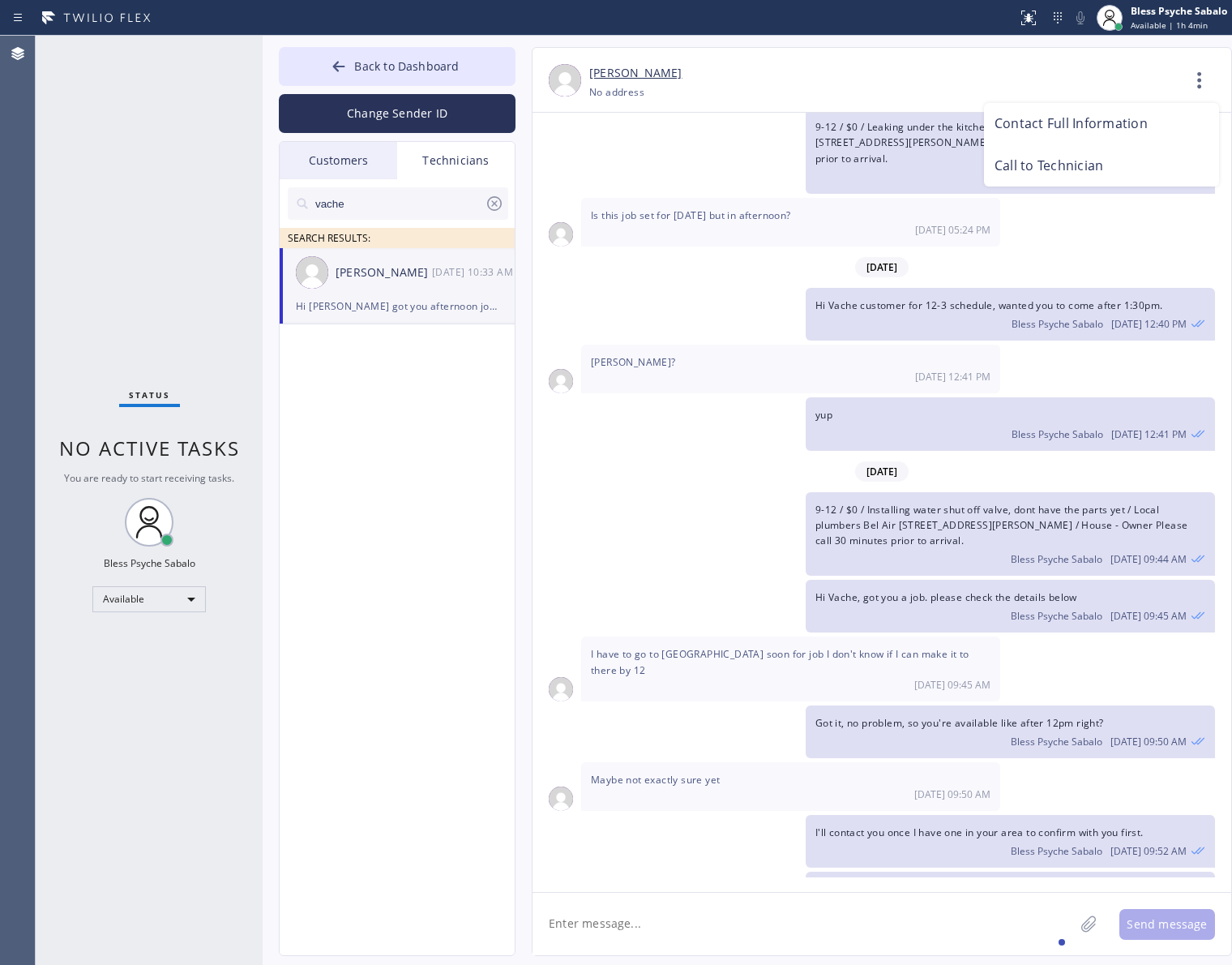
click at [1096, 167] on li "Call to Technician" at bounding box center [1101, 166] width 236 height 43
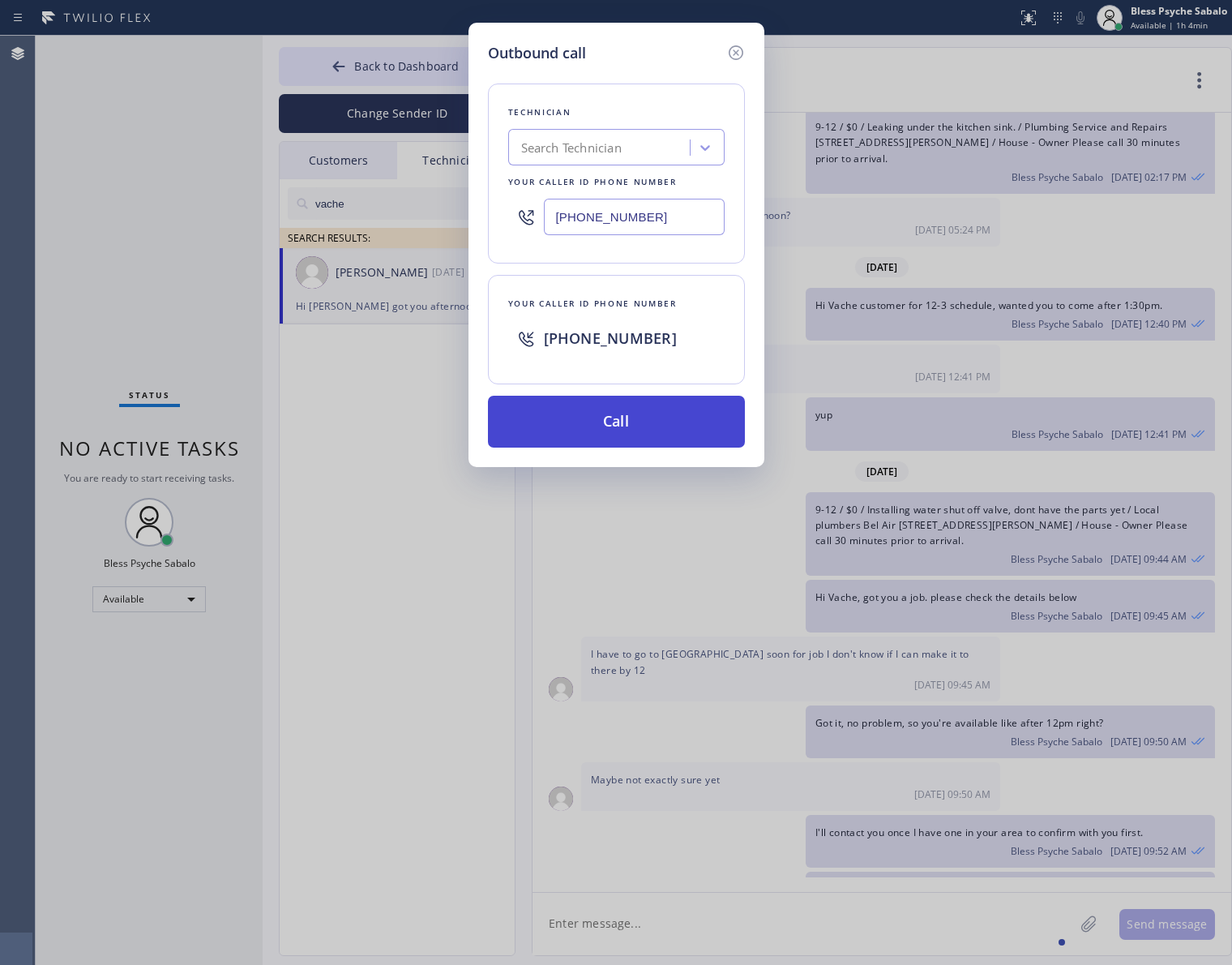
click at [624, 406] on button "Call" at bounding box center [616, 422] width 257 height 51
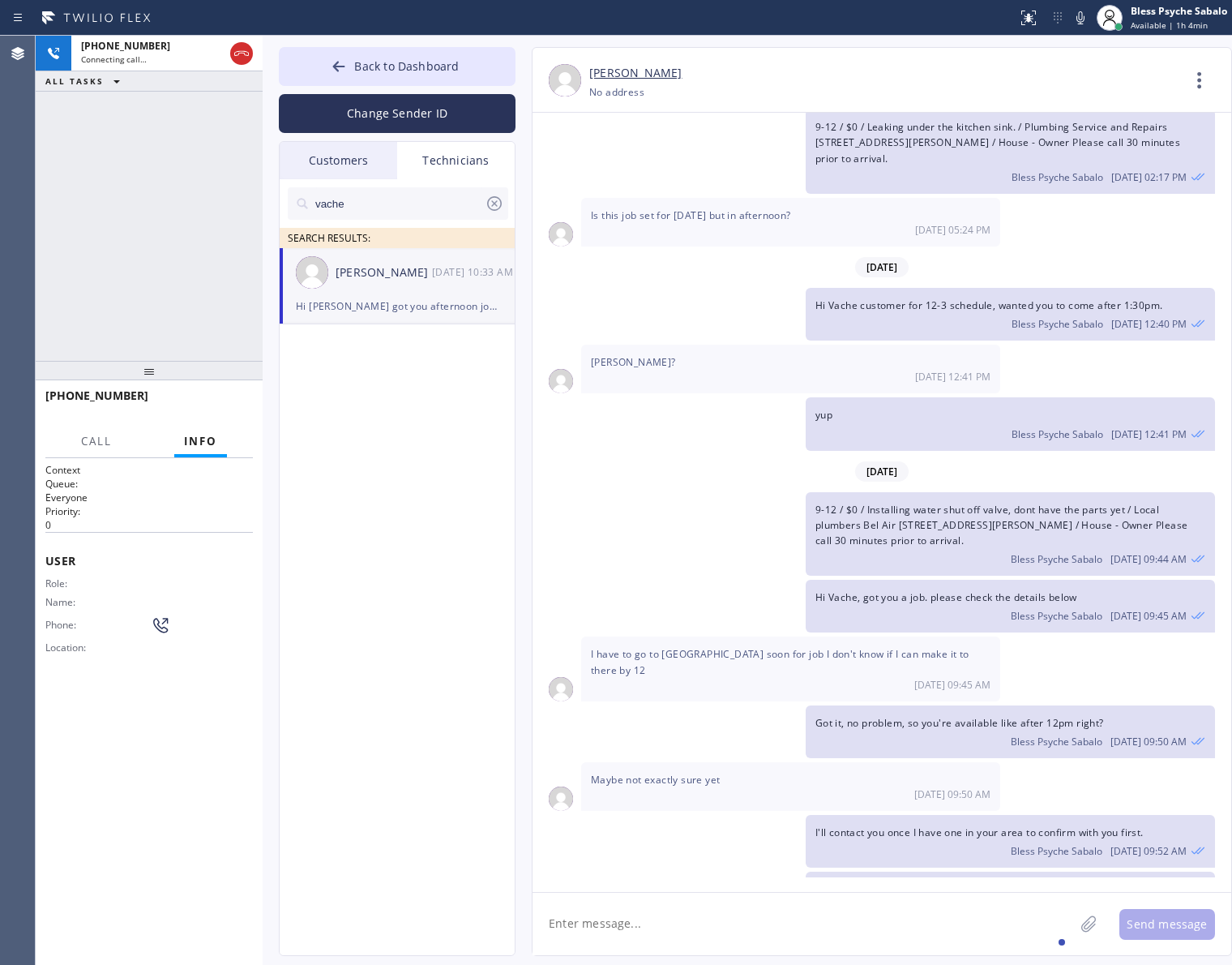
click at [946, 714] on div "[DATE] Hi thank you for the voicemail I was busy nice to meet you also, are you…" at bounding box center [882, 495] width 699 height 764
click at [203, 405] on span "HANG UP" at bounding box center [215, 402] width 49 height 11
click at [174, 321] on div "[PHONE_NUMBER] Live | 00:05 ALL TASKS ALL TASKS ACTIVE TASKS TASKS IN WRAP UP" at bounding box center [148, 198] width 227 height 325
click at [1180, 82] on div at bounding box center [1198, 79] width 39 height 39
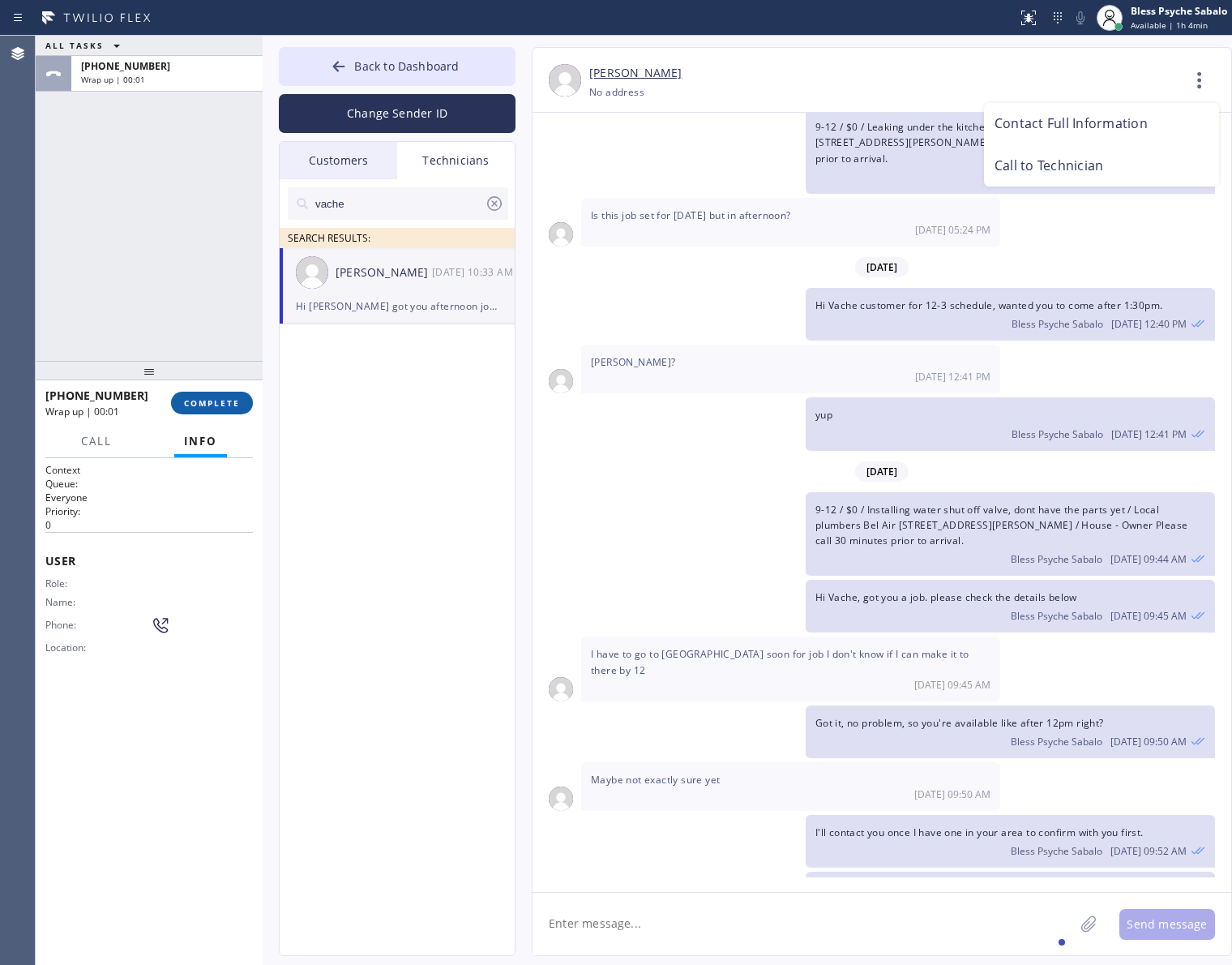
drag, startPoint x: 190, startPoint y: 248, endPoint x: 226, endPoint y: 396, distance: 152.3
click at [191, 248] on div at bounding box center [616, 482] width 1232 height 965
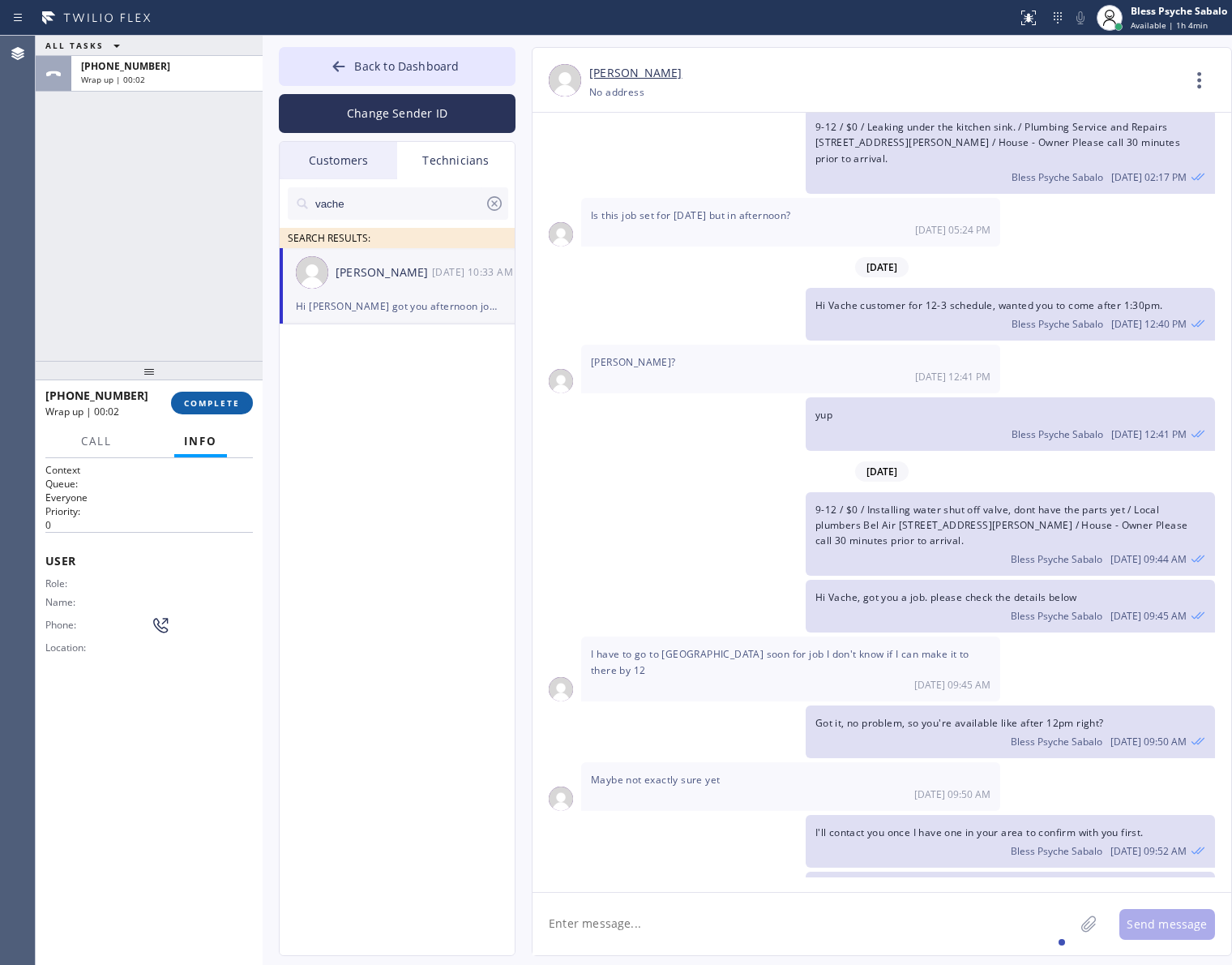
click at [213, 400] on span "COMPLETE" at bounding box center [212, 402] width 56 height 11
drag, startPoint x: 197, startPoint y: 263, endPoint x: 414, endPoint y: 271, distance: 217.1
click at [211, 260] on div "ALL TASKS ALL TASKS ACTIVE TASKS TASKS IN WRAP UP [PHONE_NUMBER] Wrap up | 00:02" at bounding box center [148, 198] width 227 height 325
drag, startPoint x: 859, startPoint y: 319, endPoint x: 1056, endPoint y: 182, distance: 240.0
click at [865, 310] on div "[DATE] Hi thank you for the voicemail I was busy nice to meet you also, are you…" at bounding box center [882, 495] width 699 height 764
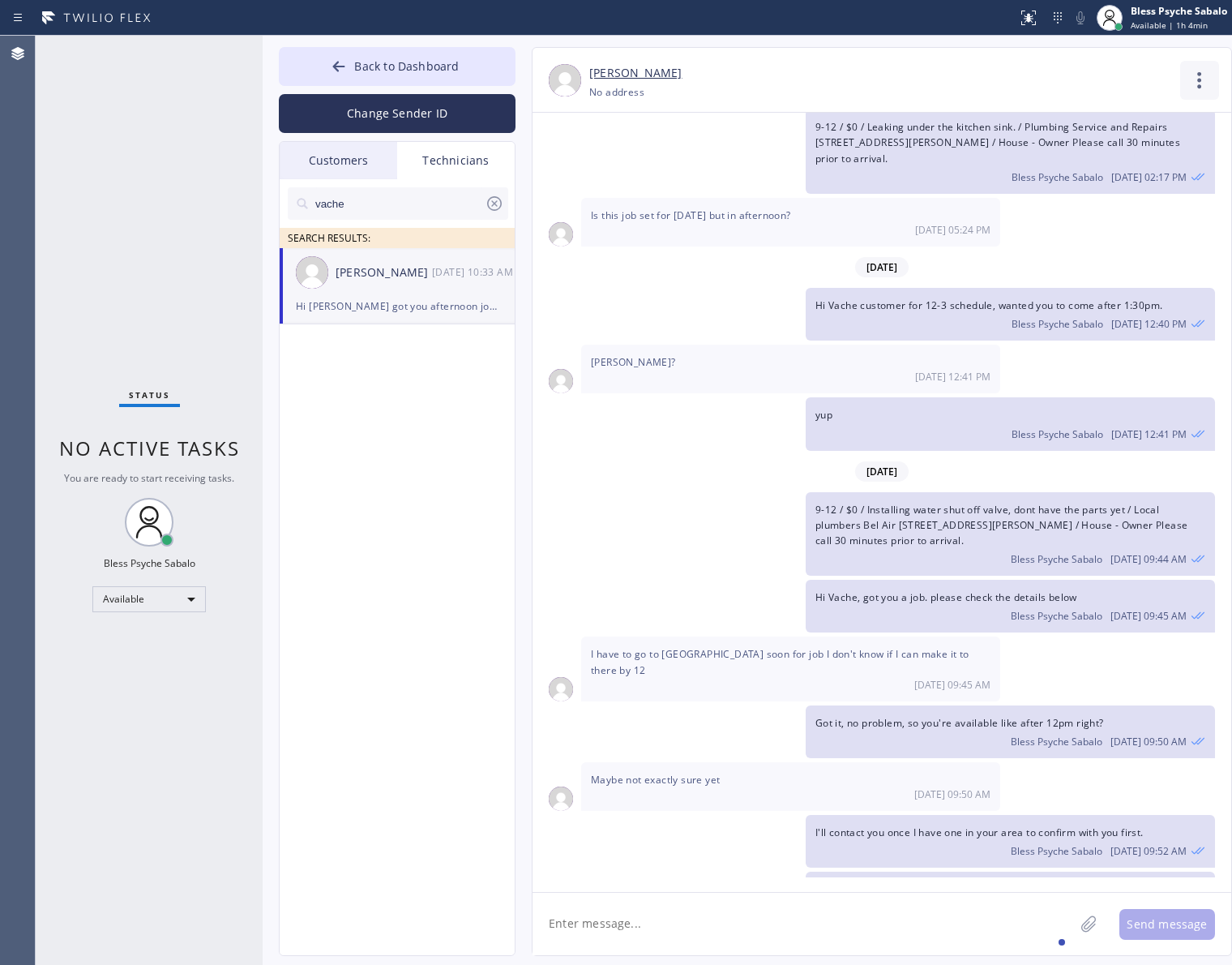
click at [1197, 83] on icon at bounding box center [1198, 79] width 39 height 39
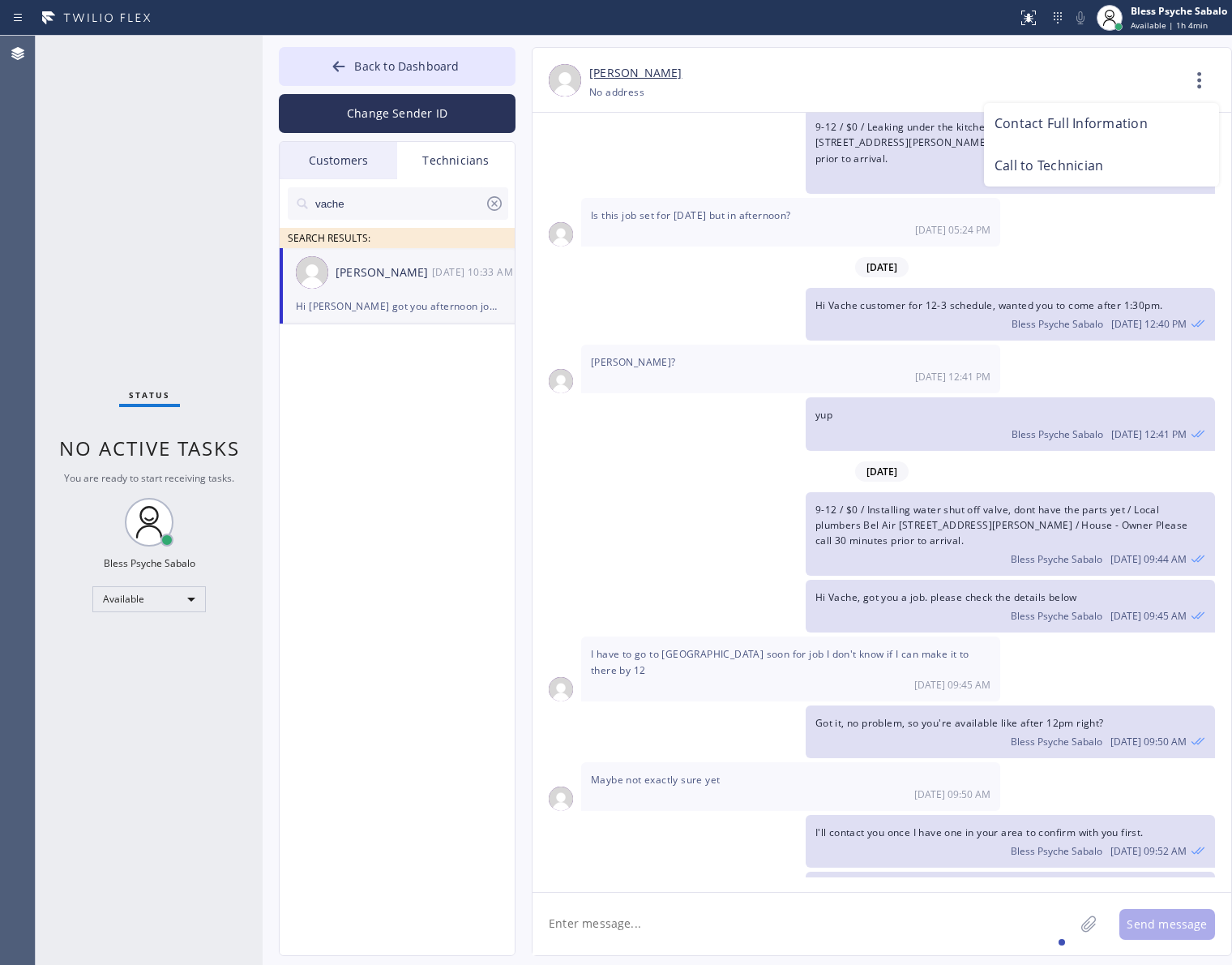
click at [1094, 168] on li "Call to Technician" at bounding box center [1101, 166] width 236 height 43
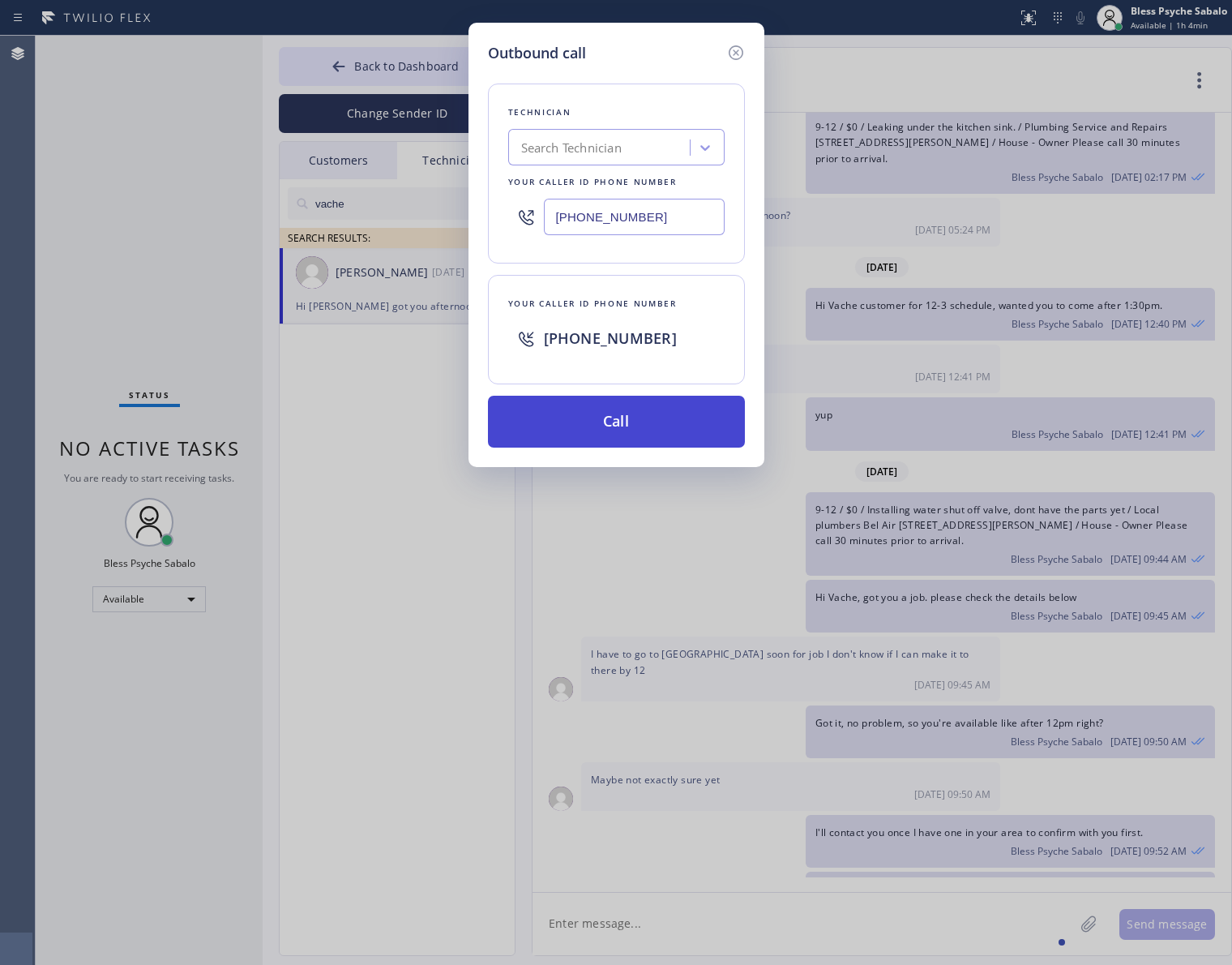
click at [545, 402] on button "Call" at bounding box center [616, 422] width 257 height 51
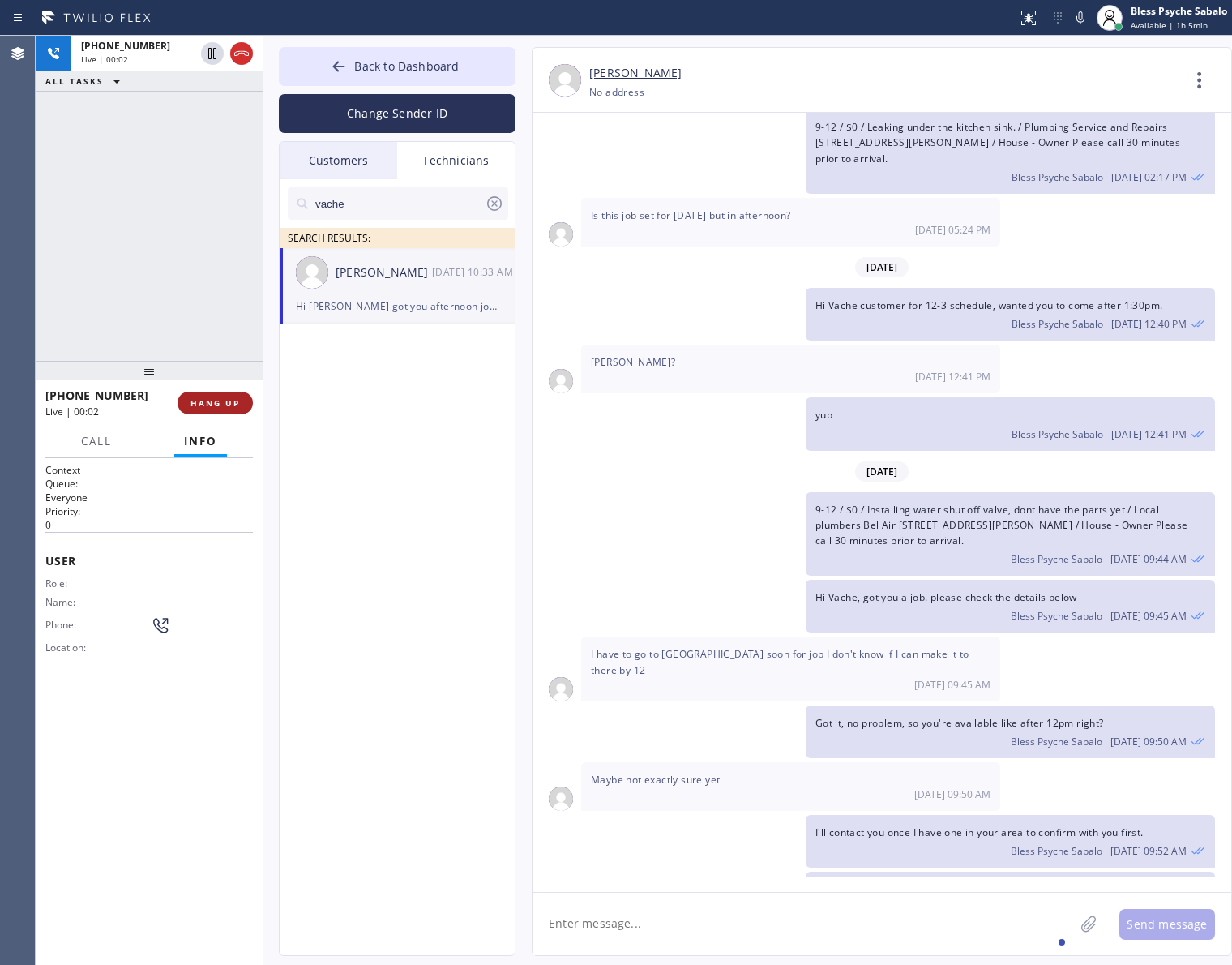
click at [203, 396] on button "HANG UP" at bounding box center [215, 403] width 75 height 23
click at [184, 330] on div "[PHONE_NUMBER] Live | 00:03 ALL TASKS ALL TASKS ACTIVE TASKS TASKS IN WRAP UP" at bounding box center [148, 198] width 227 height 325
click at [191, 406] on span "COMPLETE" at bounding box center [212, 402] width 56 height 11
drag, startPoint x: 224, startPoint y: 340, endPoint x: 503, endPoint y: 428, distance: 292.5
click at [229, 340] on div "ALL TASKS ALL TASKS ACTIVE TASKS TASKS IN WRAP UP [PHONE_NUMBER] Wrap up | 00:00" at bounding box center [148, 198] width 227 height 325
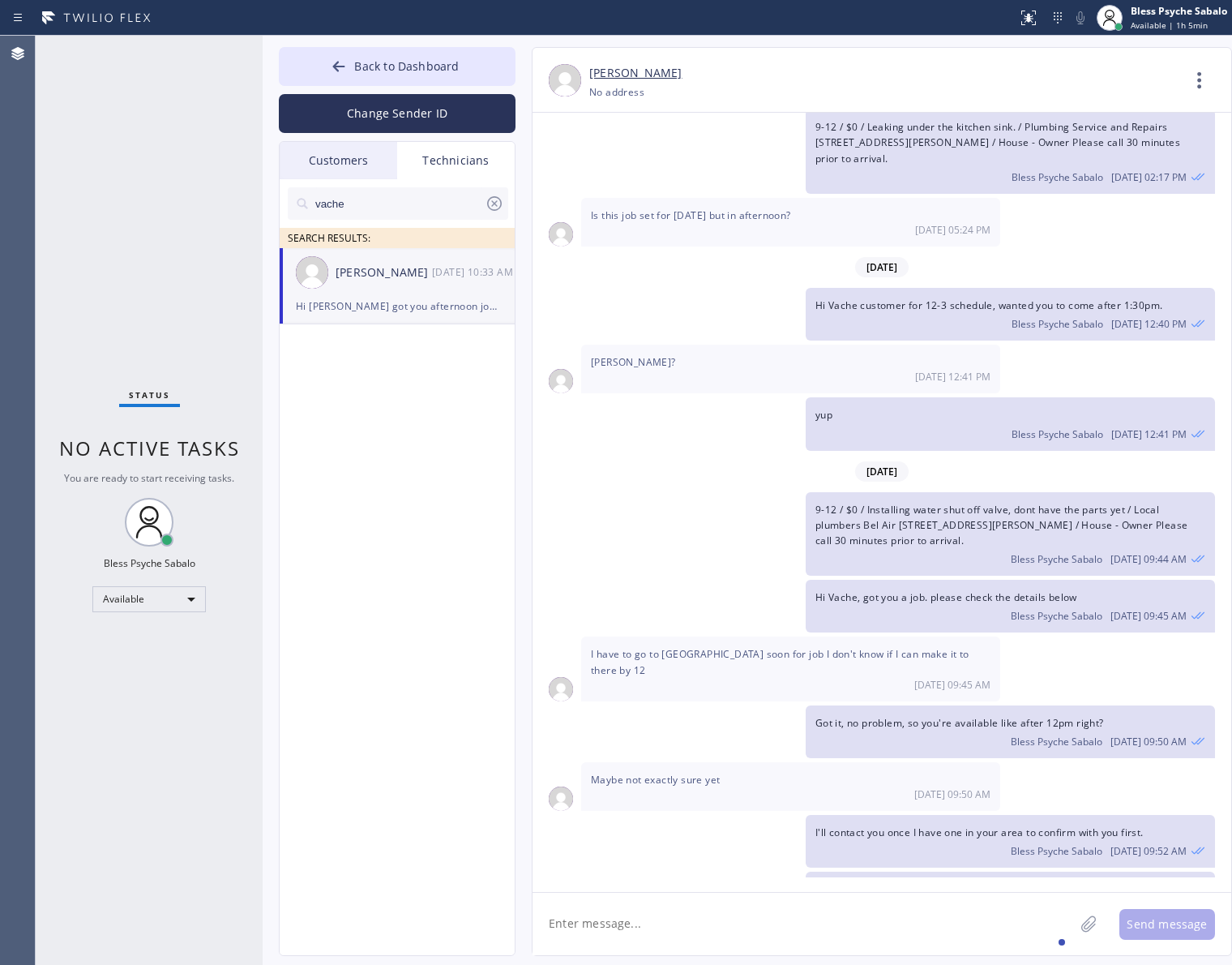
click at [822, 716] on span "Got it, no problem, so you're available like after 12pm right?" at bounding box center [960, 723] width 289 height 14
click at [862, 605] on div "Bless Psyche Sabalo [DATE] 09:45 AM" at bounding box center [1010, 614] width 390 height 18
click at [340, 298] on div "Hi [PERSON_NAME] got you afternoon job: 2-5, $99, Standard WH, smoke is coming …" at bounding box center [397, 306] width 203 height 19
click at [490, 200] on icon at bounding box center [495, 204] width 20 height 20
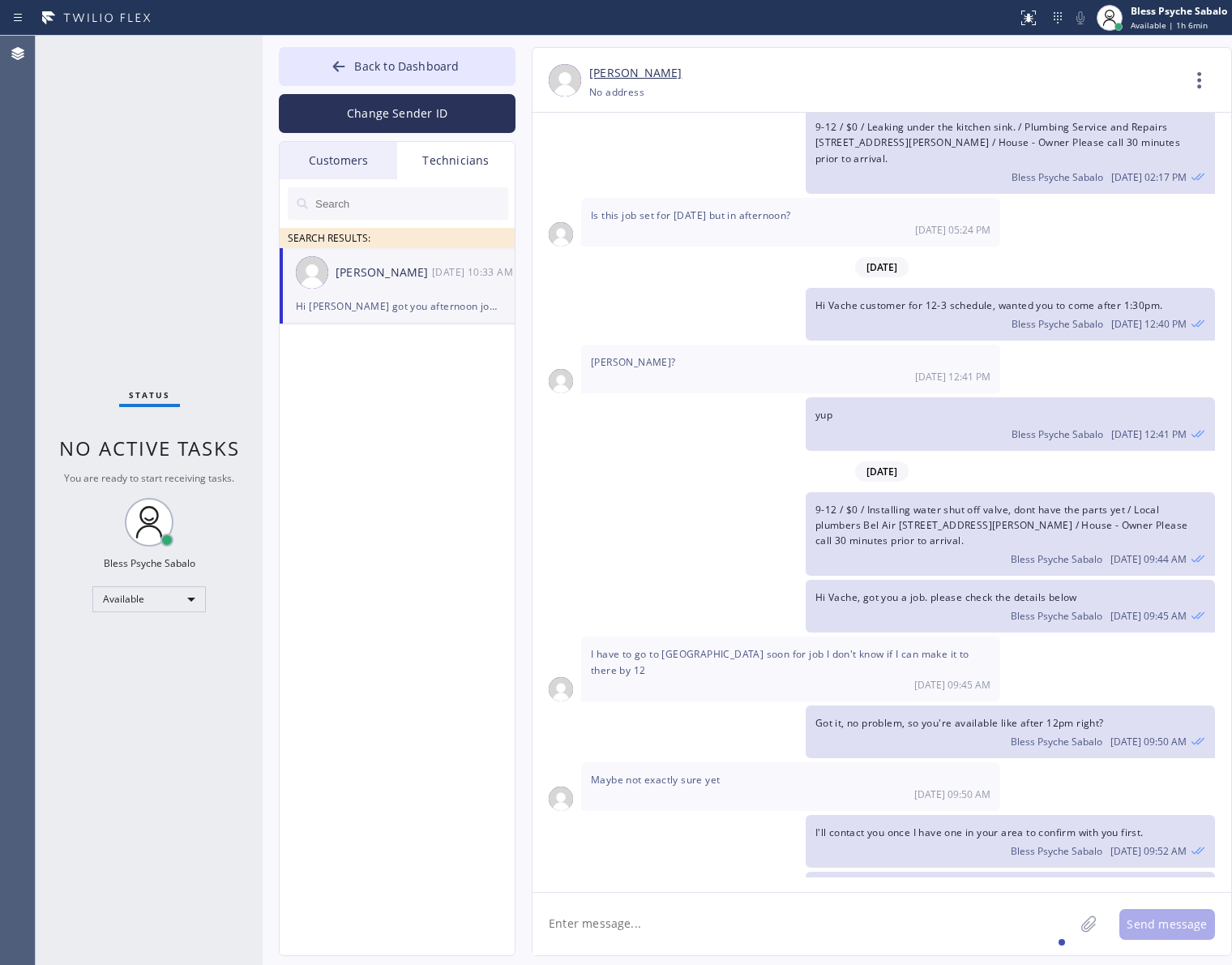
click at [472, 163] on div "Technicians" at bounding box center [455, 160] width 118 height 38
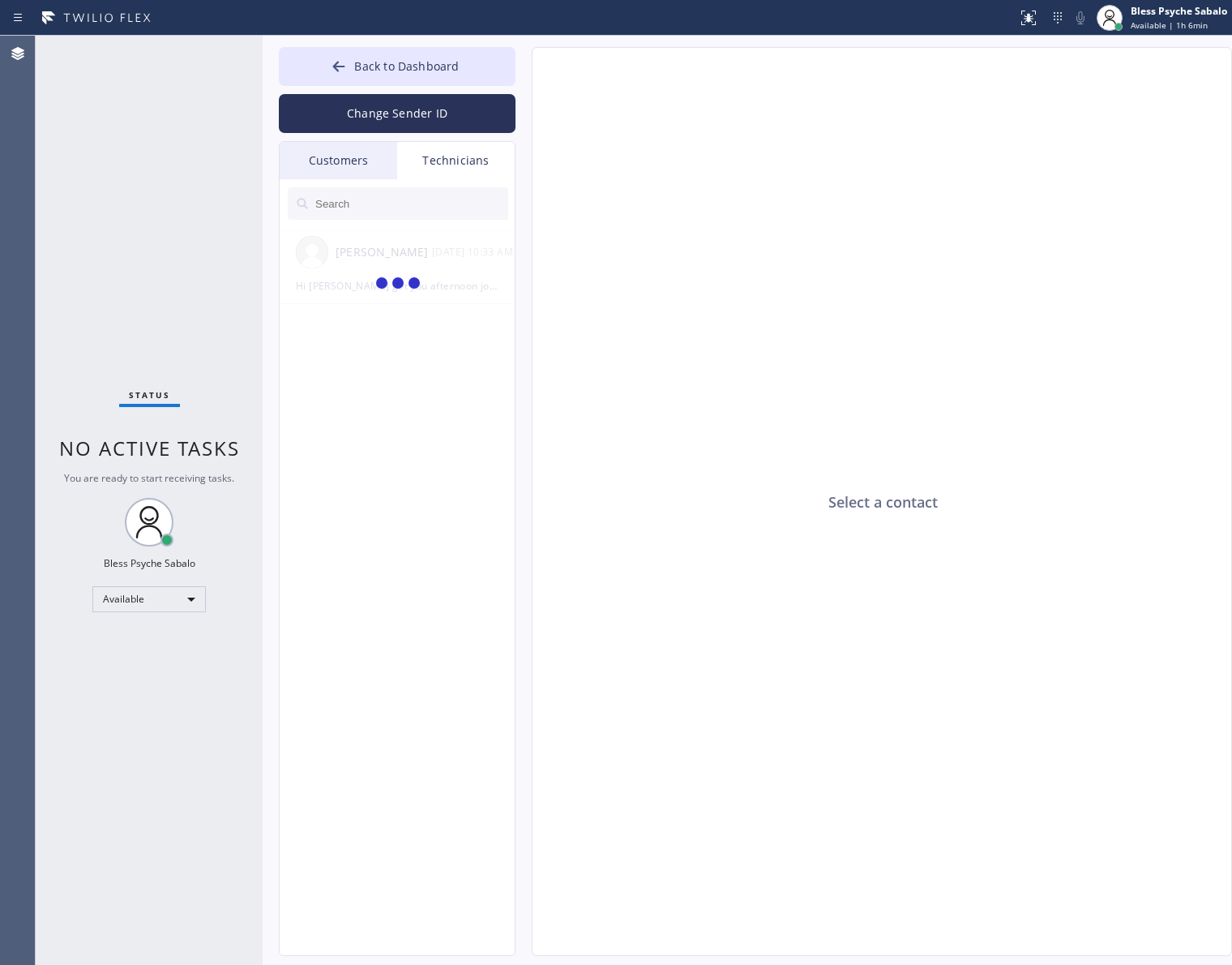
click at [332, 154] on div "Customers" at bounding box center [338, 160] width 118 height 38
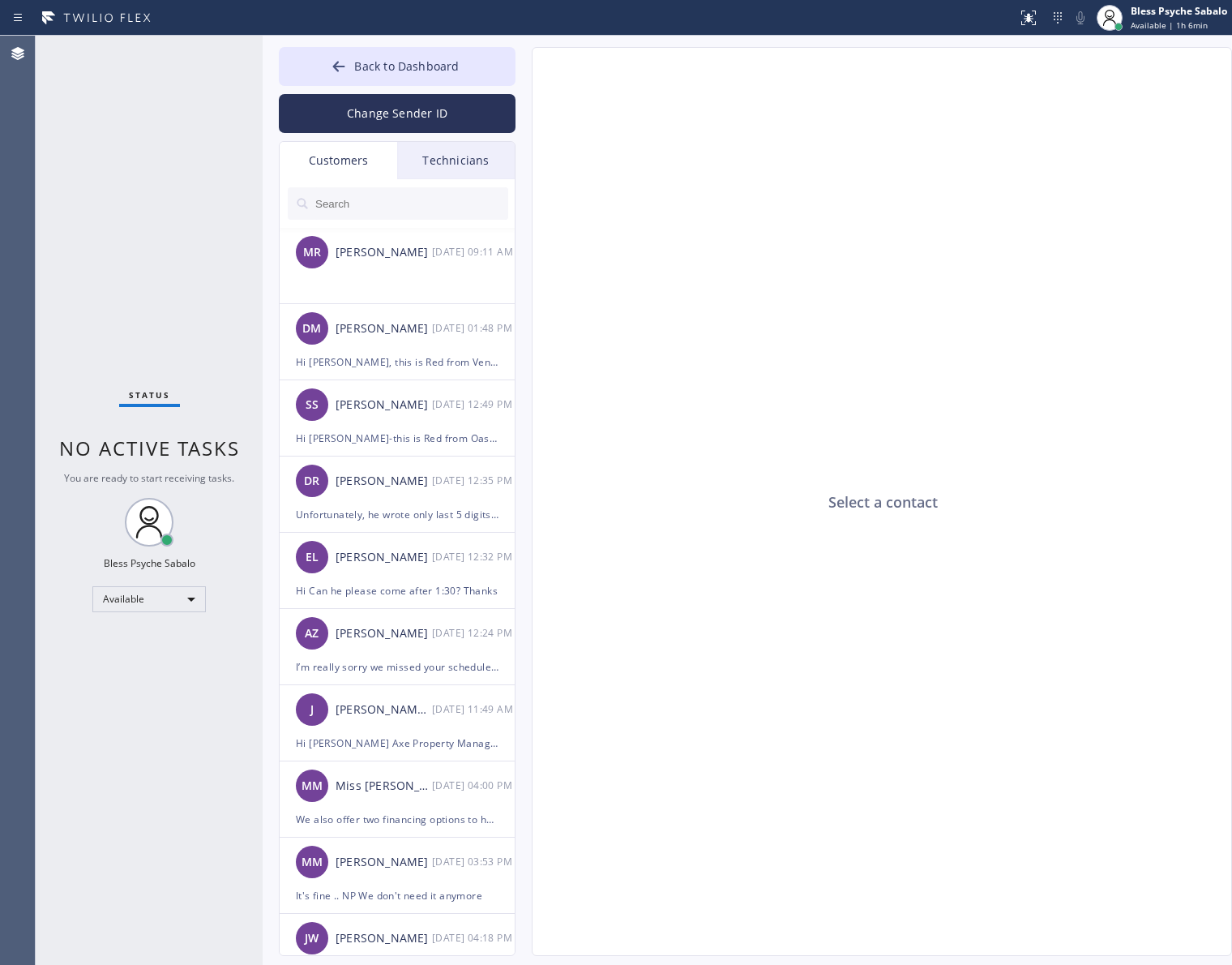
click at [332, 154] on div "Customers" at bounding box center [338, 160] width 118 height 38
click at [434, 163] on div "Technicians" at bounding box center [455, 160] width 118 height 38
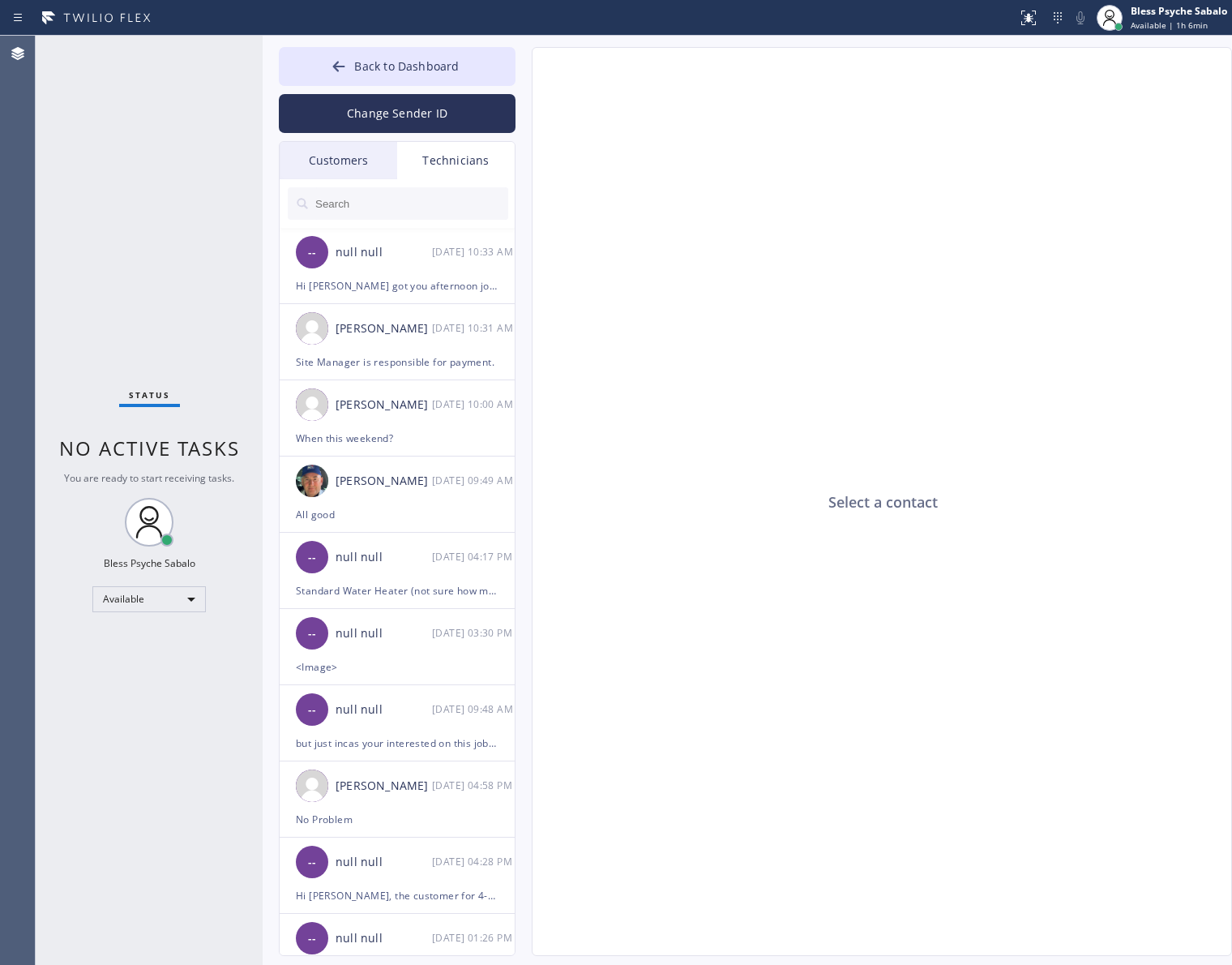
click at [311, 162] on div "Customers" at bounding box center [338, 160] width 118 height 38
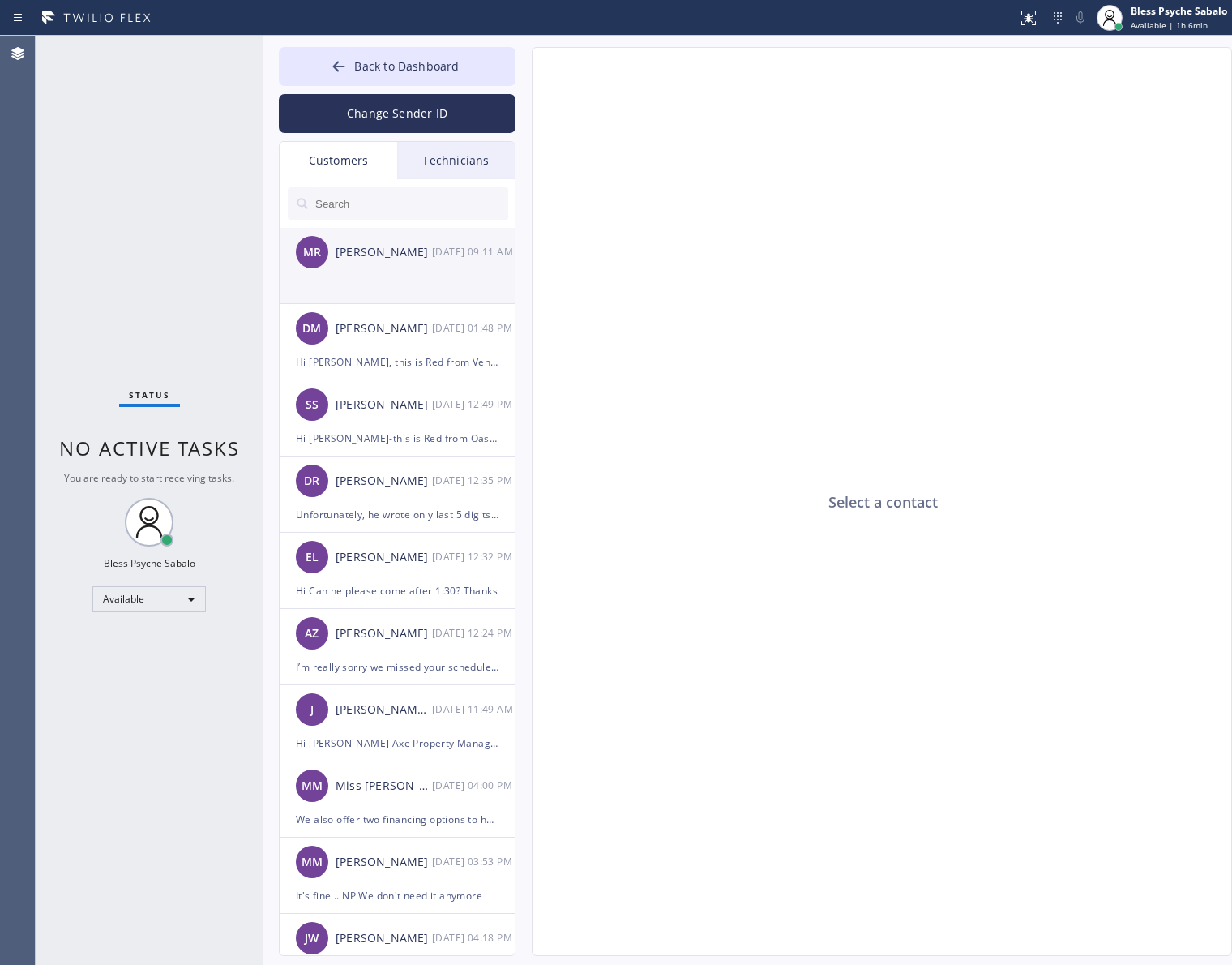
click at [387, 252] on div "[PERSON_NAME]" at bounding box center [383, 252] width 96 height 19
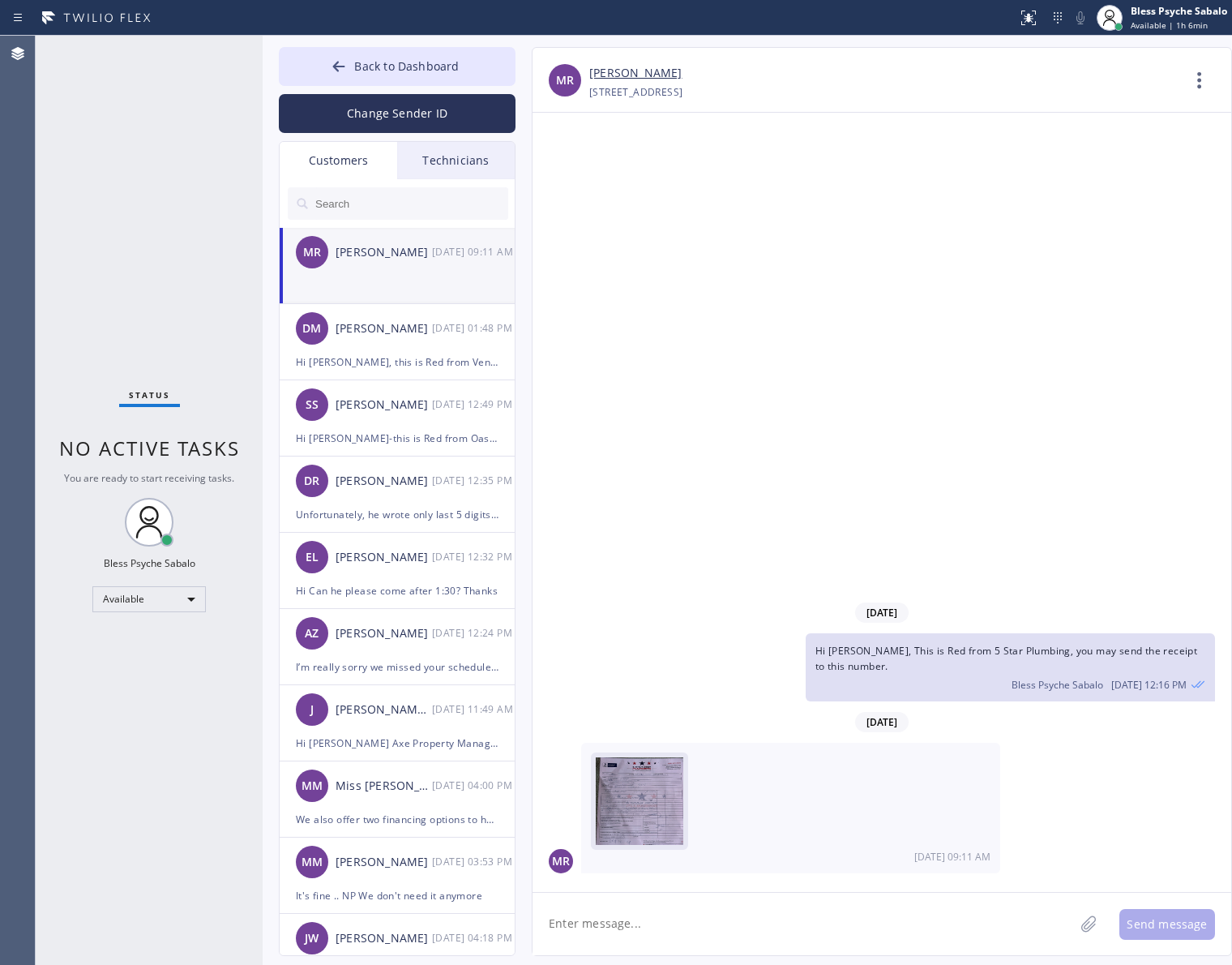
click at [656, 807] on img at bounding box center [639, 806] width 87 height 97
click at [845, 815] on span at bounding box center [791, 801] width 400 height 97
drag, startPoint x: 675, startPoint y: 74, endPoint x: 586, endPoint y: 69, distance: 89.1
click at [586, 69] on div "[PERSON_NAME] [PHONE_NUMBER] Choose phone number [PHONE_NUMBER] [STREET_ADDRESS…" at bounding box center [882, 83] width 699 height 39
copy link "[PERSON_NAME]"
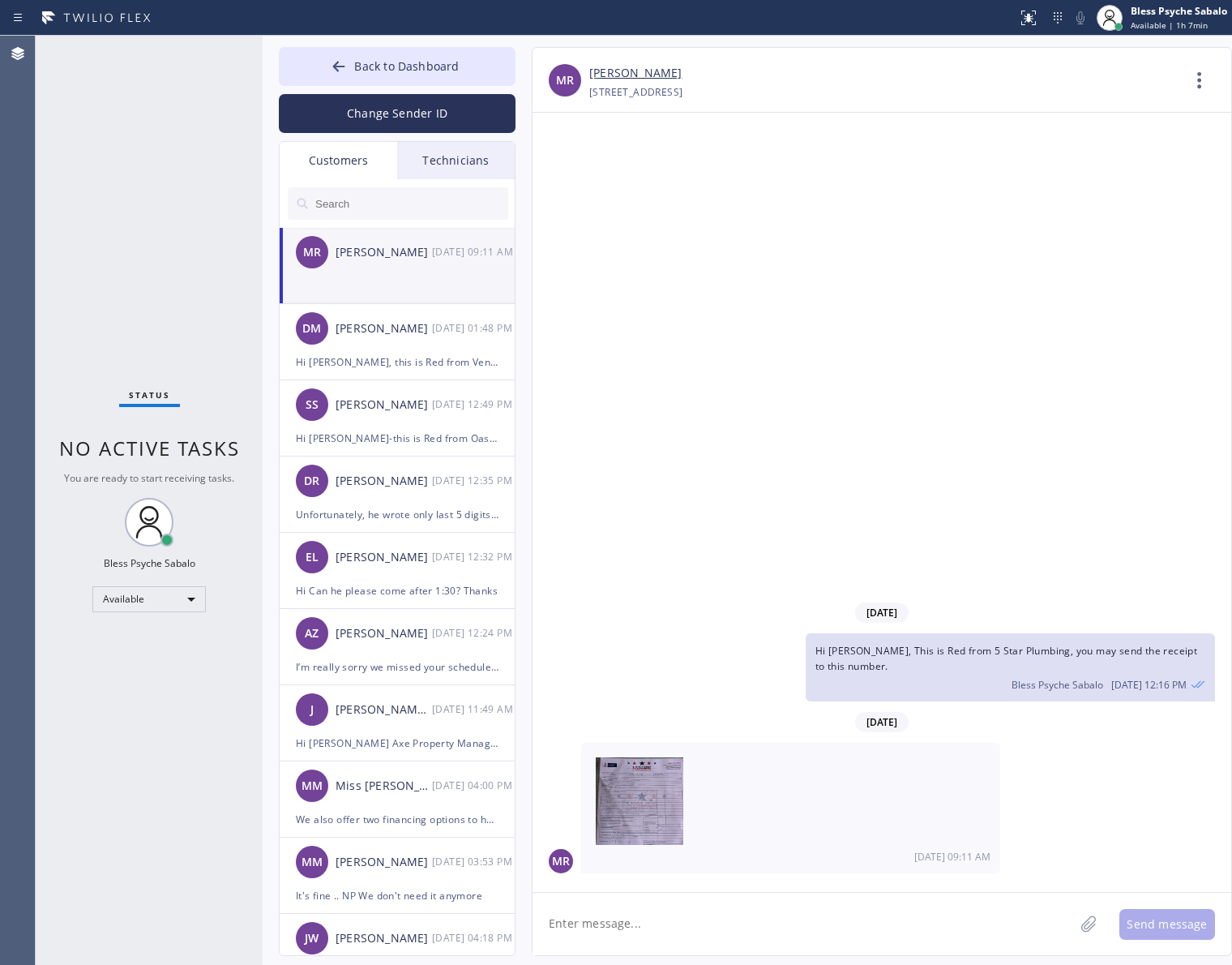
drag, startPoint x: 456, startPoint y: 155, endPoint x: 431, endPoint y: 155, distance: 25.0
click at [456, 155] on div "Technicians" at bounding box center [455, 160] width 118 height 38
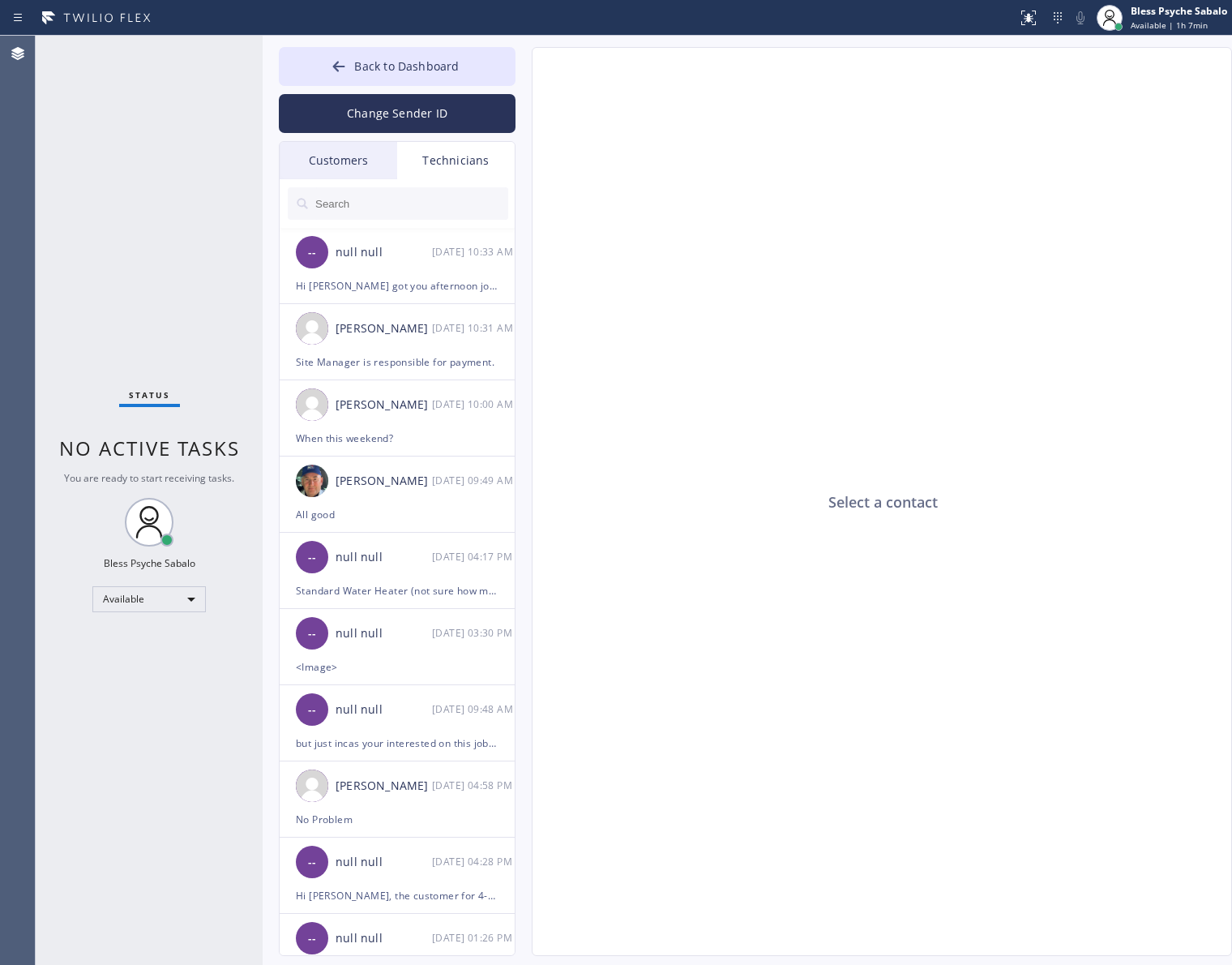
drag, startPoint x: 848, startPoint y: 536, endPoint x: 989, endPoint y: 578, distance: 147.1
click at [849, 536] on div "Select a contact" at bounding box center [883, 502] width 701 height 909
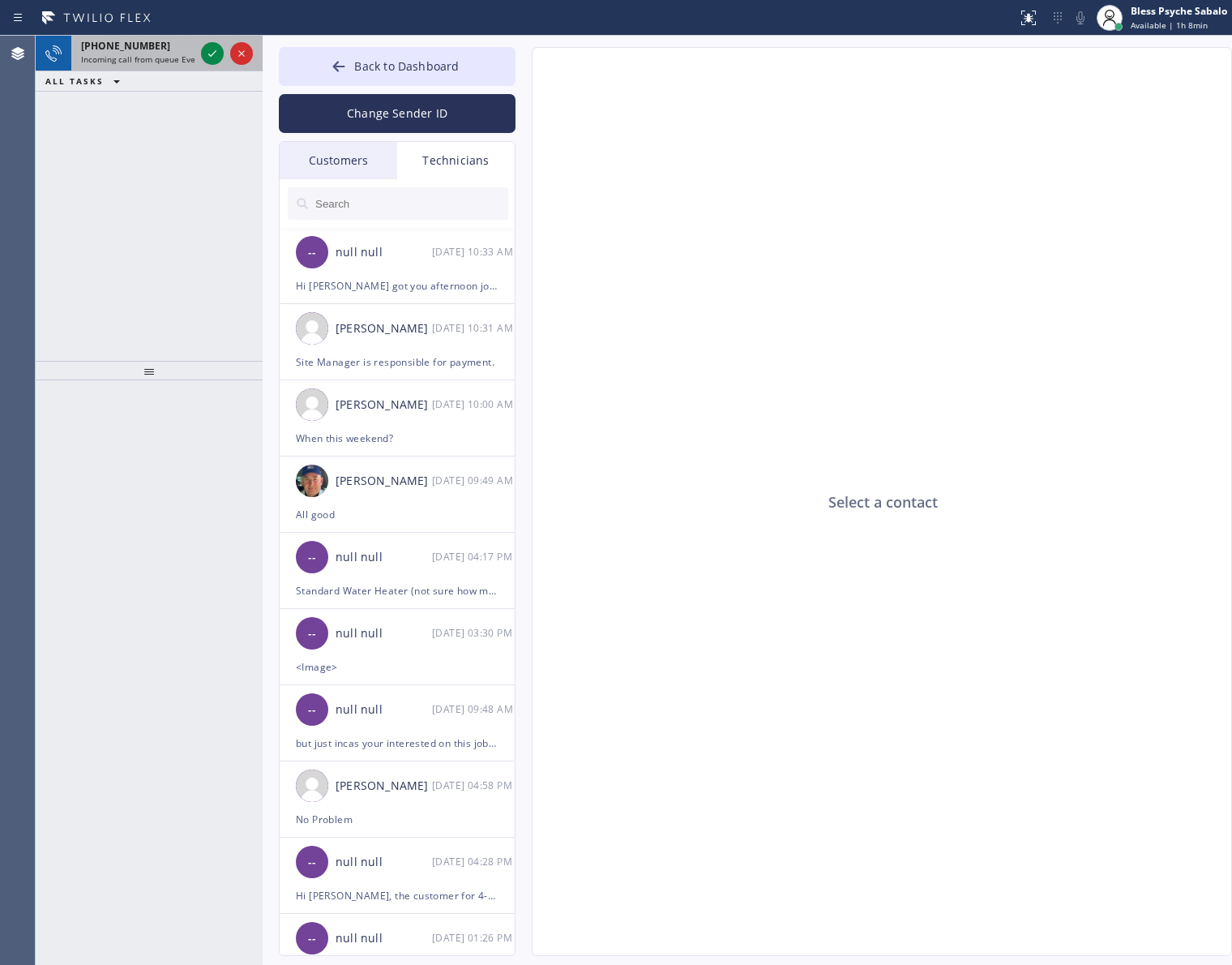
click at [152, 58] on span "Incoming call from queue Everybody" at bounding box center [151, 58] width 141 height 11
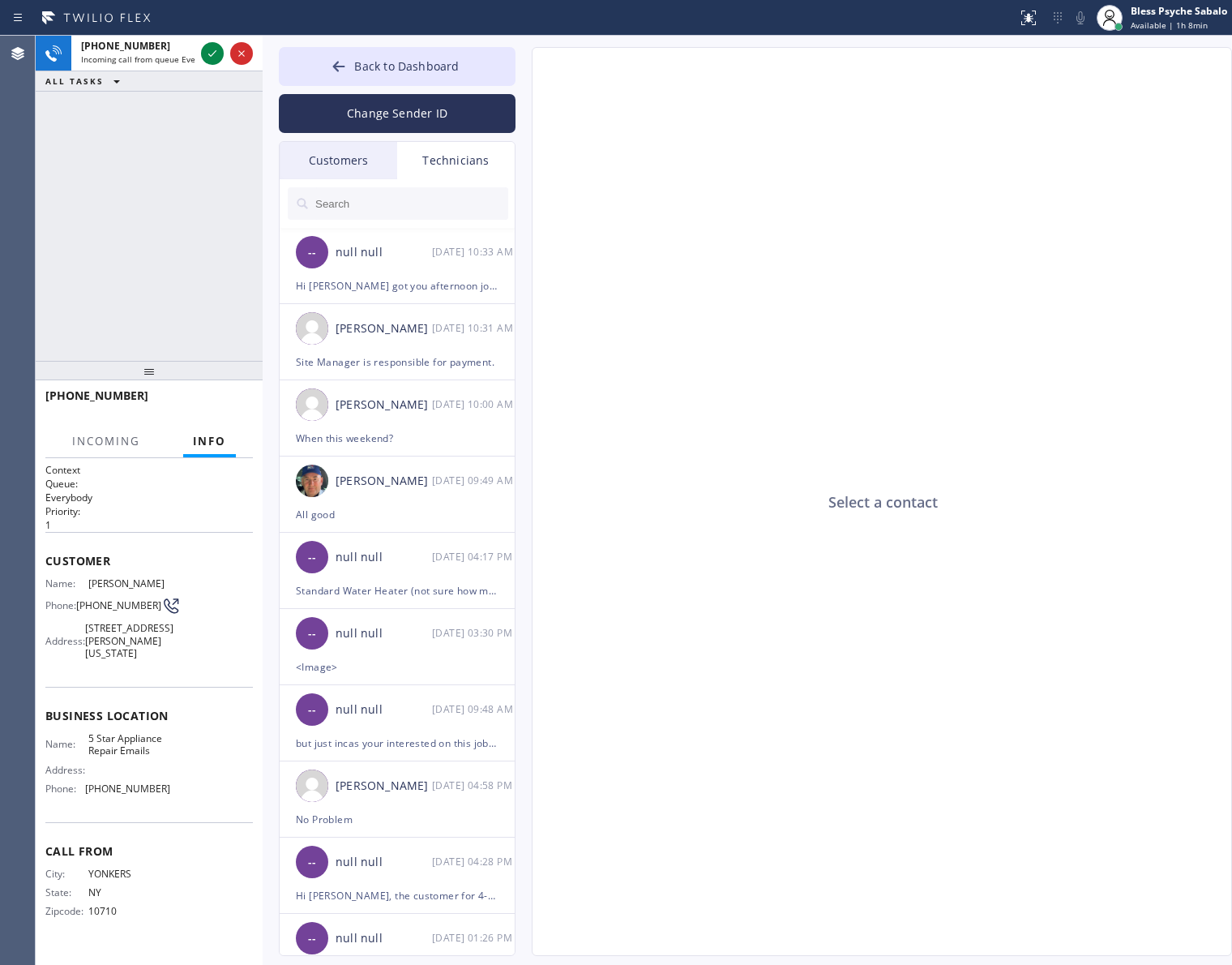
click at [112, 581] on span "[PERSON_NAME]" at bounding box center [129, 583] width 81 height 12
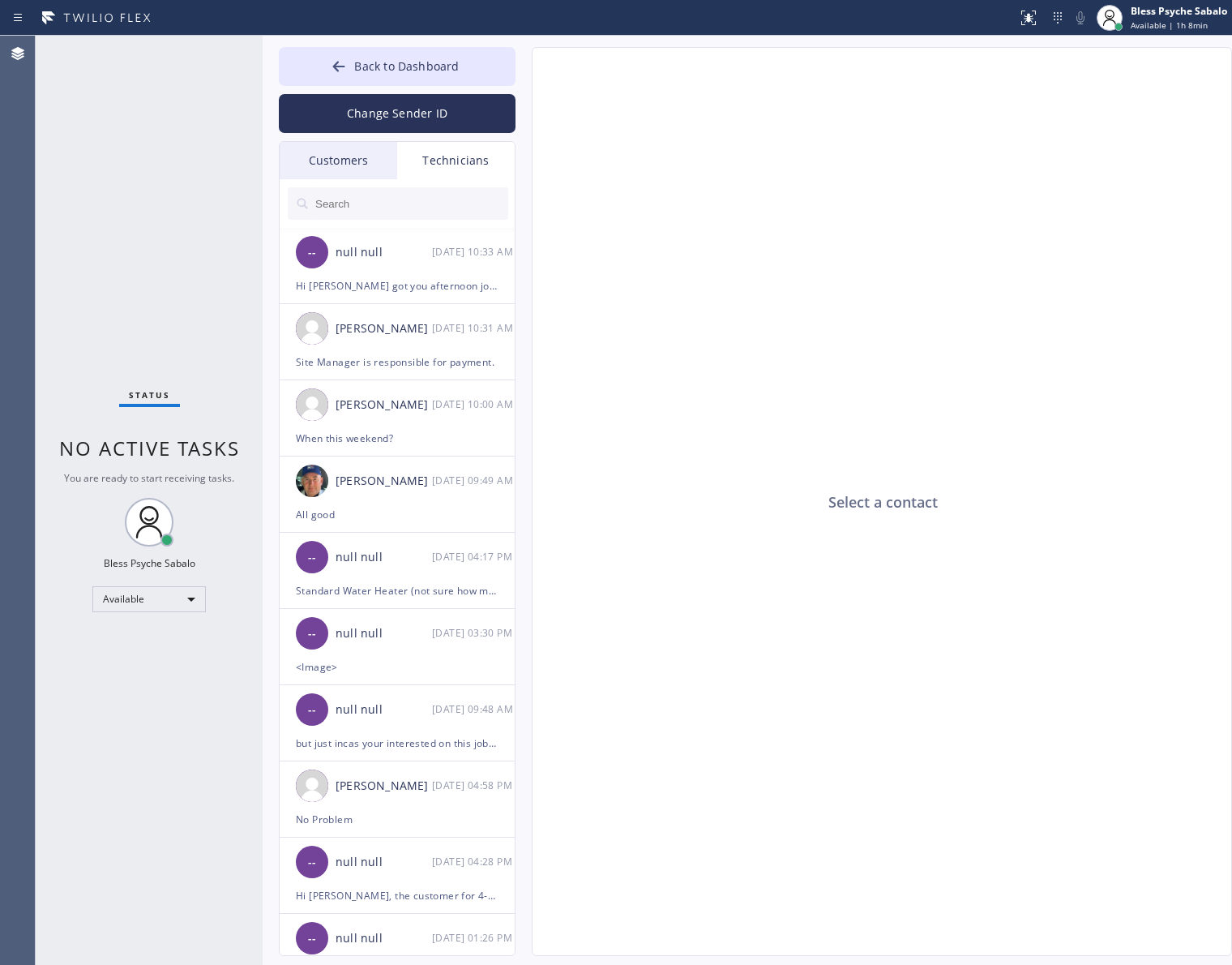
click at [779, 525] on div "Select a contact" at bounding box center [883, 502] width 701 height 909
click at [341, 276] on div "Hi [PERSON_NAME] got you afternoon job: 2-5, $99, Standard WH, smoke is coming …" at bounding box center [397, 285] width 203 height 19
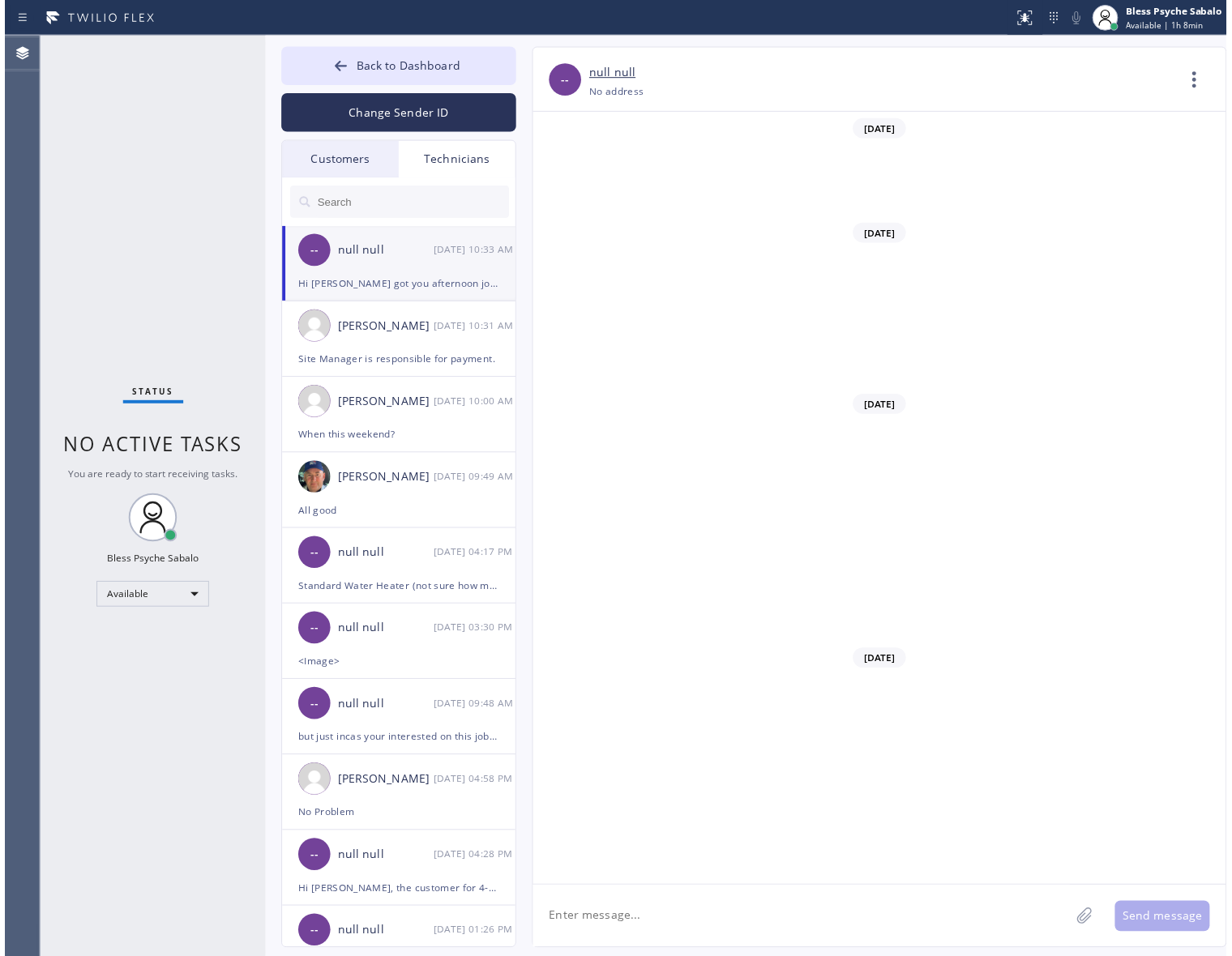
scroll to position [14627, 0]
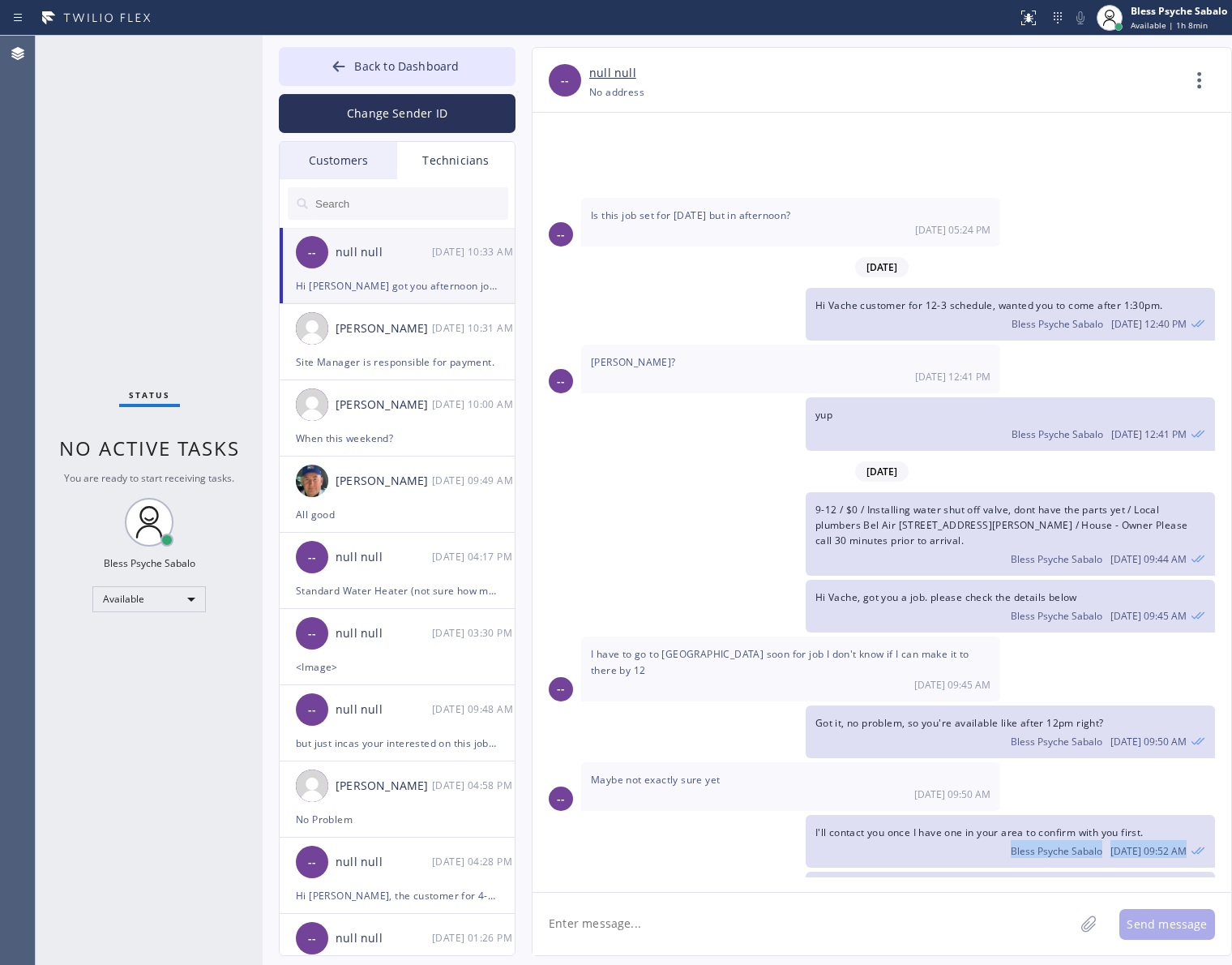
drag, startPoint x: 837, startPoint y: 775, endPoint x: 826, endPoint y: 820, distance: 46.3
click at [823, 824] on div "[DATE] -- Hi thank you for the voicemail I was busy nice to meet you also, are …" at bounding box center [882, 495] width 699 height 764
click at [847, 762] on div "Maybe not exactly sure yet [DATE] 09:50 AM" at bounding box center [790, 786] width 419 height 48
click at [1208, 89] on icon at bounding box center [1198, 79] width 39 height 39
click at [1088, 168] on li "Call to Technician" at bounding box center [1101, 166] width 236 height 43
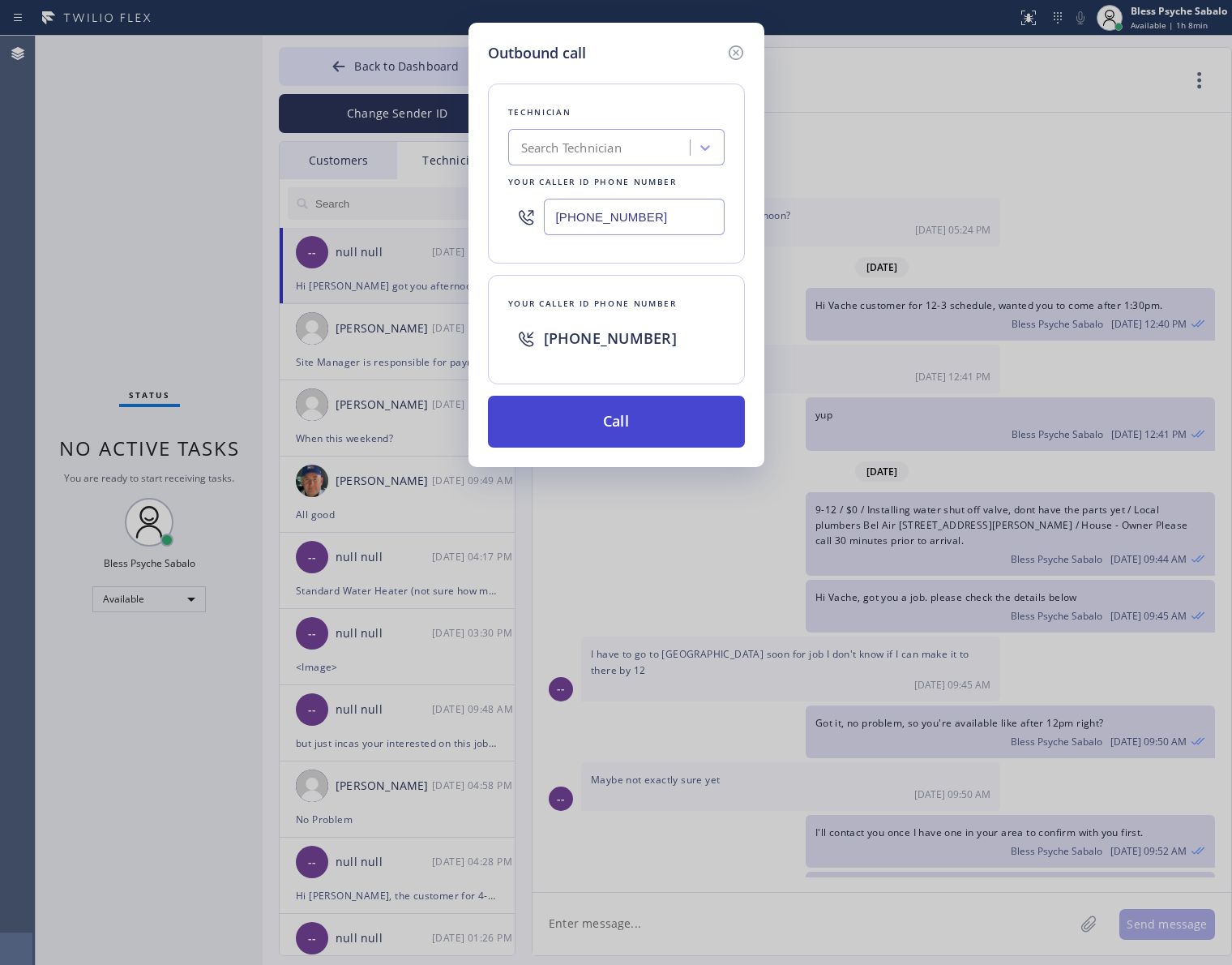
click at [694, 428] on button "Call" at bounding box center [616, 422] width 257 height 51
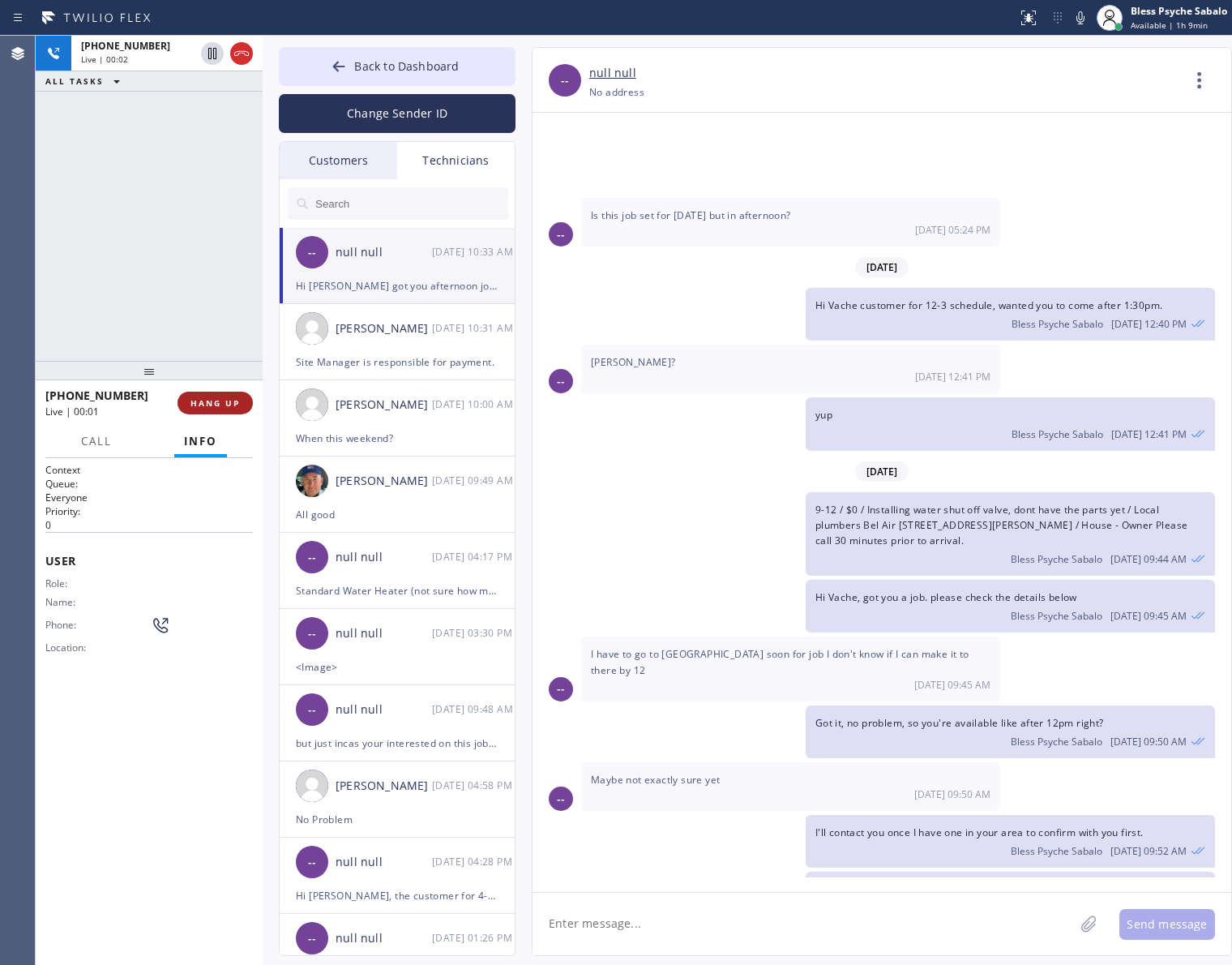
click at [205, 395] on button "HANG UP" at bounding box center [215, 403] width 75 height 23
click at [205, 396] on button "HANG UP" at bounding box center [215, 403] width 75 height 23
click at [195, 312] on div "[PHONE_NUMBER] Live | 00:02 ALL TASKS ALL TASKS ACTIVE TASKS TASKS IN WRAP UP" at bounding box center [148, 198] width 227 height 325
click at [217, 396] on button "COMPLETE" at bounding box center [212, 403] width 82 height 23
click at [208, 278] on div "ALL TASKS ALL TASKS ACTIVE TASKS TASKS IN WRAP UP [PHONE_NUMBER] Wrap up | 00:00" at bounding box center [148, 198] width 227 height 325
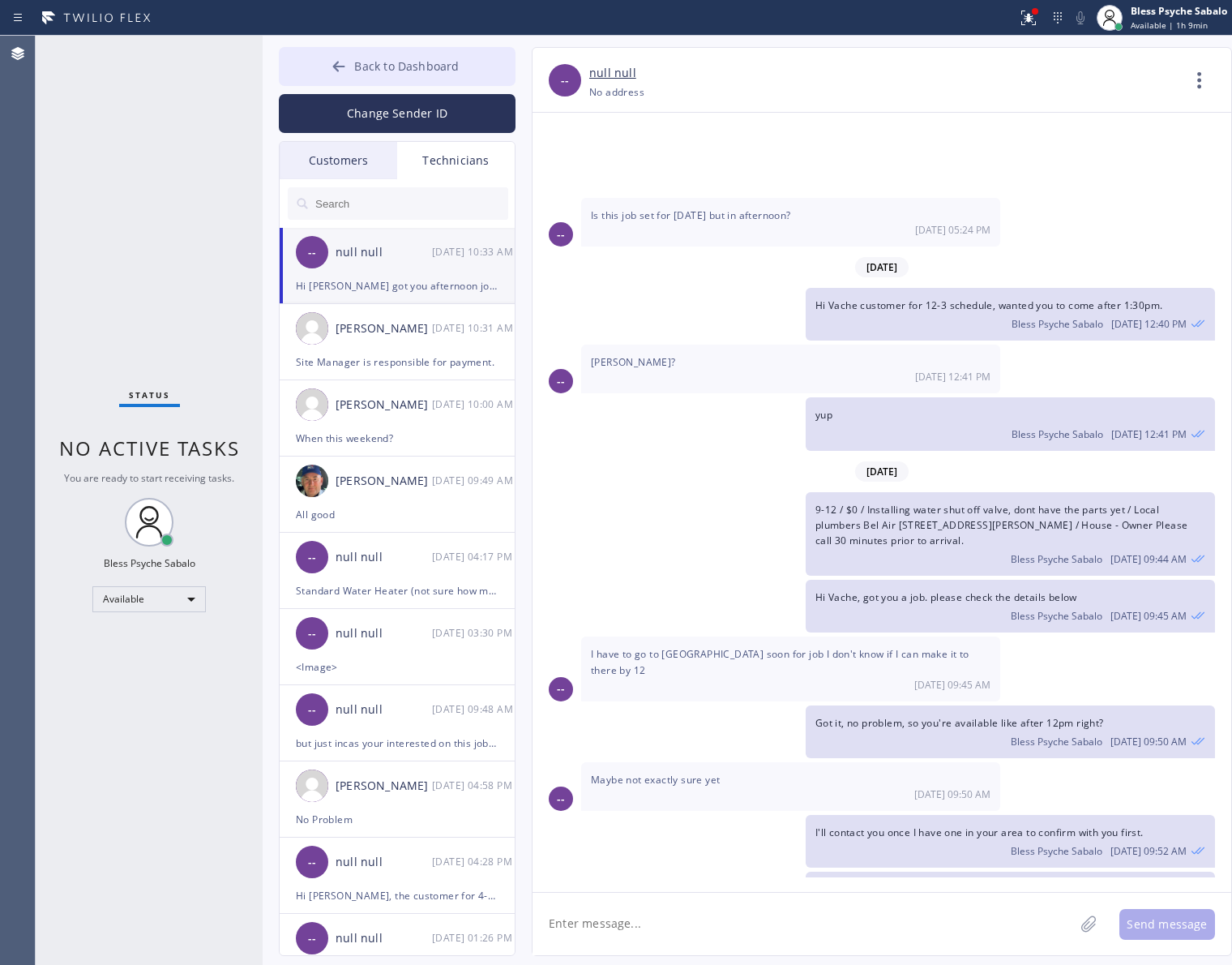
click at [386, 69] on span "Back to Dashboard" at bounding box center [407, 66] width 105 height 16
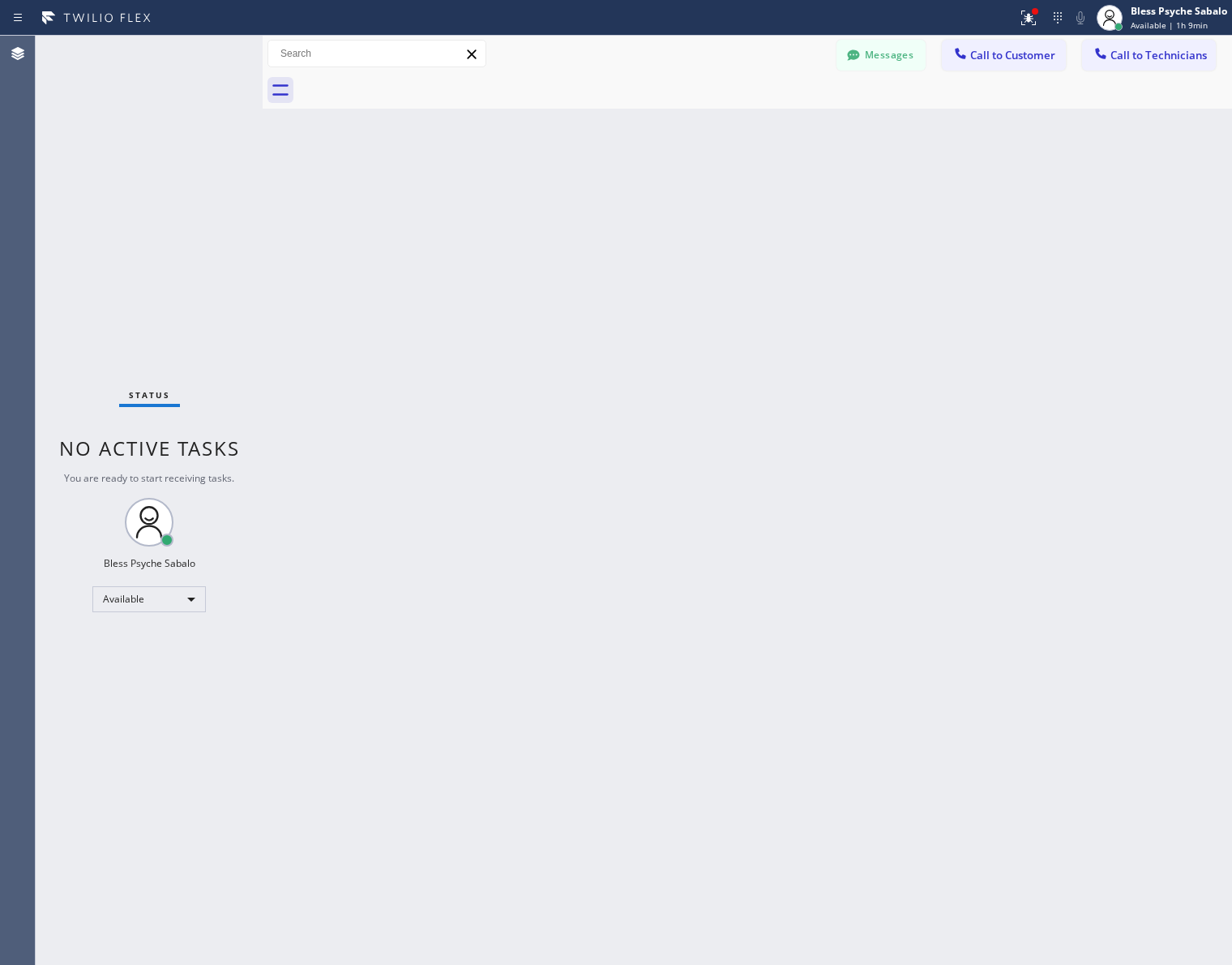
click at [677, 310] on div "Back to Dashboard Change Sender ID Customers Technicians [PERSON_NAME] [DATE] 0…" at bounding box center [747, 500] width 970 height 929
drag, startPoint x: 552, startPoint y: 422, endPoint x: 563, endPoint y: 373, distance: 50.2
click at [555, 412] on div "Back to Dashboard Change Sender ID Customers Technicians [PERSON_NAME] [DATE] 0…" at bounding box center [747, 500] width 970 height 929
click at [585, 281] on div "Back to Dashboard Change Sender ID Customers Technicians [PERSON_NAME] [DATE] 0…" at bounding box center [747, 496] width 970 height 920
click at [864, 77] on div at bounding box center [764, 90] width 933 height 37
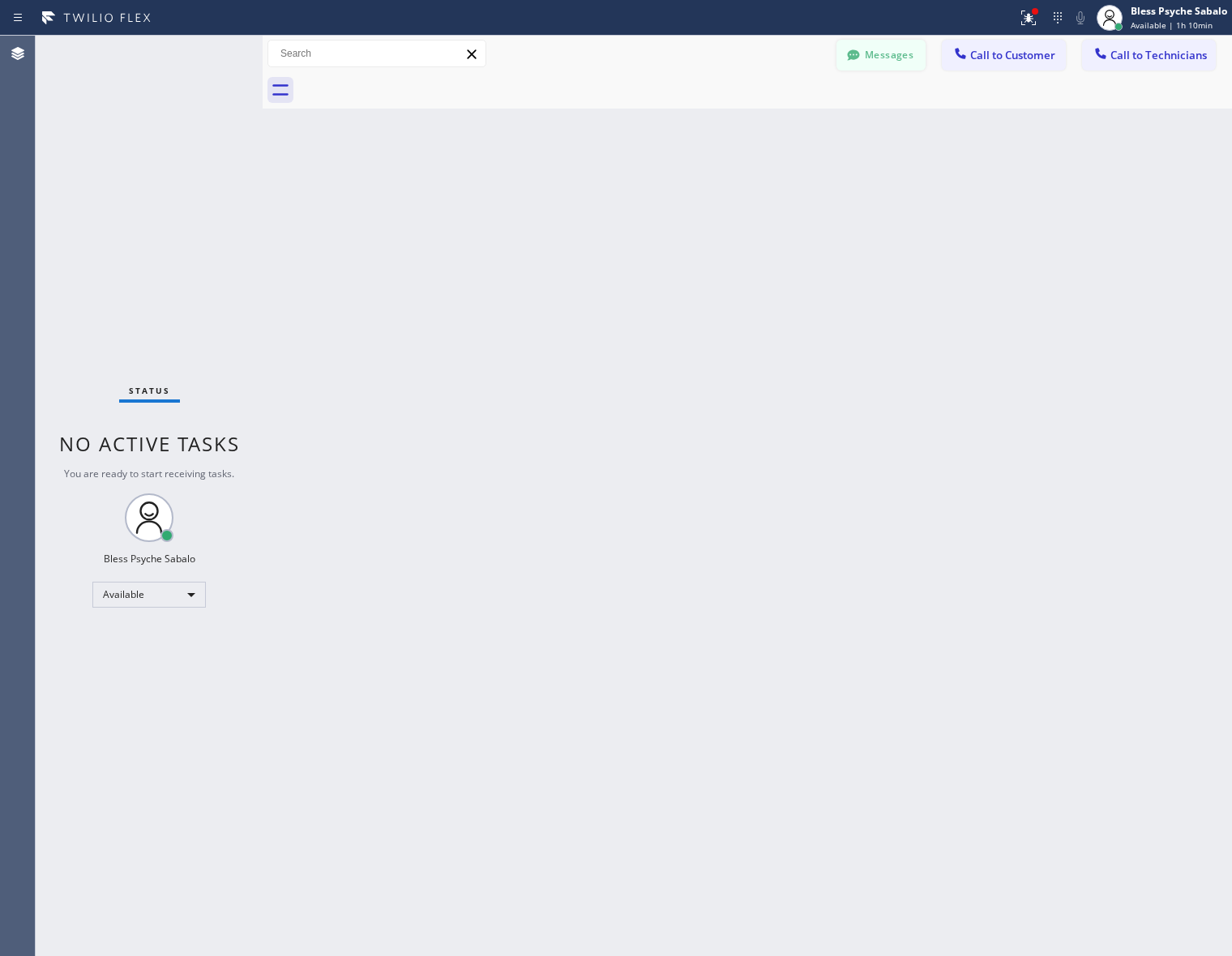
click at [866, 56] on button "Messages" at bounding box center [881, 54] width 89 height 31
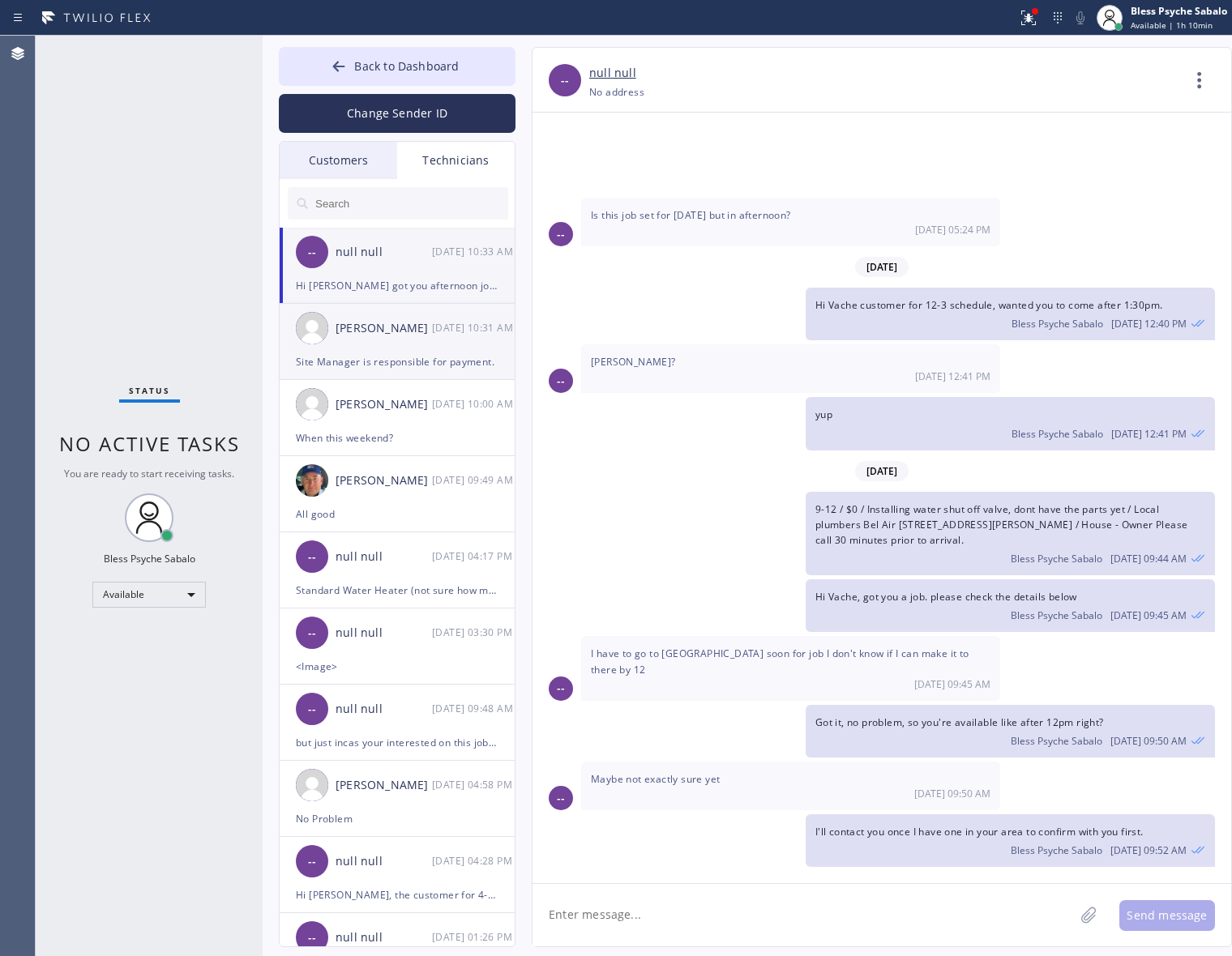
click at [377, 356] on div "Site Manager is responsible for payment." at bounding box center [397, 361] width 203 height 19
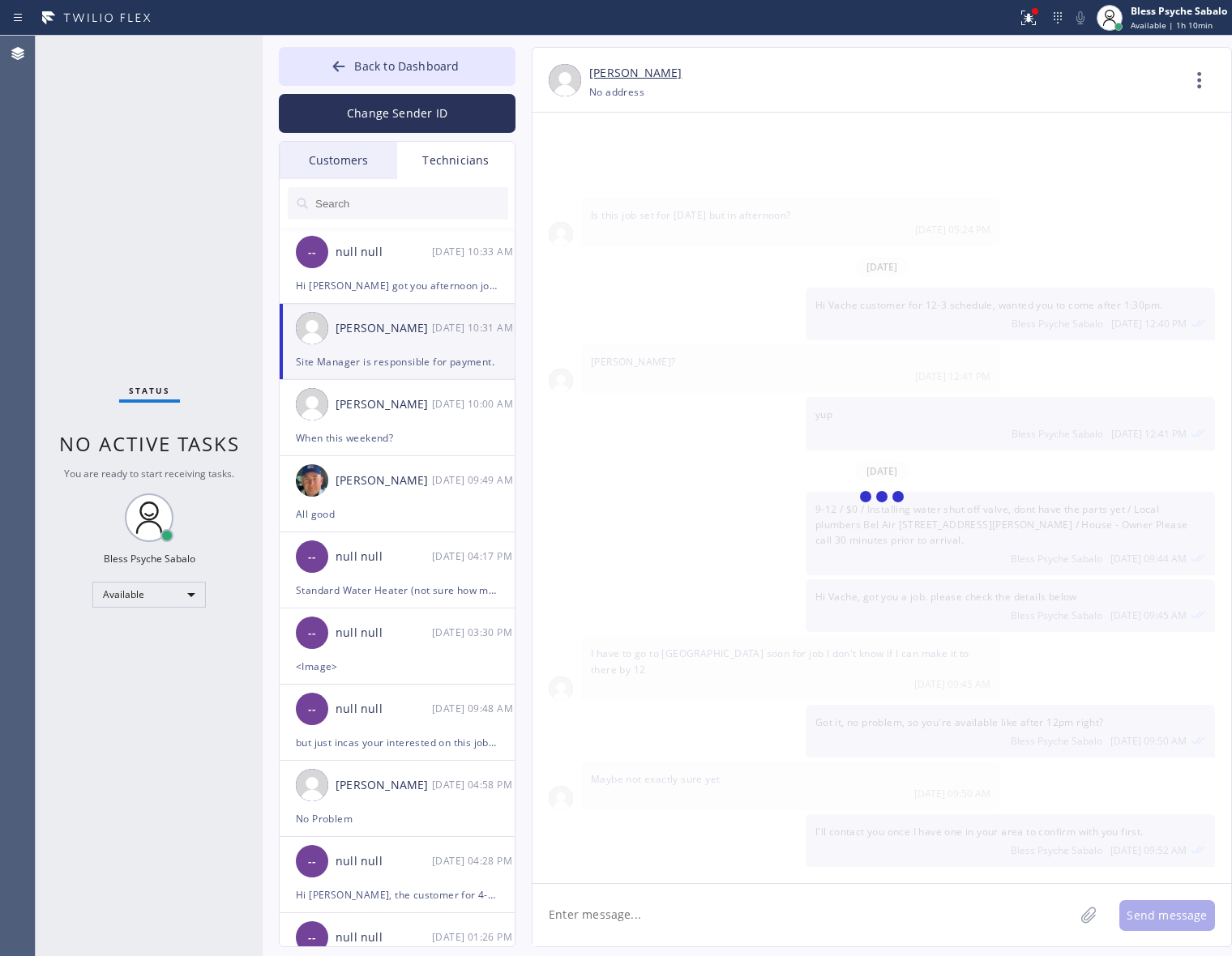
scroll to position [17104, 0]
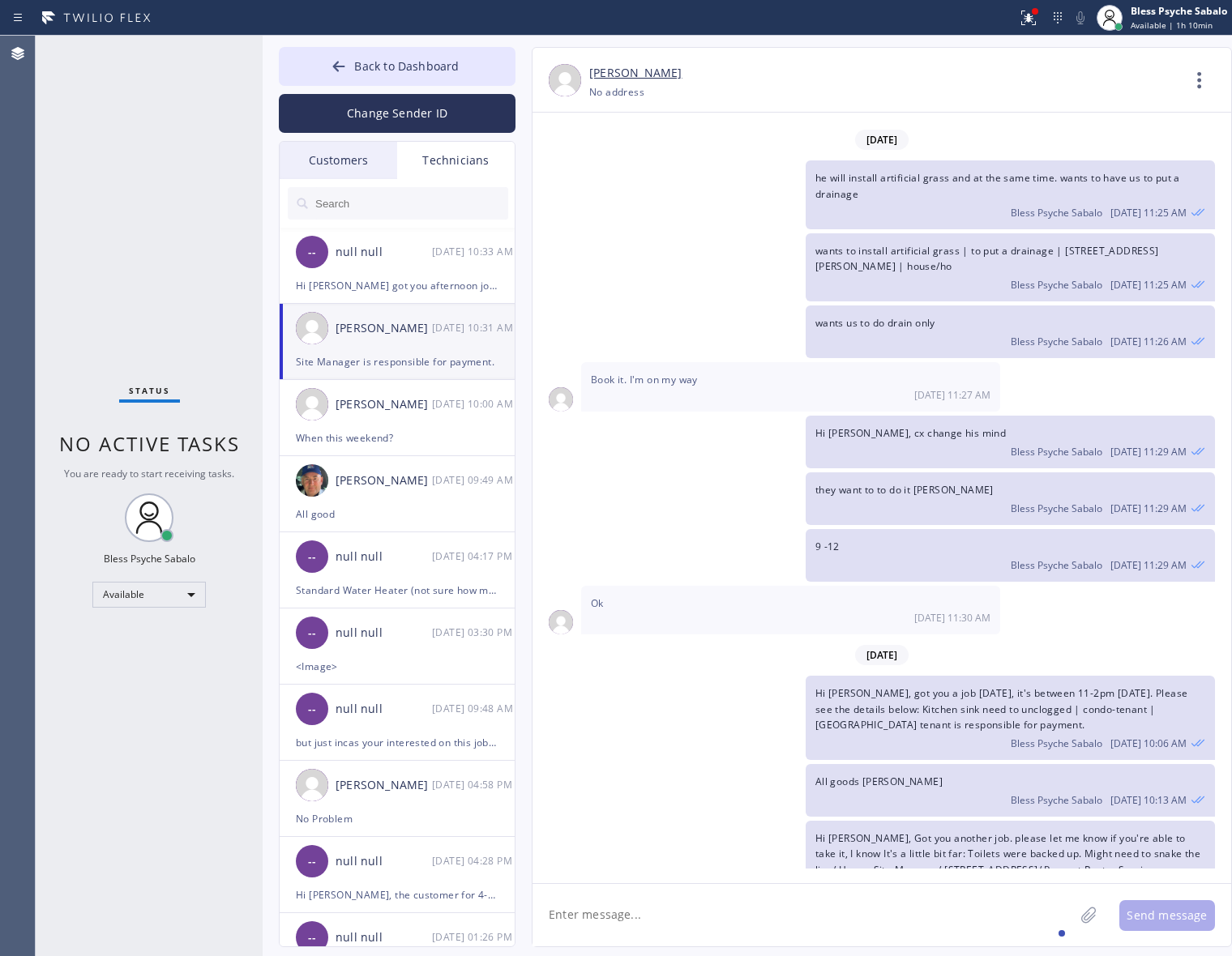
click at [805, 904] on textarea at bounding box center [803, 915] width 541 height 62
type textarea "All good"
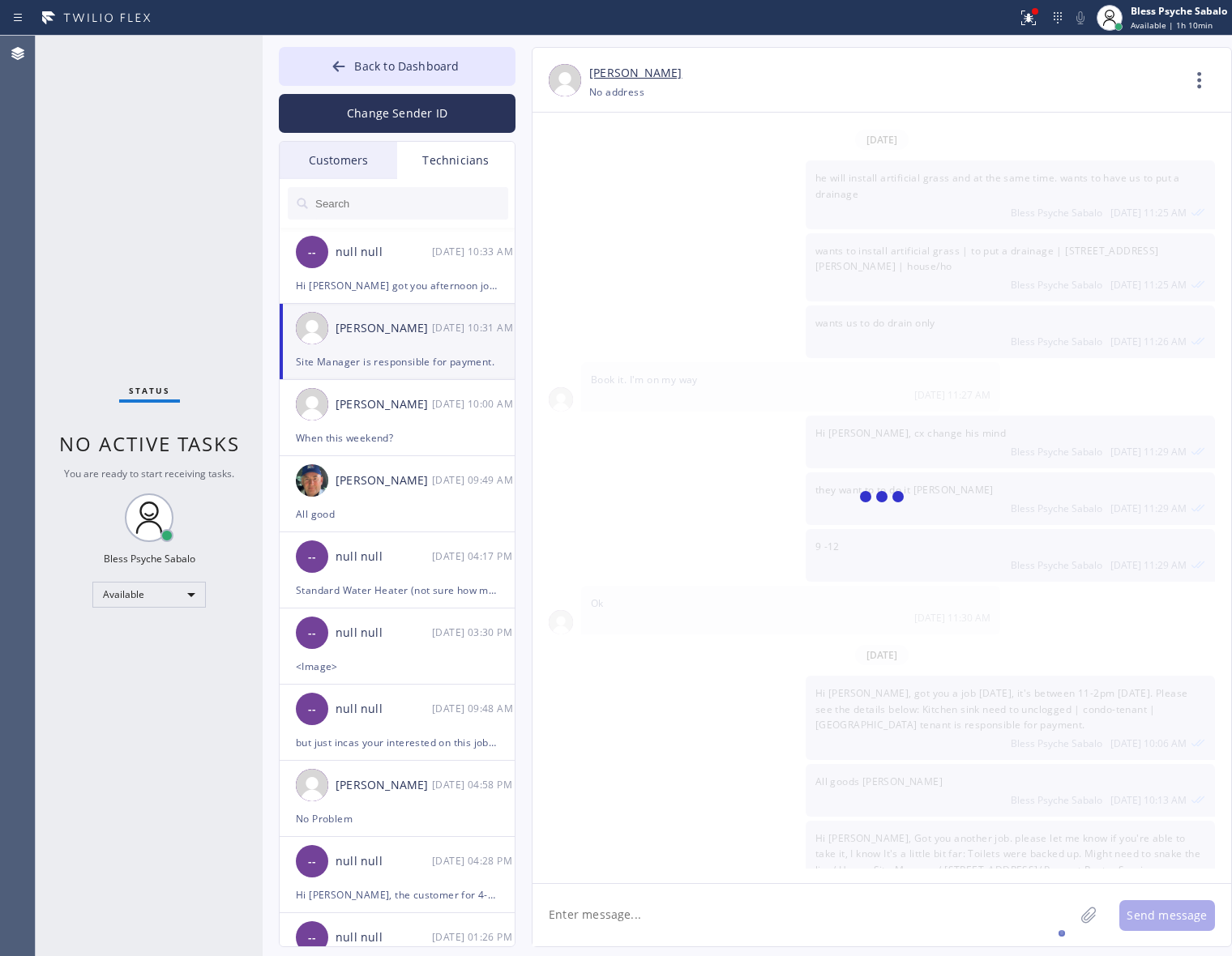
scroll to position [17161, 0]
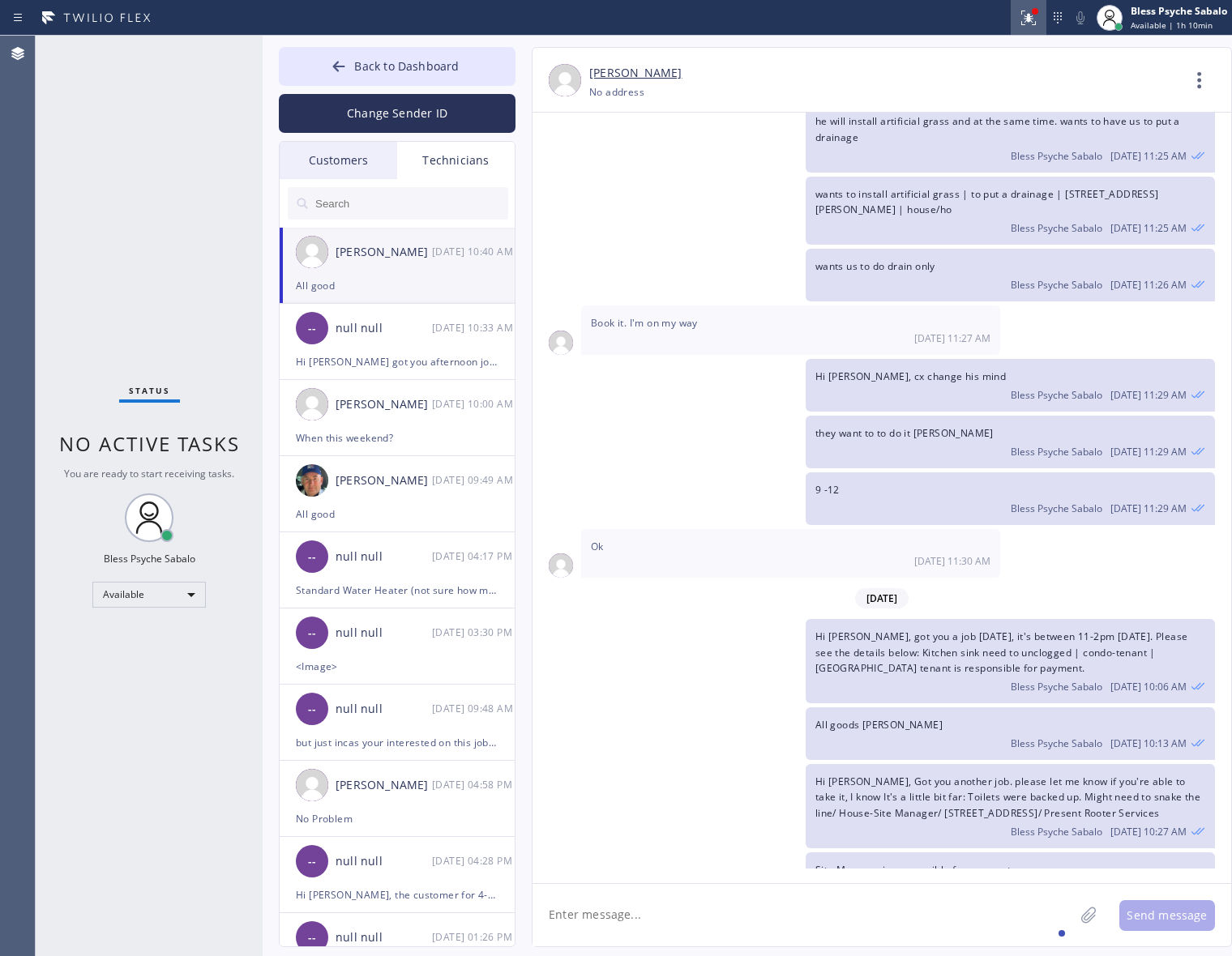
click at [1029, 21] on icon at bounding box center [1026, 16] width 10 height 11
click at [995, 45] on div "Status report Issues detected These issues could affect your workflow. Please c…" at bounding box center [941, 134] width 211 height 199
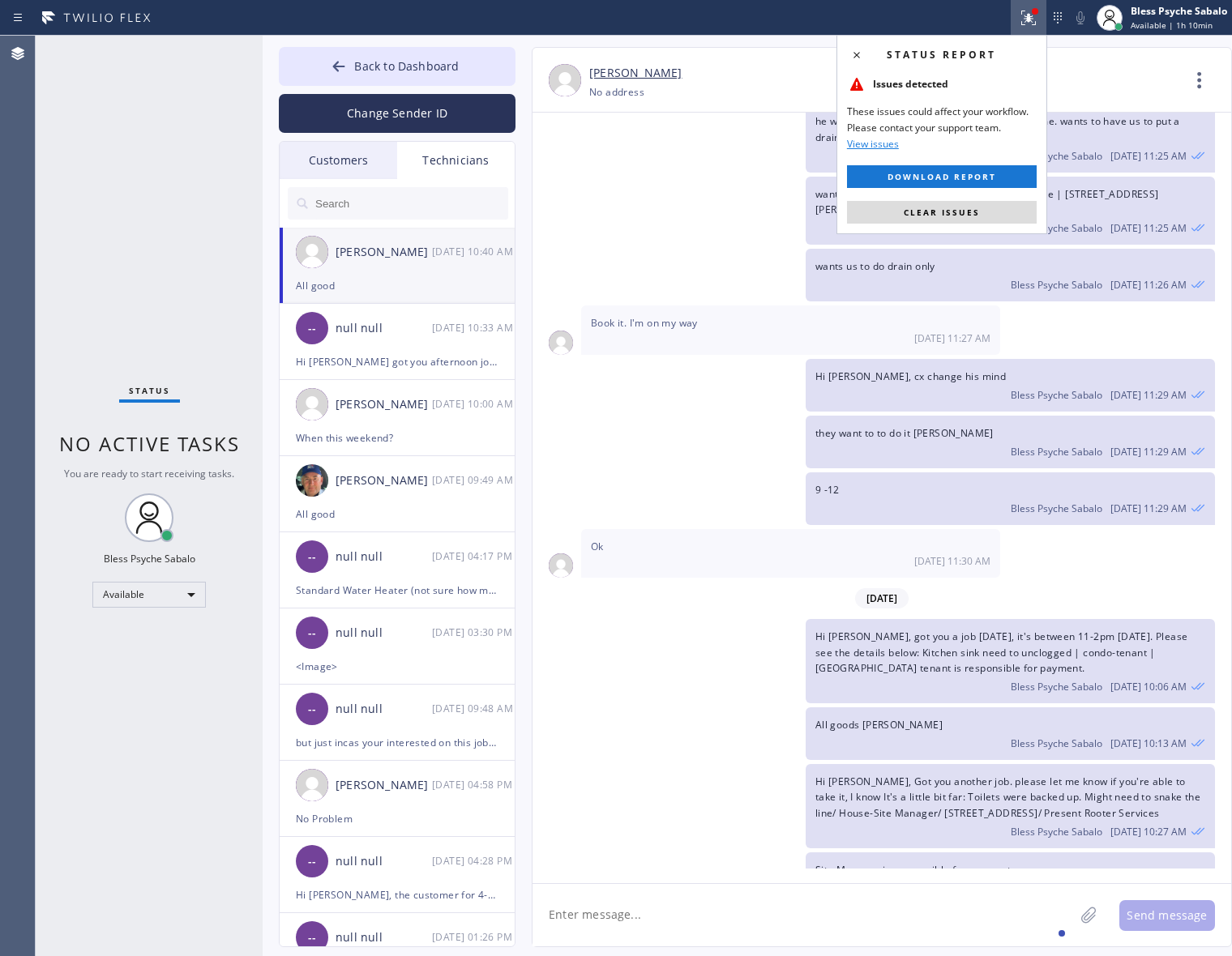
click at [965, 209] on span "Clear issues" at bounding box center [941, 212] width 76 height 11
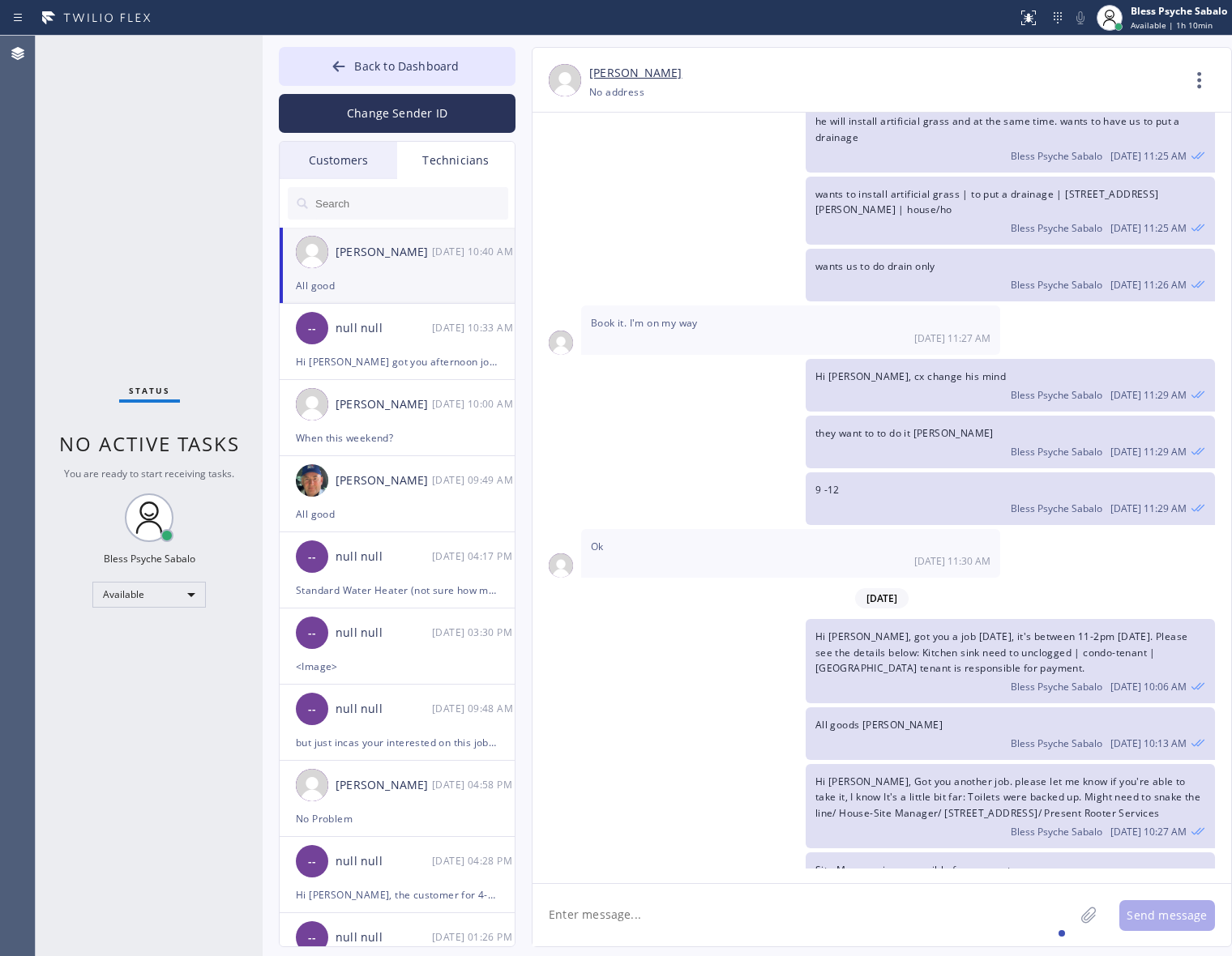
click at [932, 306] on div "Book it. I'm on my way [DATE] 11:27 AM" at bounding box center [790, 330] width 419 height 48
drag, startPoint x: 548, startPoint y: 195, endPoint x: 404, endPoint y: 91, distance: 177.6
click at [548, 193] on div "[DATE] Hi [PERSON_NAME], Just a quick reminder that our training sessions are h…" at bounding box center [882, 491] width 699 height 756
click at [369, 71] on span "Back to Dashboard" at bounding box center [407, 66] width 105 height 16
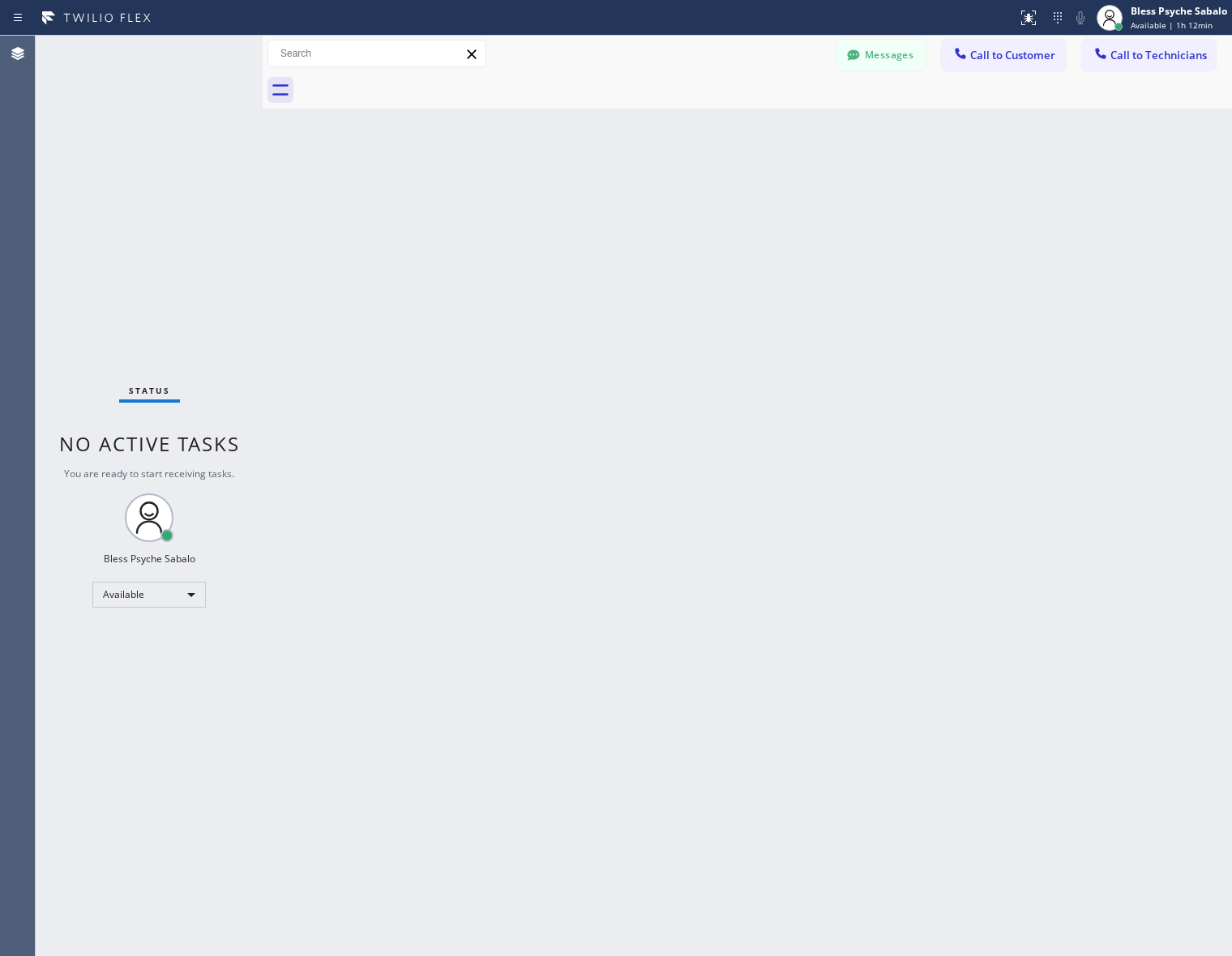
click at [786, 181] on div "Back to Dashboard Change Sender ID Customers Technicians [PERSON_NAME] [DATE] 0…" at bounding box center [747, 496] width 970 height 920
click at [985, 66] on button "Call to Customer" at bounding box center [1003, 54] width 124 height 31
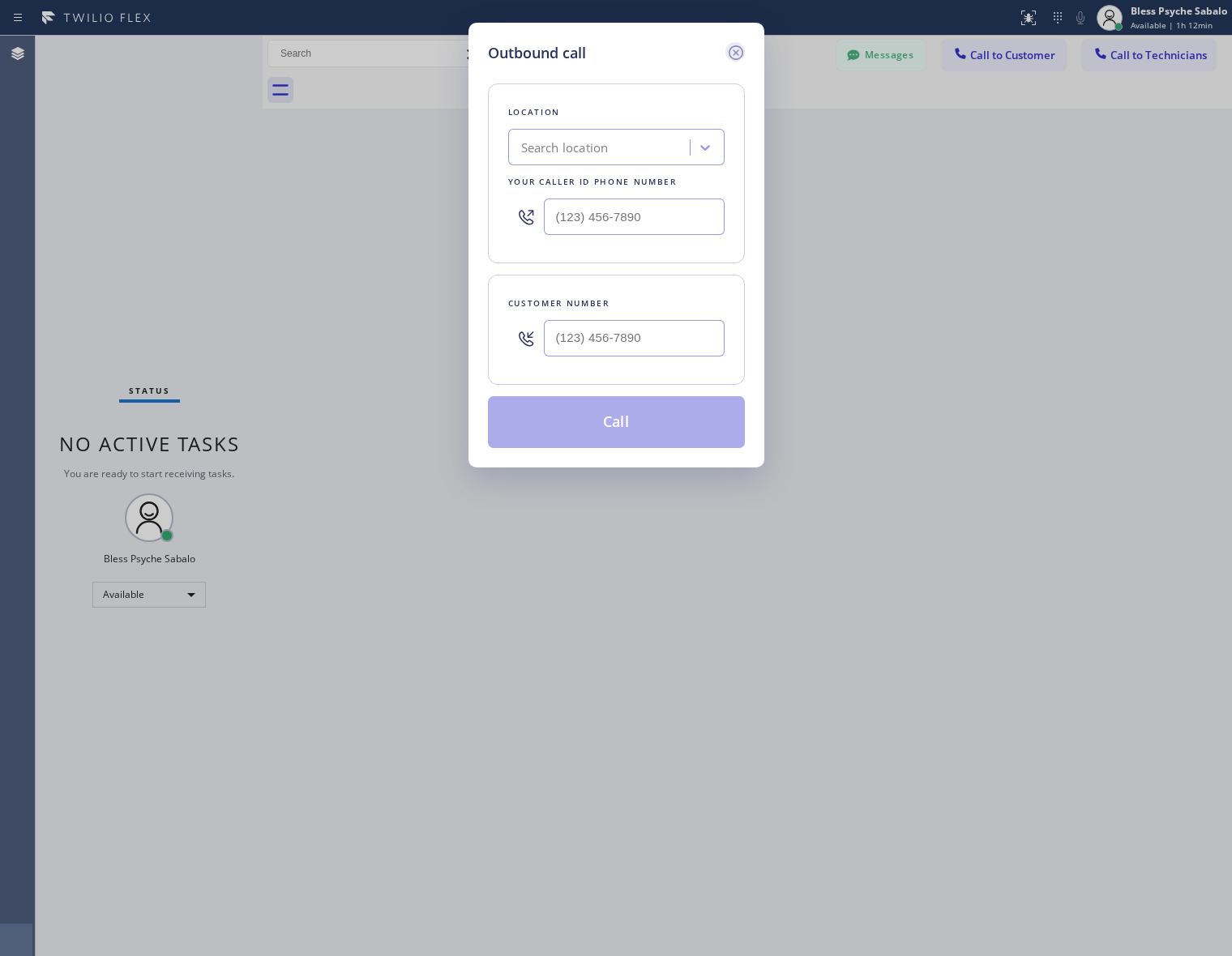
click at [741, 49] on icon at bounding box center [734, 52] width 15 height 15
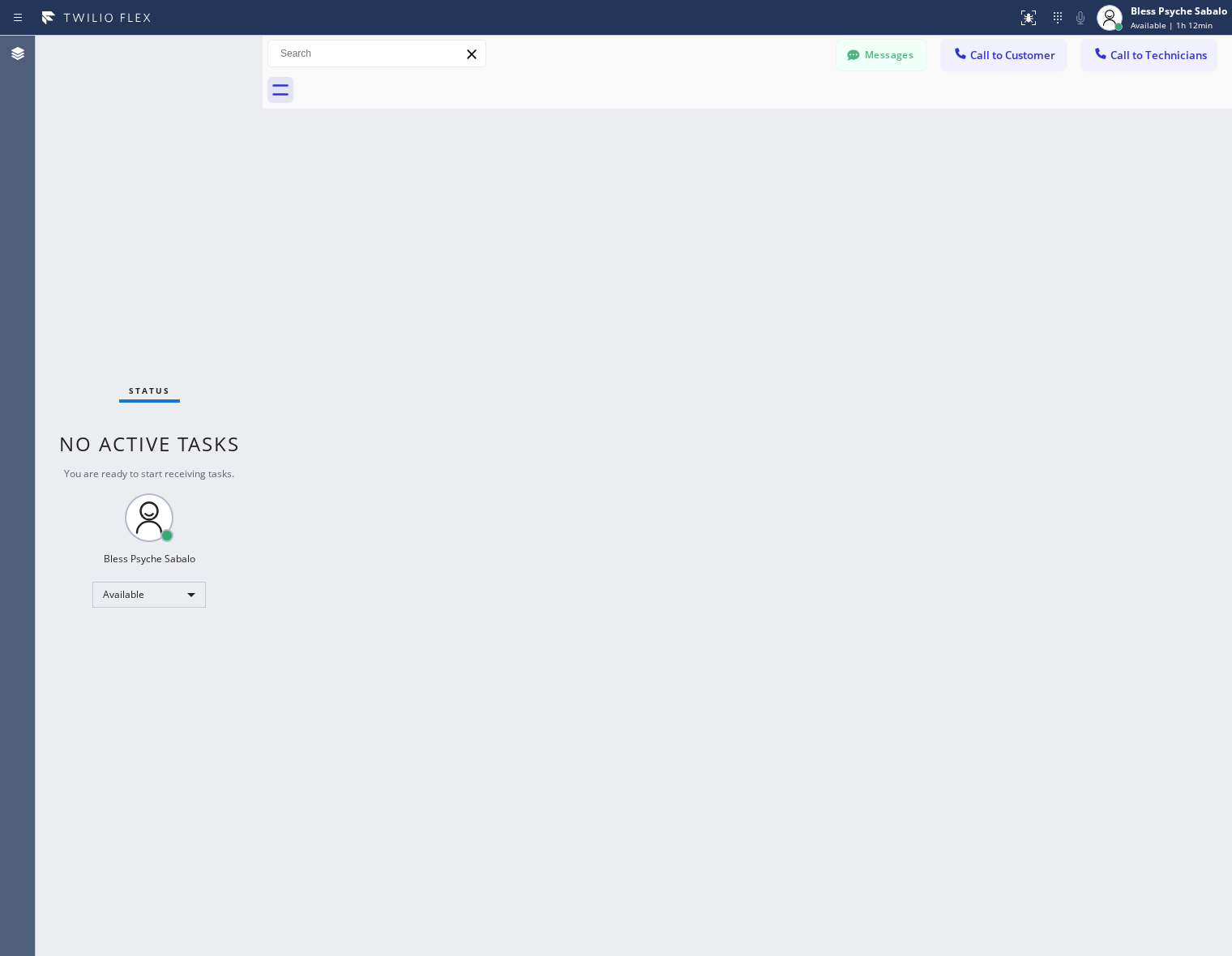
click at [816, 116] on div "Back to Dashboard Change Sender ID Customers Technicians [PERSON_NAME] [DATE] 0…" at bounding box center [747, 496] width 970 height 920
click at [853, 59] on icon at bounding box center [853, 55] width 16 height 16
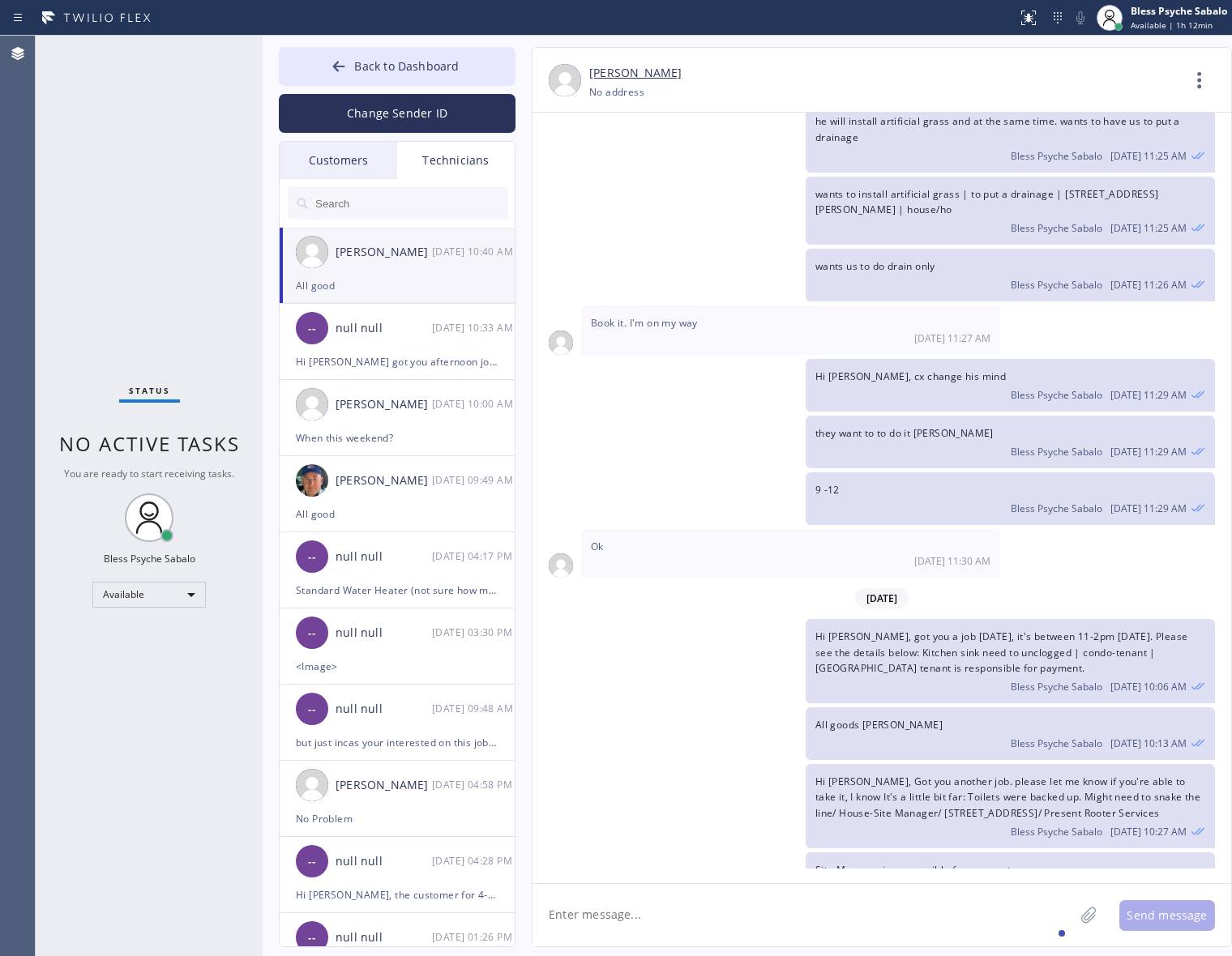
click at [547, 248] on div "wants us to do drain only Bless Psyche Sabalo [DATE] 11:26 AM" at bounding box center [874, 274] width 683 height 52
click at [410, 61] on span "Back to Dashboard" at bounding box center [407, 66] width 105 height 16
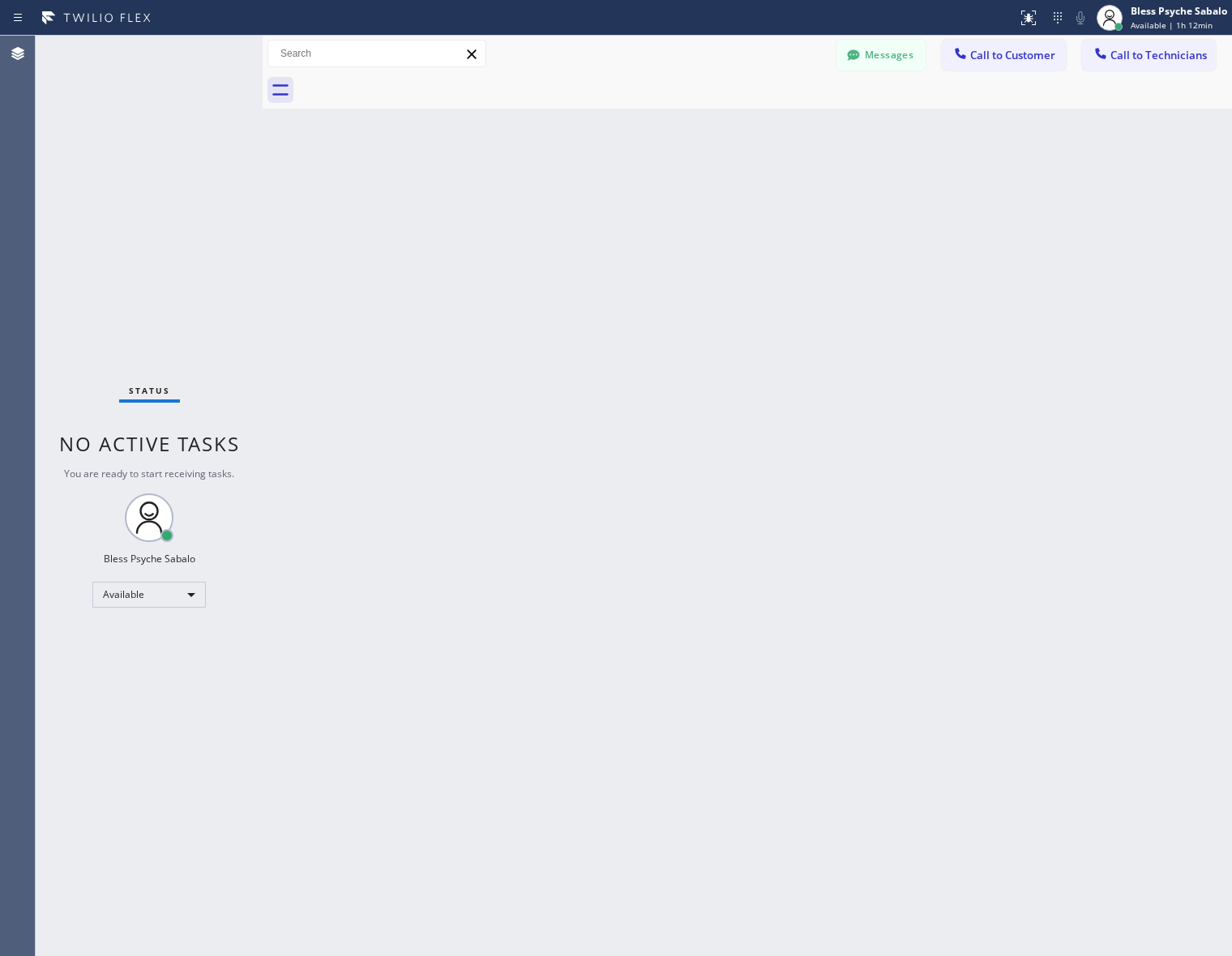
click at [659, 180] on div "Back to Dashboard Change Sender ID Customers Technicians [PERSON_NAME] [DATE] 0…" at bounding box center [747, 496] width 970 height 920
click at [884, 65] on button "Messages" at bounding box center [881, 54] width 89 height 31
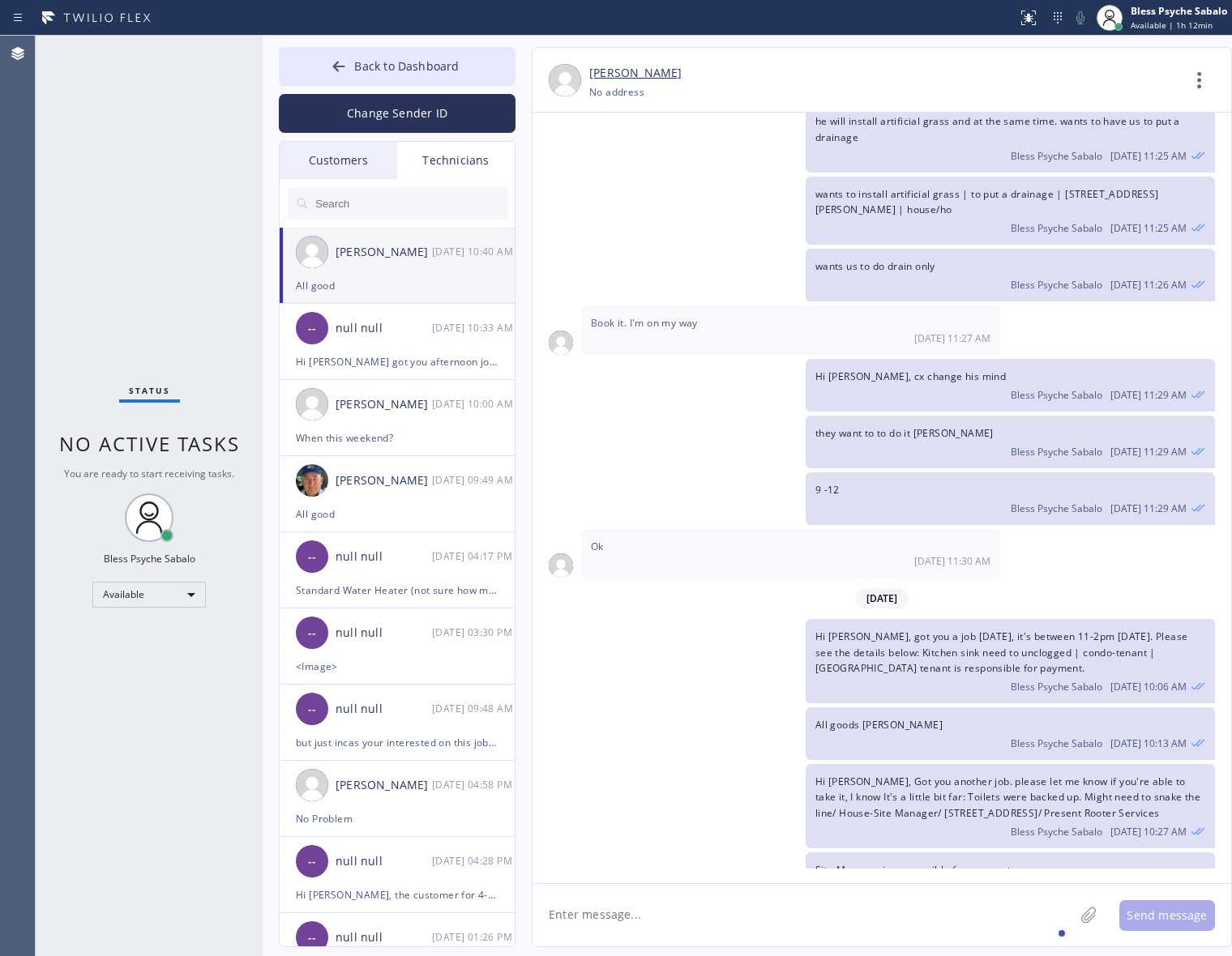
click at [447, 154] on div "Technicians" at bounding box center [455, 160] width 118 height 38
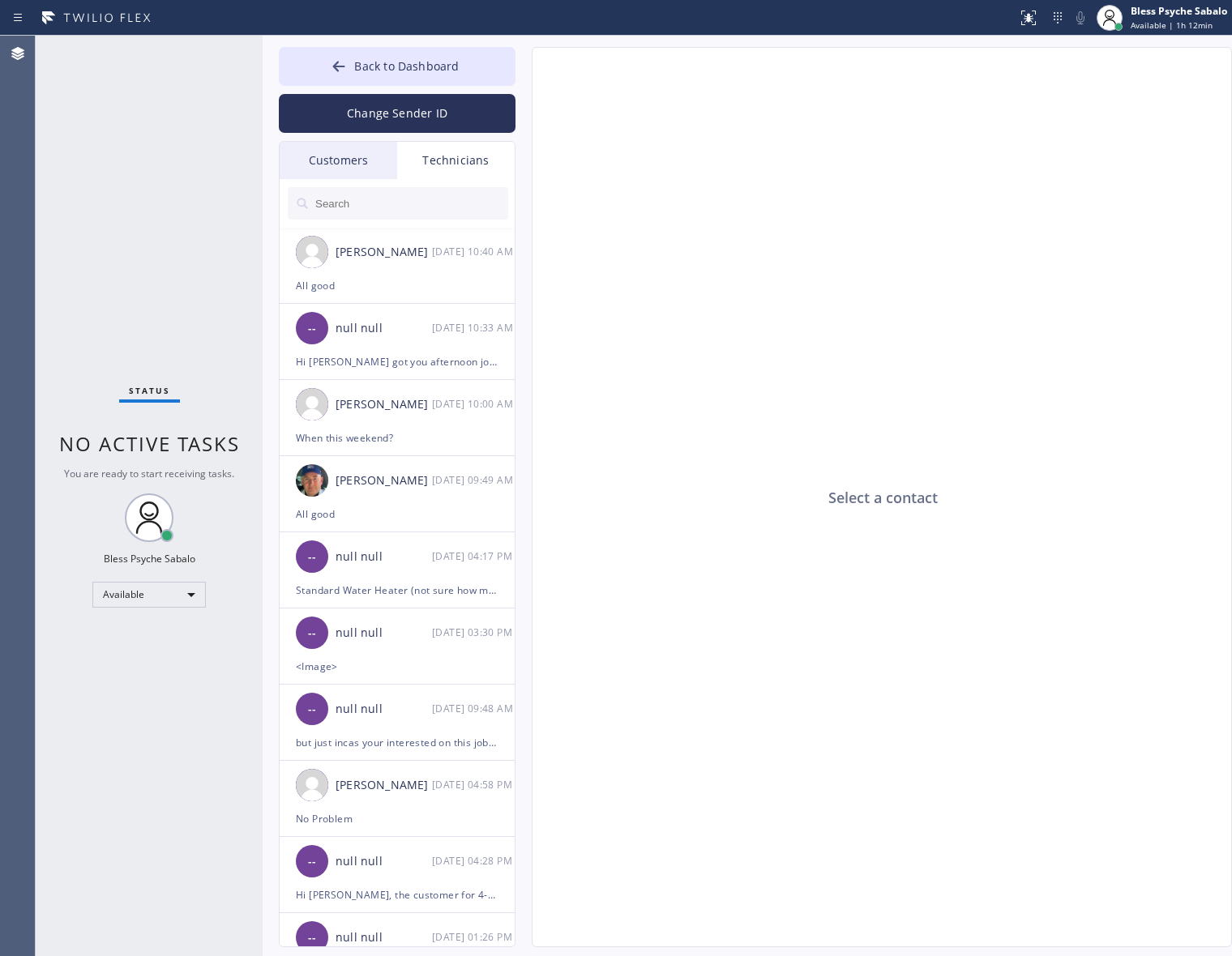
click at [426, 203] on input "text" at bounding box center [411, 203] width 195 height 33
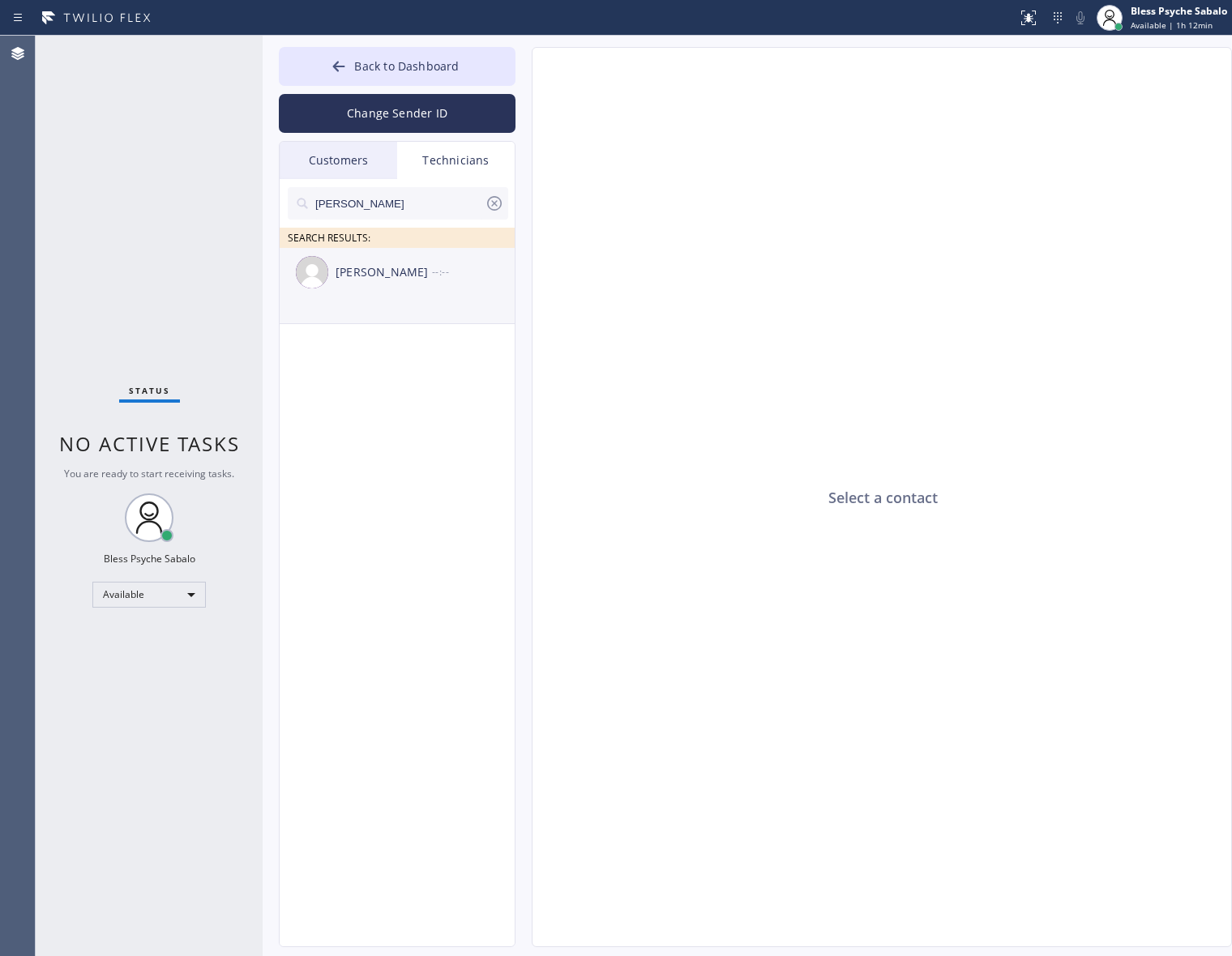
type input "[PERSON_NAME]"
click at [383, 294] on div "[PERSON_NAME] --:--" at bounding box center [398, 272] width 237 height 48
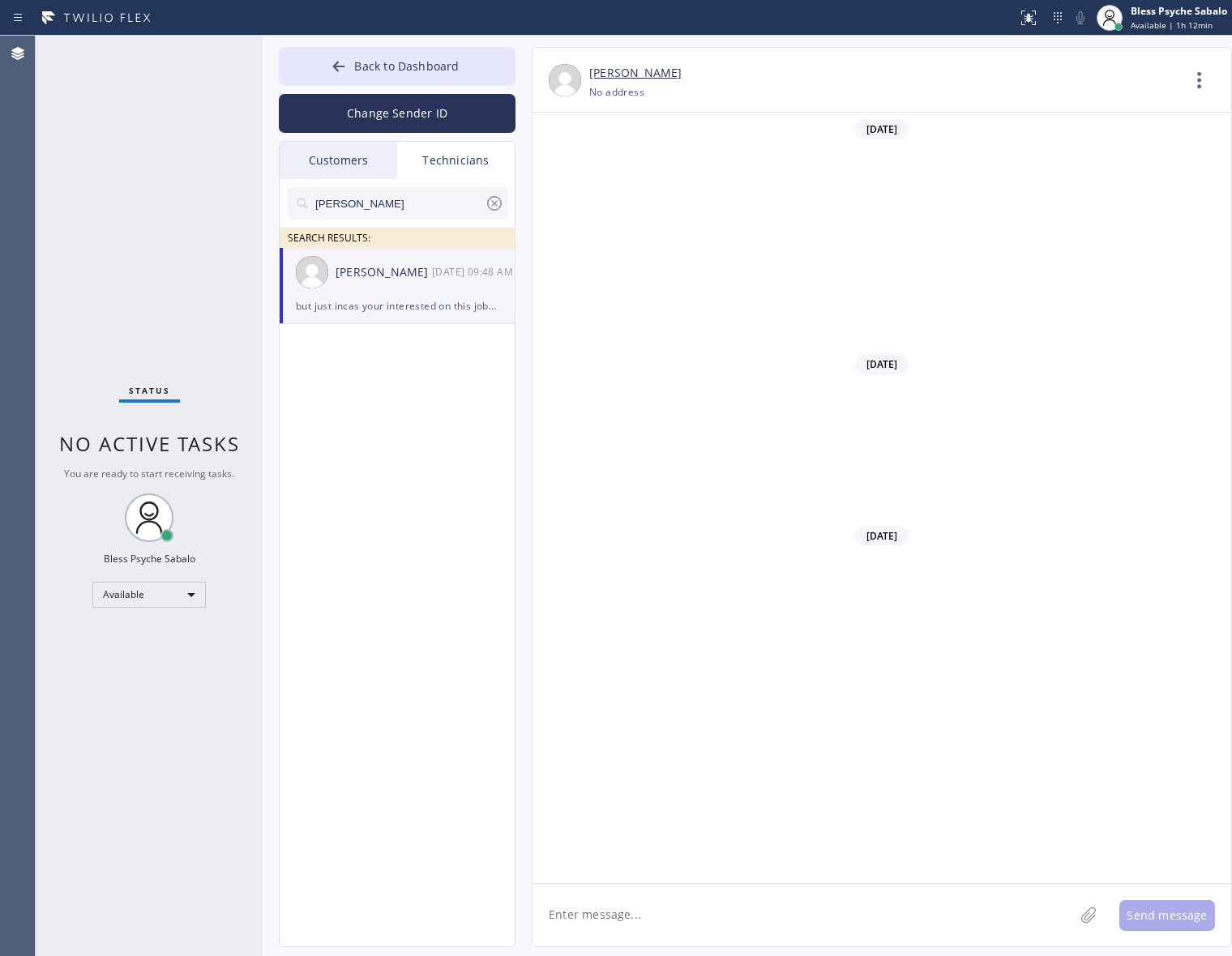
scroll to position [13434, 0]
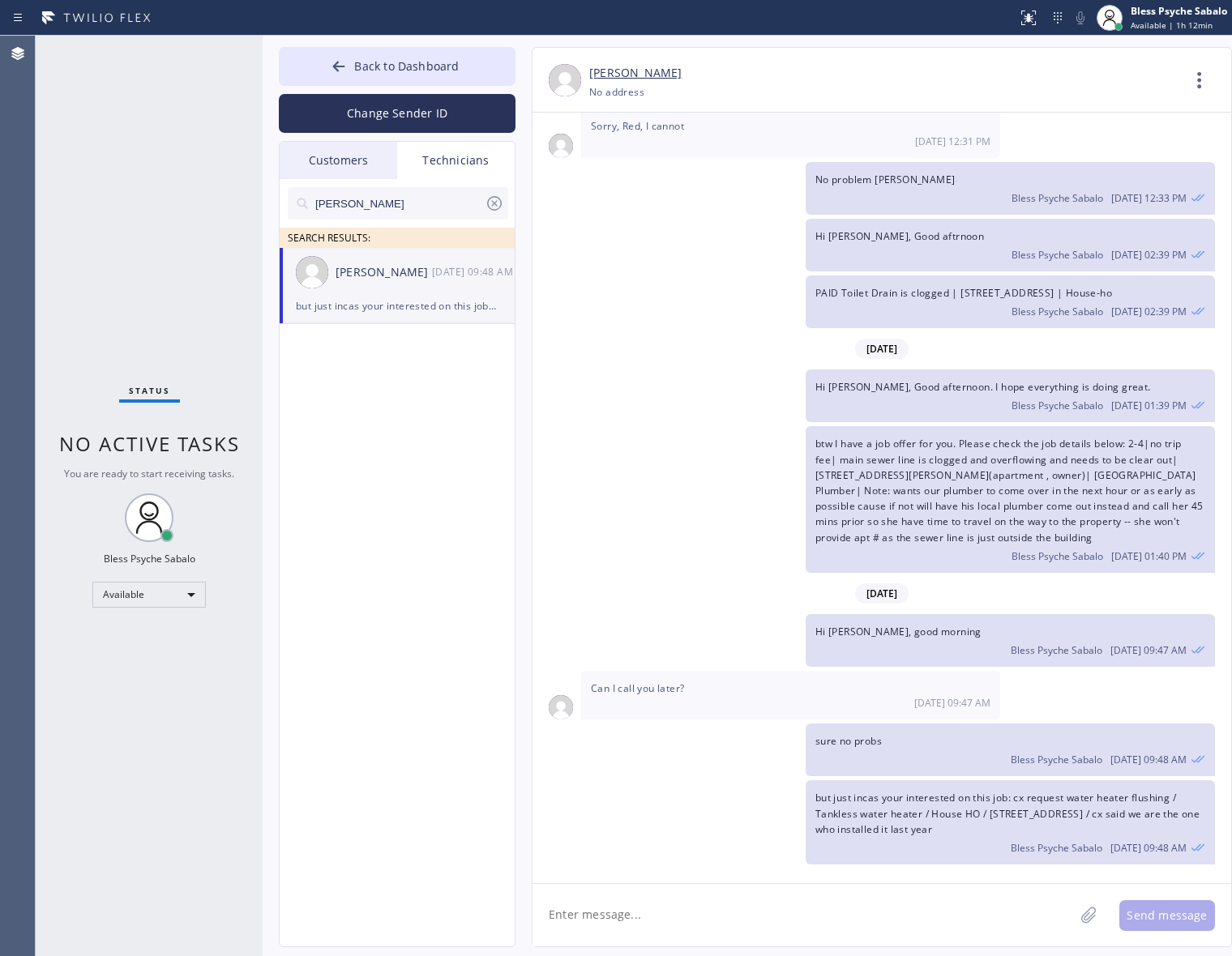
click at [644, 340] on div "[DATE]" at bounding box center [882, 349] width 699 height 34
click at [795, 922] on textarea at bounding box center [803, 915] width 541 height 62
paste textarea "2-5, $99, Standard WH, smoke is coming out, 6-8 months, no warranty, cx had to …"
type textarea "Hi [PERSON_NAME], good morning. Got you another job, Let me know if you're able…"
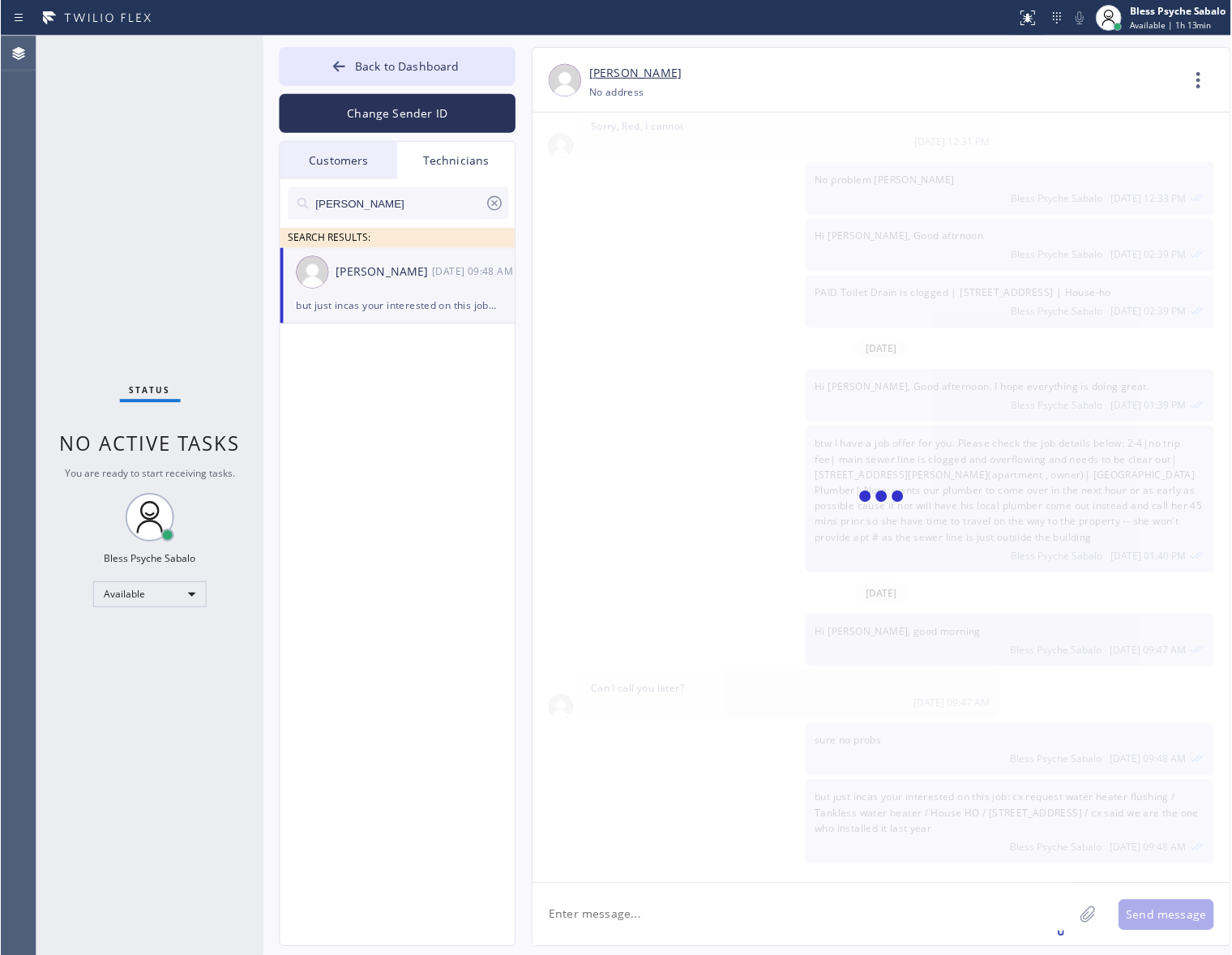
scroll to position [13590, 0]
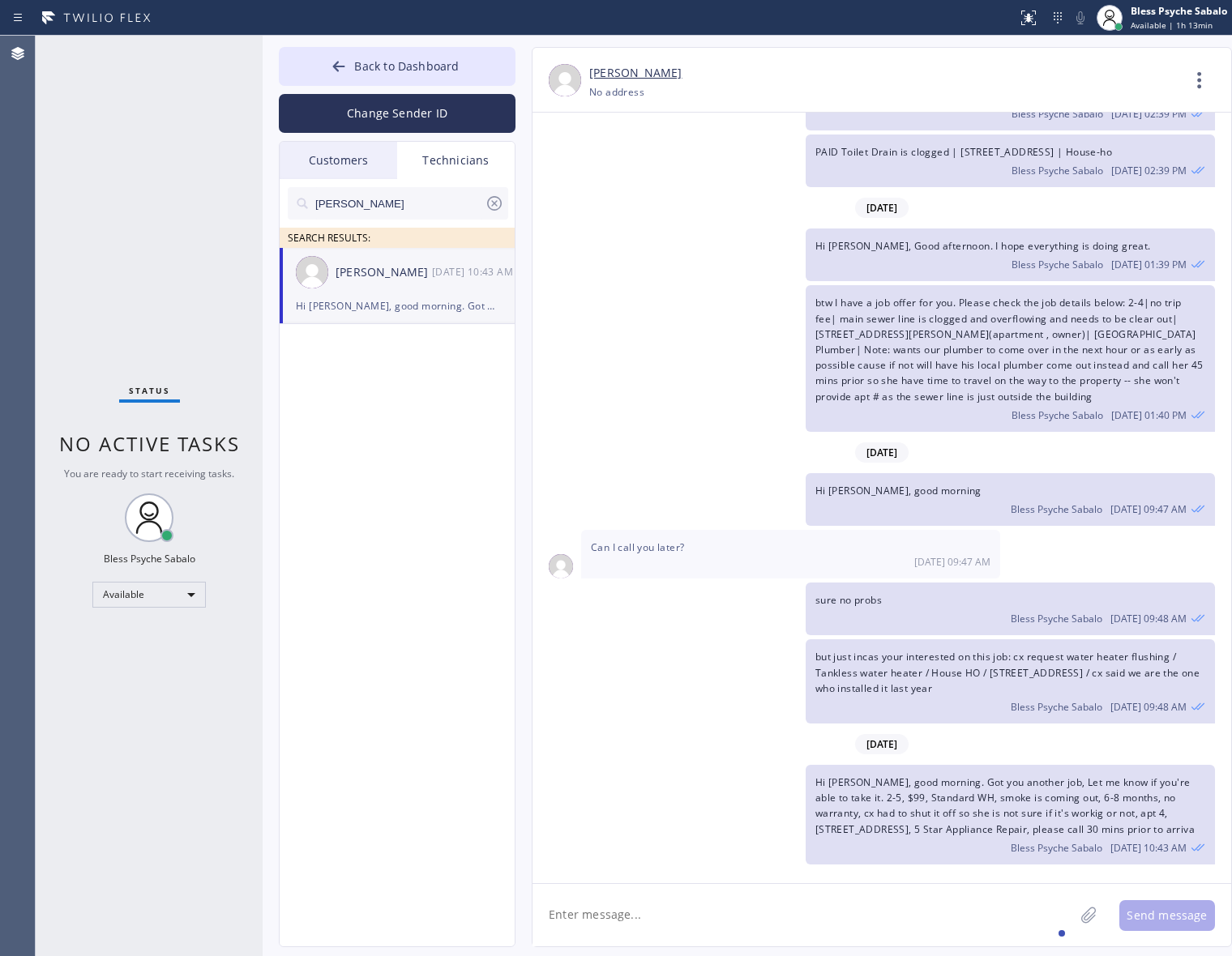
click at [796, 513] on div "[DATE] Hi [PERSON_NAME], My name is Red, and I’m with your new dispatch team. W…" at bounding box center [882, 491] width 699 height 756
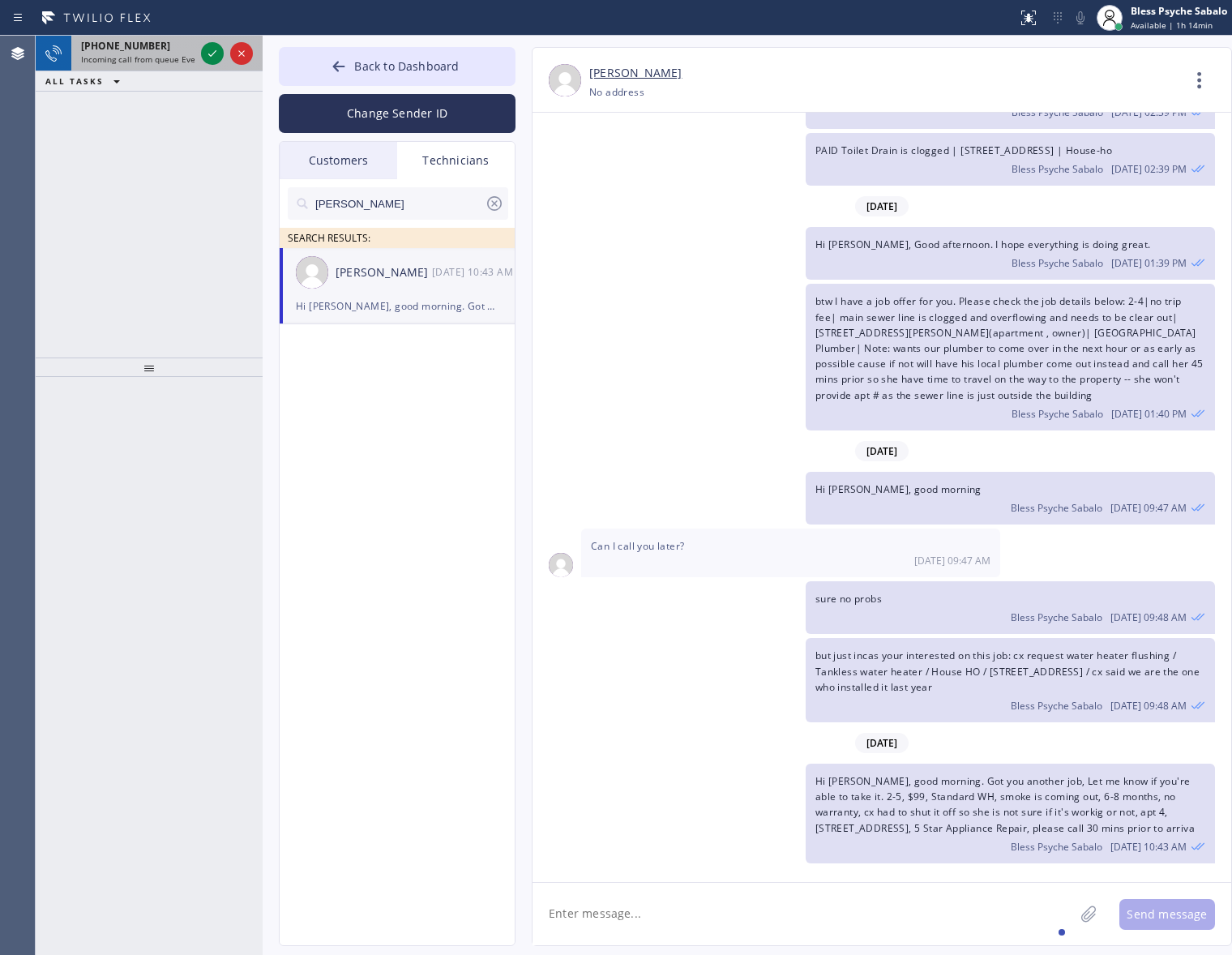
click at [138, 56] on span "Incoming call from queue Everybody" at bounding box center [151, 58] width 141 height 11
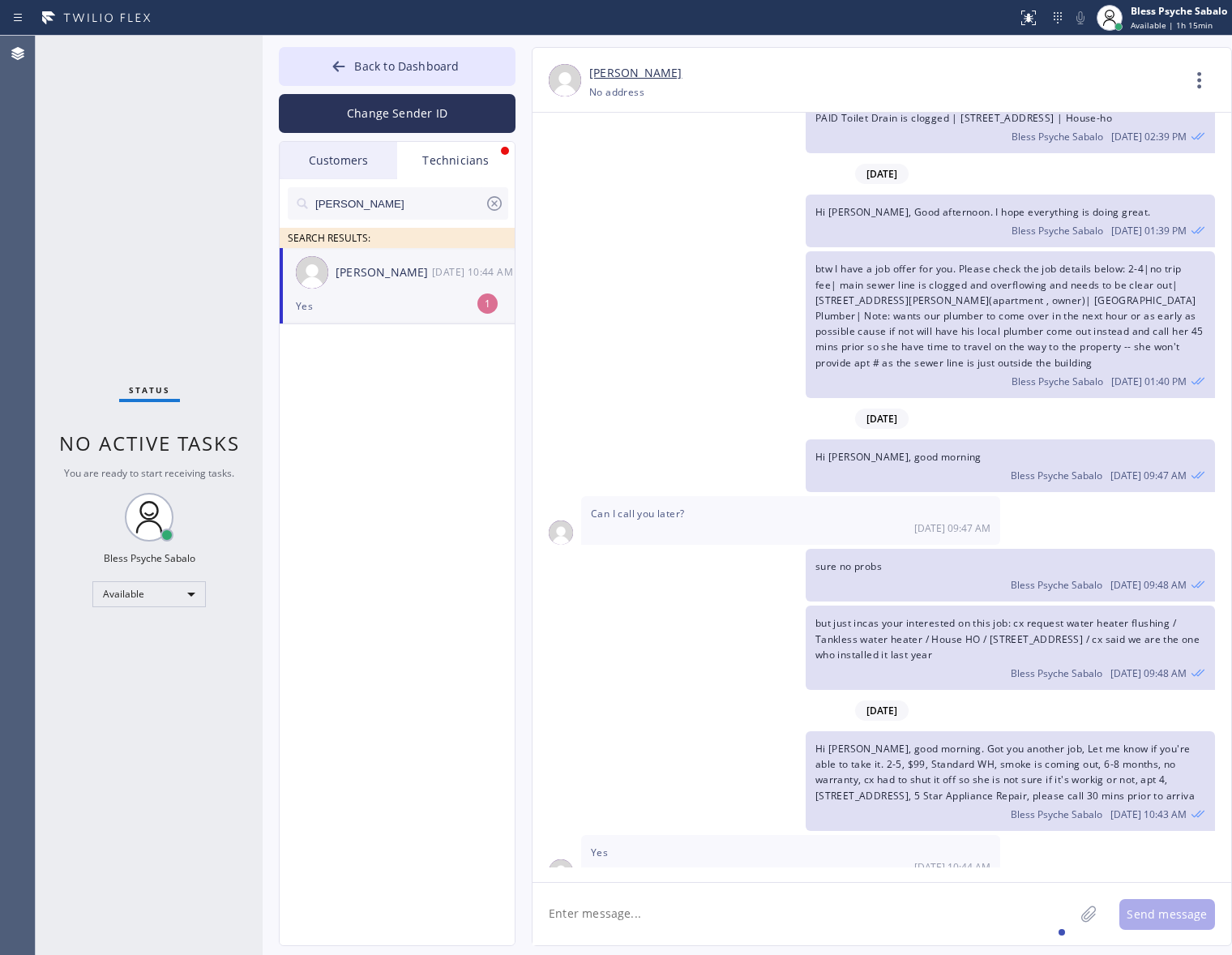
scroll to position [13643, 0]
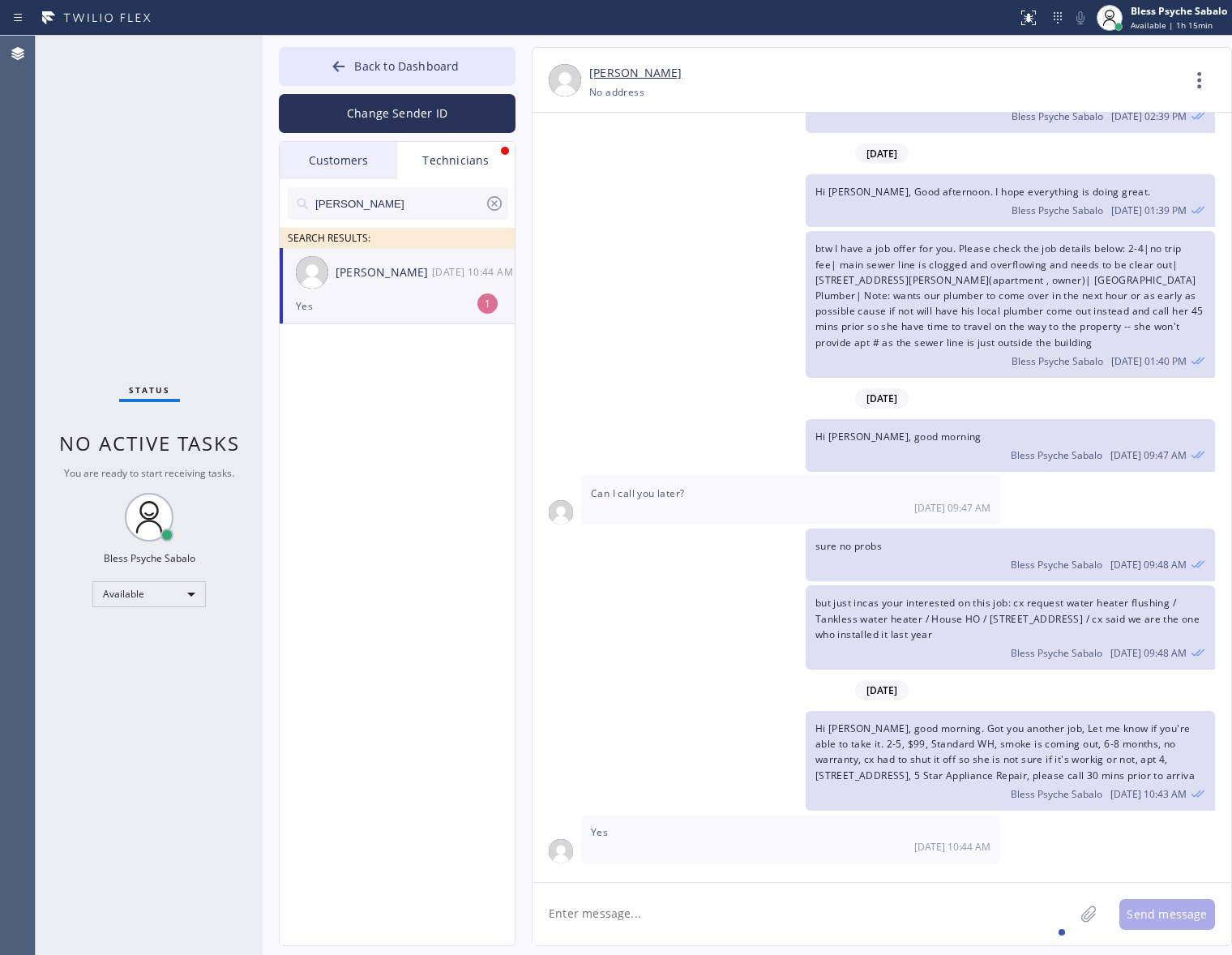
click at [435, 265] on div "[DATE] 10:44 AM" at bounding box center [474, 271] width 84 height 19
drag, startPoint x: 810, startPoint y: 893, endPoint x: 821, endPoint y: 900, distance: 13.0
click at [810, 894] on textarea at bounding box center [803, 913] width 541 height 62
click at [559, 917] on textarea "Awesom!" at bounding box center [817, 913] width 571 height 62
drag, startPoint x: 559, startPoint y: 916, endPoint x: 665, endPoint y: 941, distance: 108.9
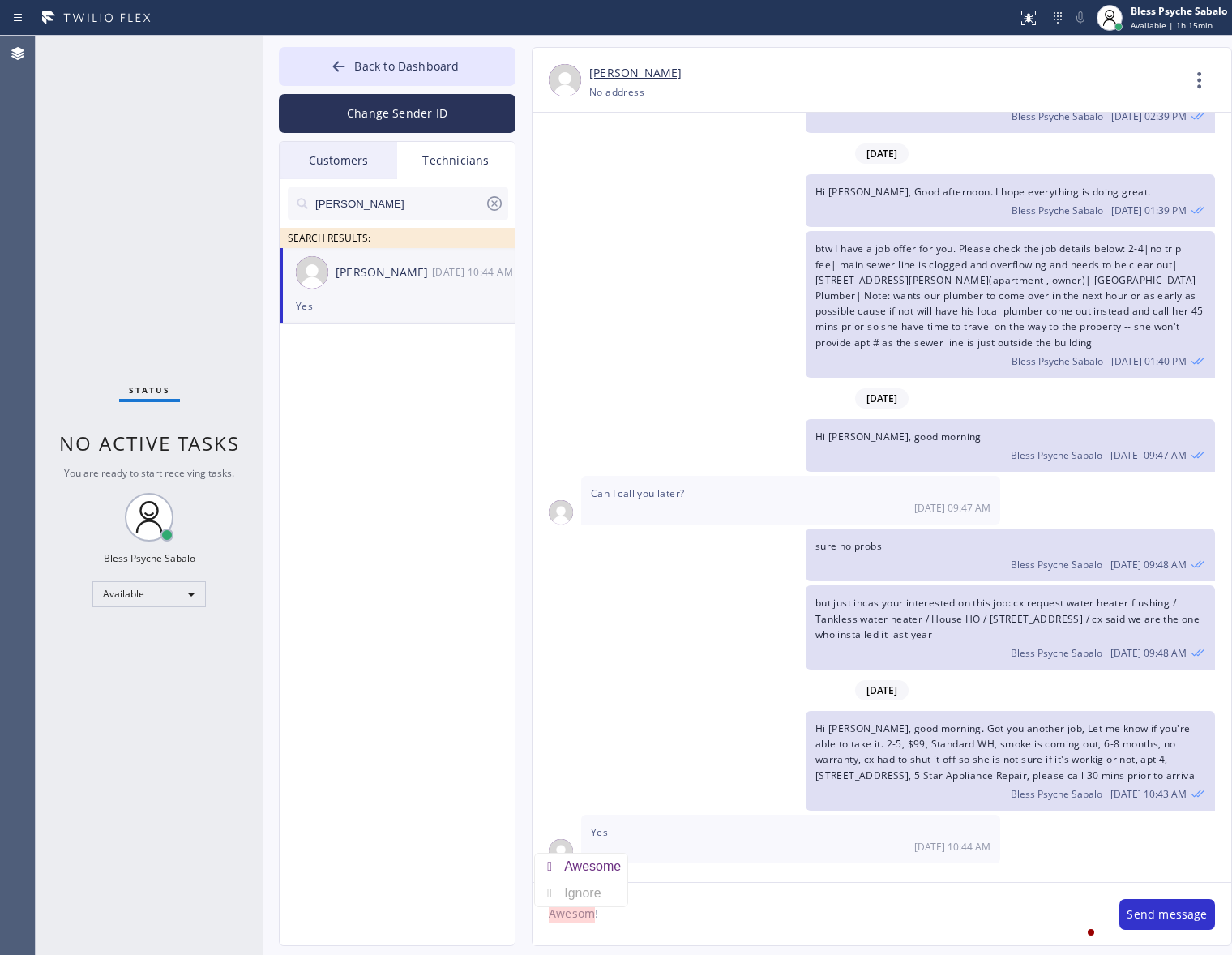
click at [670, 941] on textarea "Awesom!" at bounding box center [817, 913] width 571 height 62
click at [606, 870] on div "Awesome" at bounding box center [596, 866] width 63 height 26
click at [634, 911] on textarea "Awesome!" at bounding box center [817, 913] width 571 height 62
click at [603, 916] on textarea "Awesome!, thanks" at bounding box center [817, 913] width 571 height 62
click at [614, 856] on div "Awesome" at bounding box center [596, 866] width 63 height 26
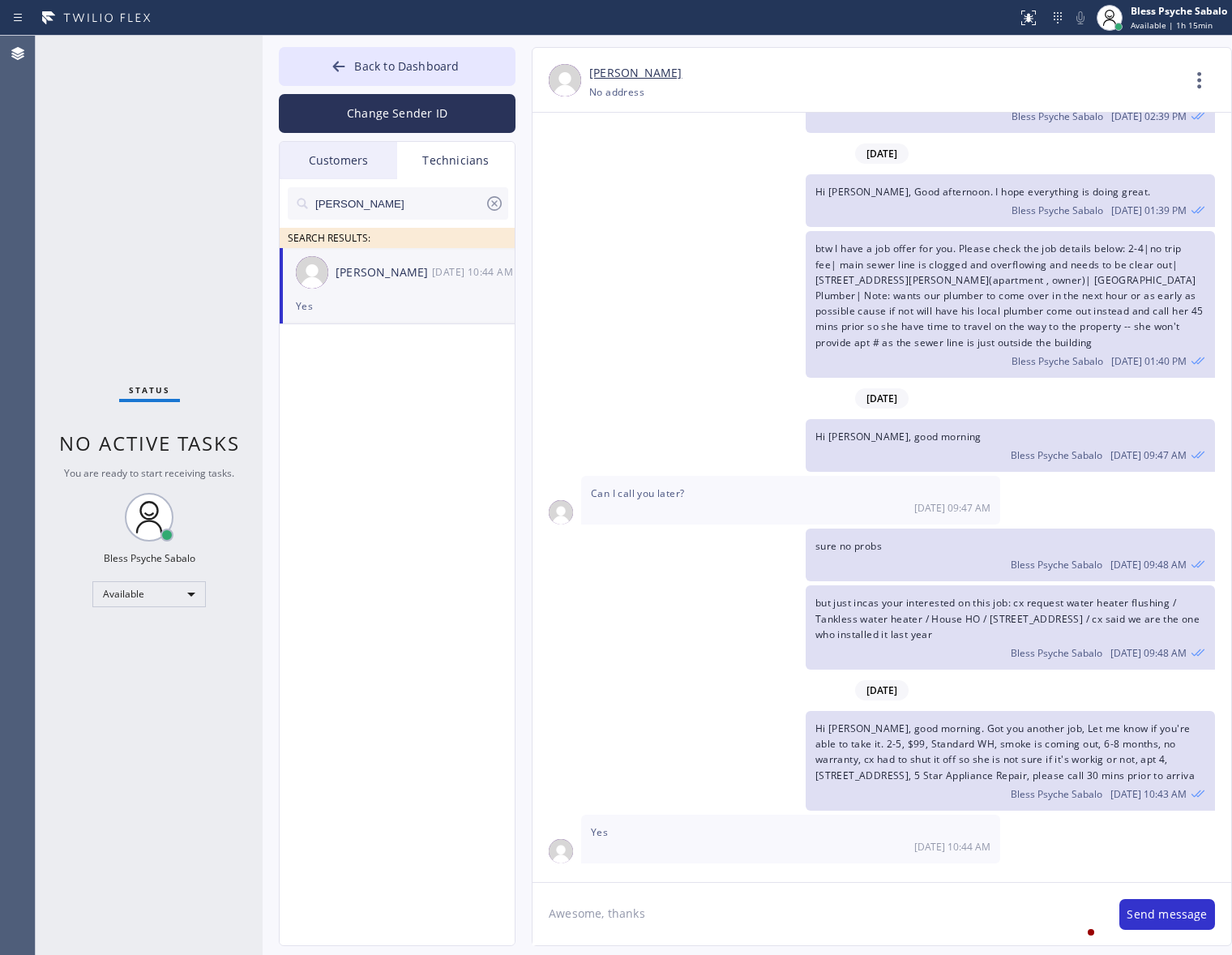
click at [677, 910] on textarea "Awesome, thanks" at bounding box center [817, 913] width 571 height 62
drag, startPoint x: 656, startPoint y: 925, endPoint x: 696, endPoint y: 929, distance: 40.2
click at [683, 929] on textarea "Awesome, thanks" at bounding box center [817, 913] width 571 height 62
type textarea "Awesome!"
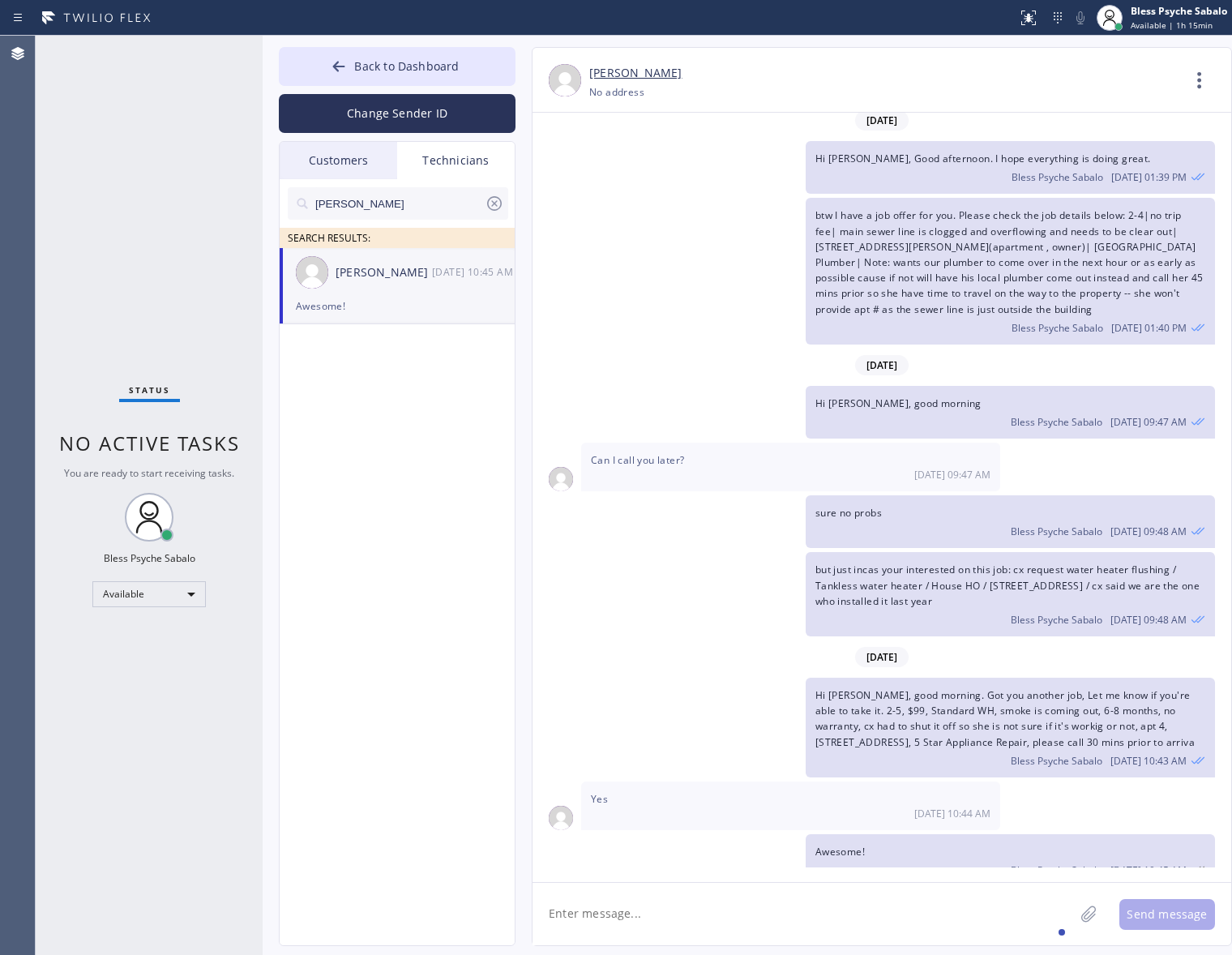
scroll to position [13700, 0]
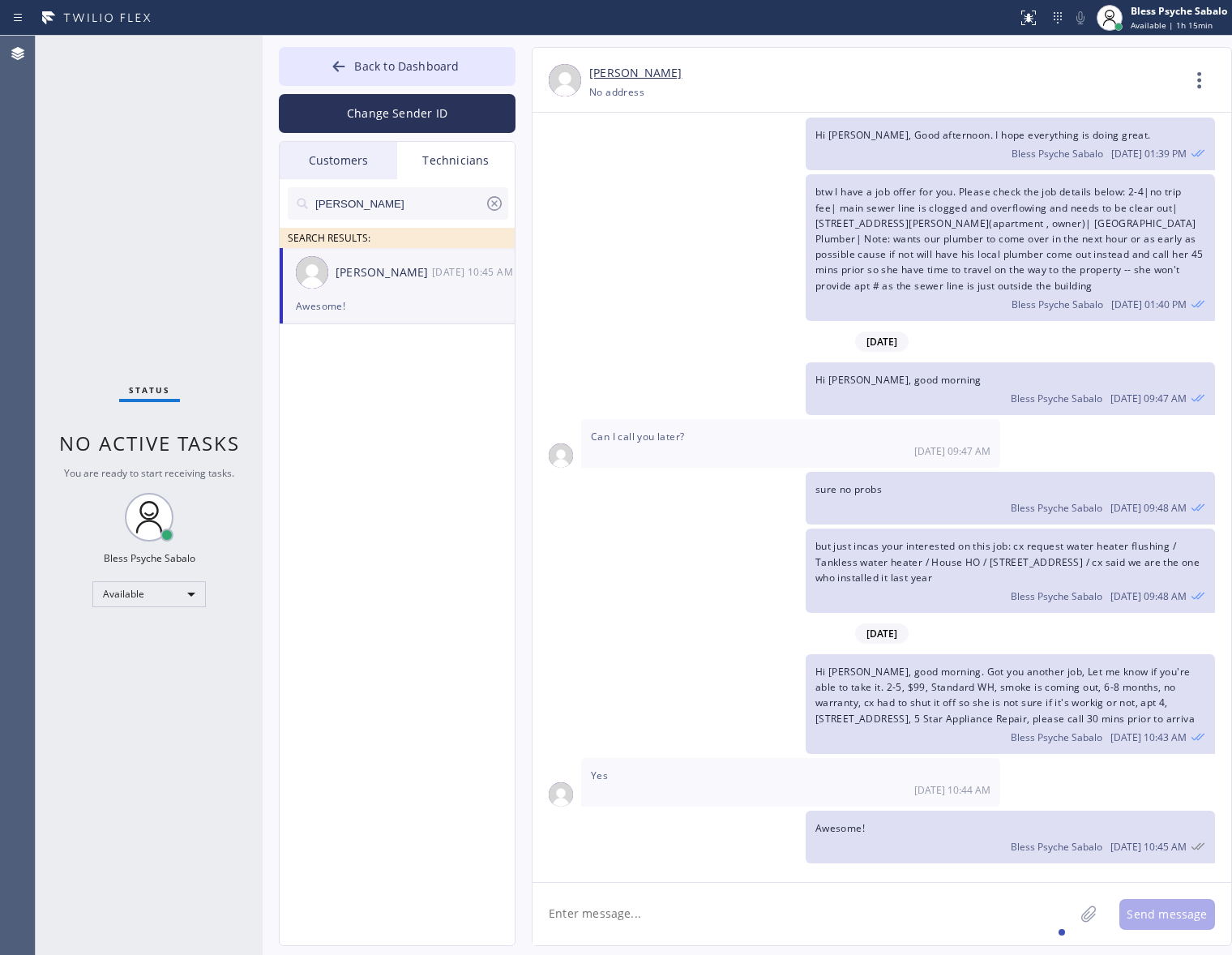
click at [922, 829] on div "Awesome! Bless Psyche Sabalo [DATE] 10:45 AM" at bounding box center [1010, 836] width 410 height 52
drag, startPoint x: 900, startPoint y: 820, endPoint x: 833, endPoint y: 819, distance: 67.0
click at [833, 819] on div "Awesome! Bless Psyche Sabalo [DATE] 10:45 AM" at bounding box center [1010, 836] width 410 height 52
click at [952, 747] on div "Hi [PERSON_NAME], good morning. Got you another job, Let me know if you're able…" at bounding box center [1010, 704] width 410 height 100
drag, startPoint x: 880, startPoint y: 513, endPoint x: 787, endPoint y: 407, distance: 141.0
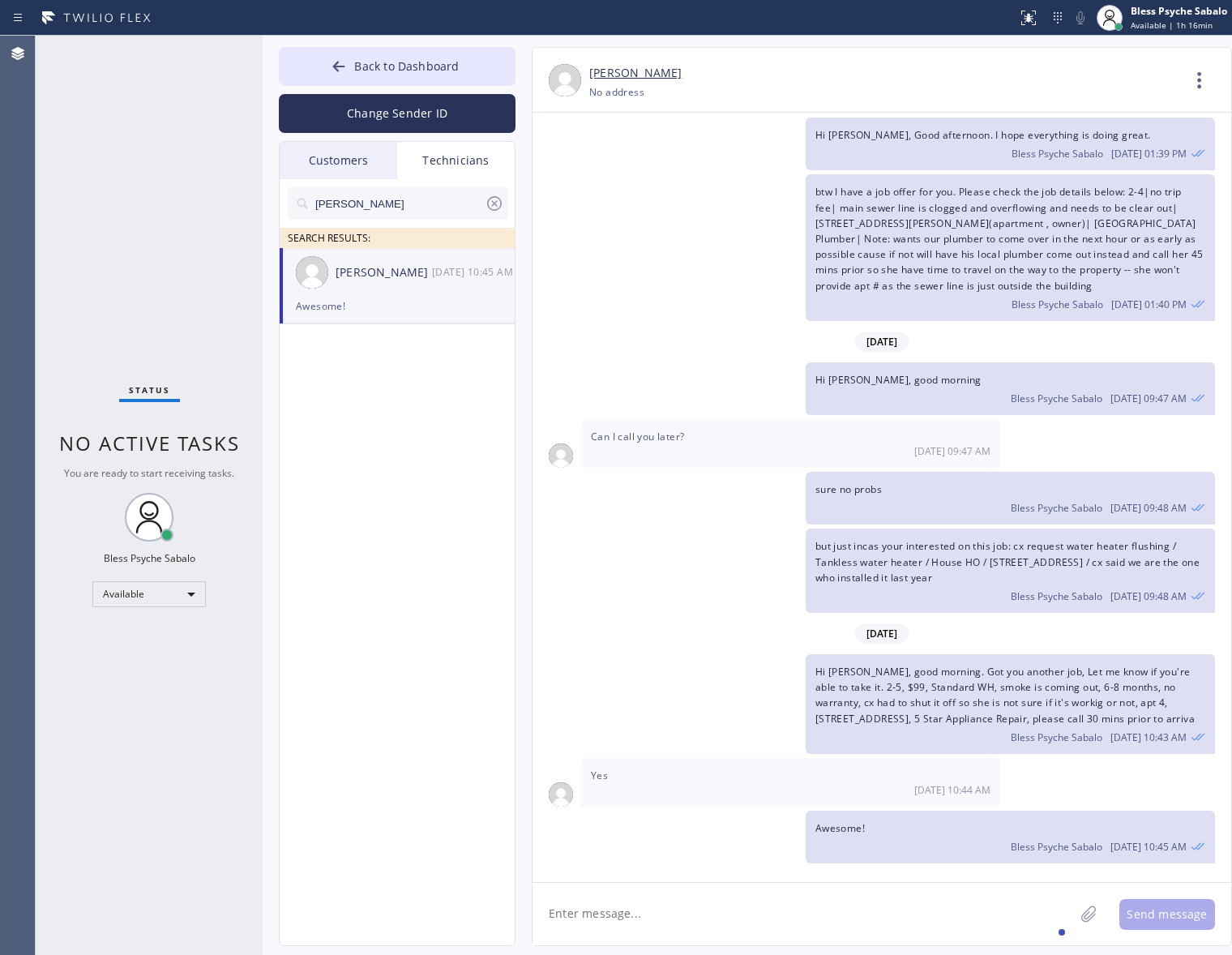
click at [880, 513] on div "[DATE] Hi [PERSON_NAME], My name is Red, and I’m with your new dispatch team. W…" at bounding box center [882, 490] width 699 height 754
click at [484, 163] on div "Technicians" at bounding box center [455, 160] width 118 height 38
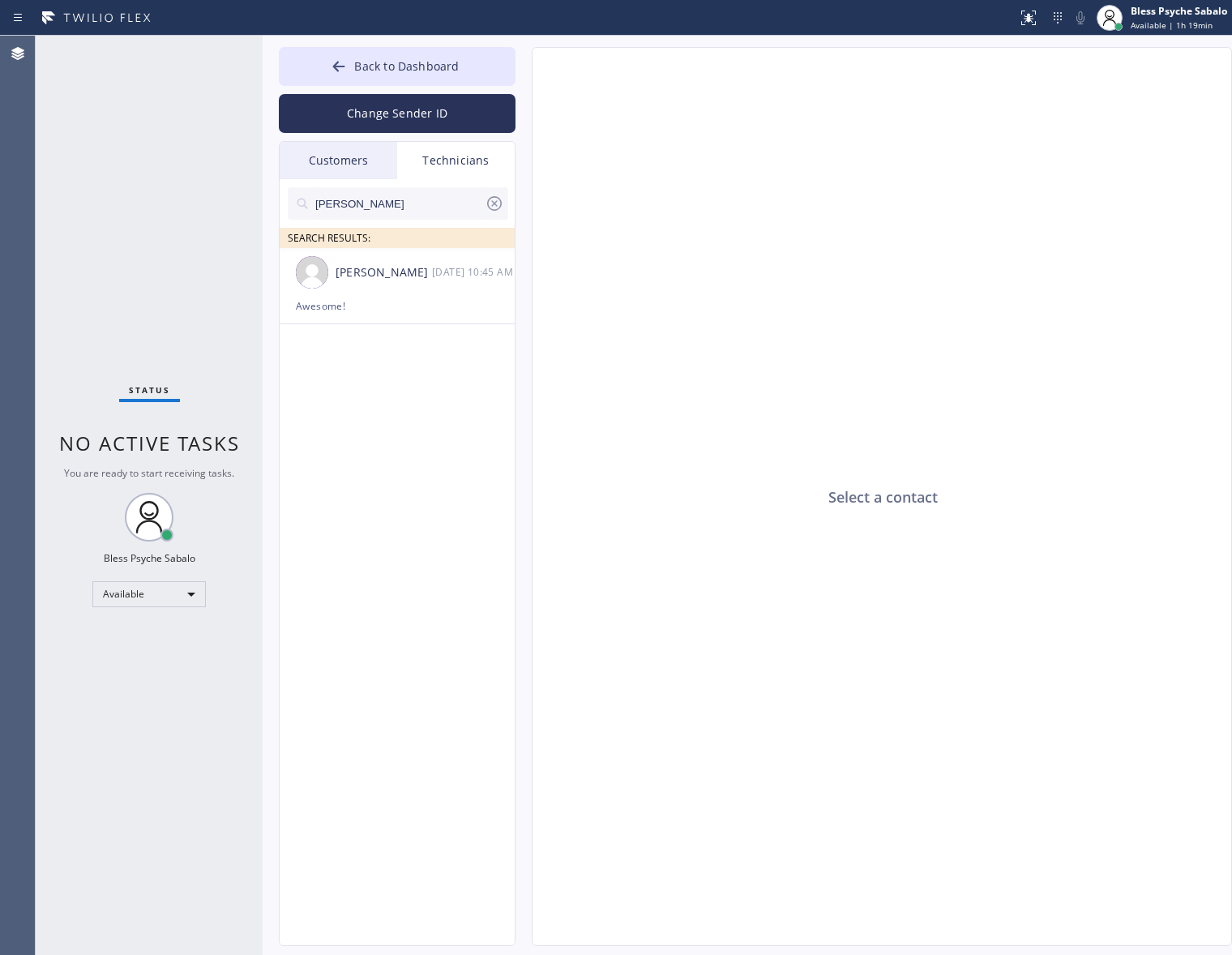
click at [344, 164] on div "Customers" at bounding box center [338, 160] width 118 height 38
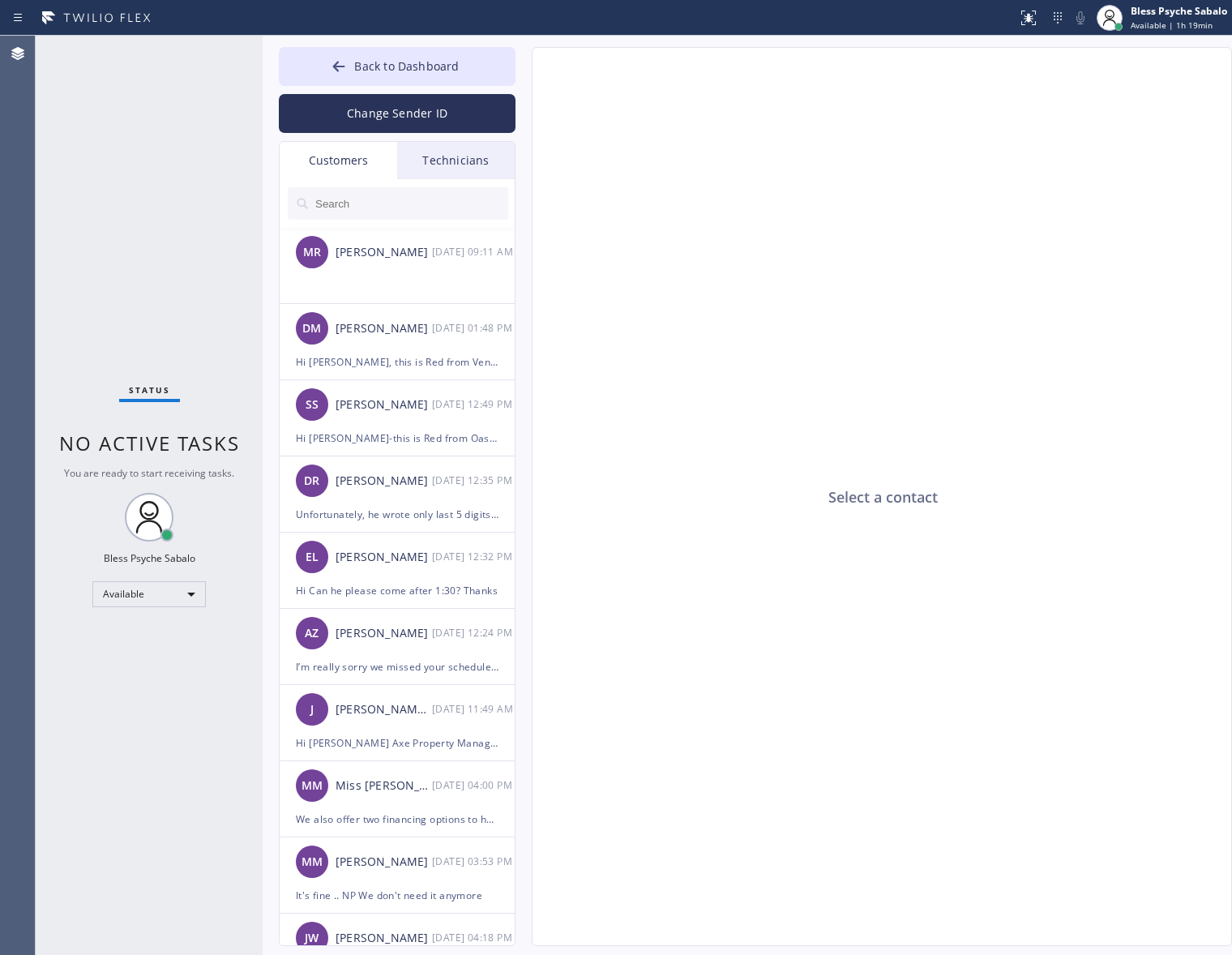
click at [471, 176] on div "Technicians" at bounding box center [455, 160] width 118 height 38
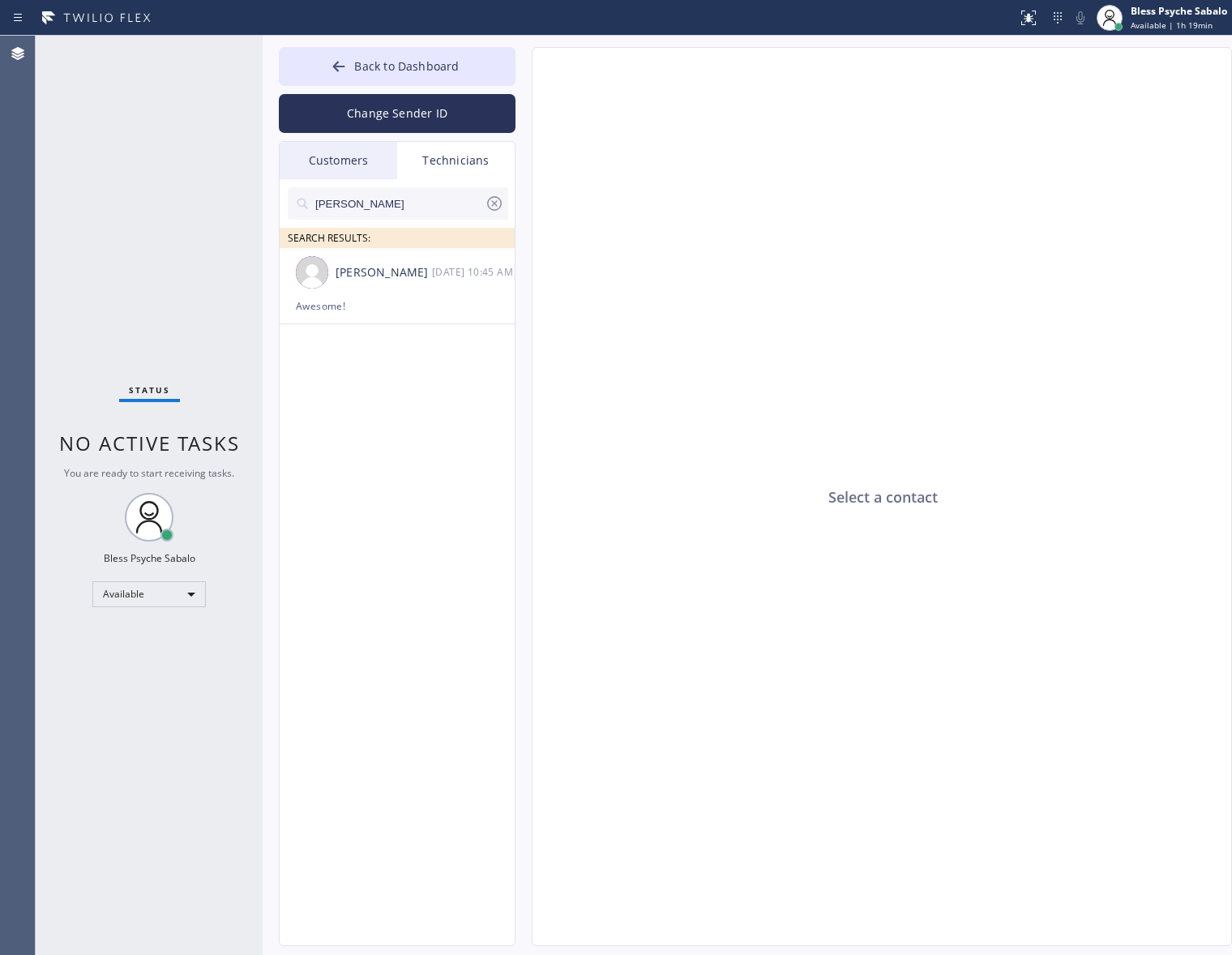
click at [482, 204] on input "[PERSON_NAME]" at bounding box center [399, 203] width 171 height 33
click at [489, 205] on icon at bounding box center [495, 204] width 20 height 20
drag, startPoint x: 348, startPoint y: 162, endPoint x: 361, endPoint y: 155, distance: 14.8
click at [348, 159] on div "Customers" at bounding box center [338, 160] width 118 height 38
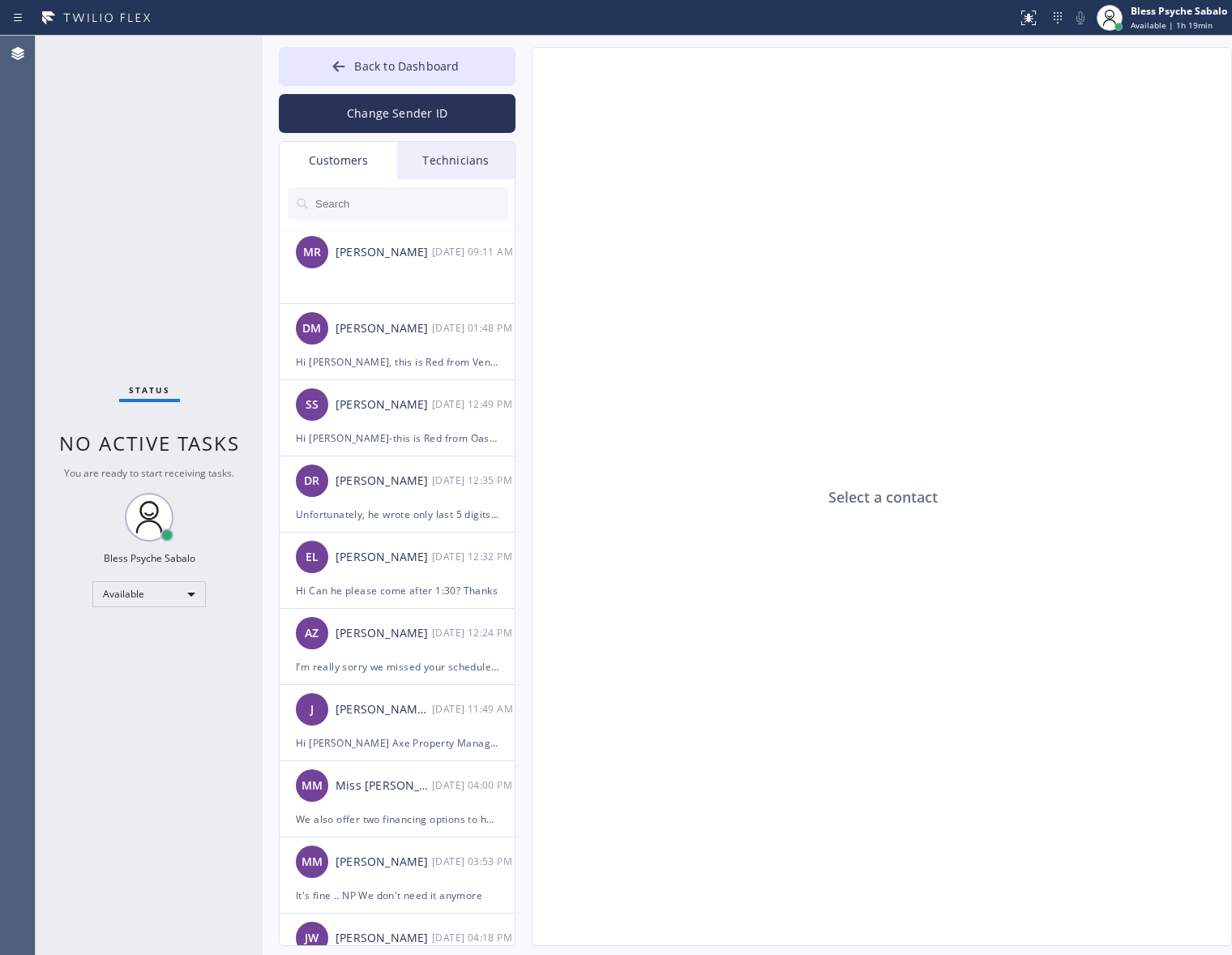
click at [452, 159] on div "Technicians" at bounding box center [455, 160] width 118 height 38
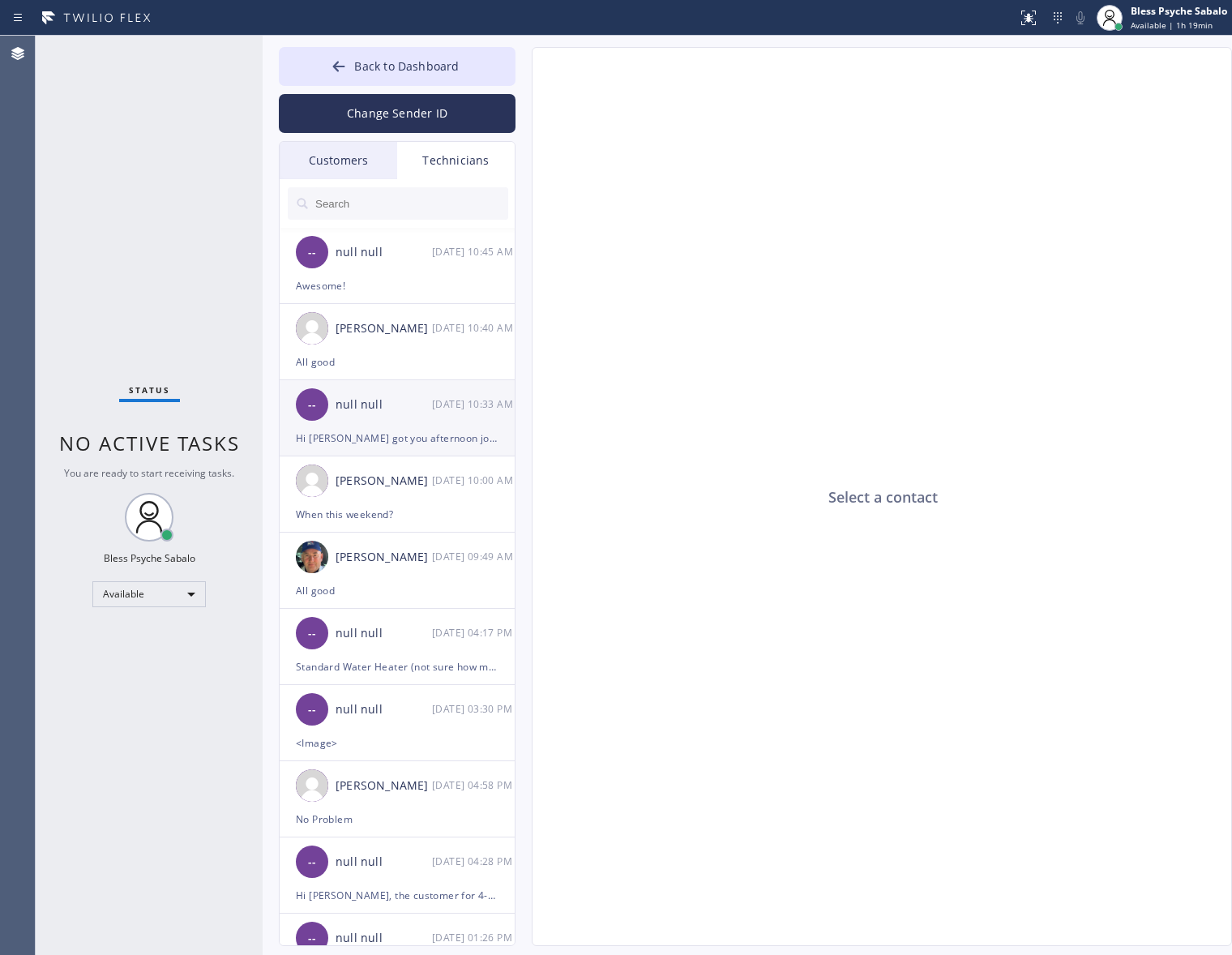
click at [440, 434] on div "Hi [PERSON_NAME] got you afternoon job: 2-5, $99, Standard WH, smoke is coming …" at bounding box center [397, 437] width 203 height 19
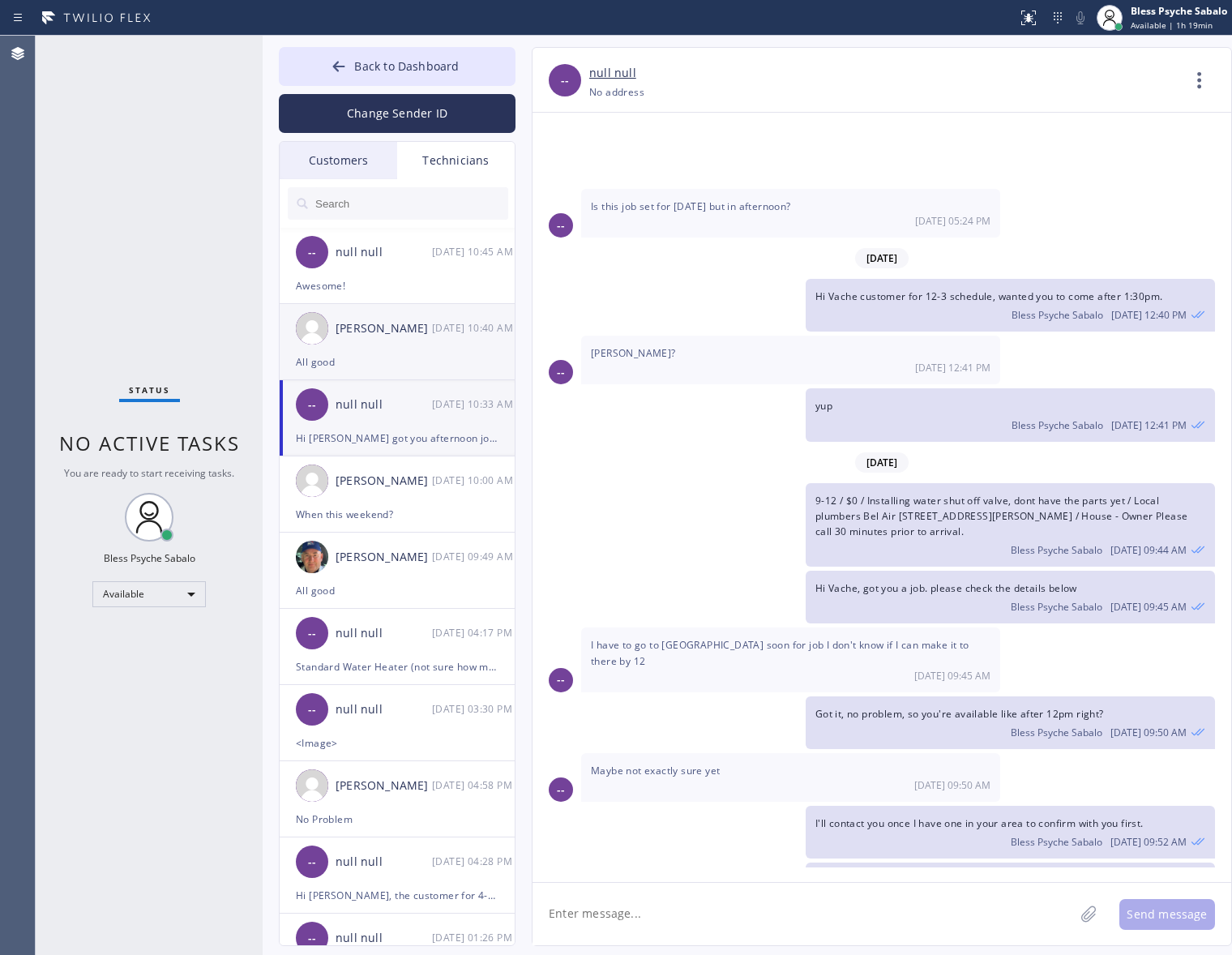
click at [434, 348] on div "[PERSON_NAME] [DATE] 10:40 AM" at bounding box center [398, 328] width 237 height 48
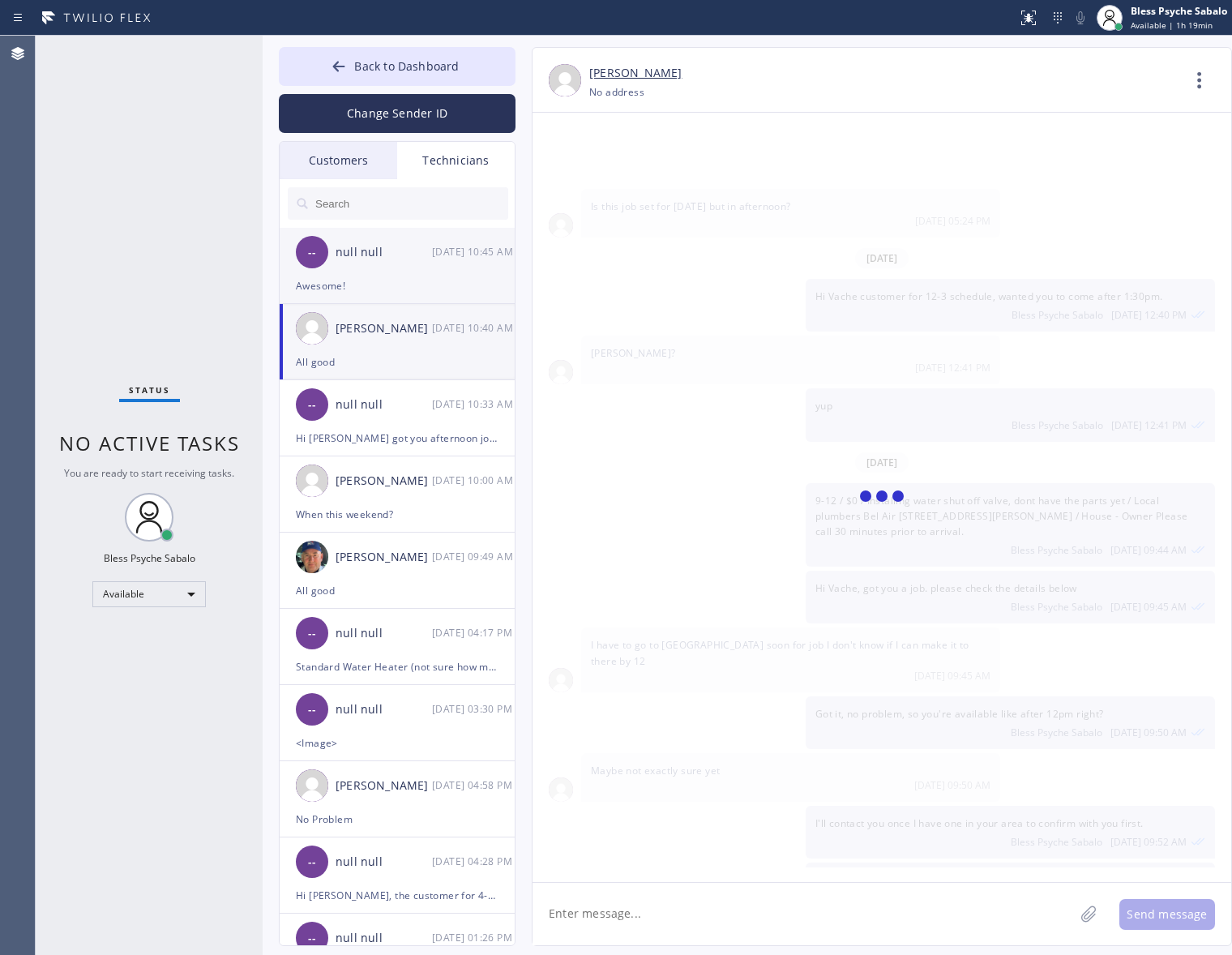
click at [430, 253] on div "null null" at bounding box center [383, 252] width 96 height 19
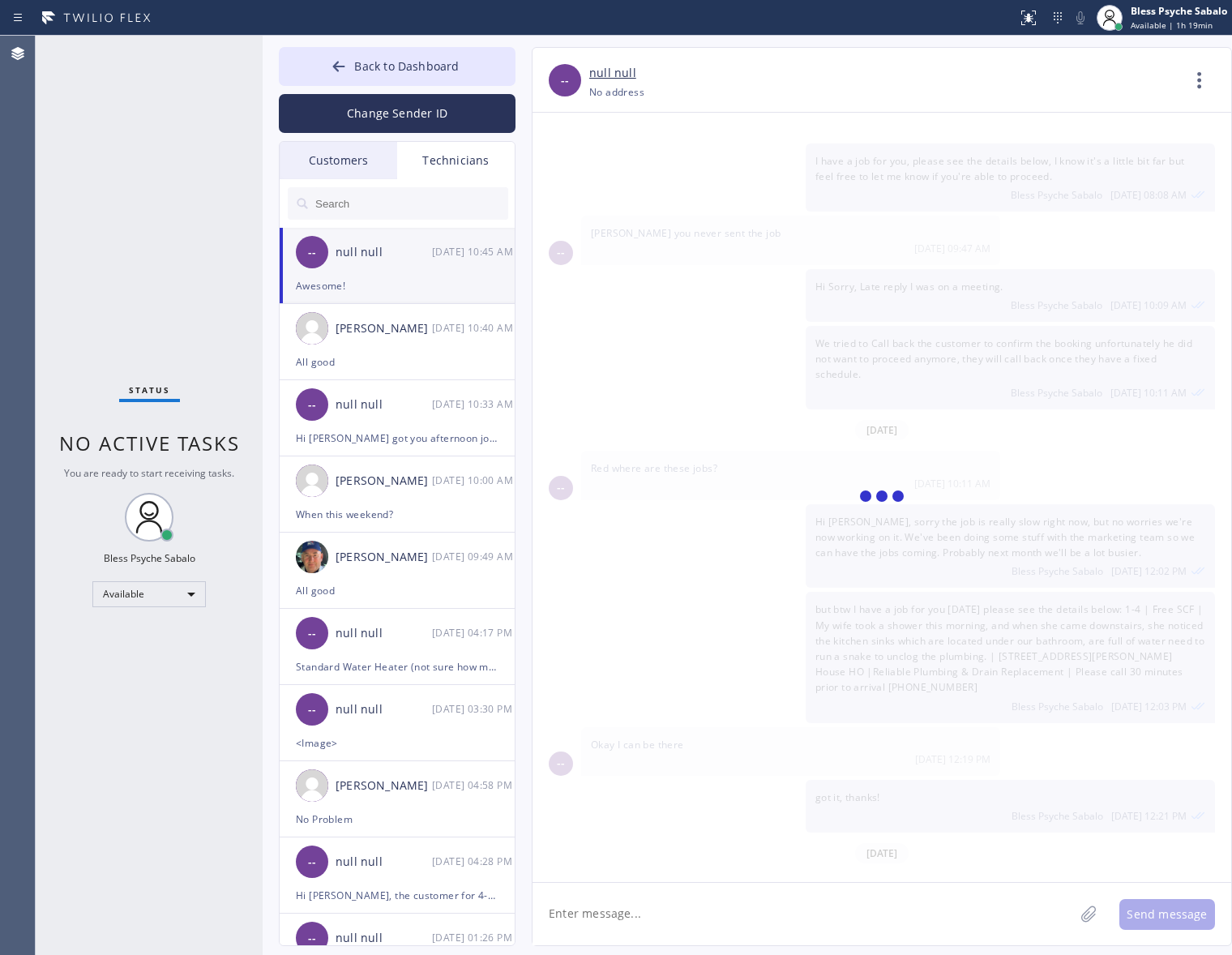
click at [330, 154] on div "Customers" at bounding box center [338, 160] width 118 height 38
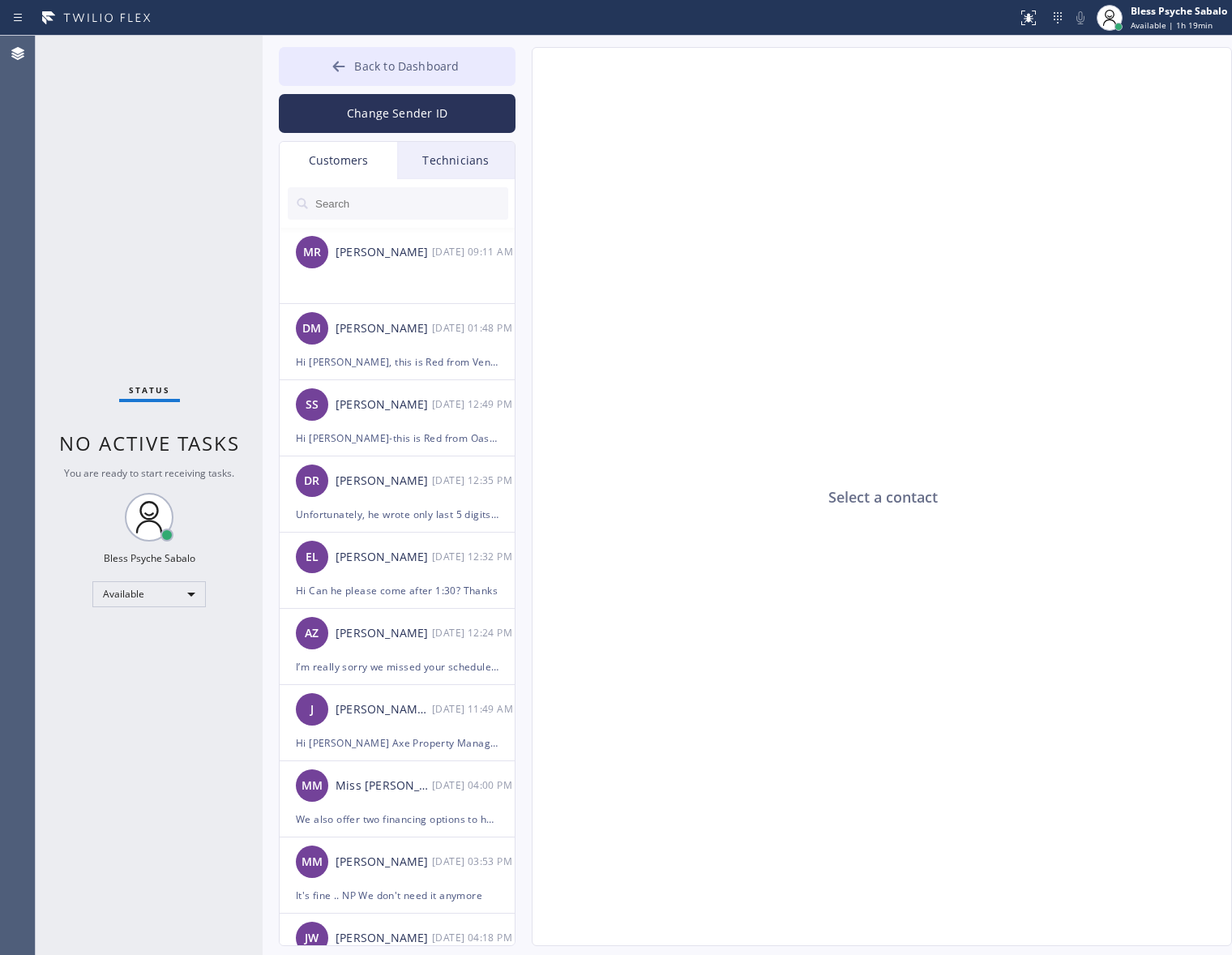
click at [352, 71] on button "Back to Dashboard" at bounding box center [397, 66] width 237 height 39
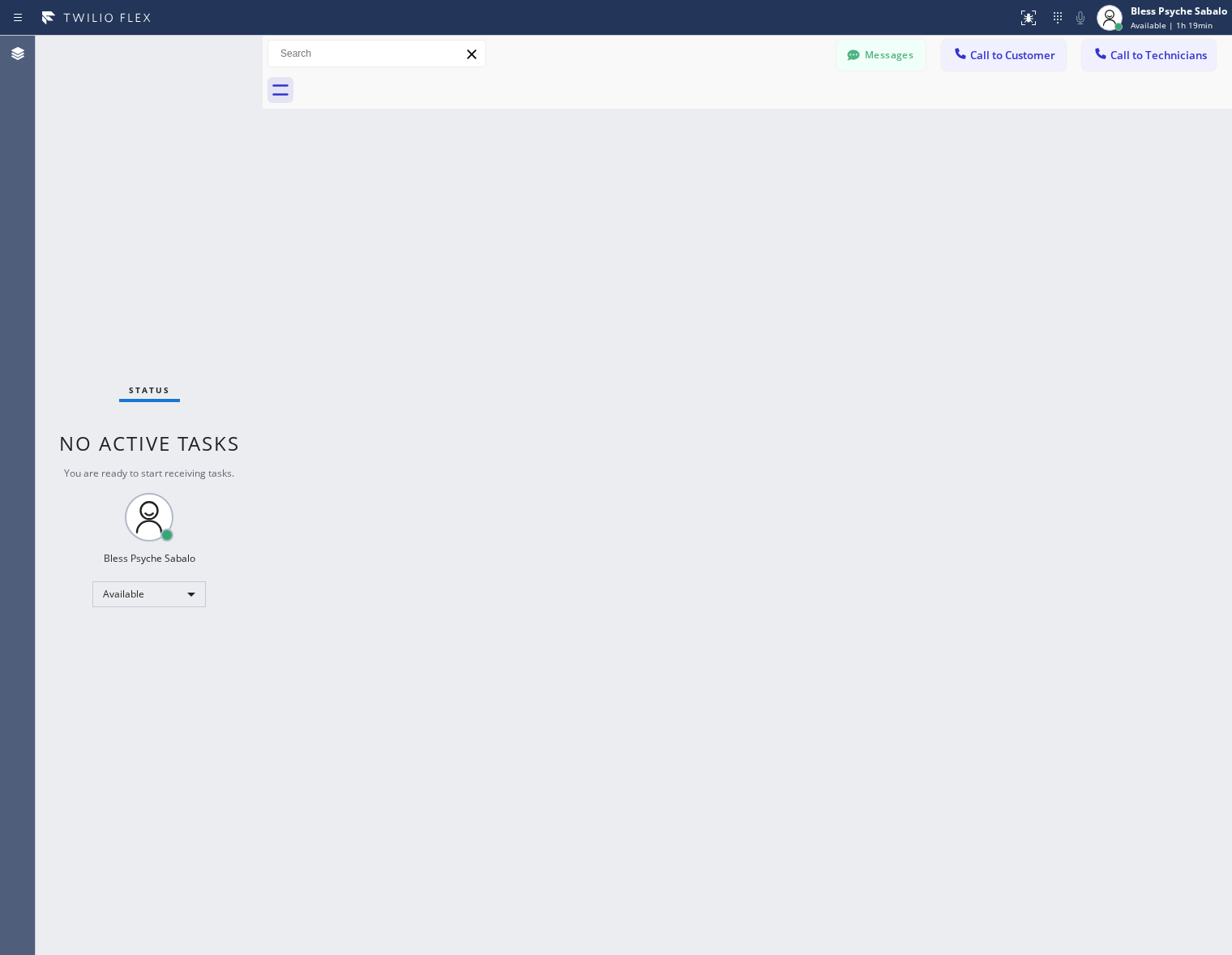
click at [648, 172] on div "Back to Dashboard Change Sender ID Customers Technicians [PERSON_NAME] [DATE] 0…" at bounding box center [747, 495] width 970 height 919
drag, startPoint x: 301, startPoint y: 211, endPoint x: 530, endPoint y: 144, distance: 238.6
click at [304, 209] on div "Back to Dashboard Change Sender ID Customers Technicians [PERSON_NAME] [DATE] 0…" at bounding box center [747, 495] width 970 height 919
click at [782, 195] on div "Back to Dashboard Change Sender ID Customers Technicians [PERSON_NAME] [DATE] 0…" at bounding box center [747, 495] width 970 height 919
click at [894, 70] on div "Messages Call to Customer Call to Technicians Outbound call Location Search loc…" at bounding box center [747, 53] width 970 height 37
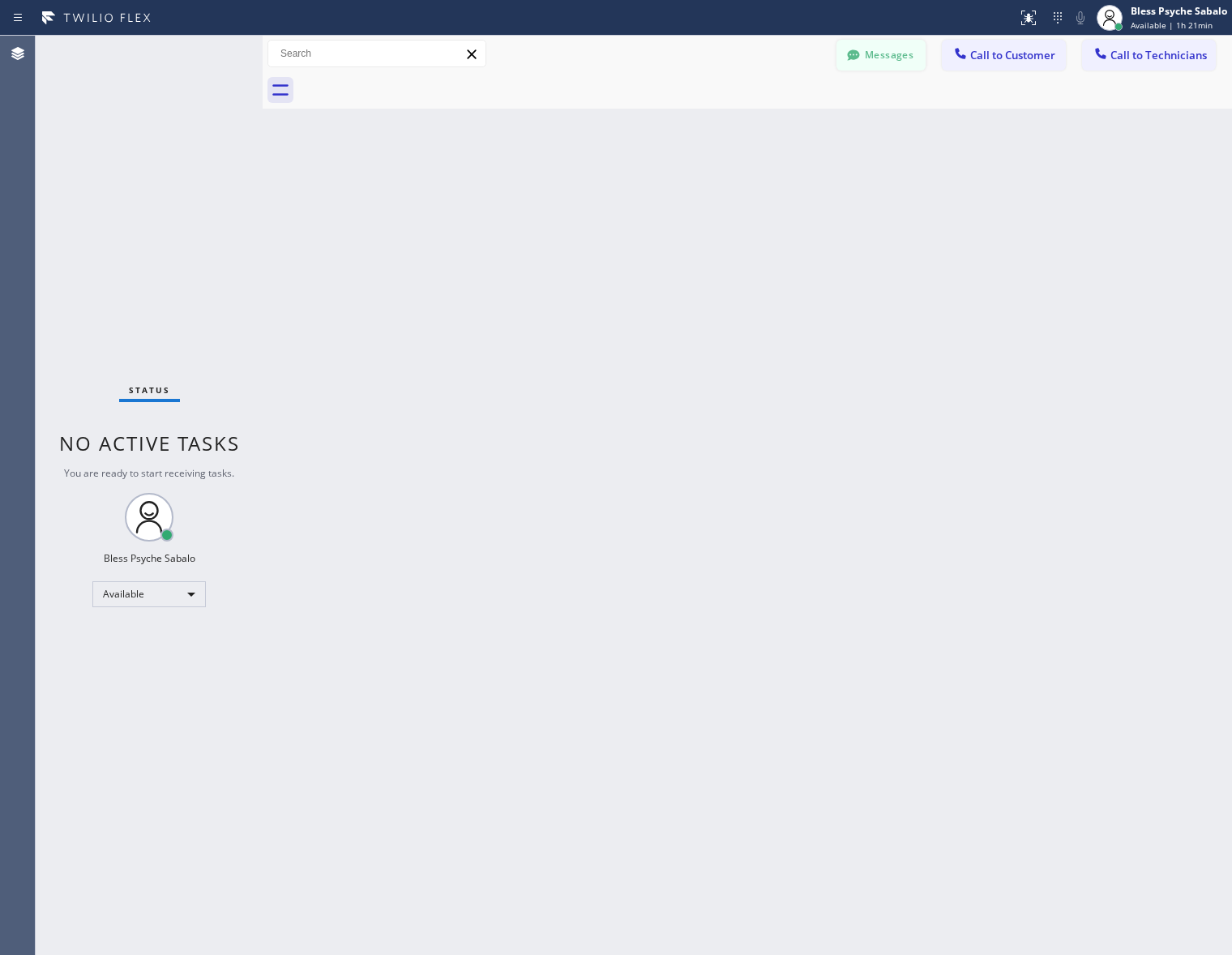
click at [894, 67] on div "Messages Call to Customer Call to Technicians Outbound call Location Search loc…" at bounding box center [747, 53] width 970 height 37
click at [894, 55] on button "Messages" at bounding box center [881, 54] width 89 height 31
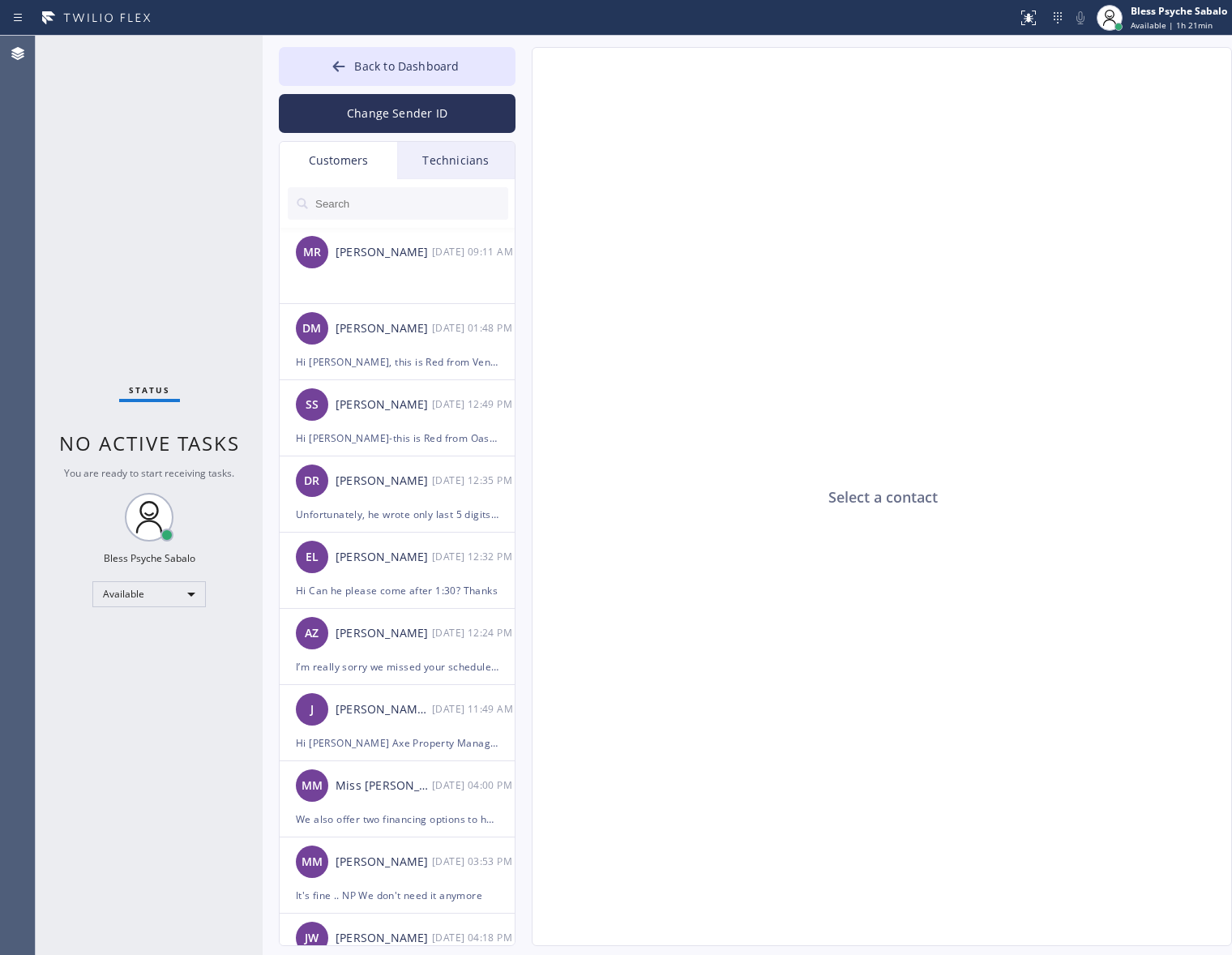
click at [666, 224] on div "Select a contact" at bounding box center [883, 497] width 701 height 899
click at [471, 154] on div "Technicians" at bounding box center [455, 160] width 118 height 38
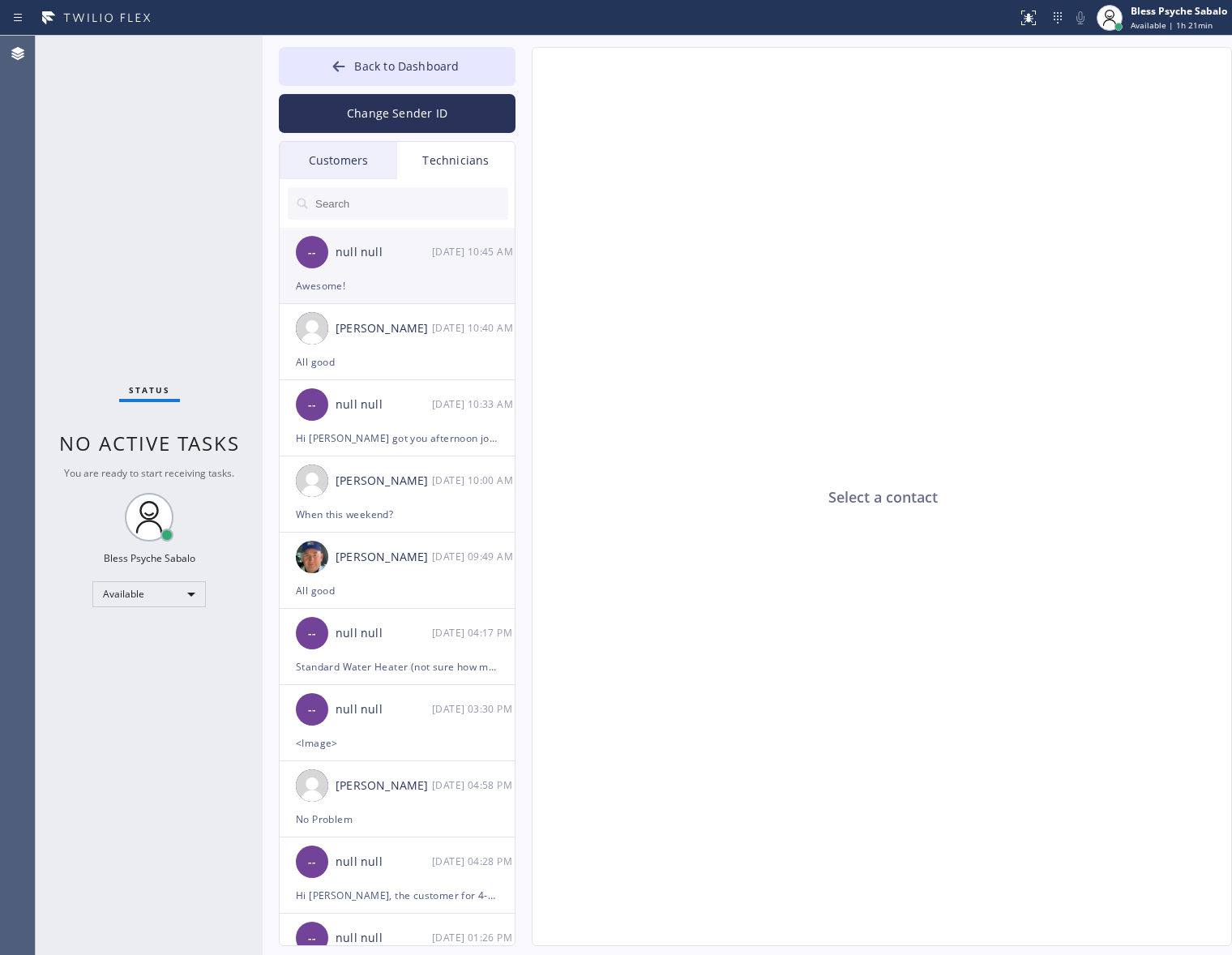
click at [432, 263] on div "-- null null [DATE] 10:45 AM" at bounding box center [398, 251] width 237 height 48
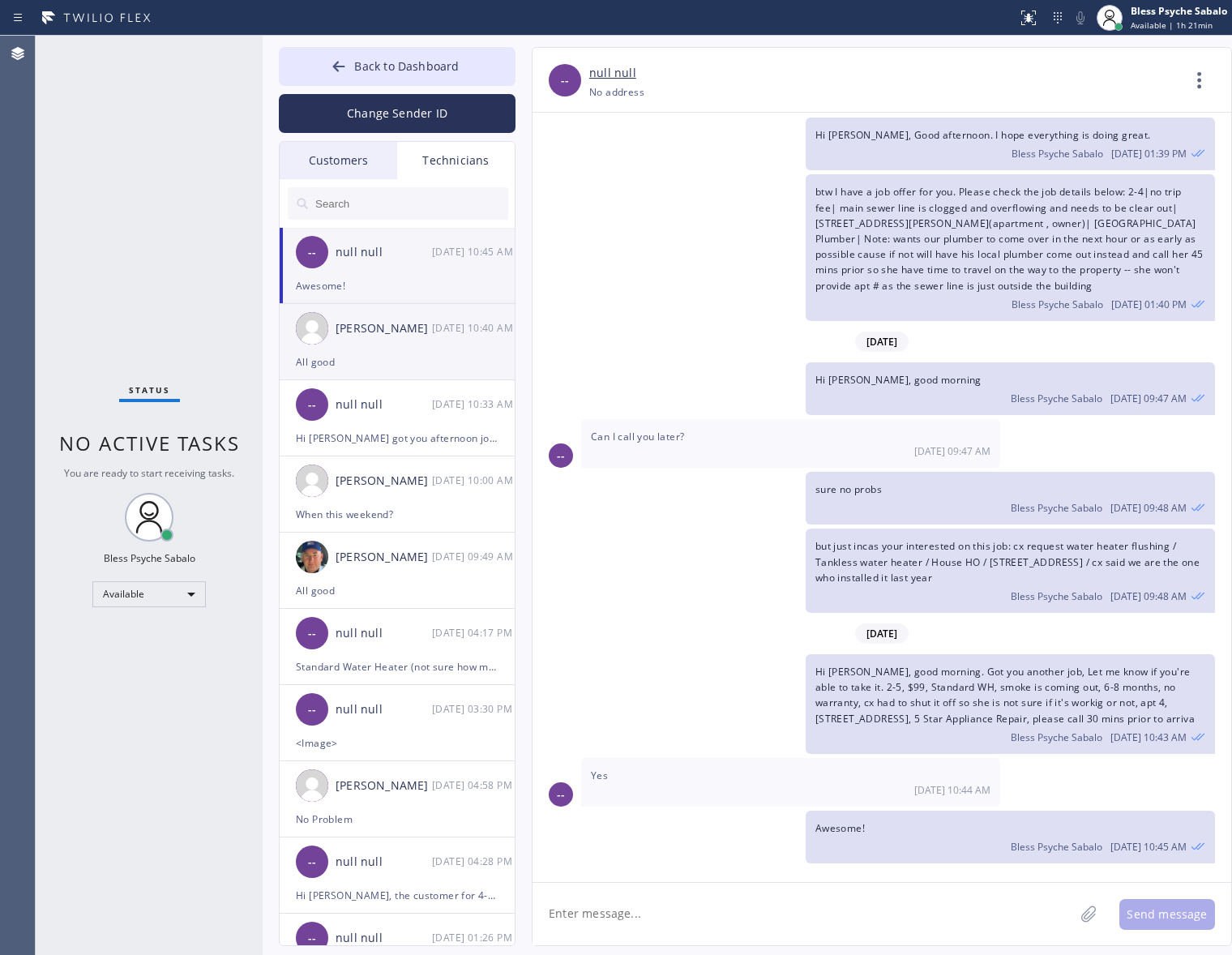
click at [383, 329] on div "[PERSON_NAME]" at bounding box center [383, 329] width 96 height 19
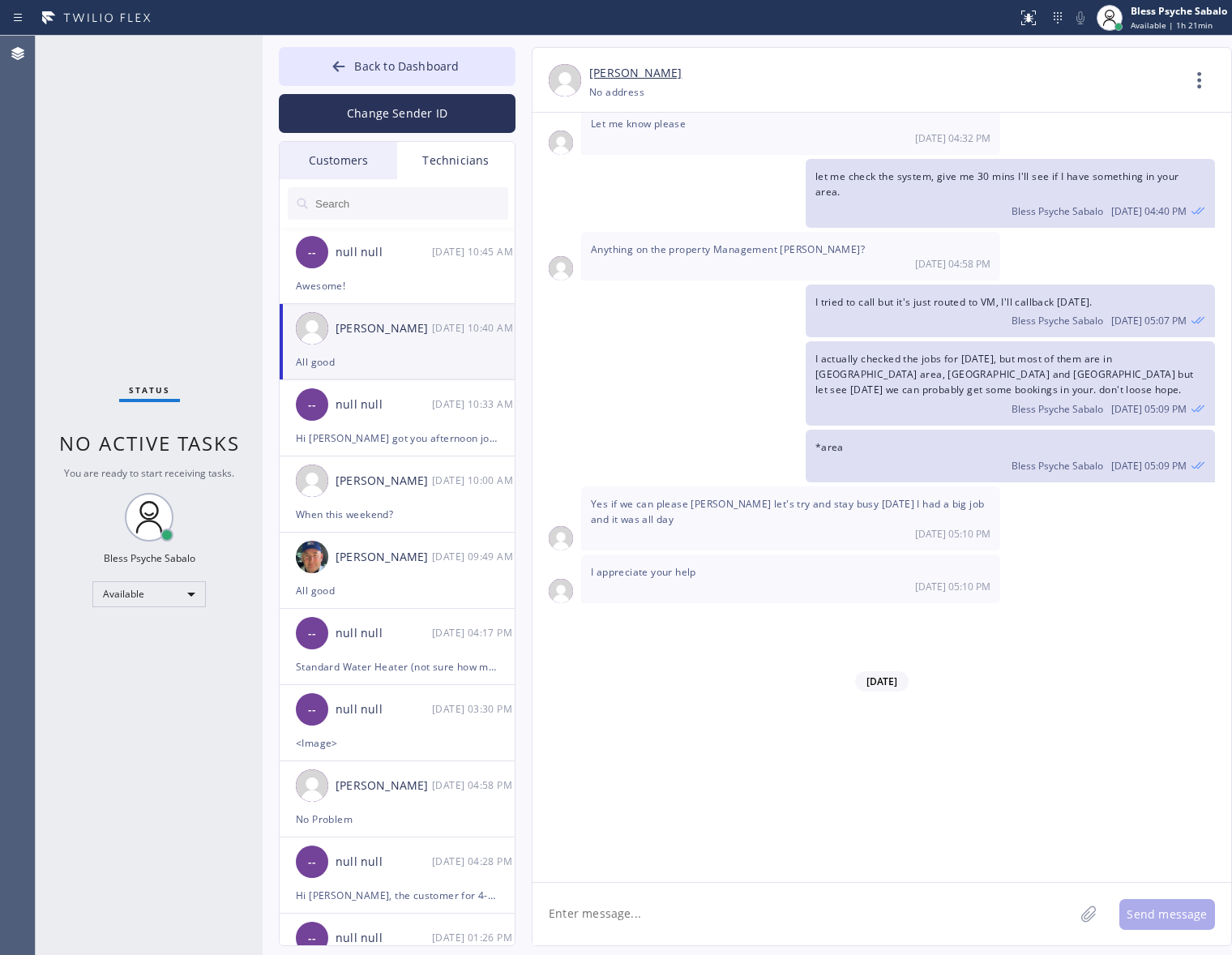
scroll to position [17162, 0]
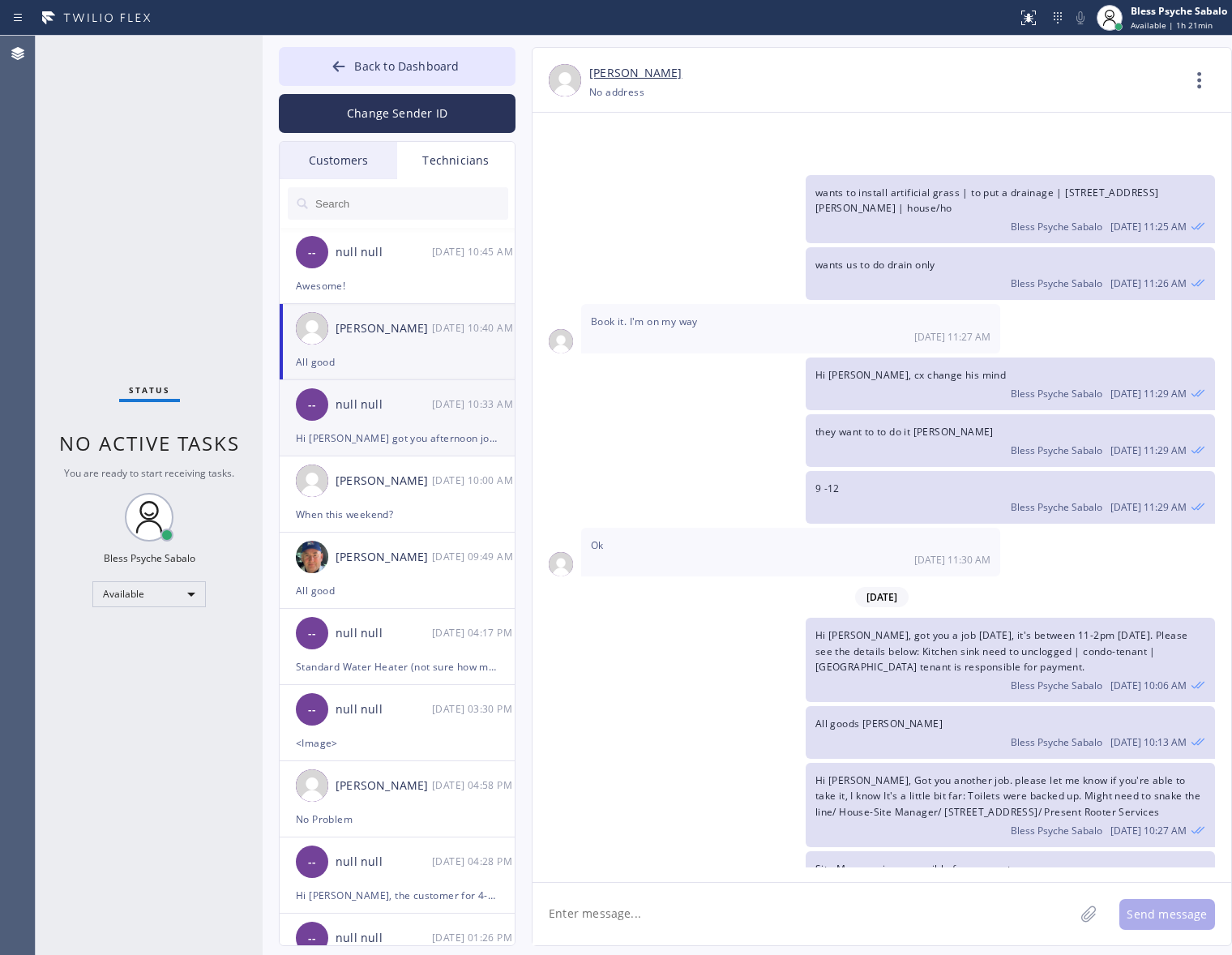
click at [301, 419] on div "-- null null [DATE] 10:33 AM" at bounding box center [398, 404] width 237 height 48
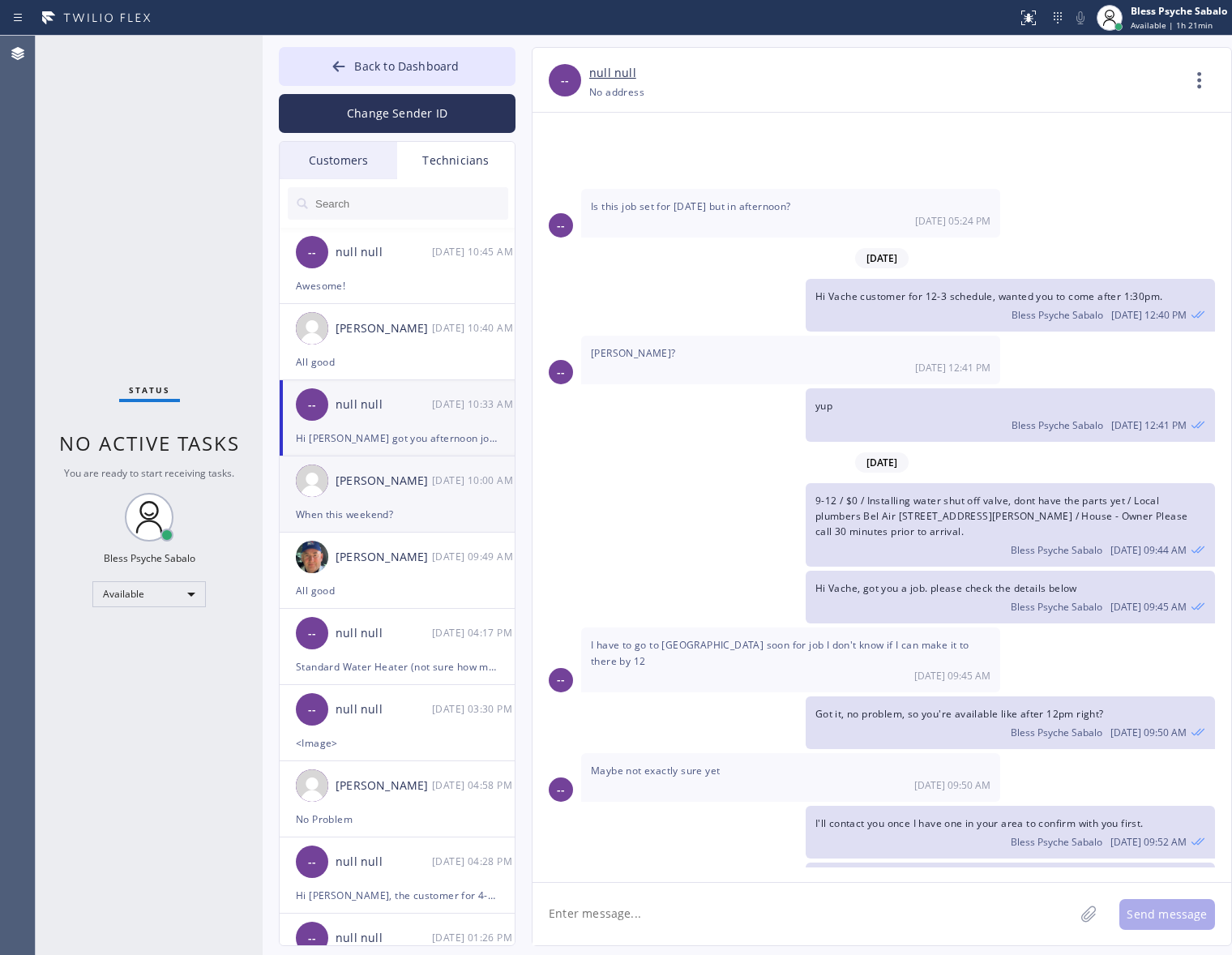
click at [310, 475] on img at bounding box center [312, 480] width 33 height 33
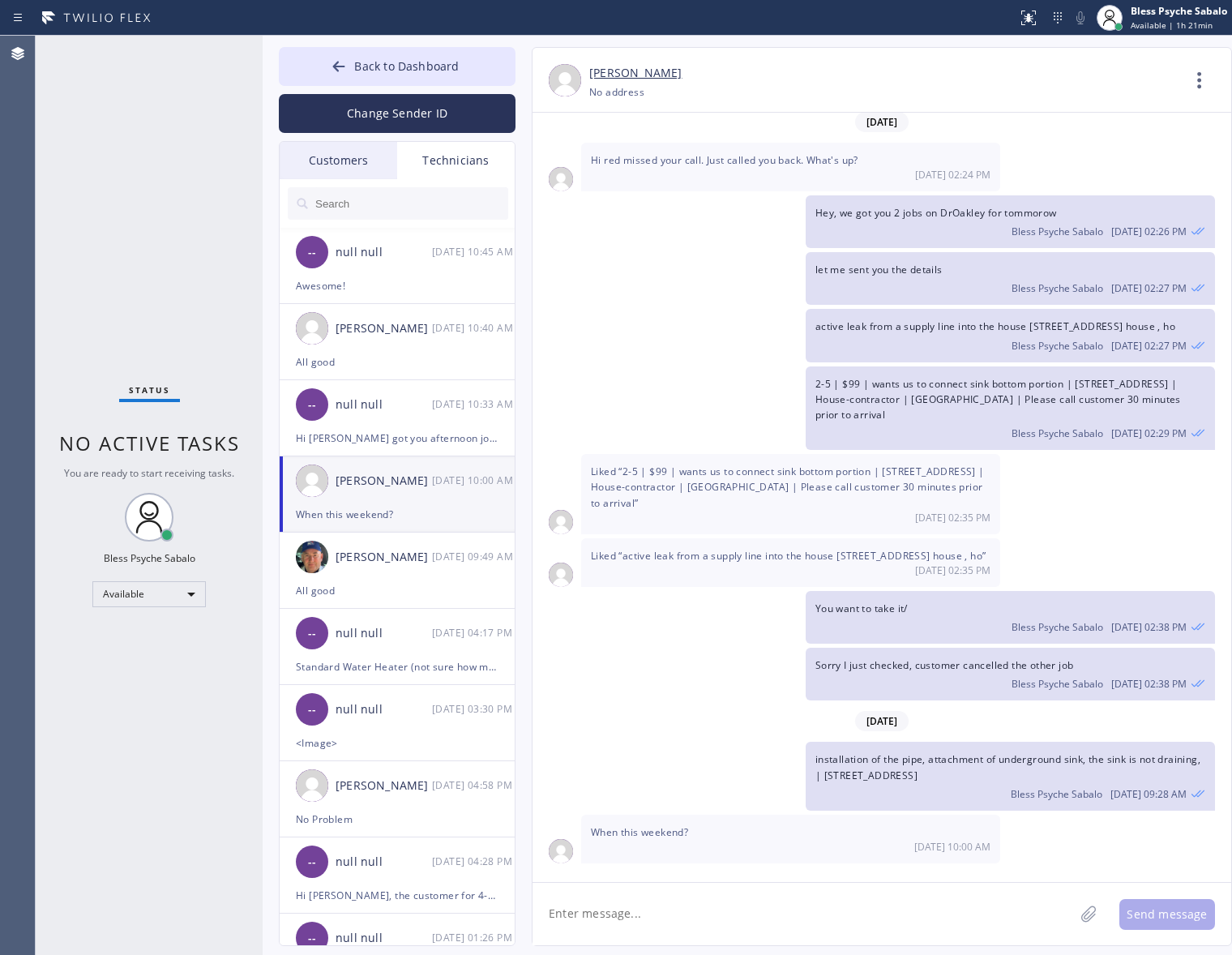
scroll to position [7526, 0]
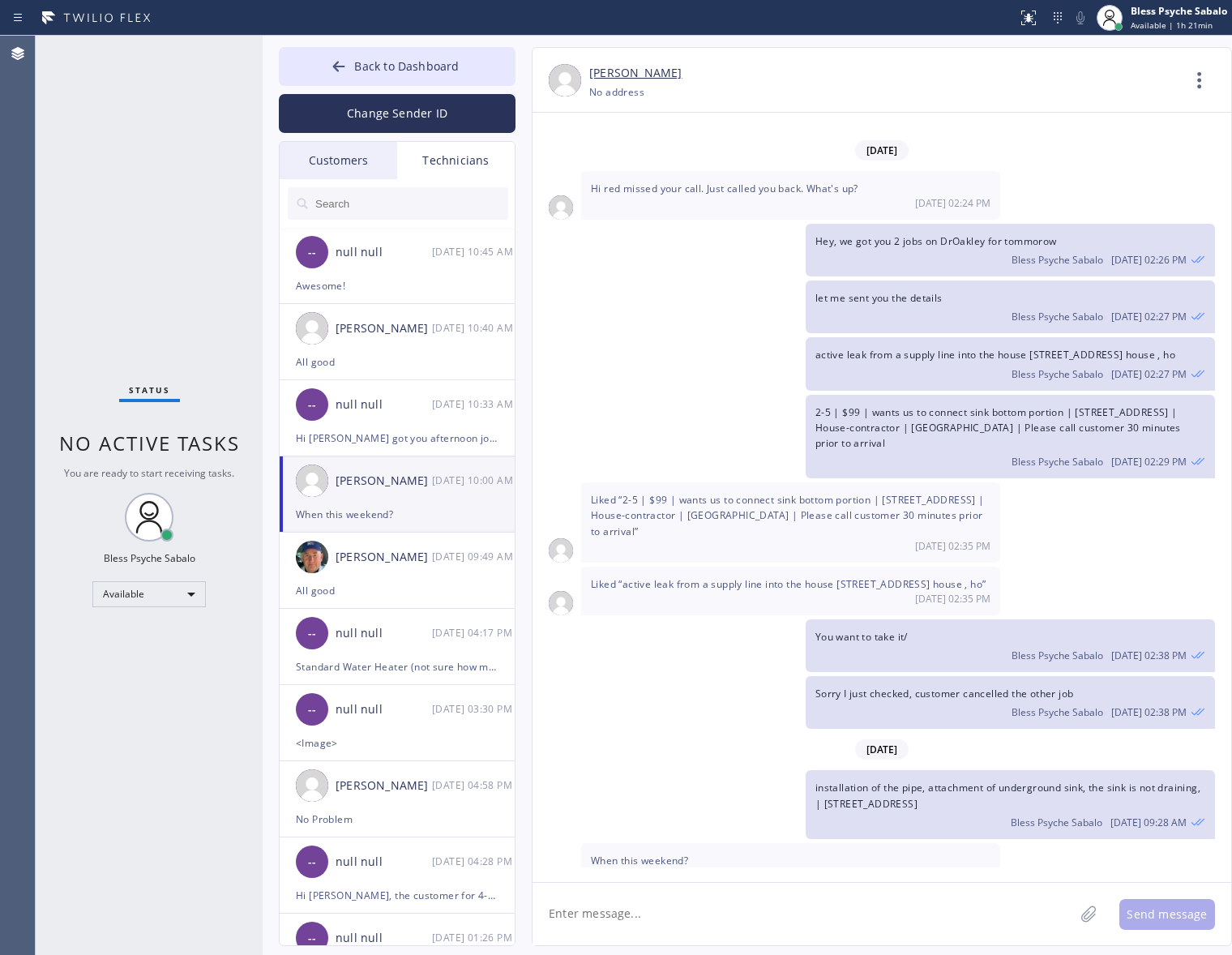
click at [784, 907] on textarea at bounding box center [803, 913] width 541 height 62
click at [787, 896] on textarea at bounding box center [803, 913] width 541 height 62
click at [754, 920] on textarea at bounding box center [803, 913] width 541 height 62
click at [897, 781] on span "installation of the pipe, attachment of underground sink, the sink is not drain…" at bounding box center [1007, 795] width 385 height 29
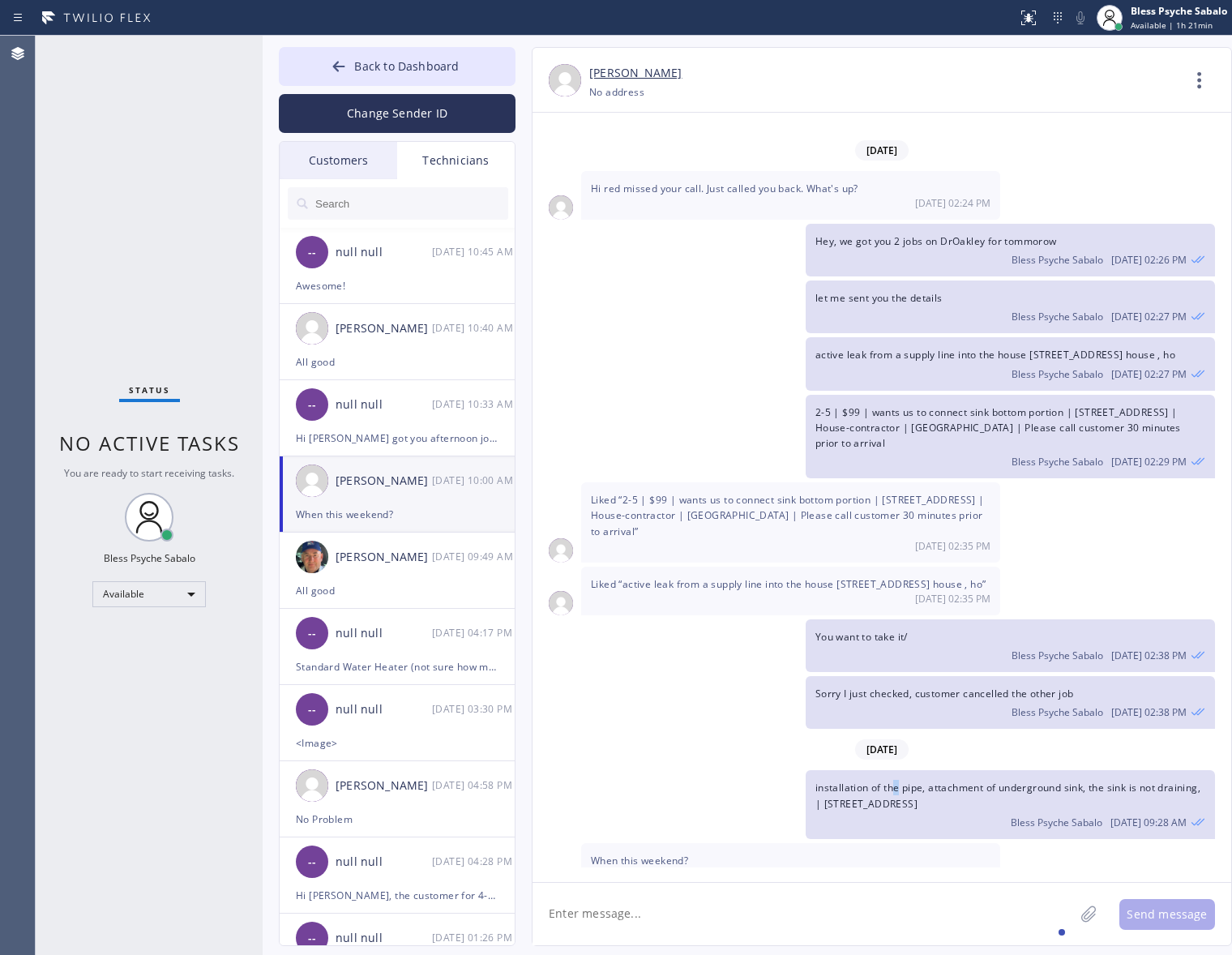
click at [896, 781] on span "installation of the pipe, attachment of underground sink, the sink is not drain…" at bounding box center [1007, 795] width 385 height 29
click at [924, 781] on span "installation of the pipe, attachment of underground sink, the sink is not drain…" at bounding box center [1007, 795] width 385 height 29
click at [922, 781] on span "installation of the pipe, attachment of underground sink, the sink is not drain…" at bounding box center [1007, 795] width 385 height 29
click at [921, 781] on span "installation of the pipe, attachment of underground sink, the sink is not drain…" at bounding box center [1007, 795] width 385 height 29
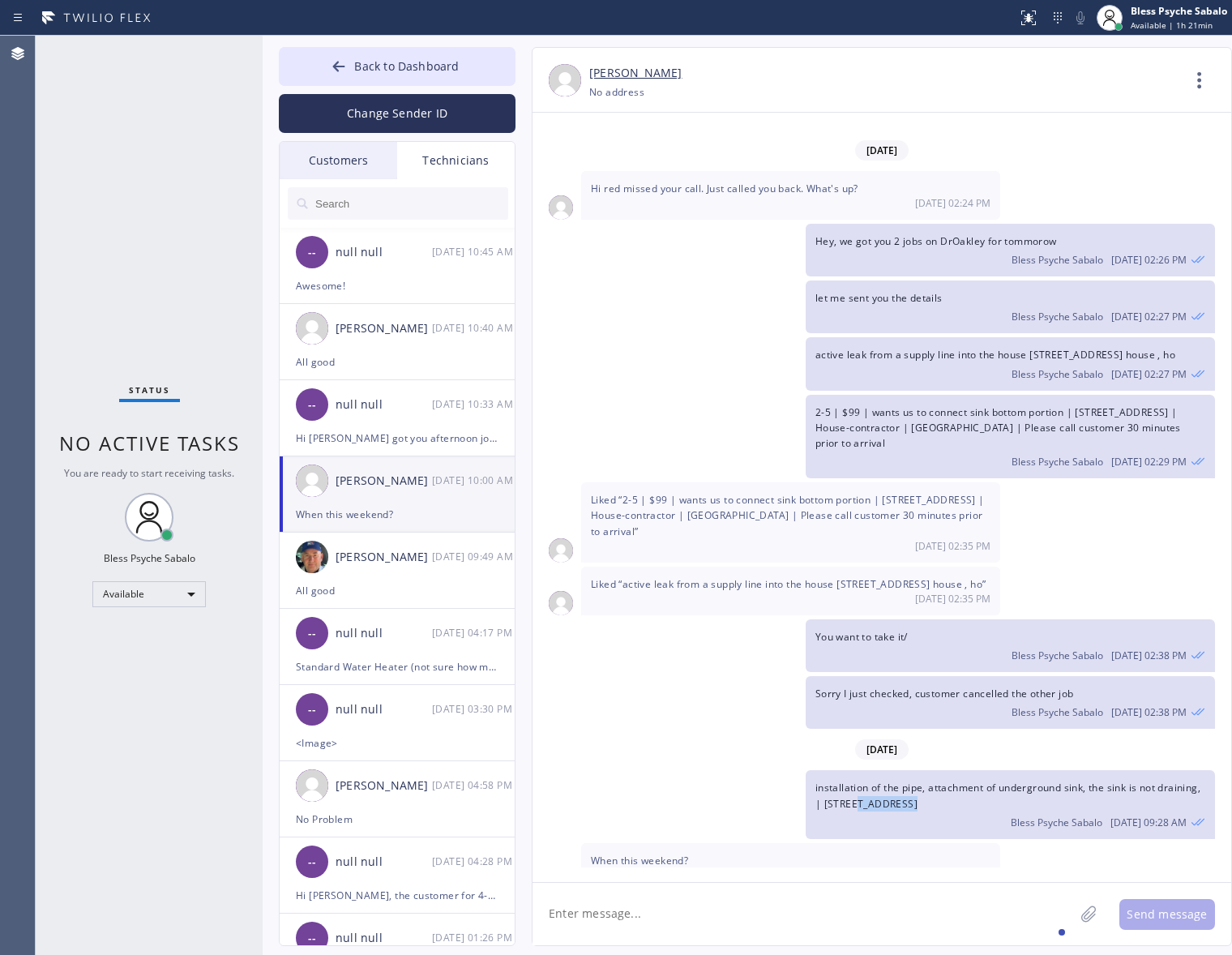
click at [920, 781] on span "installation of the pipe, attachment of underground sink, the sink is not drain…" at bounding box center [1007, 795] width 385 height 29
click at [1082, 779] on div "installation of the pipe, attachment of underground sink, the sink is not drain…" at bounding box center [1010, 804] width 410 height 68
drag, startPoint x: 1085, startPoint y: 778, endPoint x: 808, endPoint y: 754, distance: 278.0
click at [808, 770] on div "installation of the pipe, attachment of underground sink, the sink is not drain…" at bounding box center [1010, 804] width 410 height 68
click at [844, 781] on span "installation of the pipe, attachment of underground sink, the sink is not drain…" at bounding box center [1007, 795] width 385 height 29
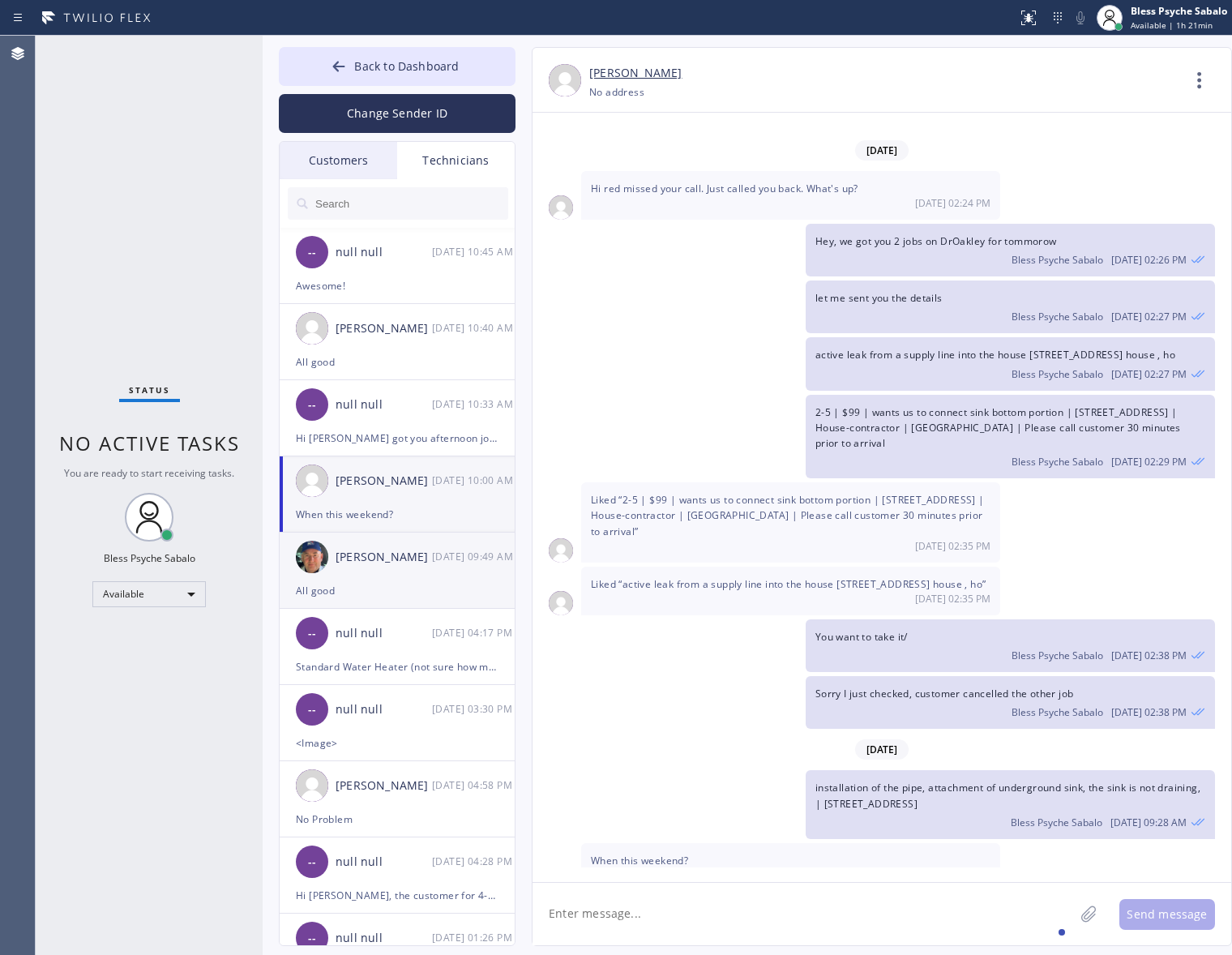
click at [382, 575] on div "[PERSON_NAME] [DATE] 09:49 AM" at bounding box center [398, 556] width 237 height 48
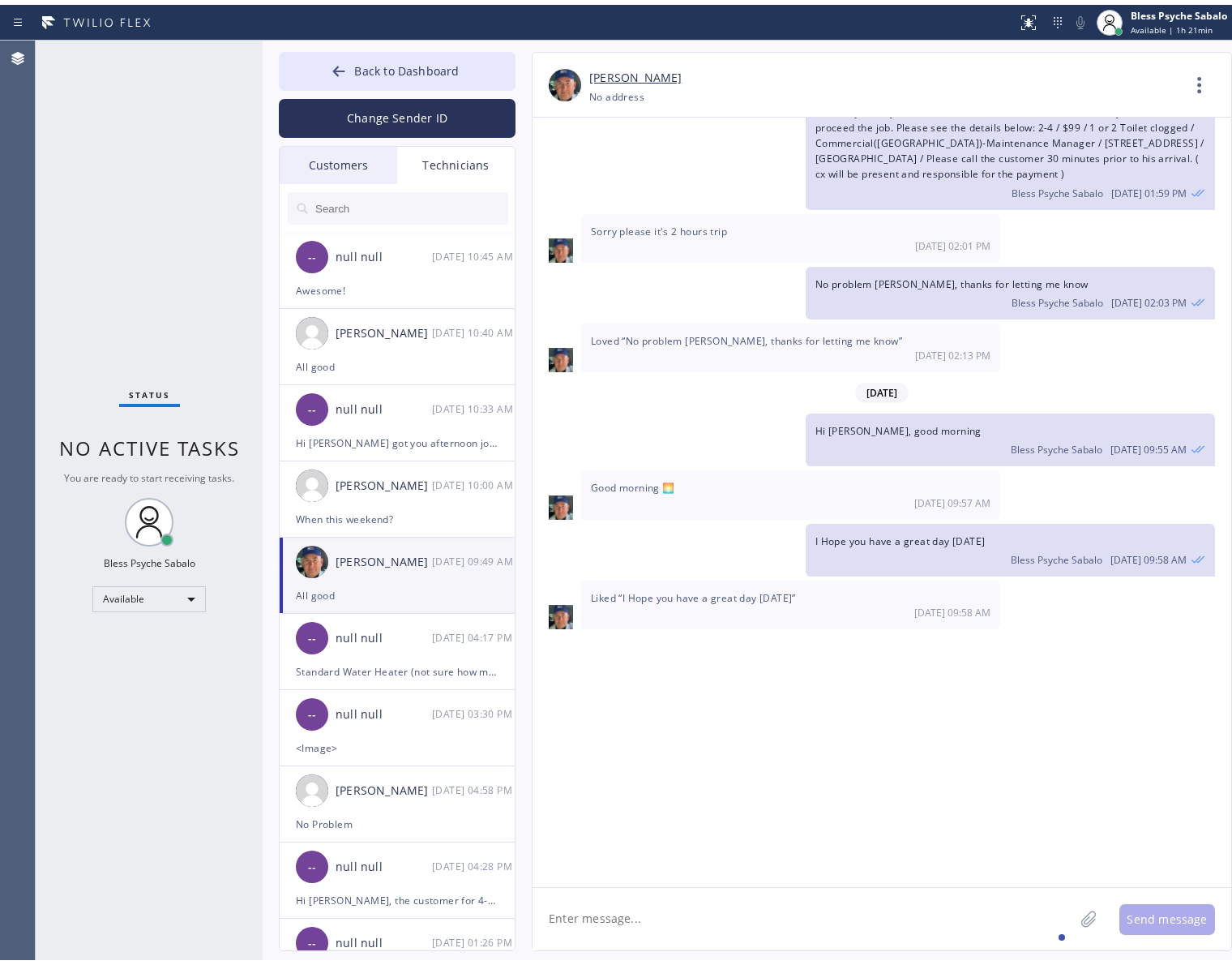
scroll to position [10540, 0]
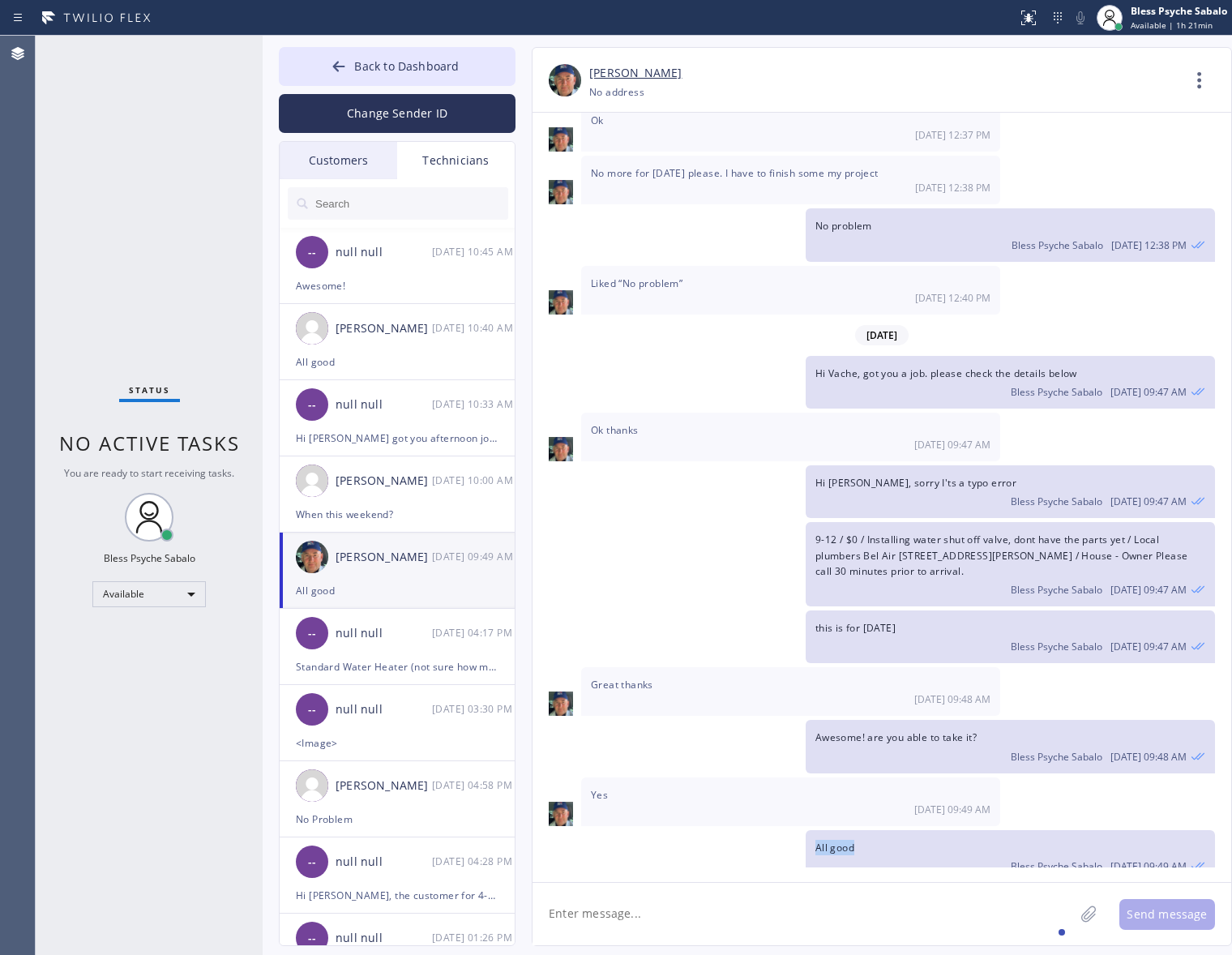
drag, startPoint x: 876, startPoint y: 841, endPoint x: 743, endPoint y: 823, distance: 134.2
click at [743, 830] on div "All good Bless Psyche Sabalo [DATE] 09:49 AM" at bounding box center [874, 856] width 683 height 52
click at [840, 840] on span "All good" at bounding box center [834, 847] width 39 height 14
click at [442, 53] on button "Back to Dashboard" at bounding box center [397, 66] width 237 height 39
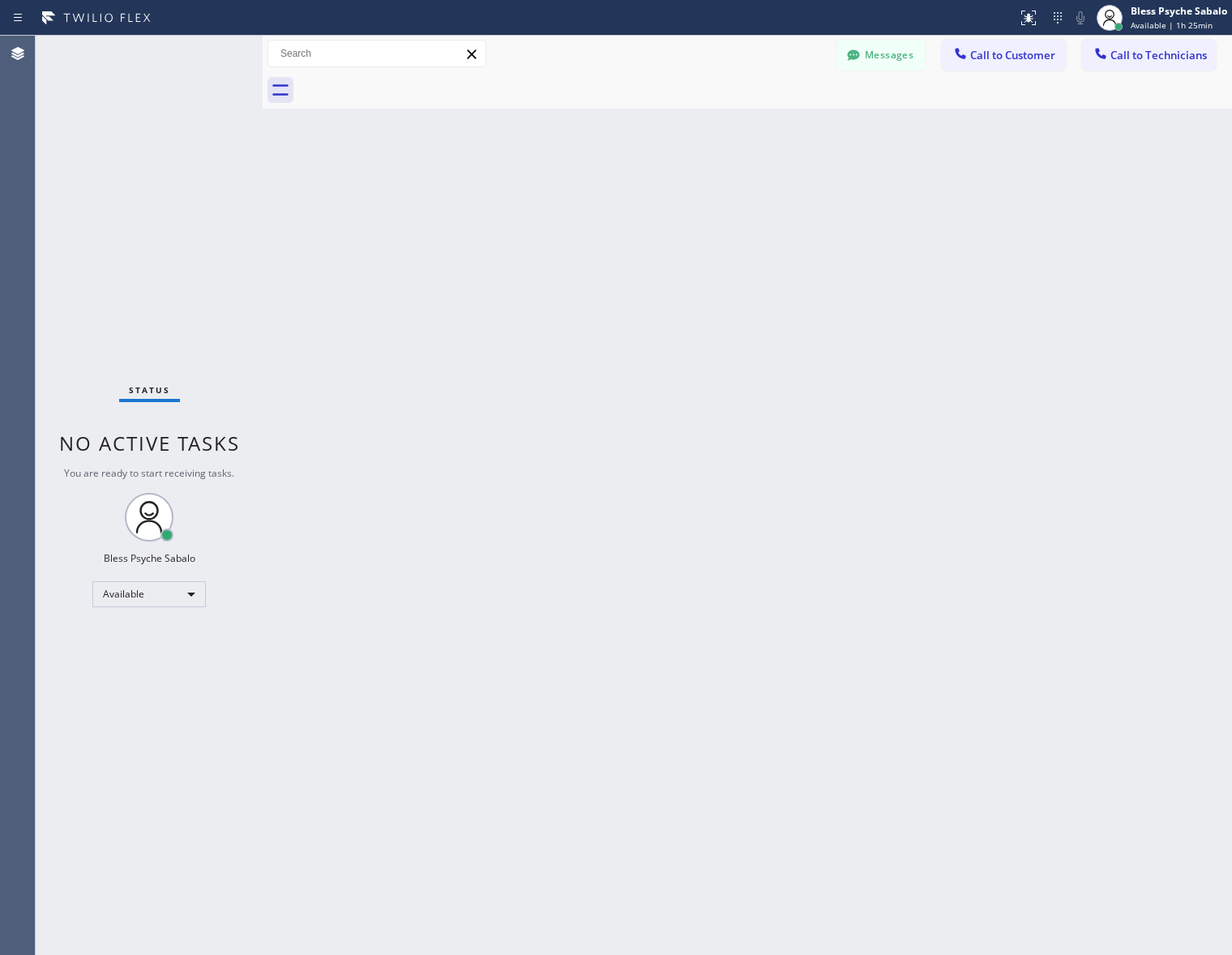
click at [848, 223] on div "Back to Dashboard Change Sender ID Customers Technicians [PERSON_NAME] [DATE] 0…" at bounding box center [747, 495] width 970 height 919
drag, startPoint x: 750, startPoint y: 232, endPoint x: 844, endPoint y: 162, distance: 117.2
click at [750, 232] on div "Back to Dashboard Change Sender ID Customers Technicians [PERSON_NAME] [DATE] 0…" at bounding box center [747, 495] width 970 height 919
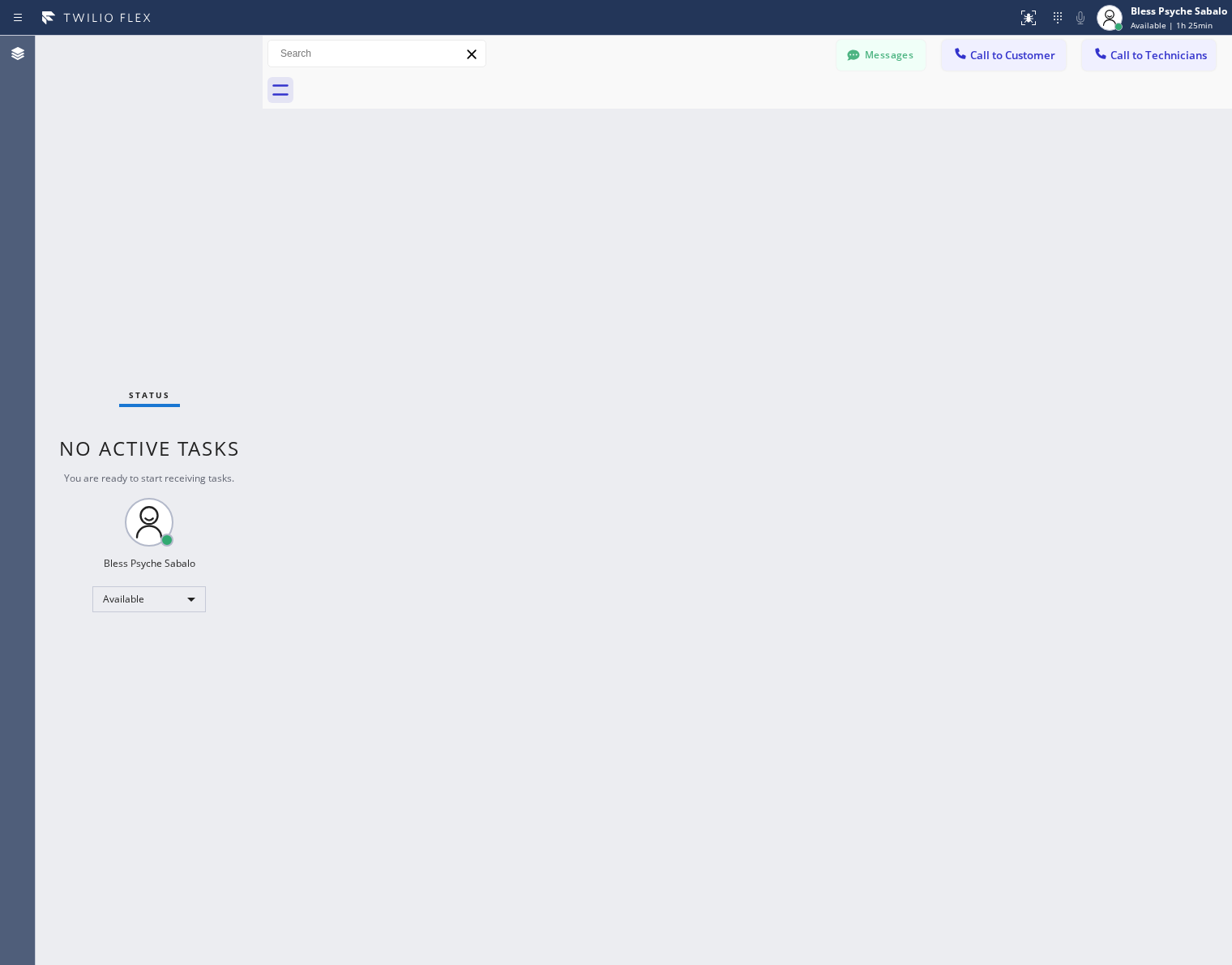
scroll to position [10531, 0]
drag, startPoint x: 652, startPoint y: 189, endPoint x: 651, endPoint y: 168, distance: 21.0
click at [652, 179] on div "Back to Dashboard Change Sender ID Customers Technicians [PERSON_NAME] [DATE] 0…" at bounding box center [747, 500] width 970 height 929
click at [211, 598] on div "Status No active tasks You are ready to start receiving tasks. Bless Psyche Sab…" at bounding box center [148, 500] width 227 height 929
click at [199, 594] on div "Available" at bounding box center [148, 599] width 114 height 26
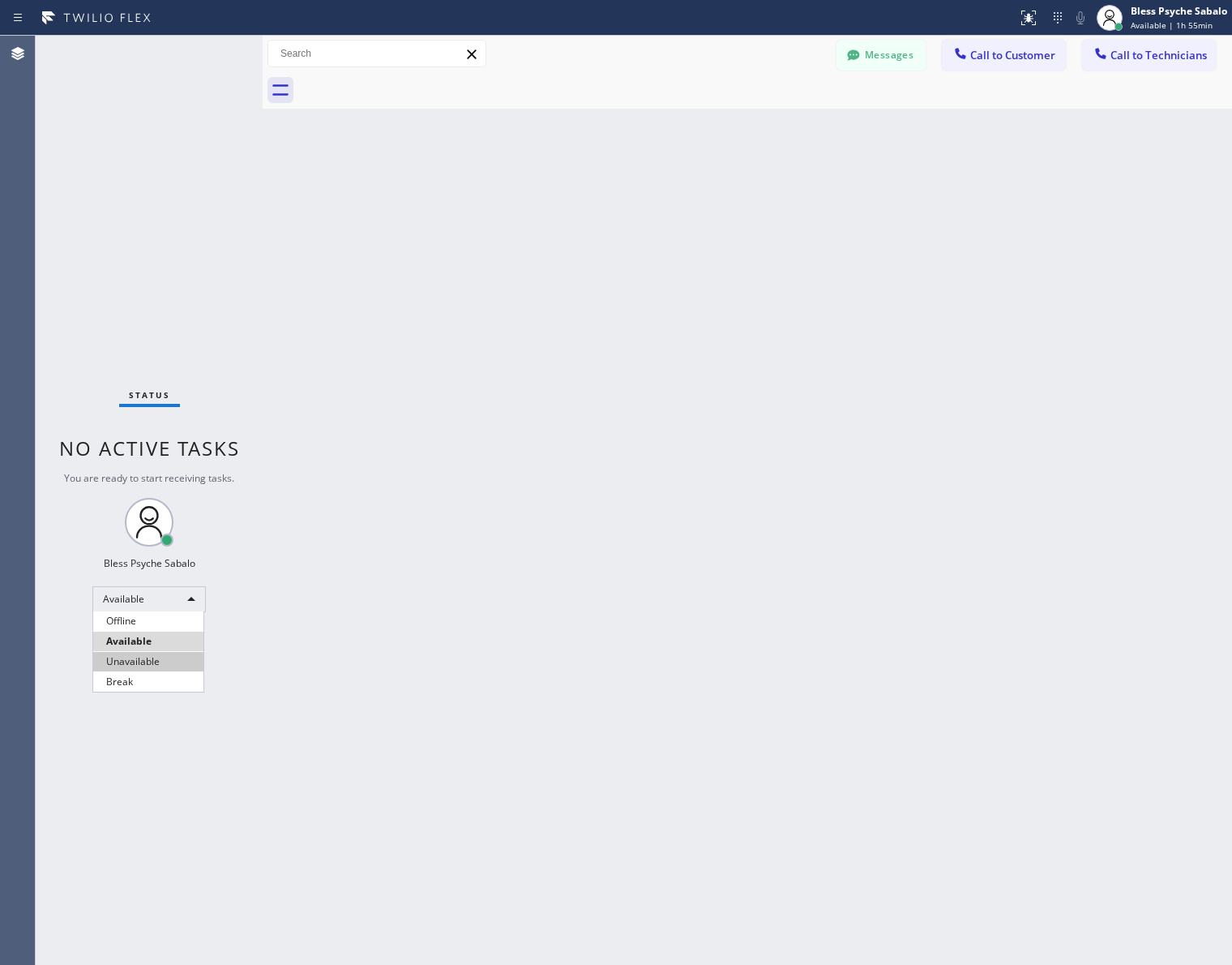
click at [158, 666] on li "Unavailable" at bounding box center [147, 661] width 110 height 20
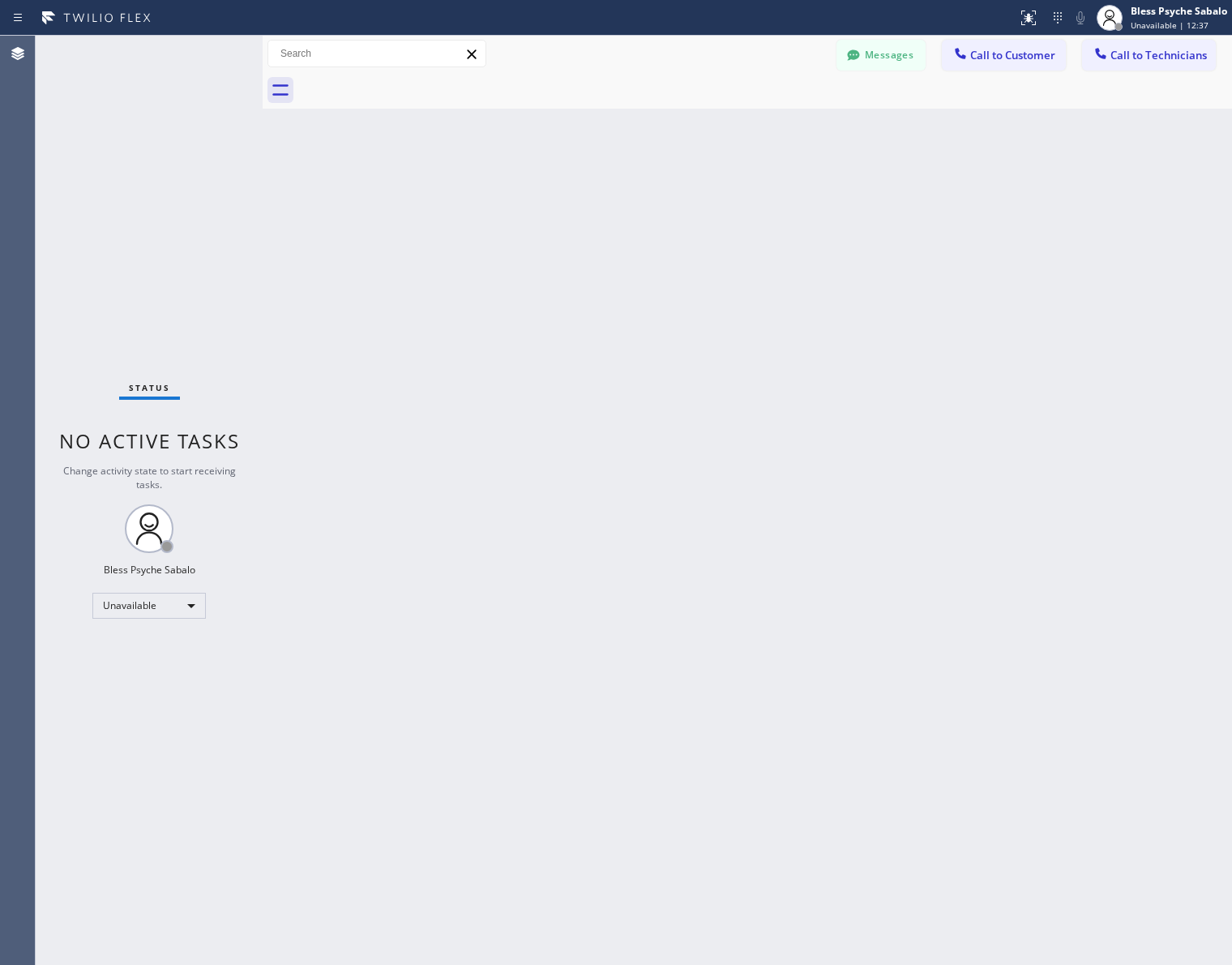
drag, startPoint x: 796, startPoint y: 200, endPoint x: 832, endPoint y: 159, distance: 54.6
click at [799, 199] on div "Back to Dashboard Change Sender ID Customers Technicians [PERSON_NAME] [DATE] 0…" at bounding box center [747, 500] width 970 height 929
drag, startPoint x: 985, startPoint y: 65, endPoint x: 963, endPoint y: 85, distance: 29.7
click at [988, 62] on button "Call to Customer" at bounding box center [1003, 54] width 124 height 31
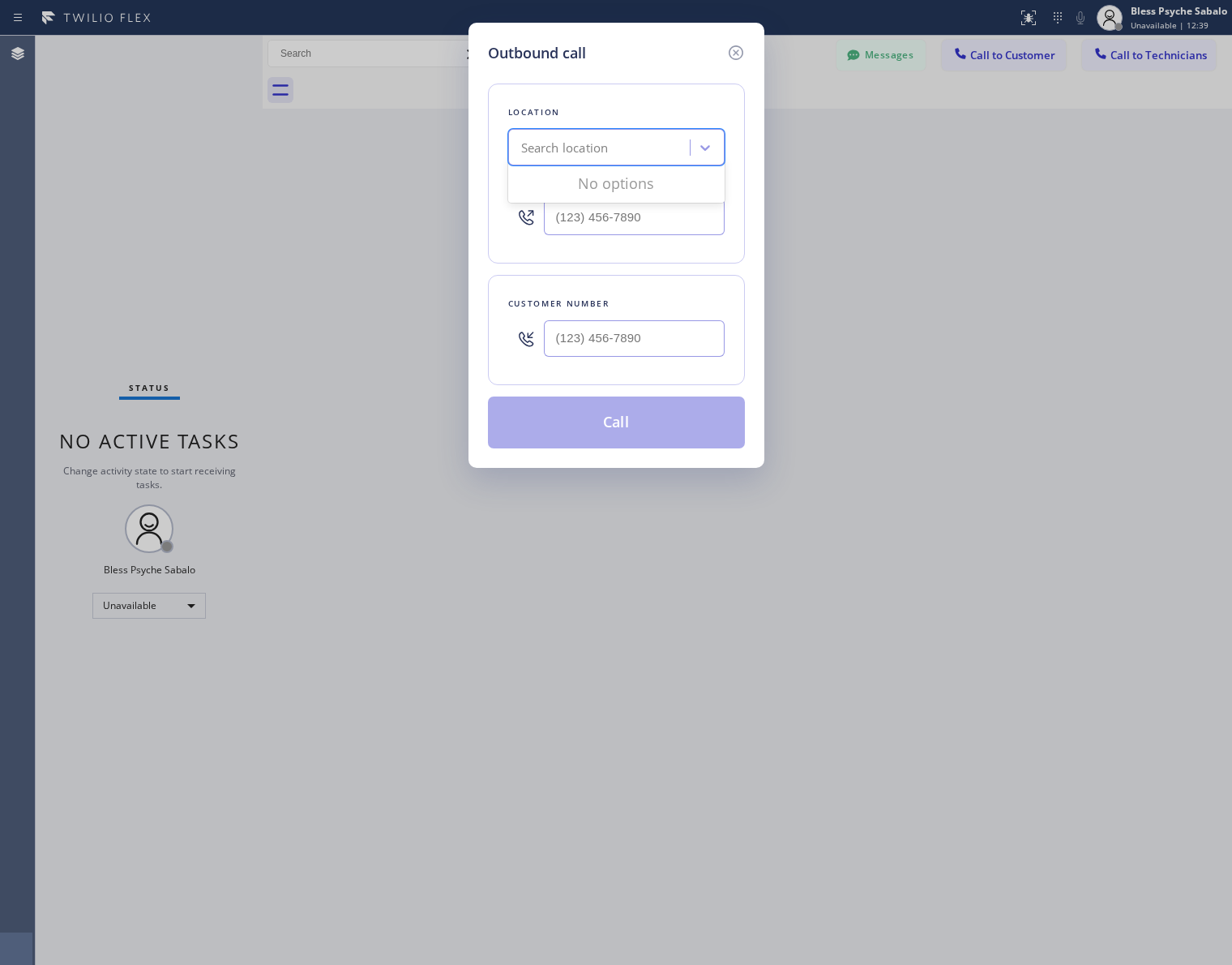
click at [669, 145] on div "Search location" at bounding box center [601, 147] width 177 height 29
paste input "Venice Public Service Plumbers"
type input "Venice Public Service Plumbers"
click at [637, 195] on div "Venice Public Service Plumbers Inc." at bounding box center [616, 181] width 217 height 29
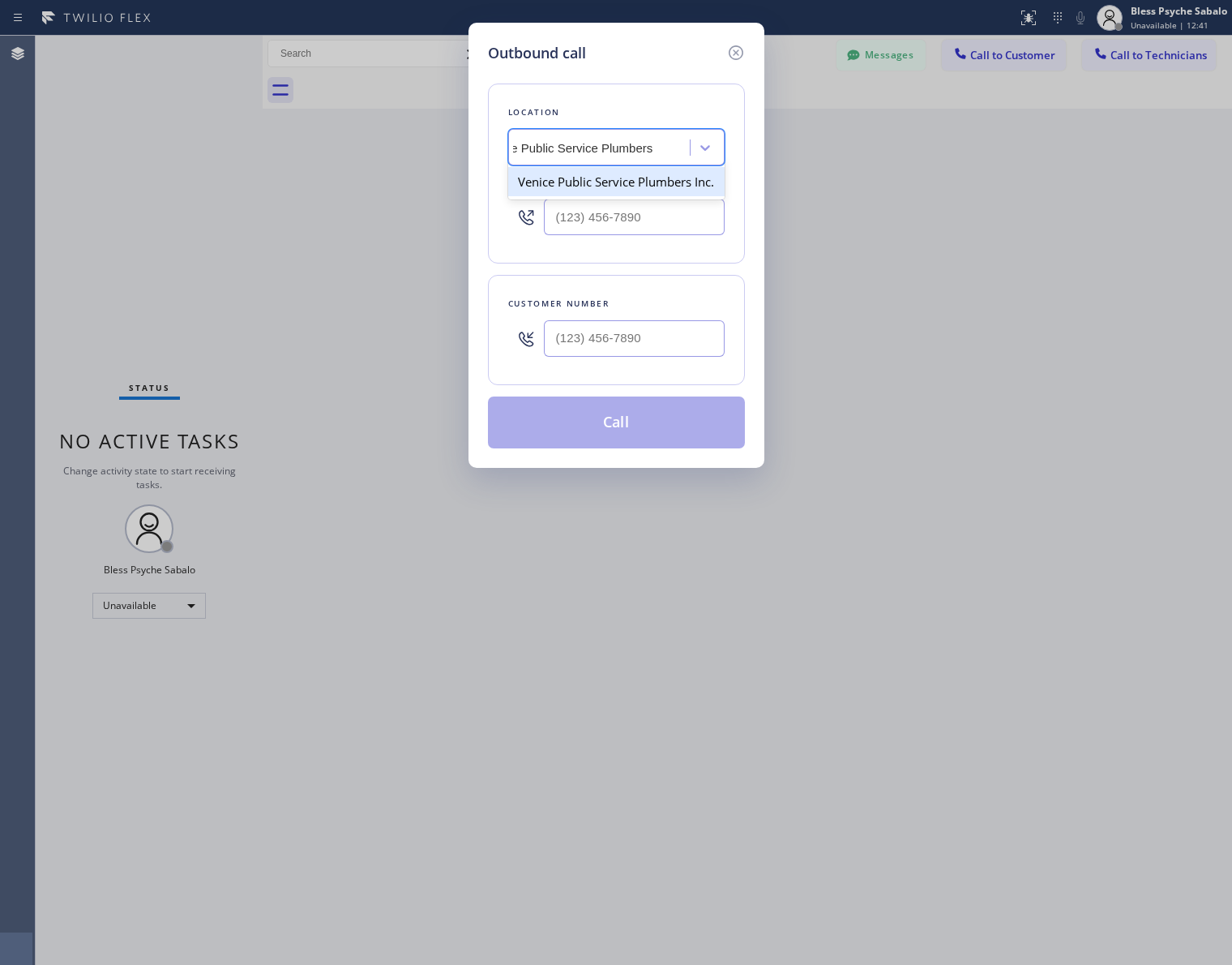
type input "[PHONE_NUMBER]"
click at [892, 256] on div "Outbound call Location option Venice Public Service Plumbers Inc., selected. 1 …" at bounding box center [616, 482] width 1232 height 965
click at [630, 325] on input "(___) ___-____" at bounding box center [634, 338] width 181 height 37
paste input "310) 245-0075"
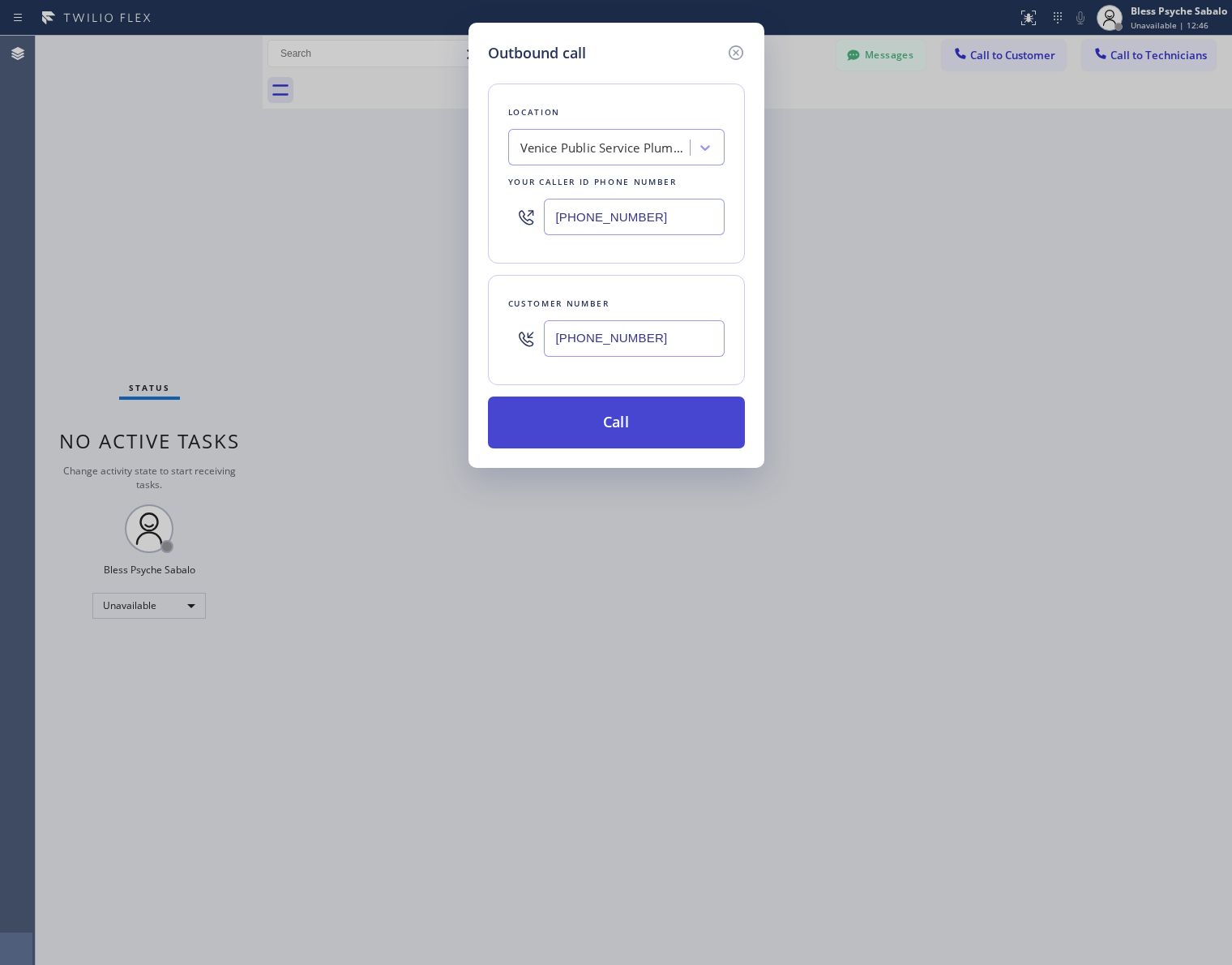
type input "[PHONE_NUMBER]"
click at [689, 416] on button "Call" at bounding box center [616, 422] width 257 height 51
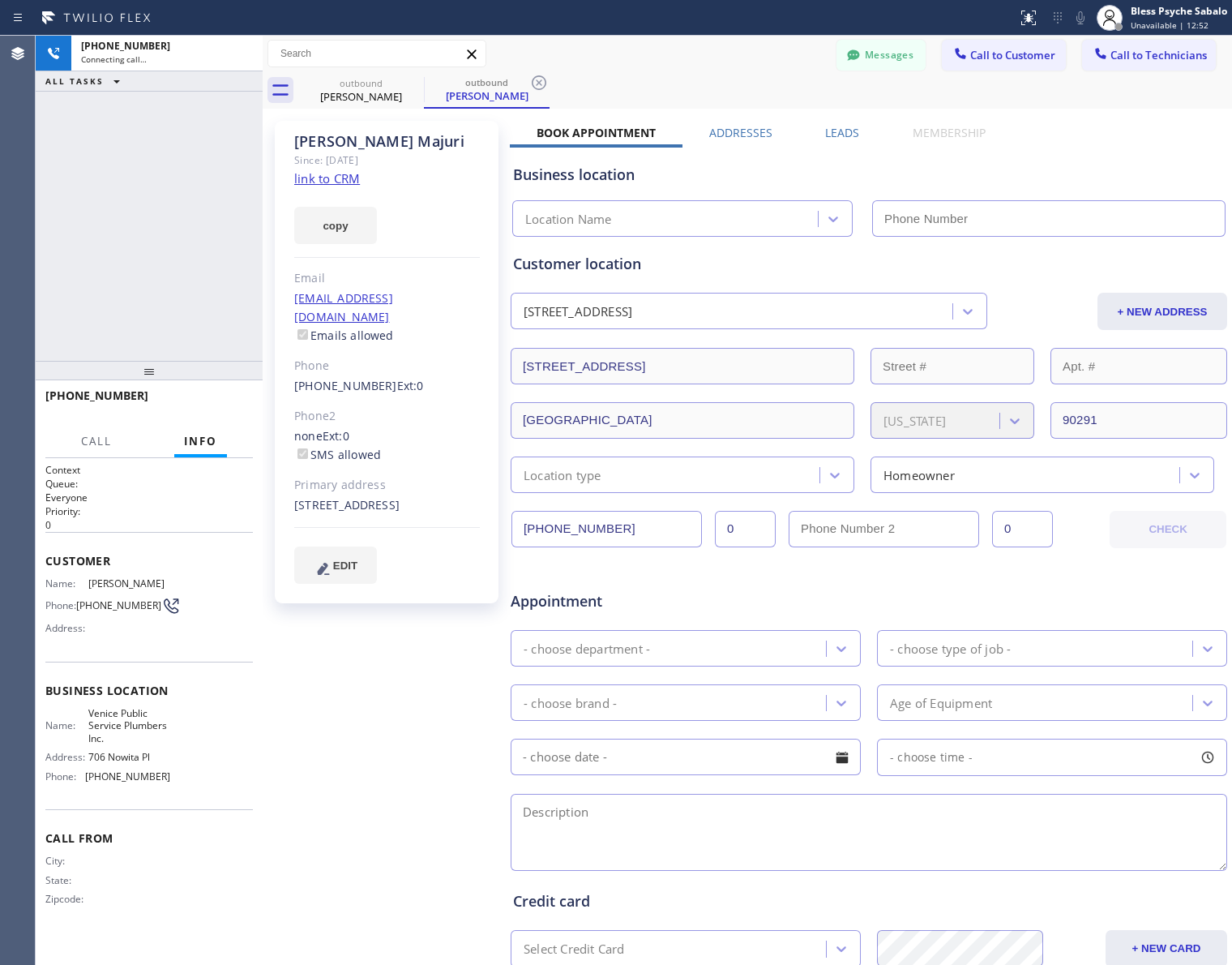
type input "[PHONE_NUMBER]"
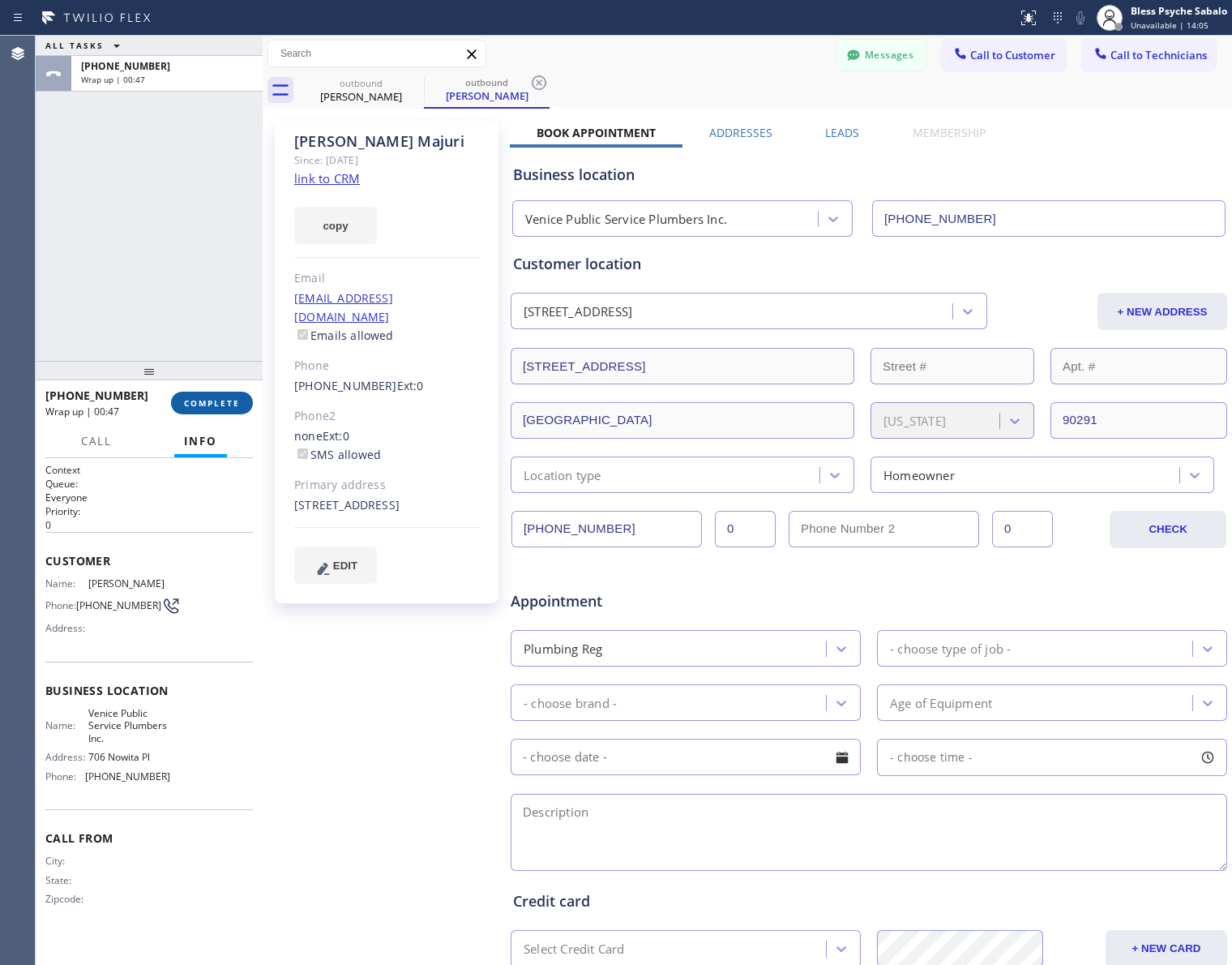
drag, startPoint x: 195, startPoint y: 410, endPoint x: 197, endPoint y: 399, distance: 11.2
click at [195, 410] on button "COMPLETE" at bounding box center [212, 403] width 82 height 23
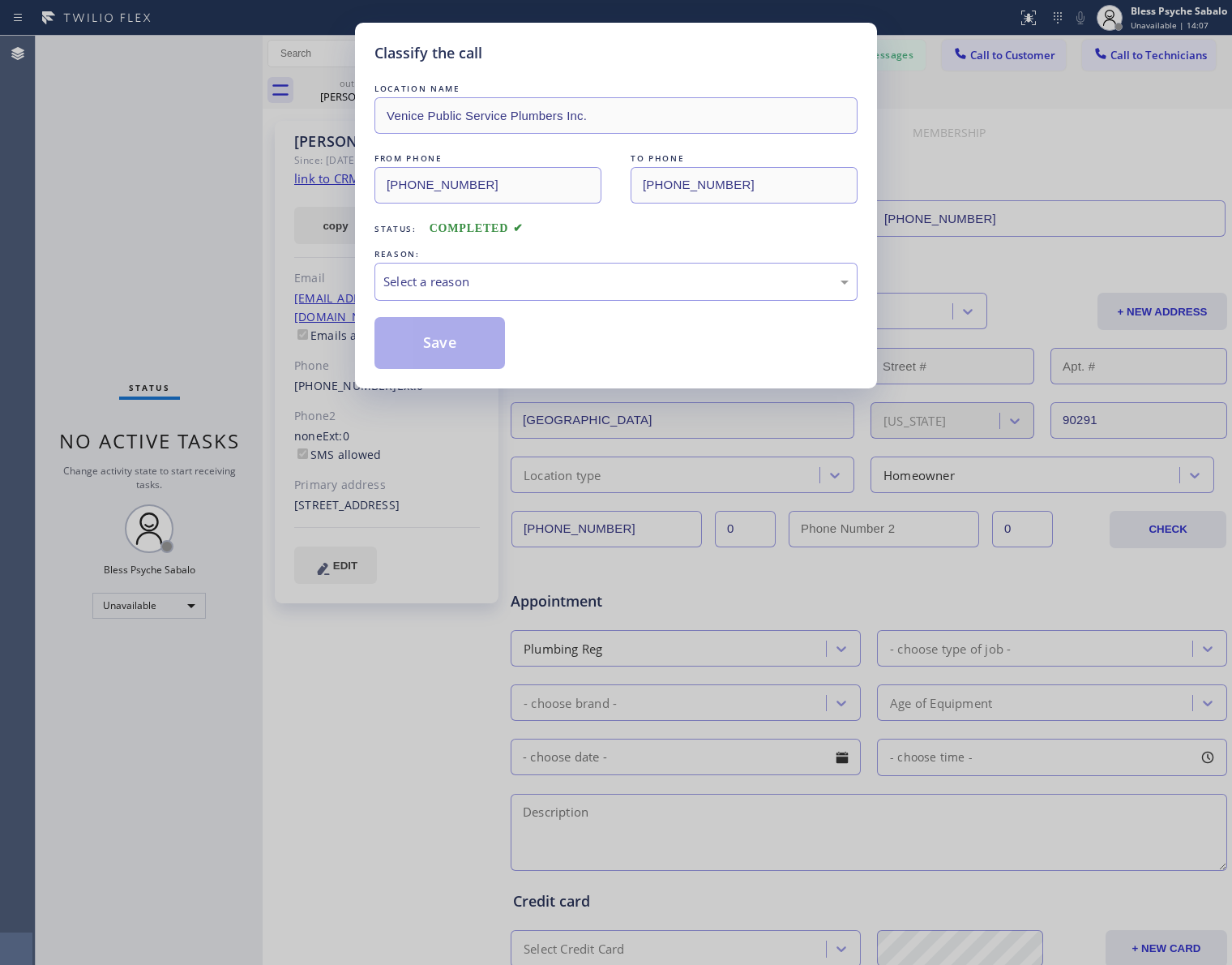
drag, startPoint x: 237, startPoint y: 217, endPoint x: 362, endPoint y: 244, distance: 127.9
click at [237, 217] on div "Classify the call LOCATION NAME Venice Public Service Plumbers Inc. FROM PHONE …" at bounding box center [616, 482] width 1232 height 965
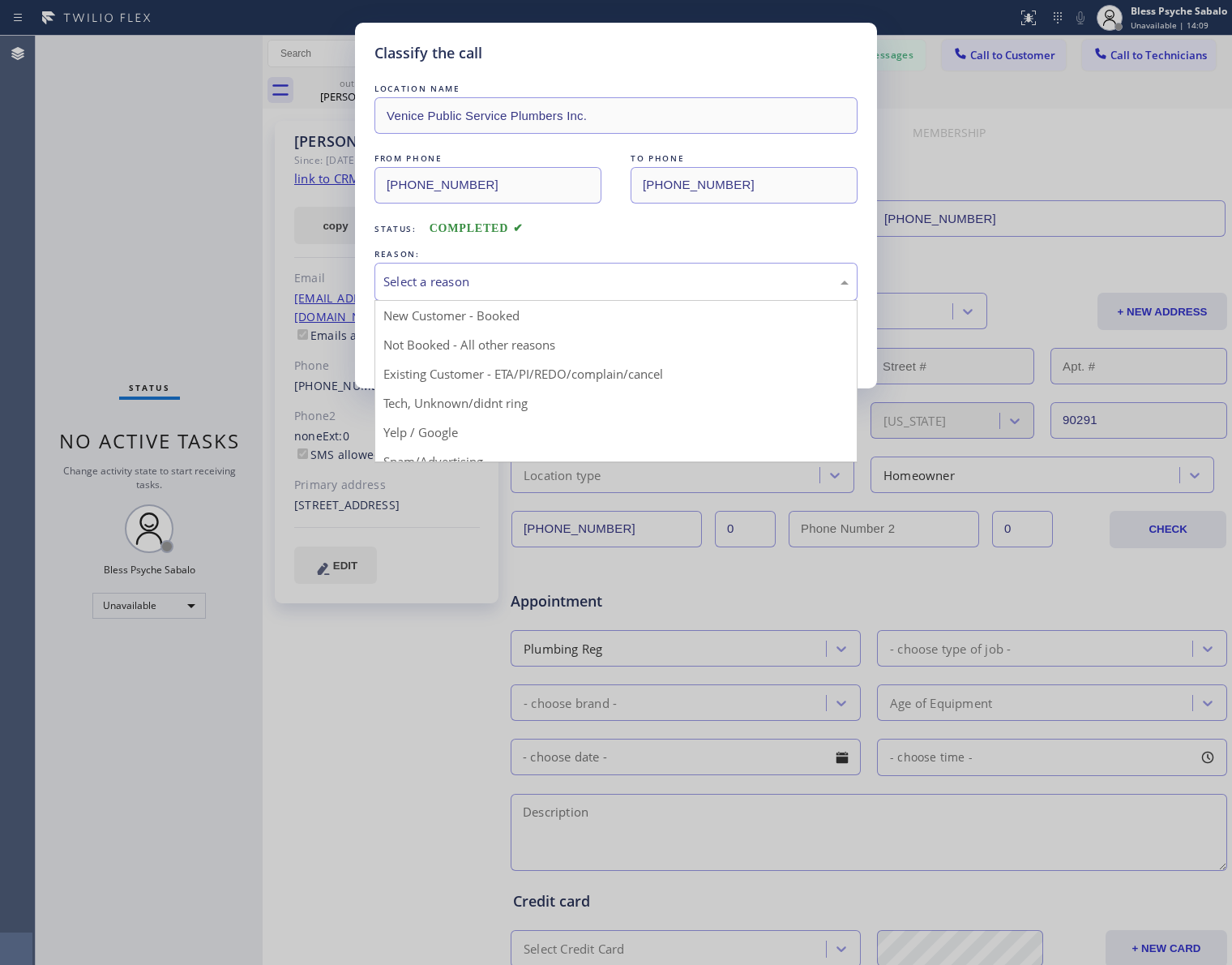
click at [513, 274] on div "Select a reason" at bounding box center [616, 281] width 465 height 19
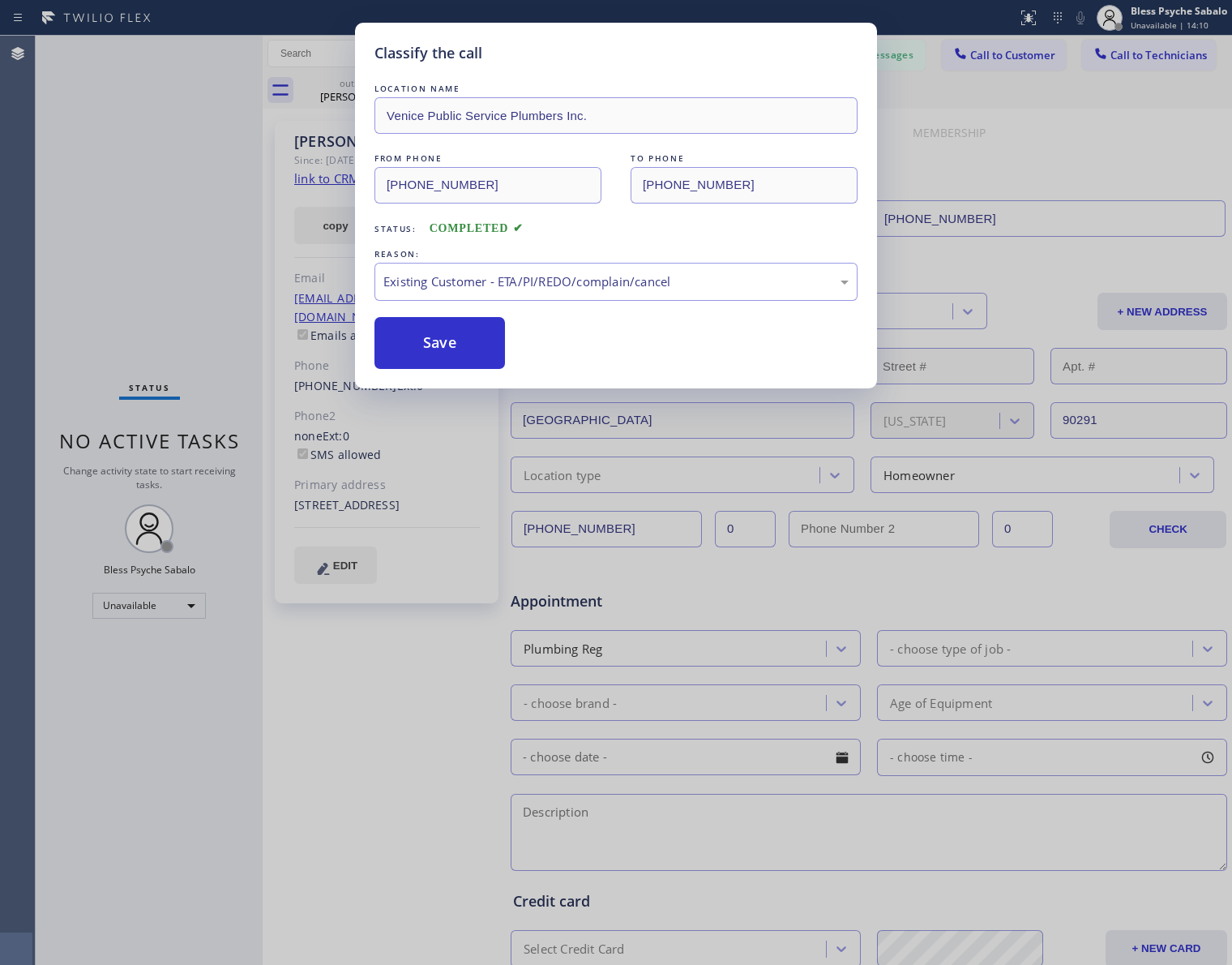
click at [496, 316] on div "LOCATION NAME Venice Public Service Plumbers Inc. FROM PHONE [PHONE_NUMBER] TO …" at bounding box center [616, 225] width 483 height 289
click at [466, 330] on button "Save" at bounding box center [439, 342] width 131 height 51
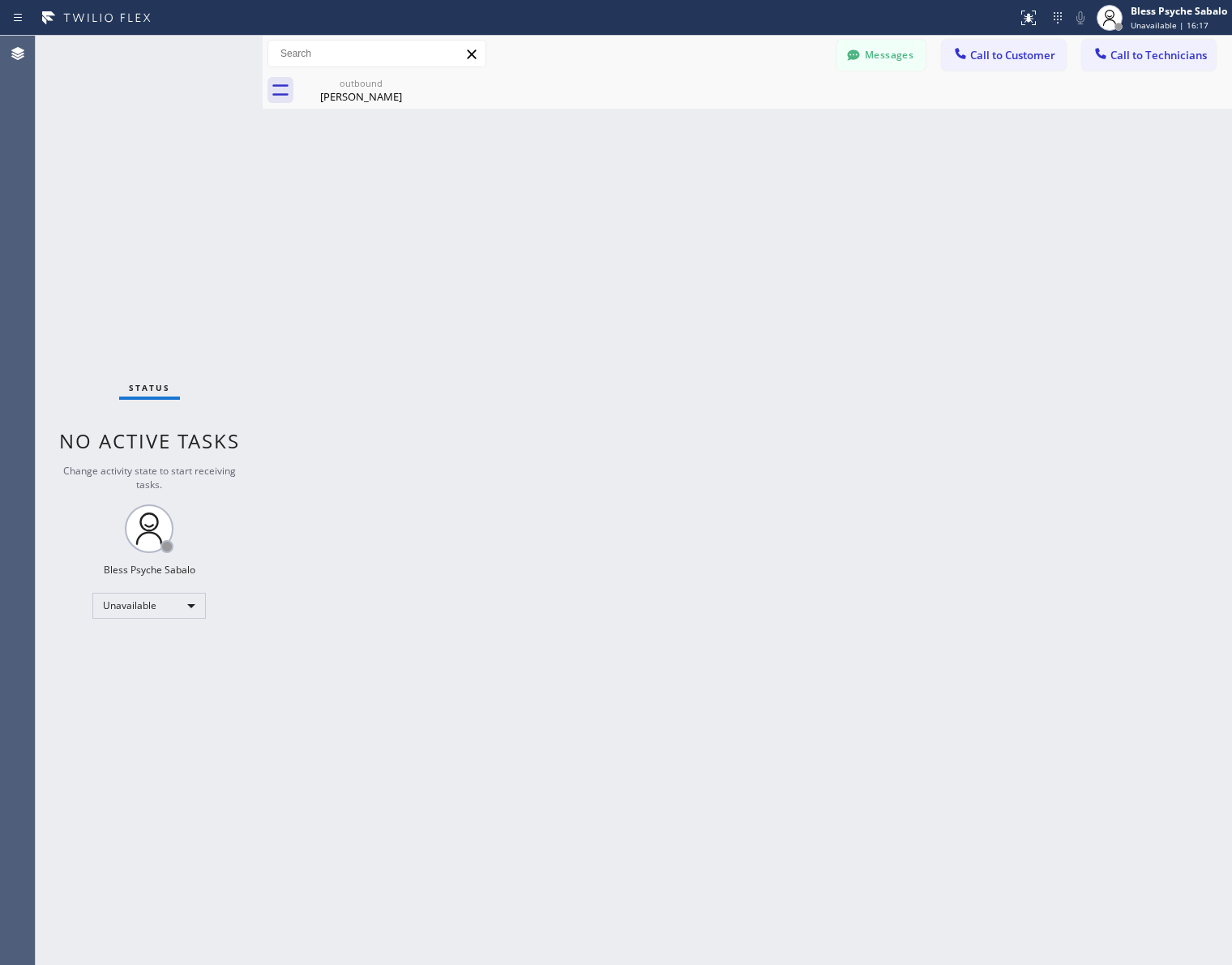
click at [402, 110] on div "Back to Dashboard Change Sender ID Customers Technicians [PERSON_NAME] [DATE] 0…" at bounding box center [747, 500] width 970 height 929
click at [410, 81] on icon at bounding box center [414, 83] width 20 height 20
drag, startPoint x: 489, startPoint y: 181, endPoint x: 626, endPoint y: 137, distance: 143.9
click at [496, 178] on div "Back to Dashboard Change Sender ID Customers Technicians [PERSON_NAME] [DATE] 0…" at bounding box center [747, 500] width 970 height 929
click at [900, 49] on button "Messages" at bounding box center [881, 54] width 89 height 31
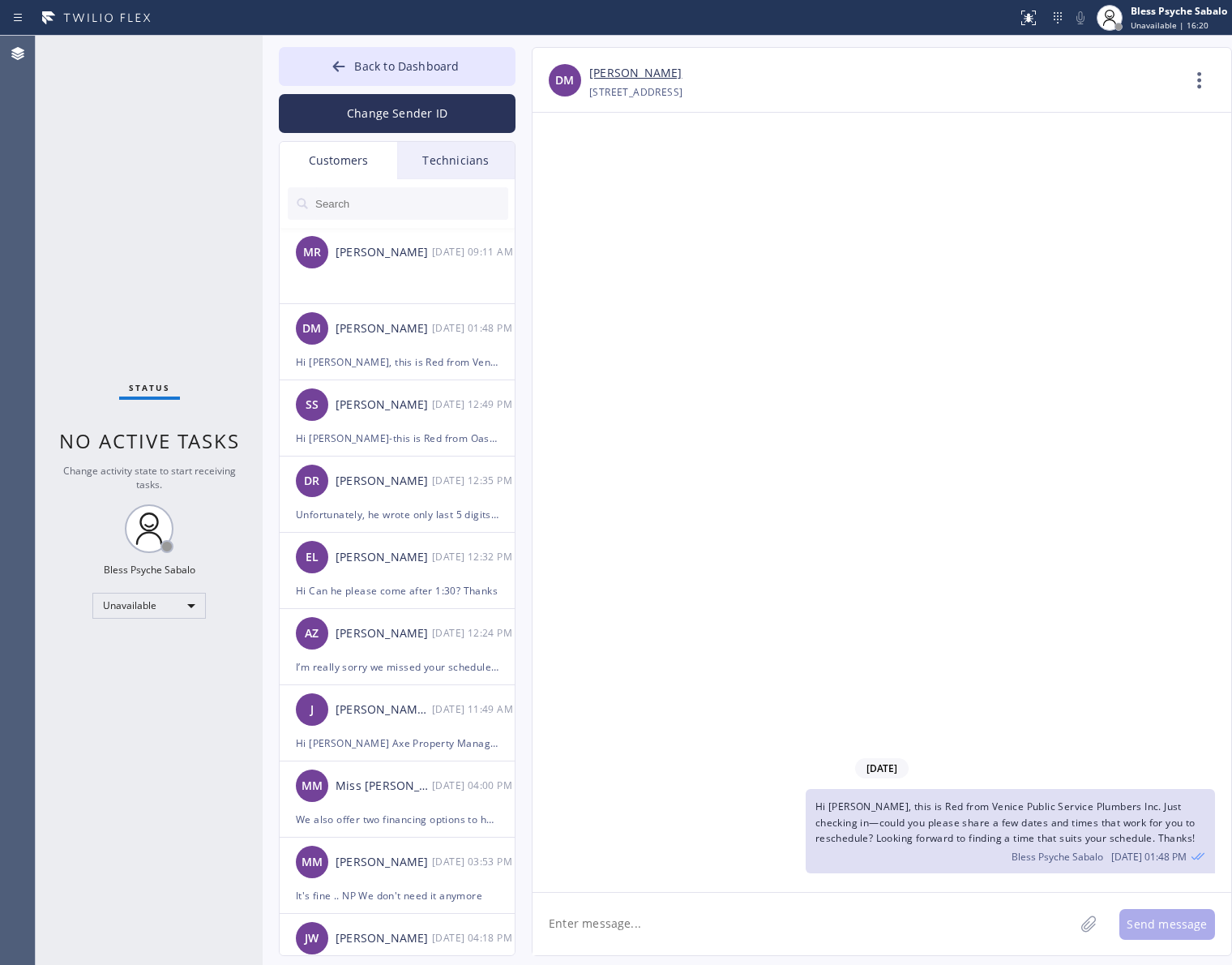
click at [463, 185] on div at bounding box center [398, 203] width 237 height 48
click at [467, 151] on div "Technicians" at bounding box center [455, 160] width 118 height 38
